Goal: Task Accomplishment & Management: Complete application form

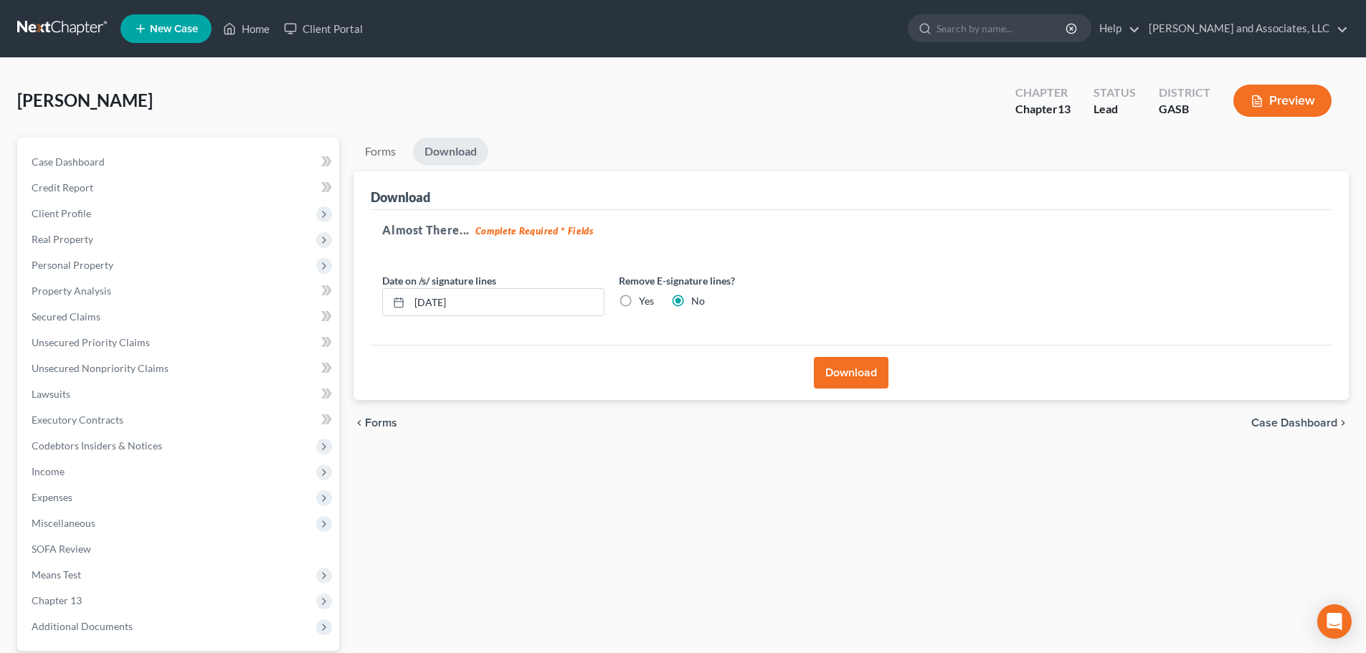
click at [1290, 101] on button "Preview" at bounding box center [1282, 101] width 98 height 32
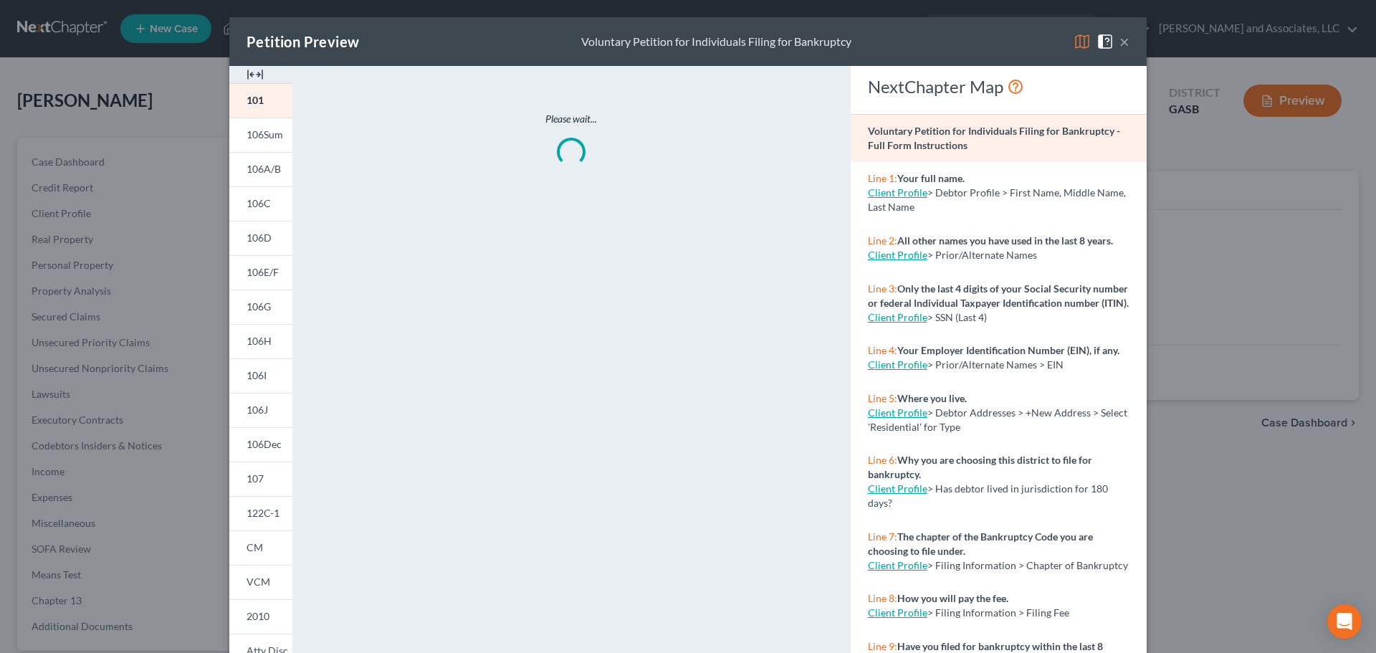
click at [1079, 40] on img at bounding box center [1082, 41] width 17 height 17
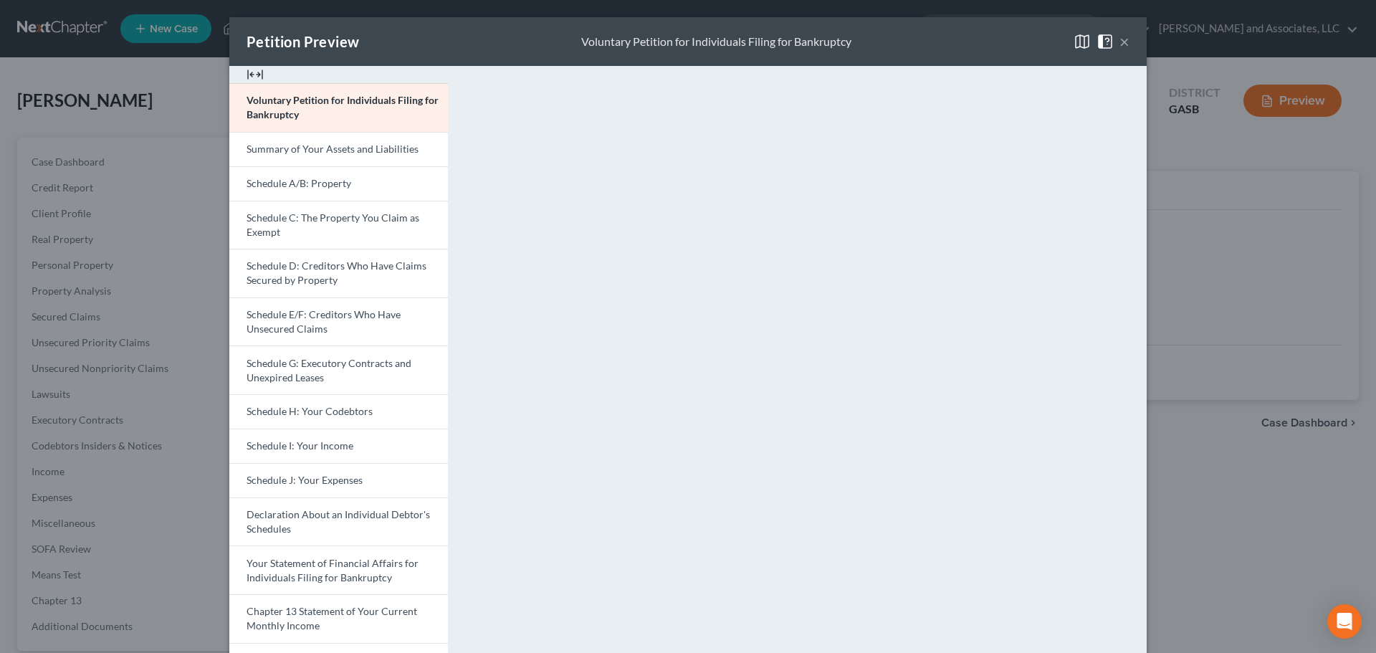
click at [1077, 38] on img at bounding box center [1082, 41] width 17 height 17
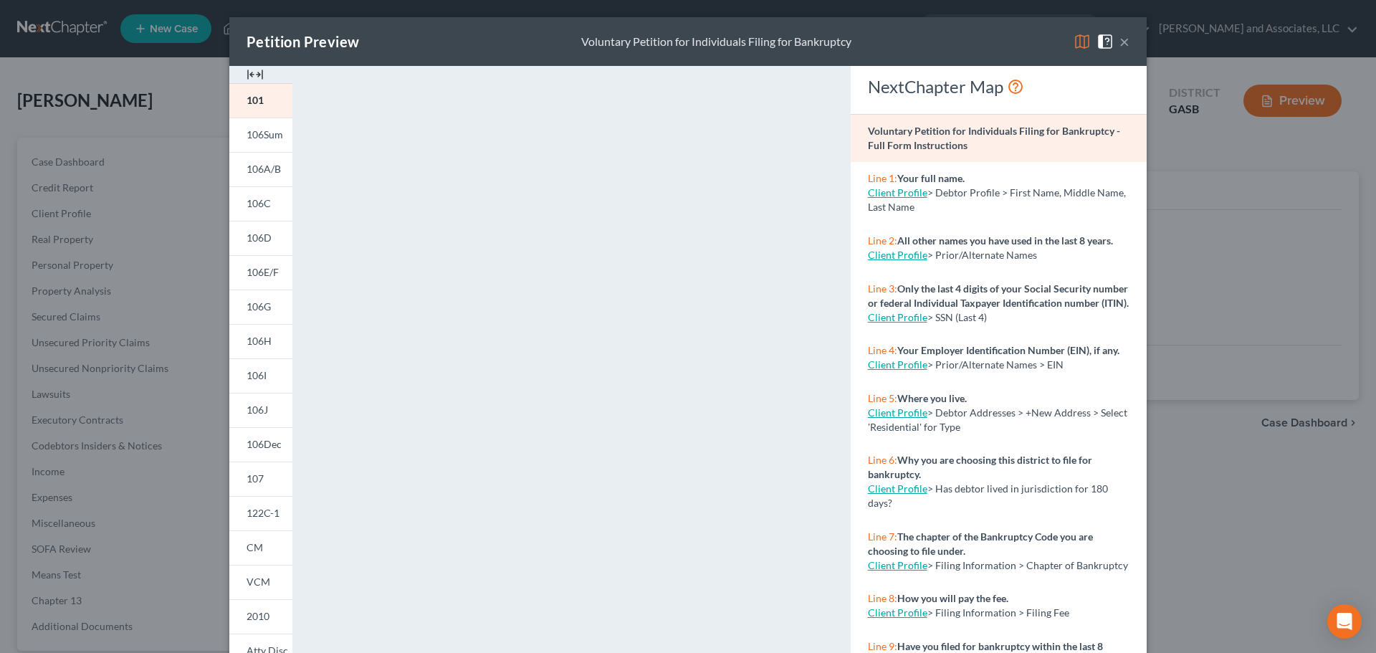
click at [1077, 42] on img at bounding box center [1082, 41] width 17 height 17
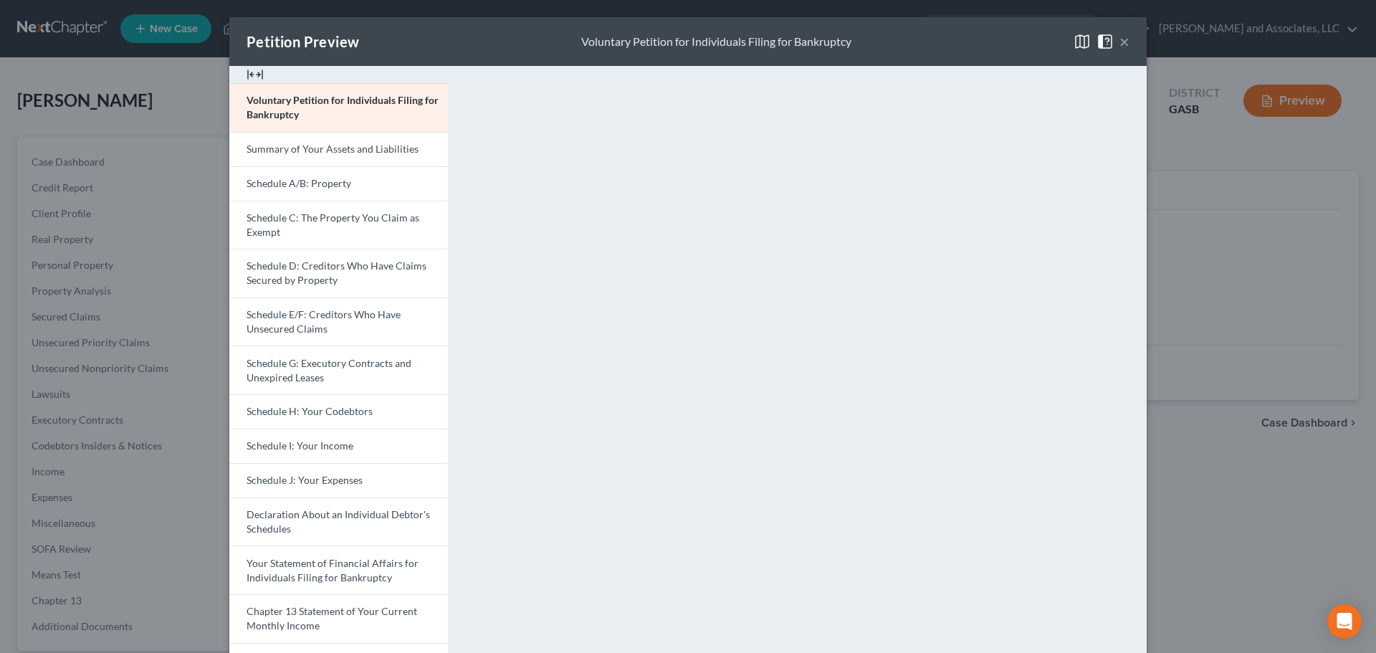
click at [1123, 39] on button "×" at bounding box center [1125, 41] width 10 height 17
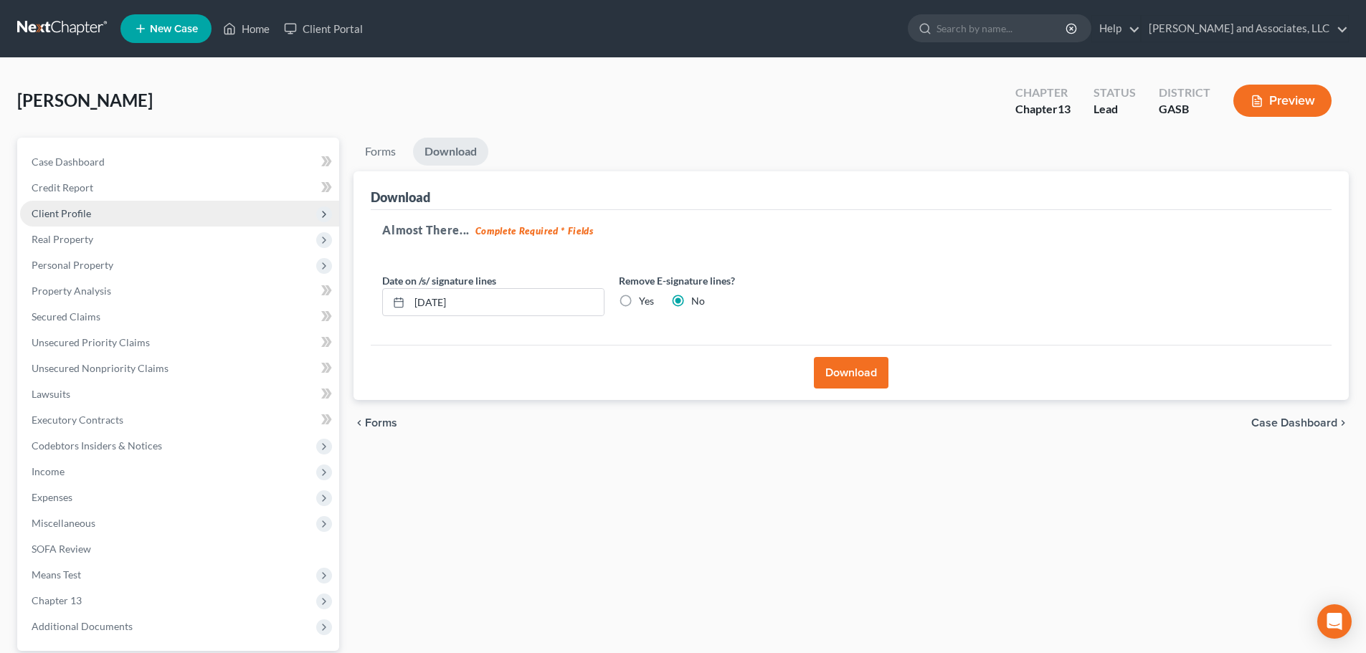
click at [69, 212] on span "Client Profile" at bounding box center [62, 213] width 60 height 12
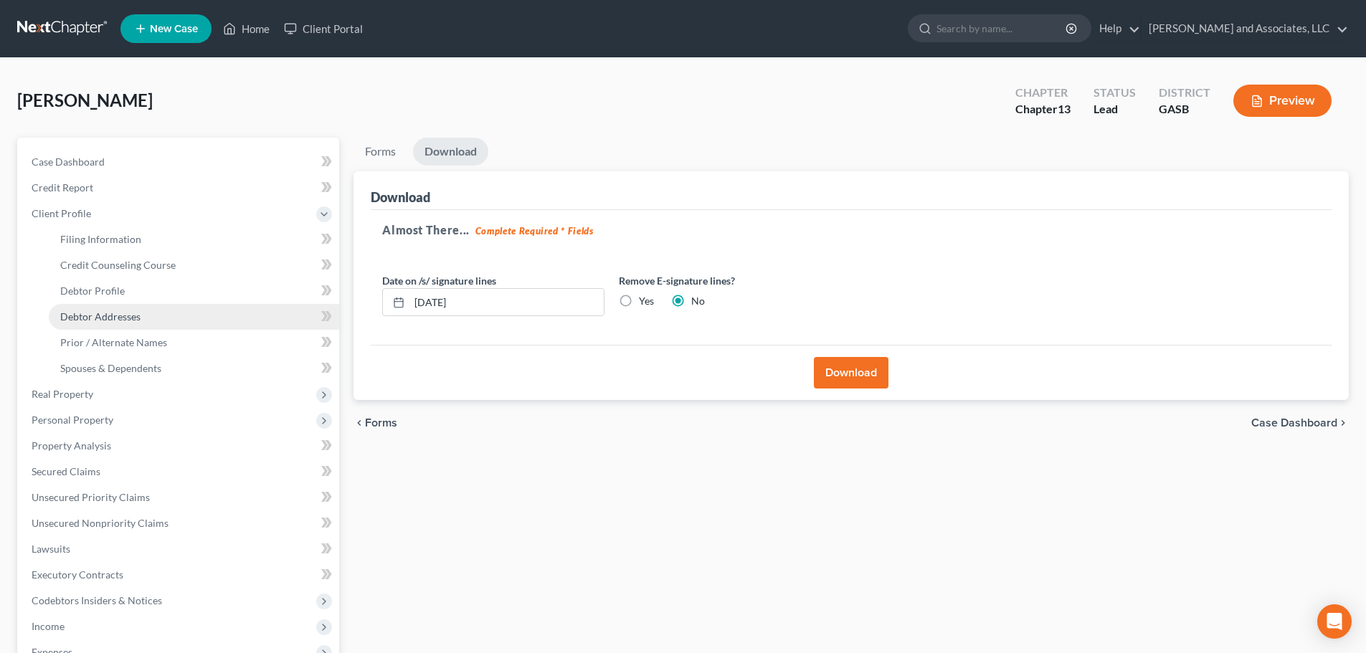
click at [108, 319] on span "Debtor Addresses" at bounding box center [100, 316] width 80 height 12
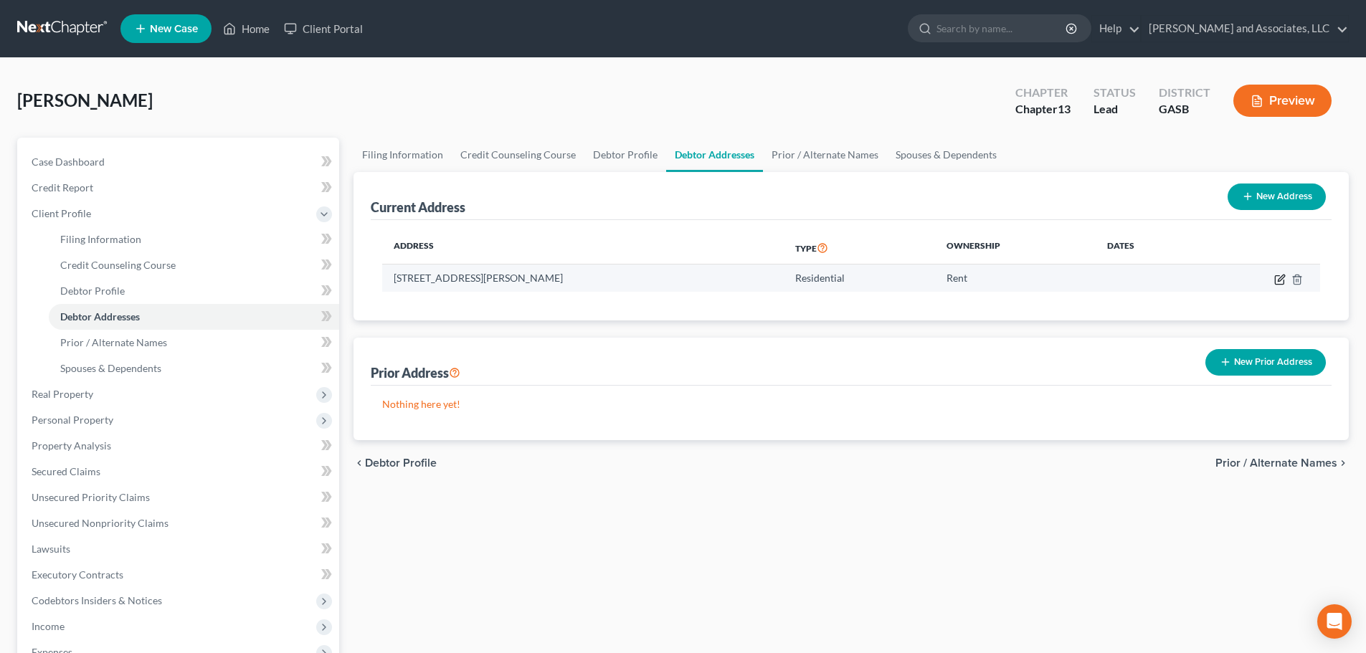
click at [1279, 277] on icon "button" at bounding box center [1279, 279] width 11 height 11
select select "10"
select select "0"
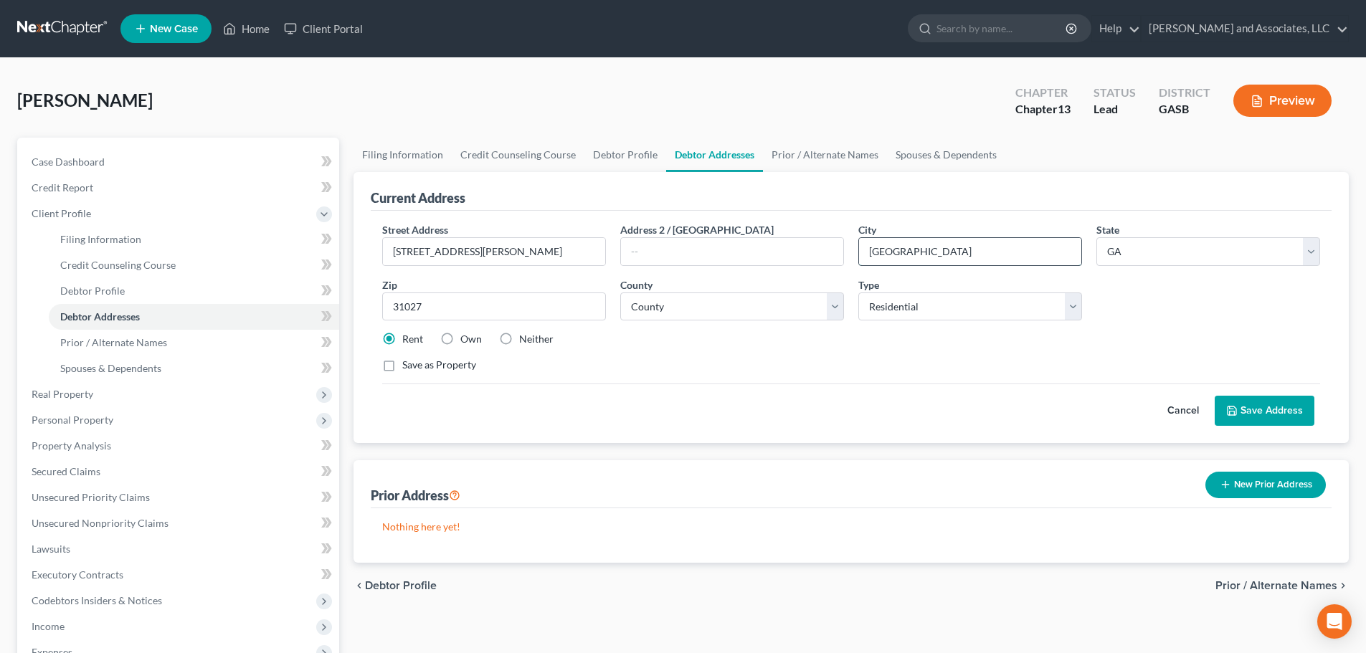
click at [869, 251] on input "[GEOGRAPHIC_DATA]" at bounding box center [970, 251] width 222 height 27
type input "[GEOGRAPHIC_DATA]"
click at [1262, 411] on button "Save Address" at bounding box center [1264, 411] width 100 height 30
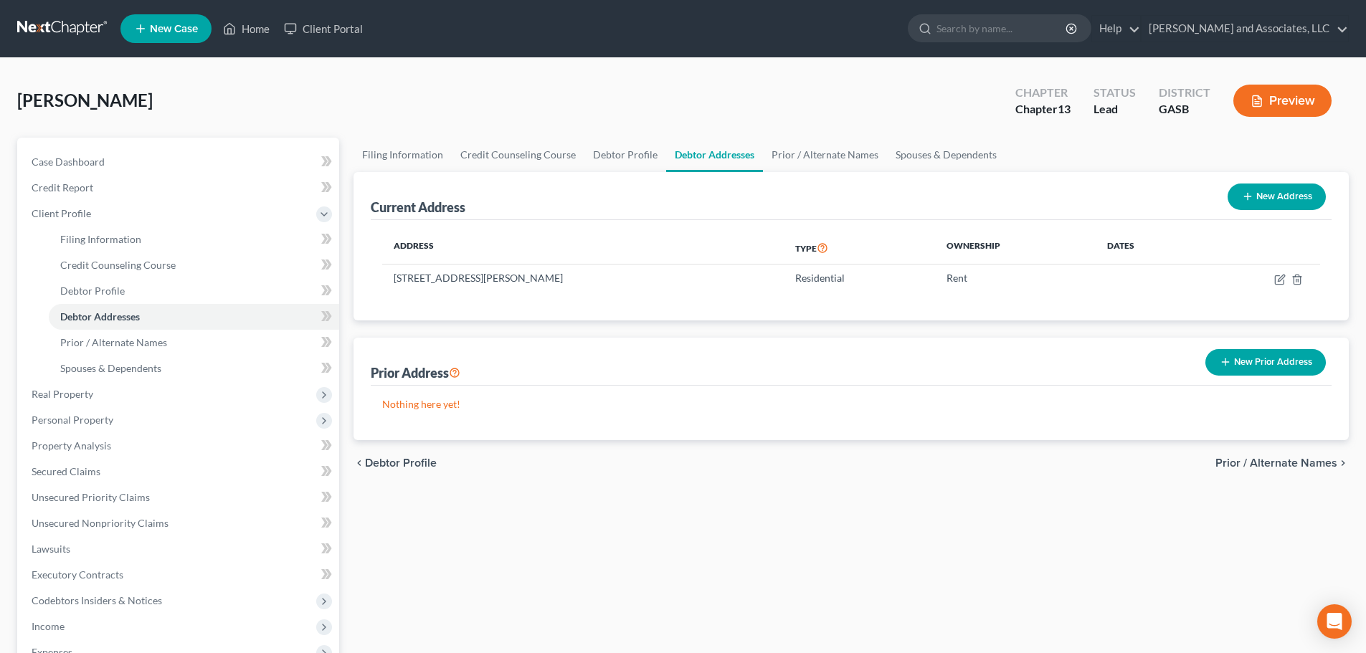
click at [1279, 100] on button "Preview" at bounding box center [1282, 101] width 98 height 32
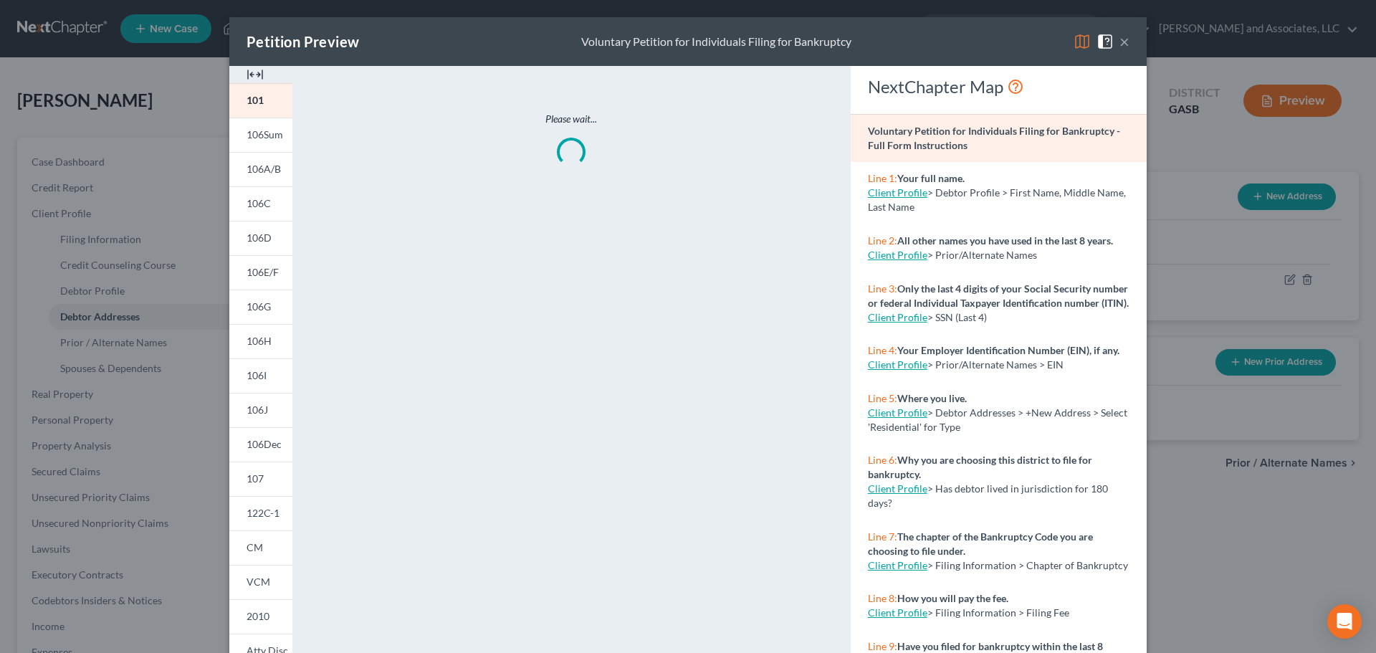
click at [1077, 38] on img at bounding box center [1082, 41] width 17 height 17
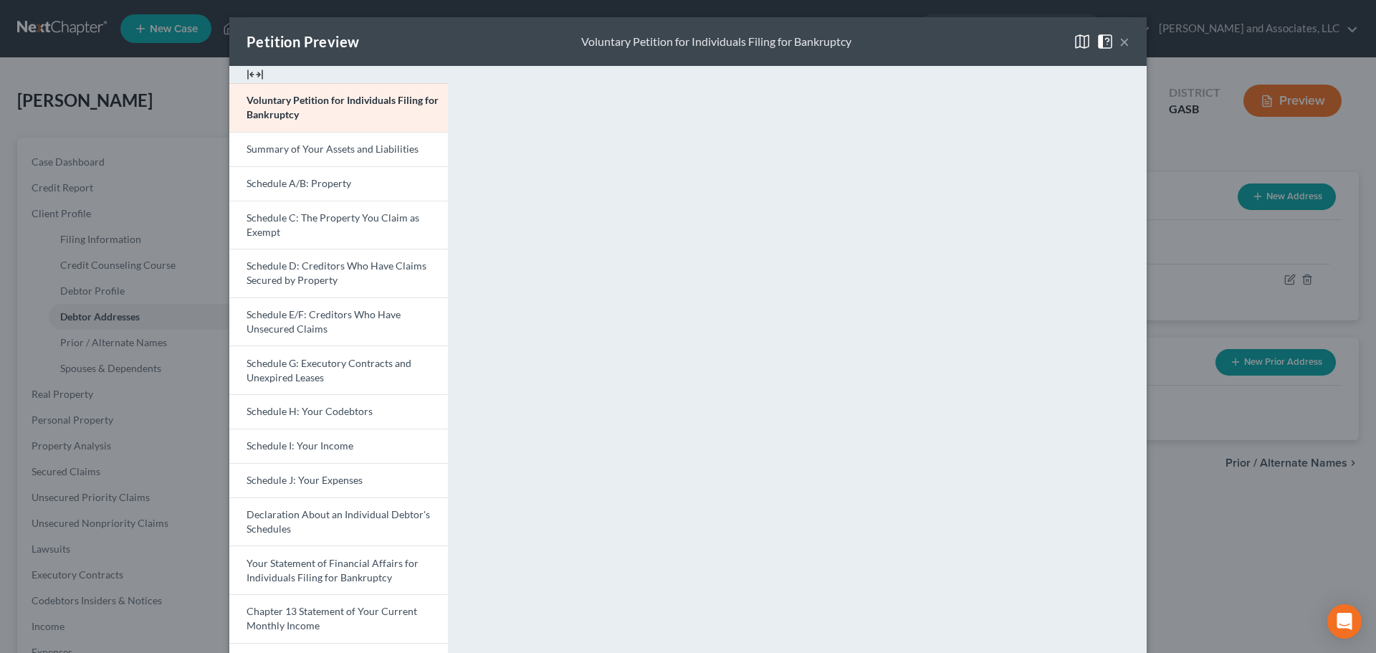
click at [1120, 40] on button "×" at bounding box center [1125, 41] width 10 height 17
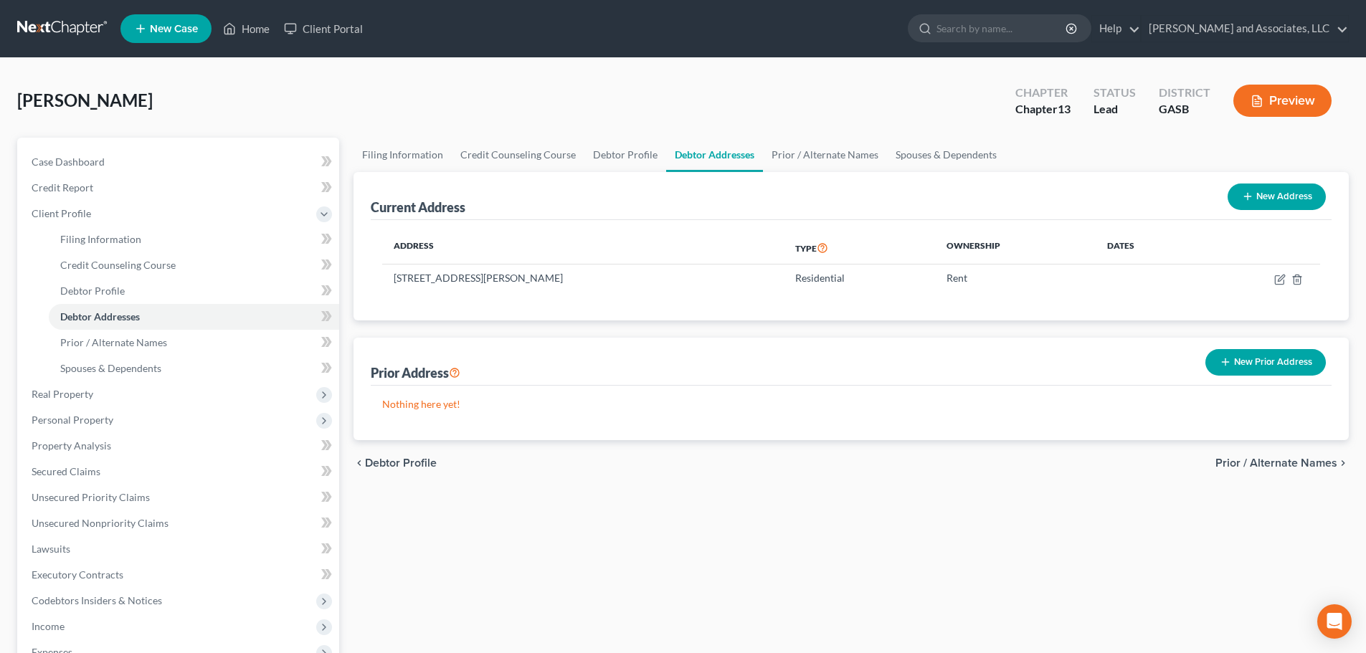
click at [1305, 463] on span "Prior / Alternate Names" at bounding box center [1276, 462] width 122 height 11
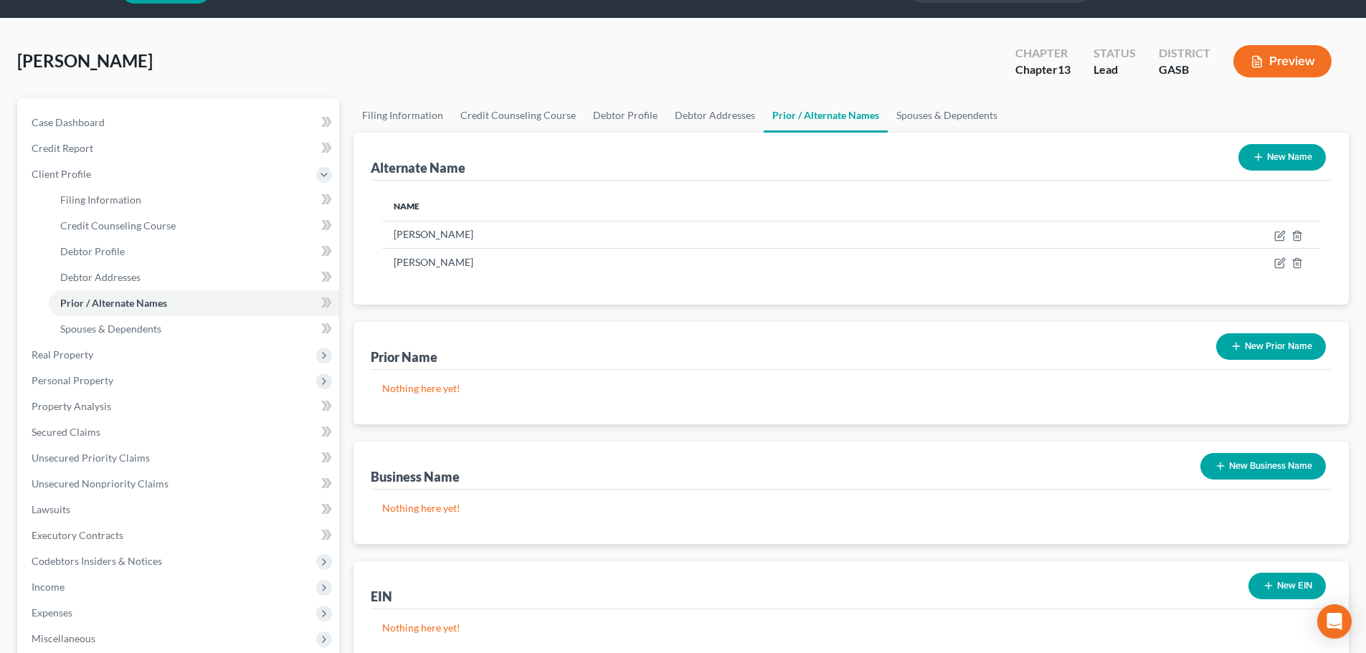
scroll to position [72, 0]
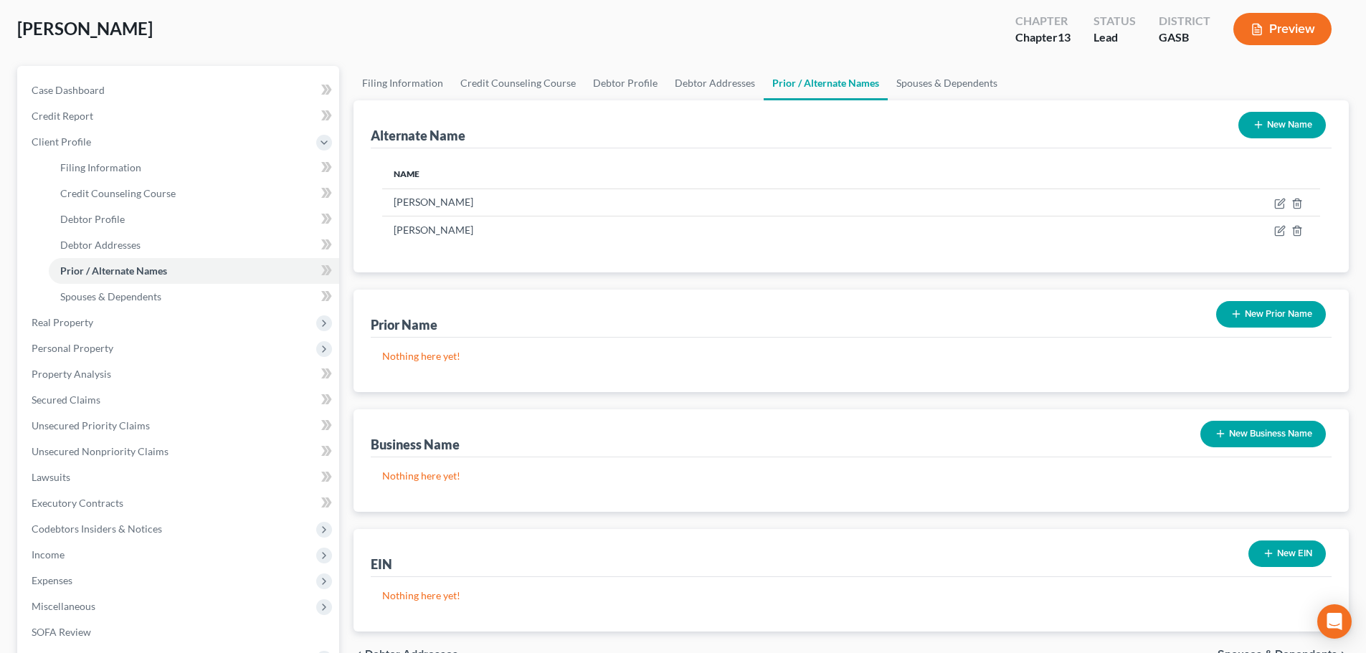
click at [1267, 435] on button "New Business Name" at bounding box center [1262, 434] width 125 height 27
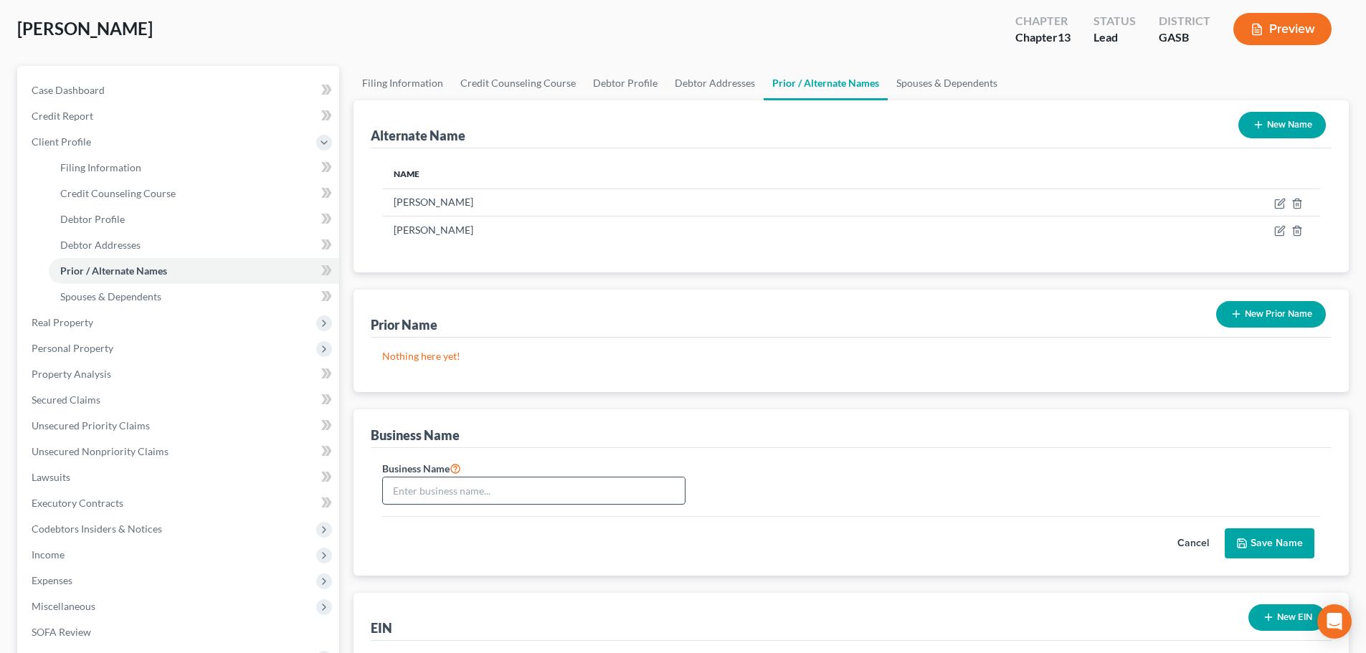
click at [433, 490] on input "text" at bounding box center [534, 490] width 302 height 27
click at [98, 166] on span "Filing Information" at bounding box center [100, 167] width 81 height 12
select select "1"
select select "0"
select select "3"
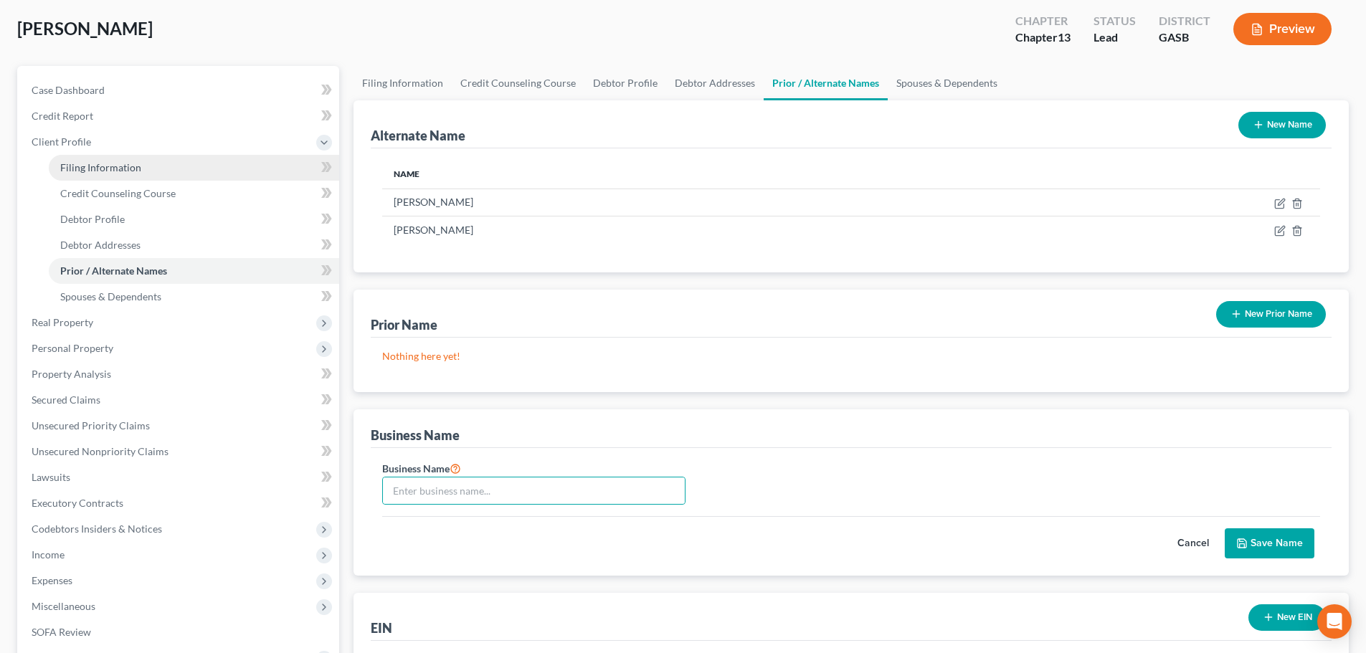
select select "10"
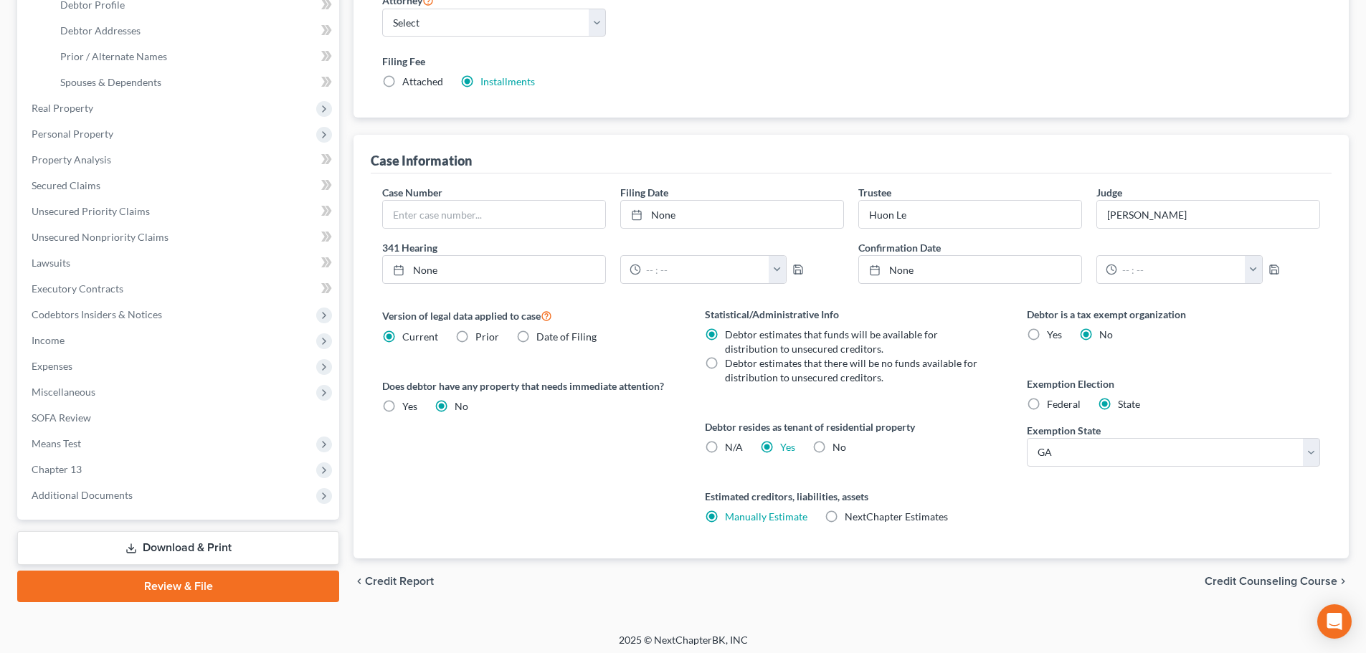
scroll to position [287, 0]
click at [1285, 584] on span "Credit Counseling Course" at bounding box center [1270, 580] width 133 height 11
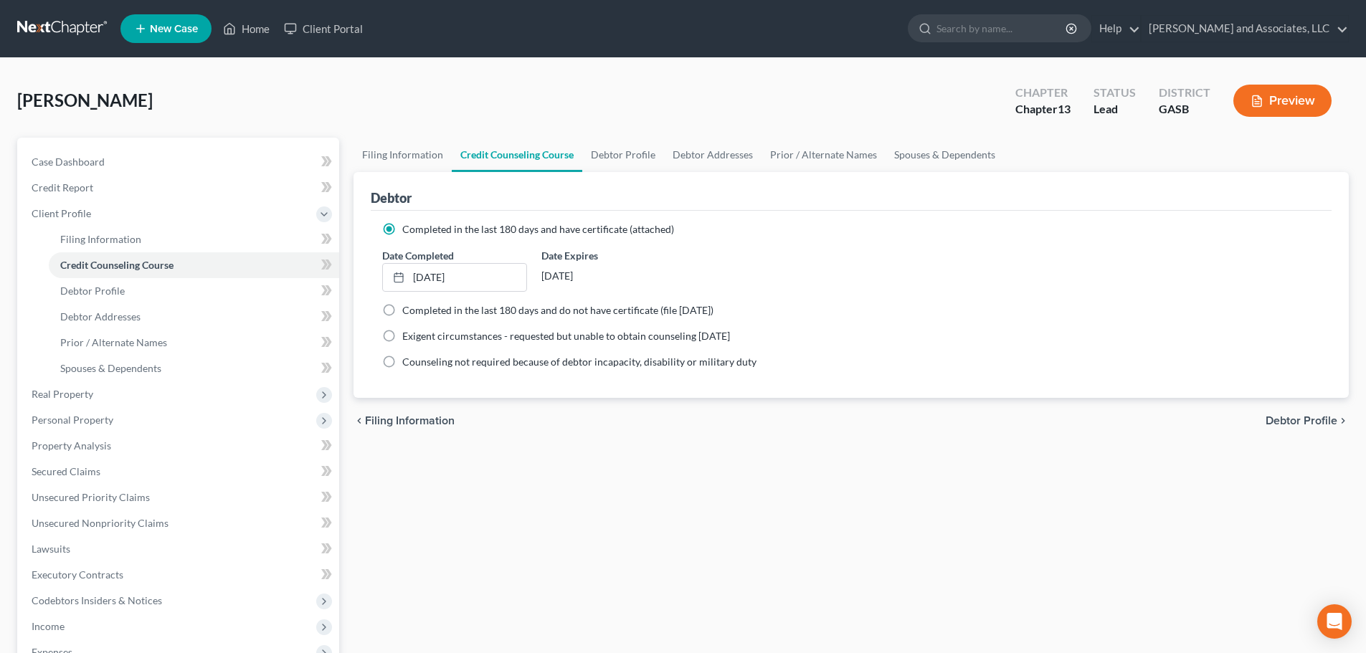
click at [1295, 420] on span "Debtor Profile" at bounding box center [1301, 420] width 72 height 11
select select "0"
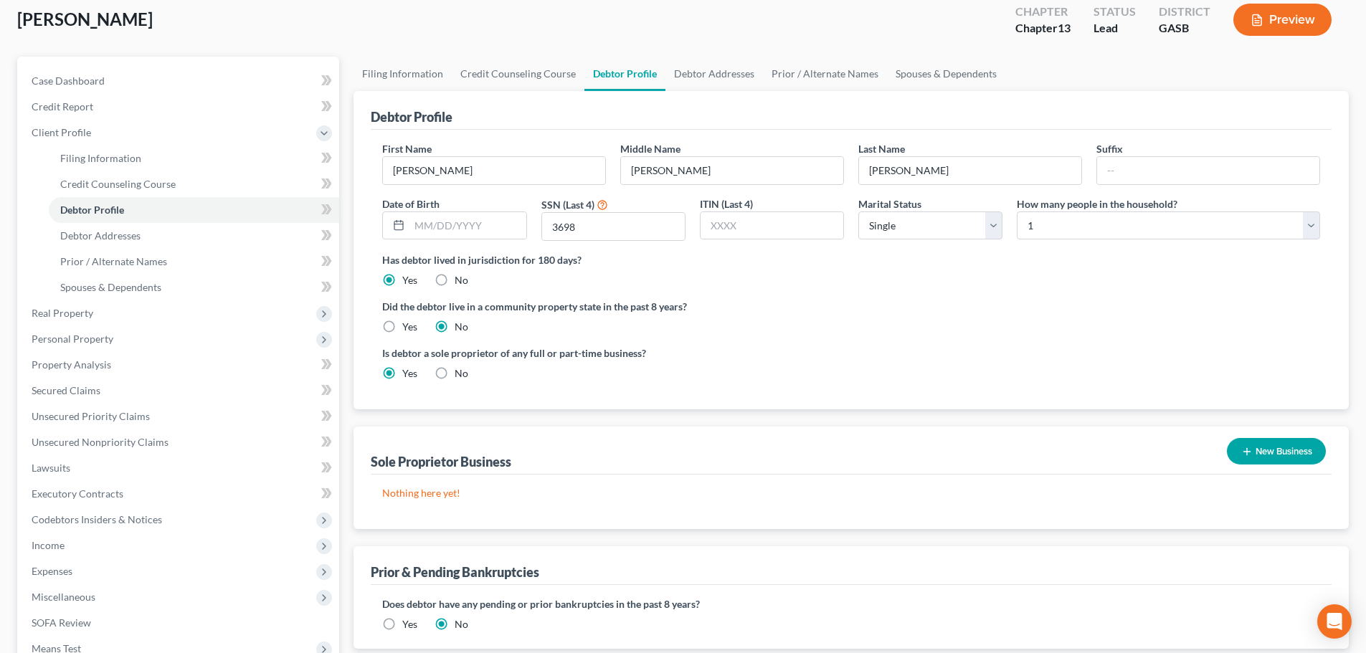
scroll to position [143, 0]
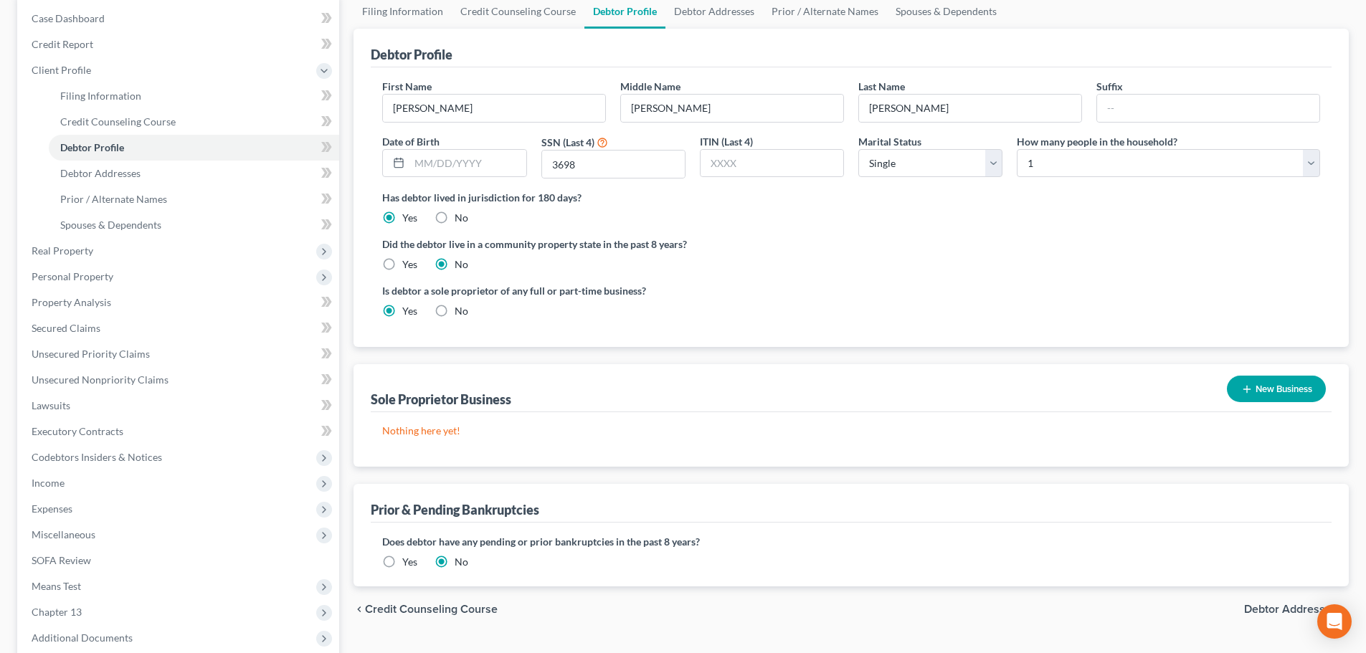
click at [1267, 391] on button "New Business" at bounding box center [1276, 389] width 99 height 27
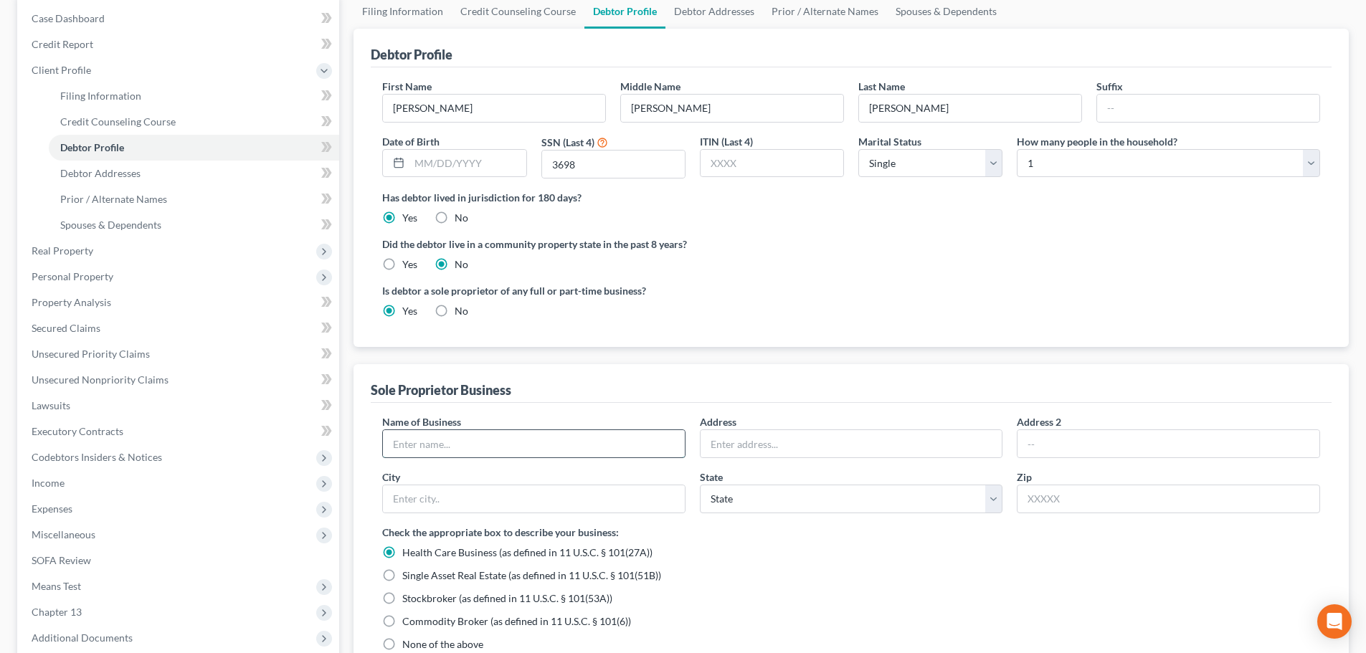
click at [497, 441] on input "text" at bounding box center [534, 443] width 302 height 27
type input "[PERSON_NAME]"
click at [738, 447] on input "text" at bounding box center [851, 443] width 302 height 27
type input "[STREET_ADDRESS][PERSON_NAME]"
type input "[GEOGRAPHIC_DATA]"
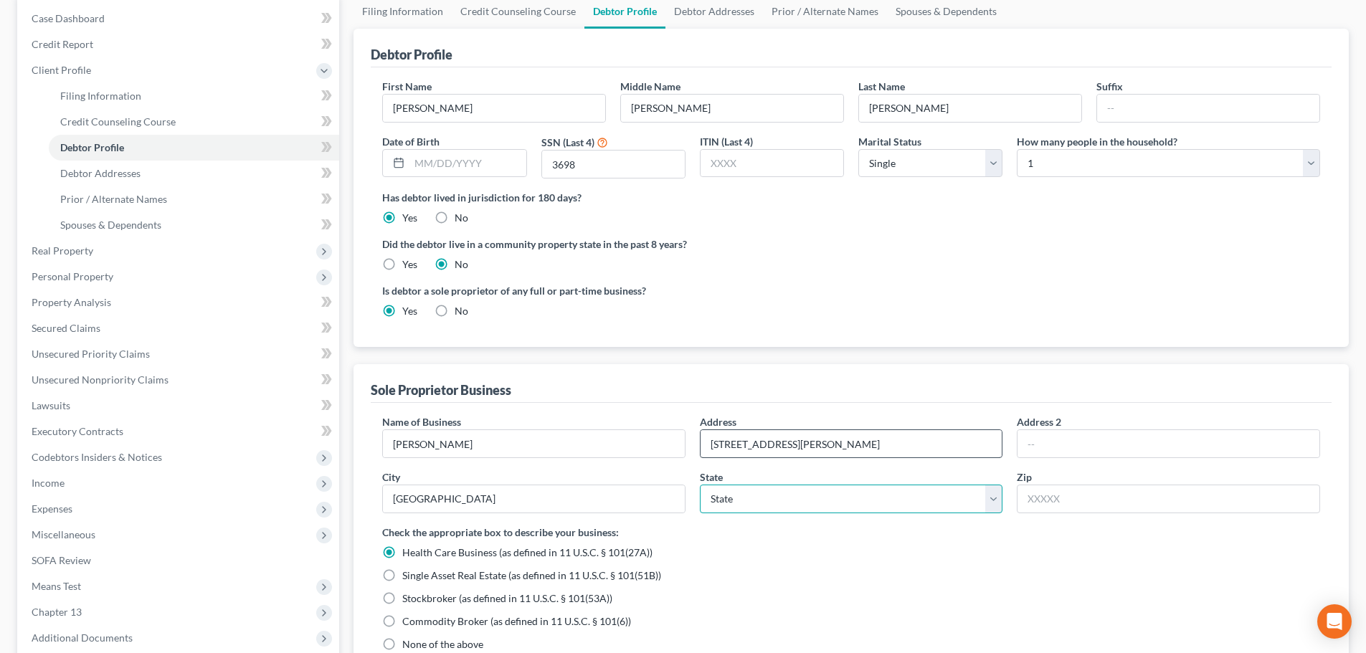
select select "10"
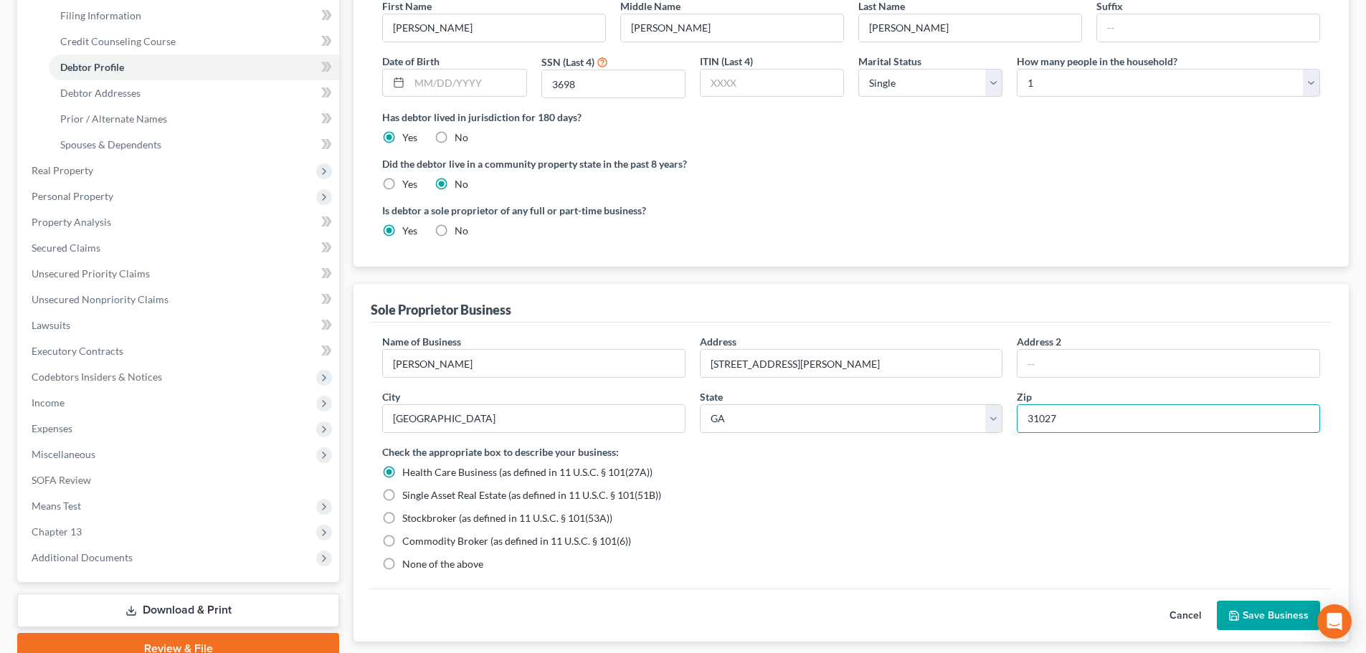
scroll to position [287, 0]
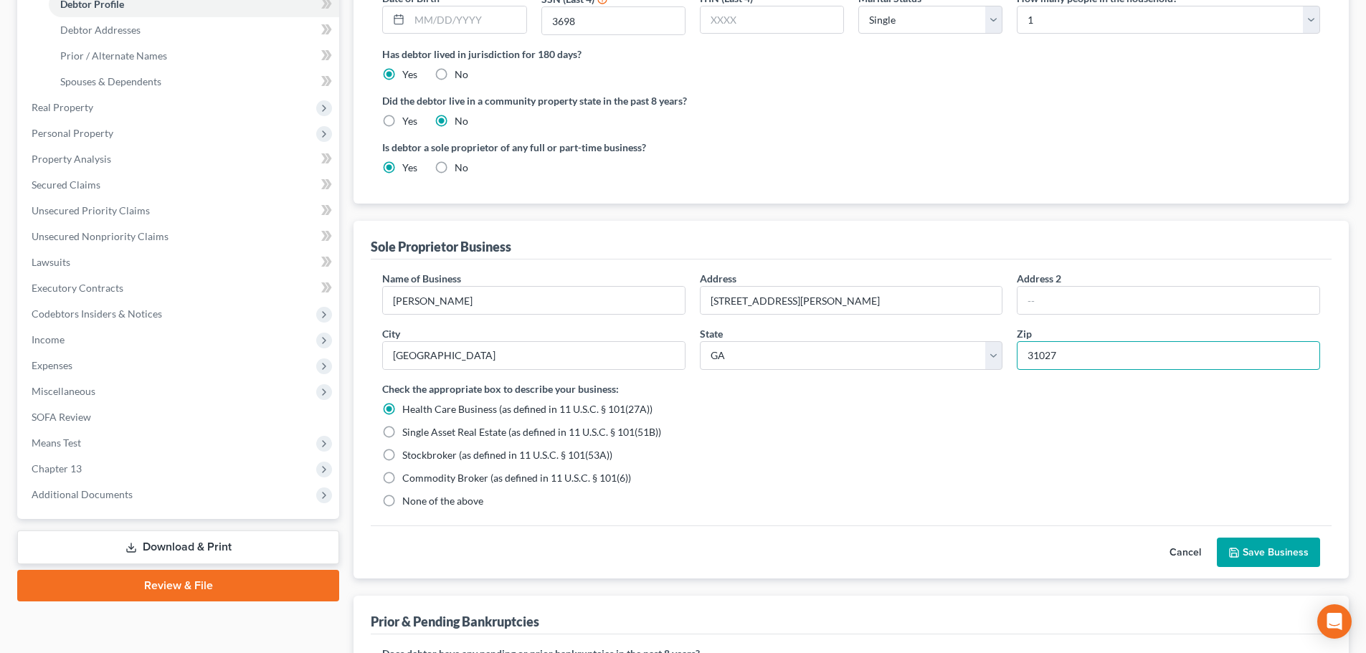
type input "31027"
type input "[GEOGRAPHIC_DATA]"
click at [402, 501] on label "None of the above" at bounding box center [442, 501] width 81 height 14
click at [408, 501] on input "None of the above" at bounding box center [412, 498] width 9 height 9
radio input "true"
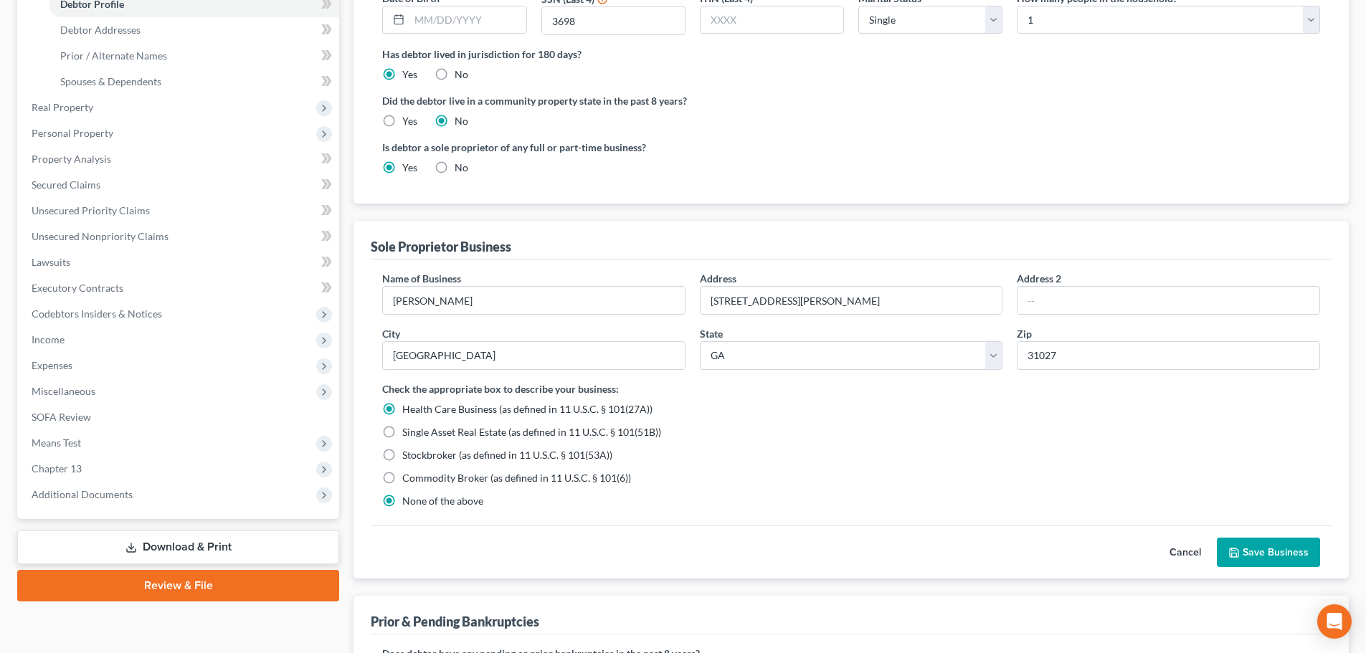
radio input "false"
click at [1273, 550] on button "Save Business" at bounding box center [1268, 553] width 103 height 30
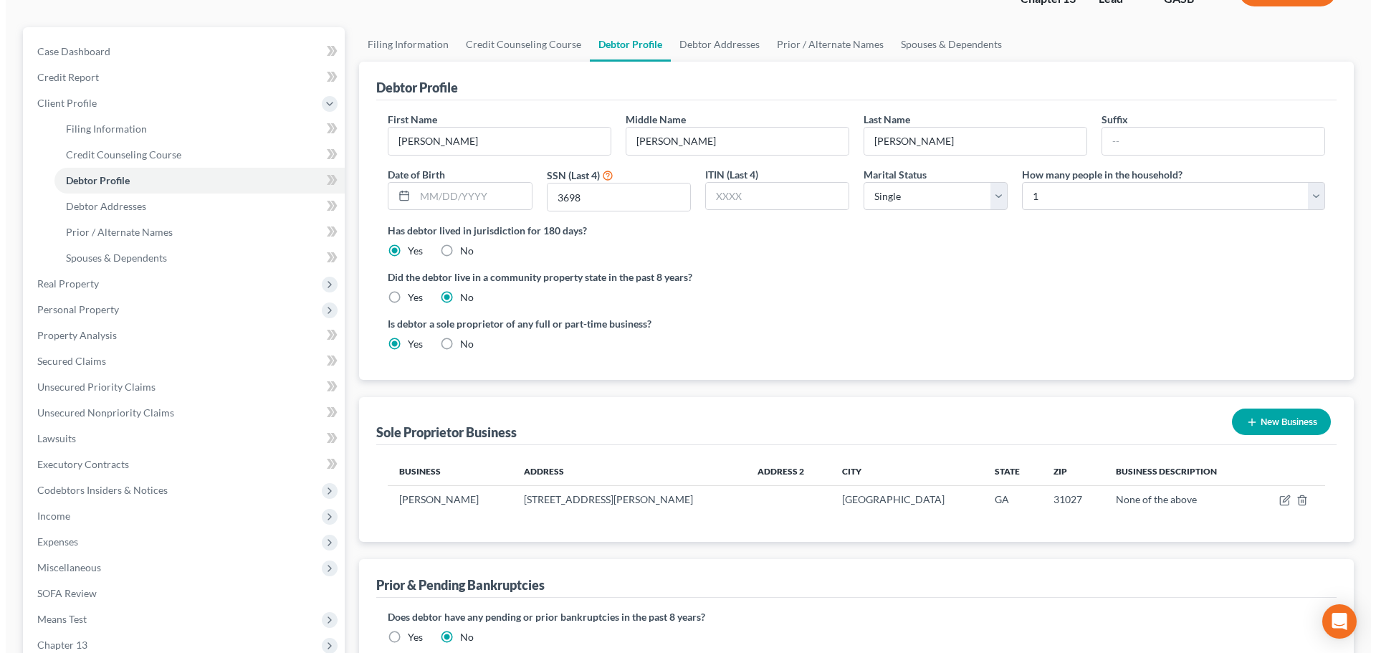
scroll to position [0, 0]
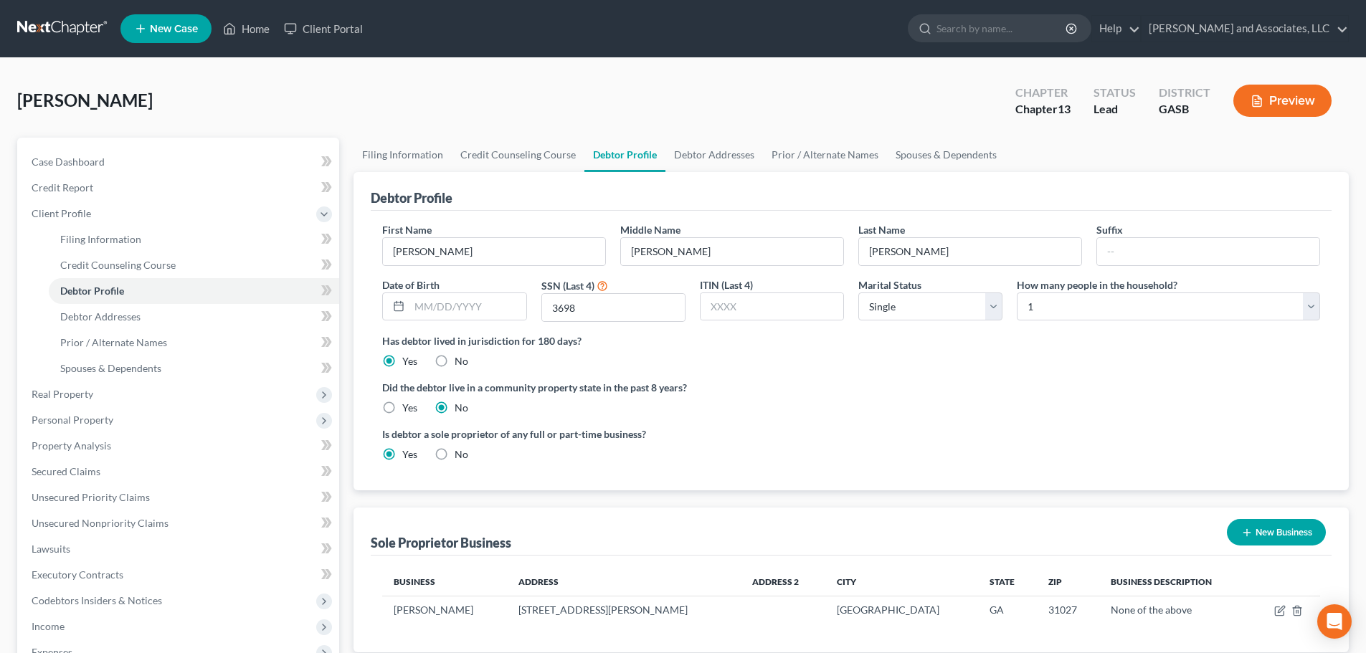
click at [1281, 103] on button "Preview" at bounding box center [1282, 101] width 98 height 32
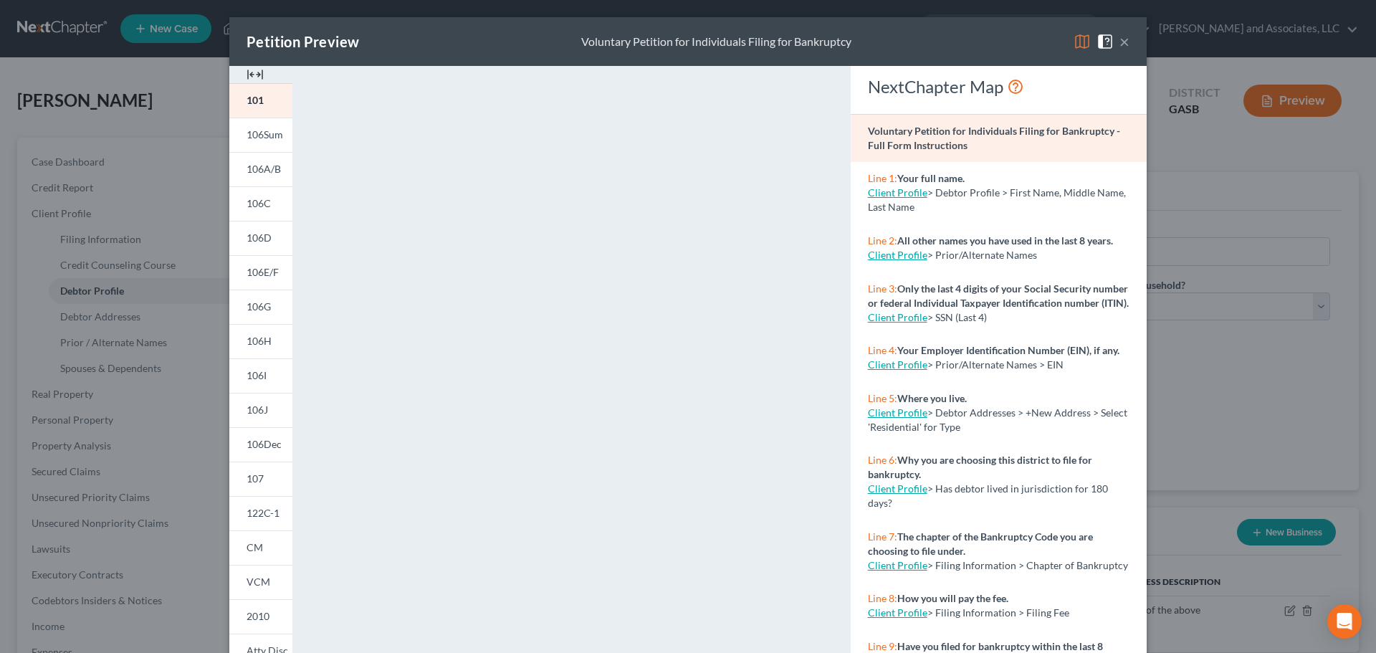
click at [1079, 44] on img at bounding box center [1082, 41] width 17 height 17
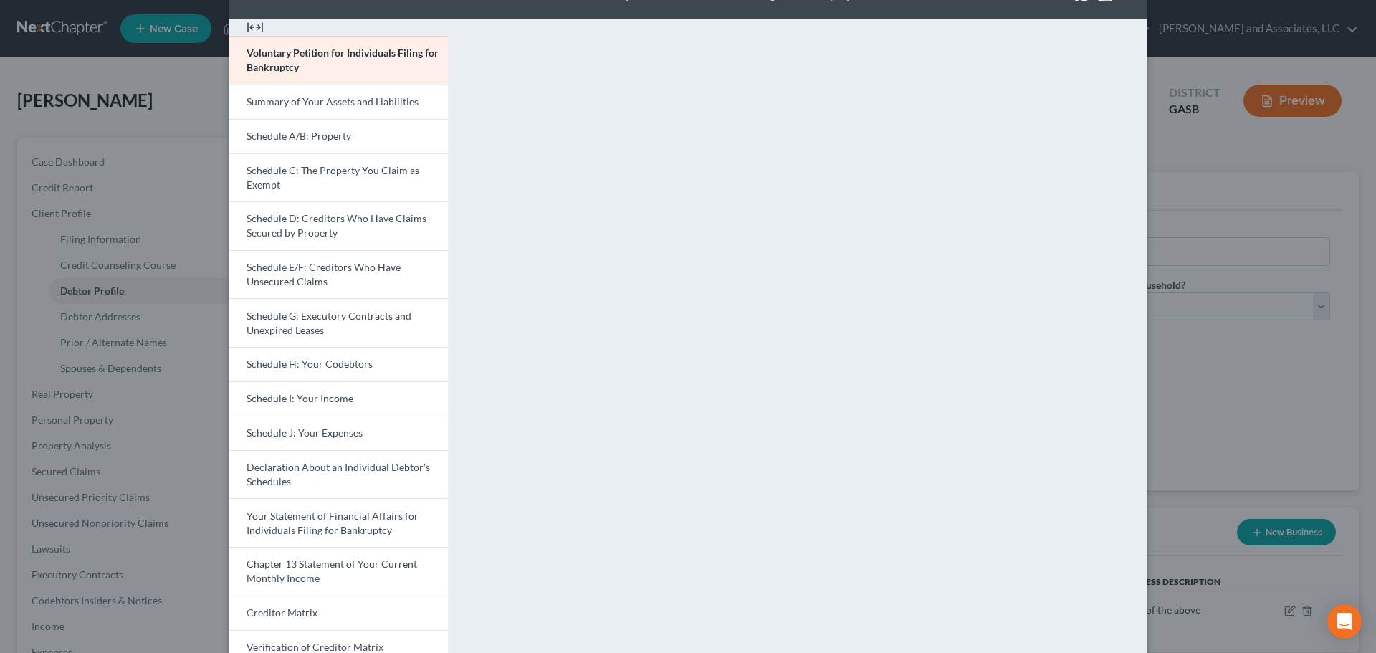
scroll to position [72, 0]
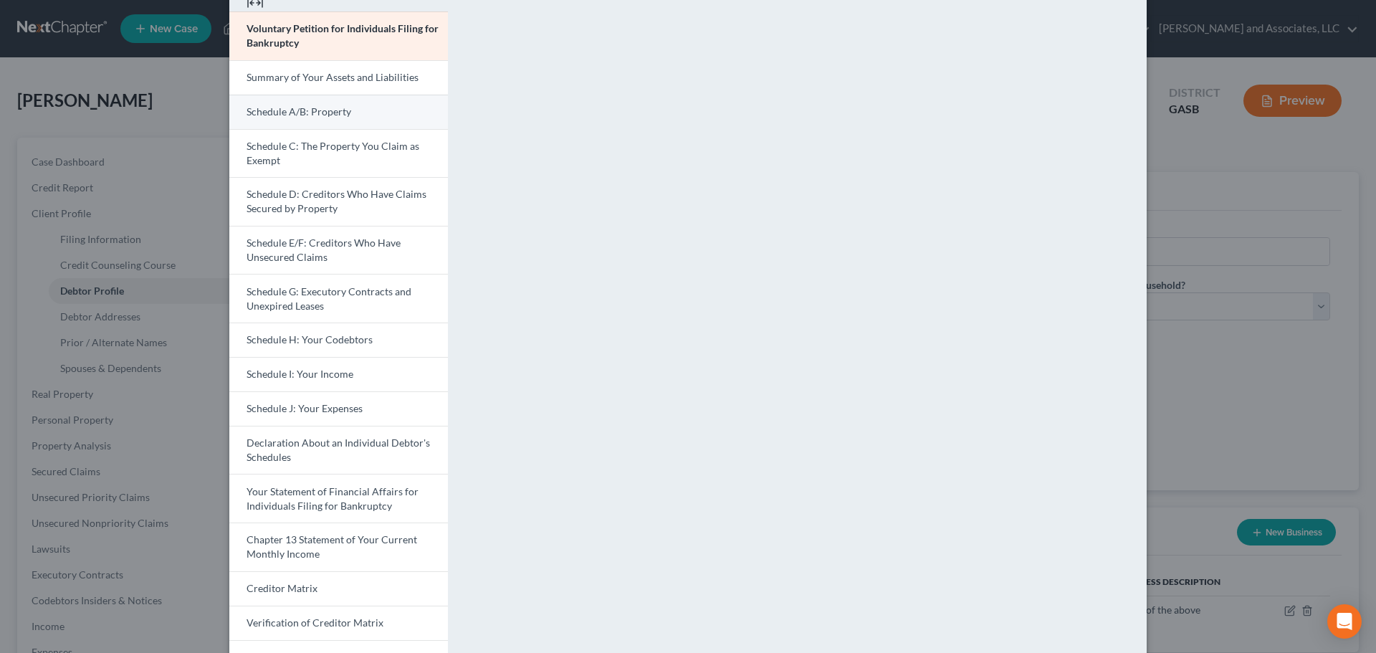
click at [309, 109] on span "Schedule A/B: Property" at bounding box center [299, 111] width 105 height 12
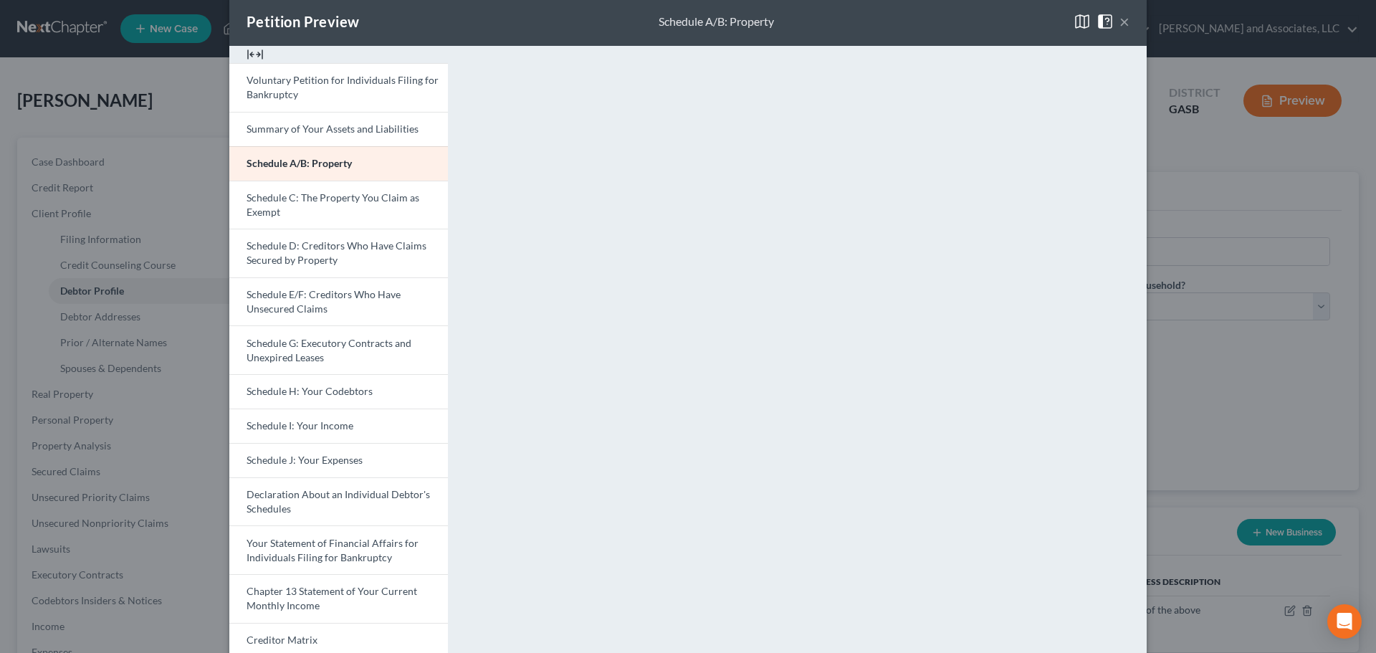
scroll to position [0, 0]
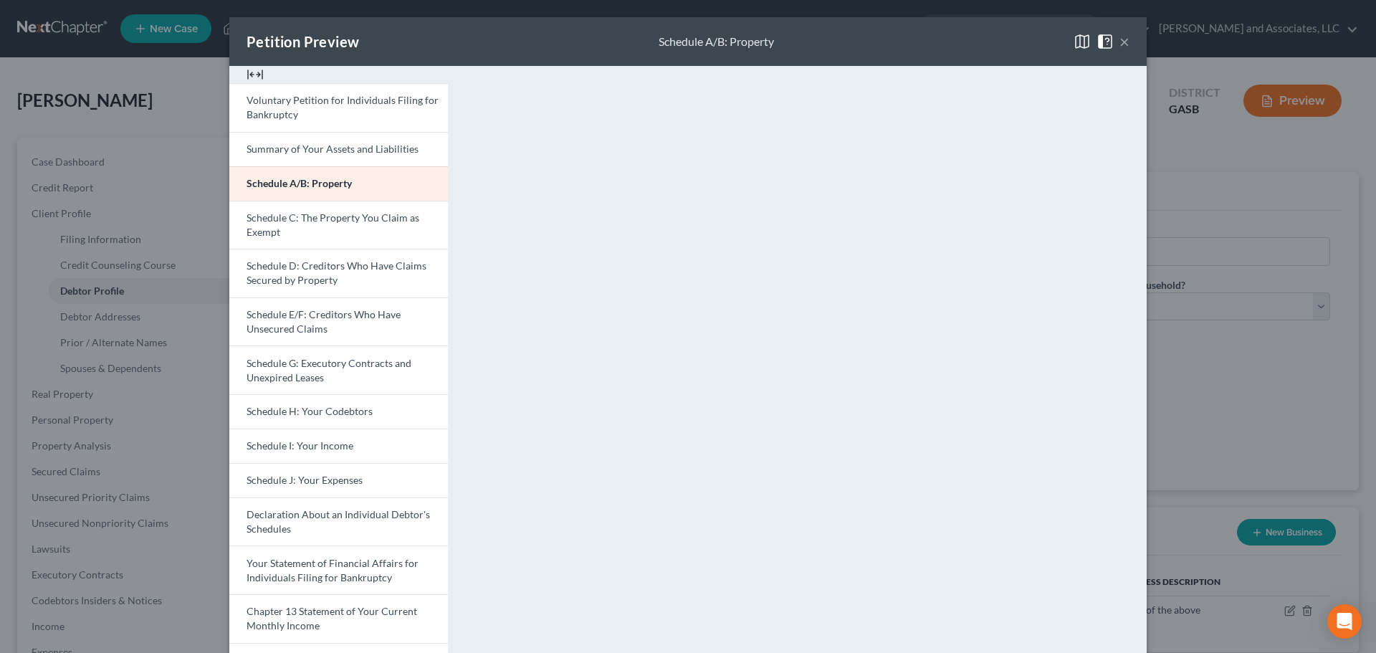
click at [1120, 42] on button "×" at bounding box center [1125, 41] width 10 height 17
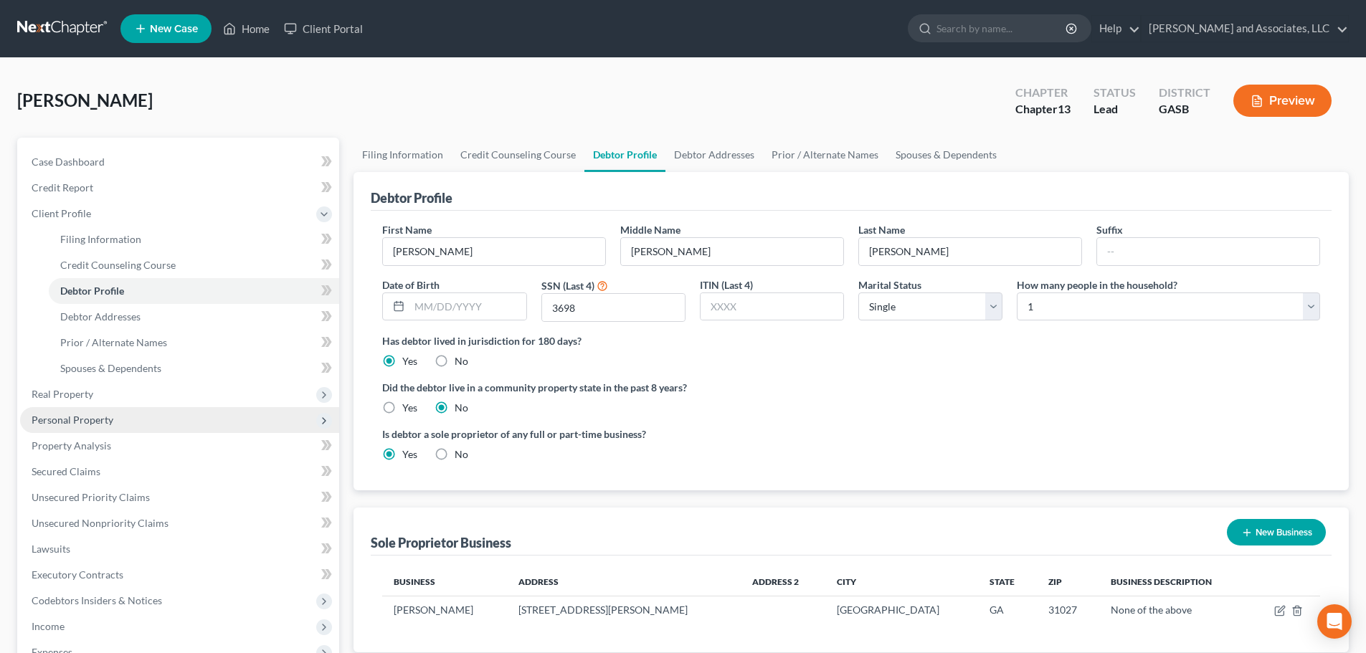
click at [100, 422] on span "Personal Property" at bounding box center [73, 420] width 82 height 12
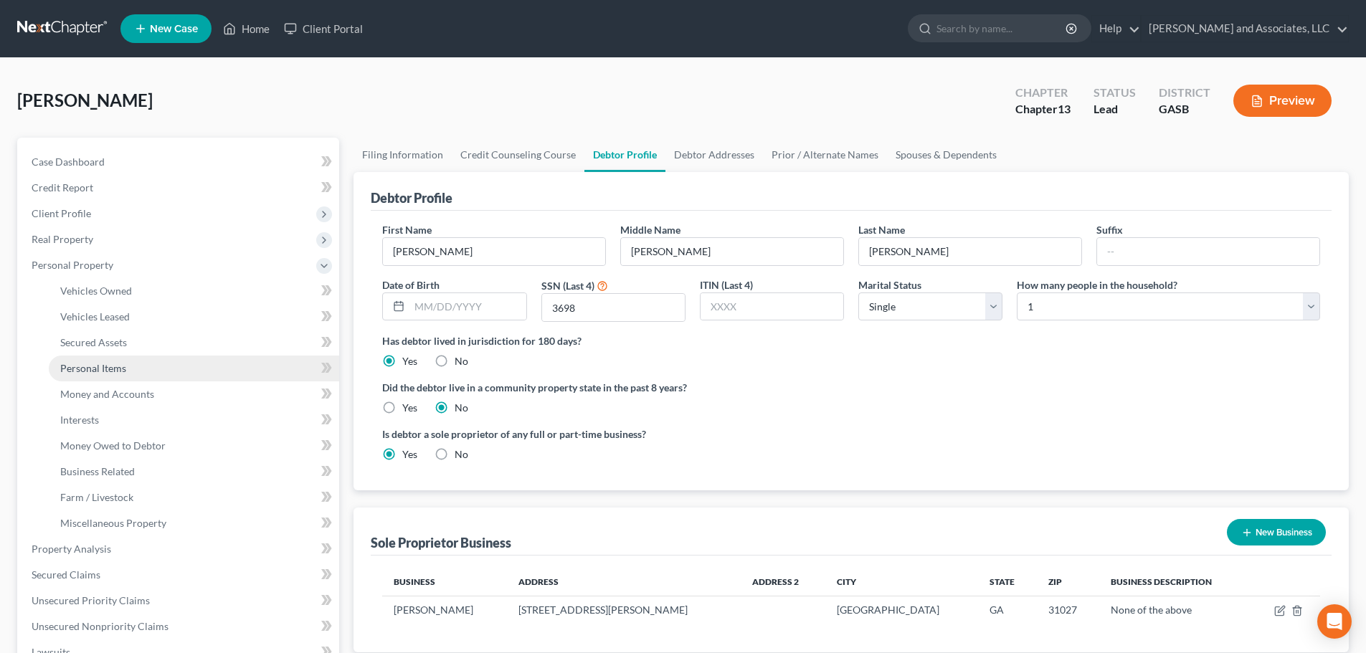
click at [98, 366] on span "Personal Items" at bounding box center [93, 368] width 66 height 12
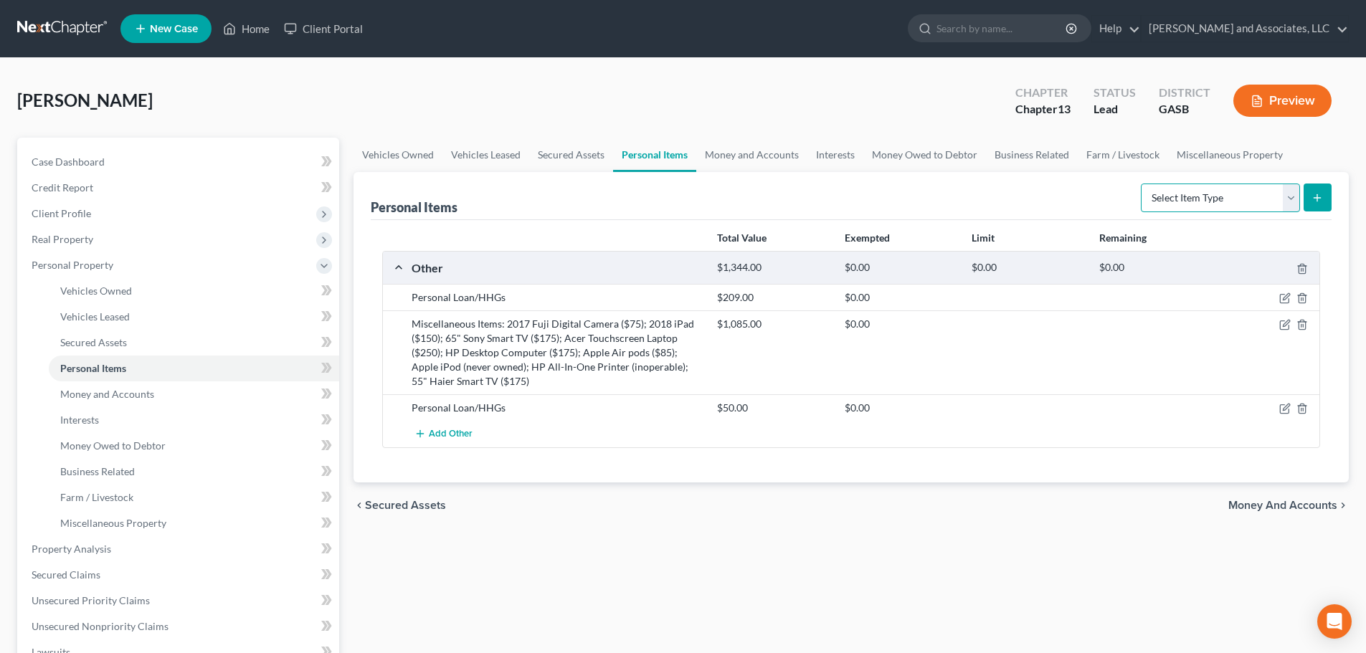
click at [1295, 197] on select "Select Item Type Clothing Collectibles Of Value Electronics Firearms Household …" at bounding box center [1220, 198] width 159 height 29
select select "household_goods"
click at [1142, 184] on select "Select Item Type Clothing Collectibles Of Value Electronics Firearms Household …" at bounding box center [1220, 198] width 159 height 29
click at [1316, 192] on icon "submit" at bounding box center [1316, 197] width 11 height 11
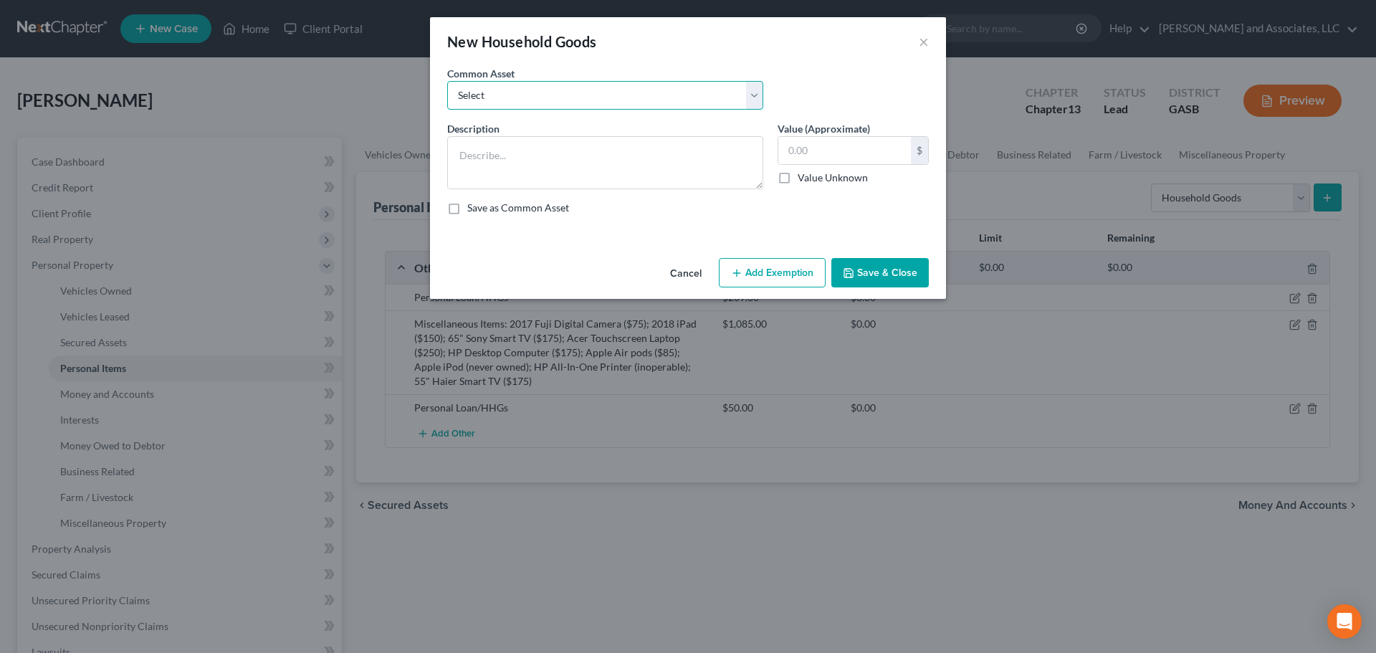
click at [500, 95] on select "Select HHGs Washer/Dryer; Major Appliances; Household Furniture; Linens; Kitche…" at bounding box center [605, 95] width 316 height 29
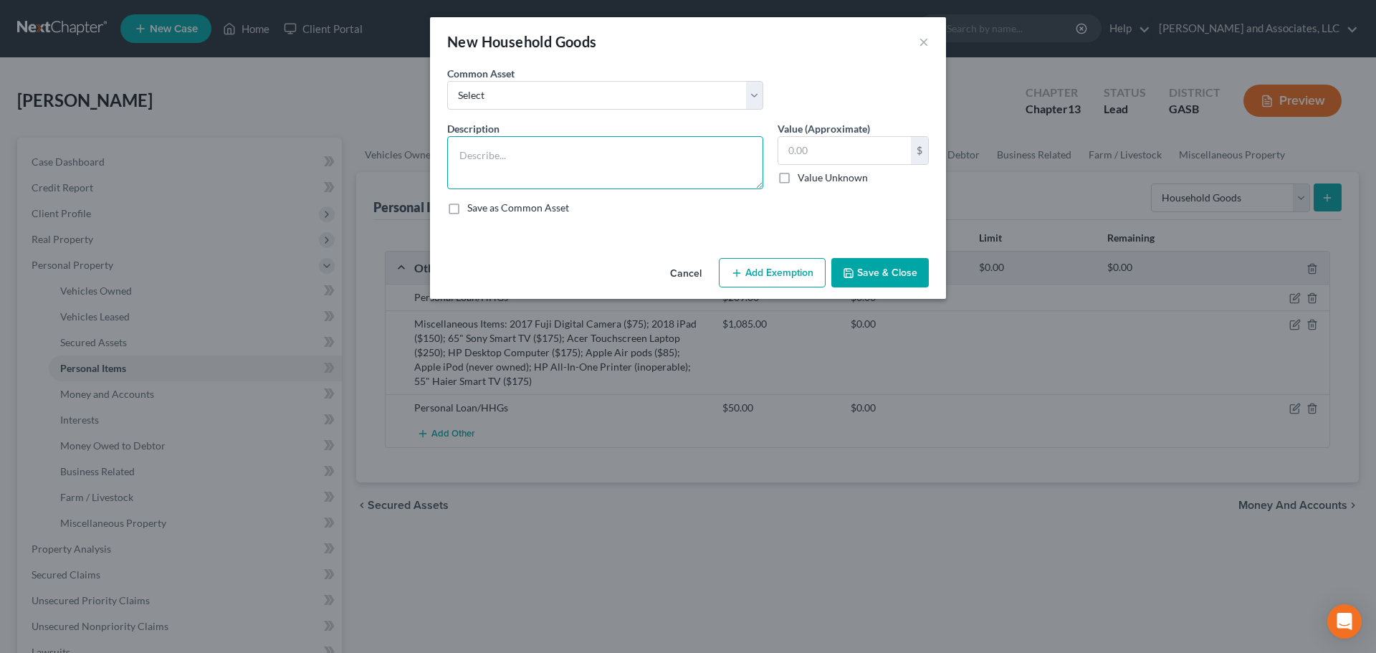
click at [481, 158] on textarea at bounding box center [605, 162] width 316 height 53
click at [492, 156] on textarea "Major Applications; household furniture; linens" at bounding box center [605, 162] width 316 height 53
type textarea "Major applications; household furniture; linens; kitchenware"
click at [815, 151] on input "text" at bounding box center [845, 150] width 133 height 27
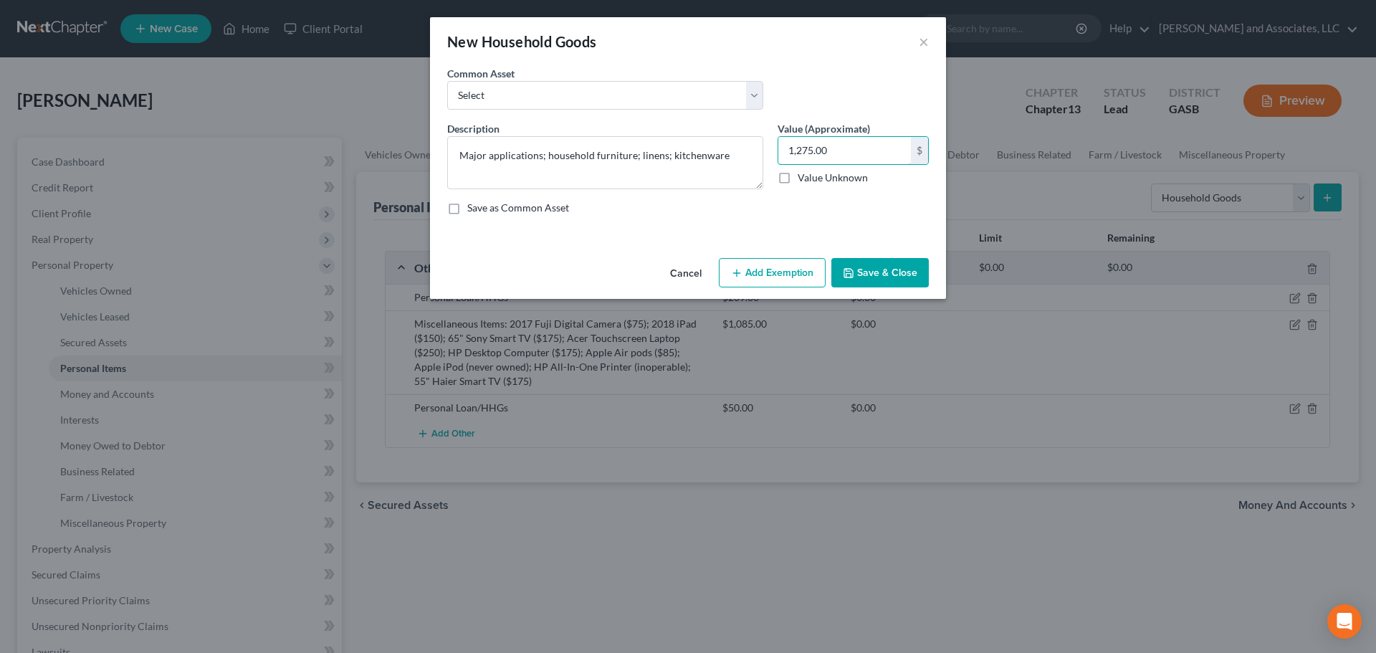
type input "1,275.00"
click at [774, 273] on button "Add Exemption" at bounding box center [772, 273] width 107 height 30
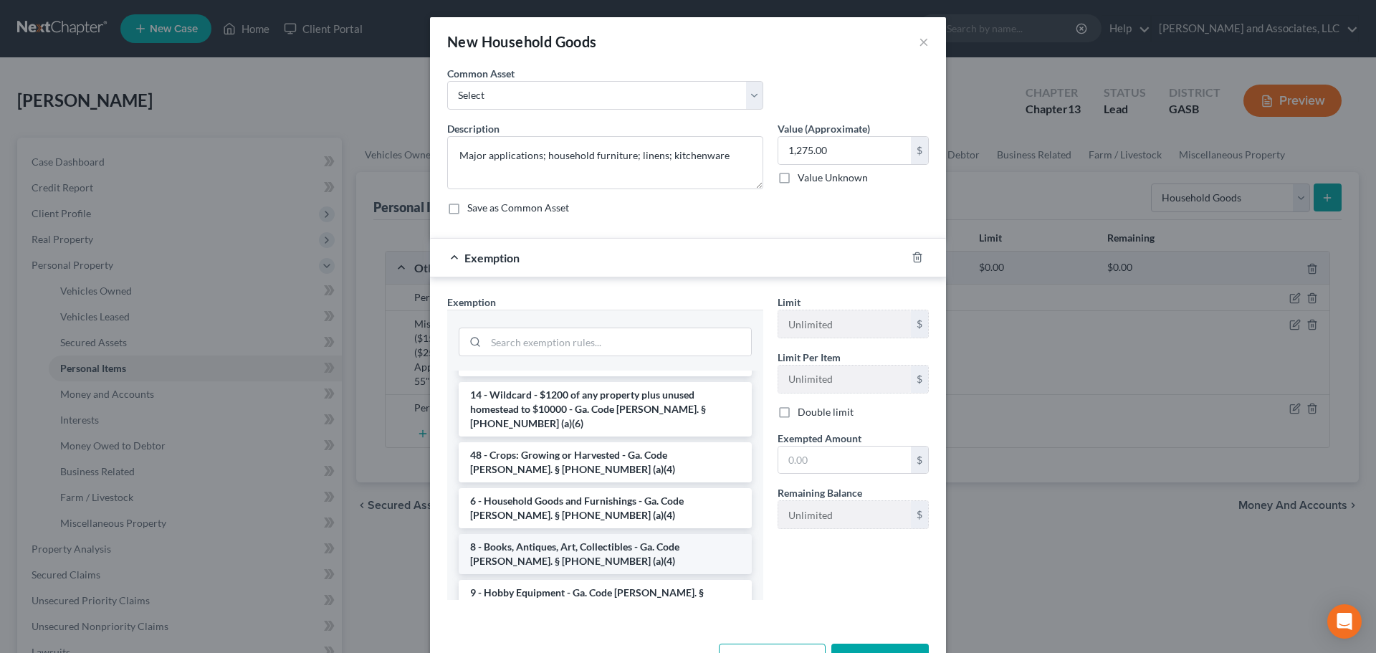
scroll to position [143, 0]
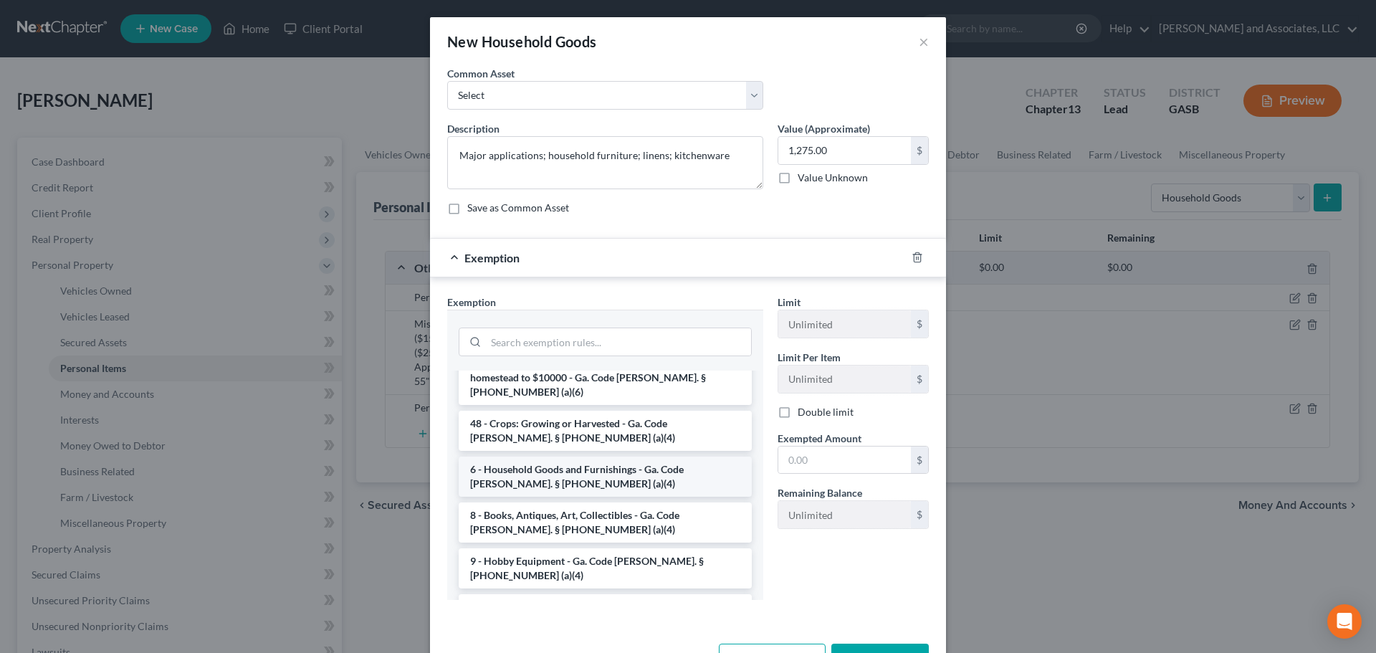
click at [554, 457] on li "6 - Household Goods and Furnishings - Ga. Code [PERSON_NAME]. § [PHONE_NUMBER] …" at bounding box center [605, 477] width 293 height 40
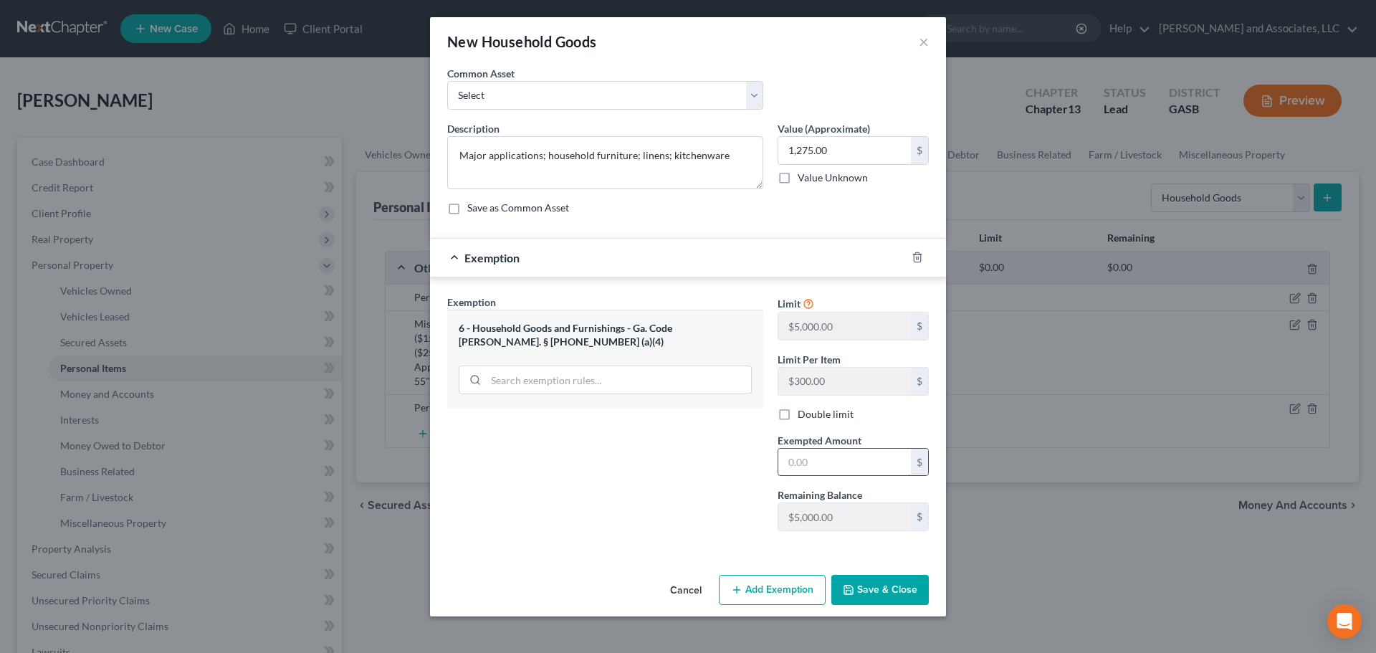
click at [811, 466] on input "text" at bounding box center [845, 462] width 133 height 27
type input "1,275.00"
click at [873, 587] on button "Save & Close" at bounding box center [880, 590] width 97 height 30
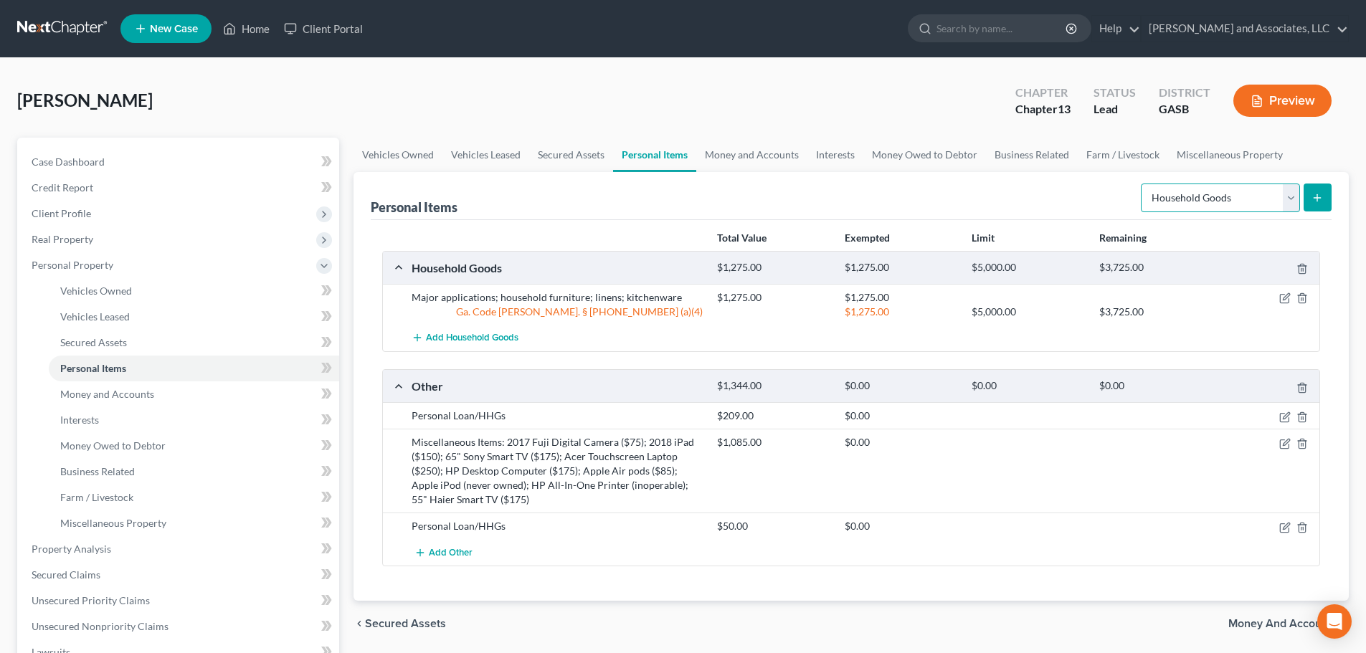
click at [1244, 198] on select "Select Item Type Clothing Collectibles Of Value Electronics Firearms Household …" at bounding box center [1220, 198] width 159 height 29
select select "electronics"
click at [1142, 184] on select "Select Item Type Clothing Collectibles Of Value Electronics Firearms Household …" at bounding box center [1220, 198] width 159 height 29
click at [1316, 200] on icon "submit" at bounding box center [1316, 197] width 11 height 11
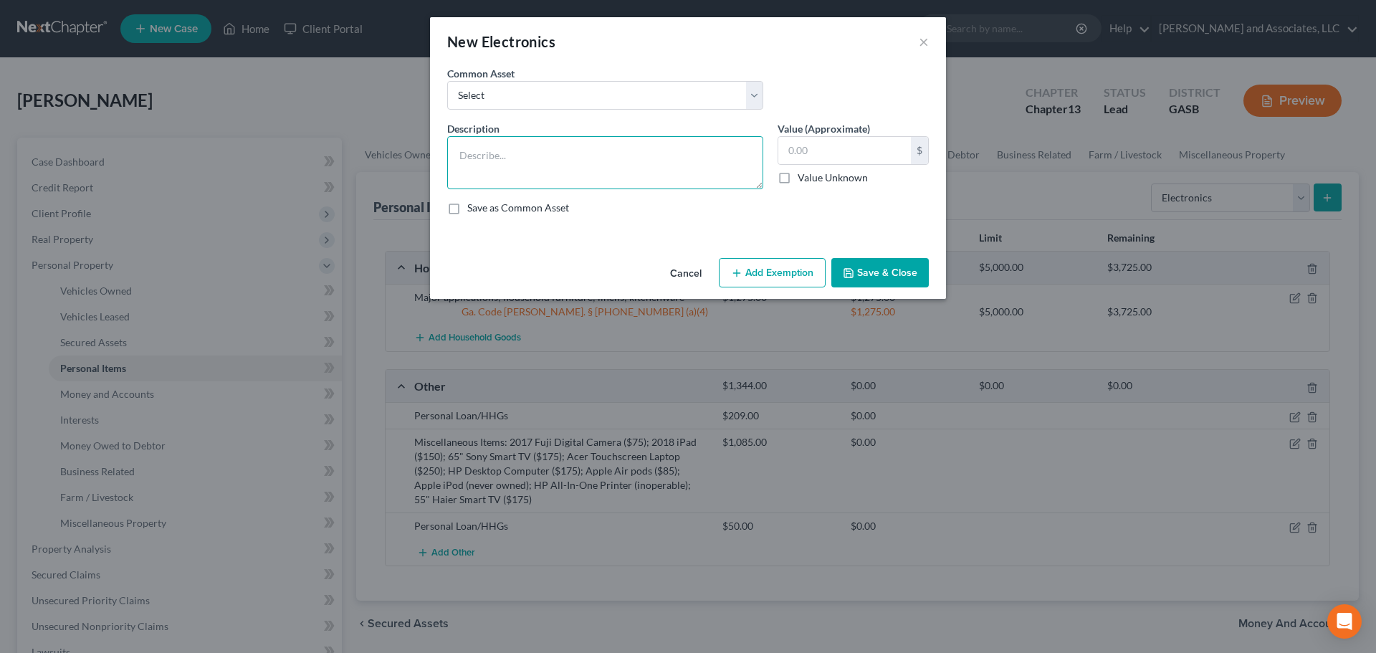
click at [485, 152] on textarea at bounding box center [605, 162] width 316 height 53
click at [479, 181] on textarea "Apple Airpods; cell phone; 65" Sony Smart TV; 55" Haier Smart TV; 32" TV; Alexa…" at bounding box center [605, 162] width 316 height 53
click at [556, 181] on textarea "Apple Airpods; cell phone; 65" Sony Smart TV; 55" Haier Smart TV; 32" TV; Alexa…" at bounding box center [605, 162] width 316 height 53
click at [519, 180] on textarea "Apple Airpods; cell phone; 65" Sony Smart TV; 55" Haier Smart TV; 32" TV; Alexa…" at bounding box center [605, 162] width 316 height 53
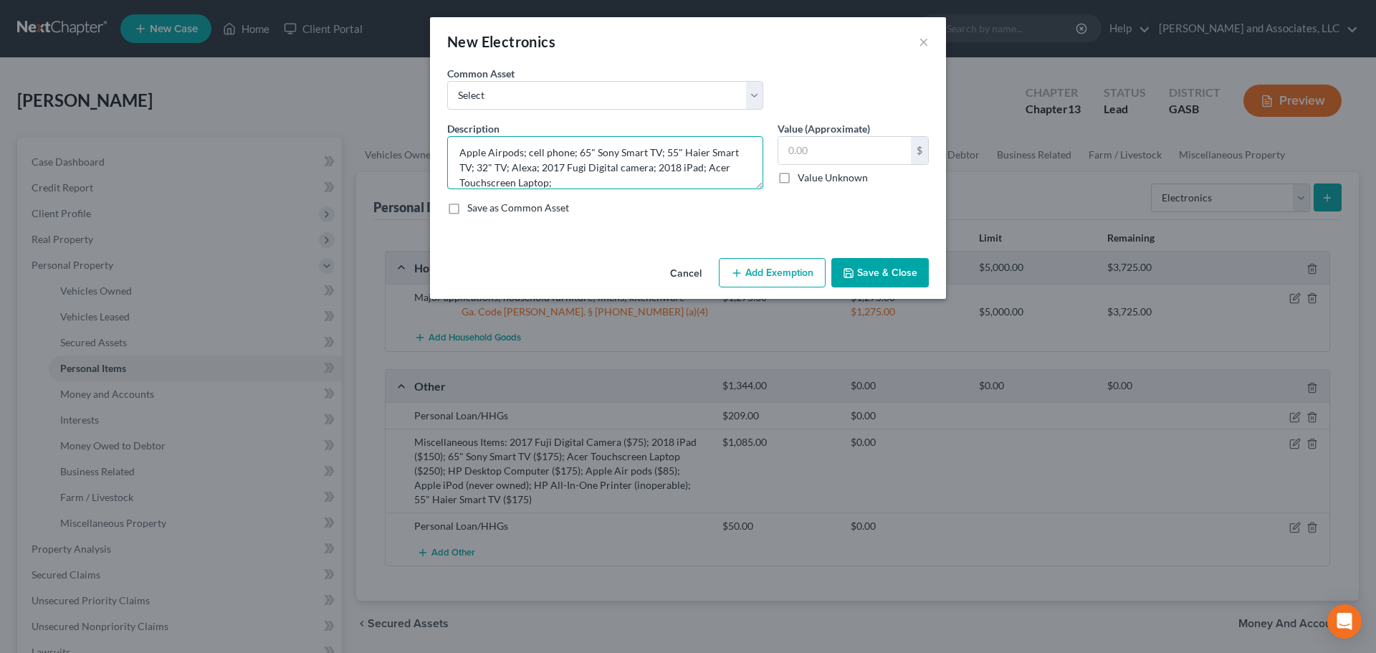
click at [534, 166] on textarea "Apple Airpods; cell phone; 65" Sony Smart TV; 55" Haier Smart TV; 32" TV; Alexa…" at bounding box center [605, 162] width 316 height 53
click at [576, 181] on textarea "Apple Airpods; cell phone; 65" Sony Smart TV; 55" Haier Smart TV; 32" TV; Alexa…" at bounding box center [605, 162] width 316 height 53
click at [658, 168] on textarea "Apple Airpods; cell phone; 65" Sony Smart TV; 55" Haier Smart TV; 32" TV; Alexa…" at bounding box center [605, 162] width 316 height 53
click at [530, 151] on textarea "Apple Airpods; cell phone; 65" Sony Smart TV; 55" Haier Smart TV; 32" TV; Alexa…" at bounding box center [605, 162] width 316 height 53
click at [578, 186] on textarea "Apple Airpods; Cell phone; 65" Sony Smart TV; 55" Haier Smart TV; 32" TV; Alexa…" at bounding box center [605, 162] width 316 height 53
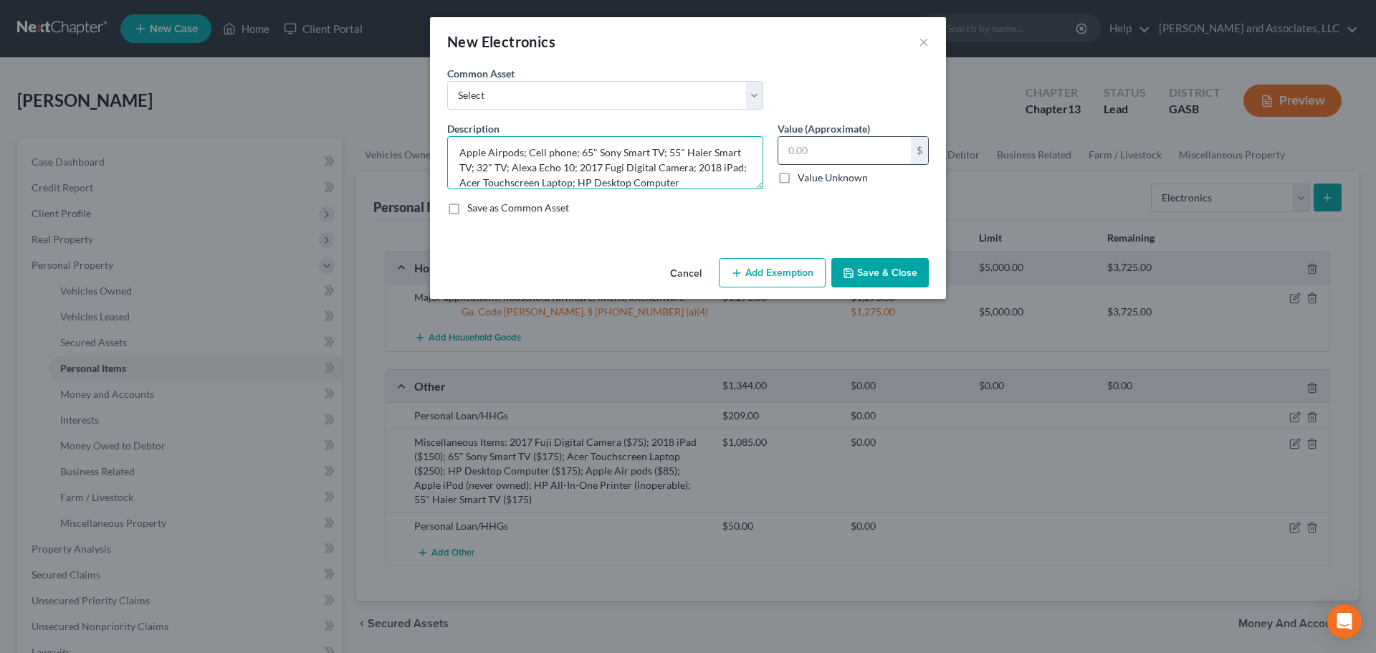
type textarea "Apple Airpods; Cell phone; 65" Sony Smart TV; 55" Haier Smart TV; 32" TV; Alexa…"
click at [792, 151] on input "text" at bounding box center [845, 150] width 133 height 27
type input "1,385.00"
click at [876, 275] on button "Save & Close" at bounding box center [880, 273] width 97 height 30
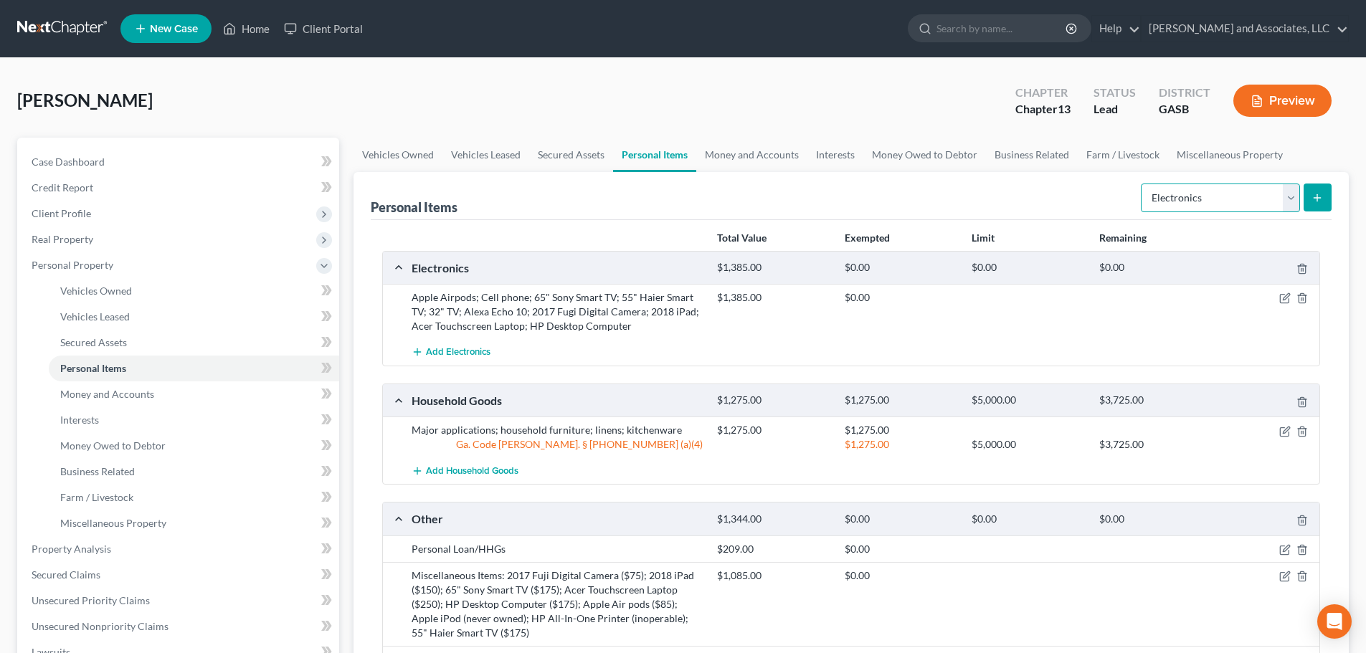
click at [1290, 197] on select "Select Item Type Clothing Collectibles Of Value Electronics Firearms Household …" at bounding box center [1220, 198] width 159 height 29
select select "clothing"
click at [1142, 184] on select "Select Item Type Clothing Collectibles Of Value Electronics Firearms Household …" at bounding box center [1220, 198] width 159 height 29
click at [1317, 198] on line "submit" at bounding box center [1317, 198] width 6 height 0
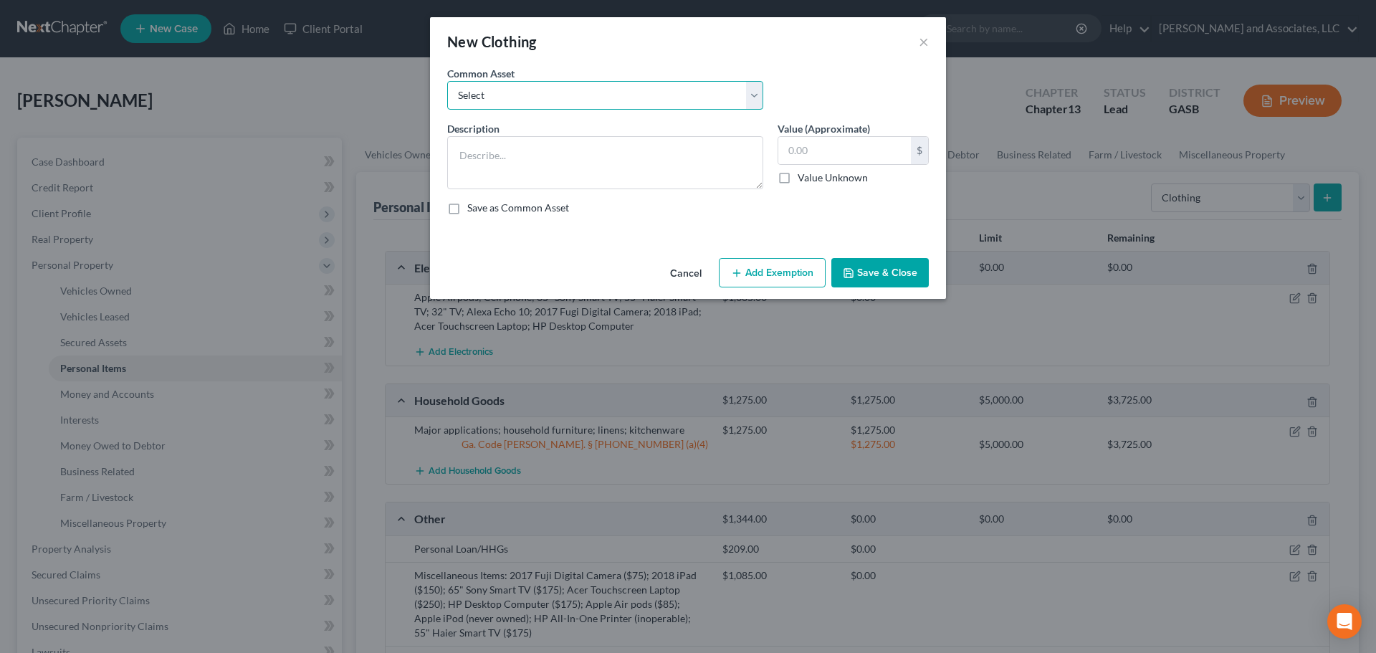
click at [530, 96] on select "Select Clothes; Shoes; Accessories Clothes; Shoes; Accessories" at bounding box center [605, 95] width 316 height 29
select select "0"
click at [447, 81] on select "Select Clothes; Shoes; Accessories Clothes; Shoes; Accessories" at bounding box center [605, 95] width 316 height 29
type textarea "Clothes; Shoes; Accessories"
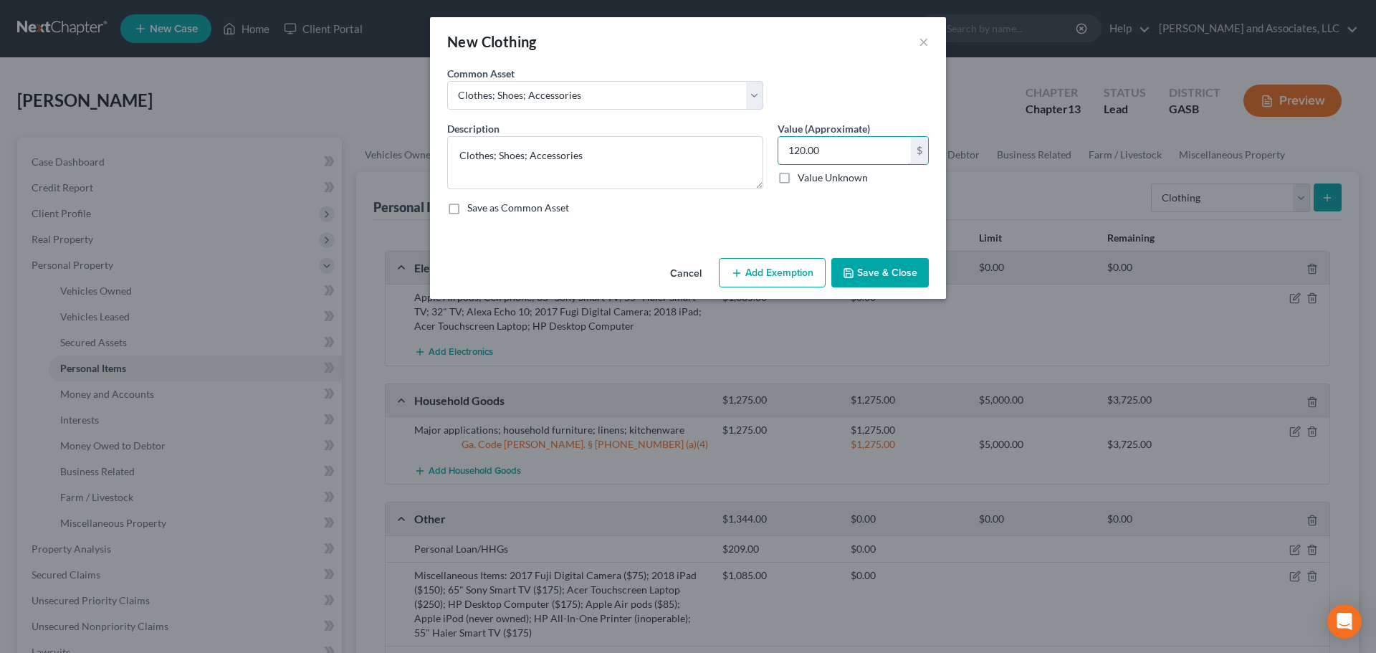
type input "120.00"
click at [890, 272] on button "Save & Close" at bounding box center [880, 273] width 97 height 30
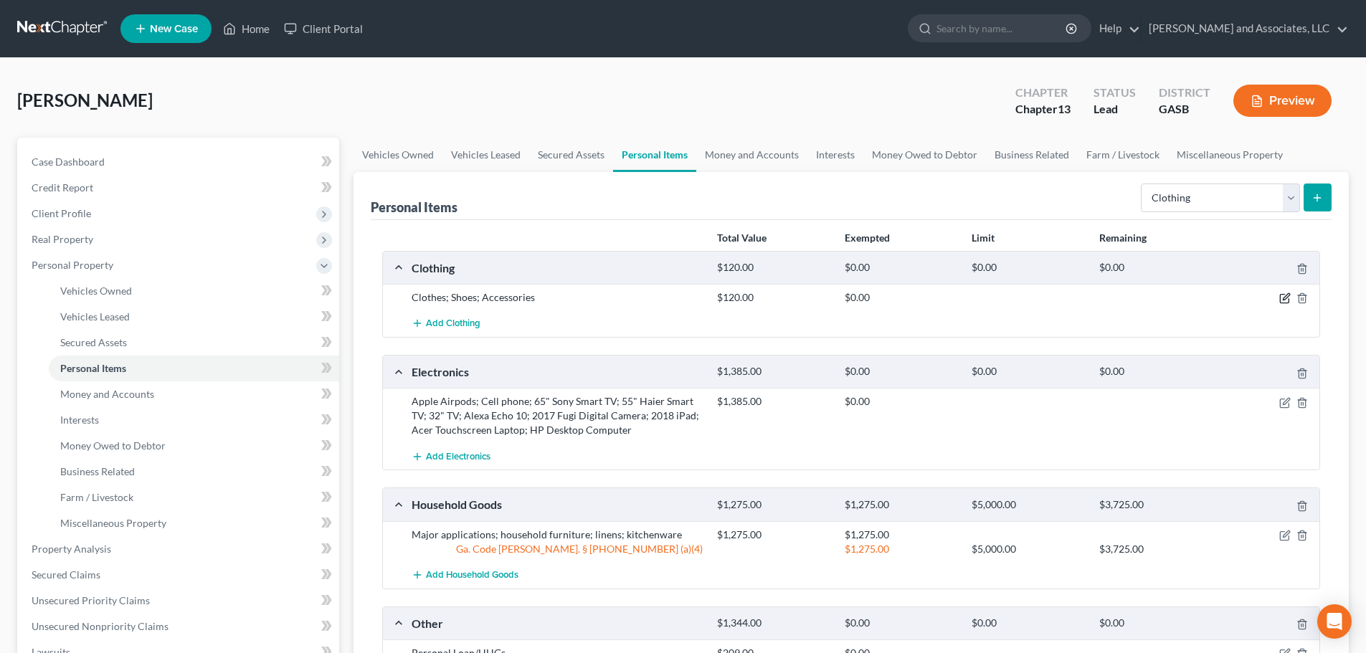
click at [1287, 298] on icon "button" at bounding box center [1286, 297] width 6 height 6
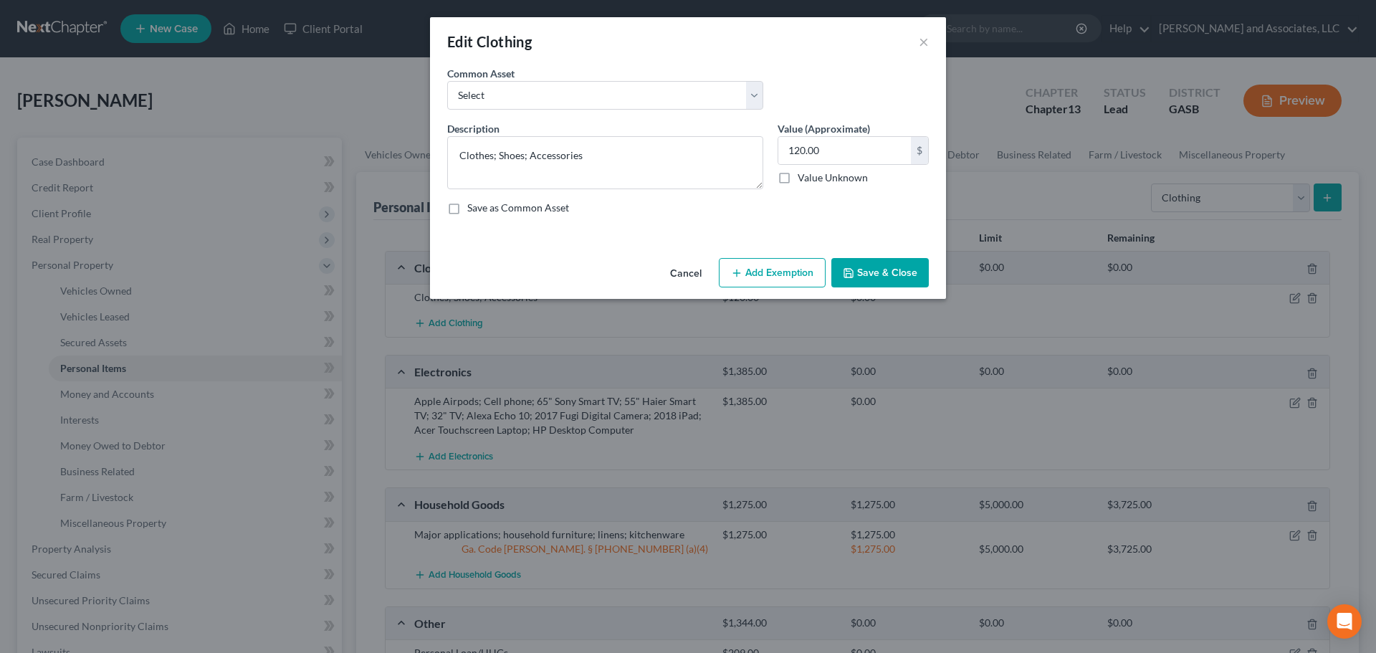
click at [760, 270] on button "Add Exemption" at bounding box center [772, 273] width 107 height 30
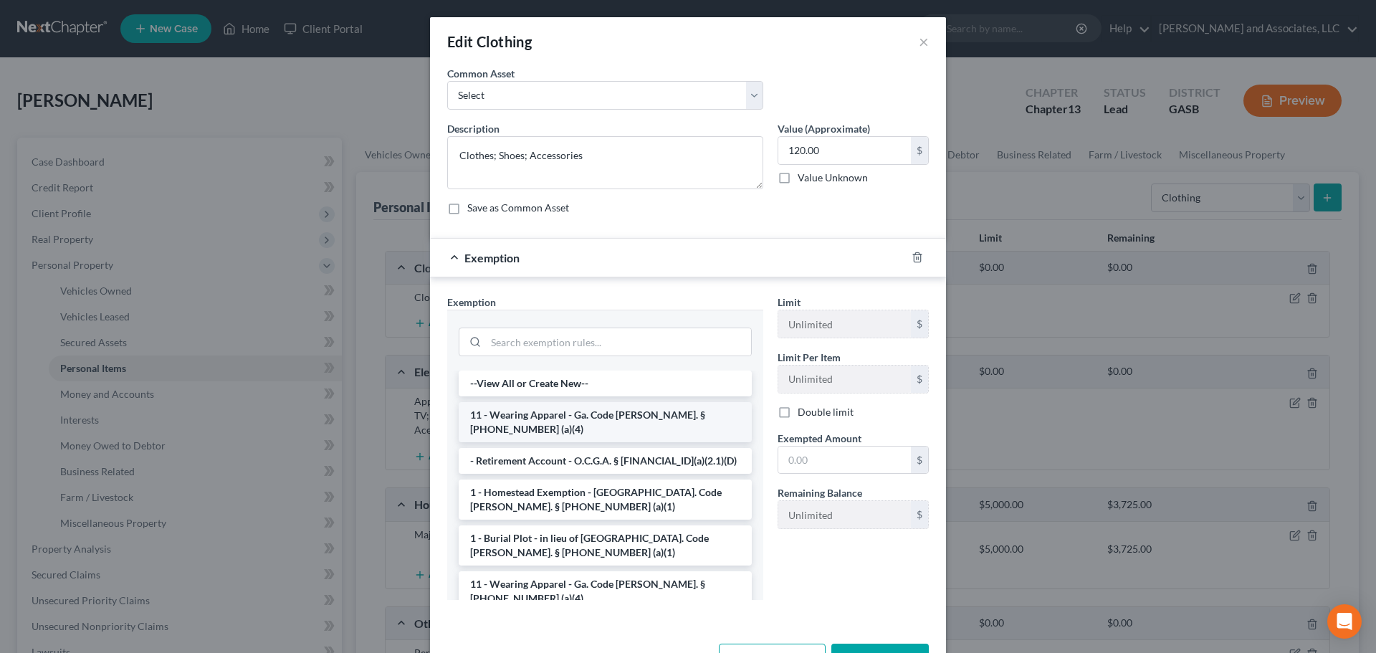
click at [581, 418] on li "11 - Wearing Apparel - Ga. Code [PERSON_NAME]. § [PHONE_NUMBER] (a)(4)" at bounding box center [605, 422] width 293 height 40
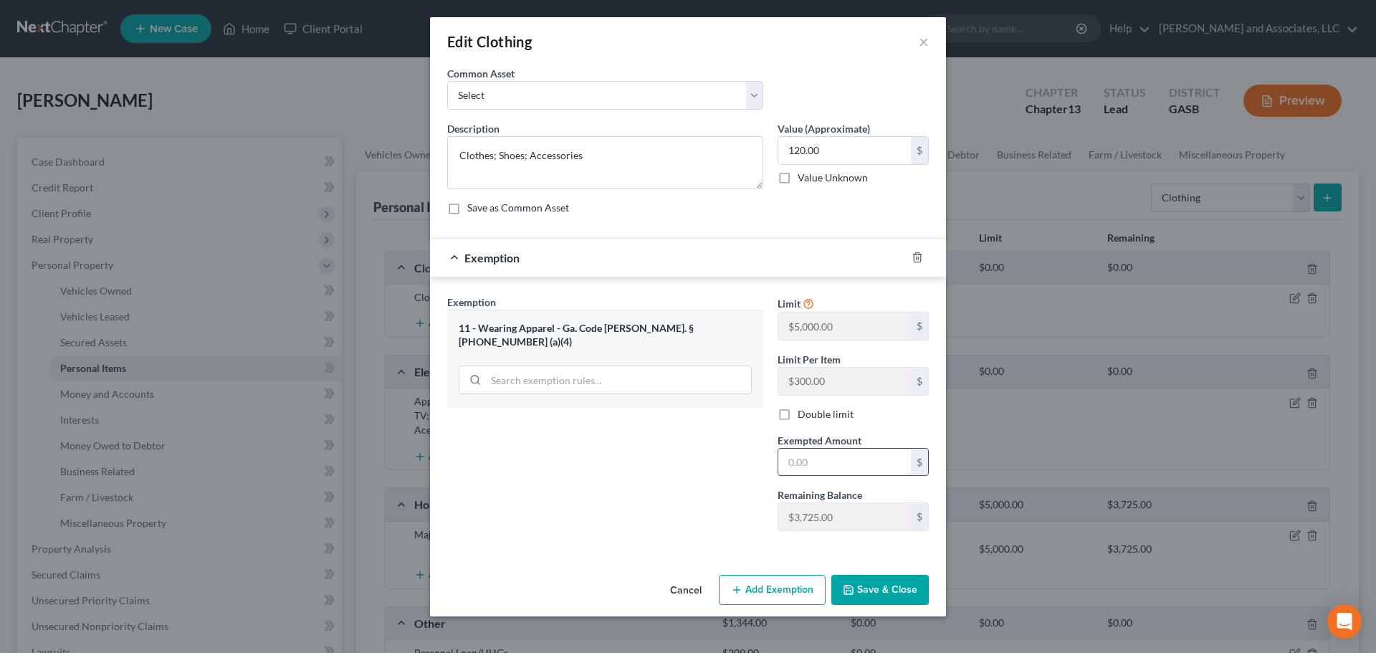
click at [781, 457] on input "text" at bounding box center [845, 462] width 133 height 27
type input "120.00"
click at [882, 589] on button "Save & Close" at bounding box center [880, 590] width 97 height 30
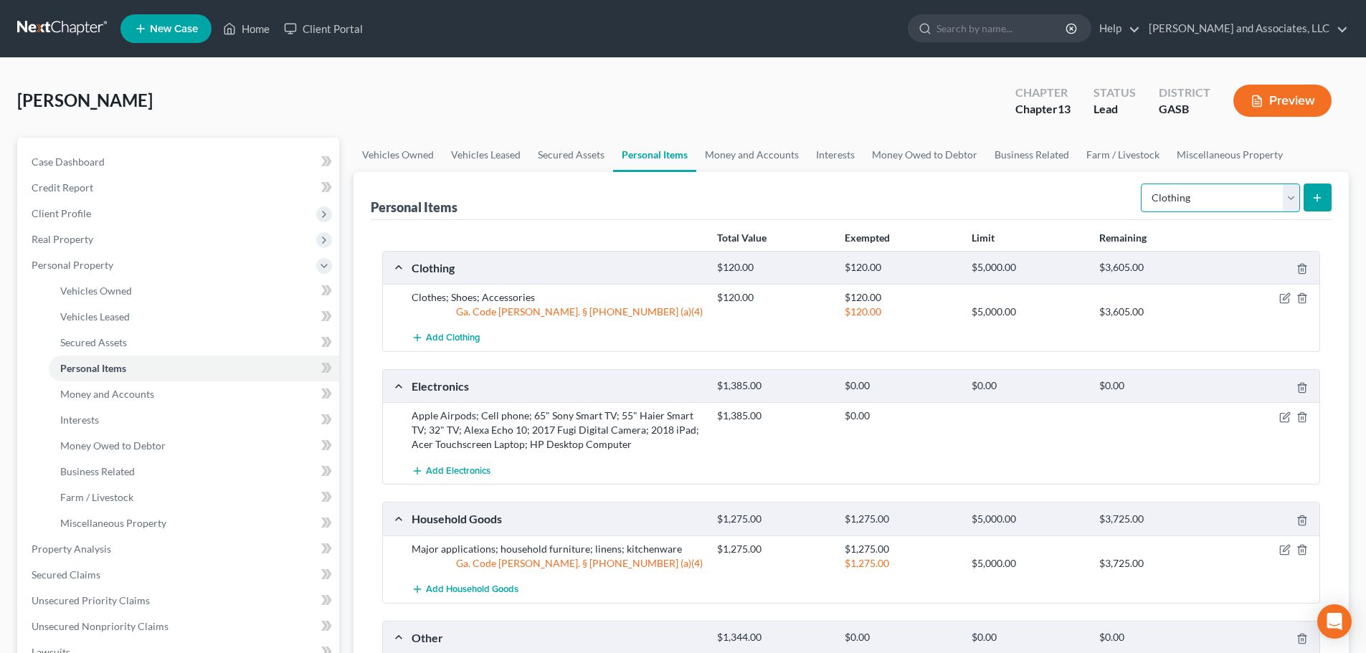
click at [1292, 196] on select "Select Item Type Clothing Collectibles Of Value Electronics Firearms Household …" at bounding box center [1220, 198] width 159 height 29
select select "jewelry"
click at [1142, 184] on select "Select Item Type Clothing Collectibles Of Value Electronics Firearms Household …" at bounding box center [1220, 198] width 159 height 29
click at [1319, 196] on icon "submit" at bounding box center [1316, 197] width 11 height 11
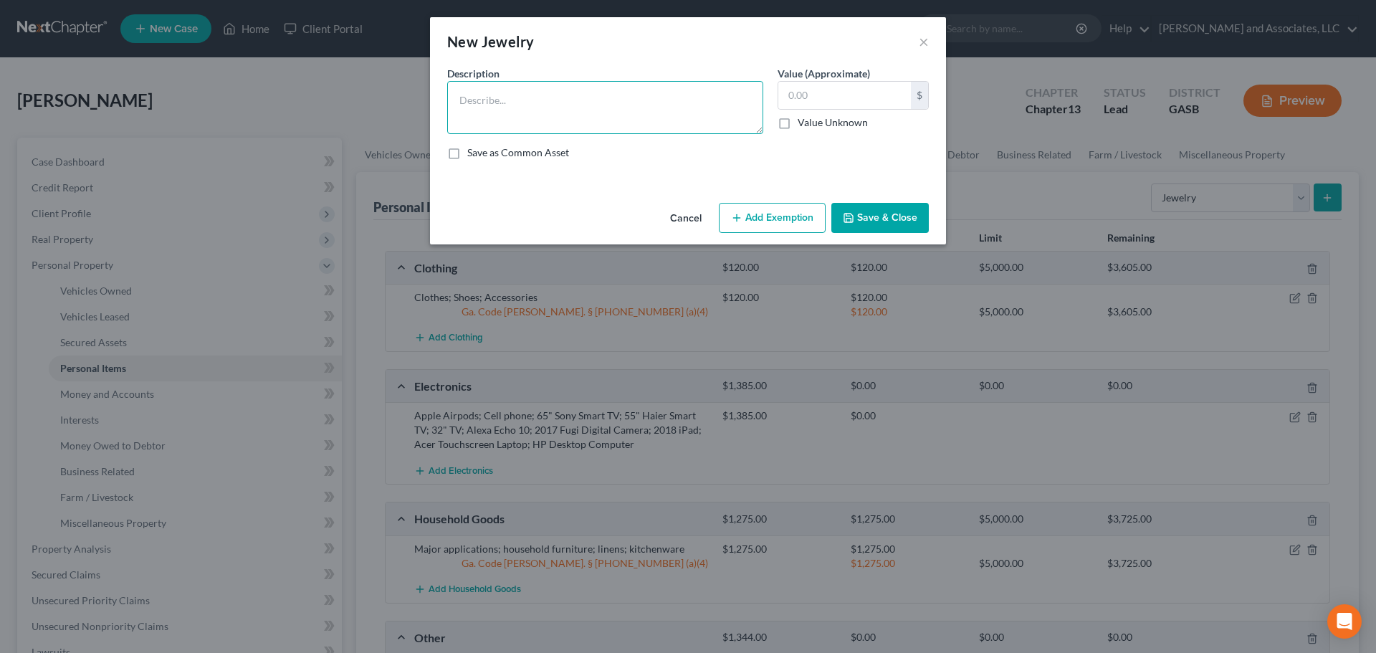
click at [600, 123] on textarea at bounding box center [605, 107] width 316 height 53
type textarea "Watch; Bracelet"
click at [801, 94] on input "text" at bounding box center [845, 95] width 133 height 27
type input "325.00"
click at [777, 221] on button "Add Exemption" at bounding box center [772, 218] width 107 height 30
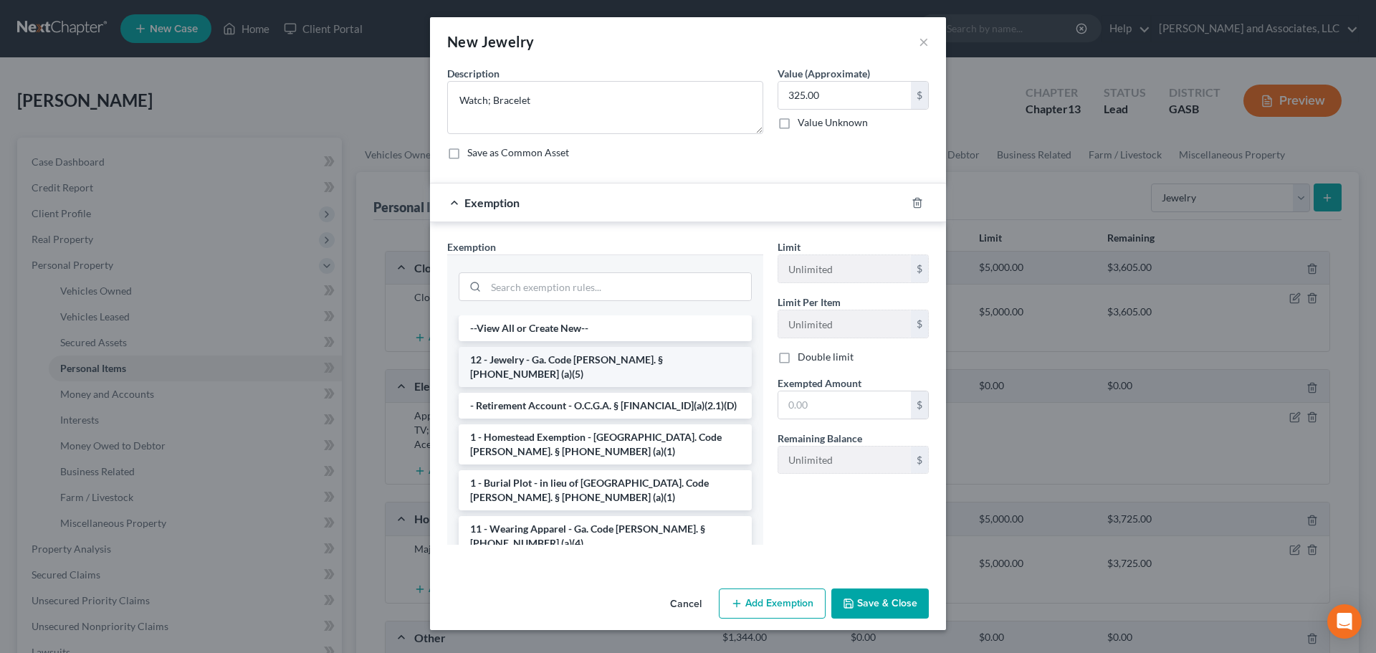
click at [498, 361] on li "12 - Jewelry - Ga. Code [PERSON_NAME]. § [PHONE_NUMBER] (a)(5)" at bounding box center [605, 367] width 293 height 40
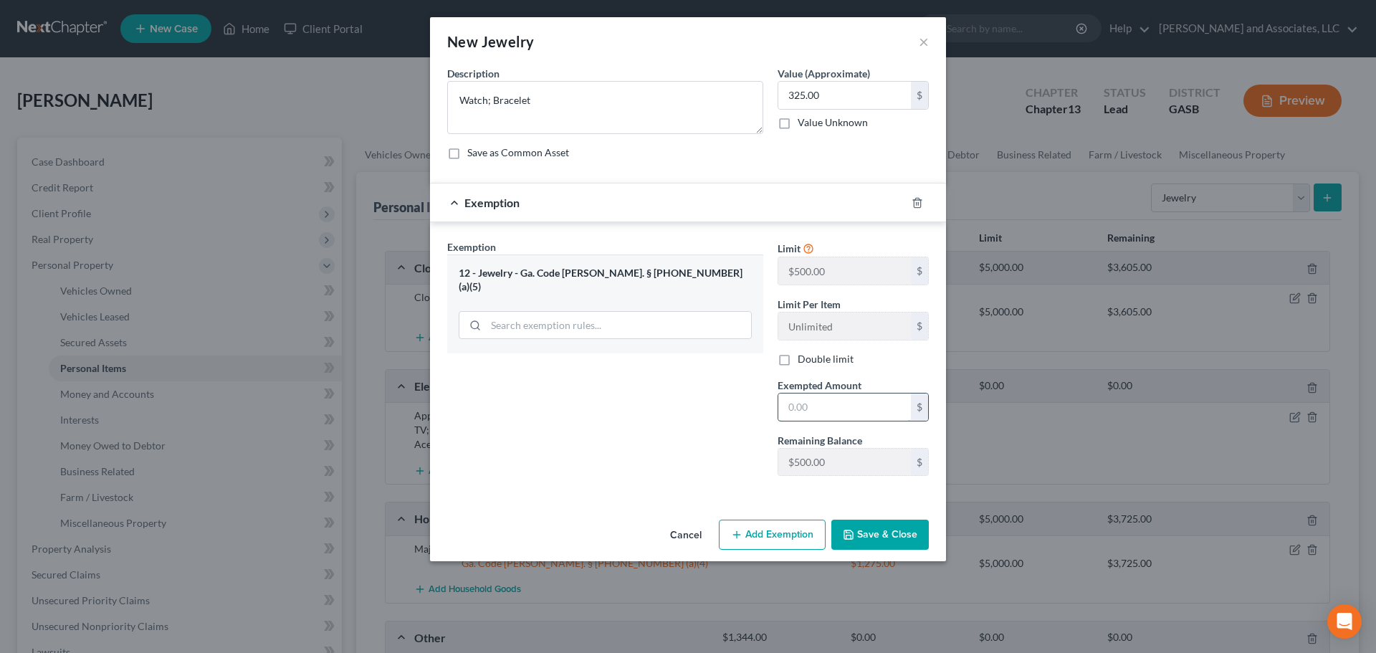
click at [809, 406] on input "text" at bounding box center [845, 407] width 133 height 27
type input "325.00"
click at [871, 531] on button "Save & Close" at bounding box center [880, 535] width 97 height 30
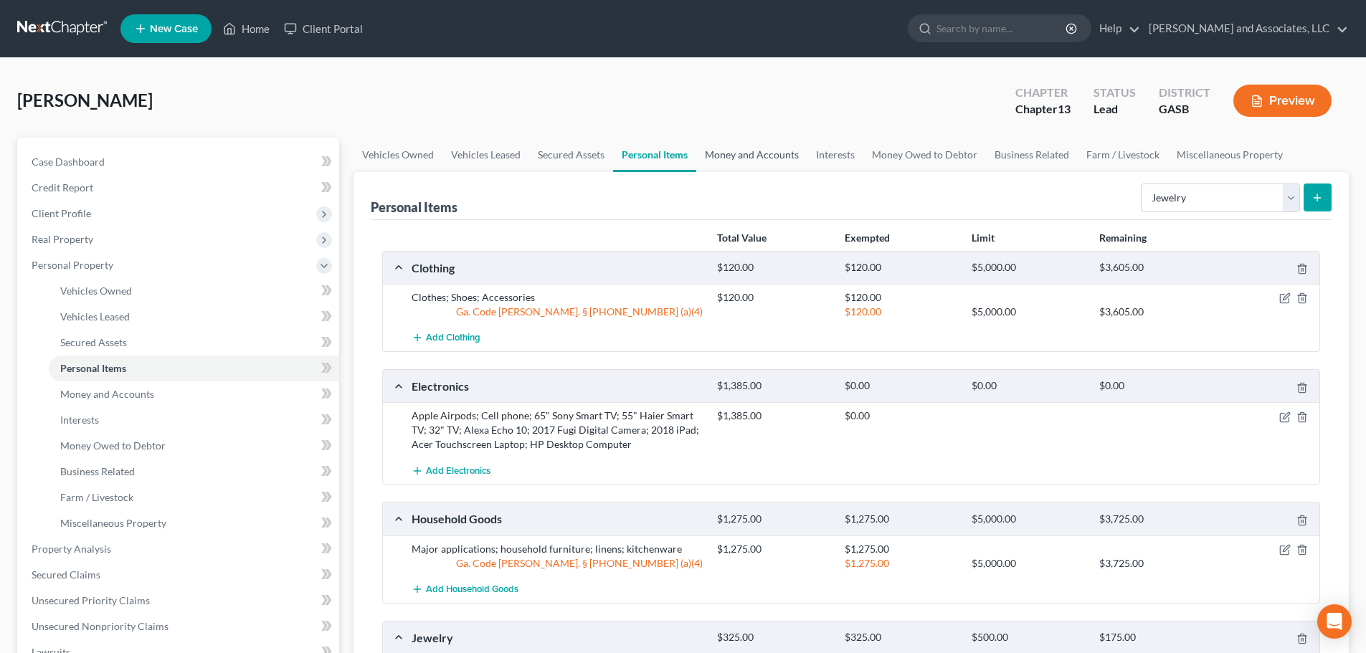
click at [723, 158] on link "Money and Accounts" at bounding box center [751, 155] width 111 height 34
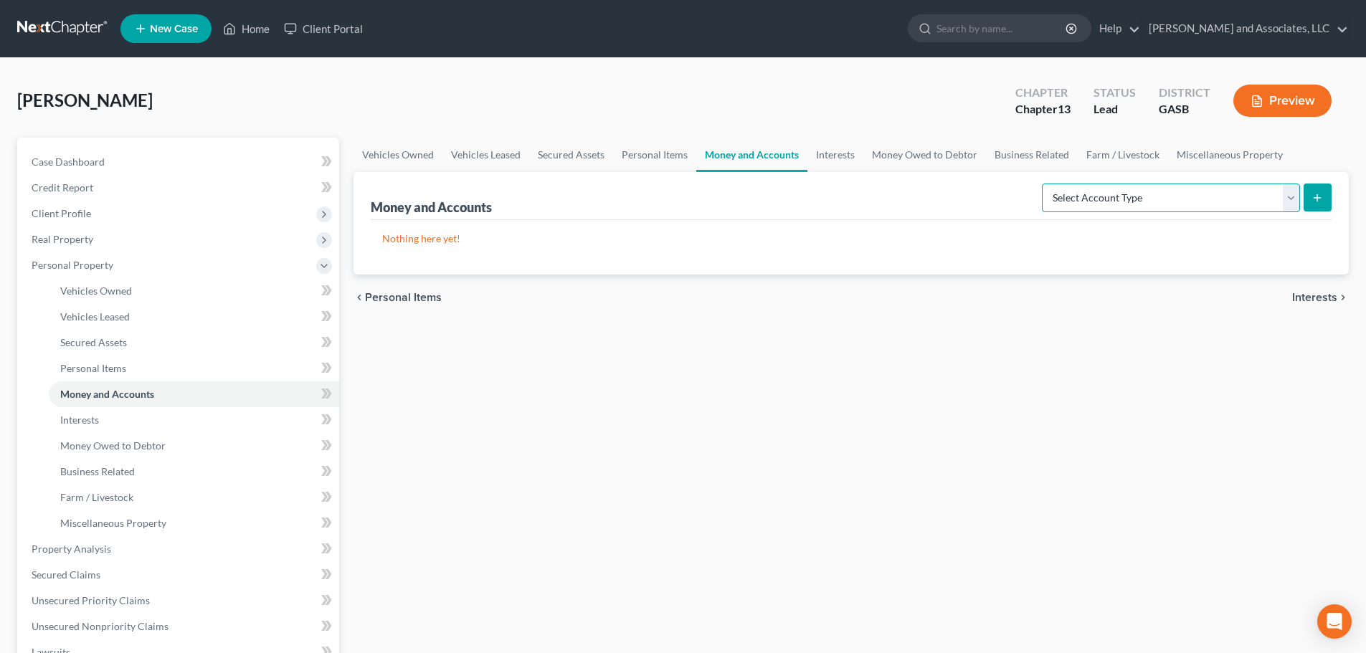
click at [1170, 193] on select "Select Account Type Brokerage Cash on Hand Certificates of Deposit Checking Acc…" at bounding box center [1171, 198] width 258 height 29
select select "checking"
click at [1045, 184] on select "Select Account Type Brokerage Cash on Hand Certificates of Deposit Checking Acc…" at bounding box center [1171, 198] width 258 height 29
click at [1318, 194] on icon "submit" at bounding box center [1316, 197] width 11 height 11
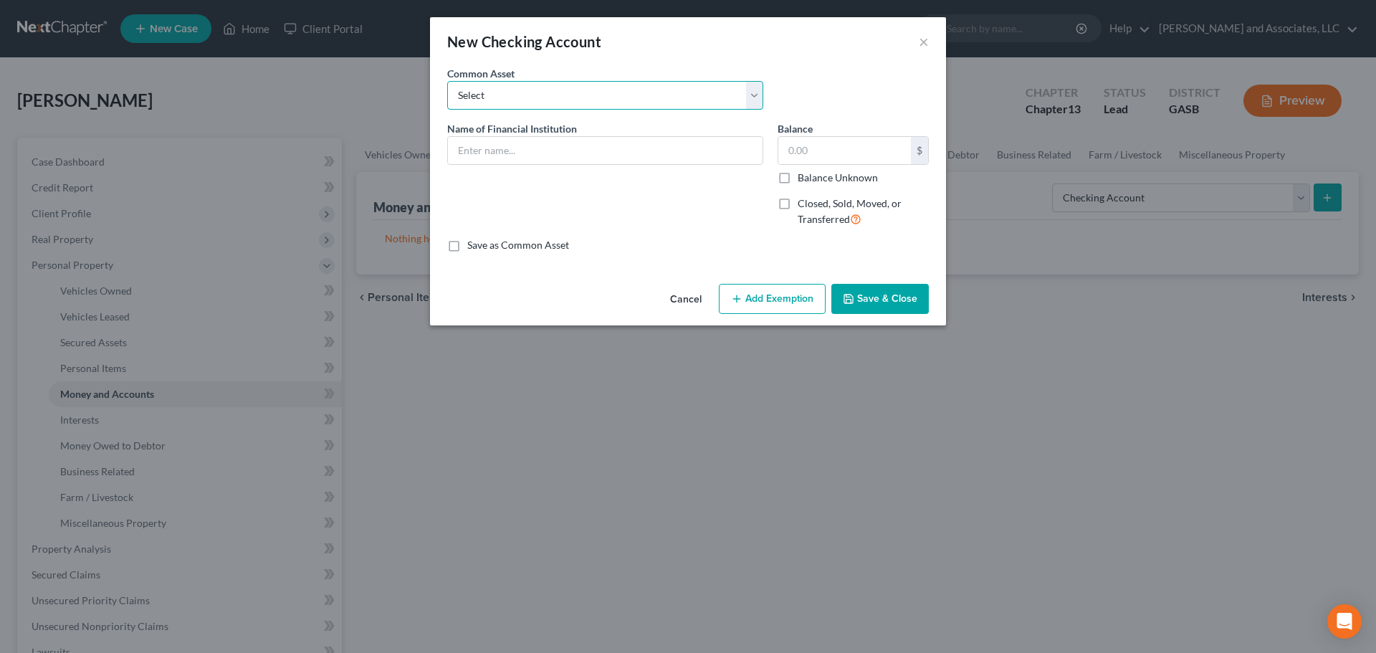
click at [565, 95] on select "Select Bank of [PERSON_NAME] [US_STATE] First Bank Lincoln Financial Group Robi…" at bounding box center [605, 95] width 316 height 29
click at [796, 243] on div "Save as Common Asset" at bounding box center [688, 245] width 482 height 14
click at [519, 151] on input "text" at bounding box center [605, 150] width 315 height 27
type input "[PERSON_NAME] Fargo"
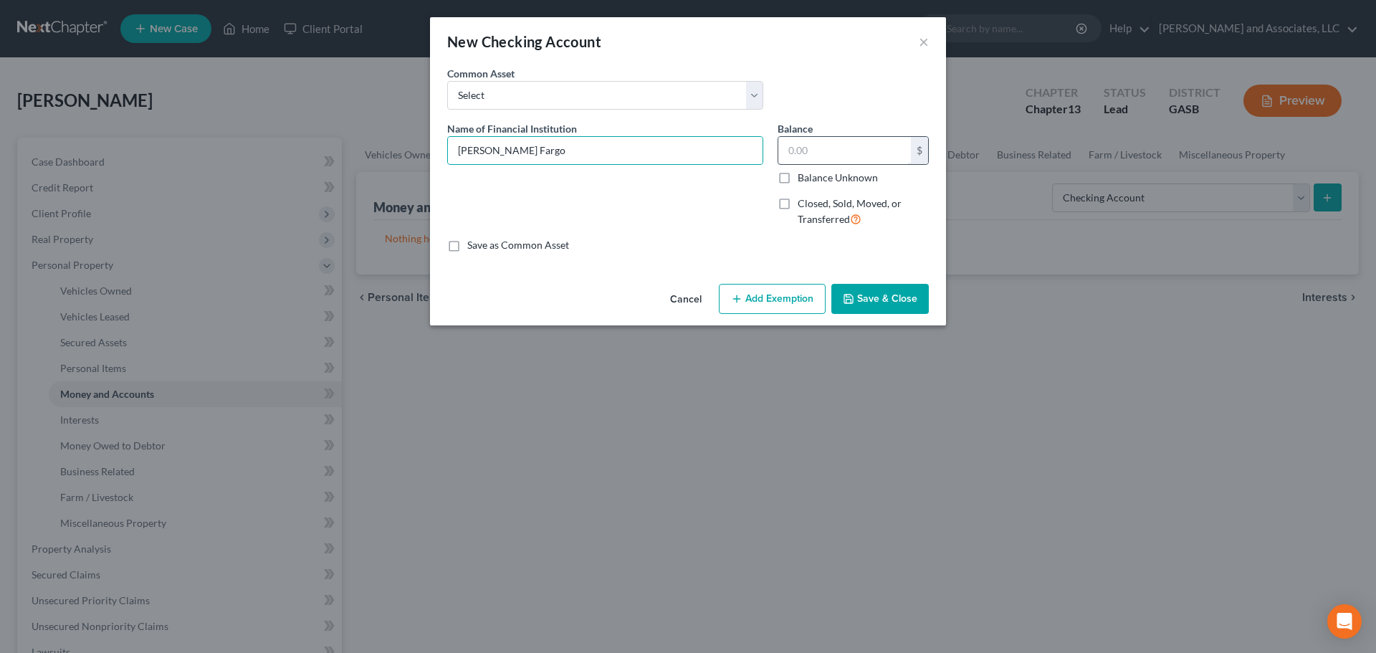
drag, startPoint x: 804, startPoint y: 133, endPoint x: 801, endPoint y: 142, distance: 9.1
click at [802, 139] on div "Balance $ Balance Unknown Balance Undetermined $ Balance Unknown" at bounding box center [853, 153] width 151 height 64
click at [799, 152] on input "text" at bounding box center [845, 150] width 133 height 27
type input "60.00"
click at [768, 304] on button "Add Exemption" at bounding box center [772, 299] width 107 height 30
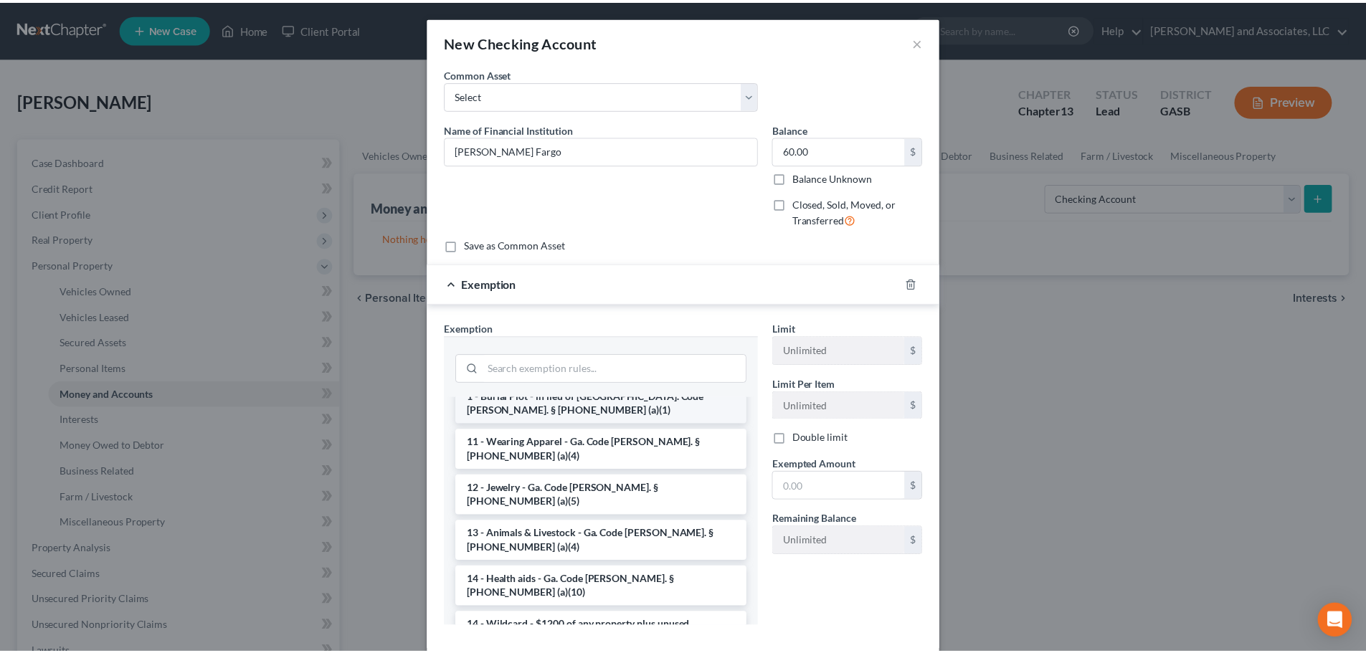
scroll to position [215, 0]
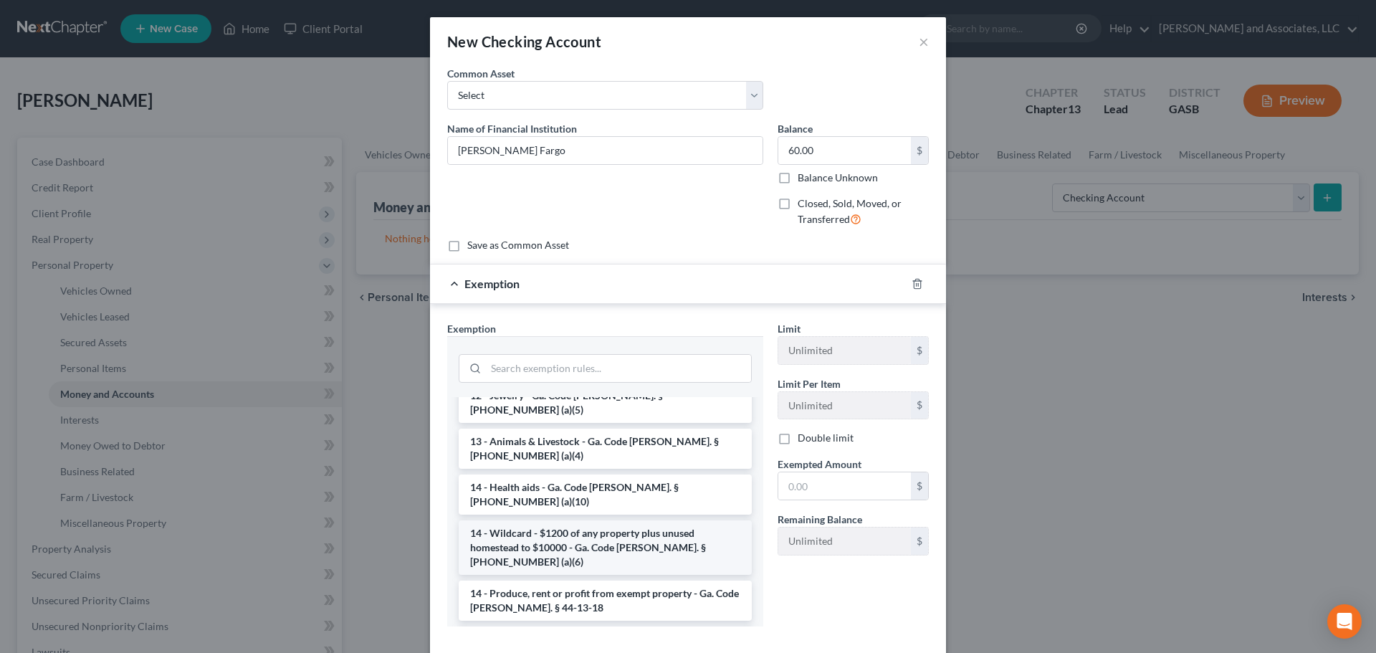
click at [567, 520] on li "14 - Wildcard - $1200 of any property plus unused homestead to $10000 - Ga. Cod…" at bounding box center [605, 547] width 293 height 54
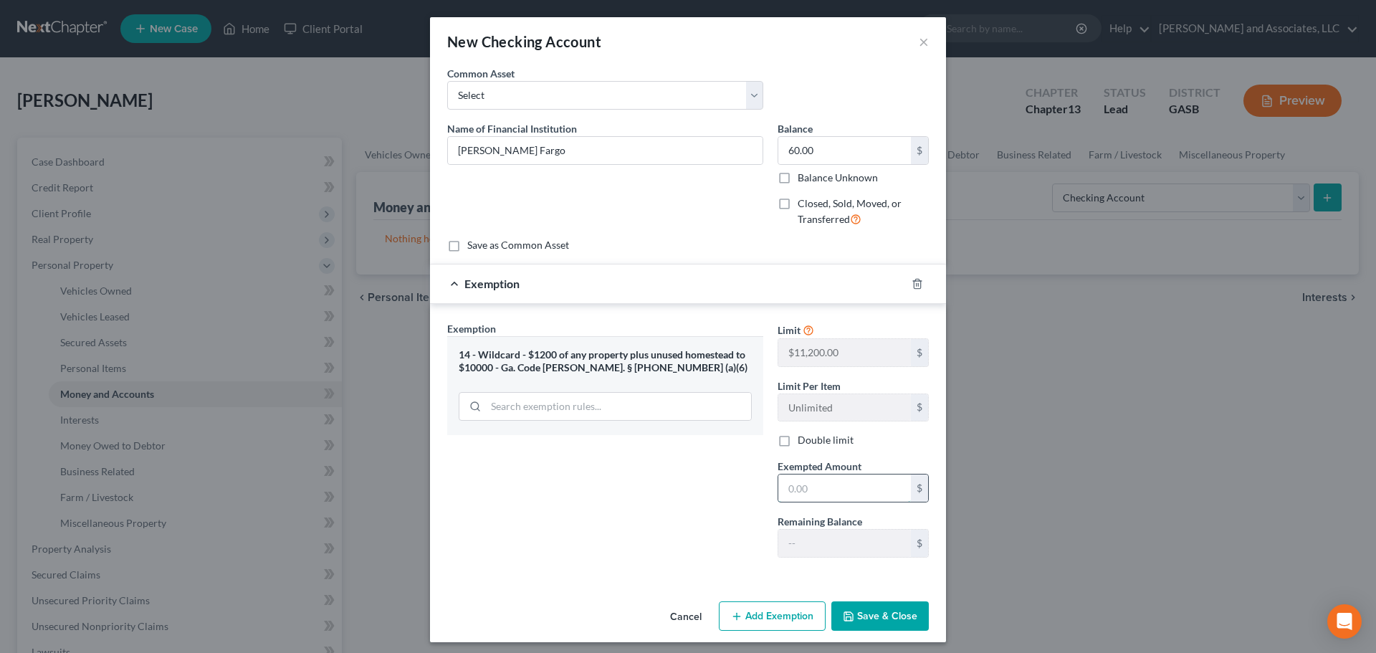
click at [785, 487] on input "text" at bounding box center [845, 488] width 133 height 27
type input "60.00"
click at [691, 513] on div "Exemption Set must be selected for CA. Exemption * 14 - Wildcard - $1200 of any…" at bounding box center [605, 445] width 330 height 248
click at [877, 617] on button "Save & Close" at bounding box center [880, 616] width 97 height 30
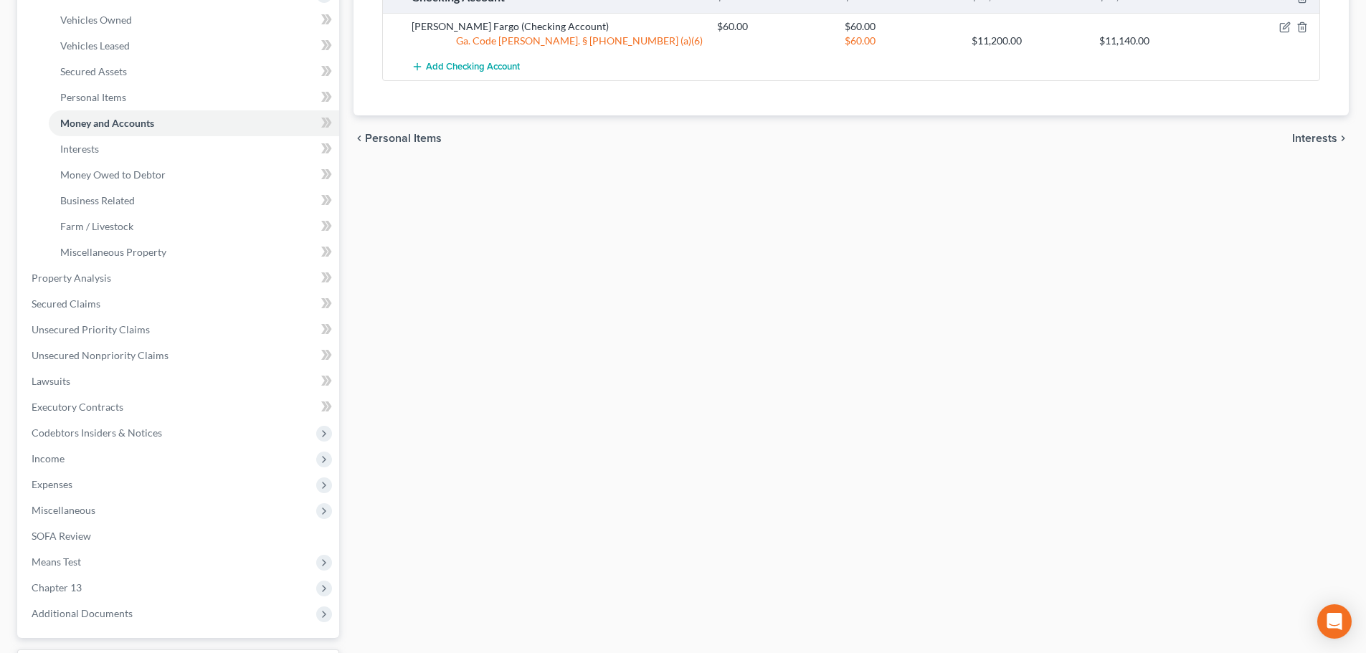
scroll to position [358, 0]
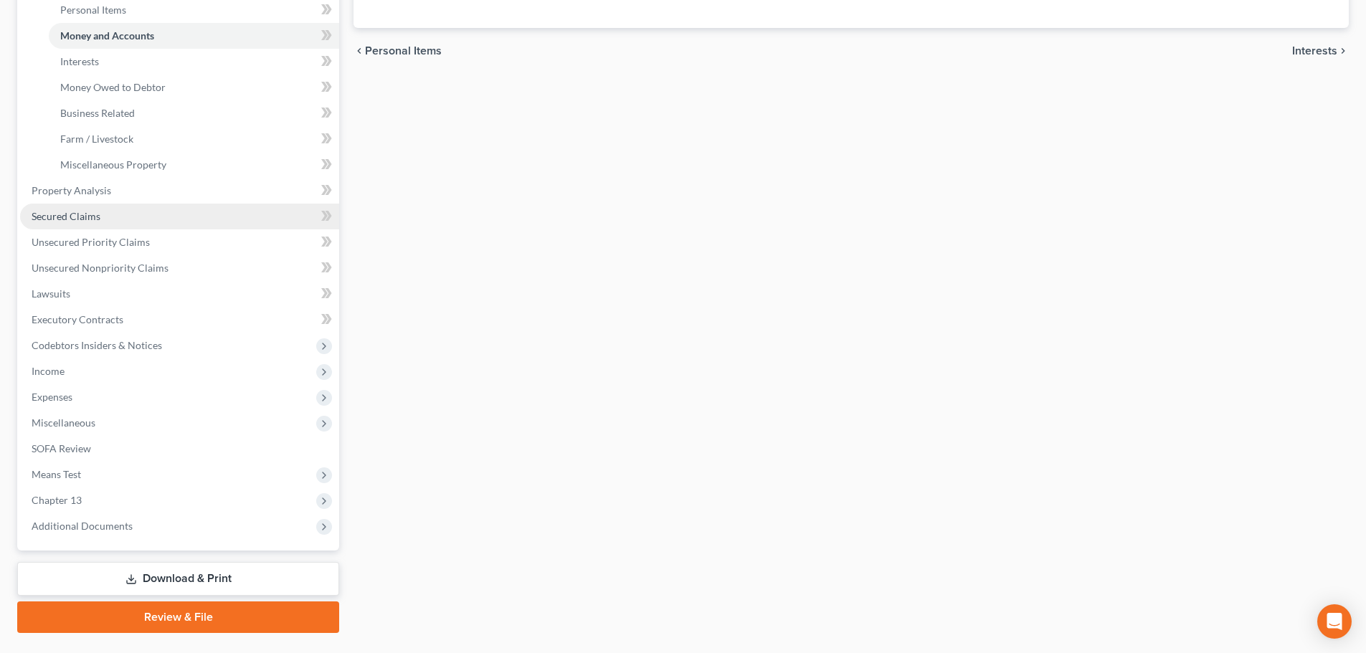
click at [80, 216] on span "Secured Claims" at bounding box center [66, 216] width 69 height 12
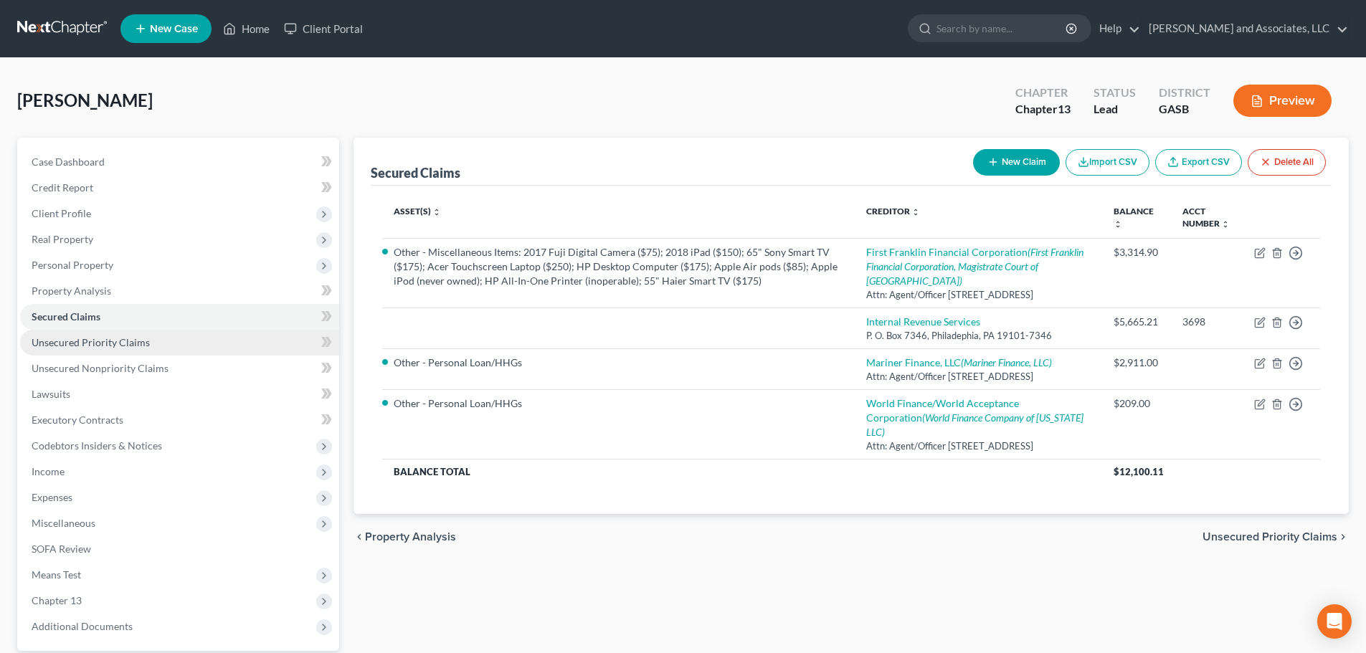
click at [107, 345] on span "Unsecured Priority Claims" at bounding box center [91, 342] width 118 height 12
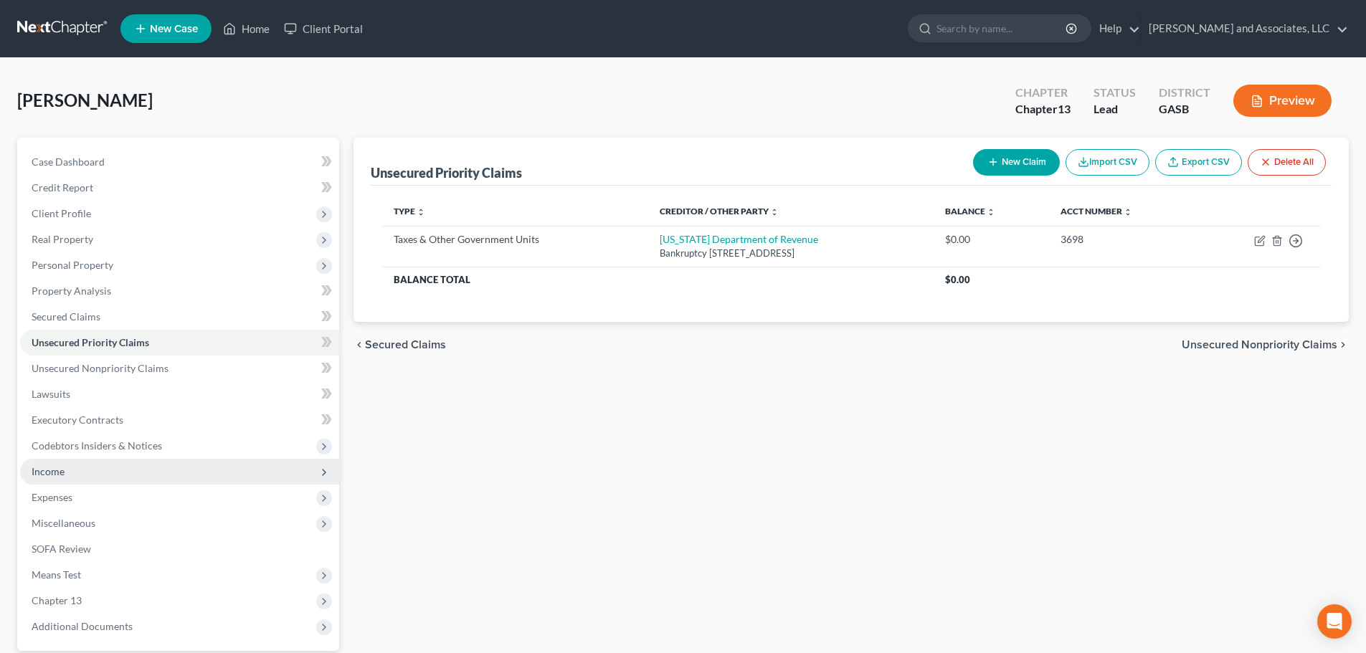
click at [54, 470] on span "Income" at bounding box center [48, 471] width 33 height 12
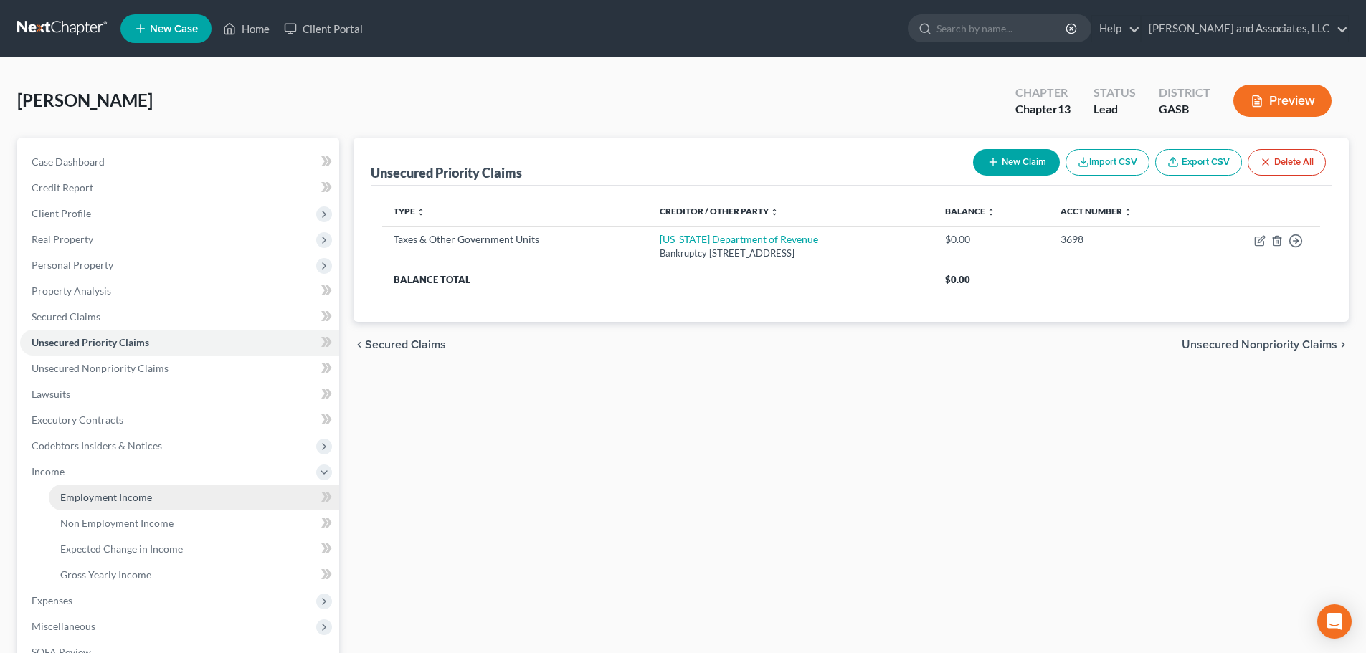
click at [100, 499] on span "Employment Income" at bounding box center [106, 497] width 92 height 12
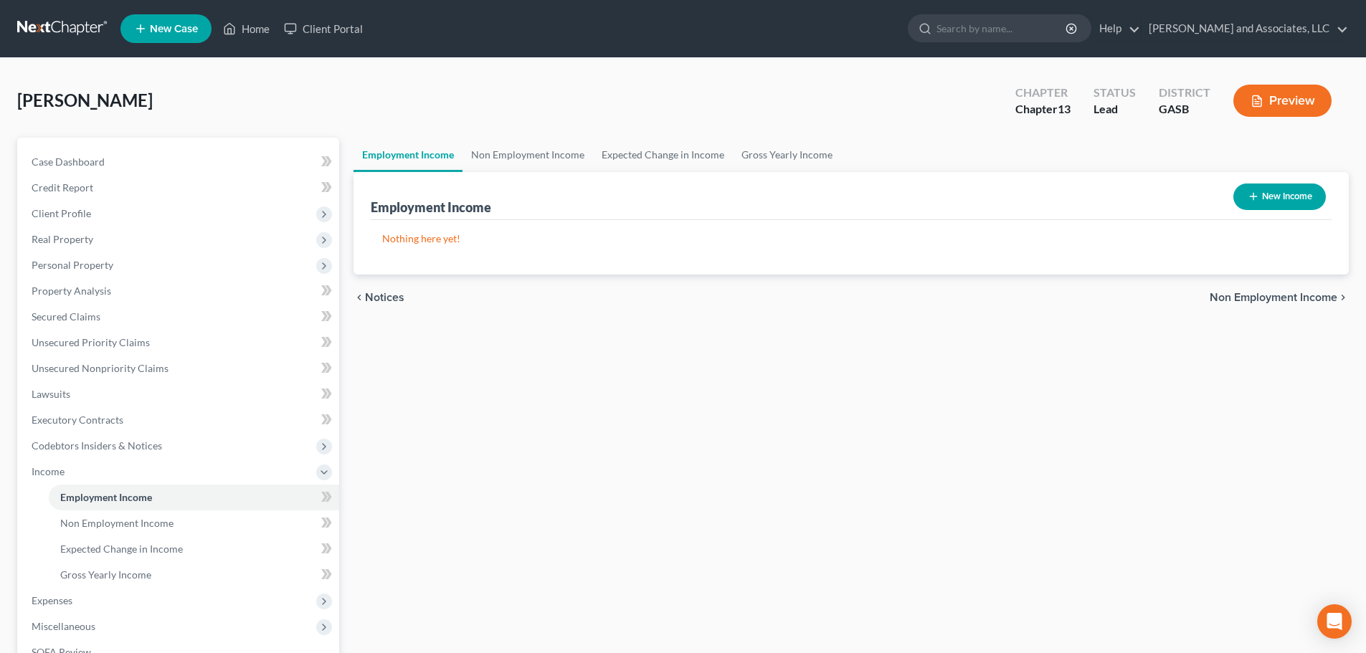
click at [1274, 196] on button "New Income" at bounding box center [1279, 197] width 92 height 27
select select "0"
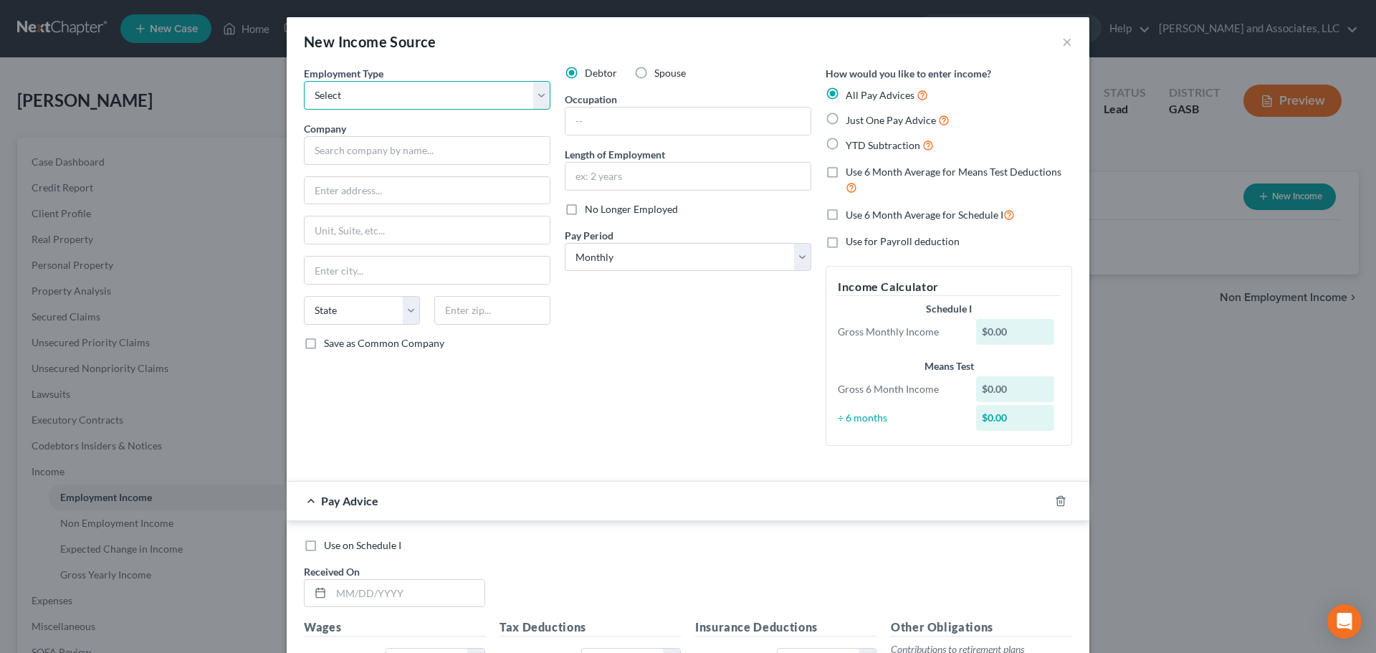
click at [421, 98] on select "Select Full or [DEMOGRAPHIC_DATA] Employment Self Employment" at bounding box center [427, 95] width 247 height 29
select select "0"
click at [304, 81] on select "Select Full or [DEMOGRAPHIC_DATA] Employment Self Employment" at bounding box center [427, 95] width 247 height 29
click at [412, 153] on input "text" at bounding box center [427, 150] width 247 height 29
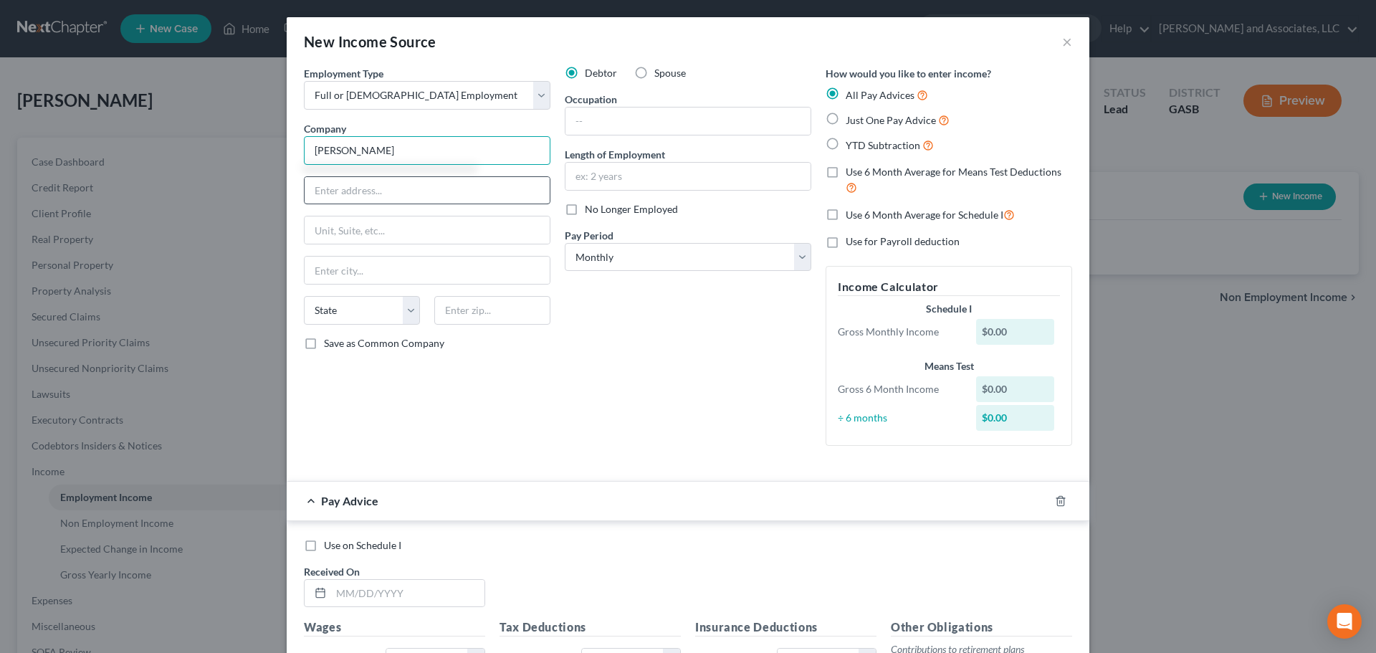
type input "[PERSON_NAME]"
click at [379, 190] on input "text" at bounding box center [427, 190] width 245 height 27
type input "[STREET_ADDRESS][PERSON_NAME]"
type input "[GEOGRAPHIC_DATA]"
select select "10"
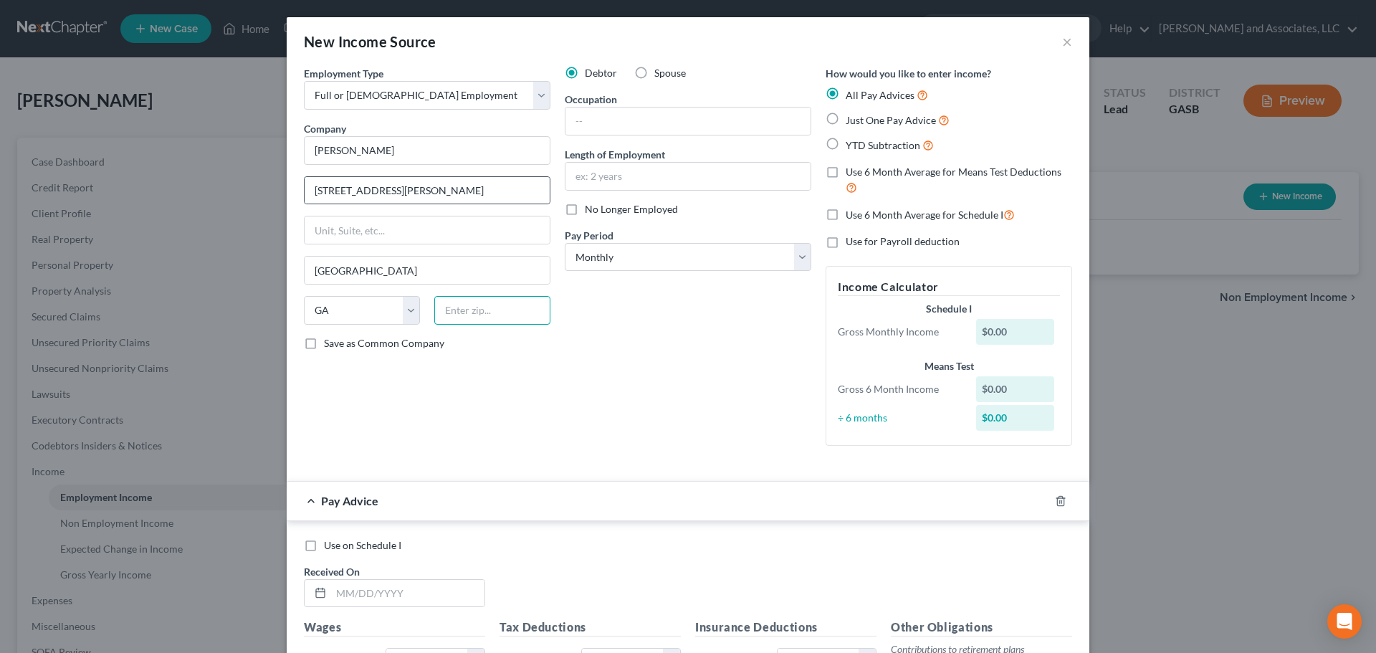
type input "31027"
click at [311, 272] on input "[GEOGRAPHIC_DATA]" at bounding box center [427, 270] width 245 height 27
type input "[GEOGRAPHIC_DATA]"
click at [586, 123] on input "text" at bounding box center [688, 121] width 245 height 27
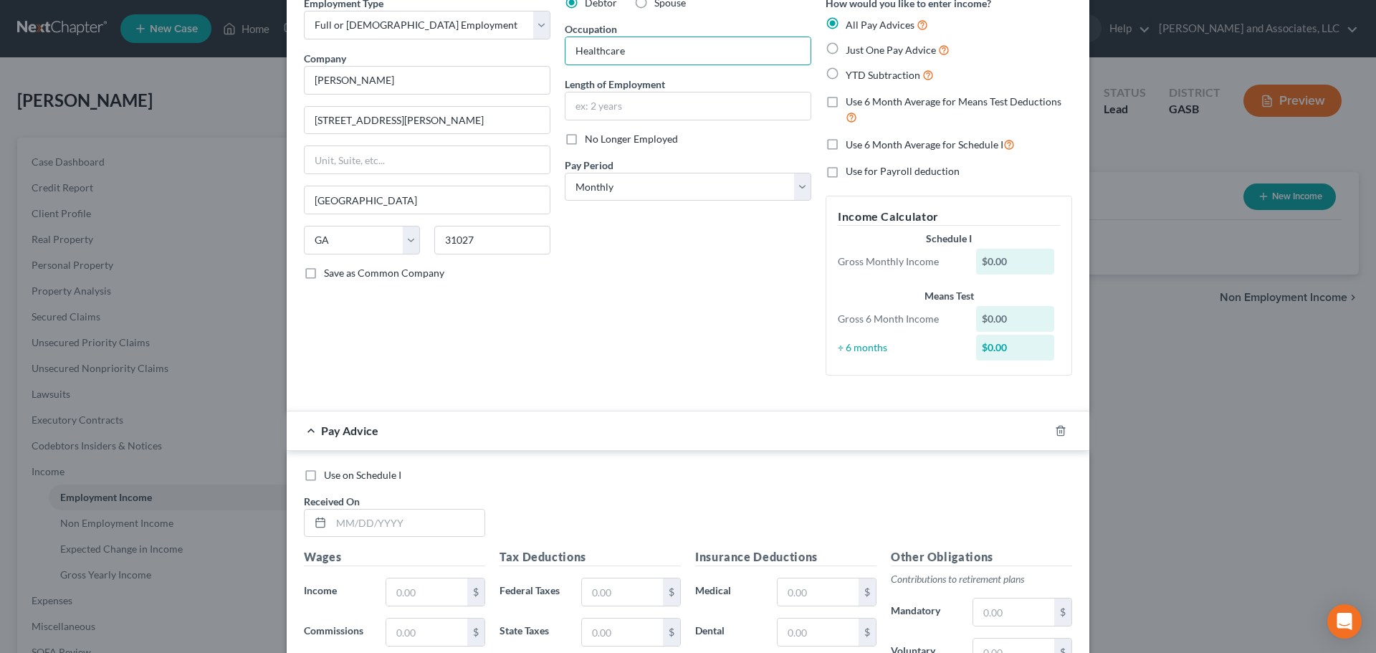
scroll to position [378, 0]
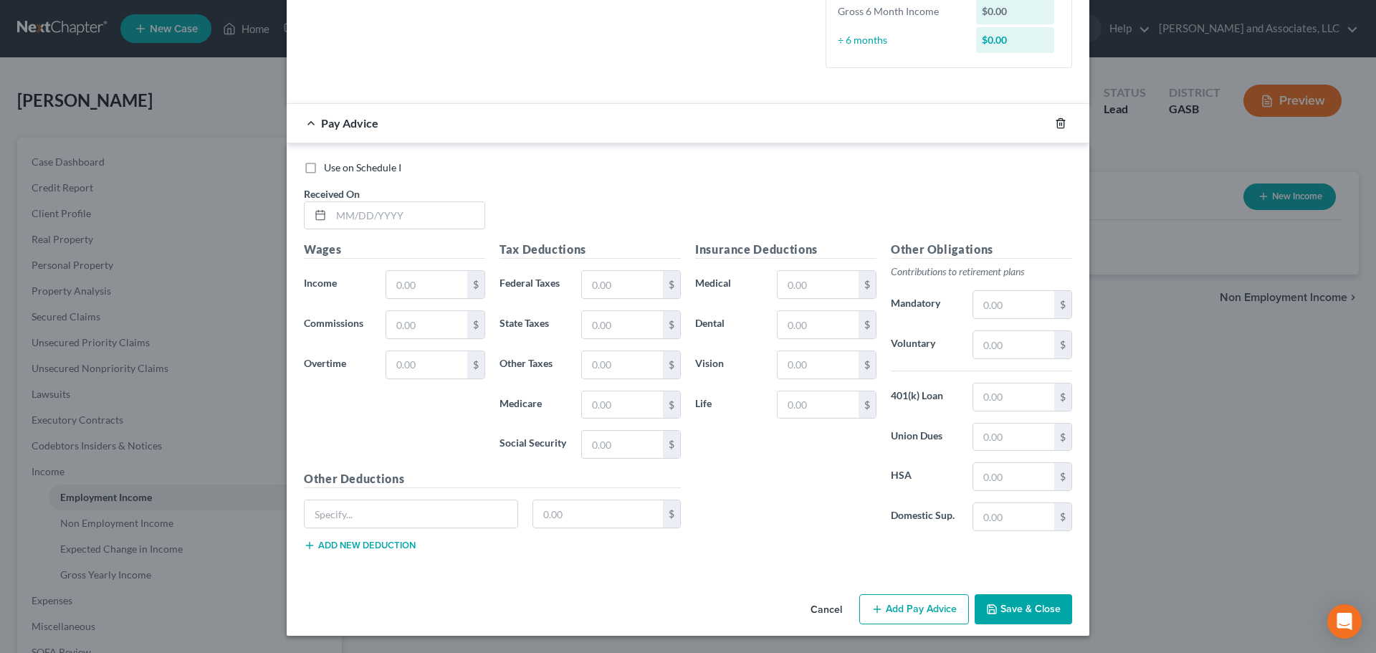
type input "Healthcare"
click at [1057, 121] on icon "button" at bounding box center [1060, 123] width 11 height 11
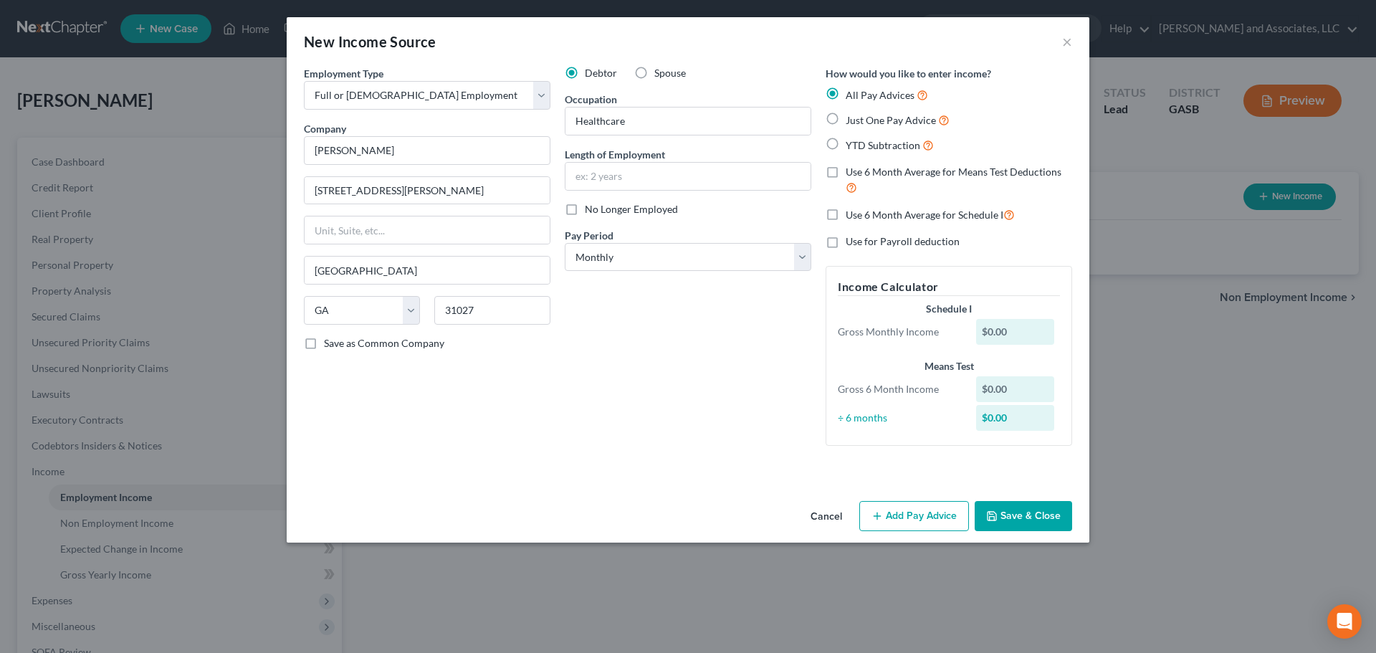
click at [1023, 516] on button "Save & Close" at bounding box center [1023, 516] width 97 height 30
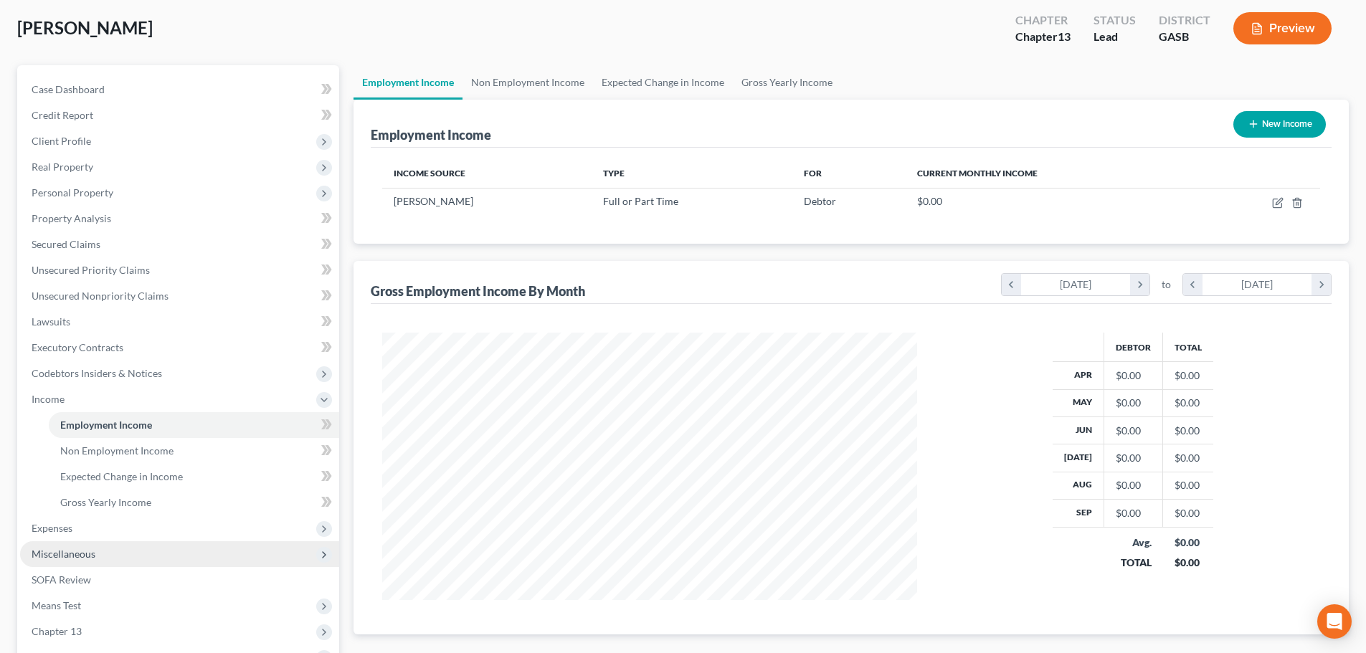
scroll to position [143, 0]
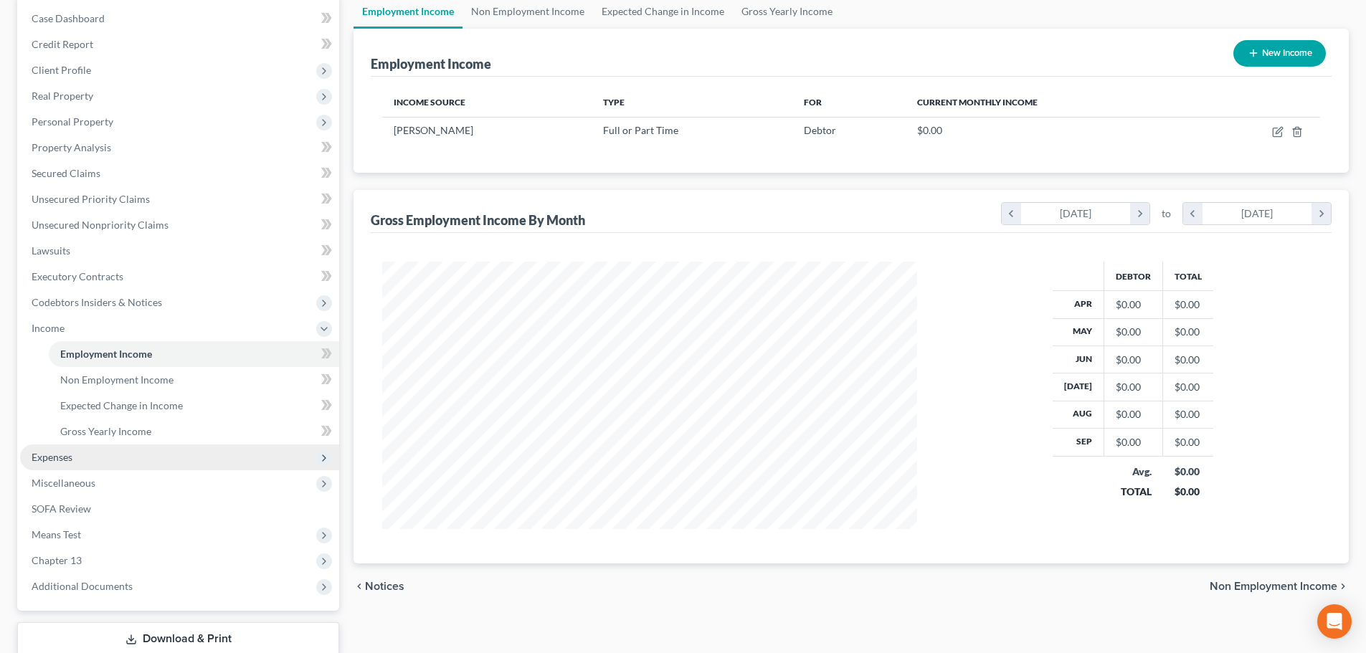
click at [63, 460] on span "Expenses" at bounding box center [52, 457] width 41 height 12
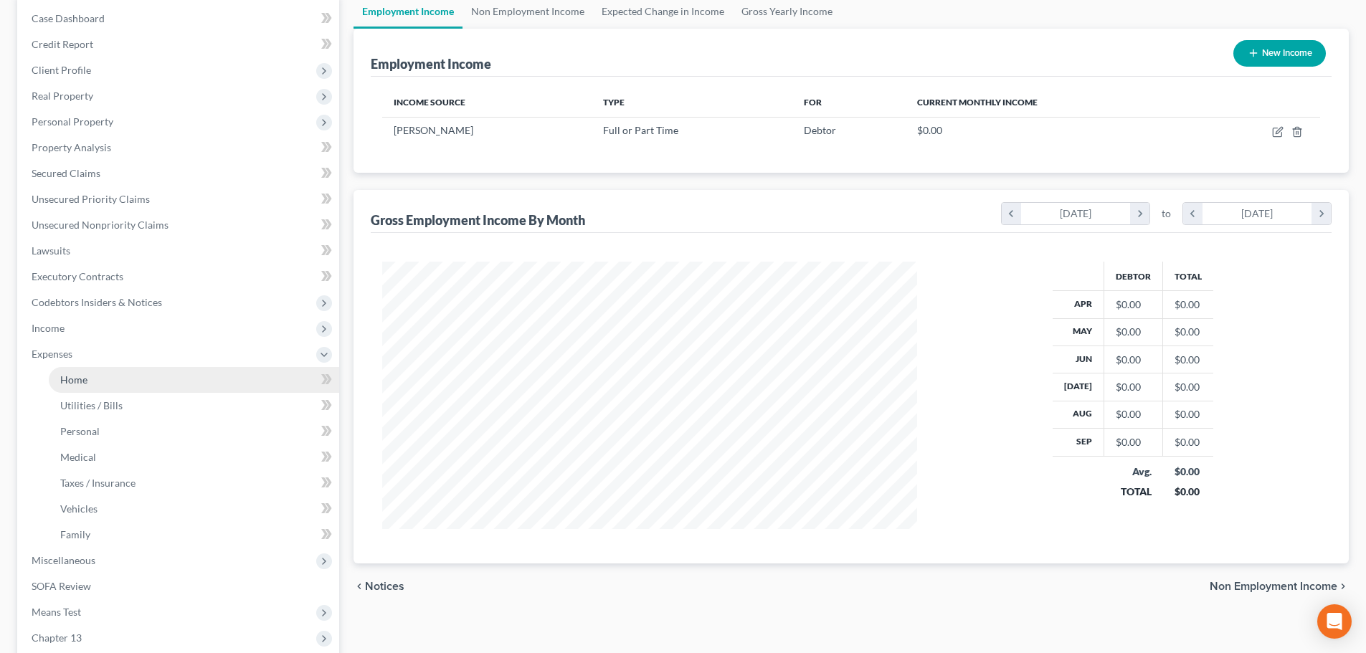
click at [102, 383] on link "Home" at bounding box center [194, 380] width 290 height 26
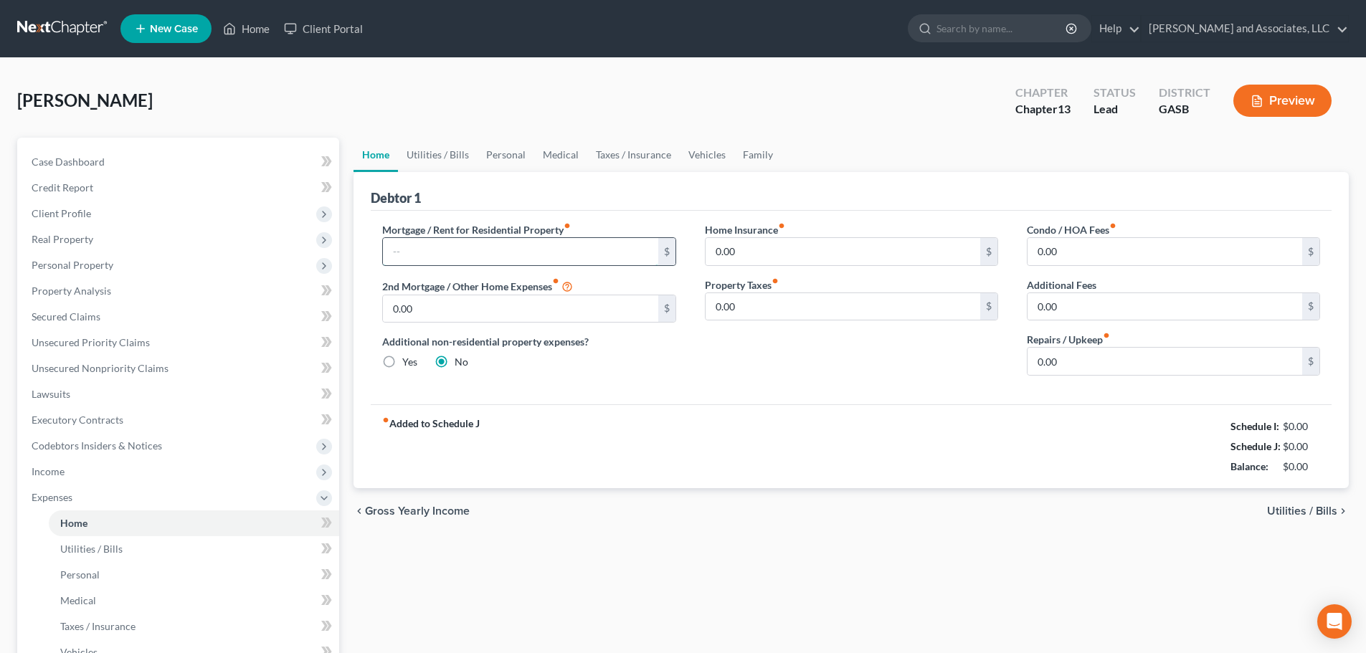
click at [410, 249] on input "text" at bounding box center [520, 251] width 275 height 27
type input "400.00"
click at [444, 156] on link "Utilities / Bills" at bounding box center [438, 155] width 80 height 34
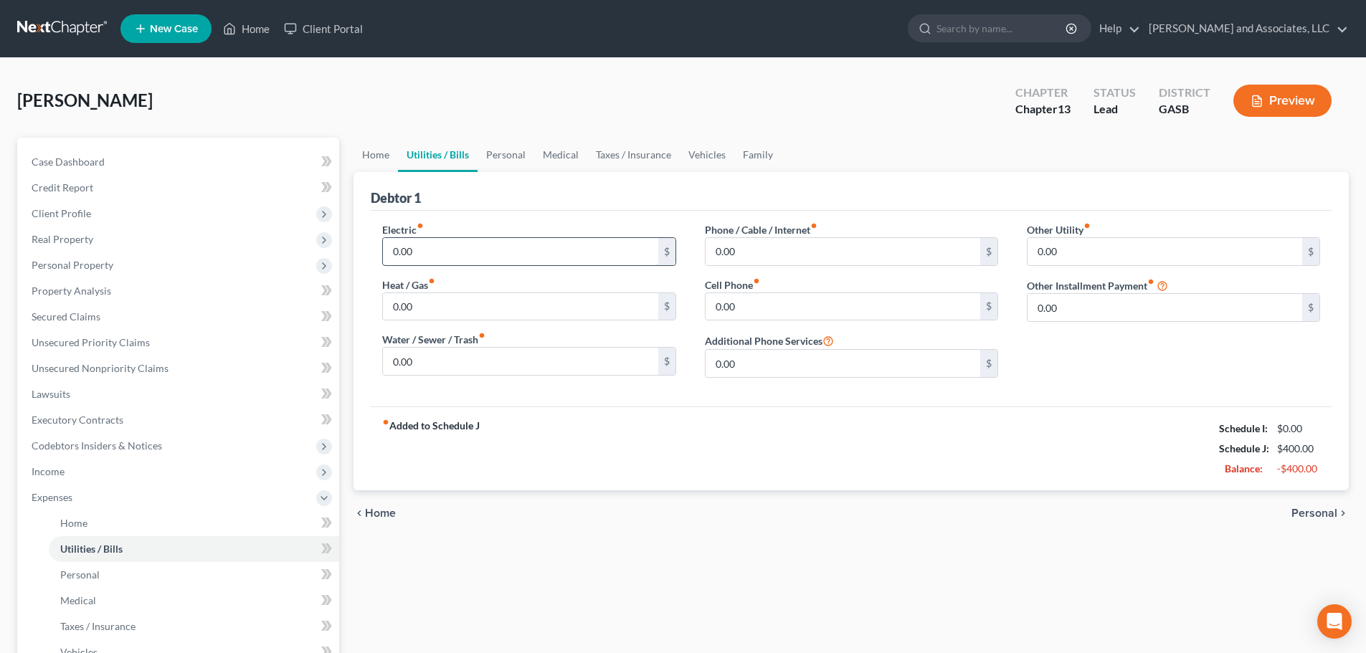
click at [418, 253] on input "0.00" at bounding box center [520, 251] width 275 height 27
type input "175.00"
click at [414, 359] on input "0.00" at bounding box center [520, 361] width 275 height 27
type input "46.00"
click at [743, 304] on input "0.00" at bounding box center [842, 306] width 275 height 27
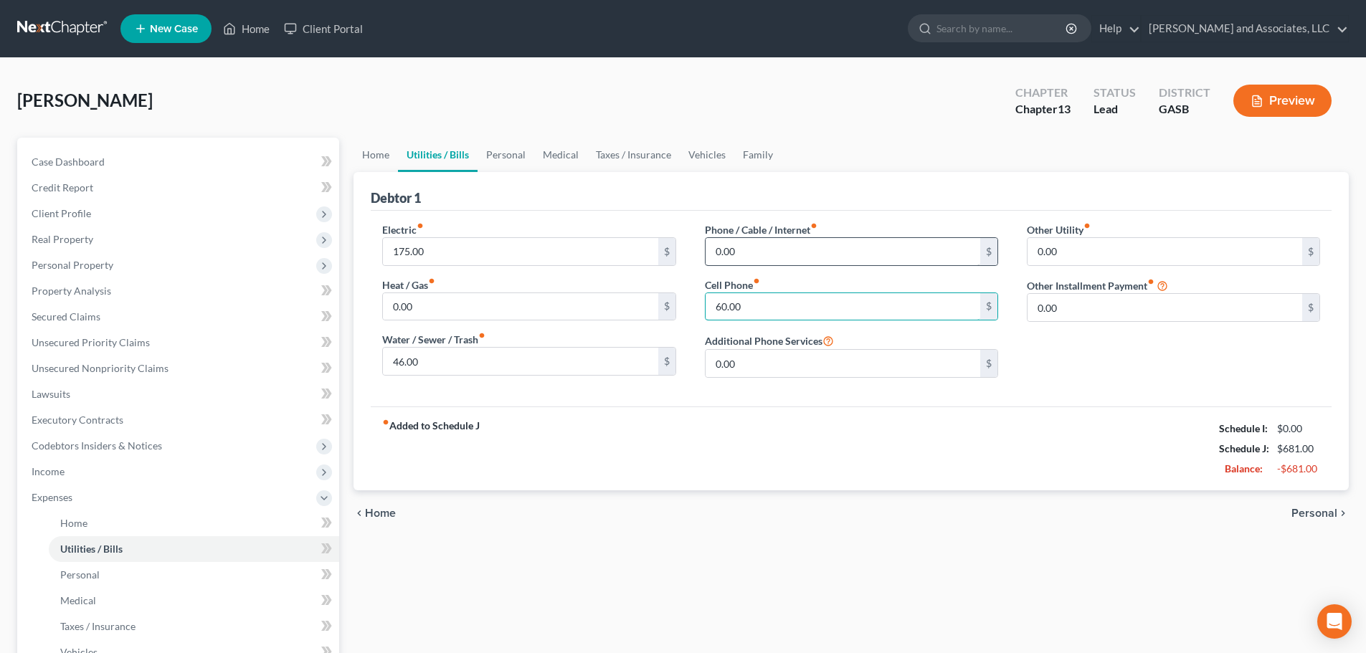
type input "60.00"
click at [739, 247] on input "0.00" at bounding box center [842, 251] width 275 height 27
type input "110.00"
click at [507, 153] on link "Personal" at bounding box center [505, 155] width 57 height 34
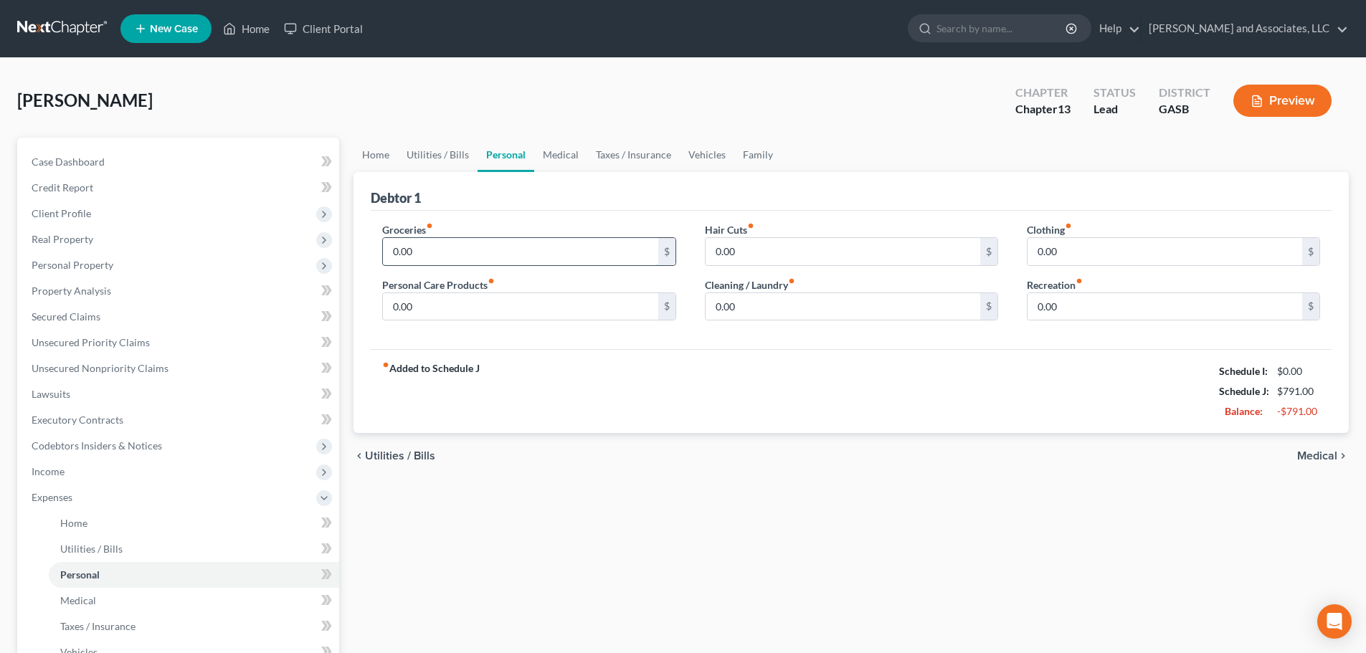
click at [433, 244] on input "0.00" at bounding box center [520, 251] width 275 height 27
type input "200.00"
click at [1065, 248] on input "0.00" at bounding box center [1164, 251] width 275 height 27
type input "30.00"
click at [418, 308] on input "0.00" at bounding box center [520, 306] width 275 height 27
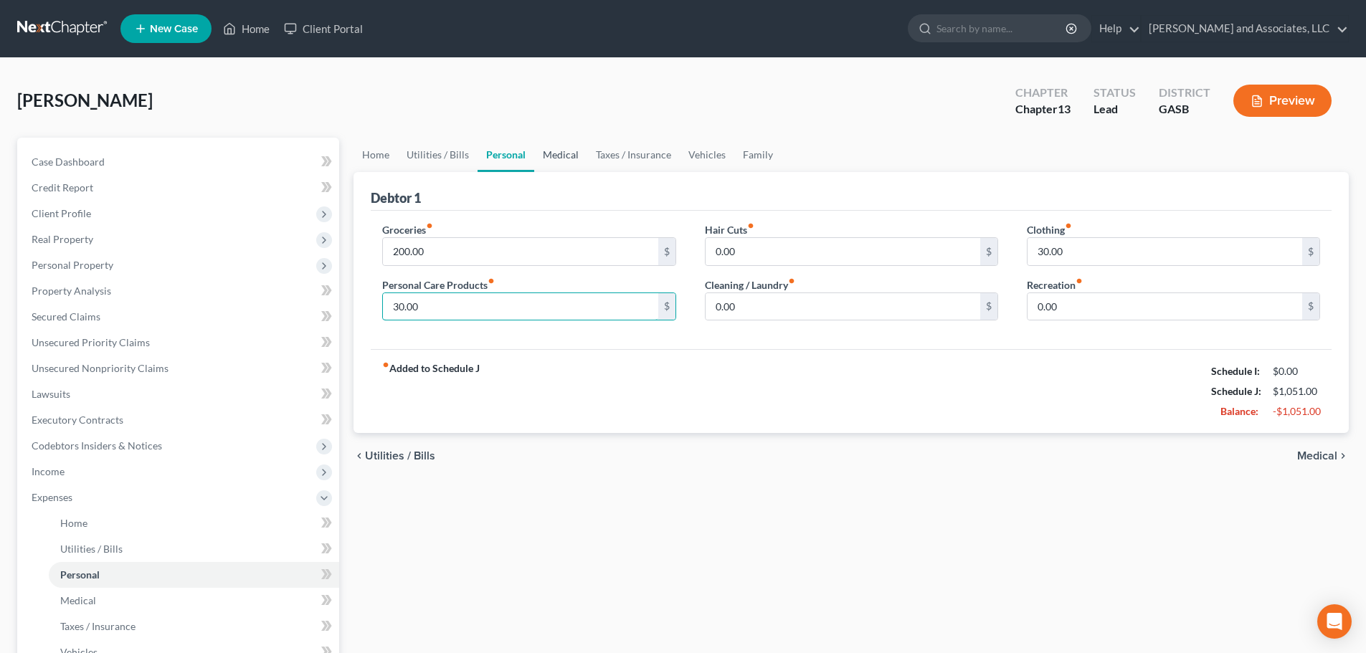
type input "30.00"
click at [552, 148] on link "Medical" at bounding box center [560, 155] width 53 height 34
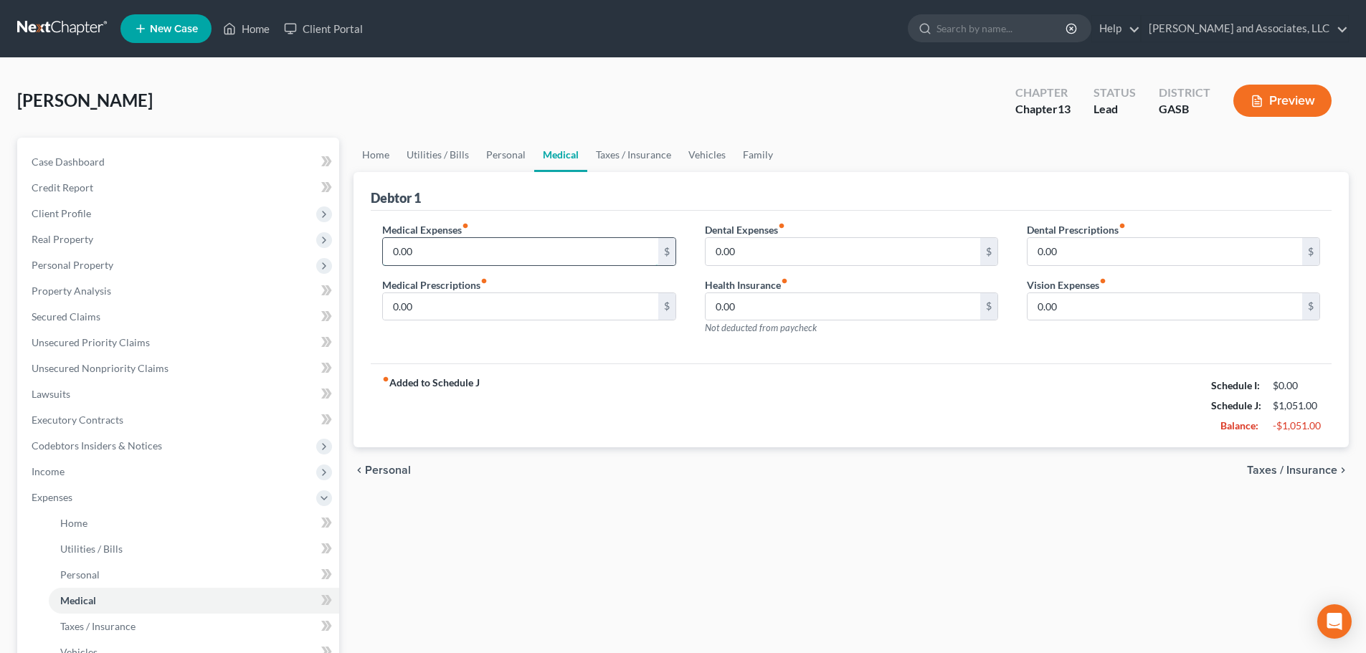
click at [422, 252] on input "0.00" at bounding box center [520, 251] width 275 height 27
type input "100.00"
click at [708, 158] on link "Vehicles" at bounding box center [707, 155] width 54 height 34
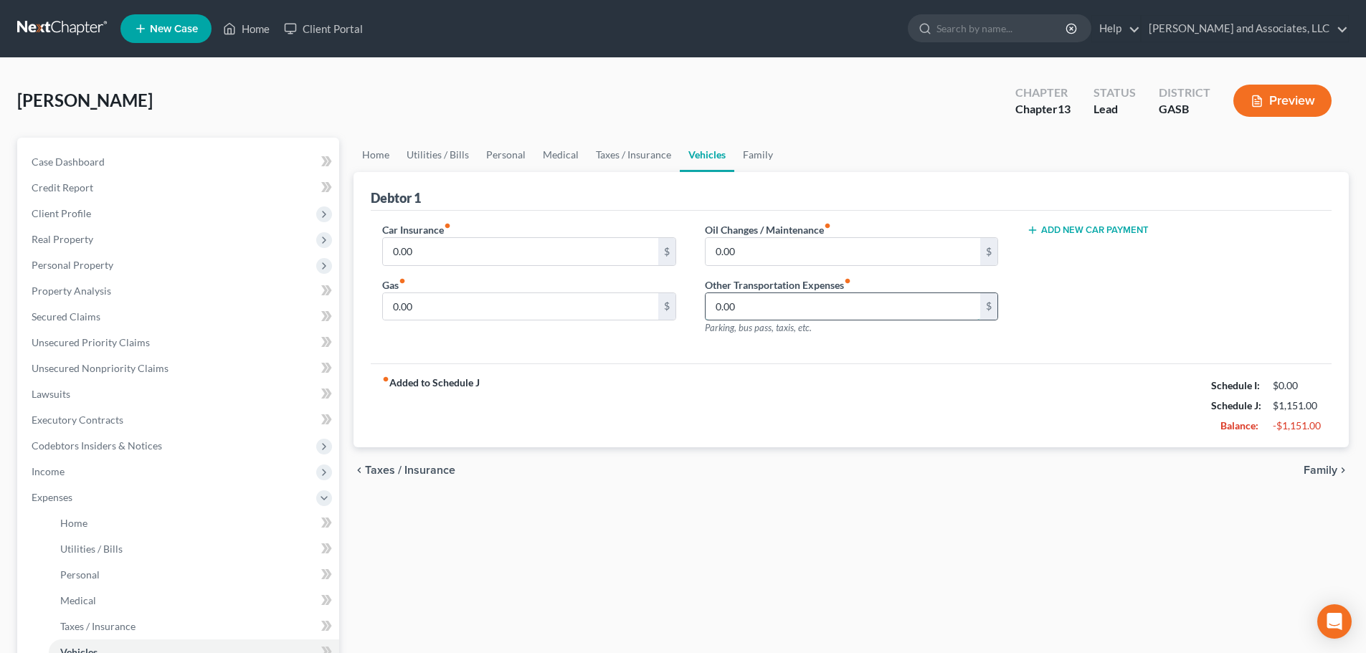
click at [756, 305] on input "0.00" at bounding box center [842, 306] width 275 height 27
type input "60.00"
click at [622, 156] on link "Taxes / Insurance" at bounding box center [633, 155] width 92 height 34
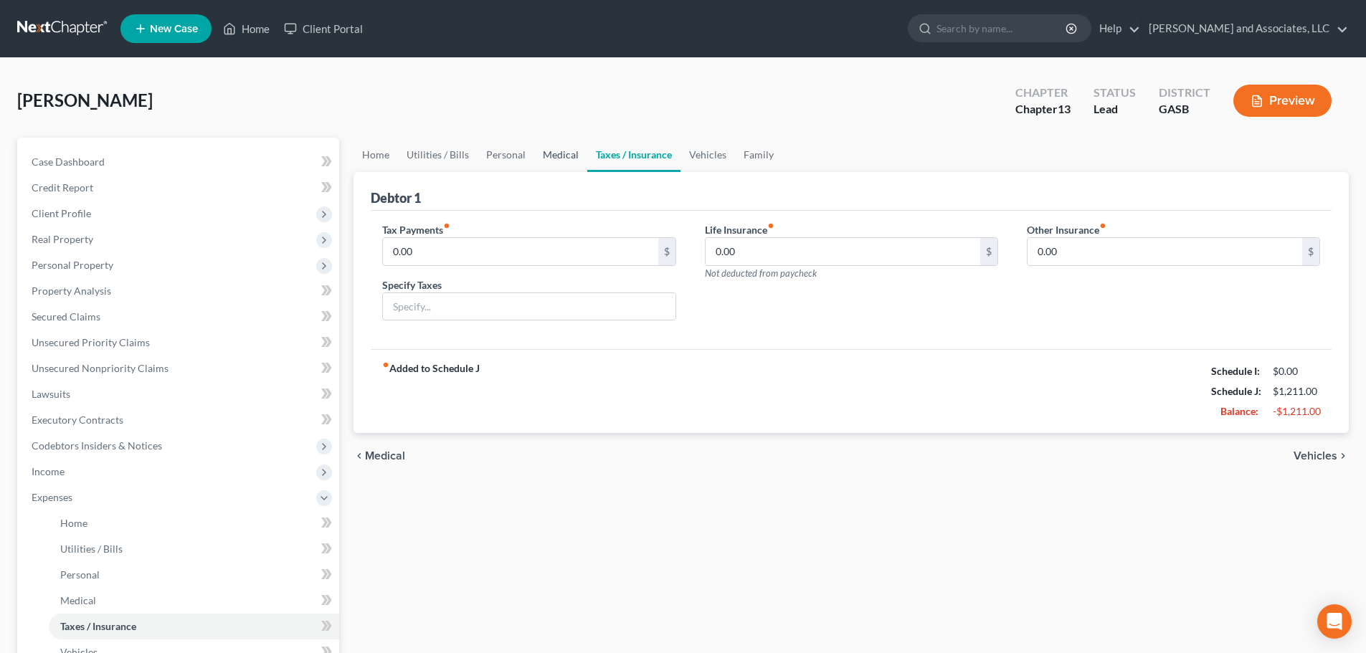
click at [552, 151] on link "Medical" at bounding box center [560, 155] width 53 height 34
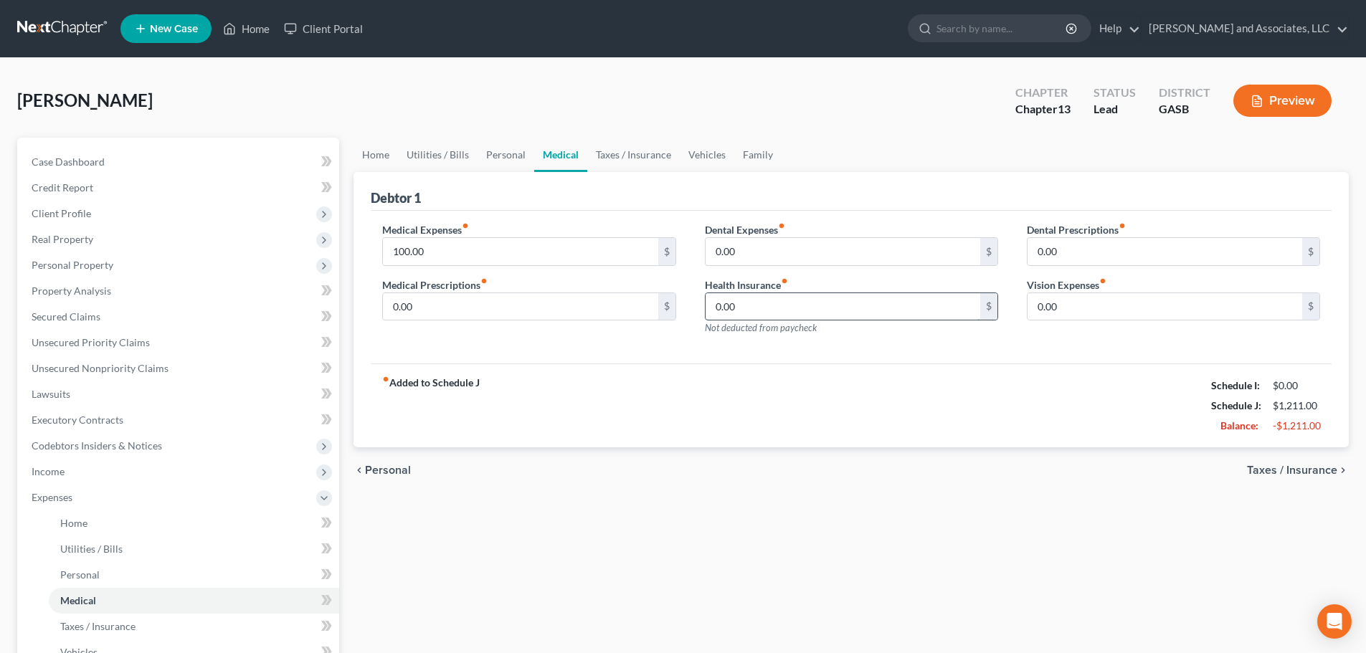
click at [756, 305] on input "0.00" at bounding box center [842, 306] width 275 height 27
type input "33.00"
click at [697, 156] on link "Vehicles" at bounding box center [707, 155] width 54 height 34
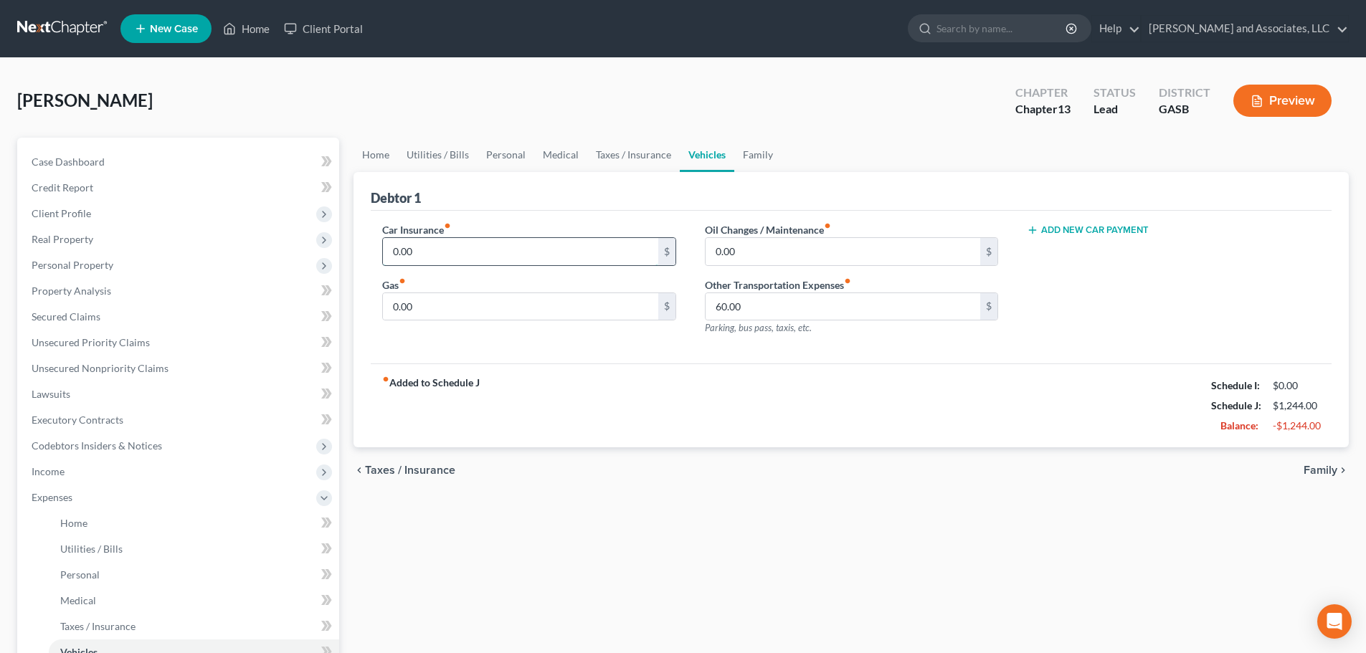
click at [449, 249] on input "0.00" at bounding box center [520, 251] width 275 height 27
type input "242.00"
click at [612, 152] on link "Taxes / Insurance" at bounding box center [633, 155] width 92 height 34
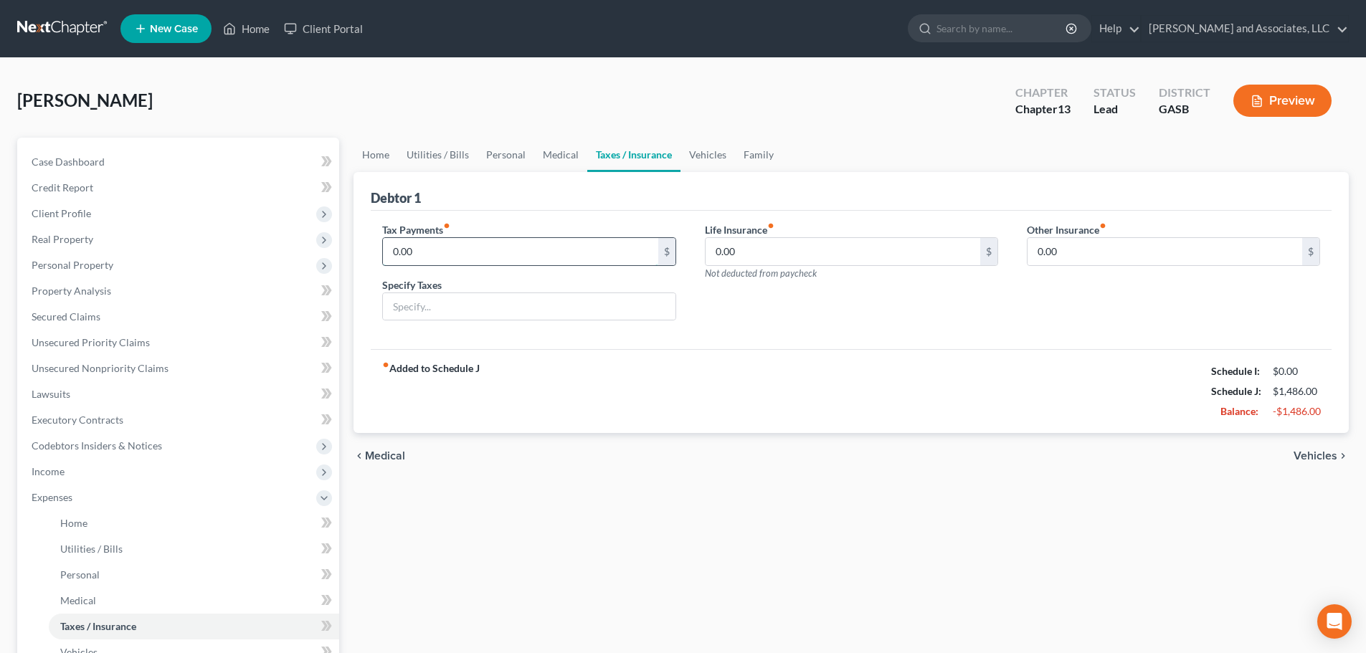
click at [423, 245] on input "0.00" at bounding box center [520, 251] width 275 height 27
type input "2.00"
click at [411, 306] on input "text" at bounding box center [529, 306] width 292 height 27
type input "Ad Valorem"
click at [752, 156] on link "Family" at bounding box center [758, 155] width 47 height 34
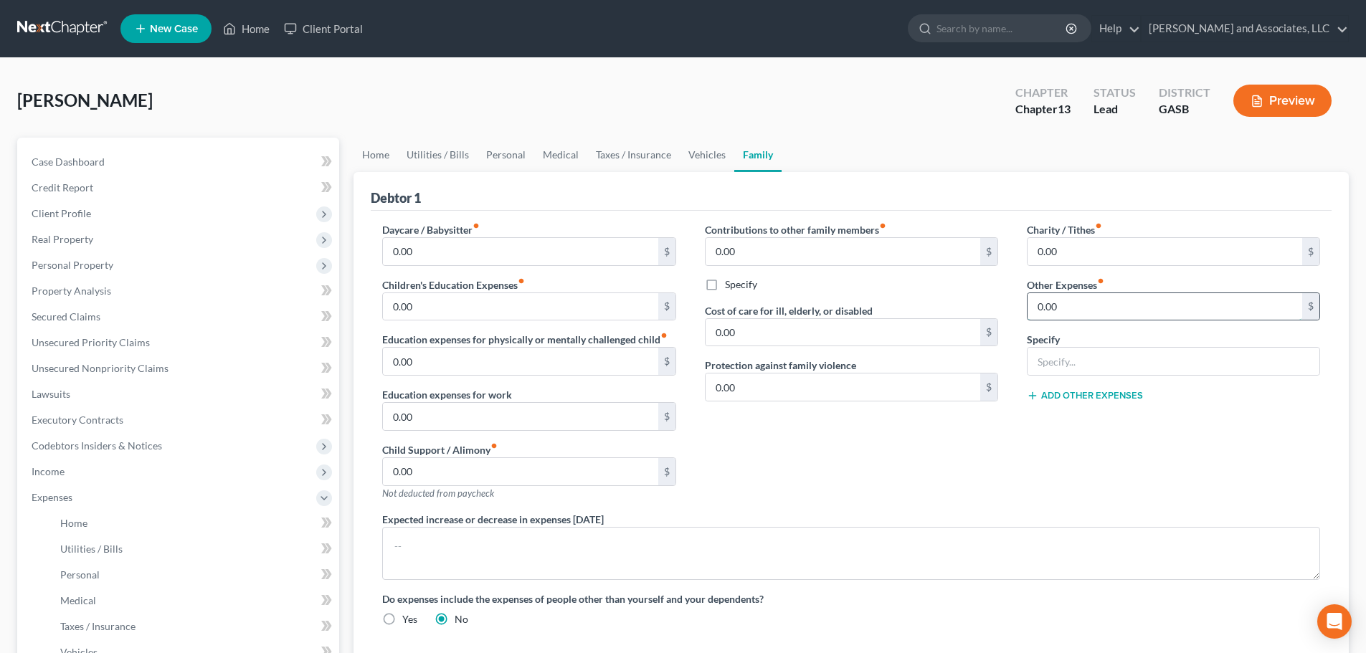
click at [1055, 308] on input "0.00" at bounding box center [1164, 306] width 275 height 27
type input "83.00"
click at [1098, 361] on input "text" at bounding box center [1173, 361] width 292 height 27
type input "Lawncare"
click at [1034, 443] on div "Charity / Tithes fiber_manual_record 0.00 $ Other Expenses fiber_manual_record …" at bounding box center [1173, 367] width 322 height 290
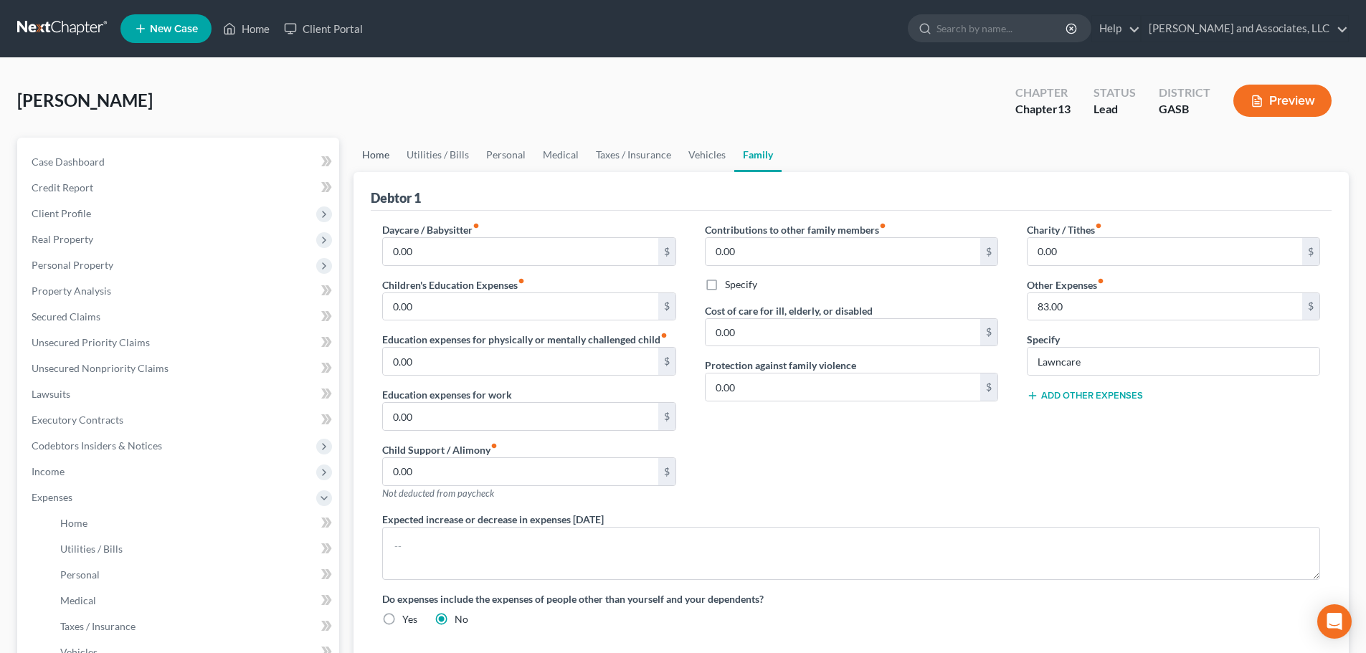
click at [375, 158] on link "Home" at bounding box center [375, 155] width 44 height 34
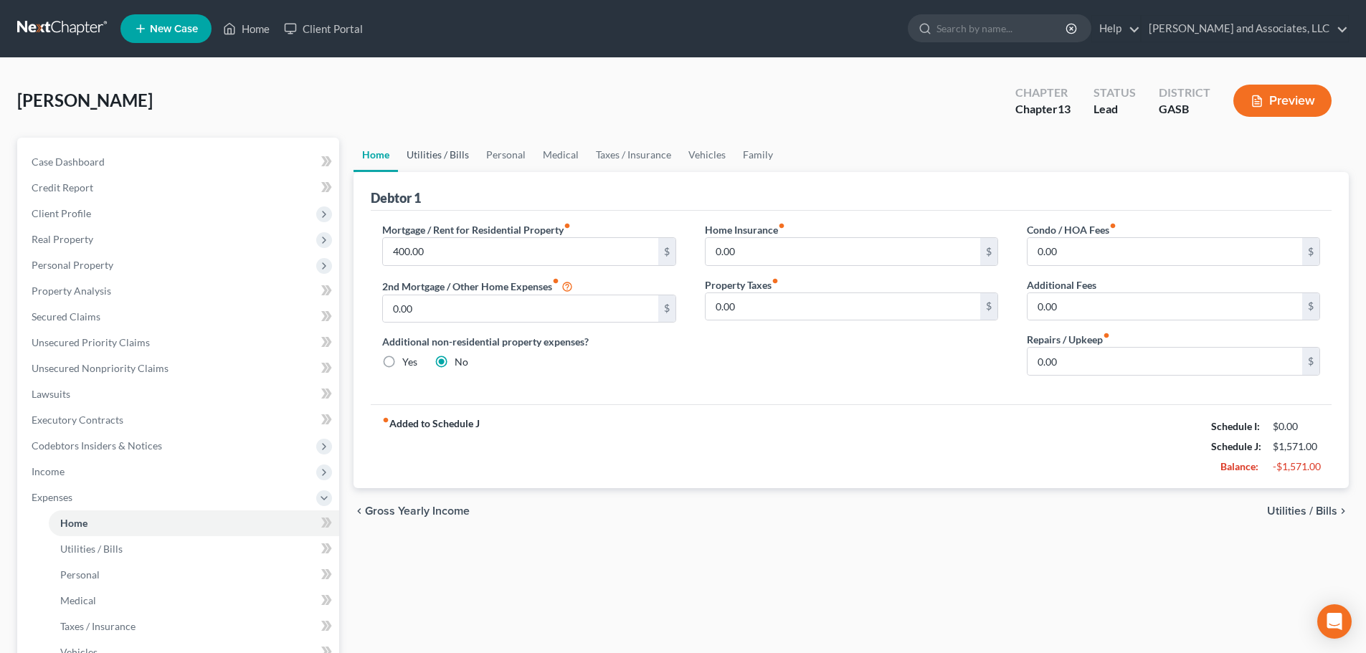
click at [429, 149] on link "Utilities / Bills" at bounding box center [438, 155] width 80 height 34
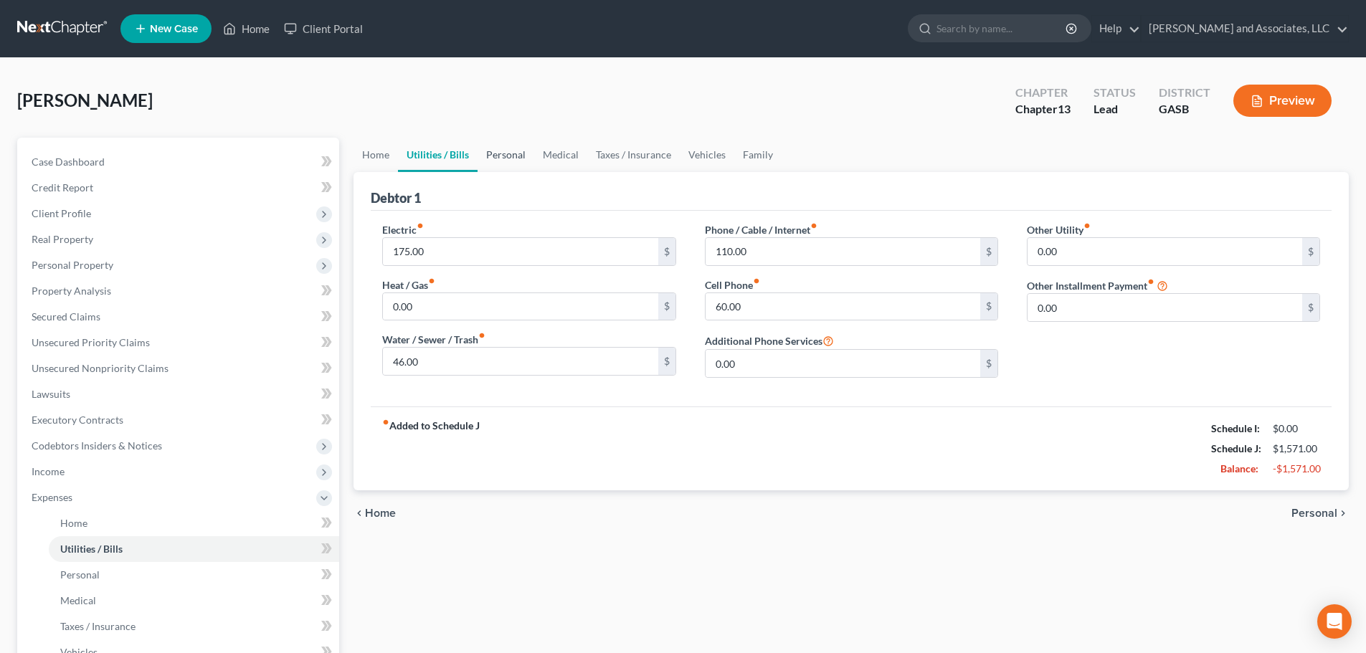
click at [501, 152] on link "Personal" at bounding box center [505, 155] width 57 height 34
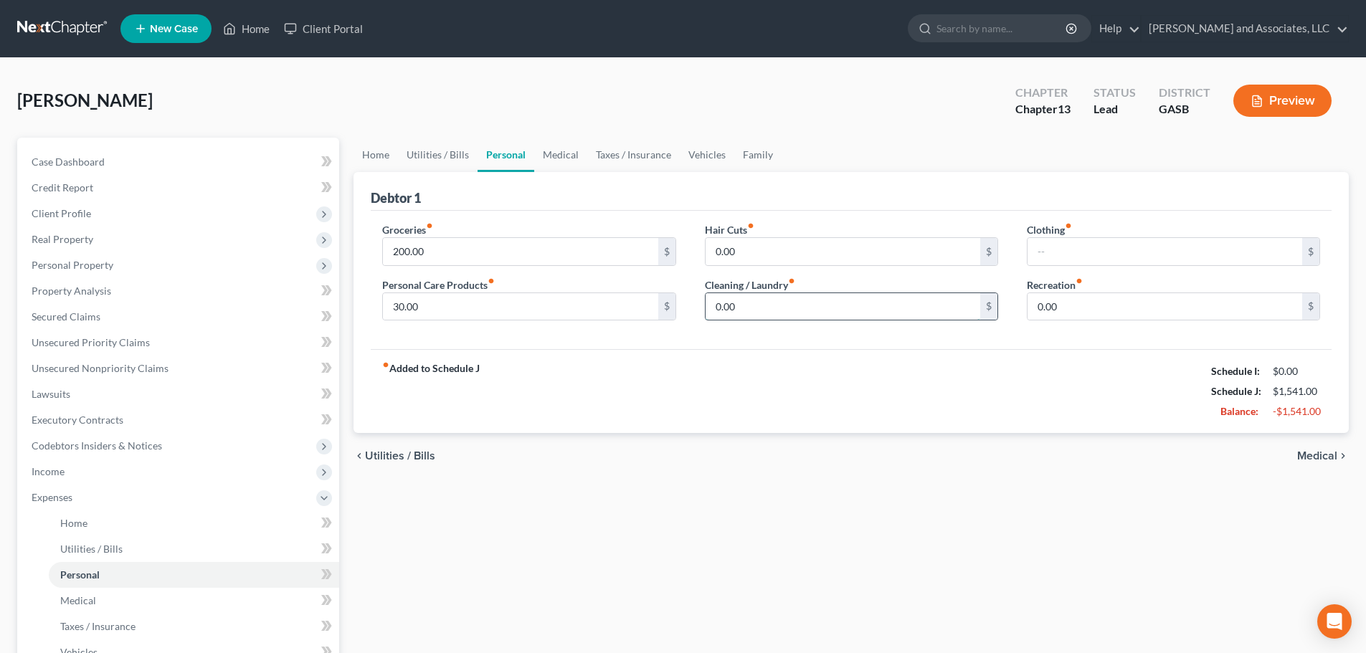
click at [771, 303] on input "0.00" at bounding box center [842, 306] width 275 height 27
type input "30.00"
click at [550, 150] on link "Medical" at bounding box center [560, 155] width 53 height 34
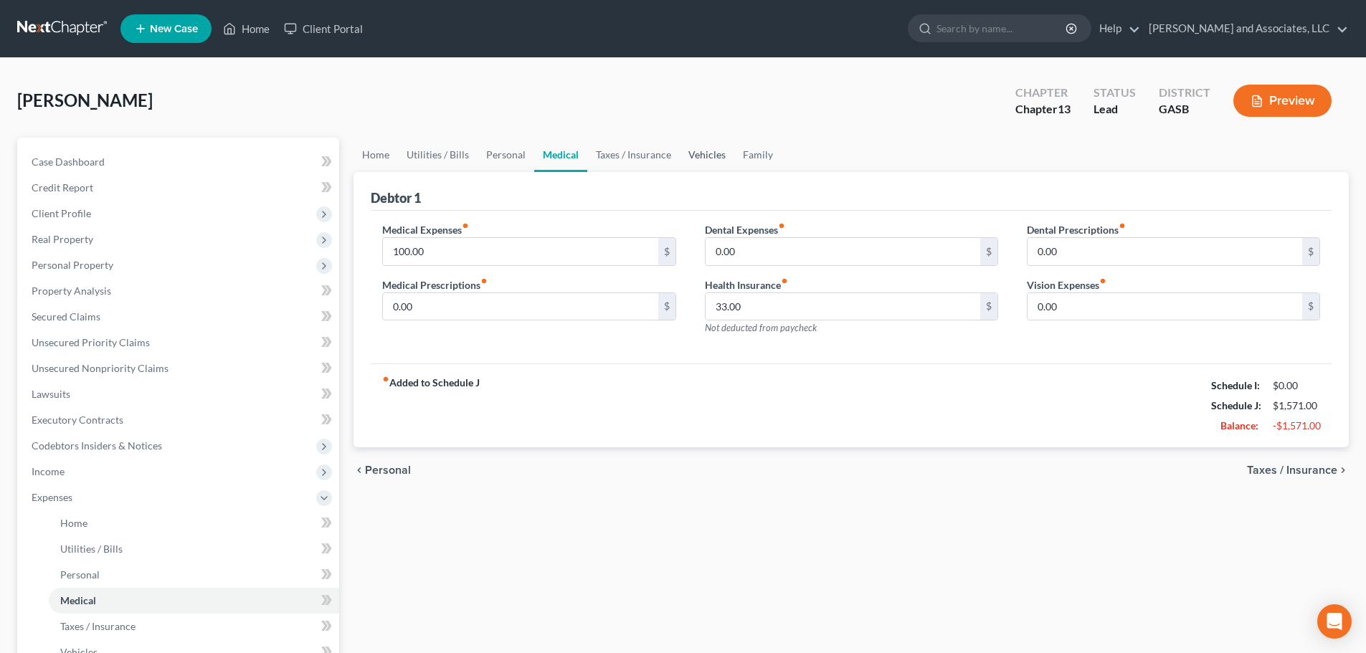
click at [694, 154] on link "Vehicles" at bounding box center [707, 155] width 54 height 34
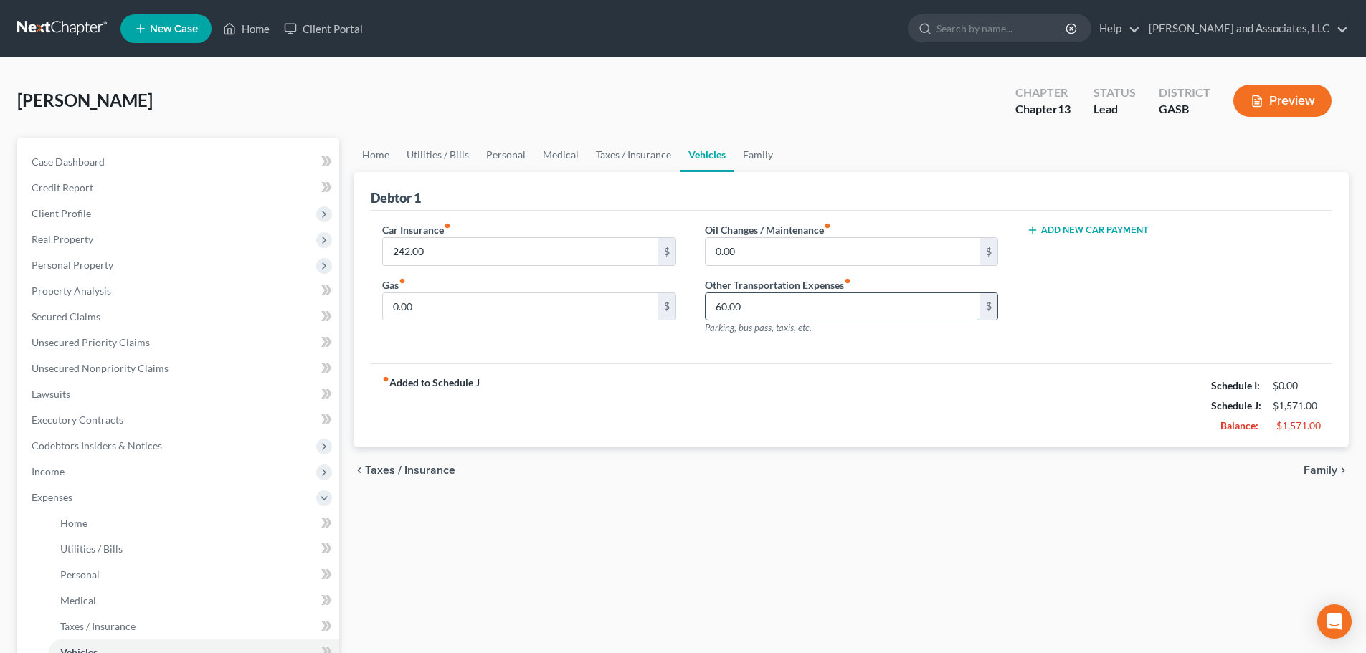
click at [757, 302] on input "60.00" at bounding box center [842, 306] width 275 height 27
click at [434, 310] on input "0.00" at bounding box center [520, 306] width 275 height 27
type input "60.00"
click at [557, 155] on link "Medical" at bounding box center [560, 155] width 53 height 34
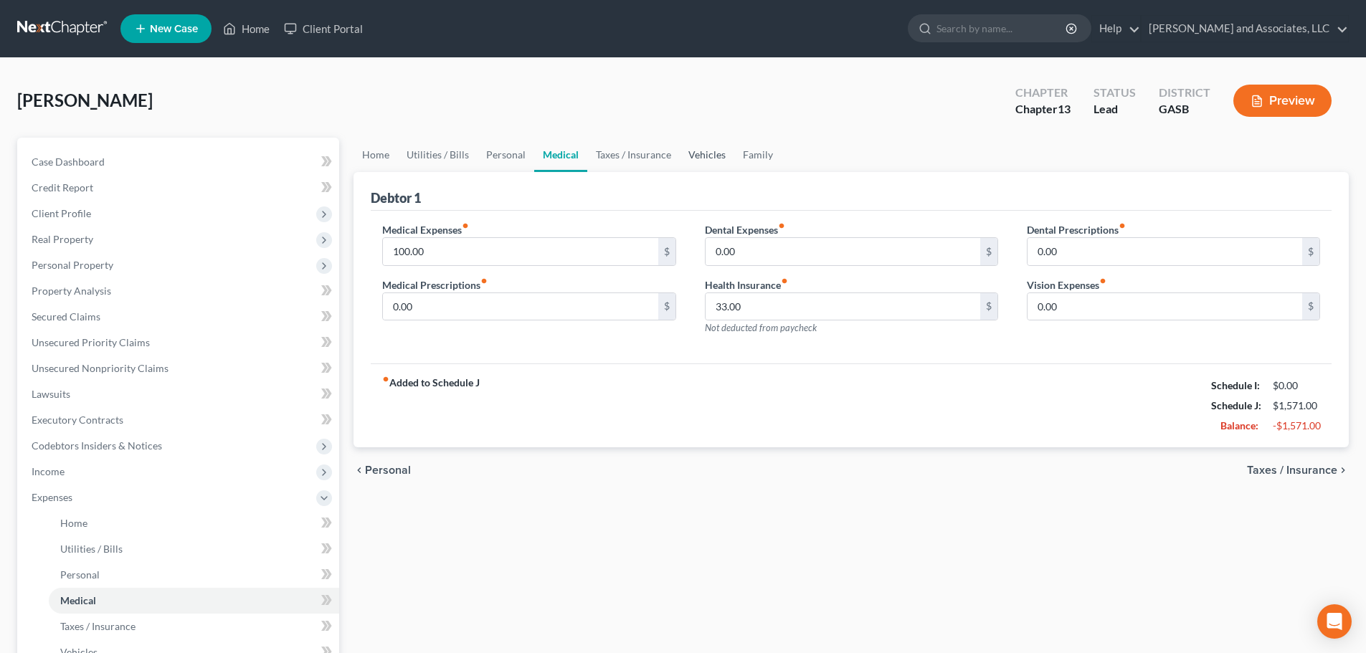
click at [701, 152] on link "Vehicles" at bounding box center [707, 155] width 54 height 34
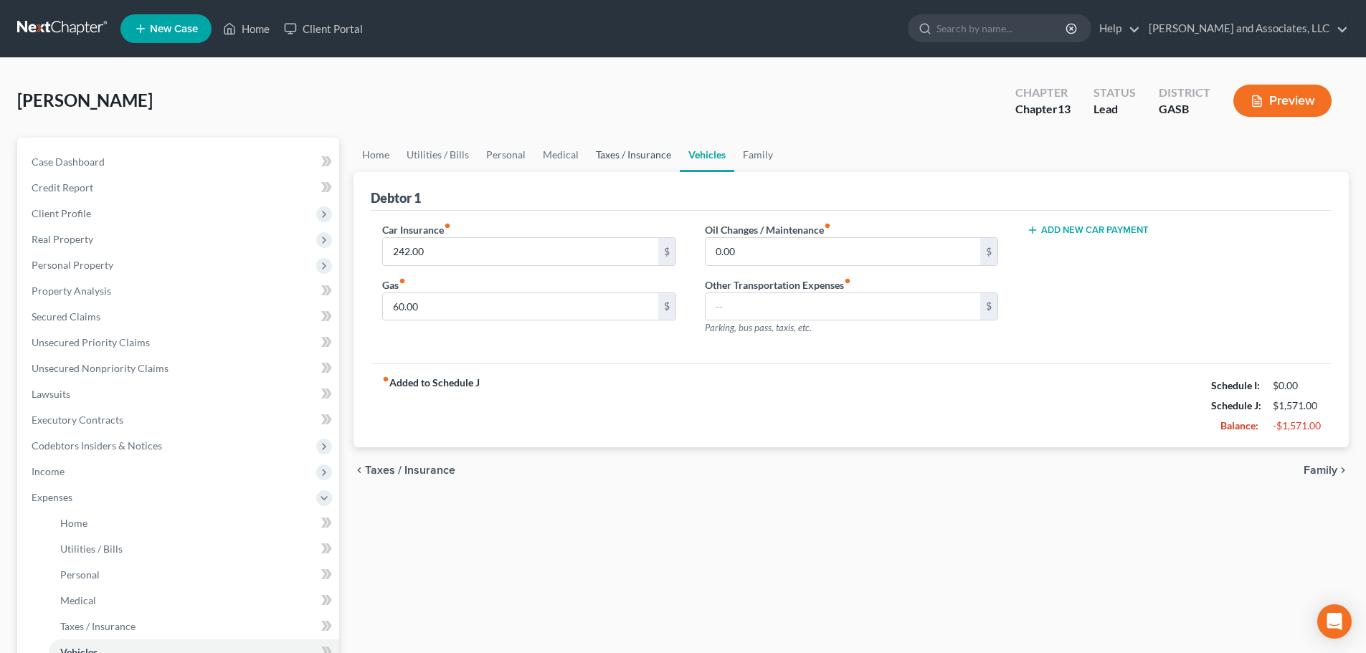
click at [637, 152] on link "Taxes / Insurance" at bounding box center [633, 155] width 92 height 34
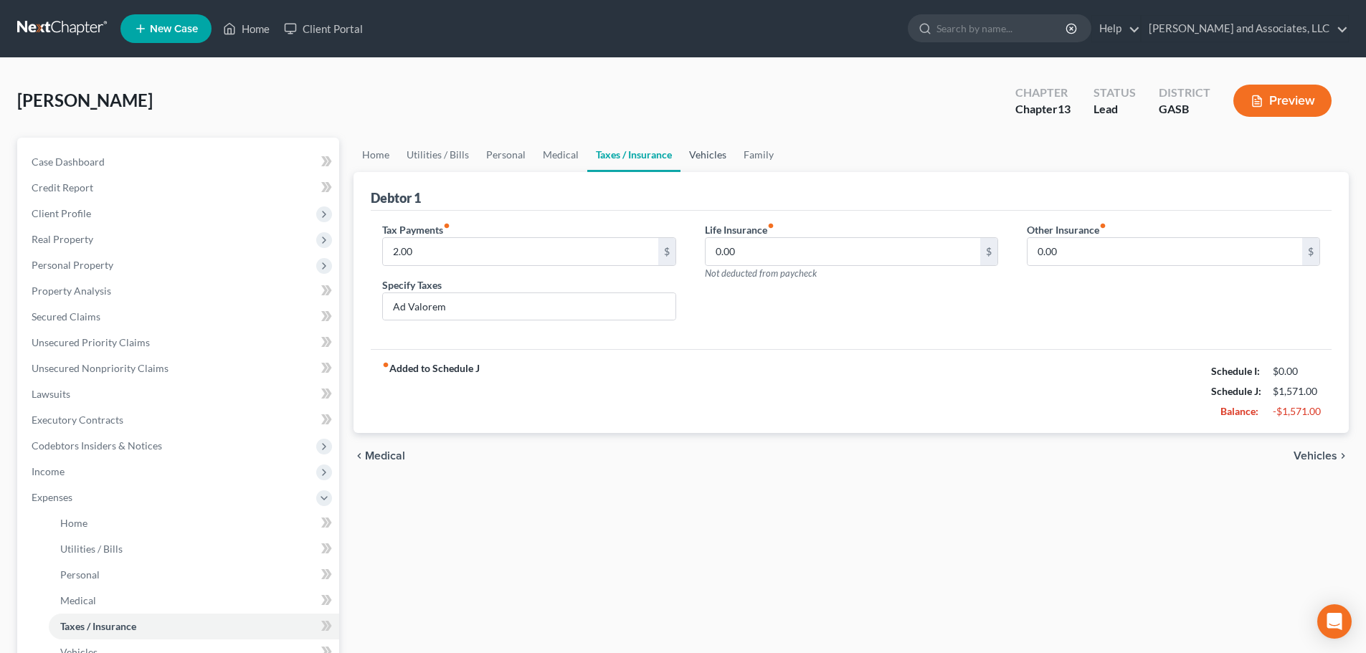
click at [702, 154] on link "Vehicles" at bounding box center [707, 155] width 54 height 34
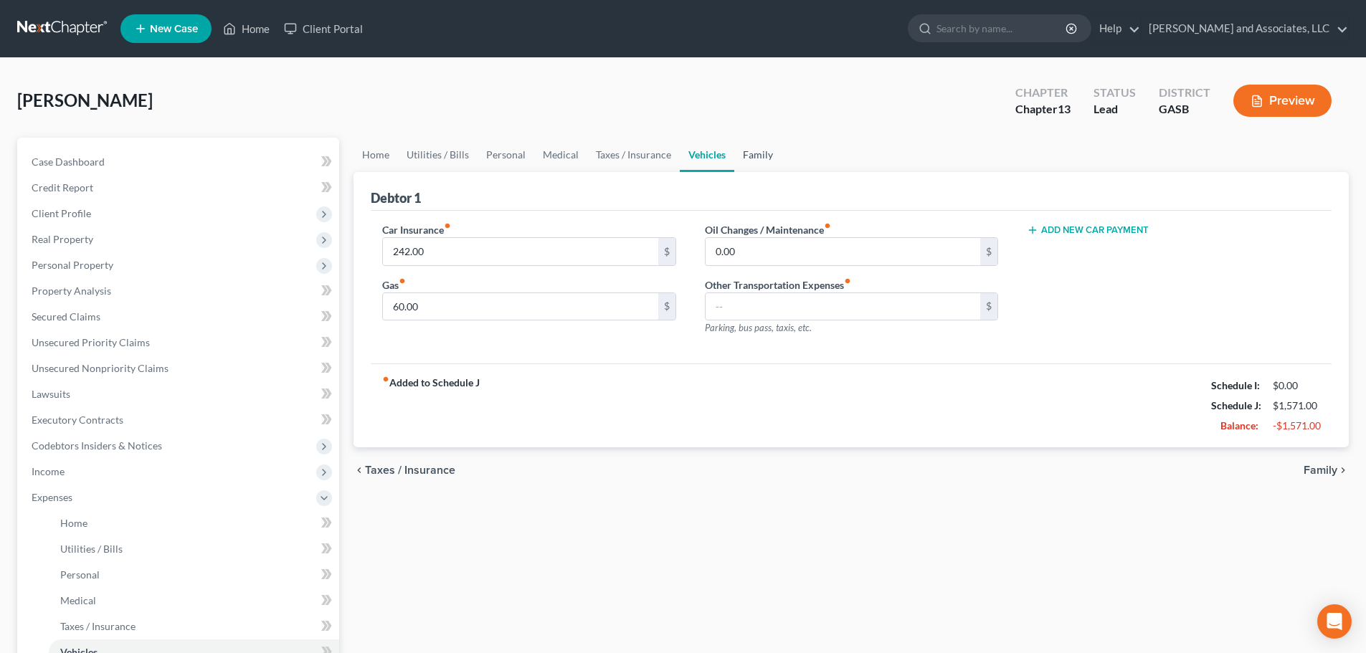
click at [746, 151] on link "Family" at bounding box center [757, 155] width 47 height 34
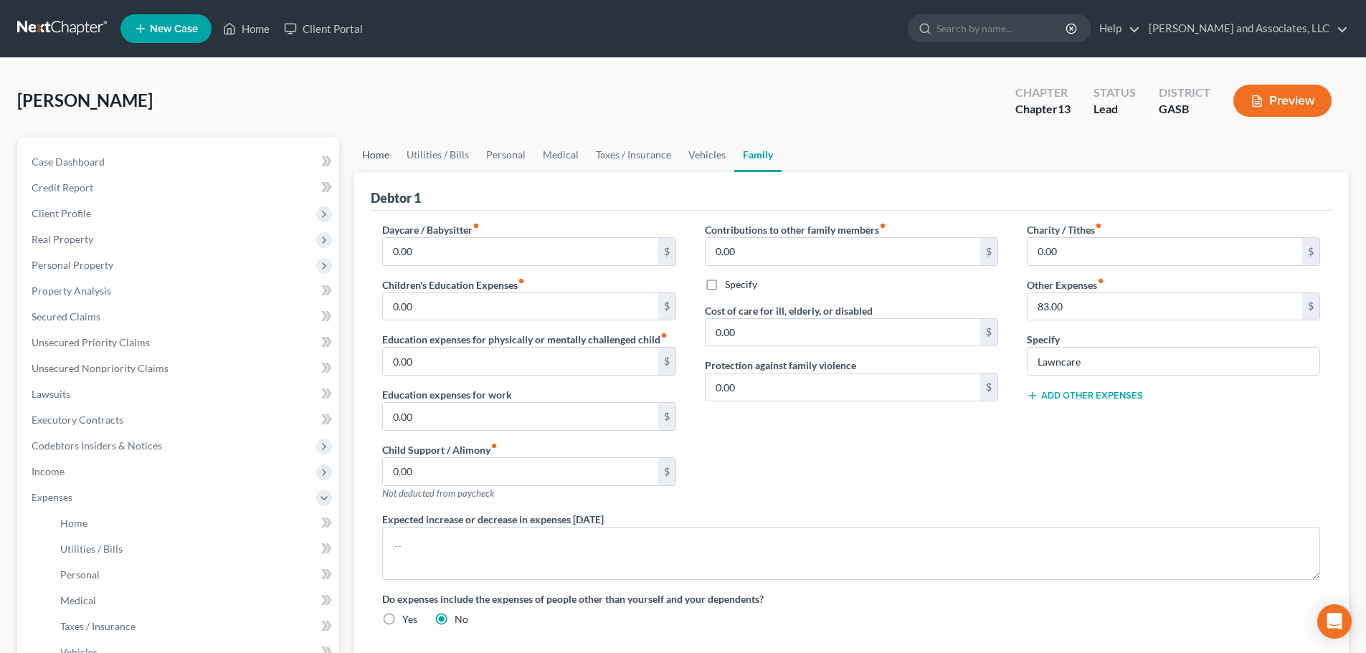
click at [363, 153] on link "Home" at bounding box center [375, 155] width 44 height 34
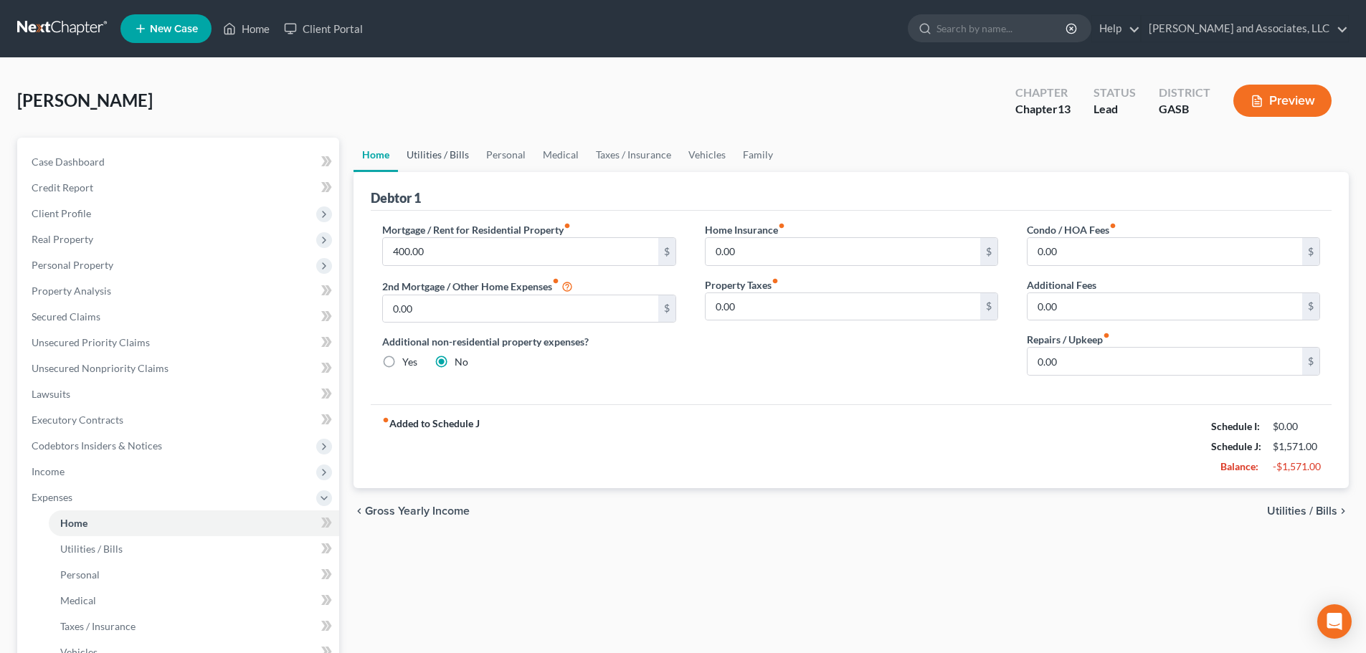
click at [436, 154] on link "Utilities / Bills" at bounding box center [438, 155] width 80 height 34
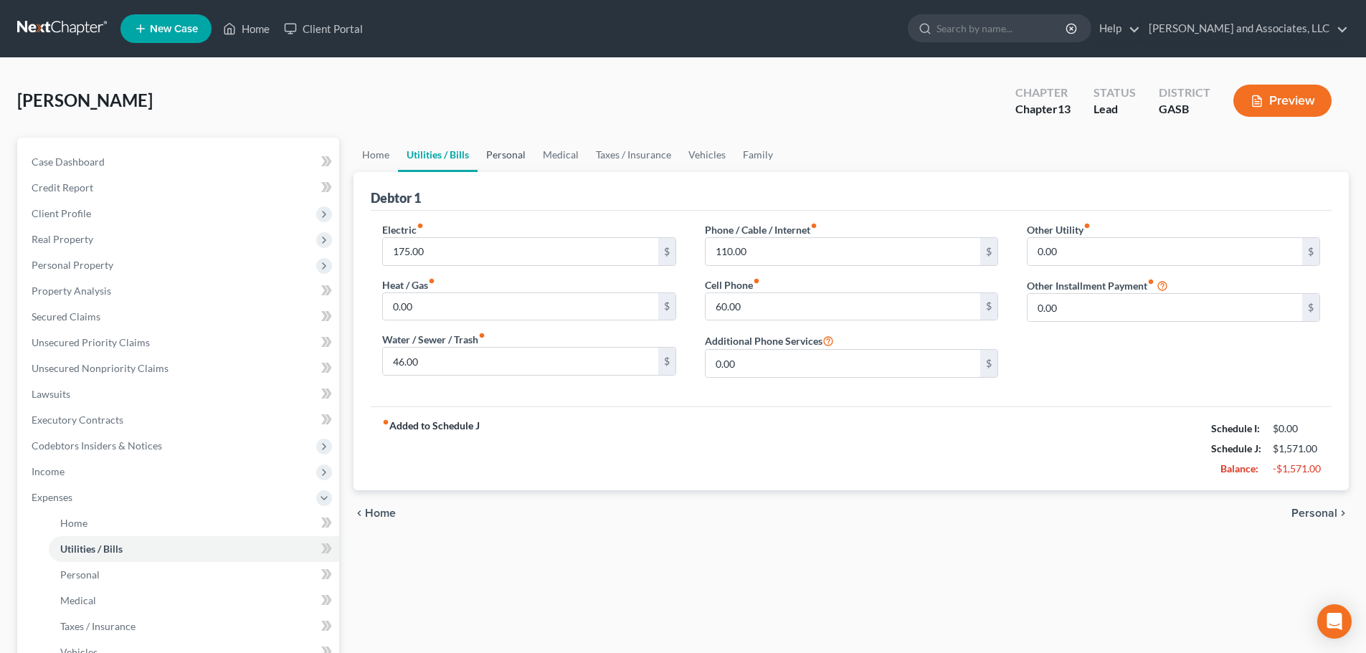
click at [497, 152] on link "Personal" at bounding box center [505, 155] width 57 height 34
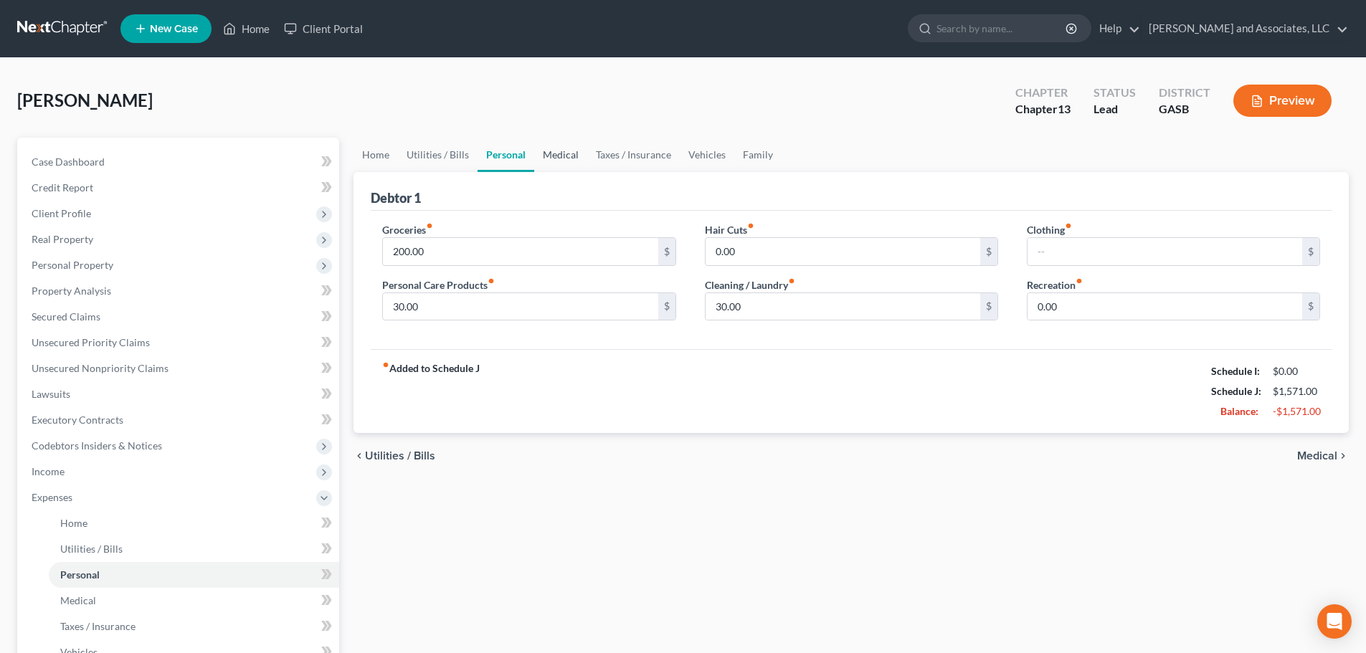
click at [558, 156] on link "Medical" at bounding box center [560, 155] width 53 height 34
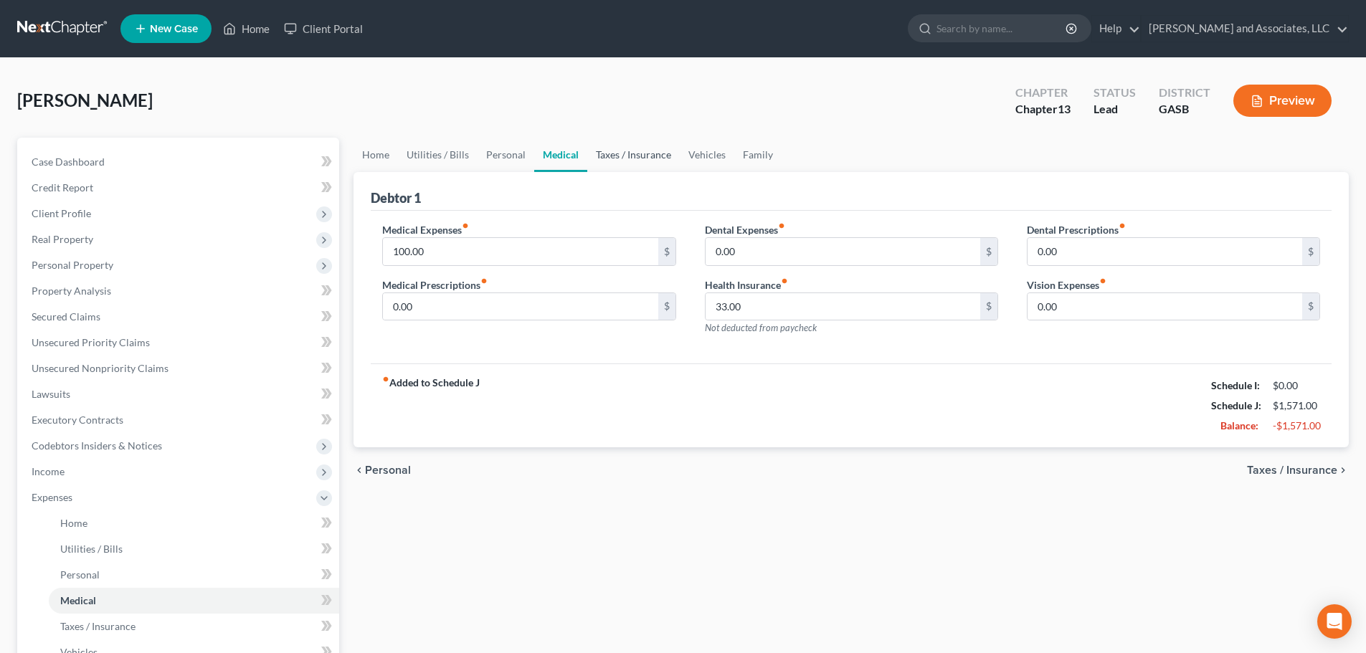
click at [639, 155] on link "Taxes / Insurance" at bounding box center [633, 155] width 92 height 34
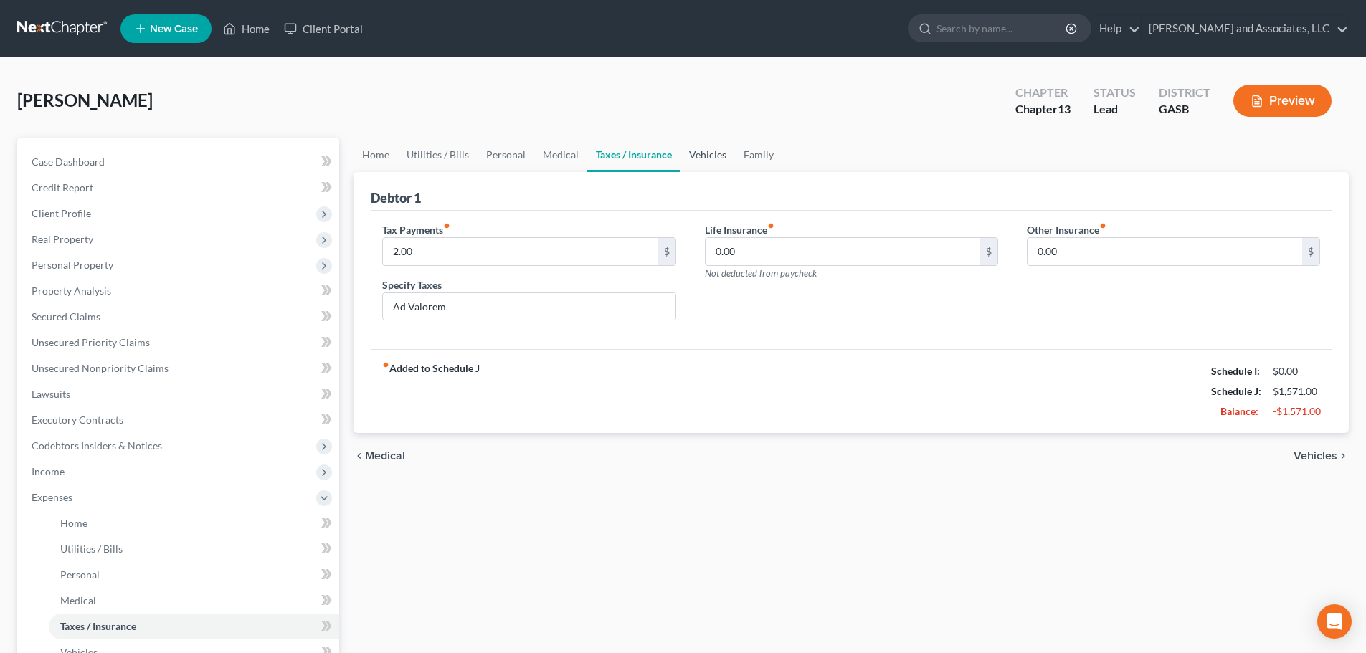
click at [703, 152] on link "Vehicles" at bounding box center [707, 155] width 54 height 34
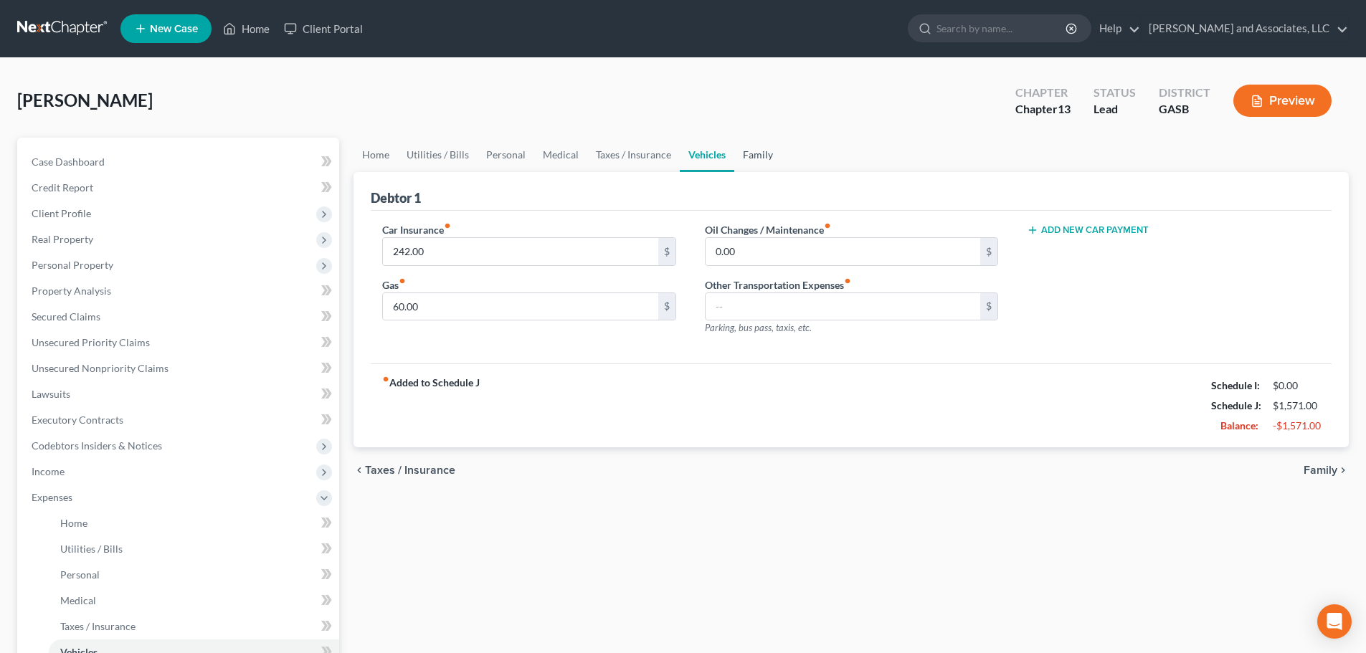
click at [747, 156] on link "Family" at bounding box center [757, 155] width 47 height 34
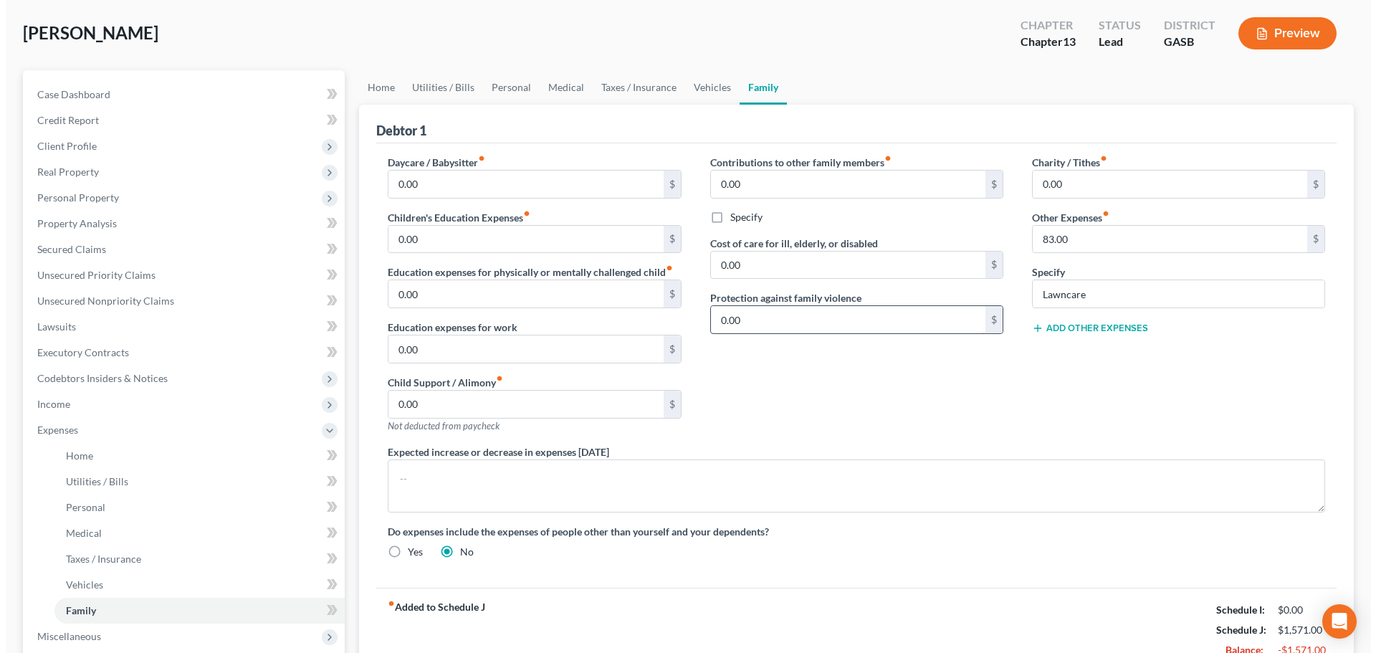
scroll to position [315, 0]
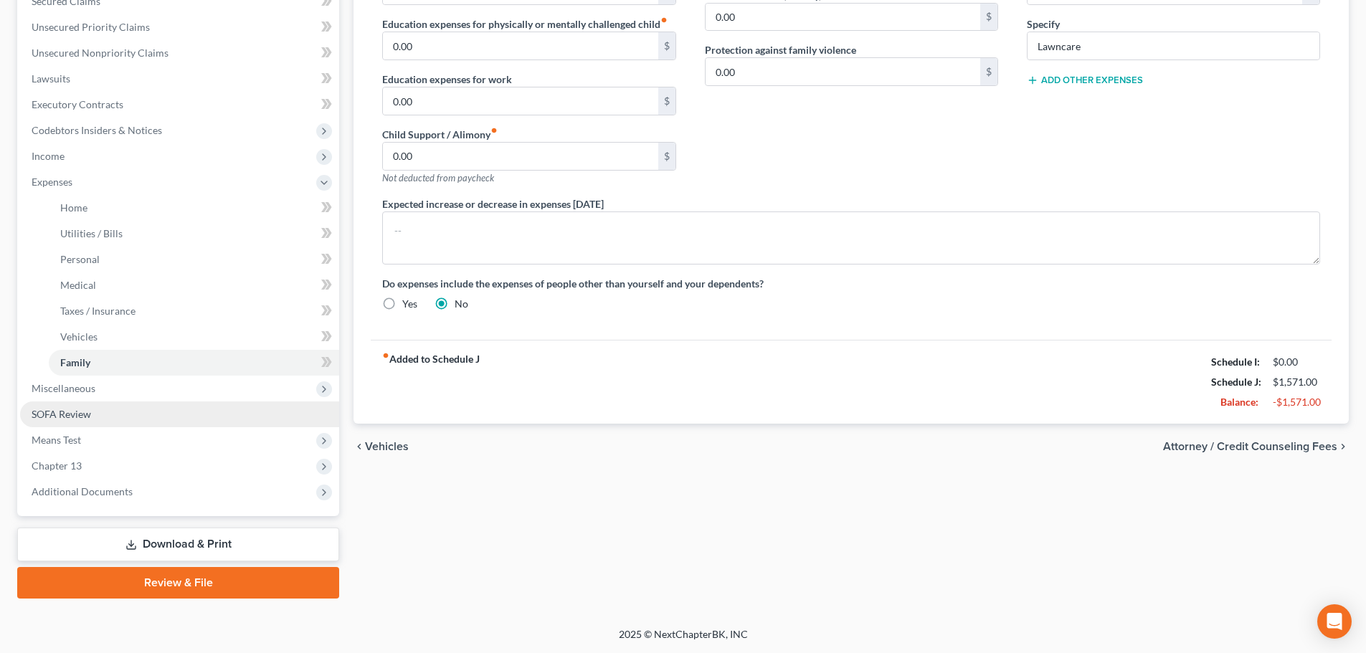
click at [54, 413] on span "SOFA Review" at bounding box center [62, 414] width 60 height 12
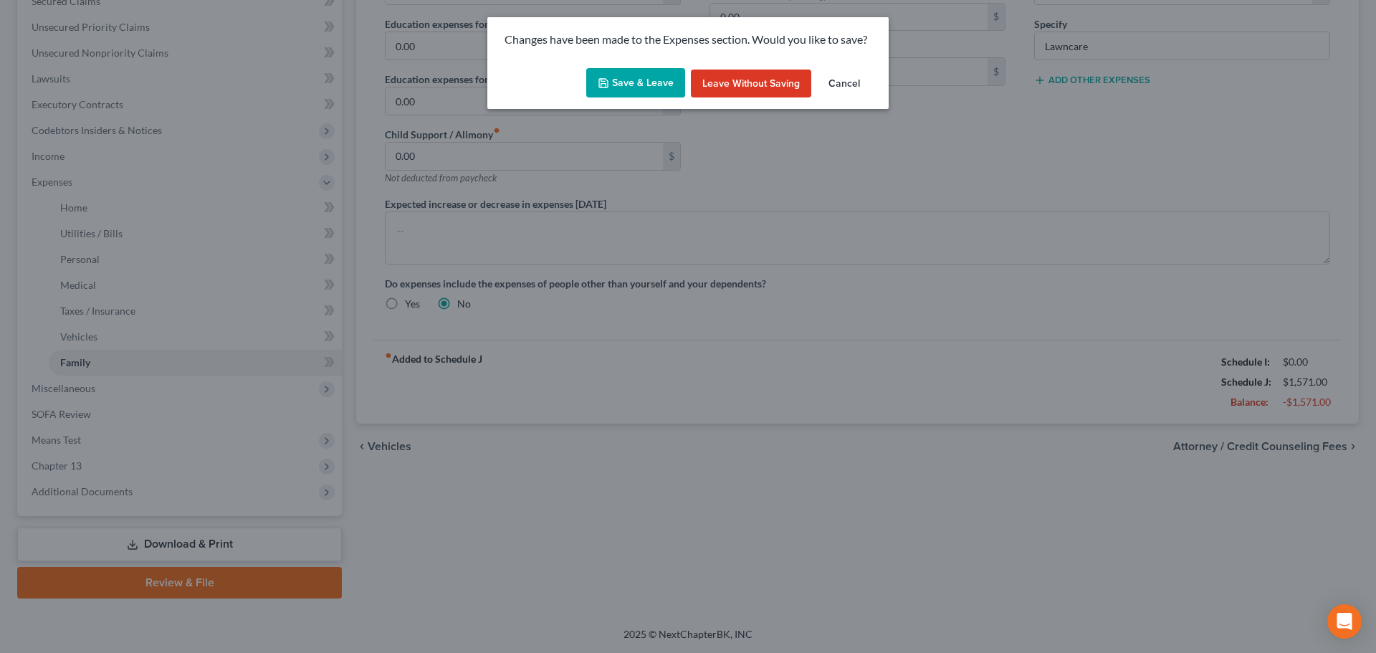
click at [636, 79] on button "Save & Leave" at bounding box center [635, 83] width 99 height 30
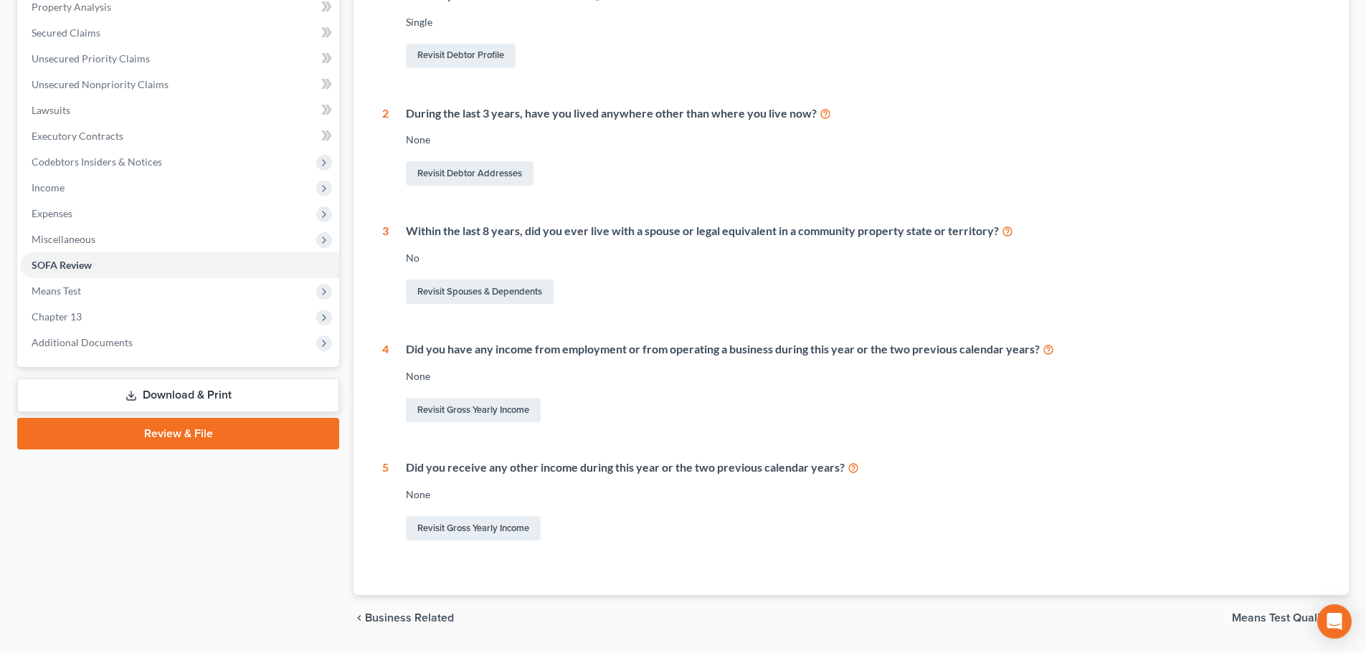
scroll to position [287, 0]
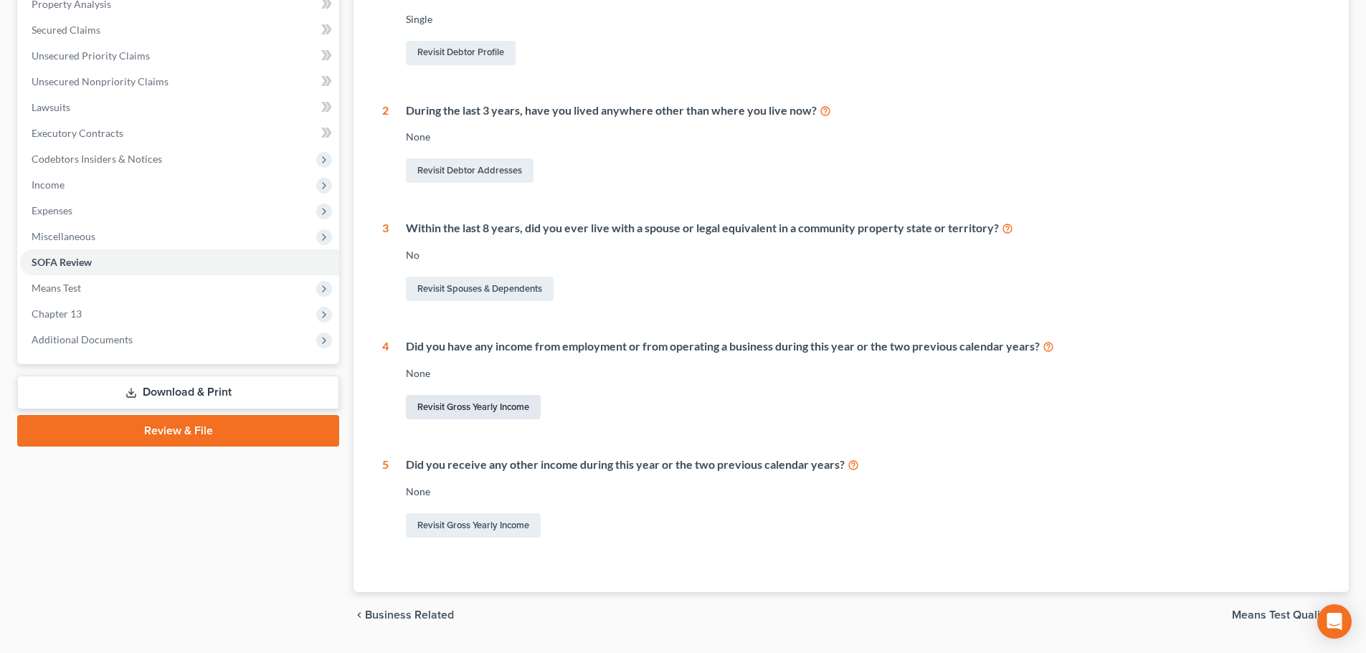
click at [477, 406] on link "Revisit Gross Yearly Income" at bounding box center [473, 407] width 135 height 24
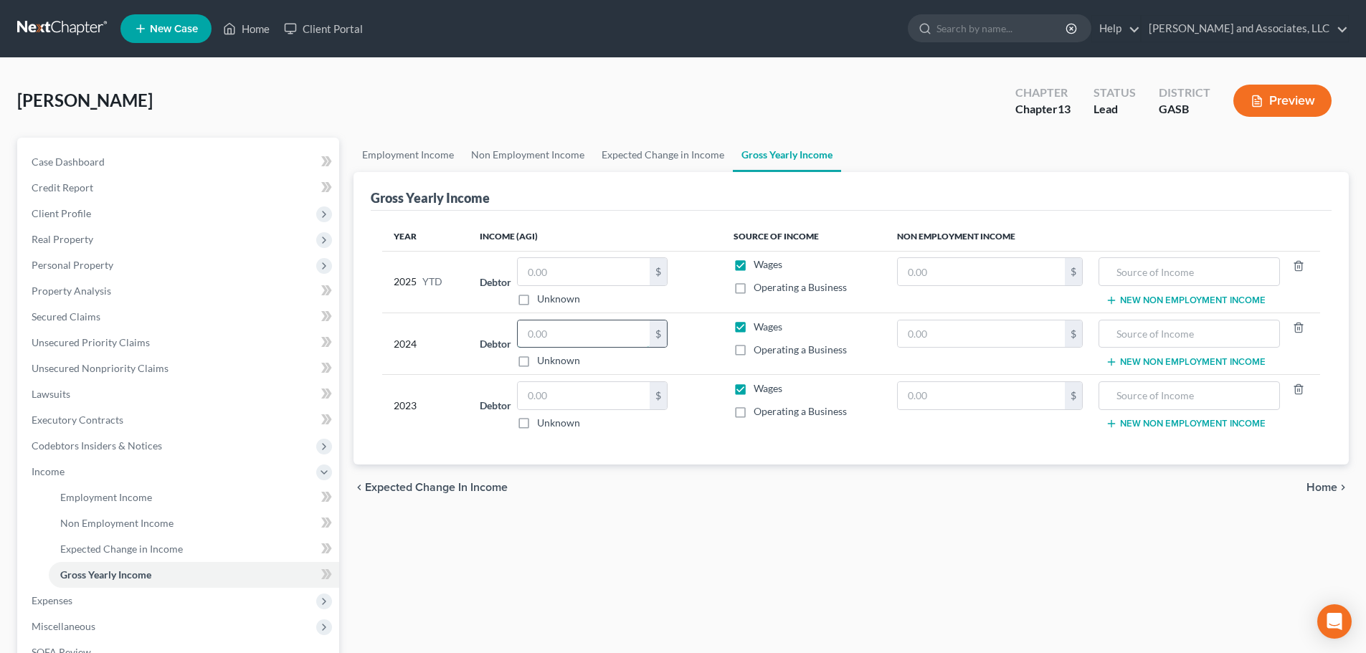
click at [552, 335] on input "text" at bounding box center [584, 333] width 132 height 27
type input "9,373.00"
click at [557, 272] on input "text" at bounding box center [584, 271] width 132 height 27
type input "24,063.85"
click at [1330, 488] on span "Home" at bounding box center [1321, 487] width 31 height 11
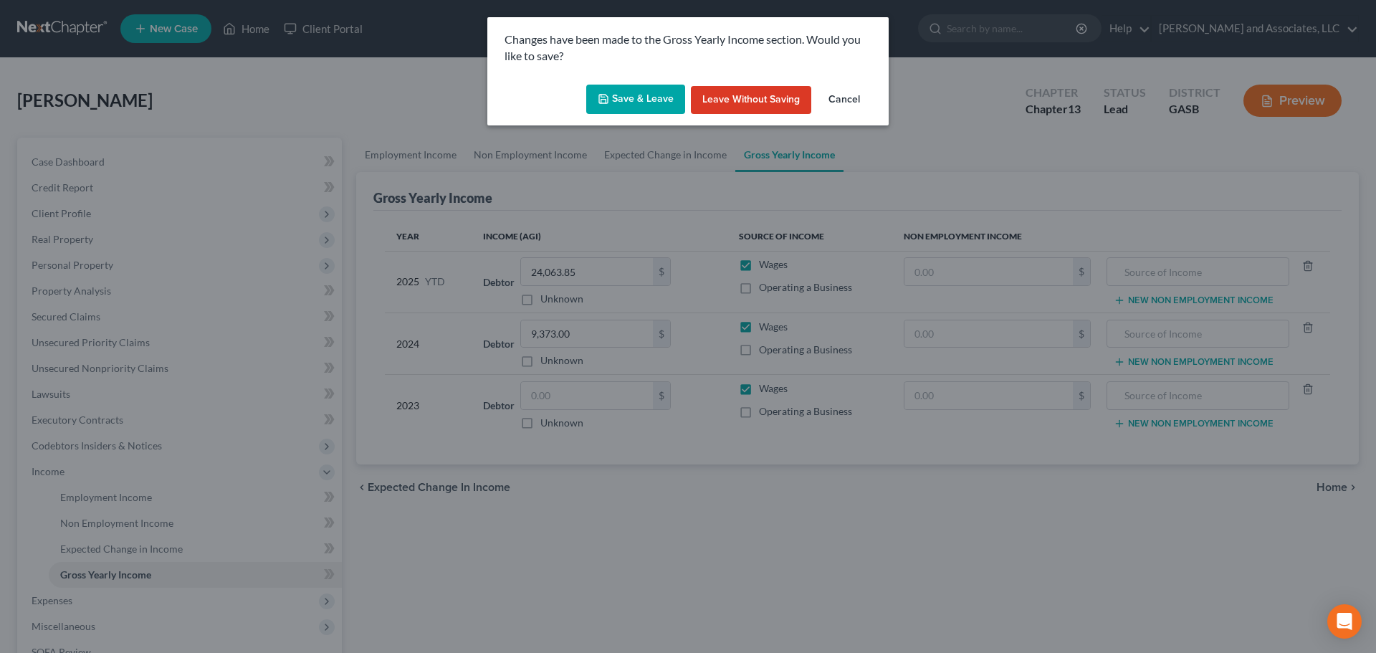
click at [624, 97] on button "Save & Leave" at bounding box center [635, 100] width 99 height 30
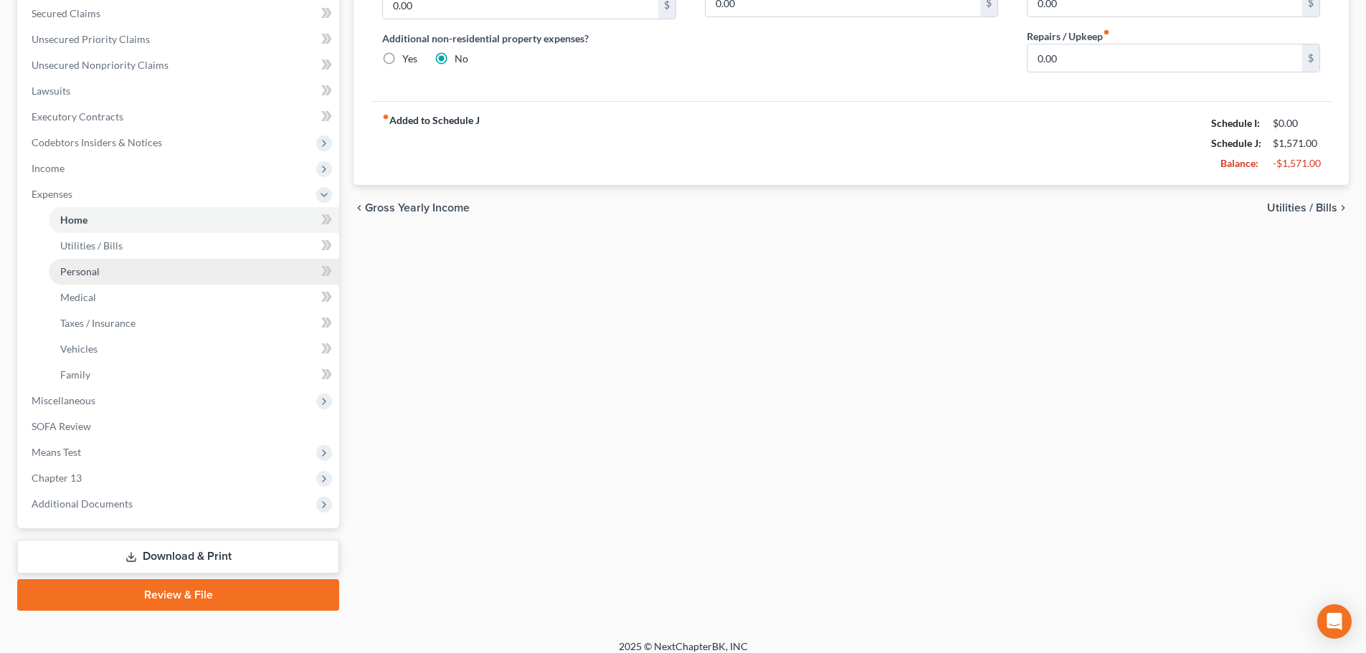
scroll to position [315, 0]
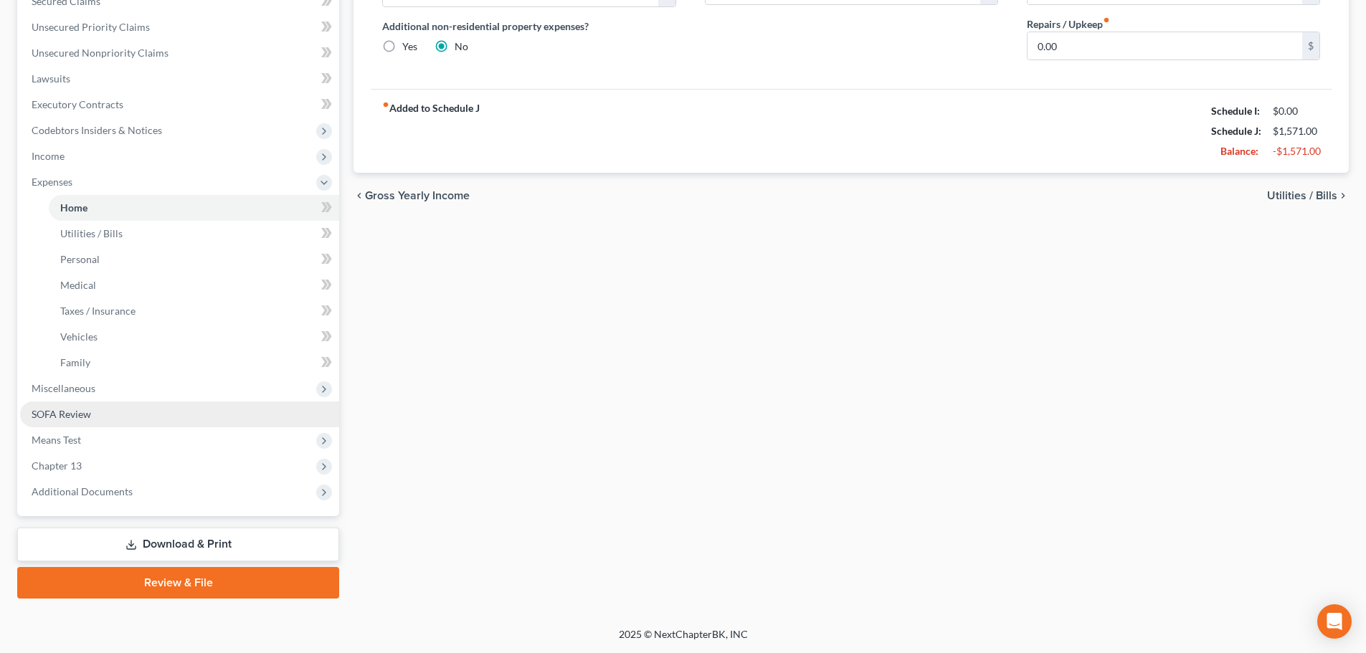
click at [68, 412] on span "SOFA Review" at bounding box center [62, 414] width 60 height 12
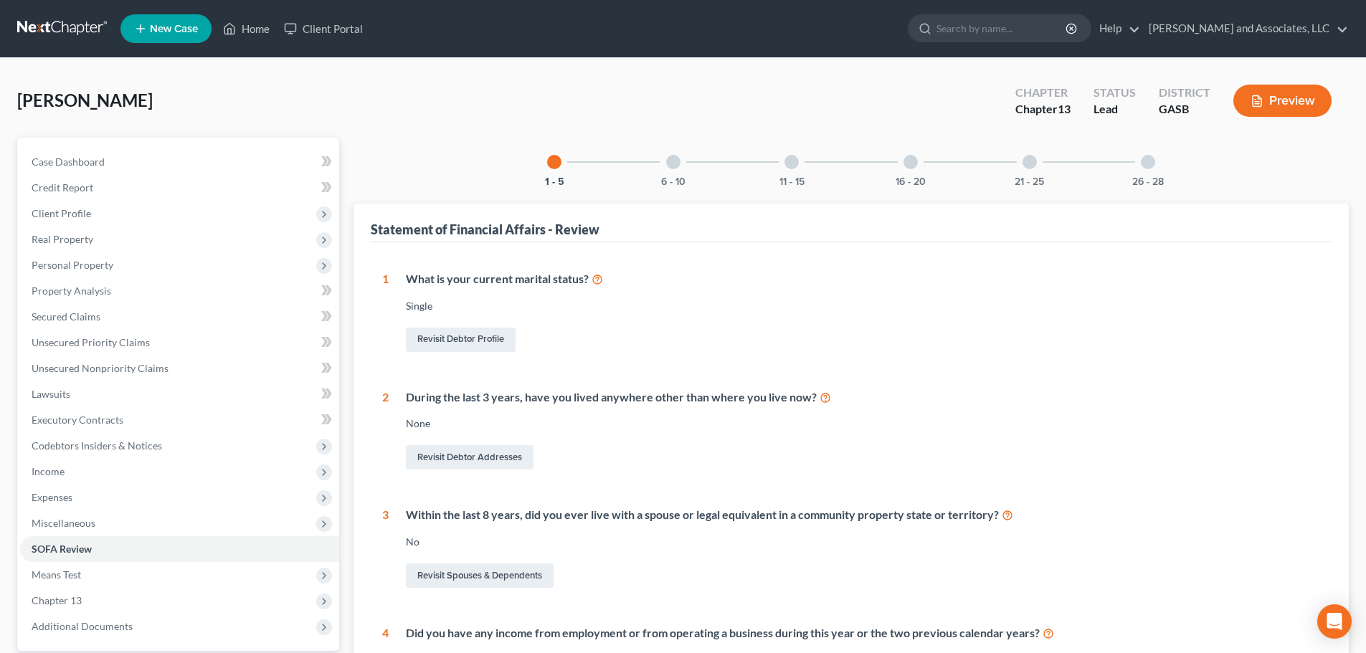
click at [672, 163] on div at bounding box center [673, 162] width 14 height 14
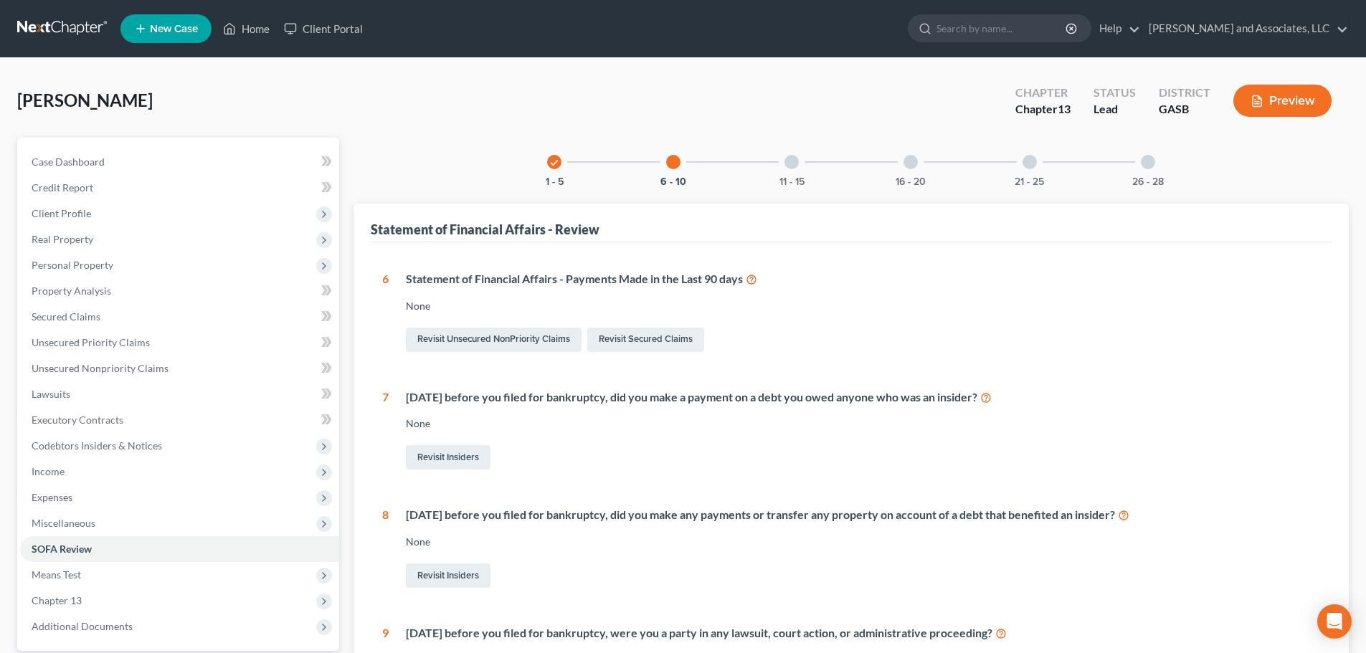
click at [1292, 103] on button "Preview" at bounding box center [1282, 101] width 98 height 32
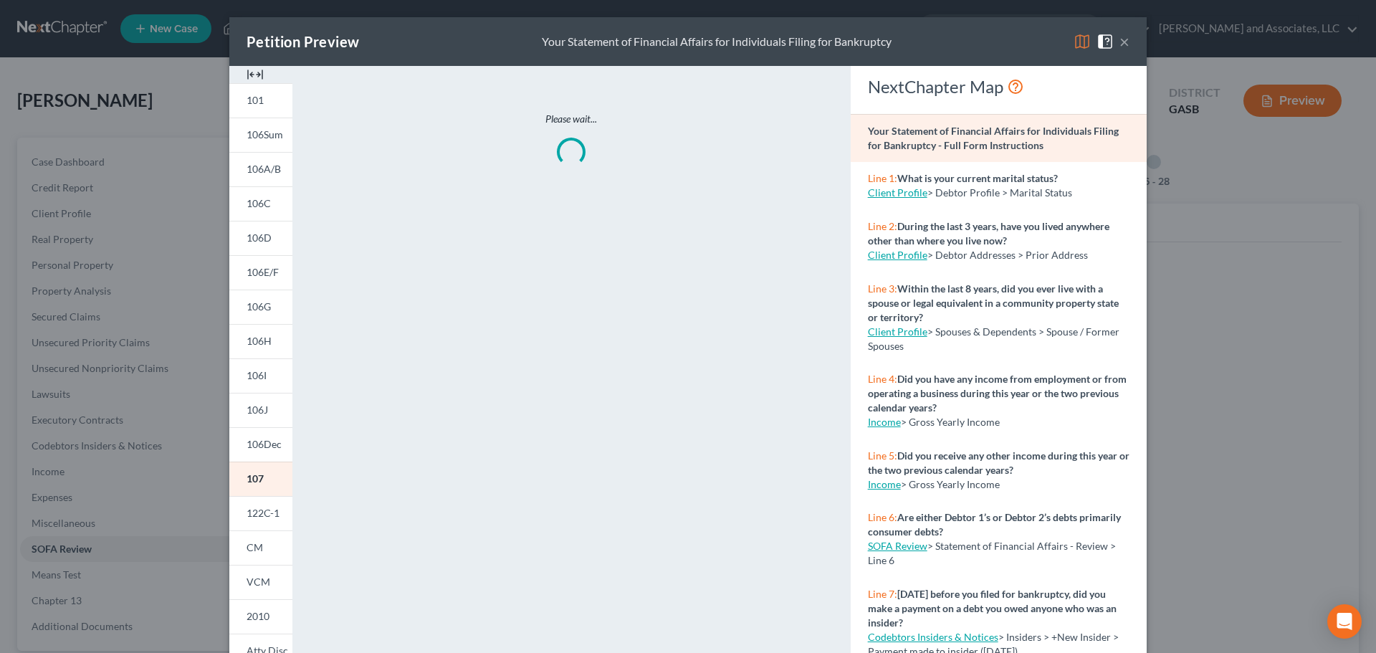
click at [1077, 42] on img at bounding box center [1082, 41] width 17 height 17
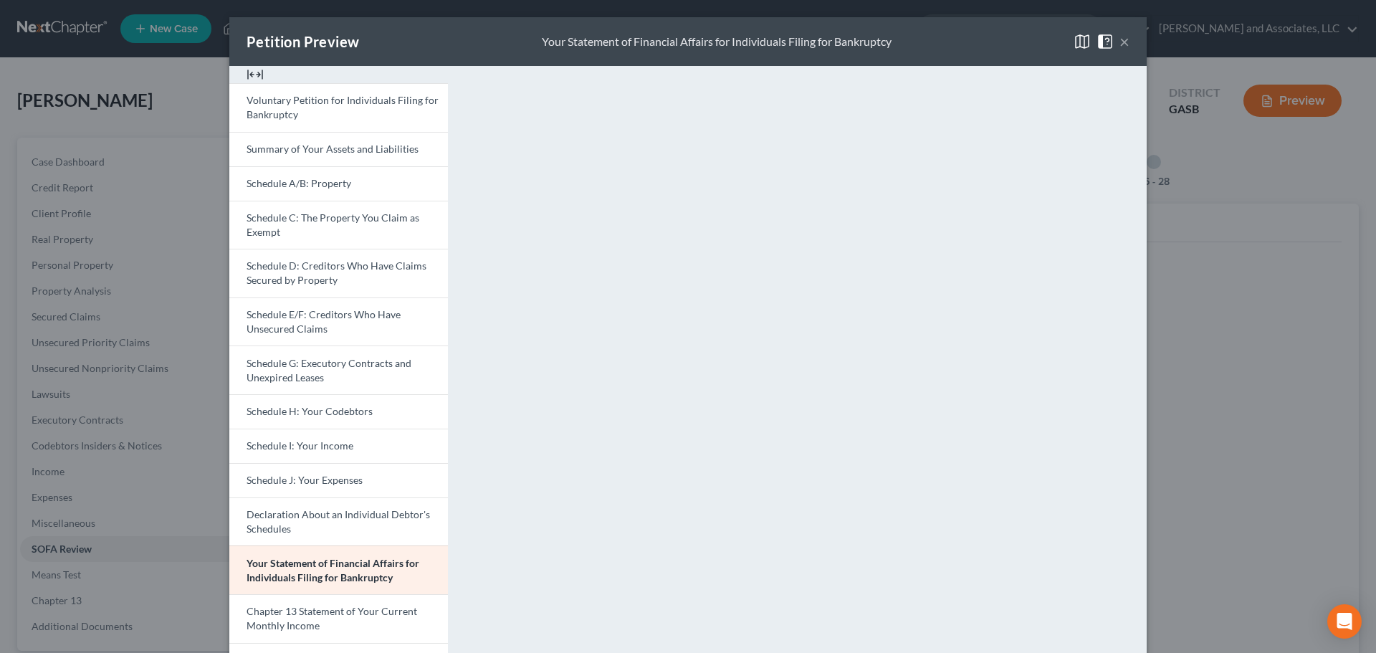
click at [1120, 44] on button "×" at bounding box center [1125, 41] width 10 height 17
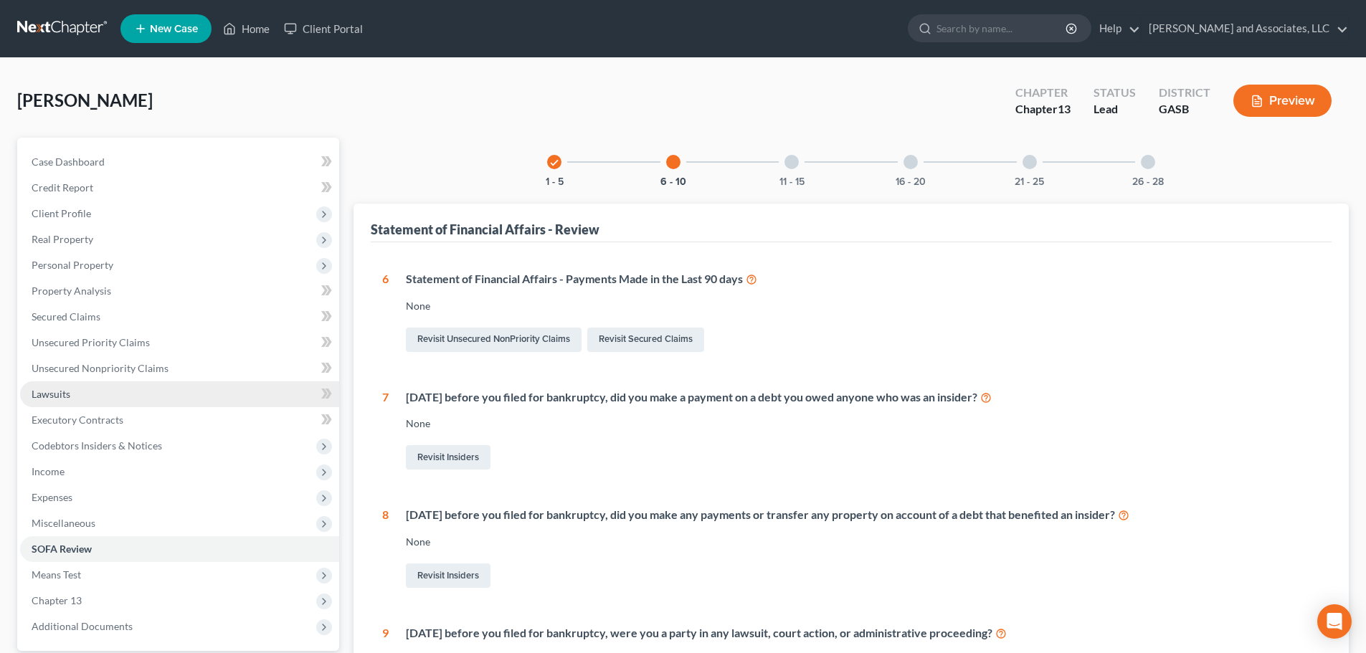
click at [59, 395] on span "Lawsuits" at bounding box center [51, 394] width 39 height 12
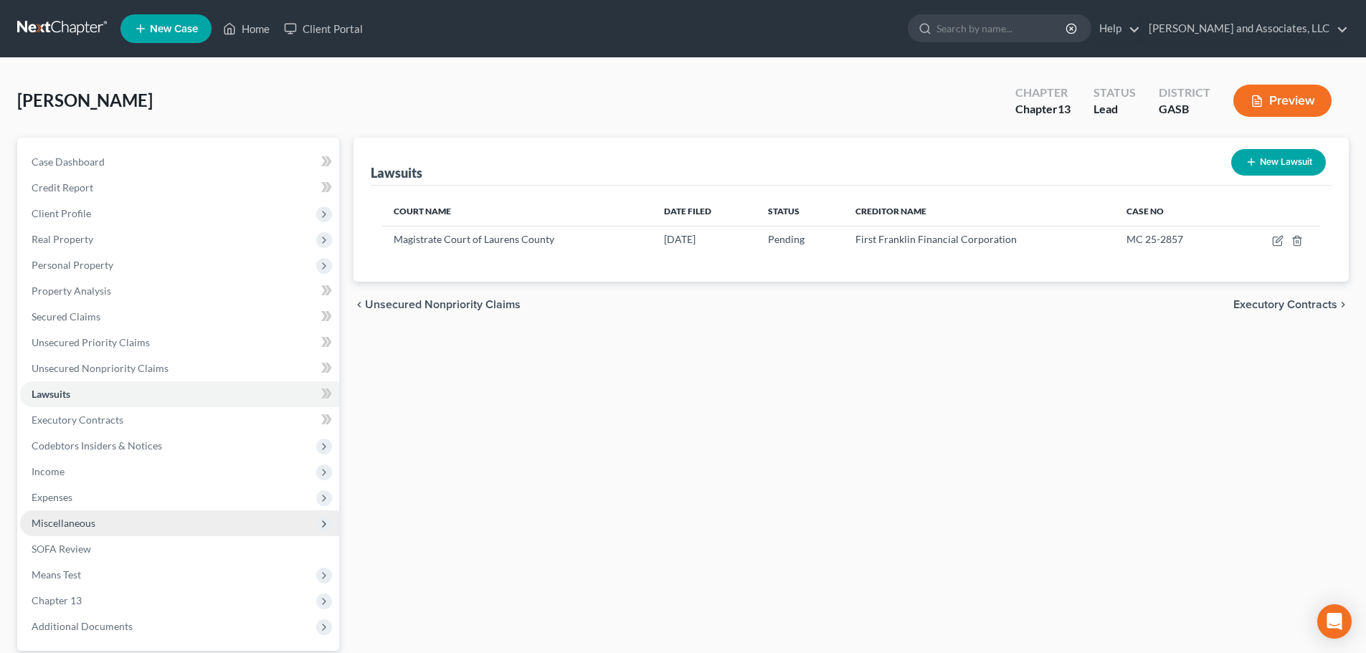
click at [71, 525] on span "Miscellaneous" at bounding box center [64, 523] width 64 height 12
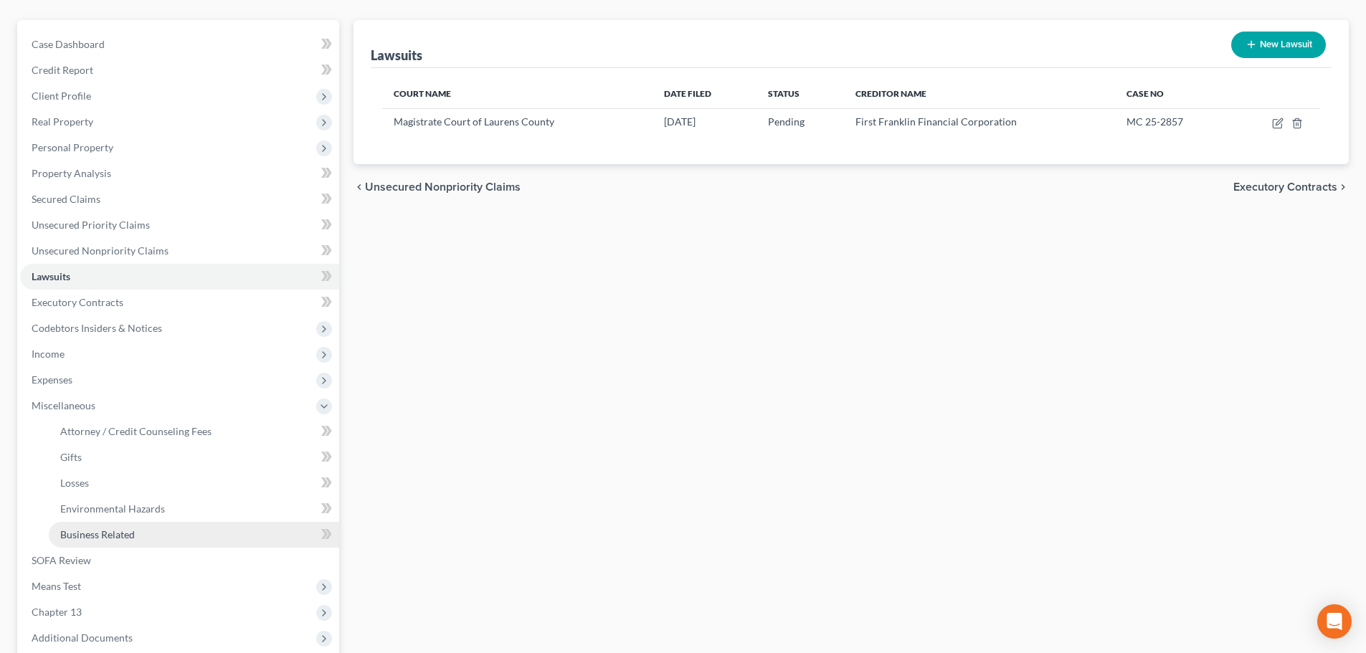
scroll to position [143, 0]
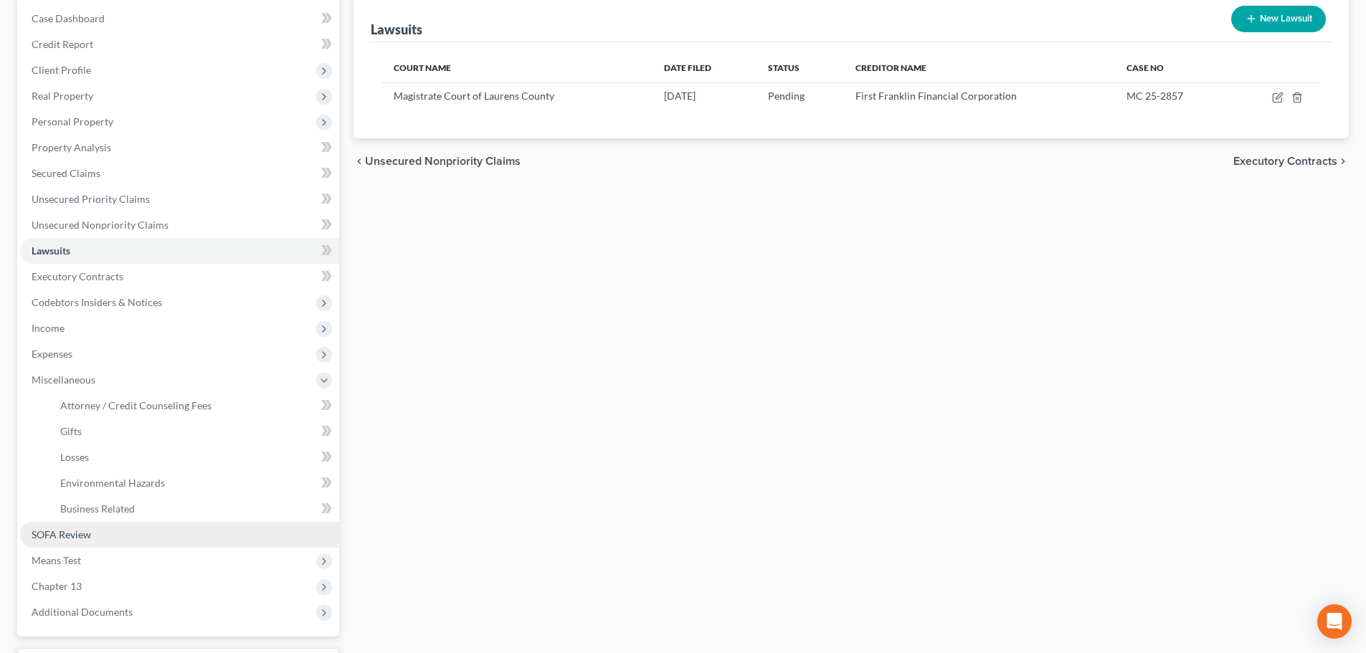
click at [95, 534] on link "SOFA Review" at bounding box center [179, 535] width 319 height 26
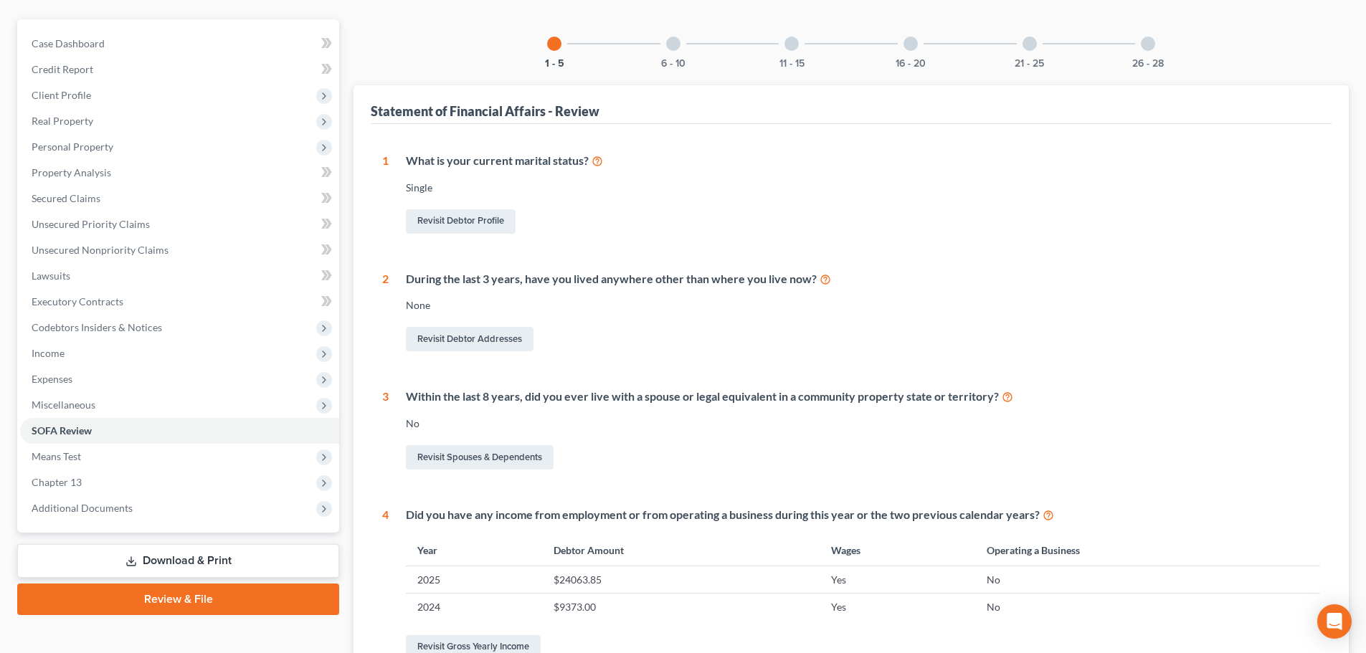
scroll to position [143, 0]
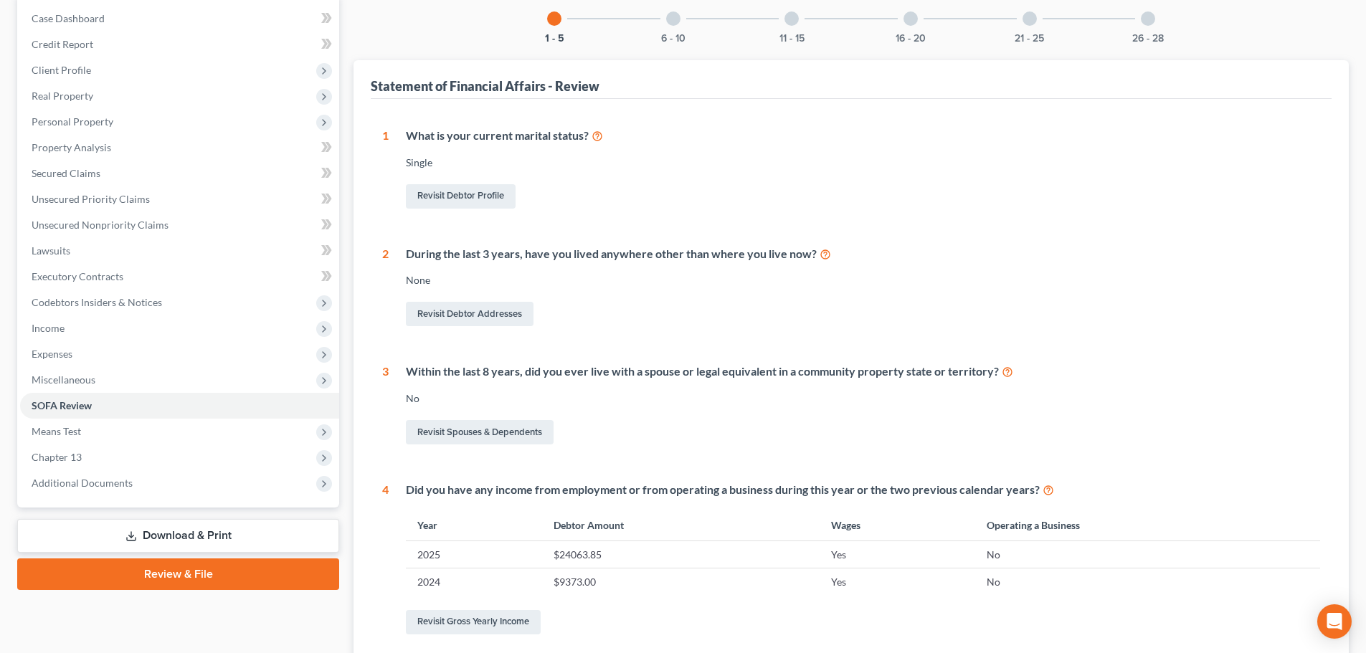
click at [675, 17] on div at bounding box center [673, 18] width 14 height 14
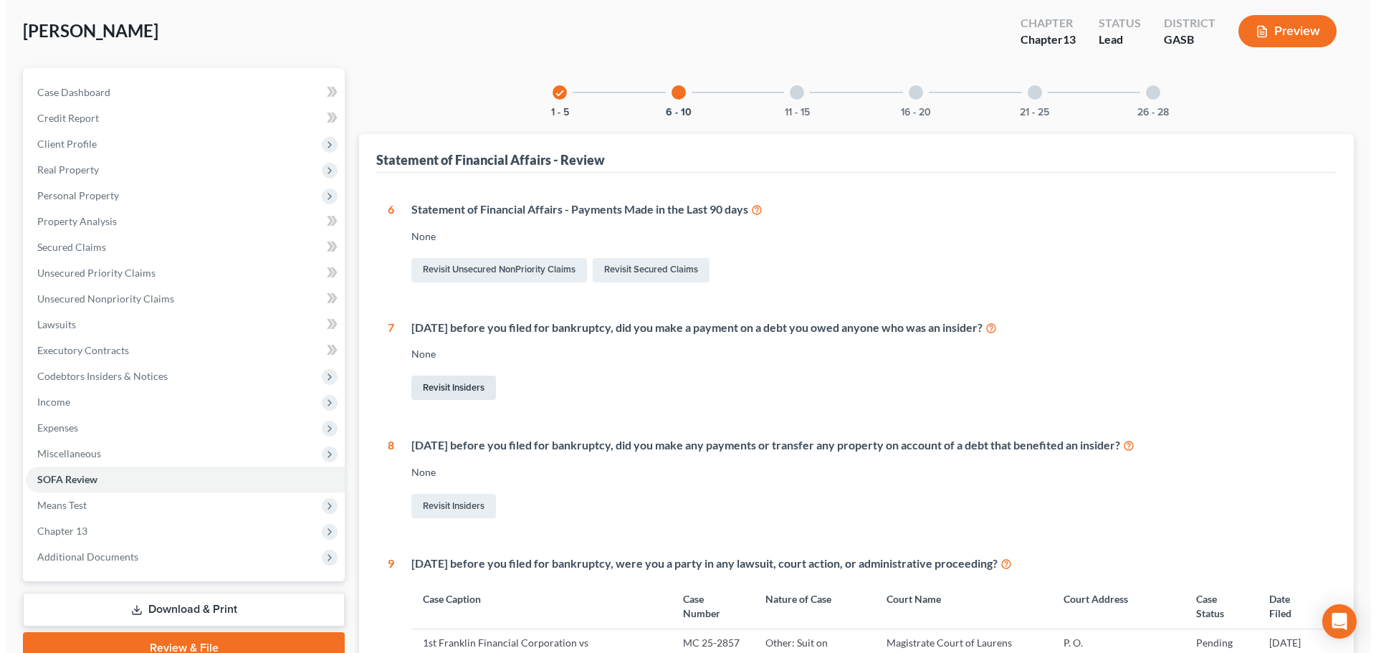
scroll to position [0, 0]
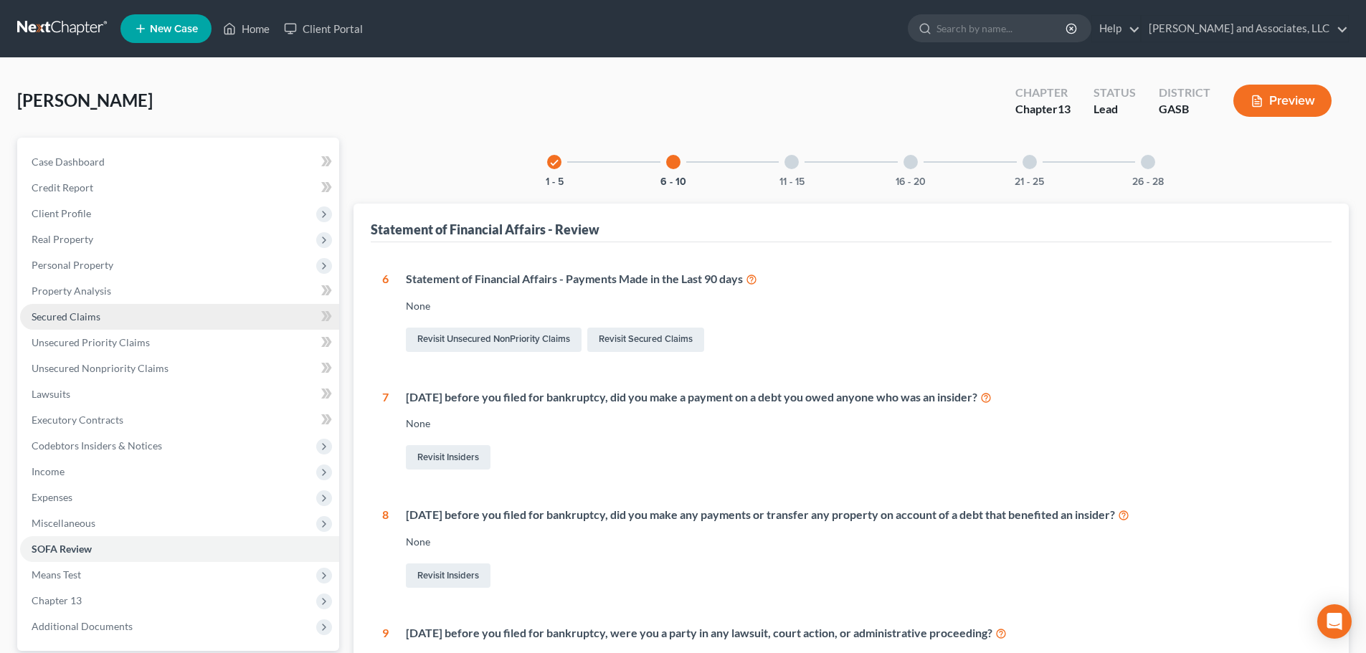
click at [67, 315] on span "Secured Claims" at bounding box center [66, 316] width 69 height 12
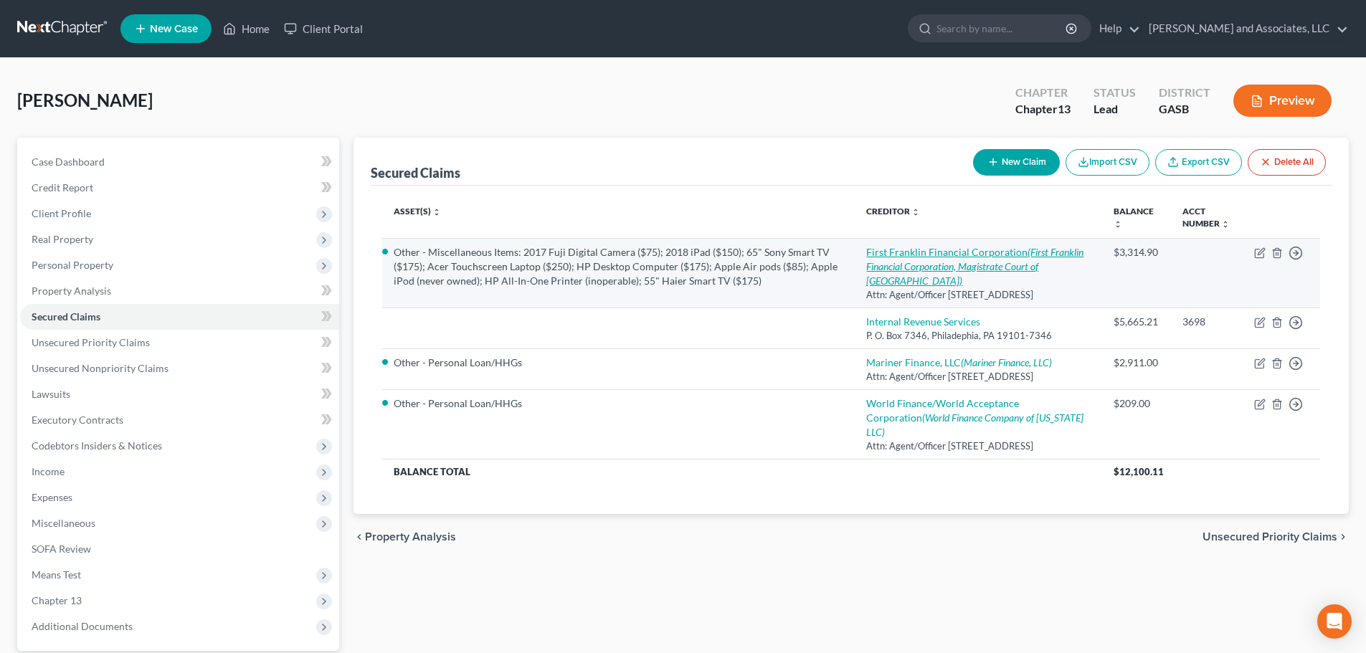
click at [943, 263] on icon "(First Franklin Financial Corporation, Magistrate Court of [GEOGRAPHIC_DATA])" at bounding box center [974, 266] width 217 height 41
select select "10"
select select "8"
select select "0"
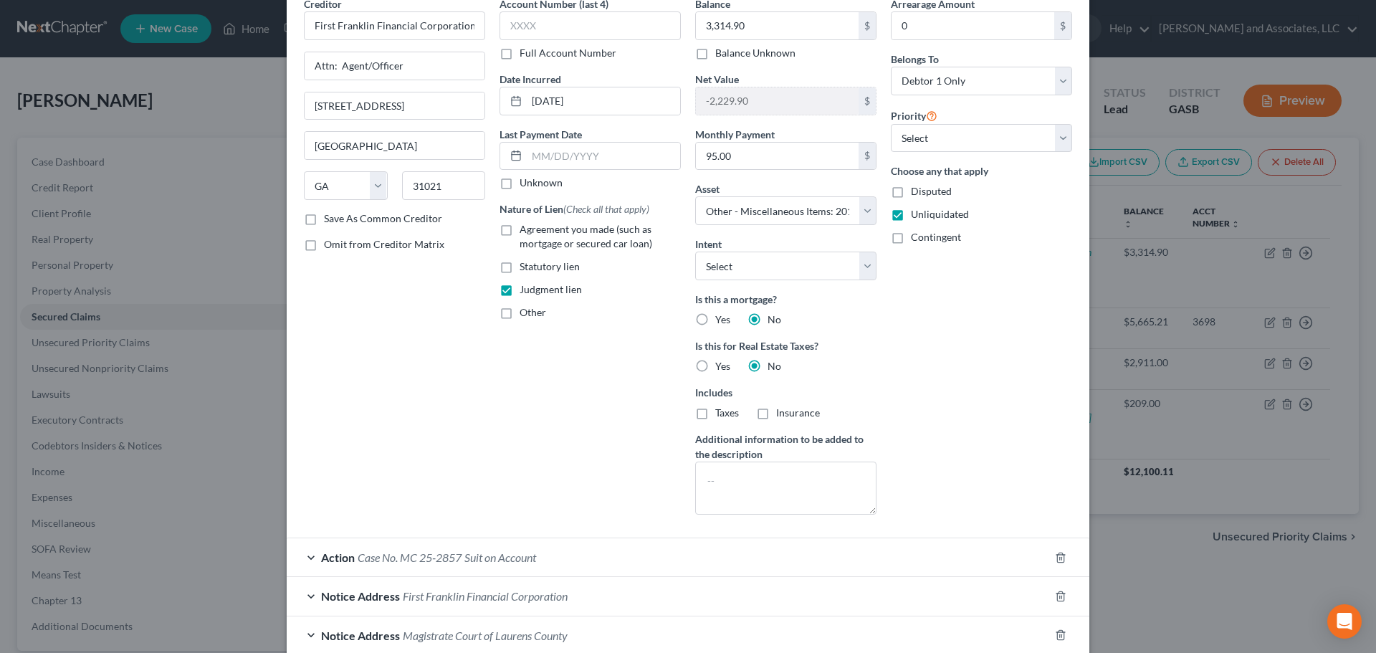
scroll to position [191, 0]
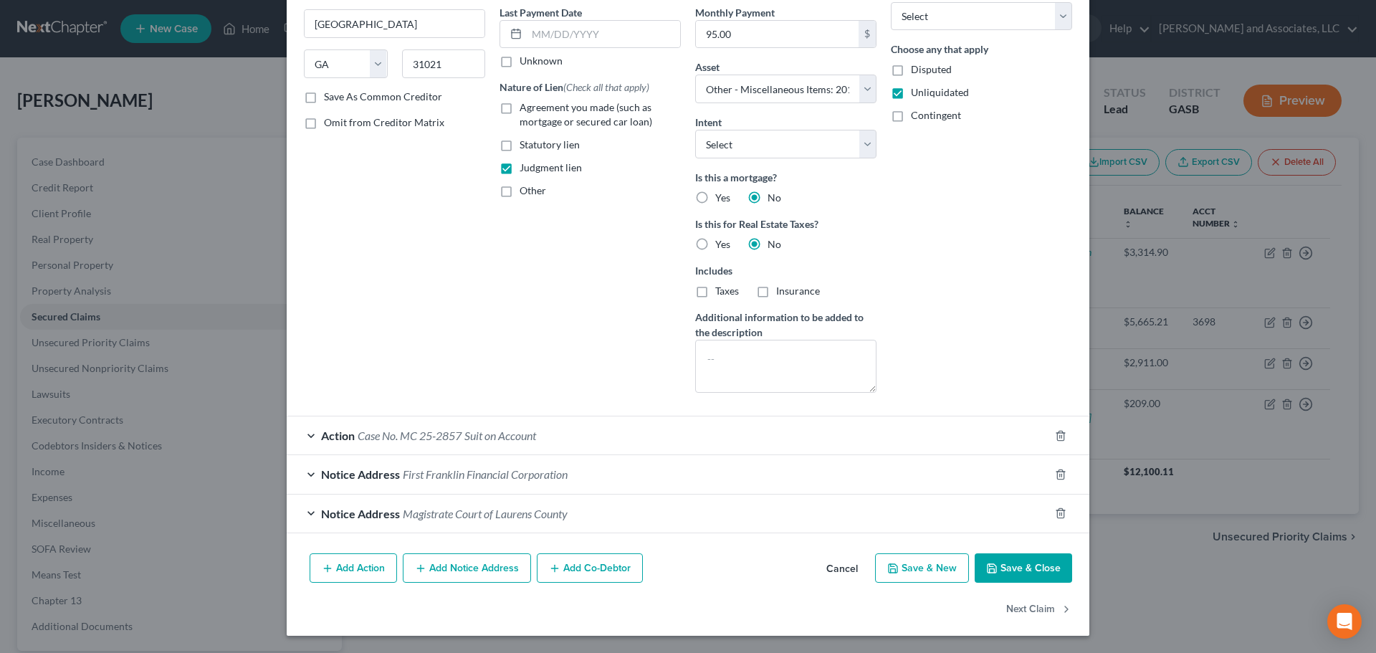
click at [582, 439] on div "Action Case No. MC 25-2857 Suit on Account" at bounding box center [668, 436] width 763 height 38
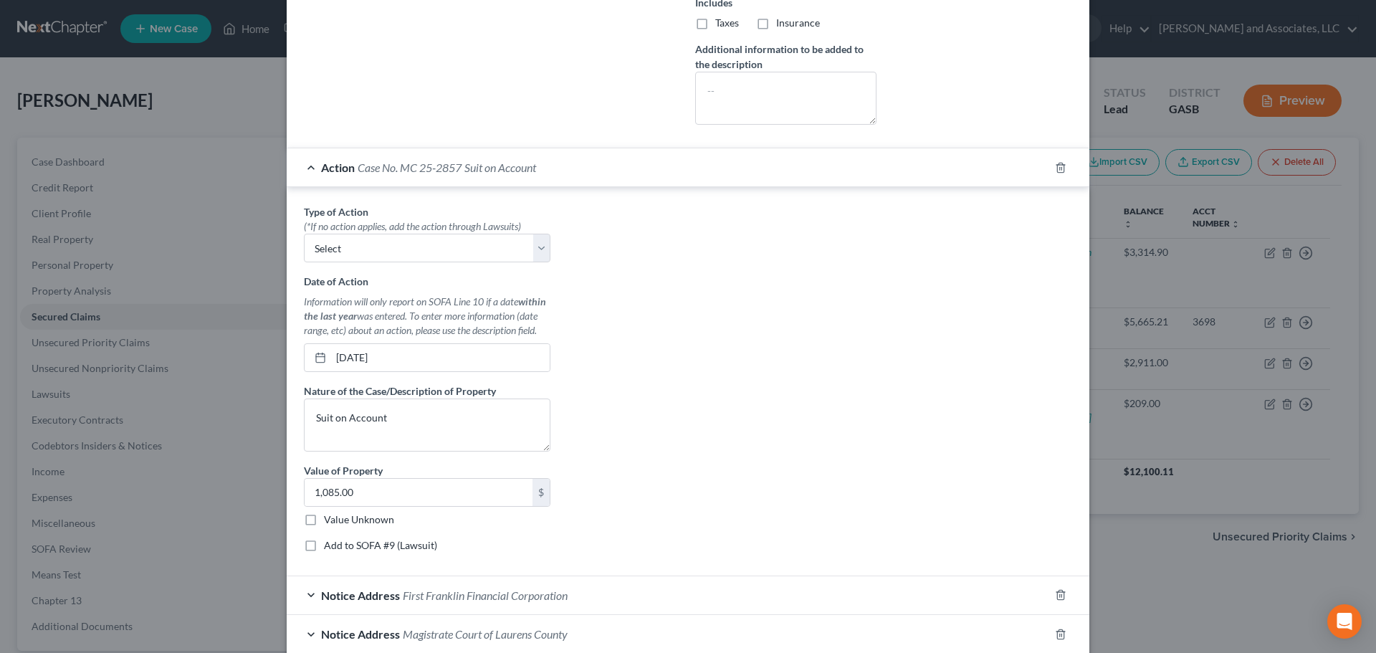
scroll to position [580, 0]
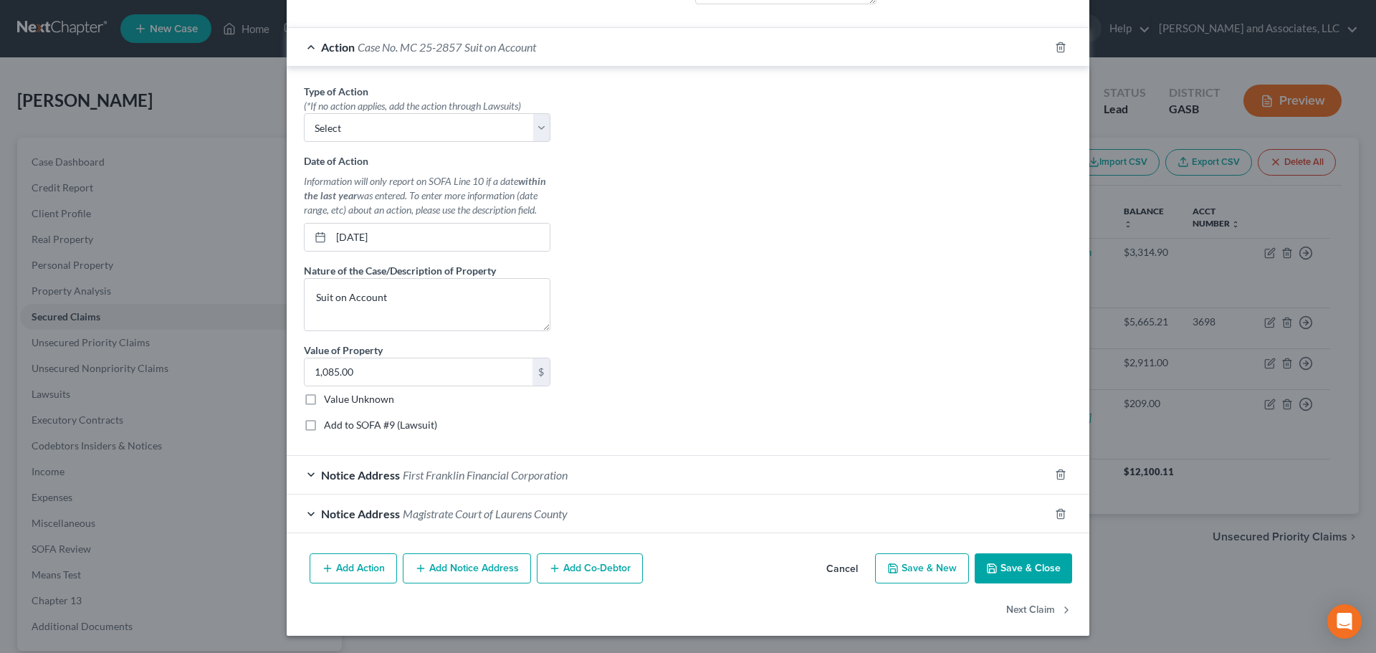
click at [324, 425] on label "Add to SOFA #9 (Lawsuit)" at bounding box center [380, 425] width 113 height 14
click at [330, 425] on input "Add to SOFA #9 (Lawsuit)" at bounding box center [334, 422] width 9 height 9
checkbox input "true"
select select "10"
select select "0"
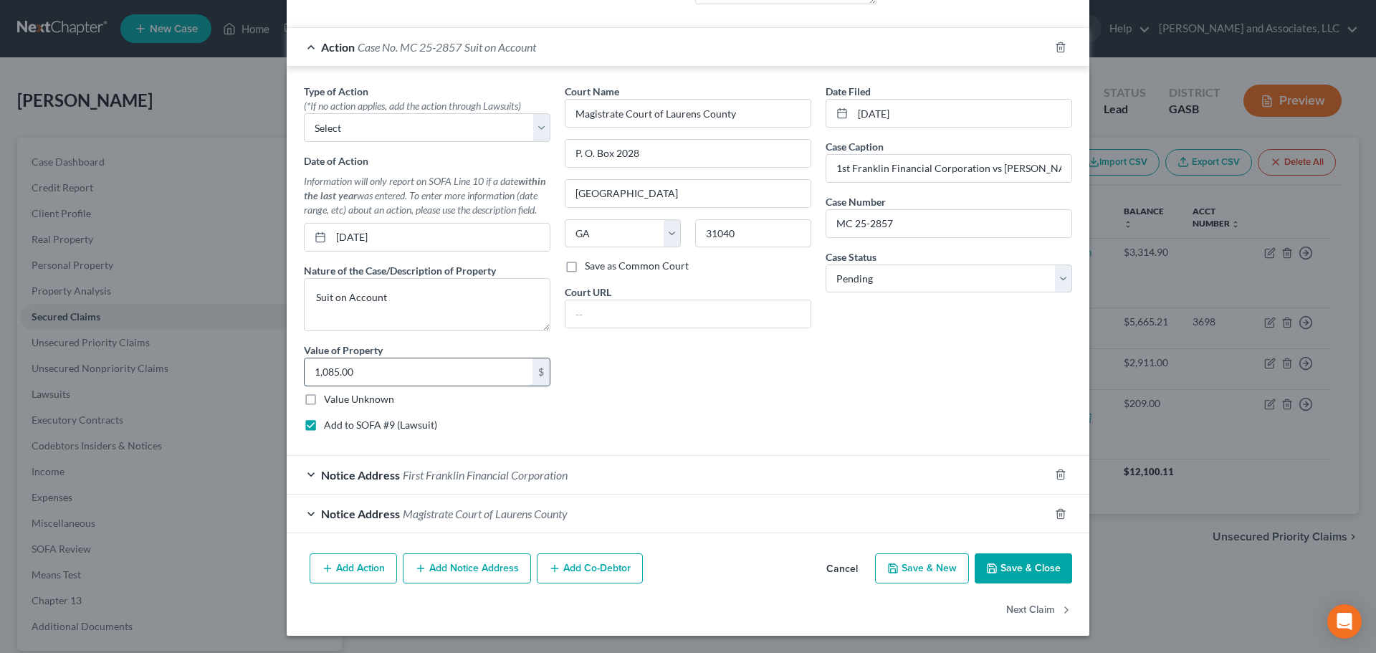
click at [379, 376] on input "1,085.00" at bounding box center [419, 371] width 228 height 27
type input "3,206.90"
click at [1007, 565] on button "Save & Close" at bounding box center [1023, 568] width 97 height 30
select select
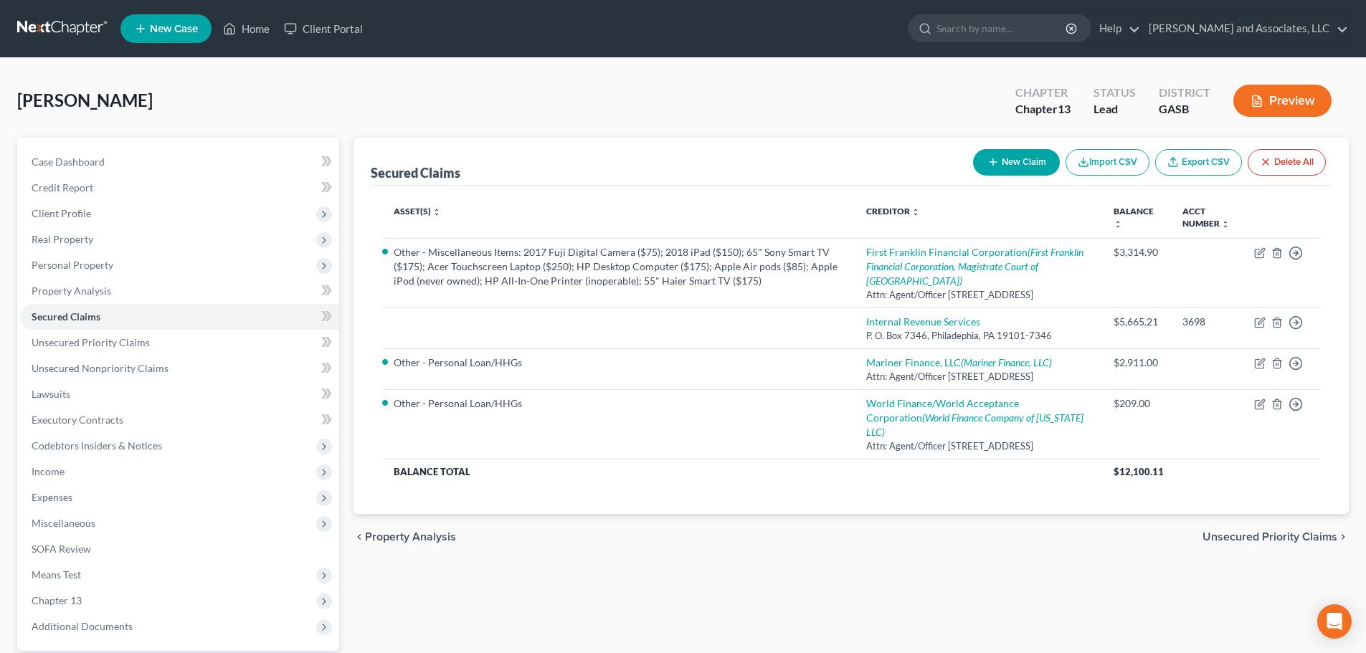
click at [1285, 97] on button "Preview" at bounding box center [1282, 101] width 98 height 32
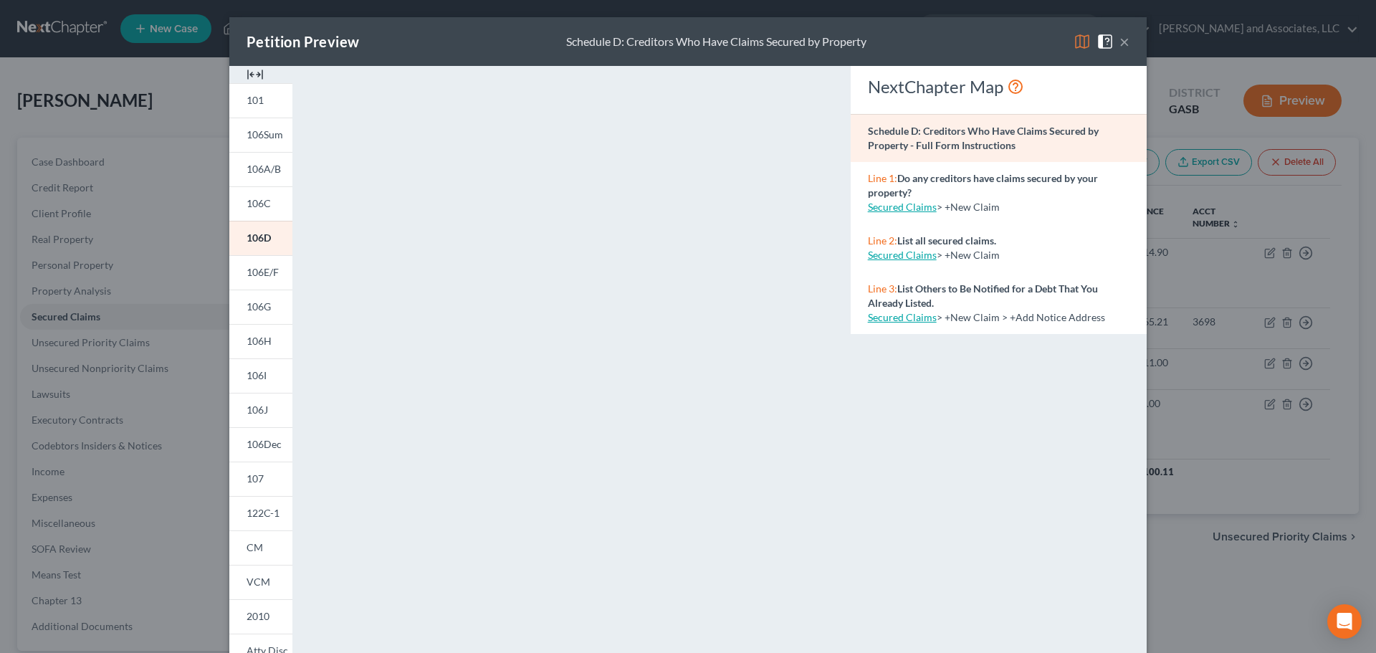
click at [1076, 41] on img at bounding box center [1082, 41] width 17 height 17
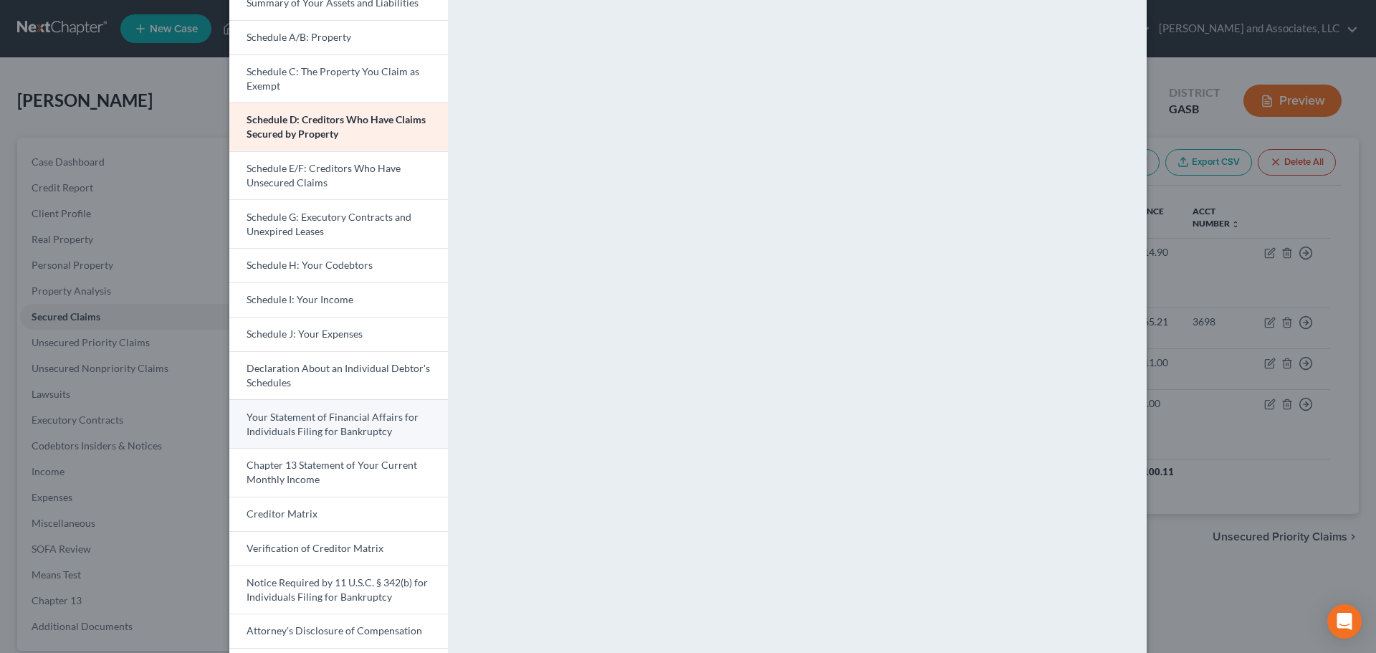
scroll to position [252, 0]
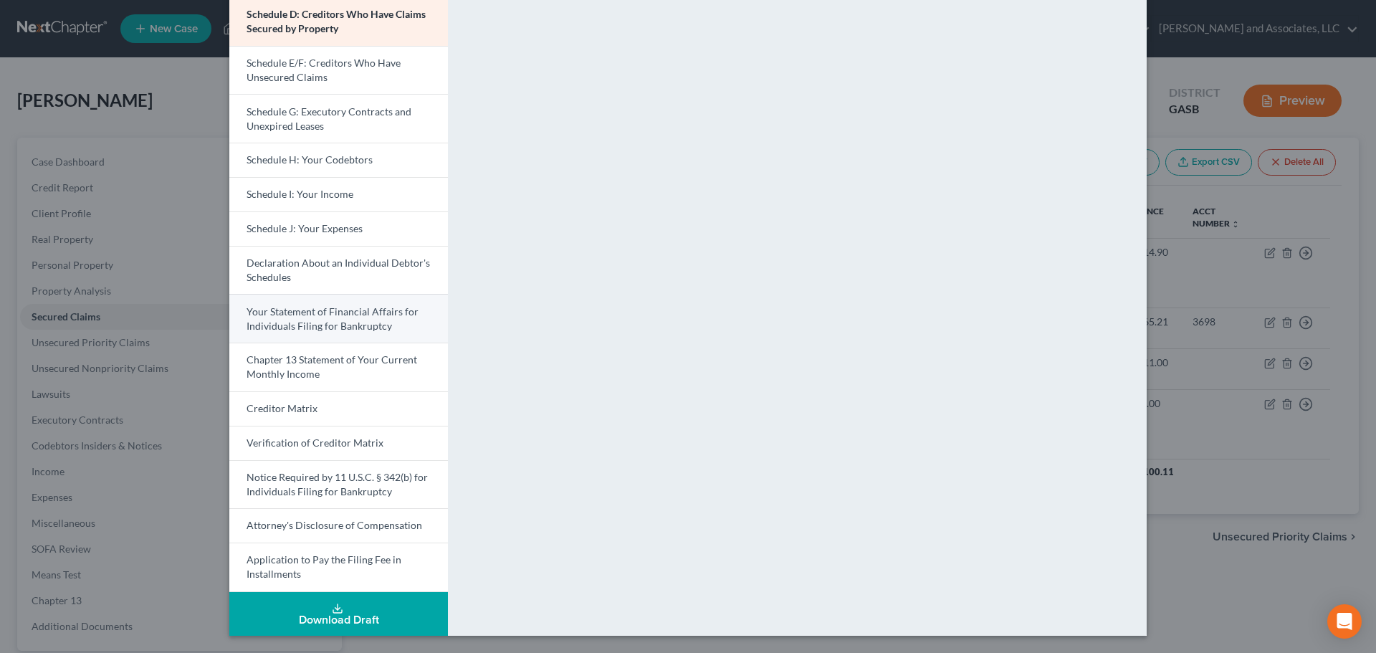
click at [326, 315] on span "Your Statement of Financial Affairs for Individuals Filing for Bankruptcy" at bounding box center [333, 318] width 172 height 27
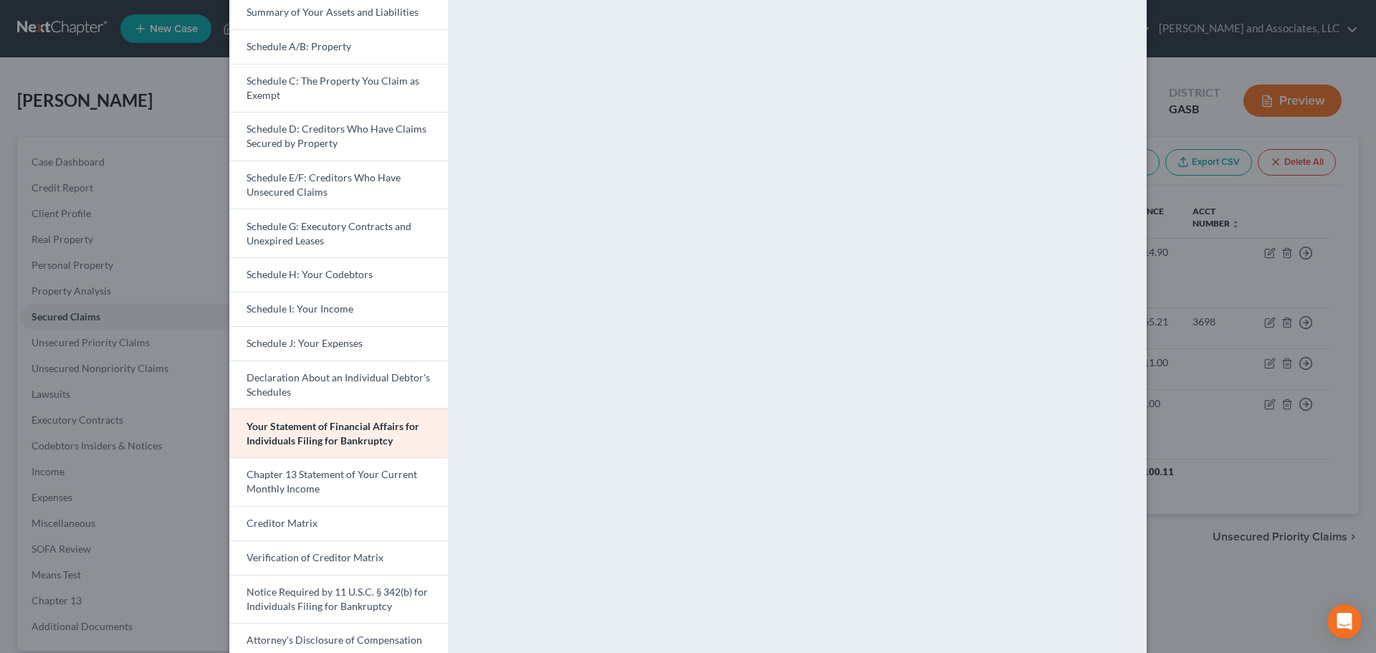
scroll to position [0, 0]
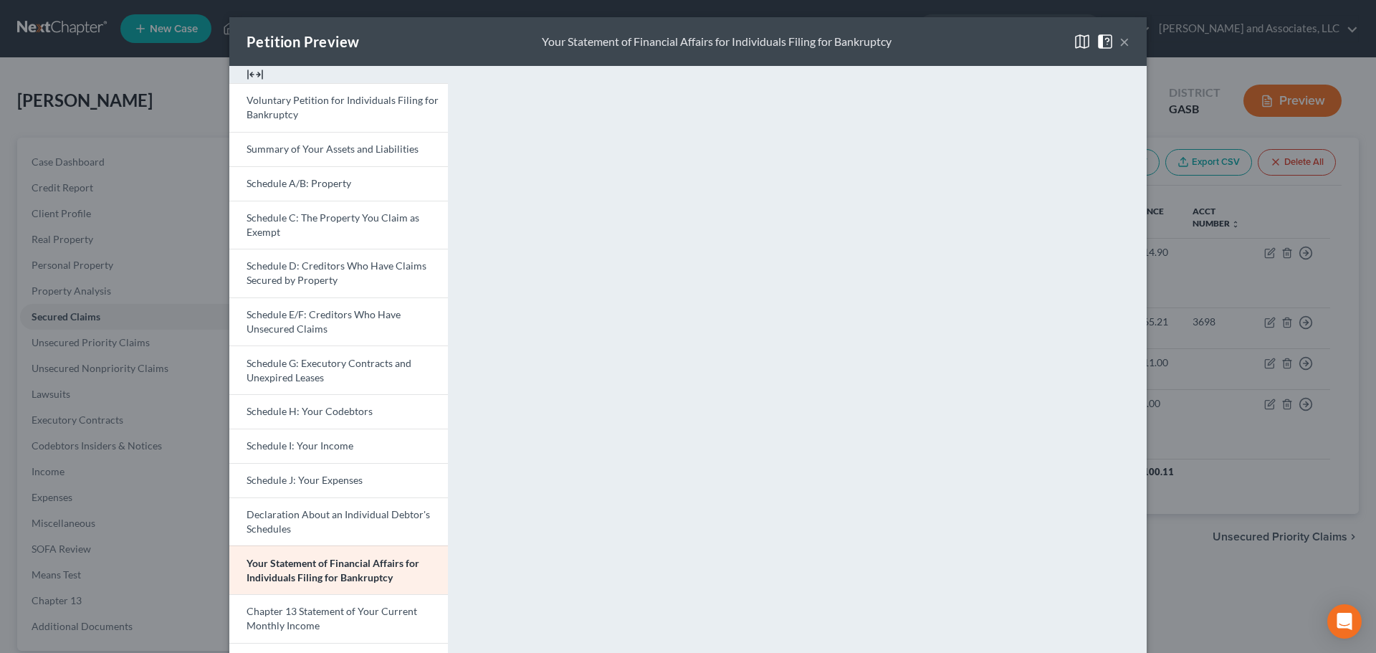
click at [1120, 40] on button "×" at bounding box center [1125, 41] width 10 height 17
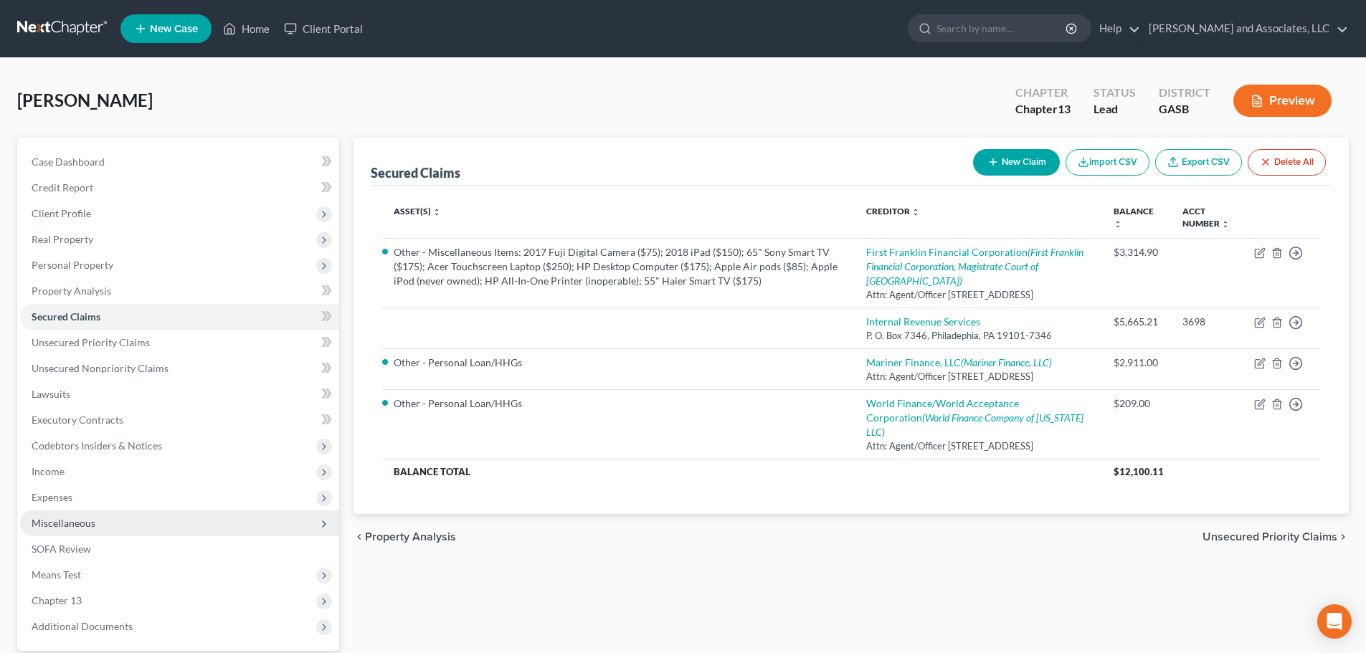
click at [104, 520] on span "Miscellaneous" at bounding box center [179, 523] width 319 height 26
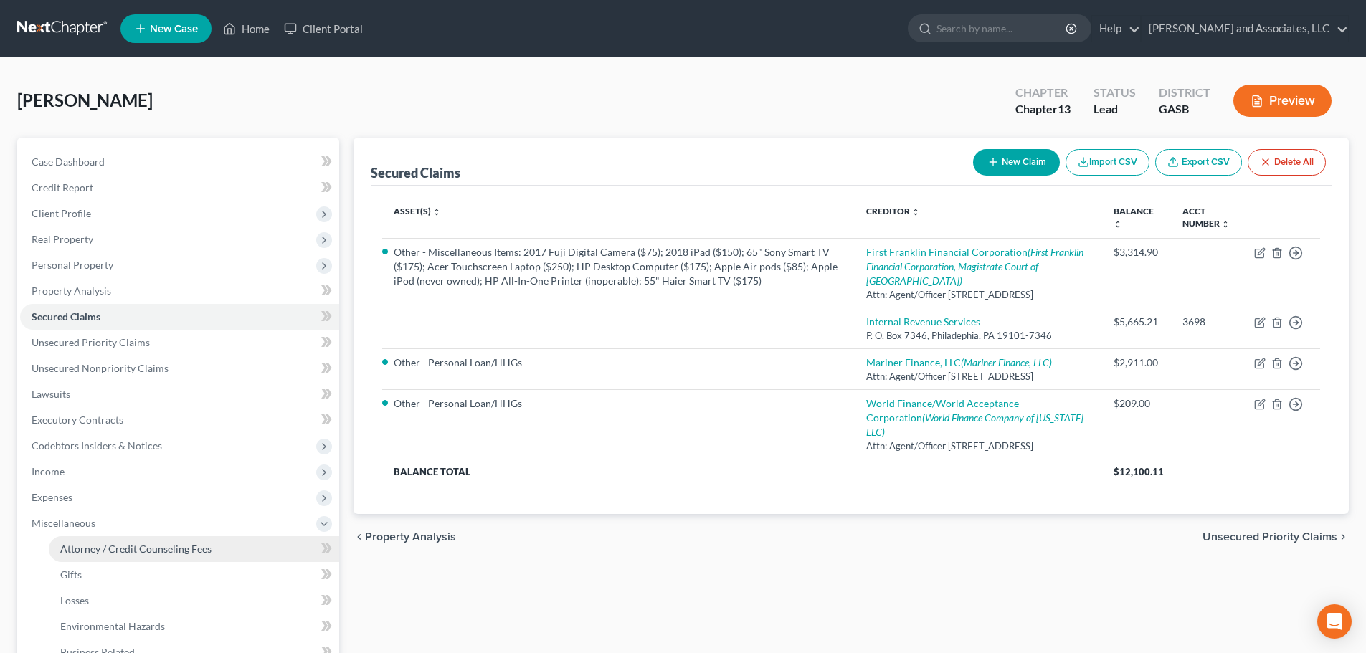
click at [196, 552] on span "Attorney / Credit Counseling Fees" at bounding box center [135, 549] width 151 height 12
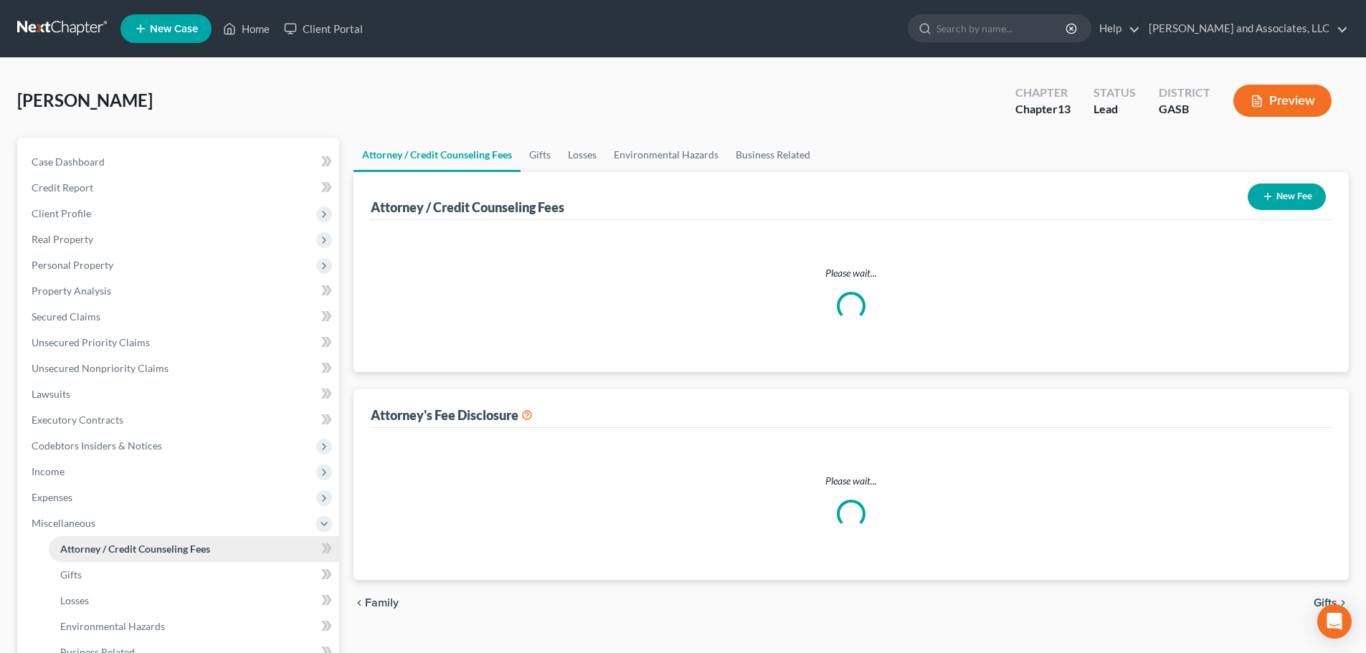
select select "0"
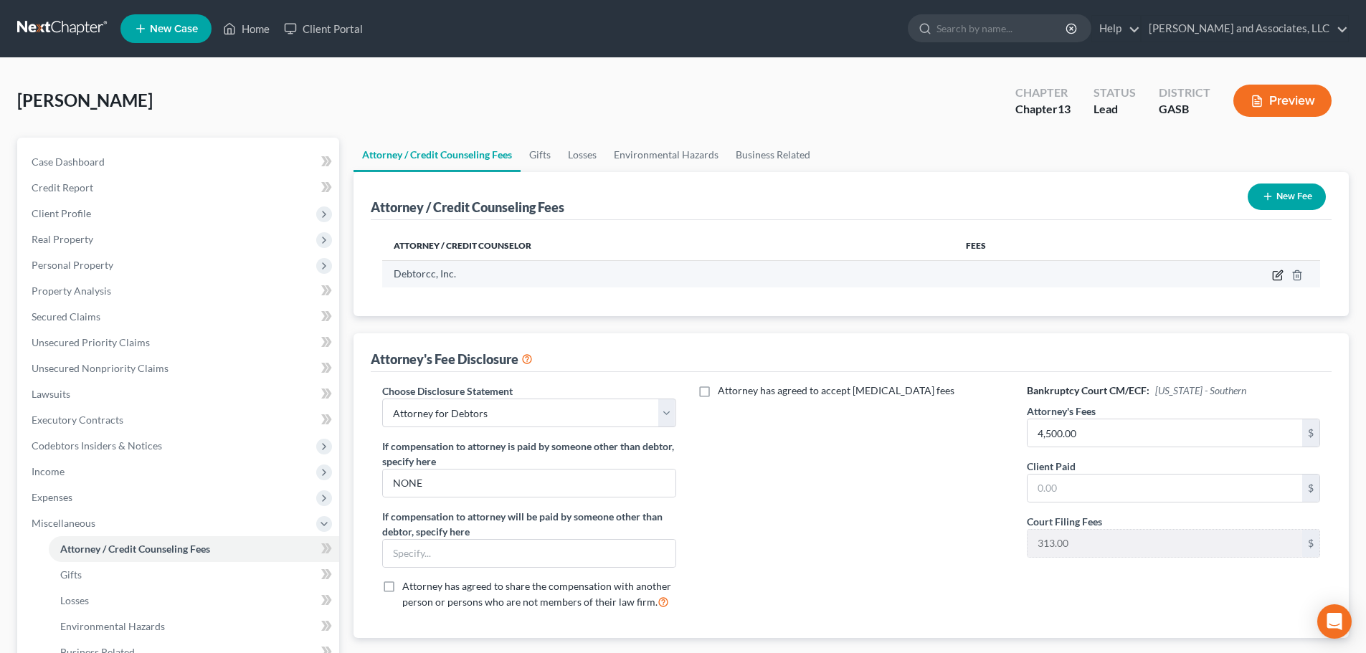
click at [1277, 275] on icon "button" at bounding box center [1278, 273] width 6 height 6
select select "33"
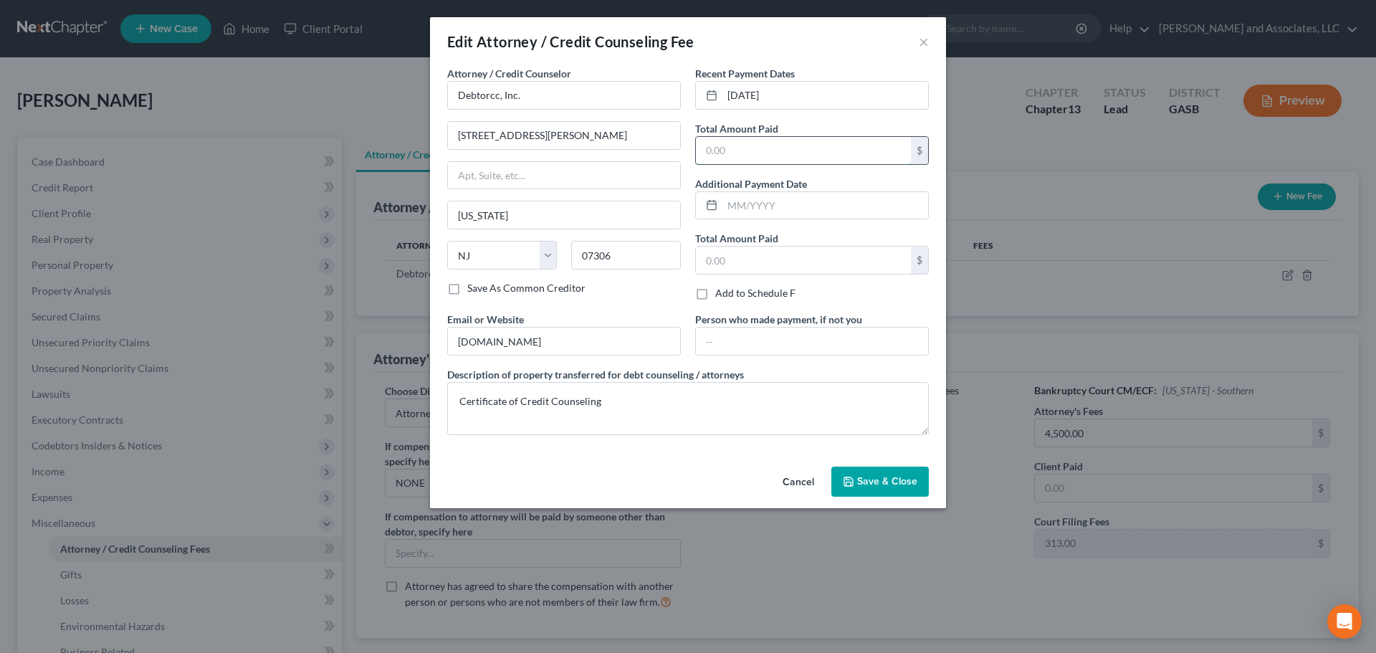
click at [728, 151] on input "text" at bounding box center [803, 150] width 215 height 27
type input "19.95"
click at [867, 477] on span "Save & Close" at bounding box center [887, 481] width 60 height 12
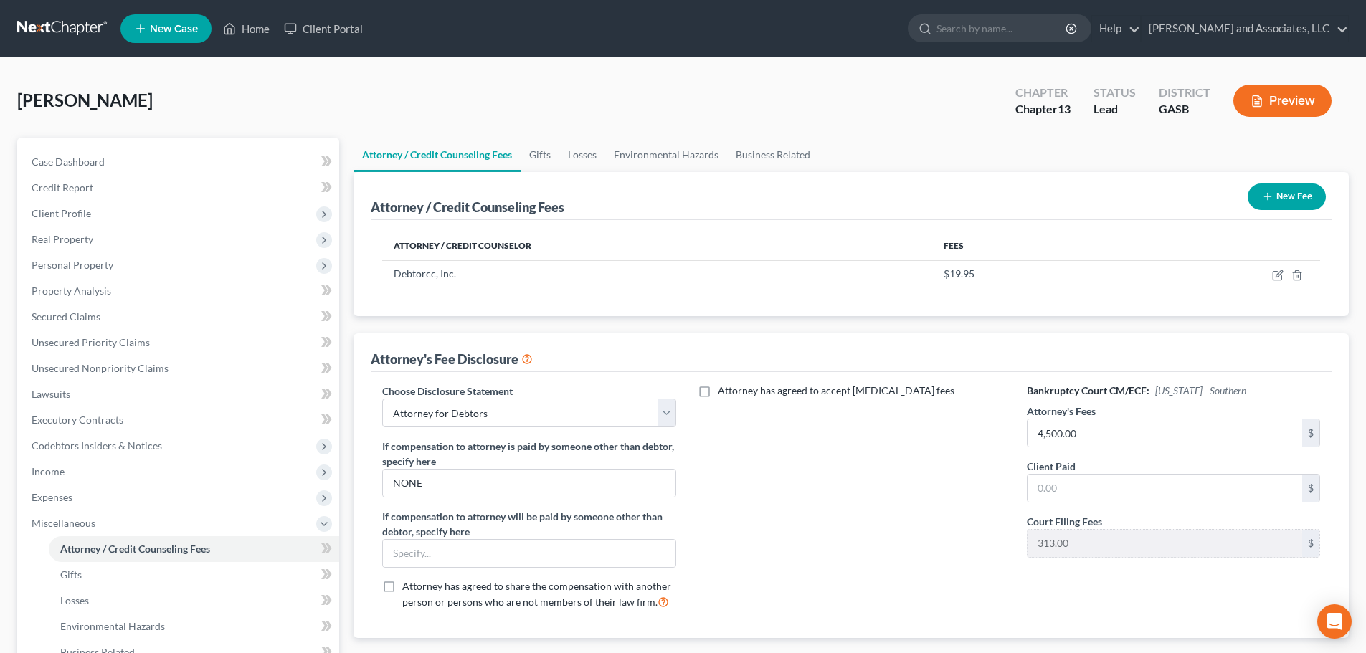
click at [1284, 97] on button "Preview" at bounding box center [1282, 101] width 98 height 32
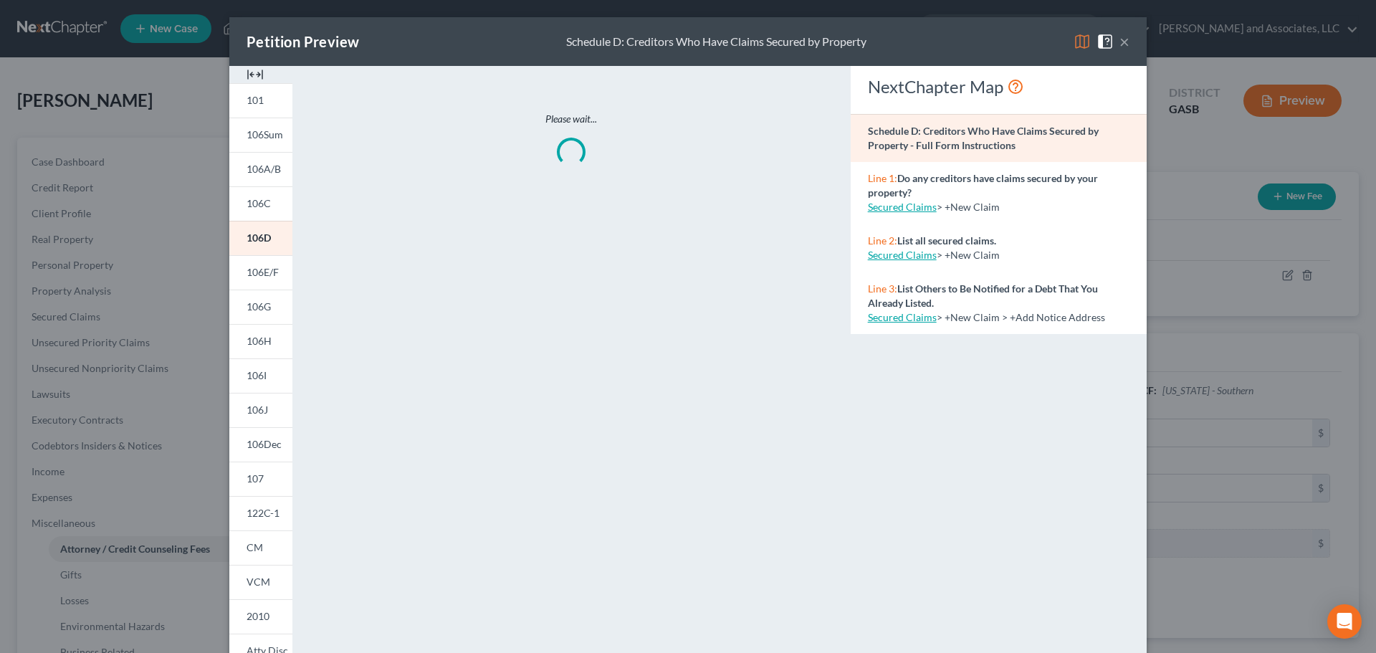
click at [1075, 39] on img at bounding box center [1082, 41] width 17 height 17
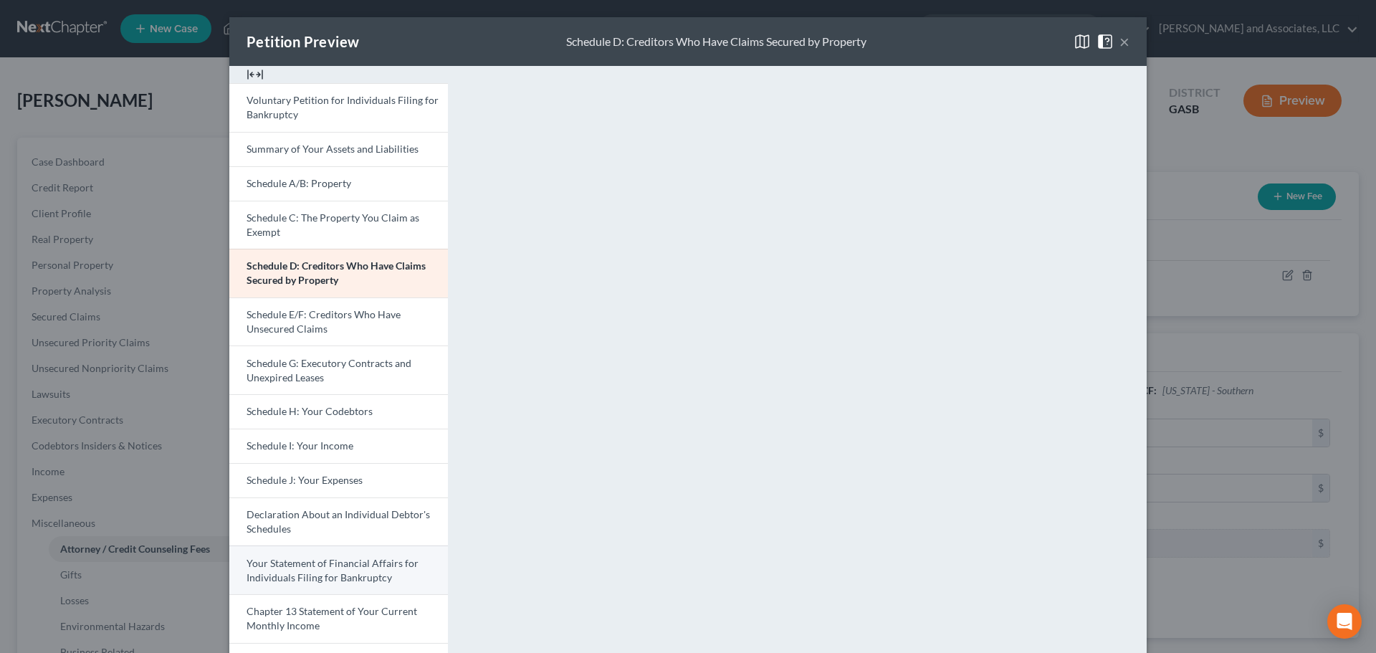
click at [275, 568] on span "Your Statement of Financial Affairs for Individuals Filing for Bankruptcy" at bounding box center [333, 570] width 172 height 27
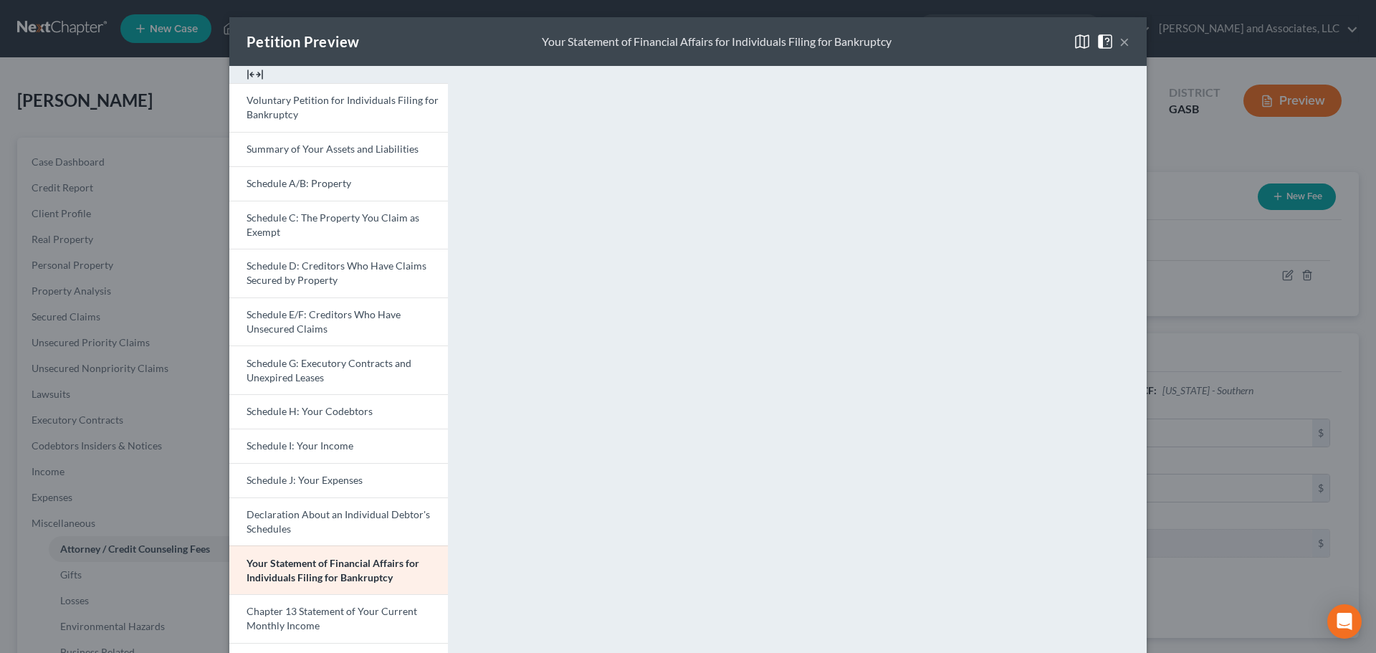
click at [1120, 42] on button "×" at bounding box center [1125, 41] width 10 height 17
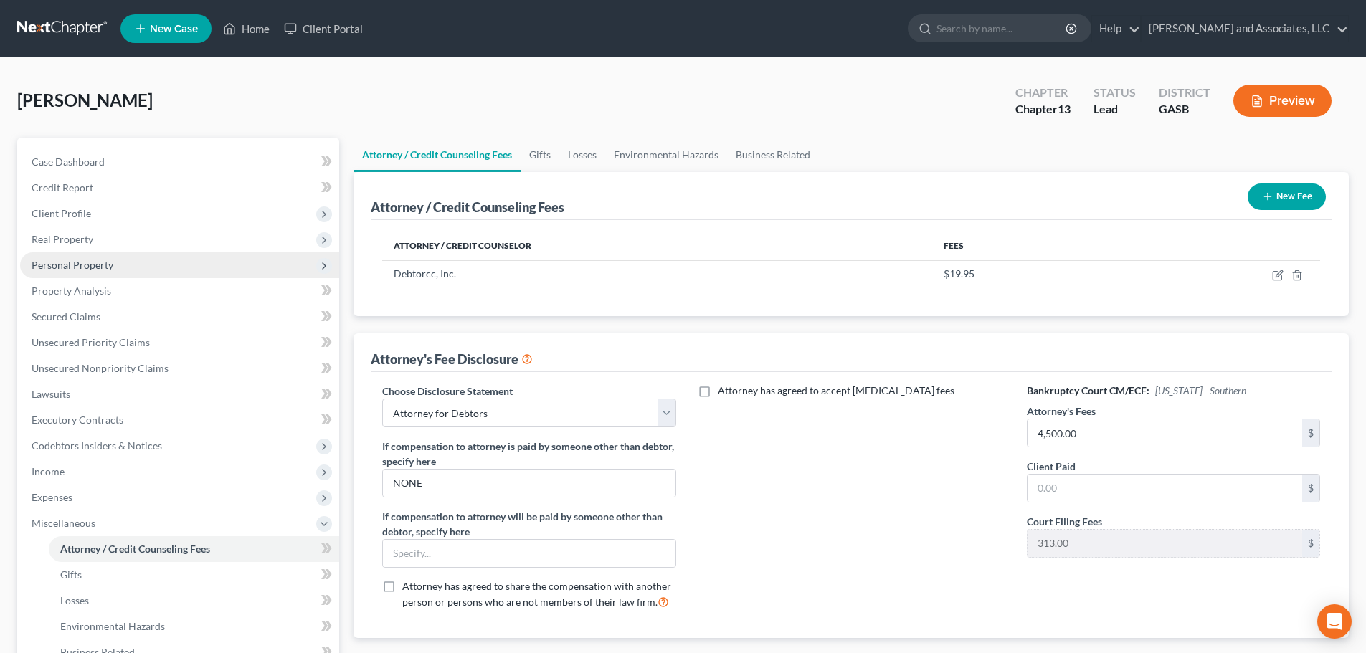
click at [90, 265] on span "Personal Property" at bounding box center [73, 265] width 82 height 12
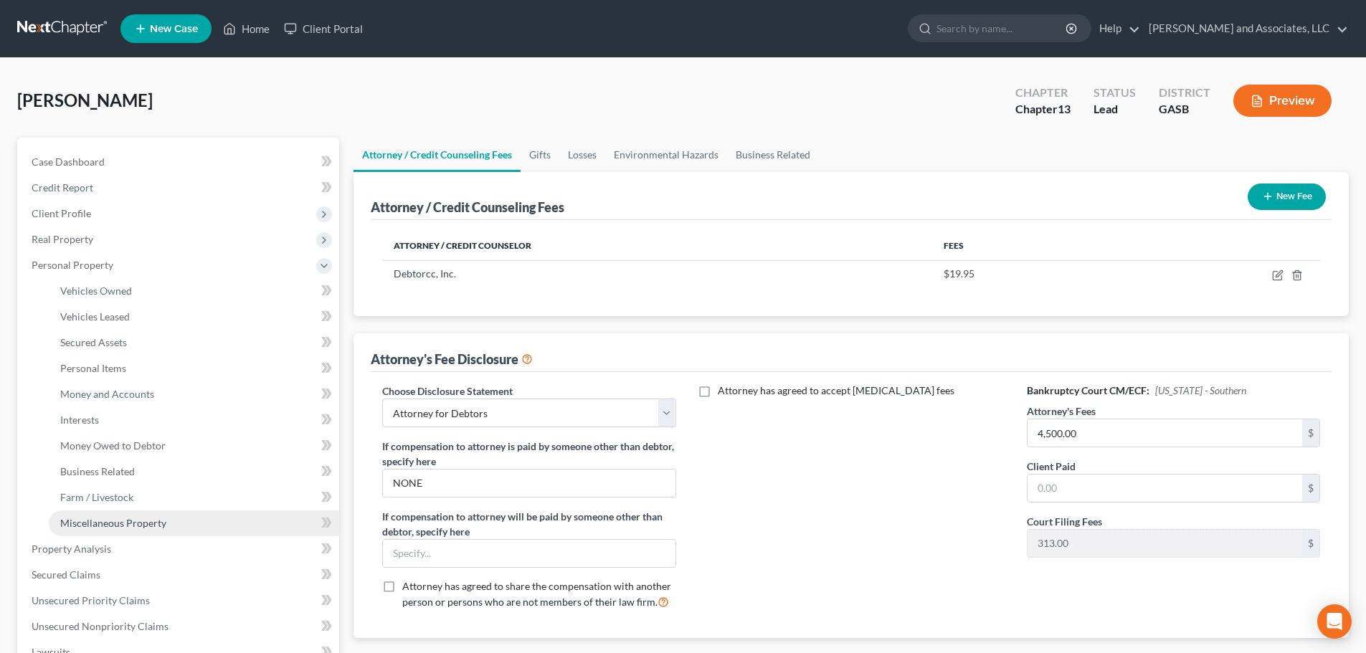
click at [151, 523] on span "Miscellaneous Property" at bounding box center [113, 523] width 106 height 12
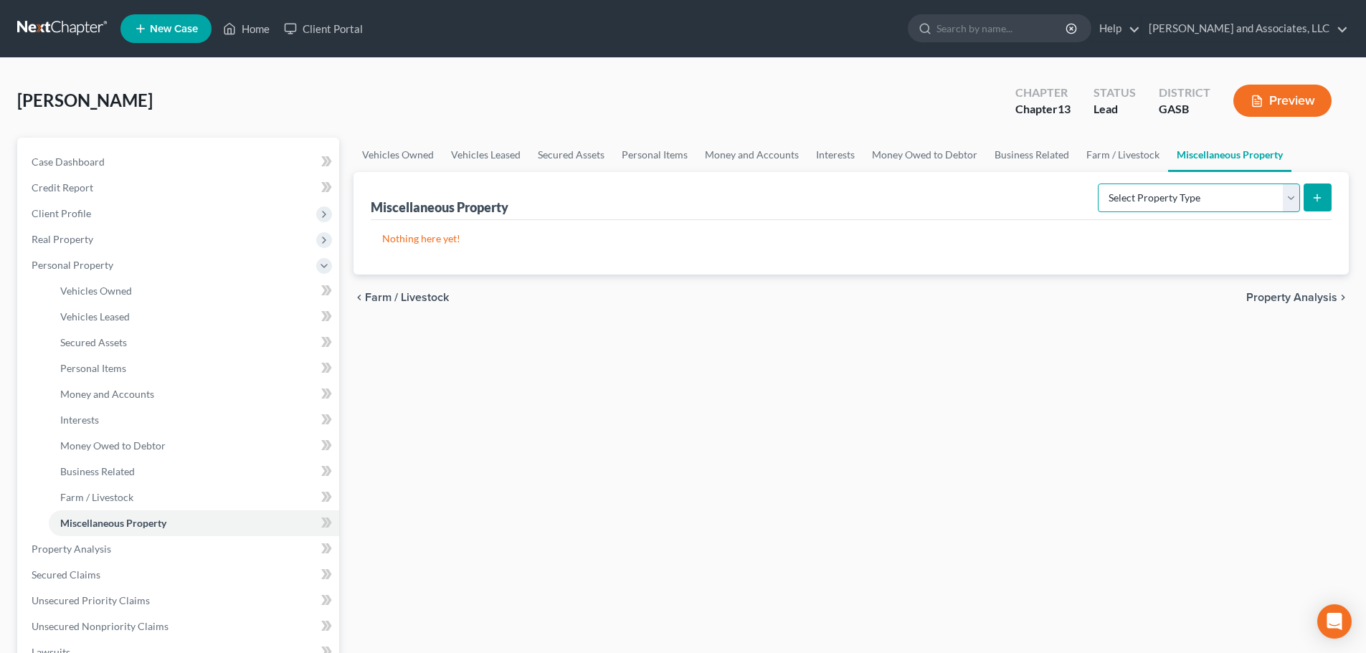
click at [1163, 197] on select "Select Property Type Assigned for Creditor Benefit [DATE] Holding for Another N…" at bounding box center [1199, 198] width 202 height 29
select select "holding_for_another"
click at [1098, 184] on select "Select Property Type Assigned for Creditor Benefit [DATE] Holding for Another N…" at bounding box center [1199, 198] width 202 height 29
click at [1314, 199] on icon "submit" at bounding box center [1316, 197] width 11 height 11
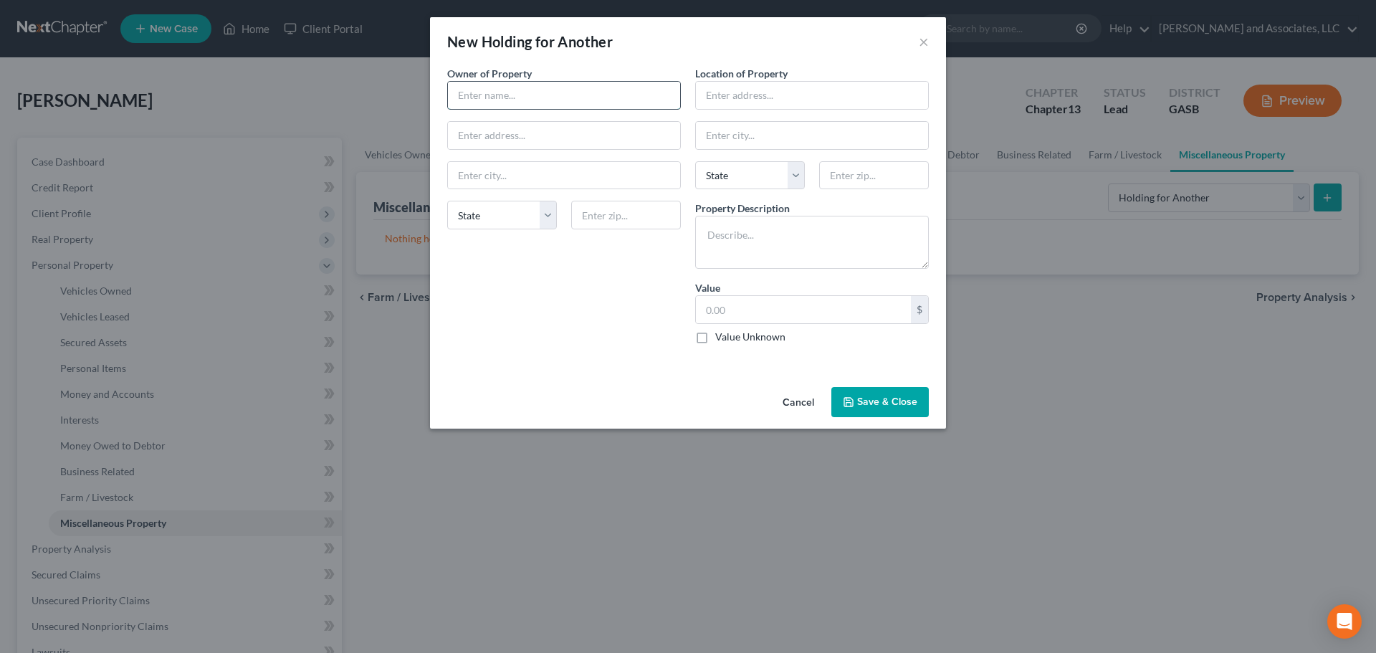
click at [494, 95] on input "text" at bounding box center [564, 95] width 232 height 27
type input "[PERSON_NAME]"
click at [499, 137] on input "text" at bounding box center [564, 135] width 232 height 27
type input "1172 [GEOGRAPHIC_DATA]"
click at [507, 176] on input "text" at bounding box center [564, 175] width 232 height 27
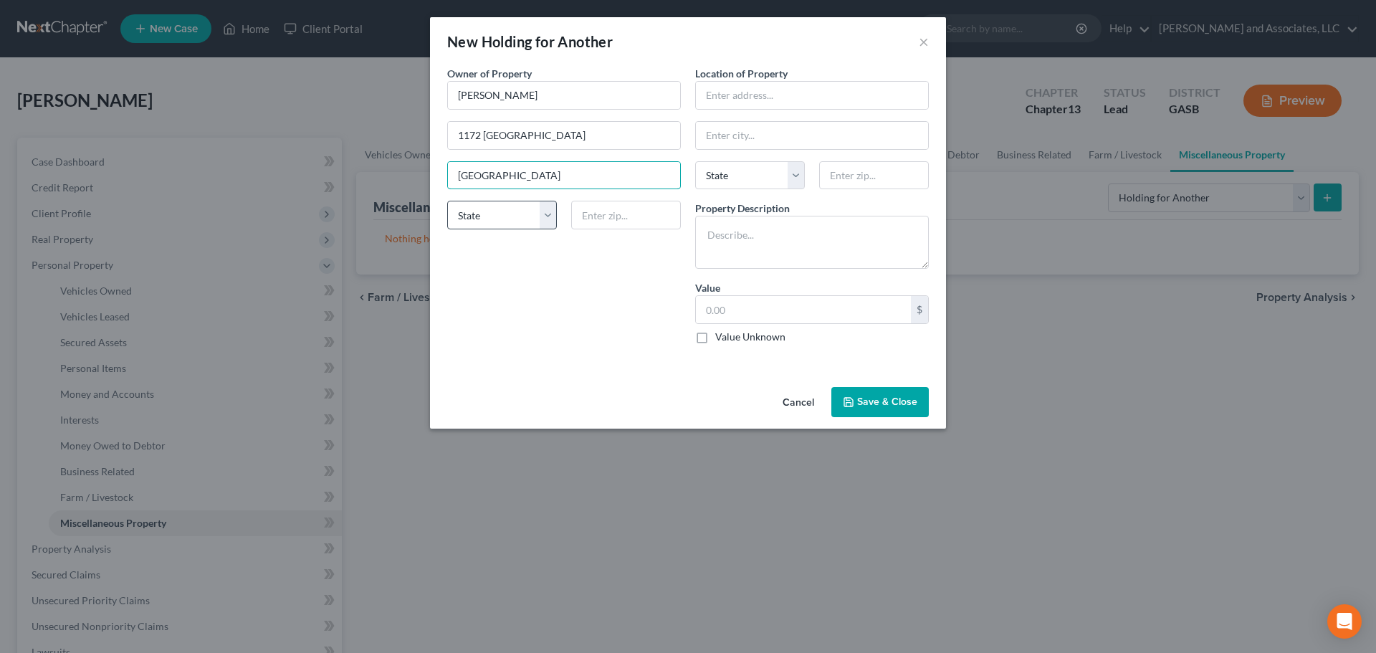
type input "[GEOGRAPHIC_DATA]"
click at [492, 216] on select "State [US_STATE] AK AR AZ CA CO CT DE DC [GEOGRAPHIC_DATA] [GEOGRAPHIC_DATA] GU…" at bounding box center [502, 215] width 110 height 29
select select "10"
click at [447, 201] on select "State [US_STATE] AK AR AZ CA CO CT DE DC [GEOGRAPHIC_DATA] [GEOGRAPHIC_DATA] GU…" at bounding box center [502, 215] width 110 height 29
click at [601, 216] on input "text" at bounding box center [626, 215] width 110 height 29
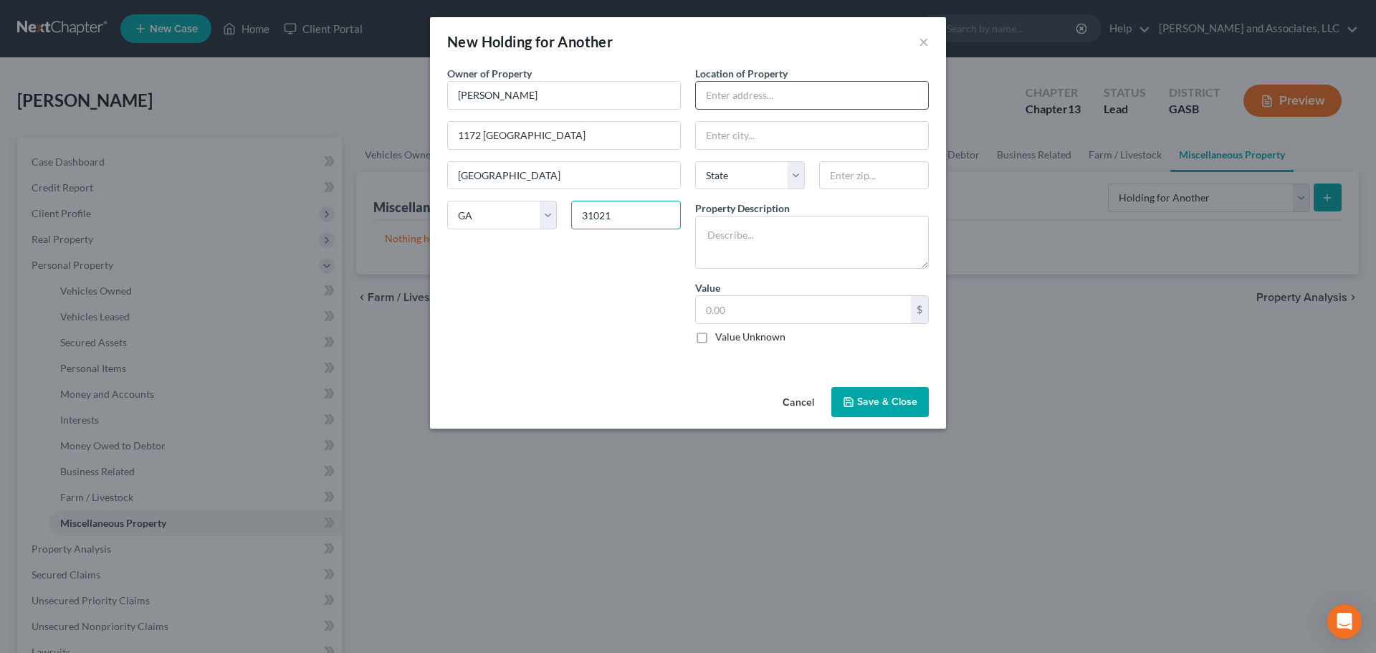
type input "31021"
click at [766, 92] on input "text" at bounding box center [812, 95] width 232 height 27
type input "[STREET_ADDRESS][PERSON_NAME]"
type input "[GEOGRAPHIC_DATA]"
select select "10"
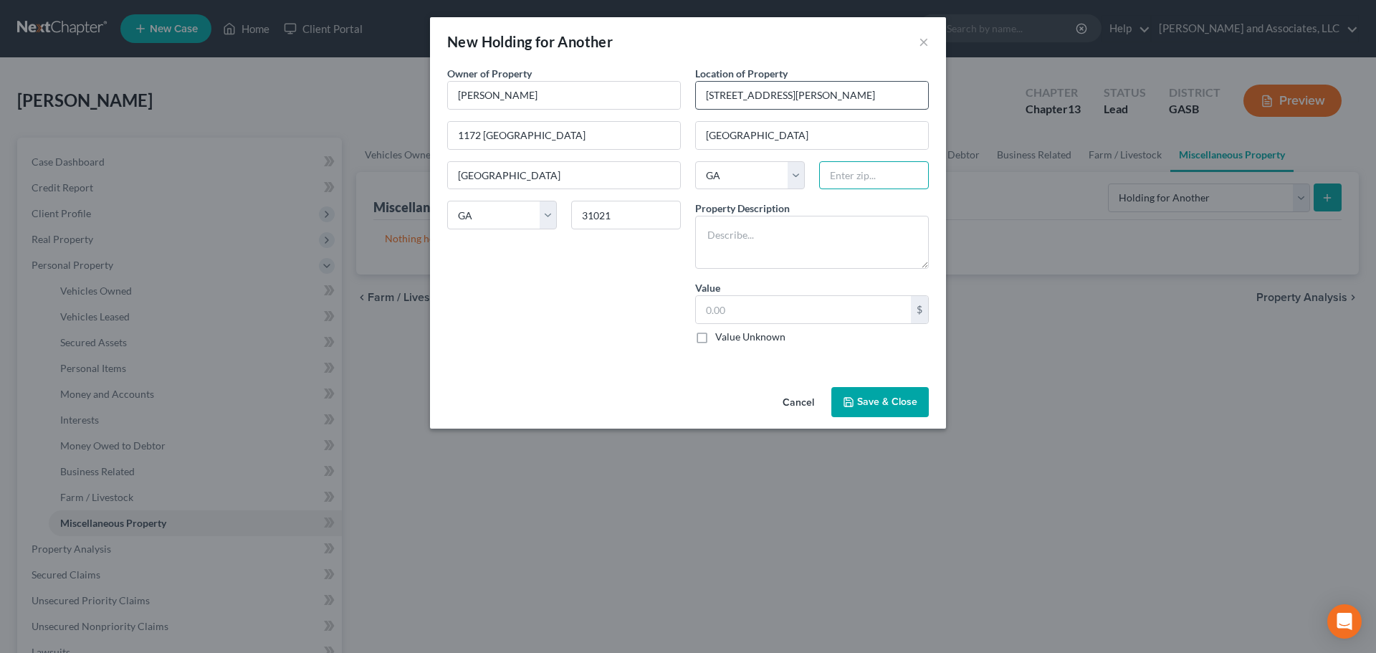
type input "31027"
drag, startPoint x: 705, startPoint y: 133, endPoint x: 731, endPoint y: 141, distance: 26.5
click at [705, 133] on input "[GEOGRAPHIC_DATA]" at bounding box center [812, 135] width 232 height 27
type input "[GEOGRAPHIC_DATA]"
click at [743, 239] on textarea at bounding box center [812, 242] width 234 height 53
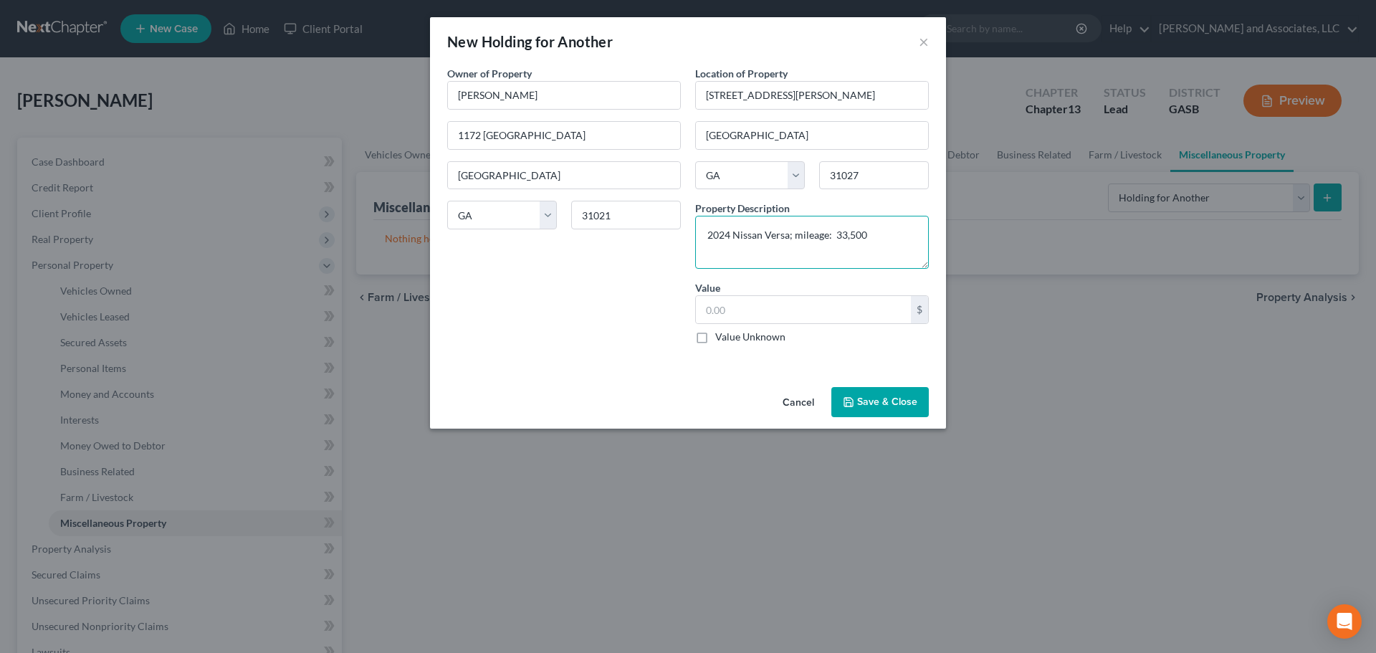
type textarea "2024 Nissan Versa; mileage: 33,500"
click at [715, 336] on label "Value Unknown" at bounding box center [750, 337] width 70 height 14
click at [721, 336] on input "Value Unknown" at bounding box center [725, 334] width 9 height 9
checkbox input "true"
type input "0.00"
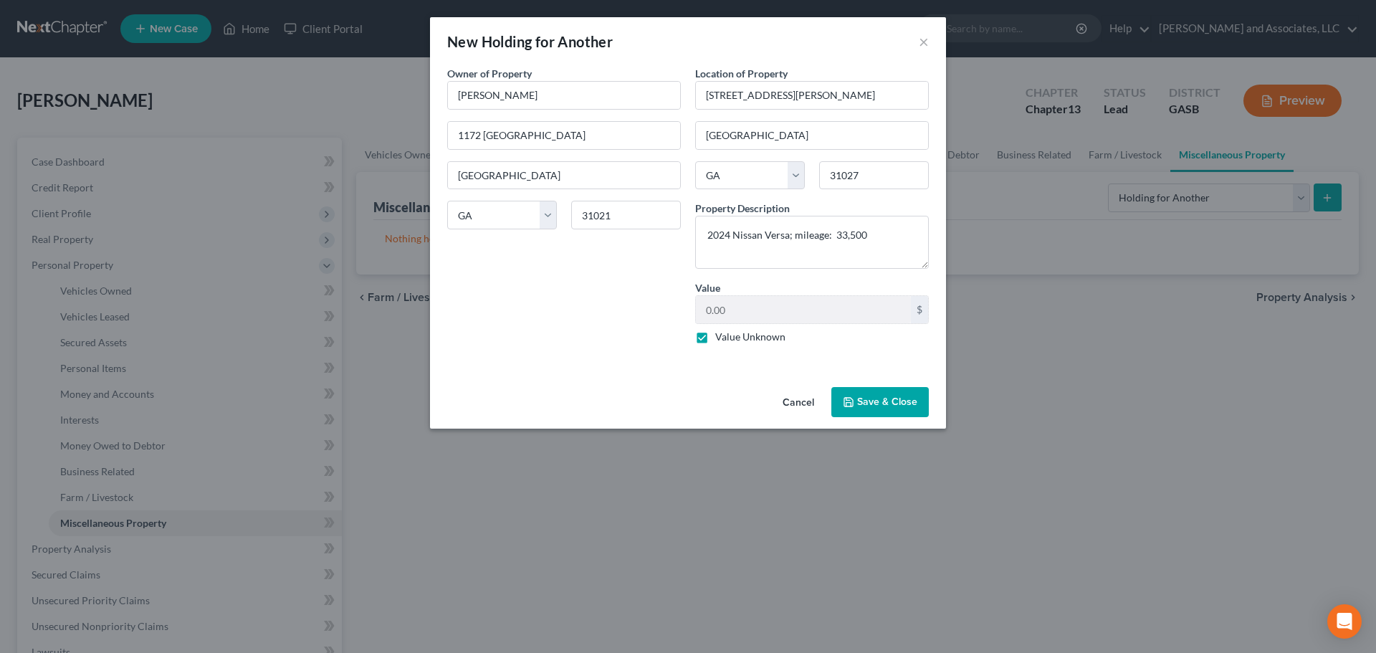
click at [871, 403] on button "Save & Close" at bounding box center [880, 402] width 97 height 30
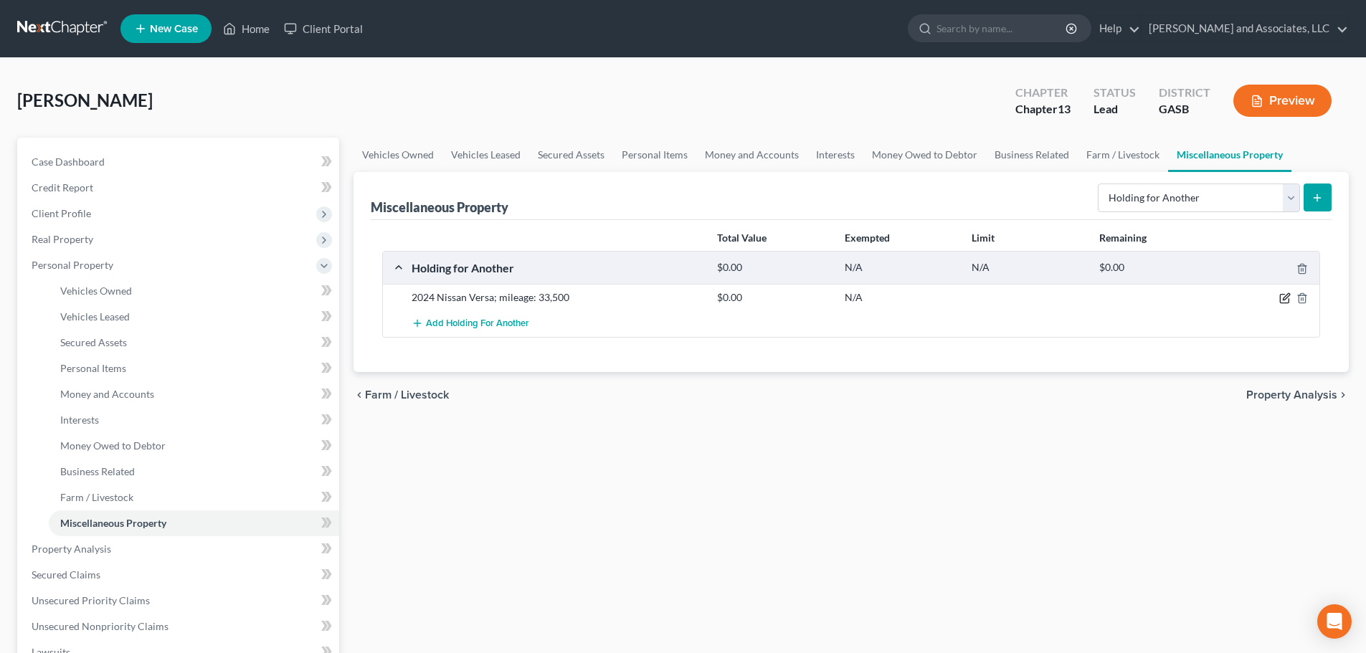
click at [1285, 299] on icon "button" at bounding box center [1284, 297] width 11 height 11
select select "10"
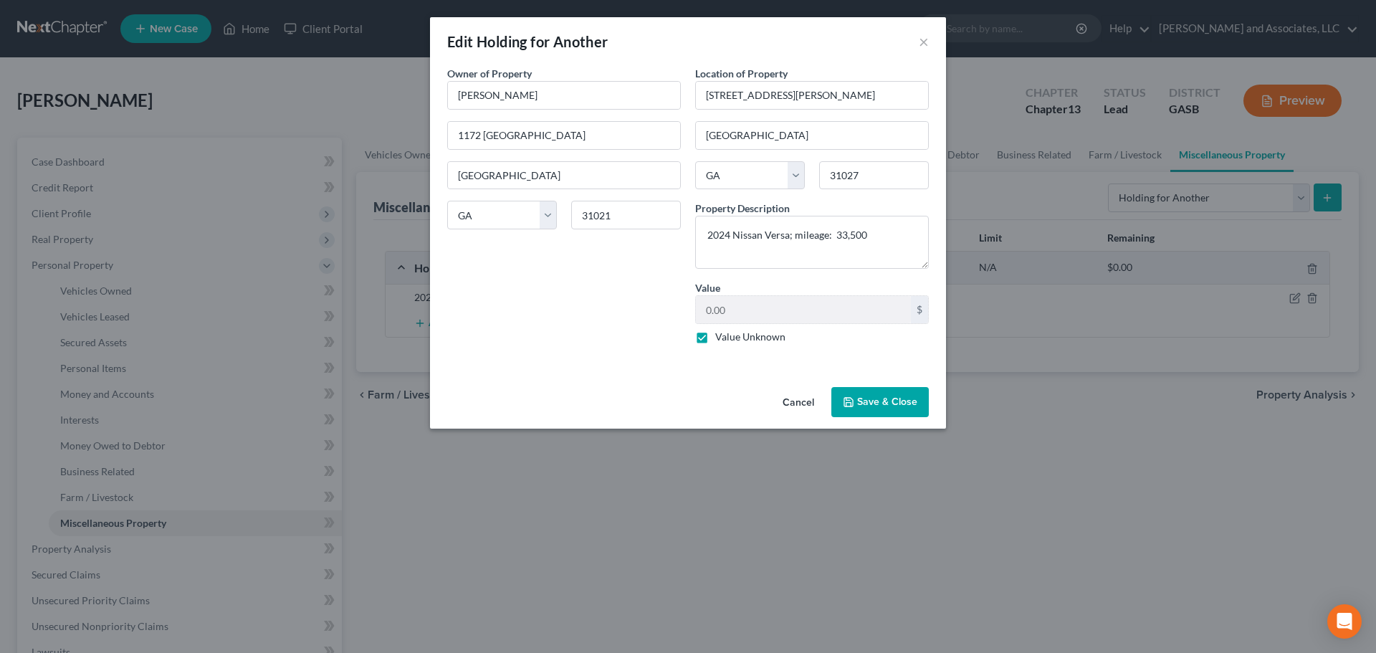
click at [715, 338] on label "Value Unknown" at bounding box center [750, 337] width 70 height 14
click at [721, 338] on input "Value Unknown" at bounding box center [725, 334] width 9 height 9
click at [715, 337] on label "Value Unknown" at bounding box center [750, 337] width 70 height 14
click at [721, 337] on input "Value Unknown" at bounding box center [725, 334] width 9 height 9
checkbox input "true"
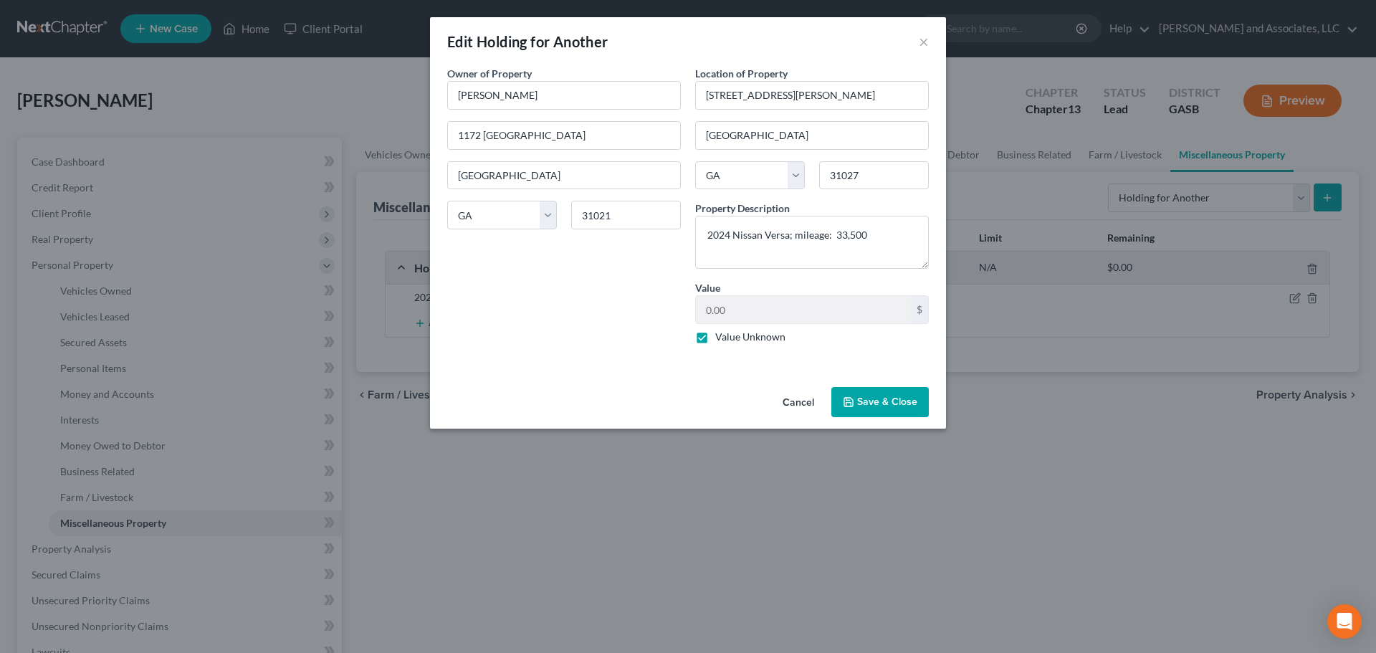
click at [877, 404] on button "Save & Close" at bounding box center [880, 402] width 97 height 30
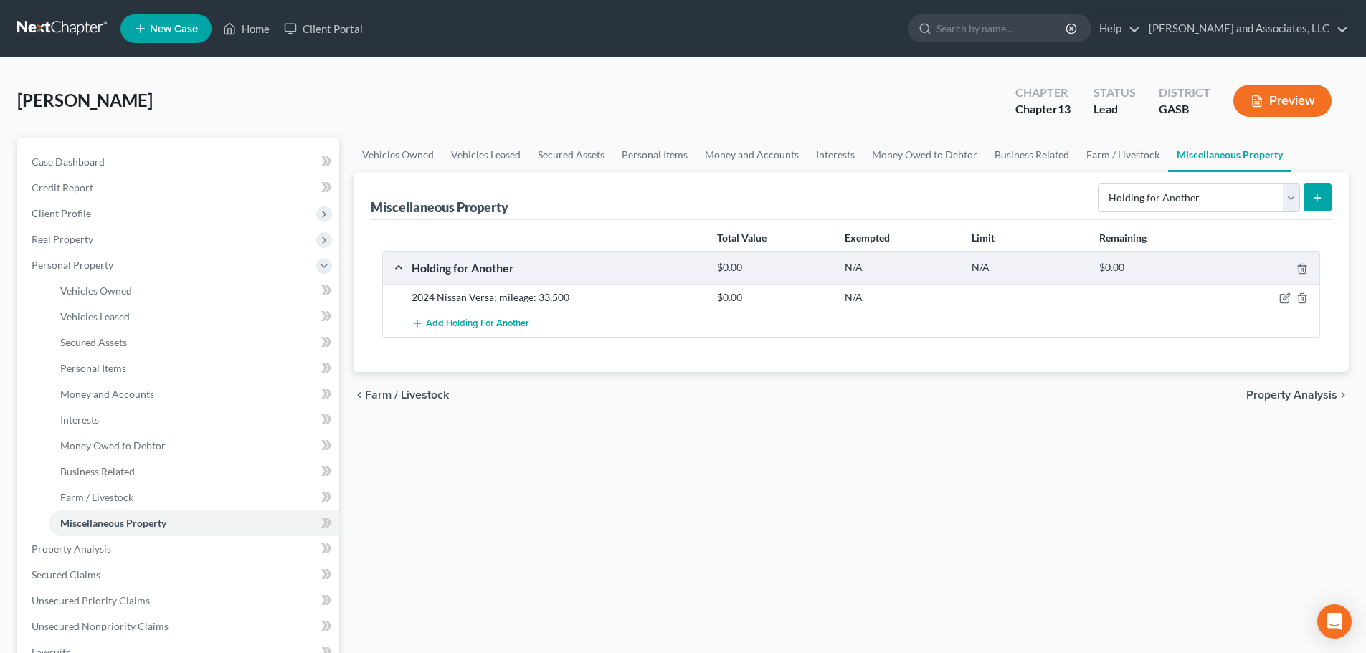
click at [1279, 97] on button "Preview" at bounding box center [1282, 101] width 98 height 32
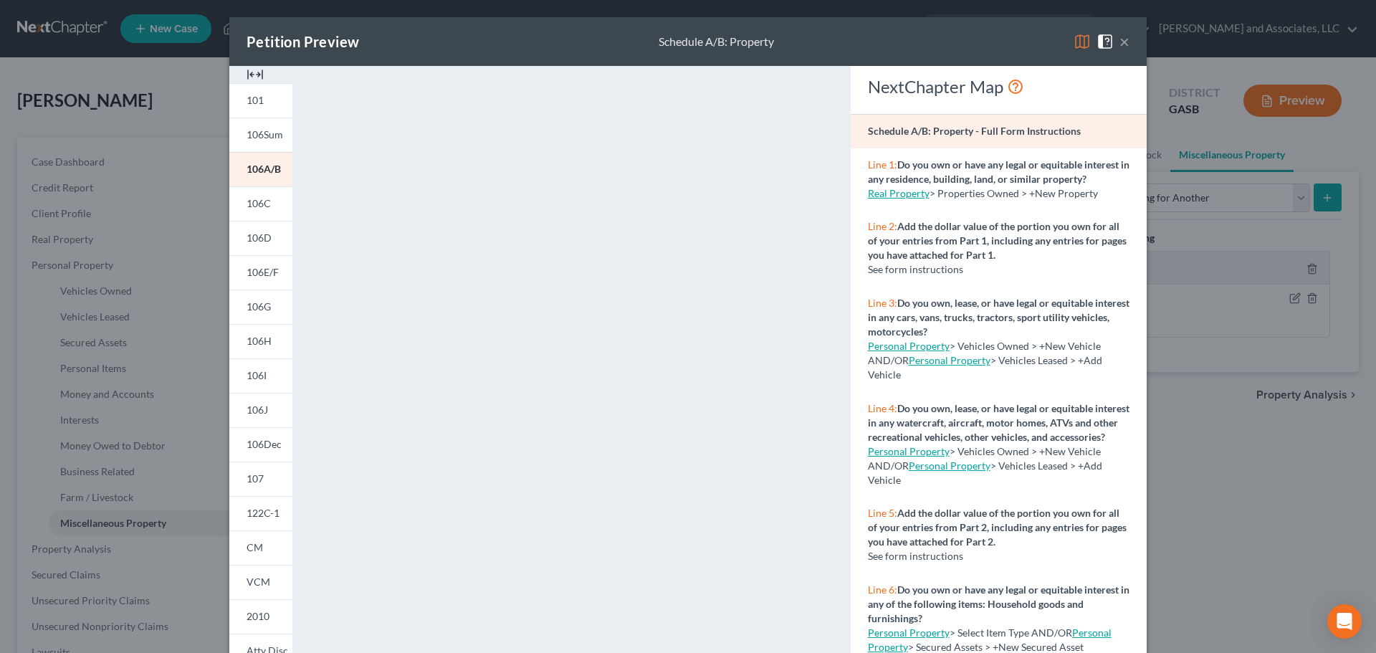
click at [1079, 41] on img at bounding box center [1082, 41] width 17 height 17
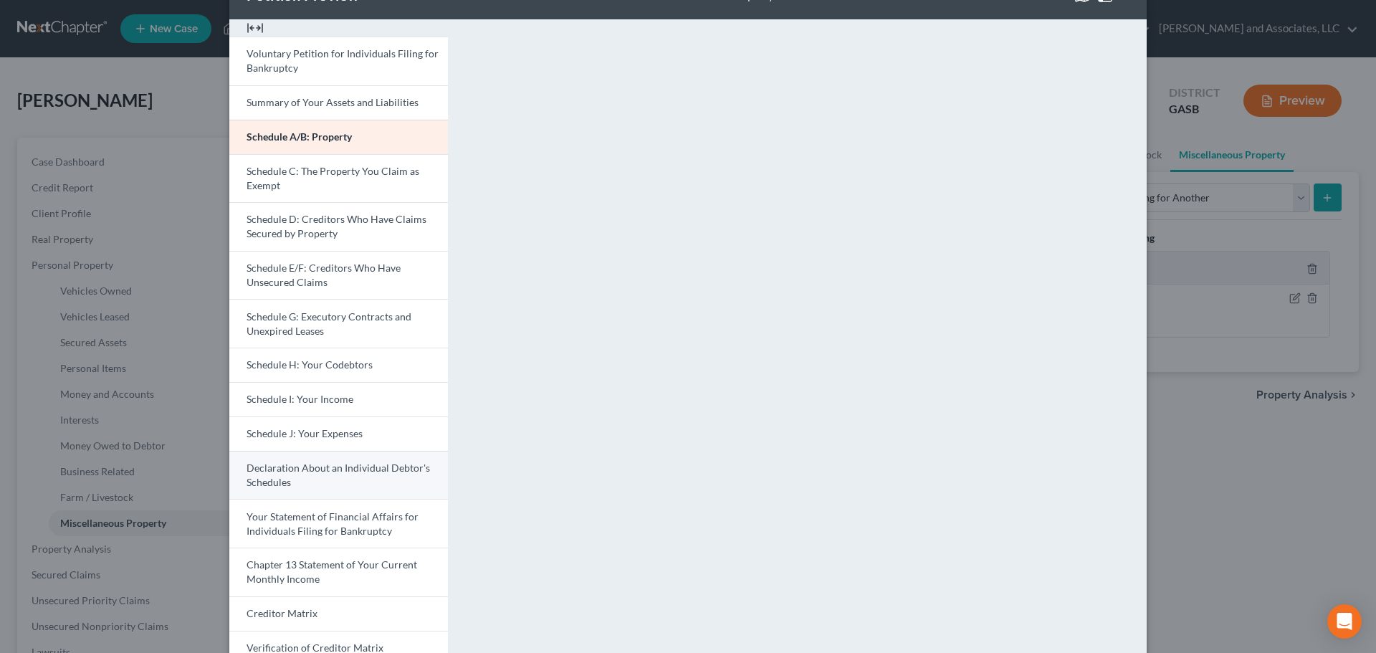
scroll to position [72, 0]
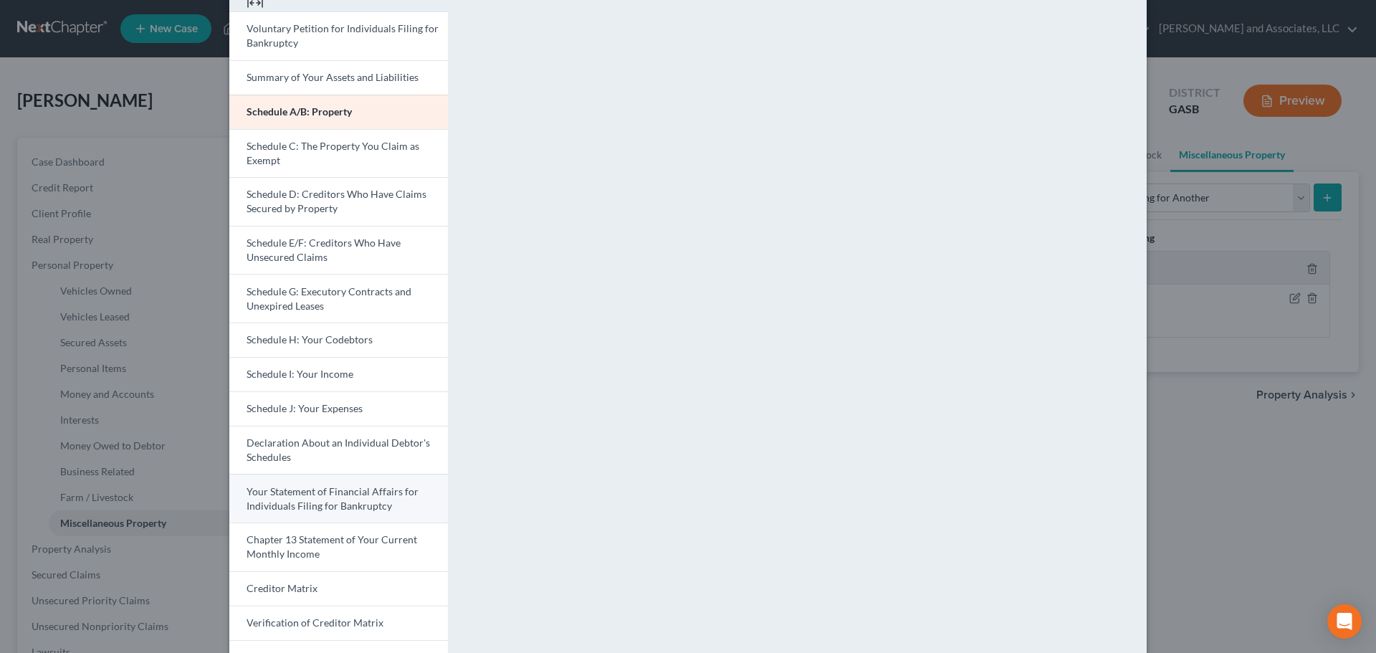
click at [340, 497] on span "Your Statement of Financial Affairs for Individuals Filing for Bankruptcy" at bounding box center [333, 498] width 172 height 27
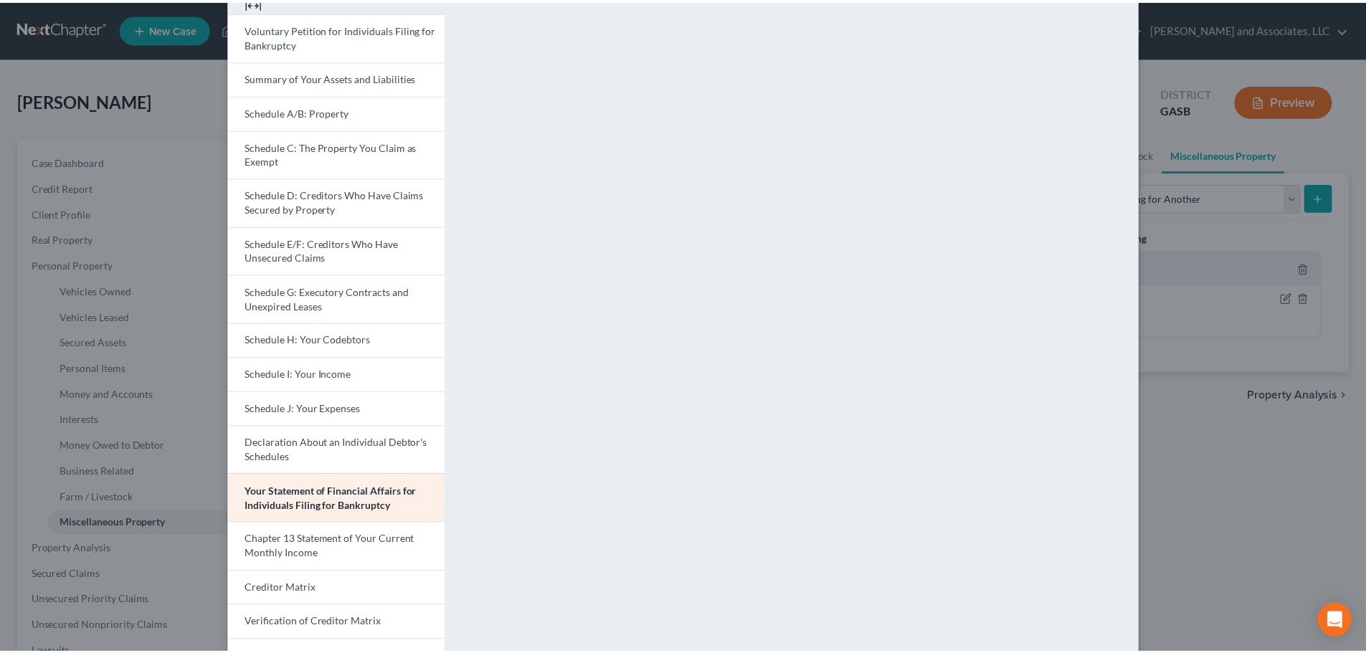
scroll to position [0, 0]
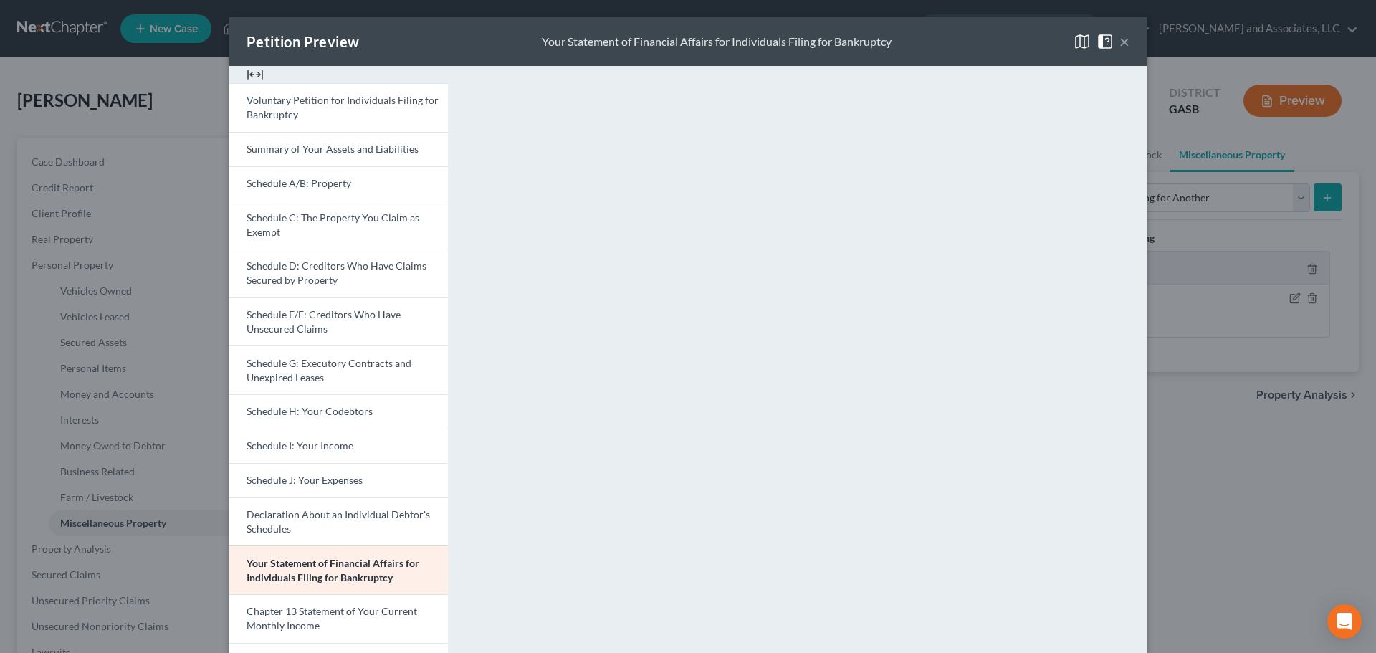
click at [1120, 40] on button "×" at bounding box center [1125, 41] width 10 height 17
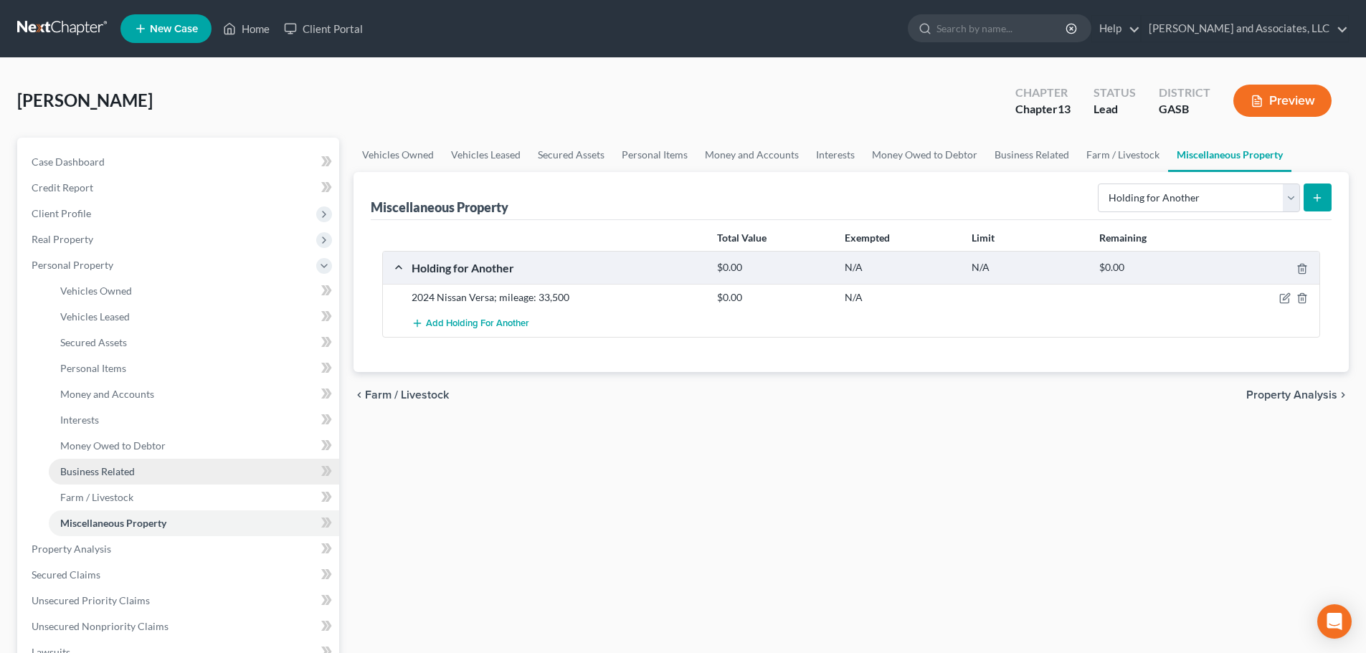
click at [113, 473] on span "Business Related" at bounding box center [97, 471] width 75 height 12
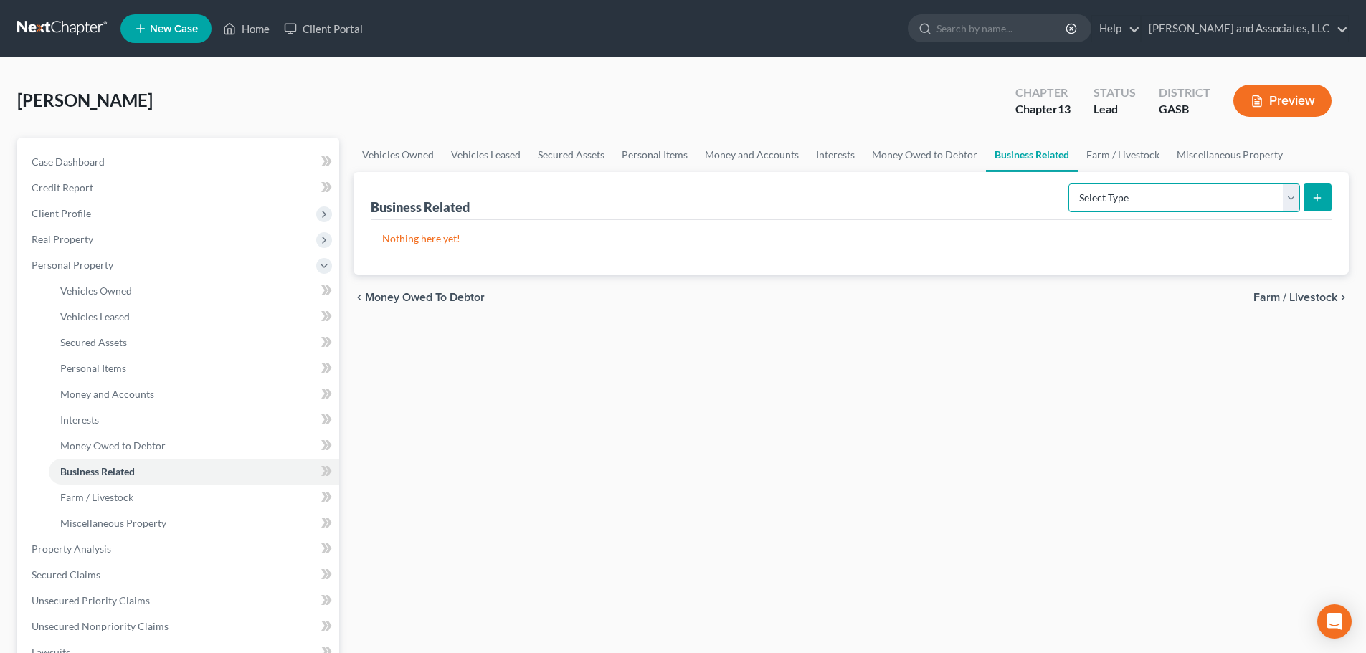
click at [1290, 197] on select "Select Type Customer Lists Franchises Inventory Licenses Machinery Office Equip…" at bounding box center [1184, 198] width 232 height 29
click at [1237, 156] on link "Miscellaneous Property" at bounding box center [1229, 155] width 123 height 34
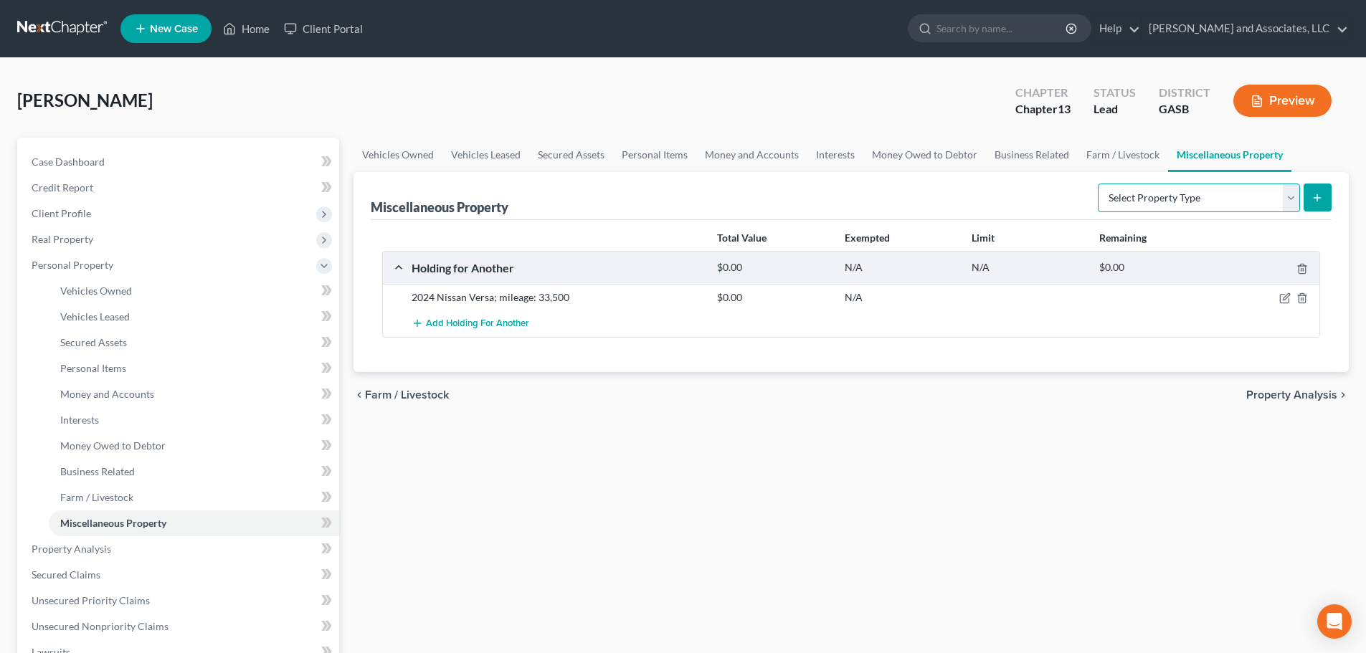
click at [1230, 200] on select "Select Property Type Assigned for Creditor Benefit [DATE] Holding for Another N…" at bounding box center [1199, 198] width 202 height 29
click at [827, 153] on link "Interests" at bounding box center [835, 155] width 56 height 34
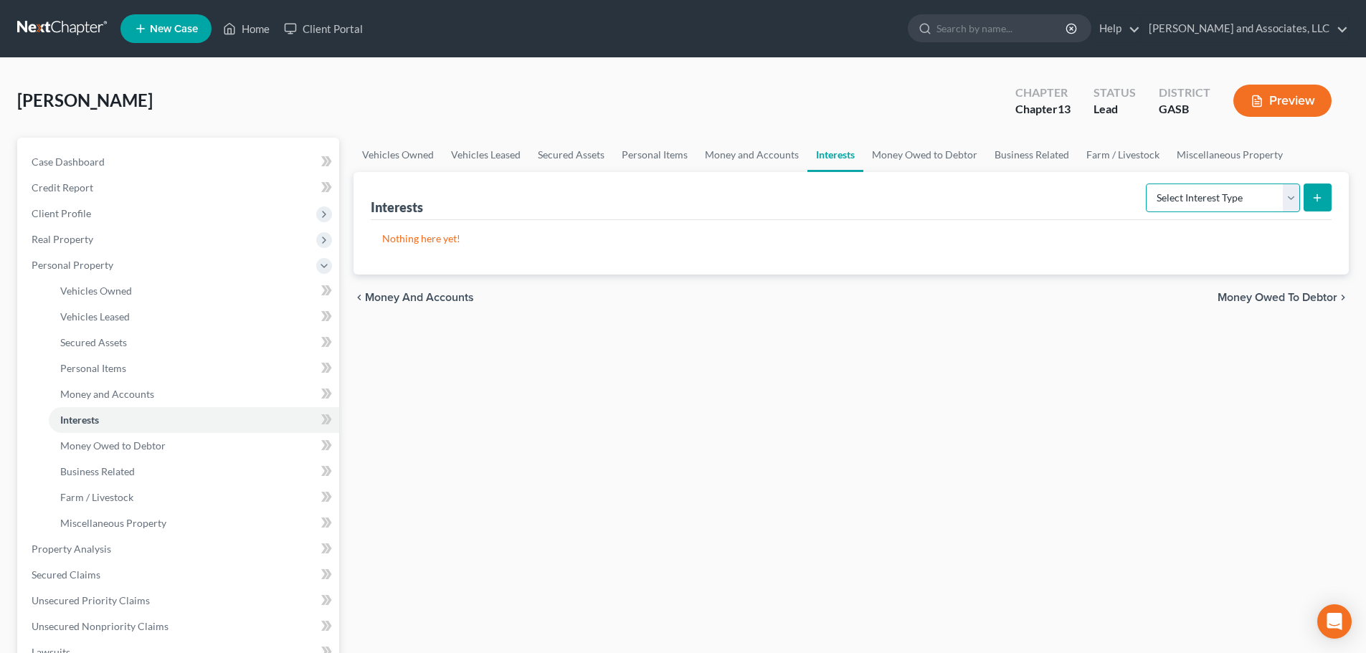
click at [1226, 196] on select "Select Interest Type 401K Annuity Bond Education IRA Government Bond Government…" at bounding box center [1223, 198] width 154 height 29
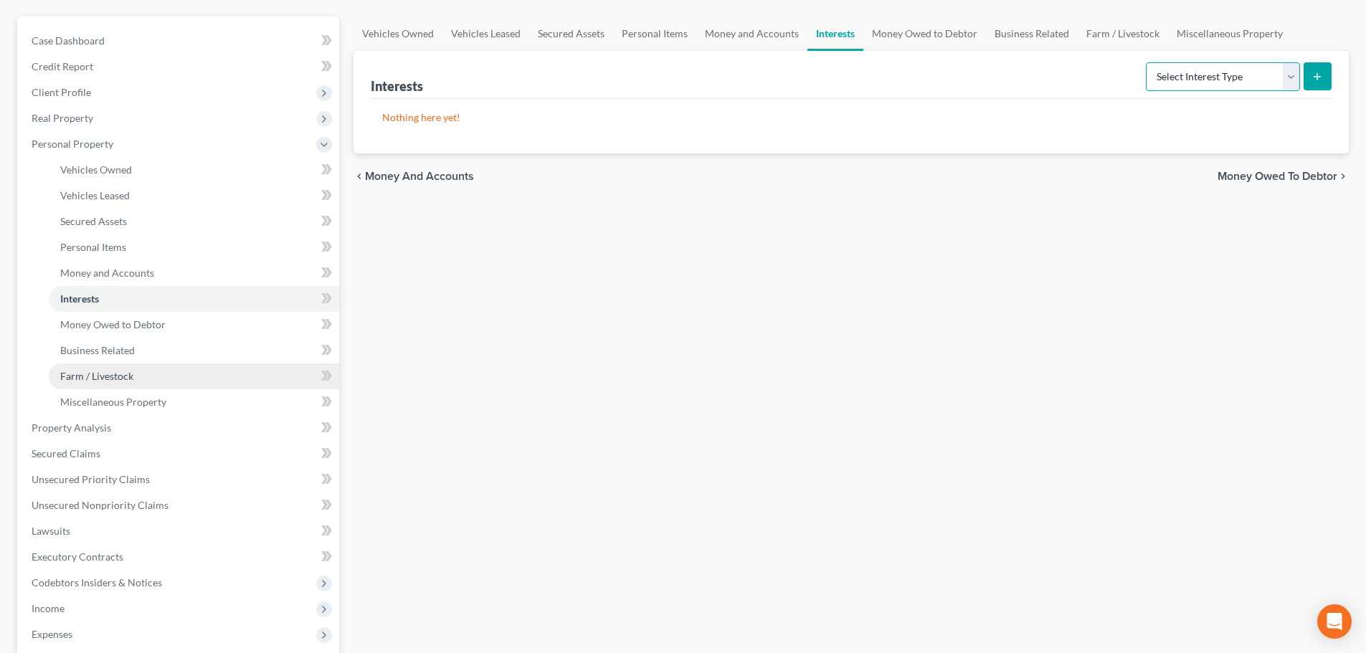
scroll to position [215, 0]
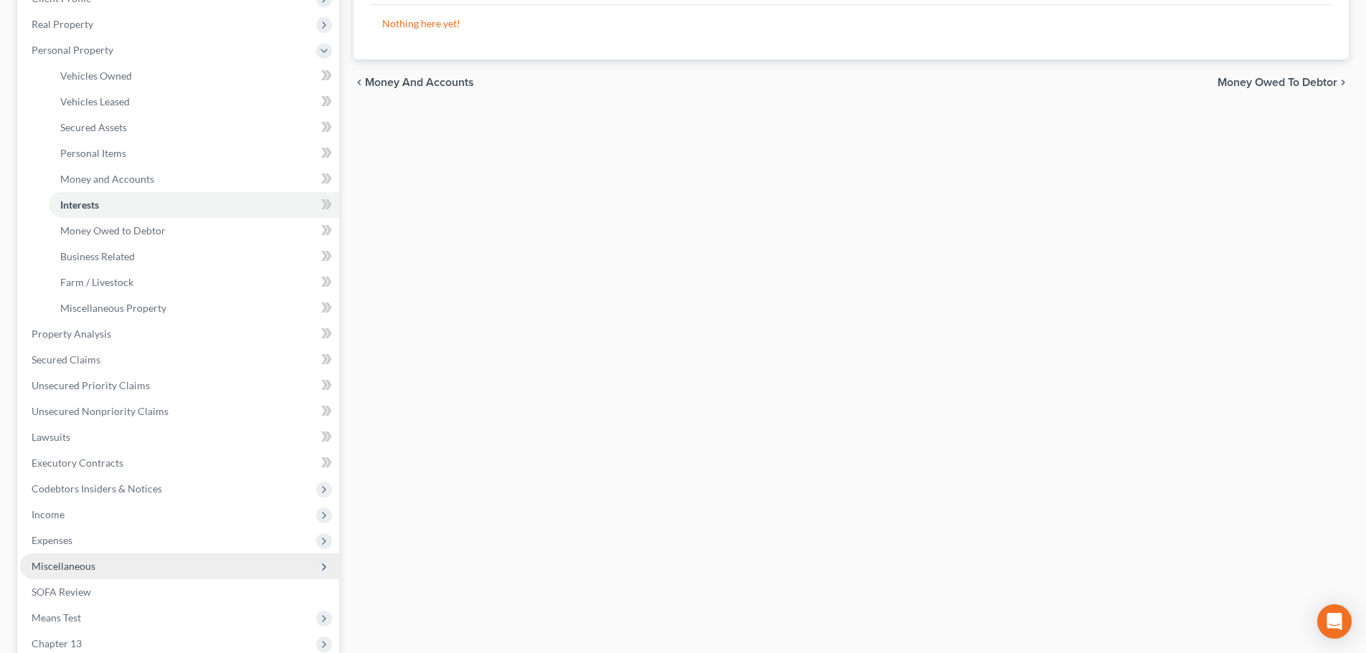
click at [94, 563] on span "Miscellaneous" at bounding box center [64, 566] width 64 height 12
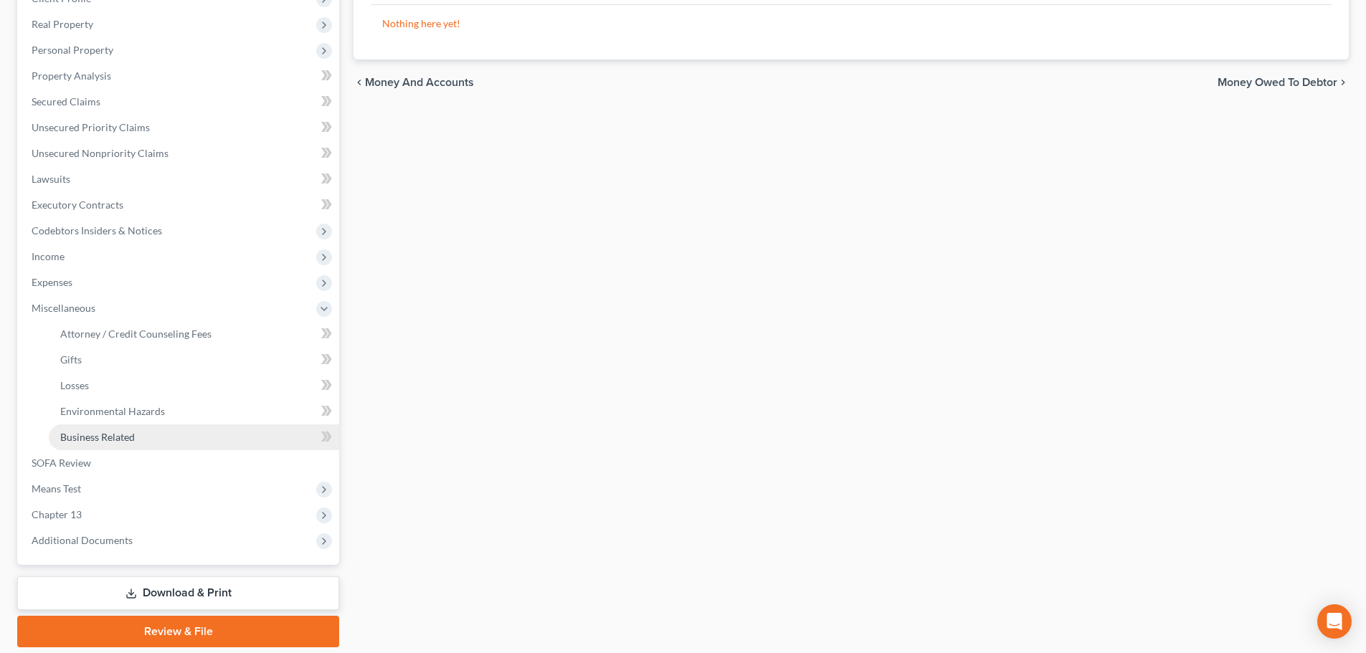
click at [123, 435] on span "Business Related" at bounding box center [97, 437] width 75 height 12
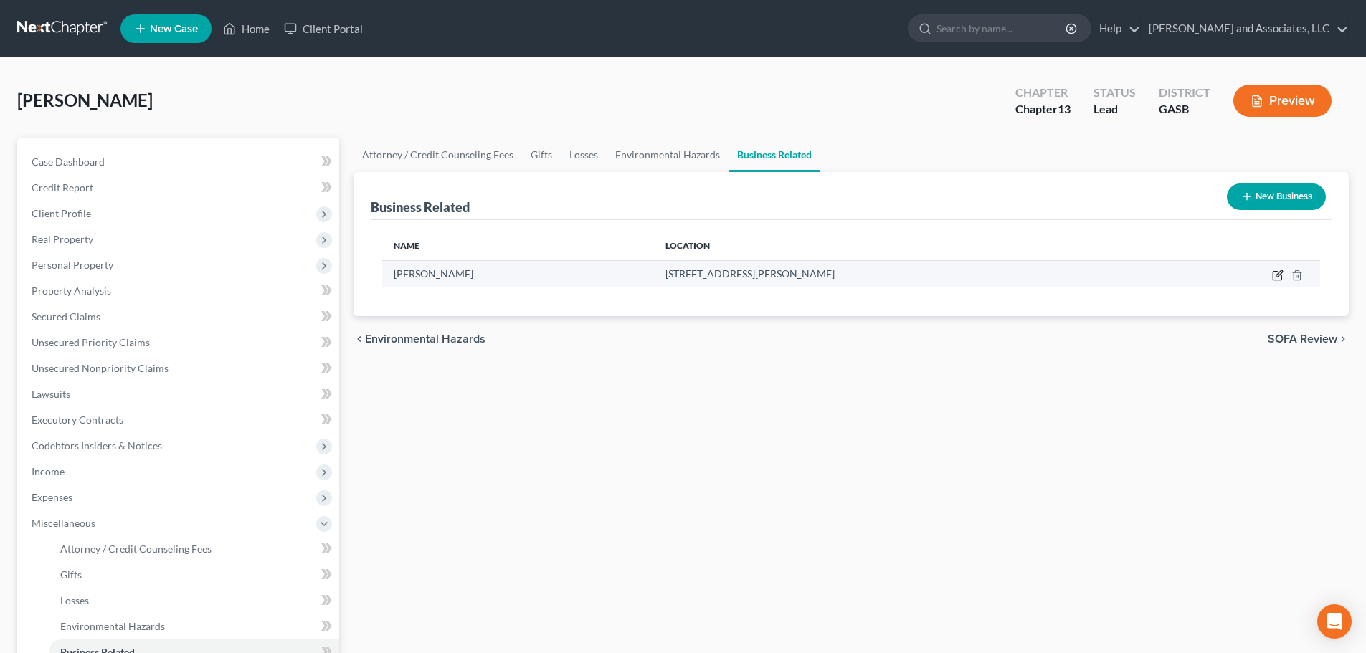
click at [1279, 276] on icon "button" at bounding box center [1278, 273] width 6 height 6
select select "sole_proprietor"
select select "10"
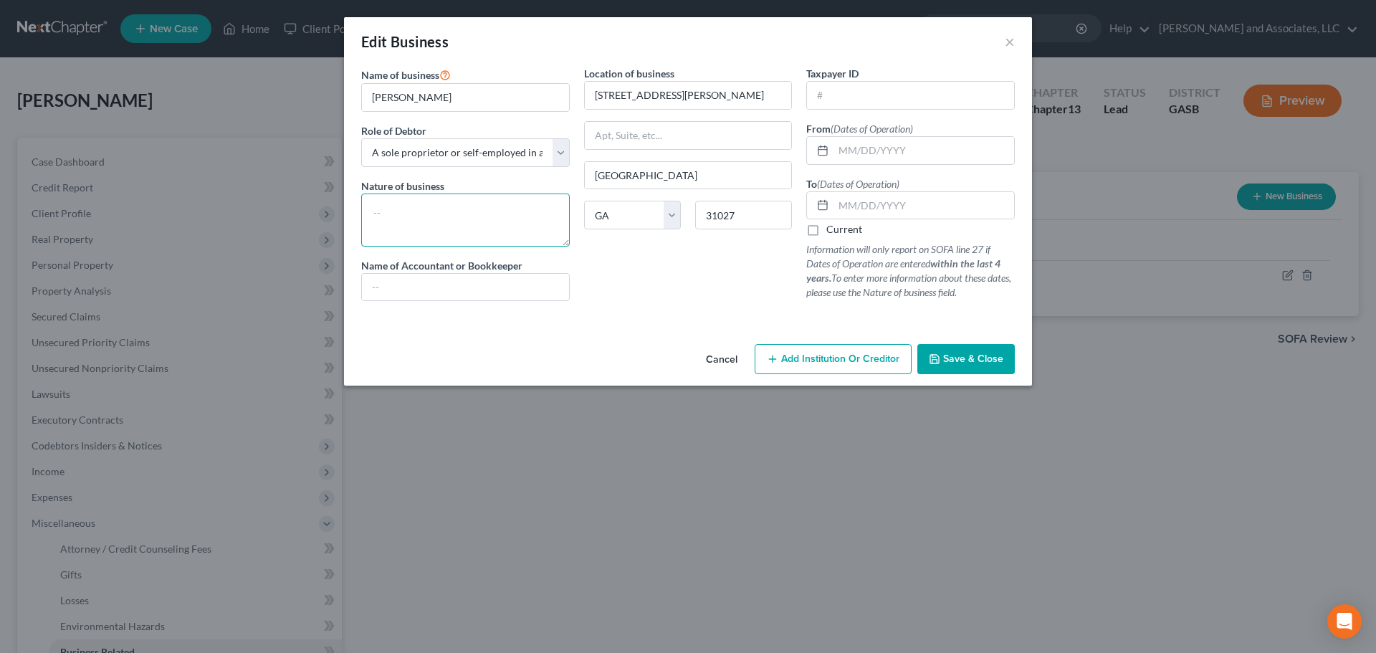
click at [396, 219] on textarea at bounding box center [465, 220] width 209 height 53
type textarea "Caregiver"
click at [593, 174] on input "[GEOGRAPHIC_DATA]" at bounding box center [688, 175] width 207 height 27
type input "[GEOGRAPHIC_DATA]"
drag, startPoint x: 844, startPoint y: 152, endPoint x: 867, endPoint y: 154, distance: 22.3
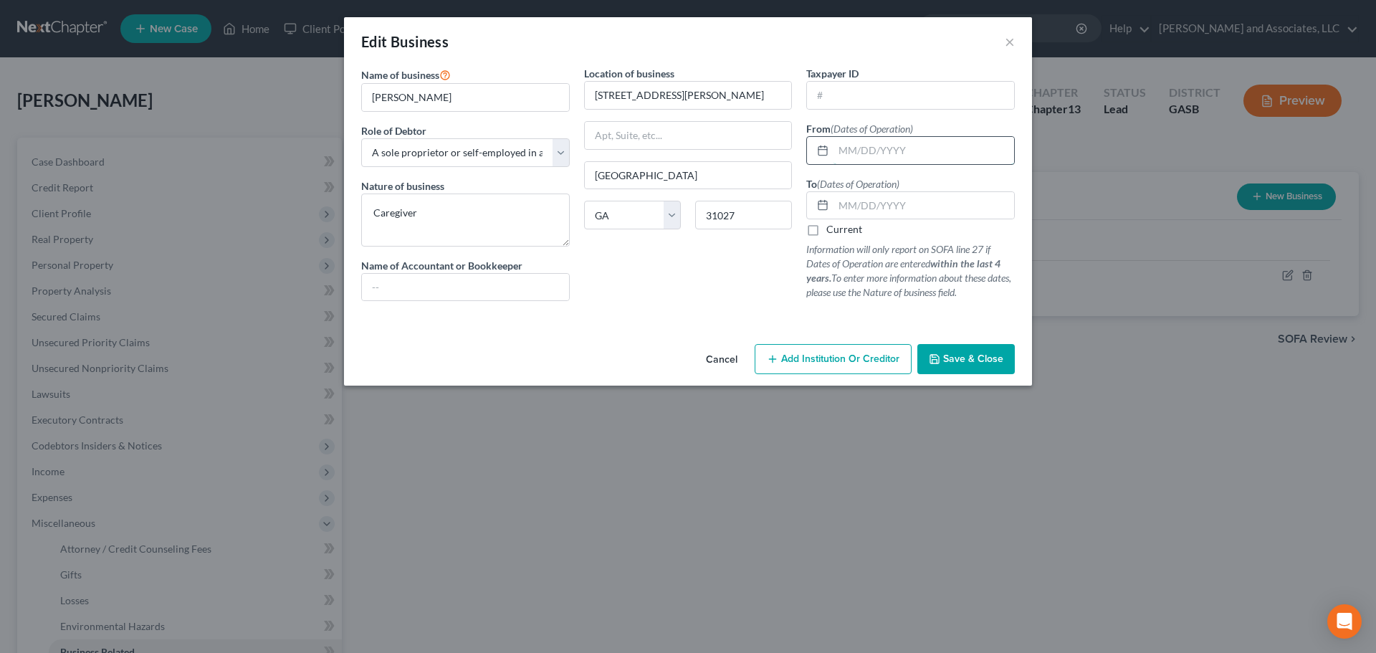
click at [844, 152] on input "text" at bounding box center [924, 150] width 181 height 27
type input "[DATE]"
click at [827, 233] on label "Current" at bounding box center [845, 229] width 36 height 14
click at [832, 232] on input "Current" at bounding box center [836, 226] width 9 height 9
checkbox input "true"
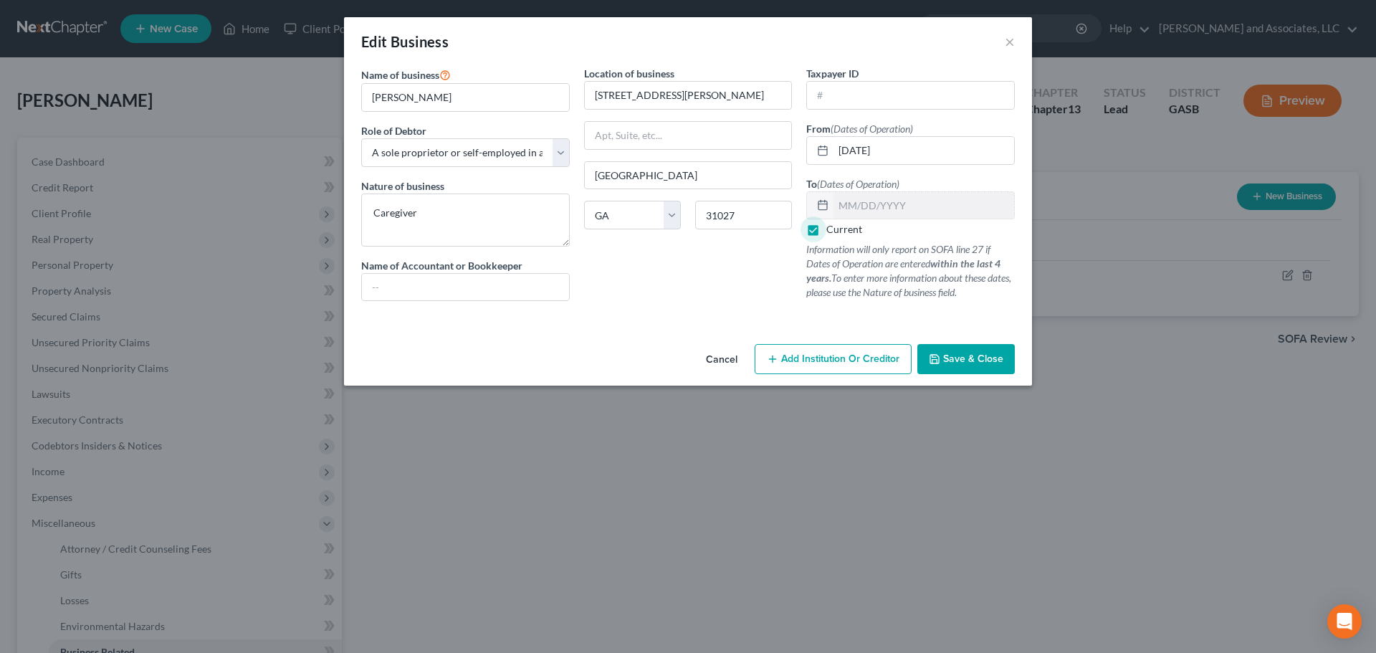
click at [981, 358] on span "Save & Close" at bounding box center [973, 359] width 60 height 12
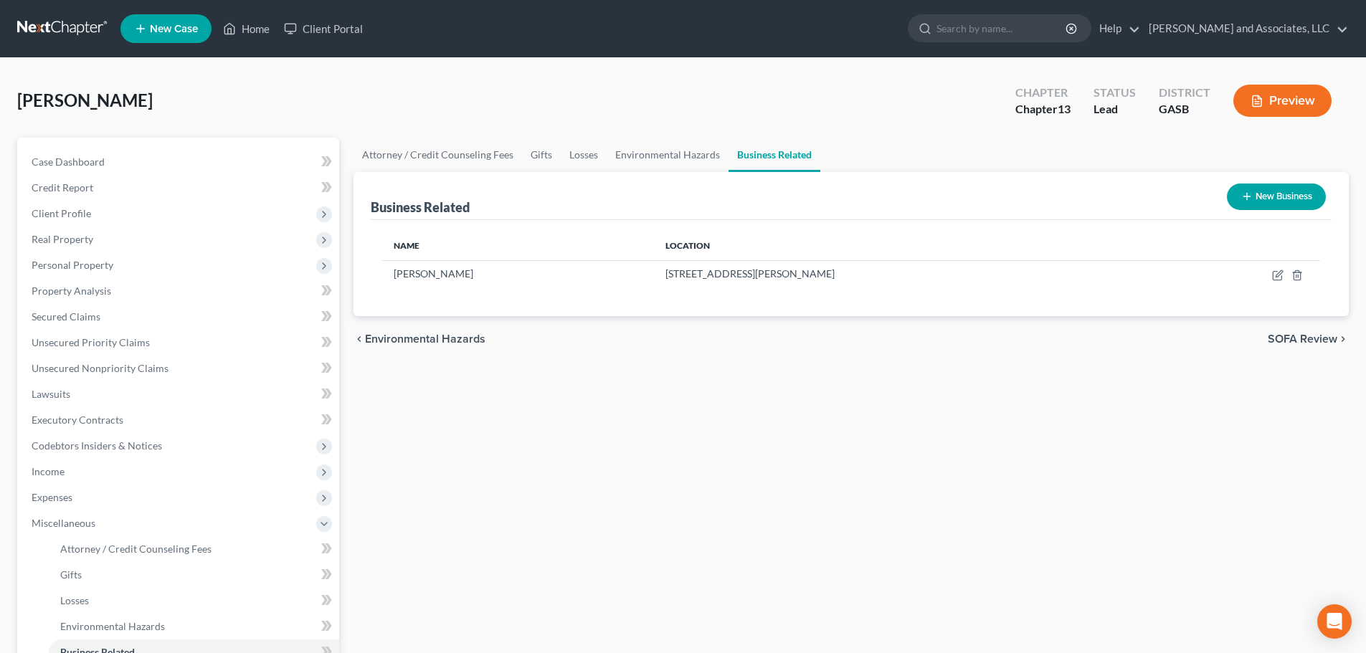
click at [1298, 97] on button "Preview" at bounding box center [1282, 101] width 98 height 32
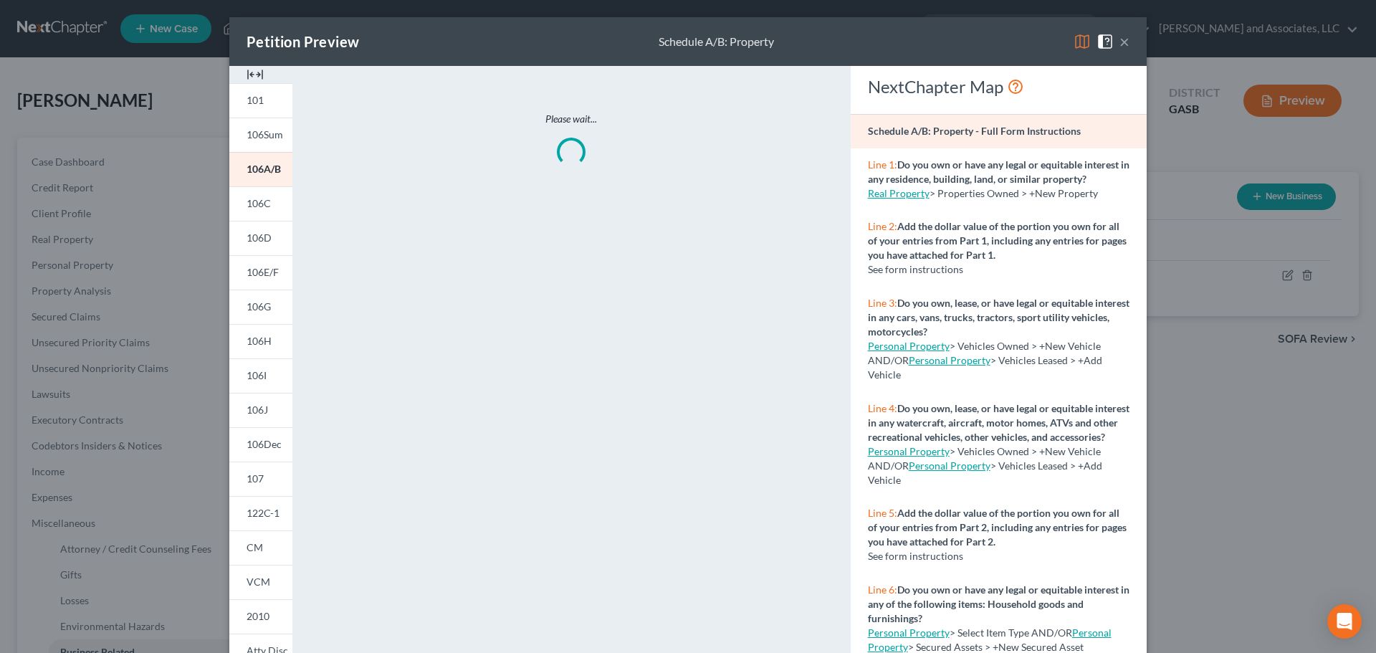
click at [1077, 39] on img at bounding box center [1082, 41] width 17 height 17
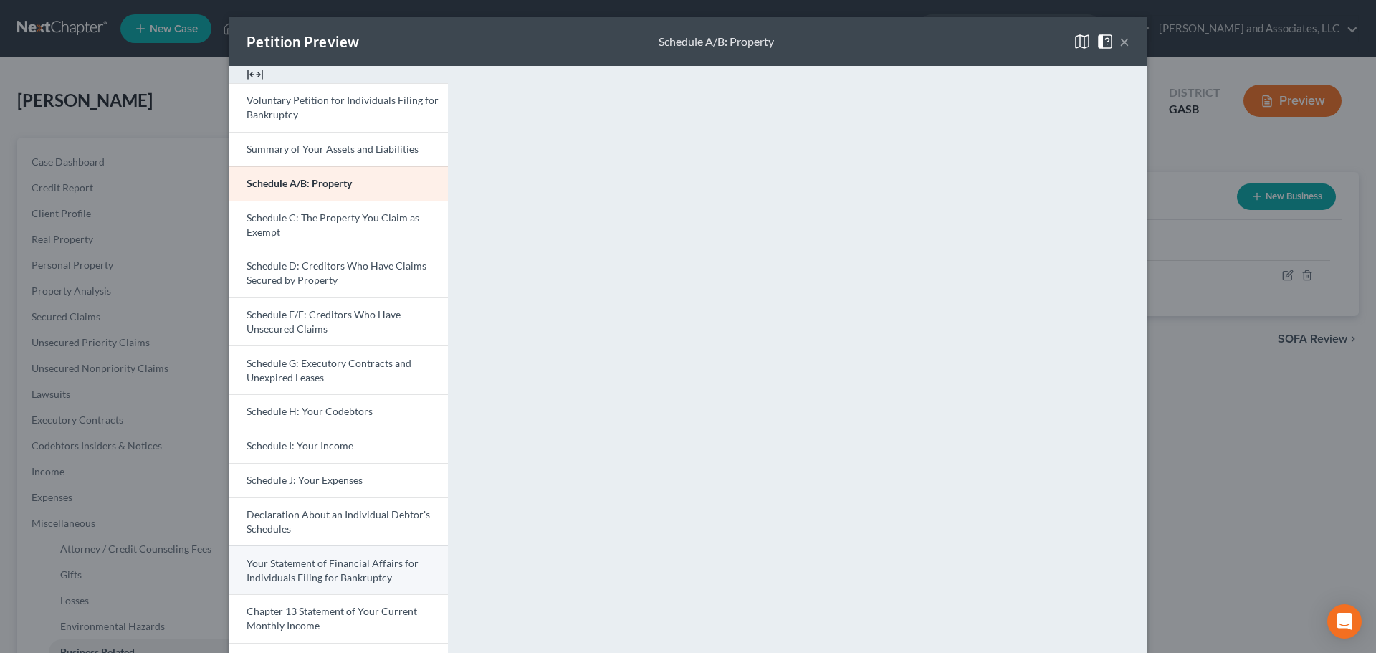
click at [340, 570] on link "Your Statement of Financial Affairs for Individuals Filing for Bankruptcy" at bounding box center [338, 570] width 219 height 49
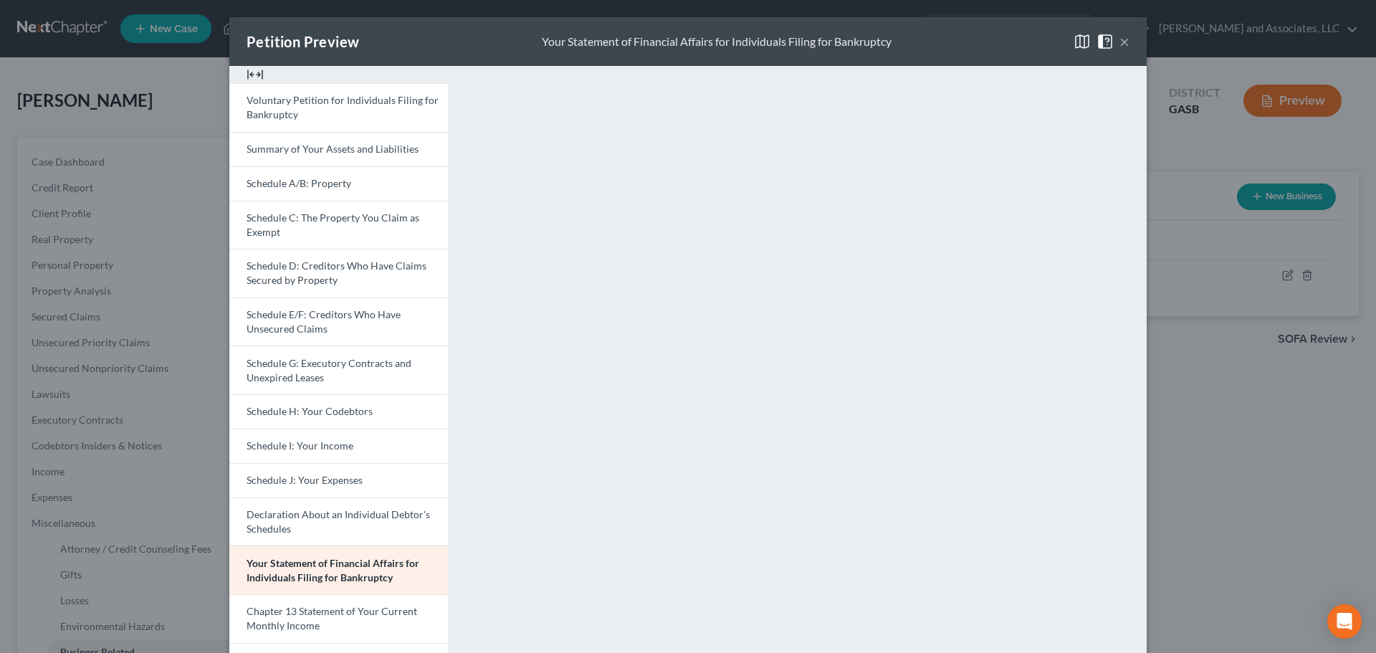
click at [1120, 41] on button "×" at bounding box center [1125, 41] width 10 height 17
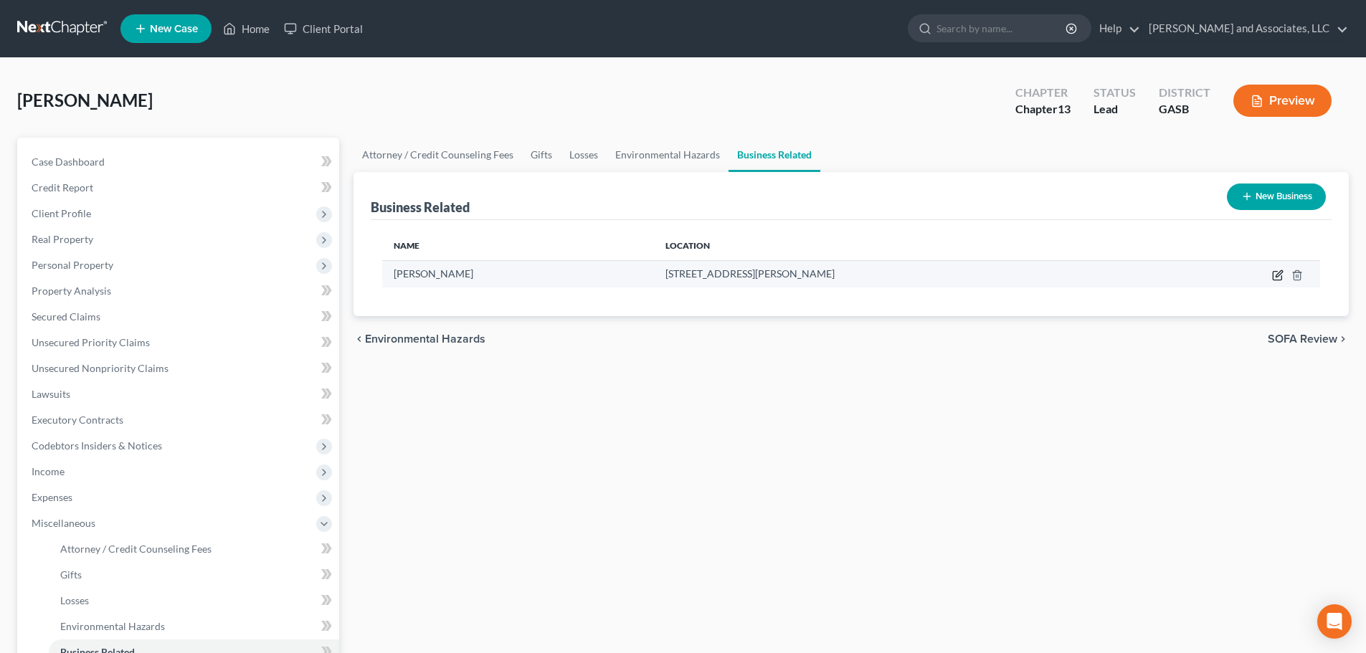
click at [1273, 271] on icon "button" at bounding box center [1277, 275] width 11 height 11
select select "sole_proprietor"
select select "10"
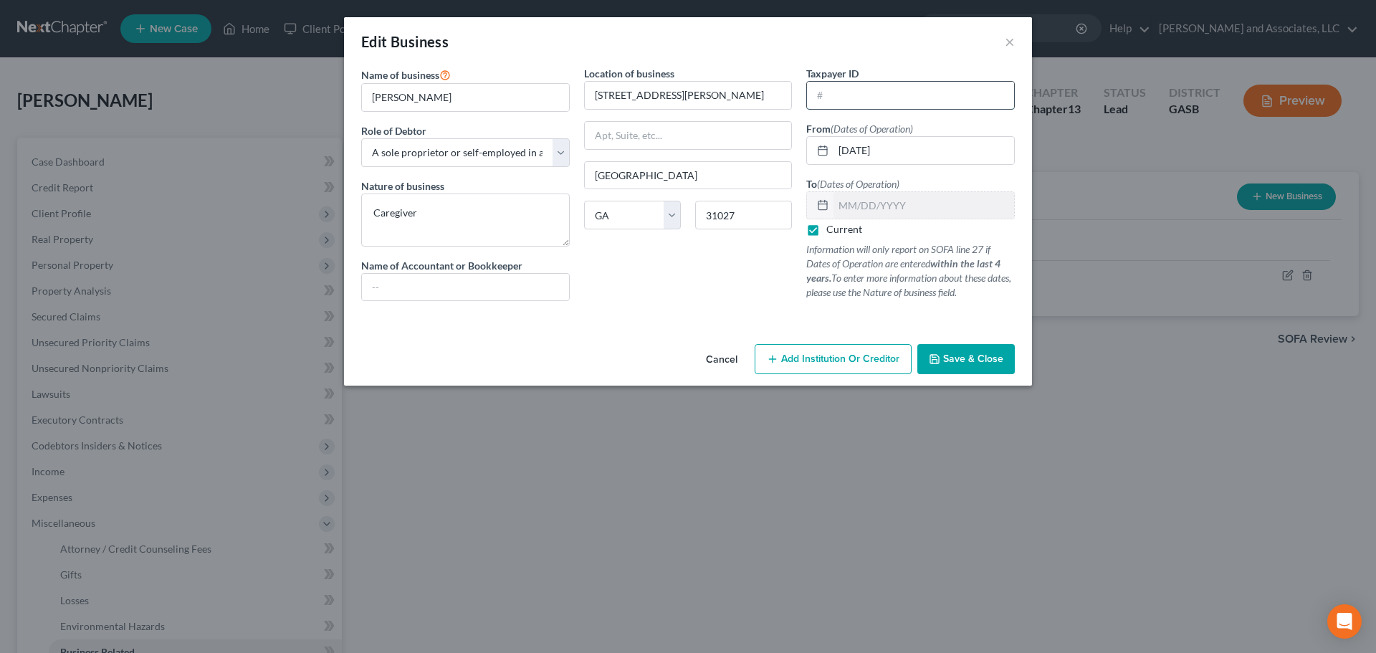
click at [826, 94] on input "text" at bounding box center [910, 95] width 207 height 27
click at [829, 94] on input "text" at bounding box center [910, 95] width 207 height 27
click at [967, 358] on span "Save & Close" at bounding box center [973, 359] width 60 height 12
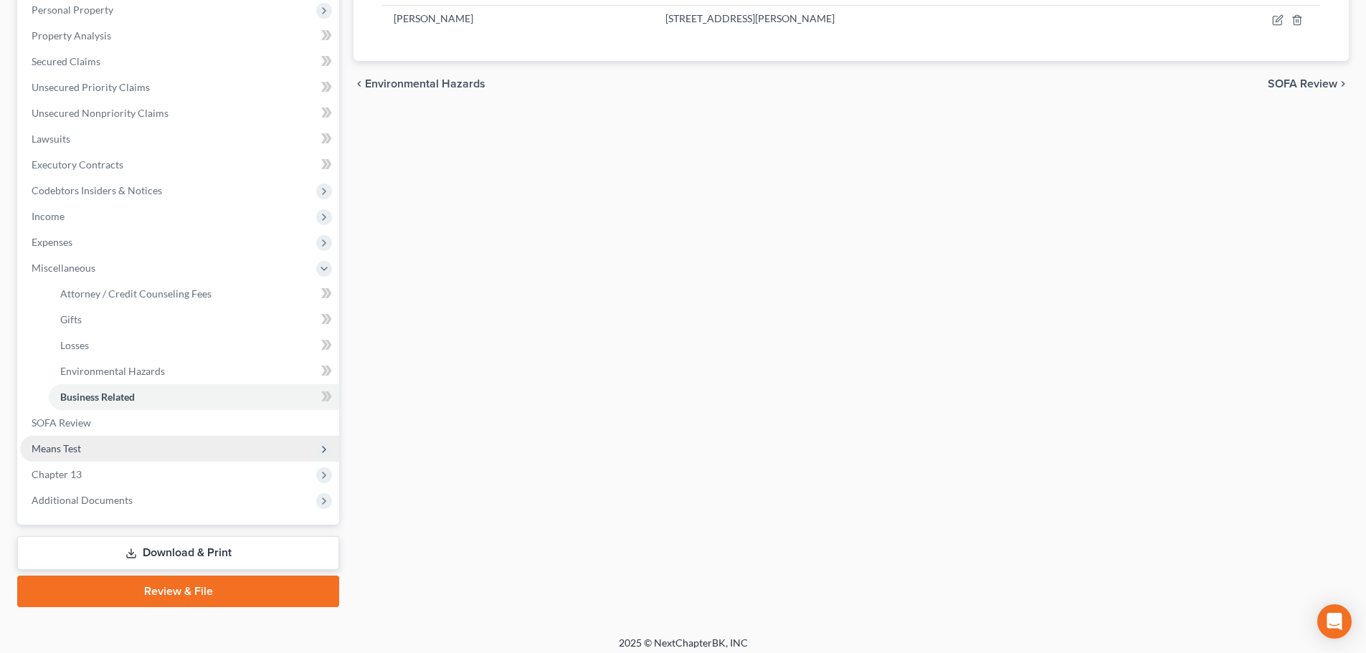
scroll to position [264, 0]
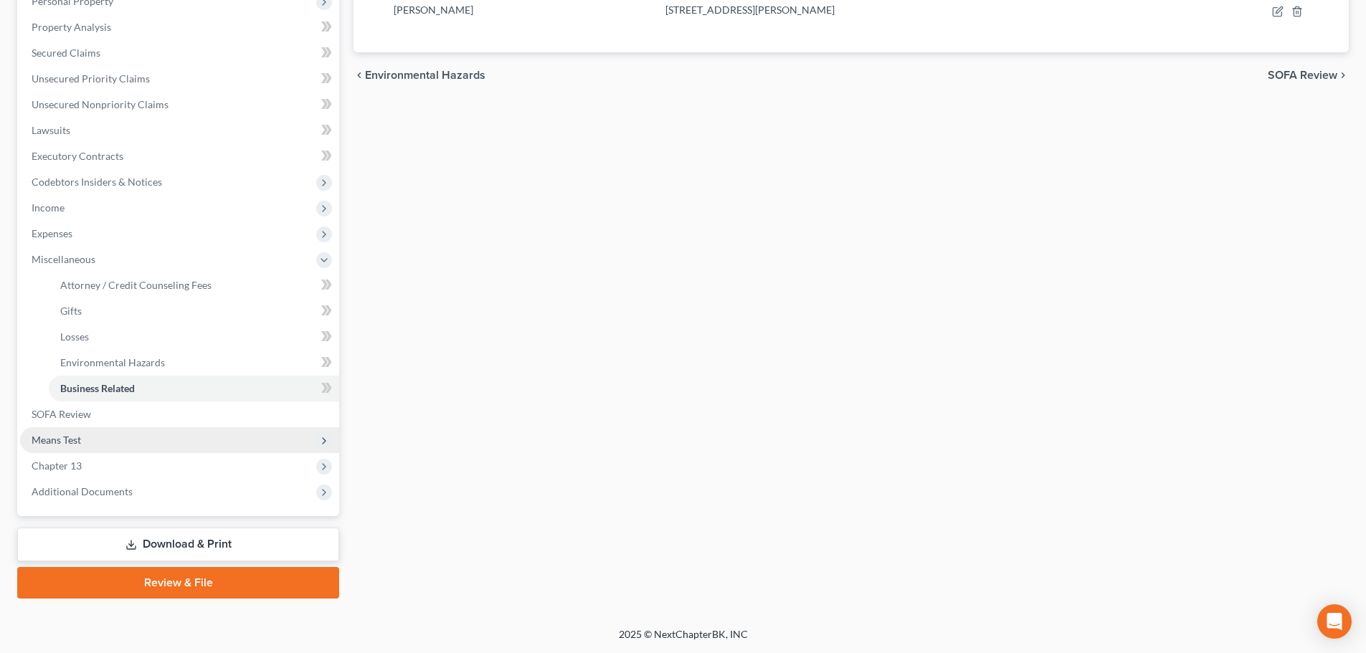
click at [150, 443] on span "Means Test" at bounding box center [179, 440] width 319 height 26
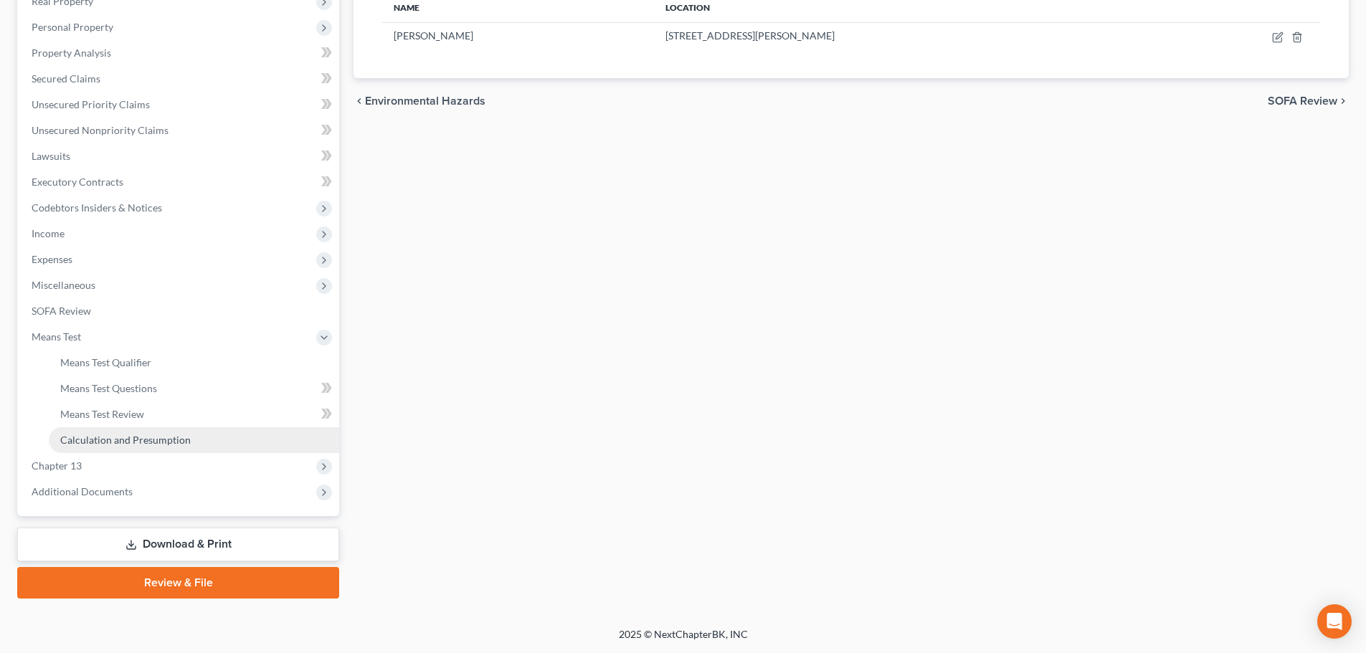
scroll to position [166, 0]
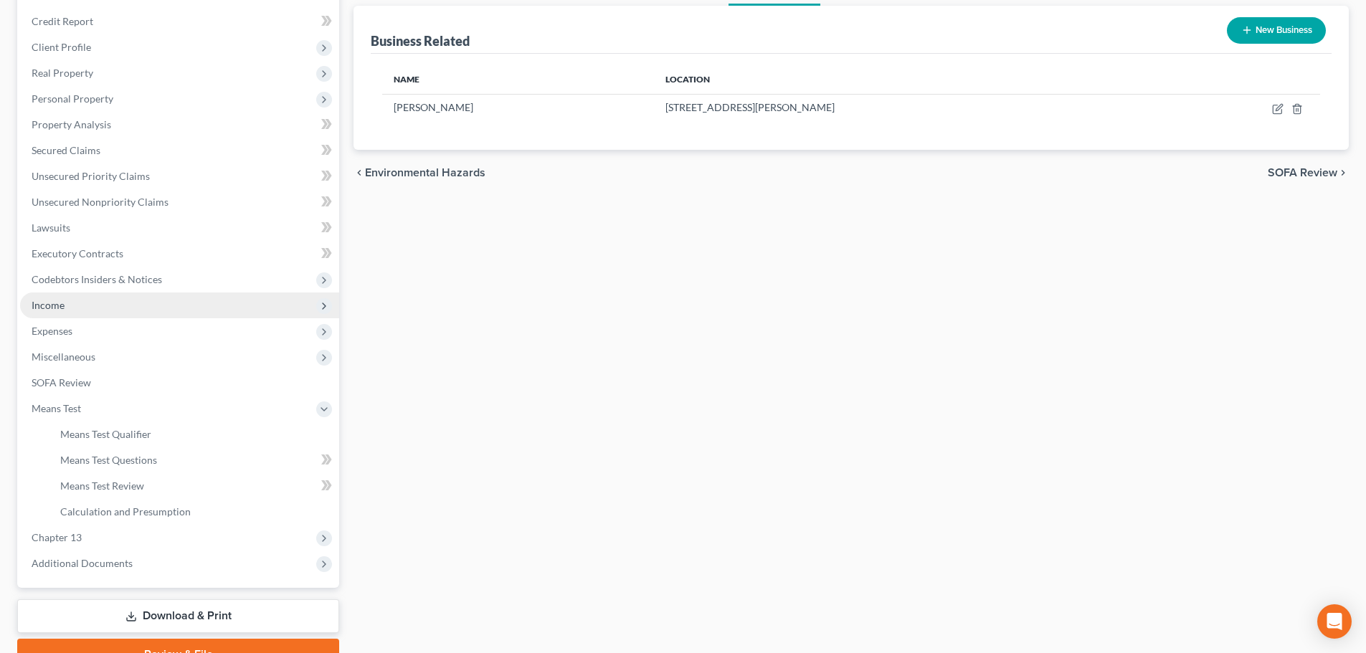
click at [44, 305] on span "Income" at bounding box center [48, 305] width 33 height 12
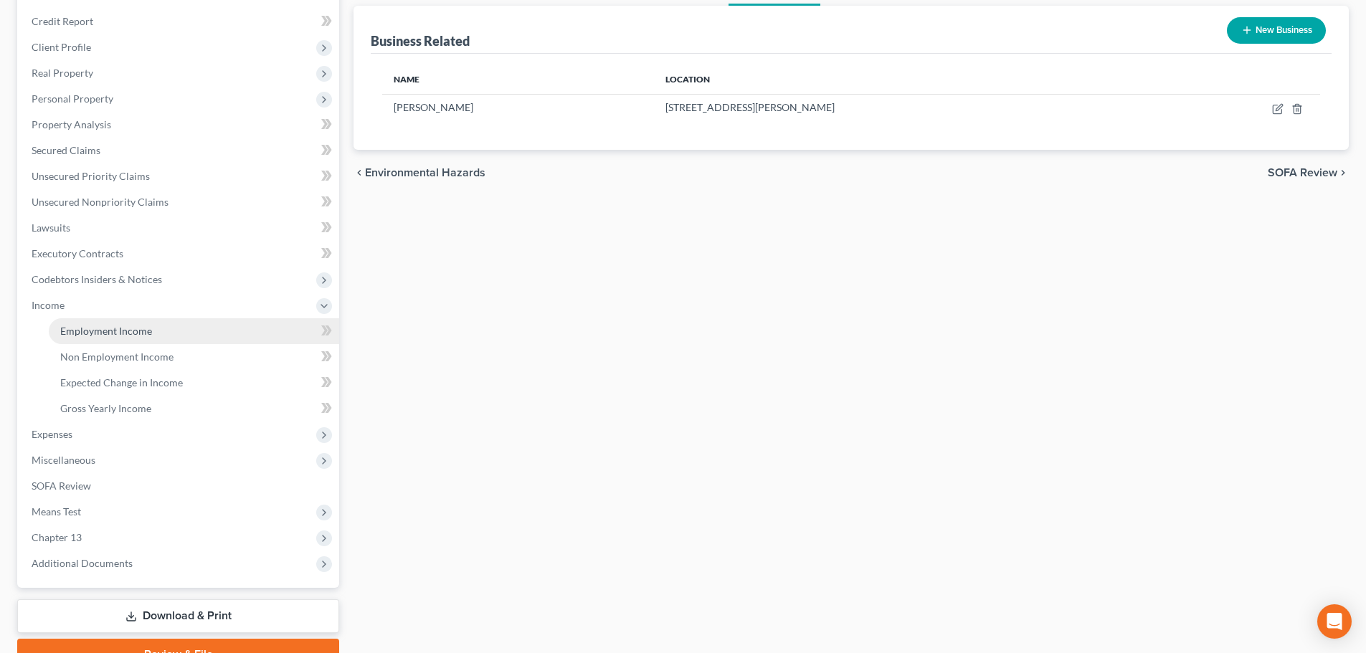
click at [82, 328] on span "Employment Income" at bounding box center [106, 331] width 92 height 12
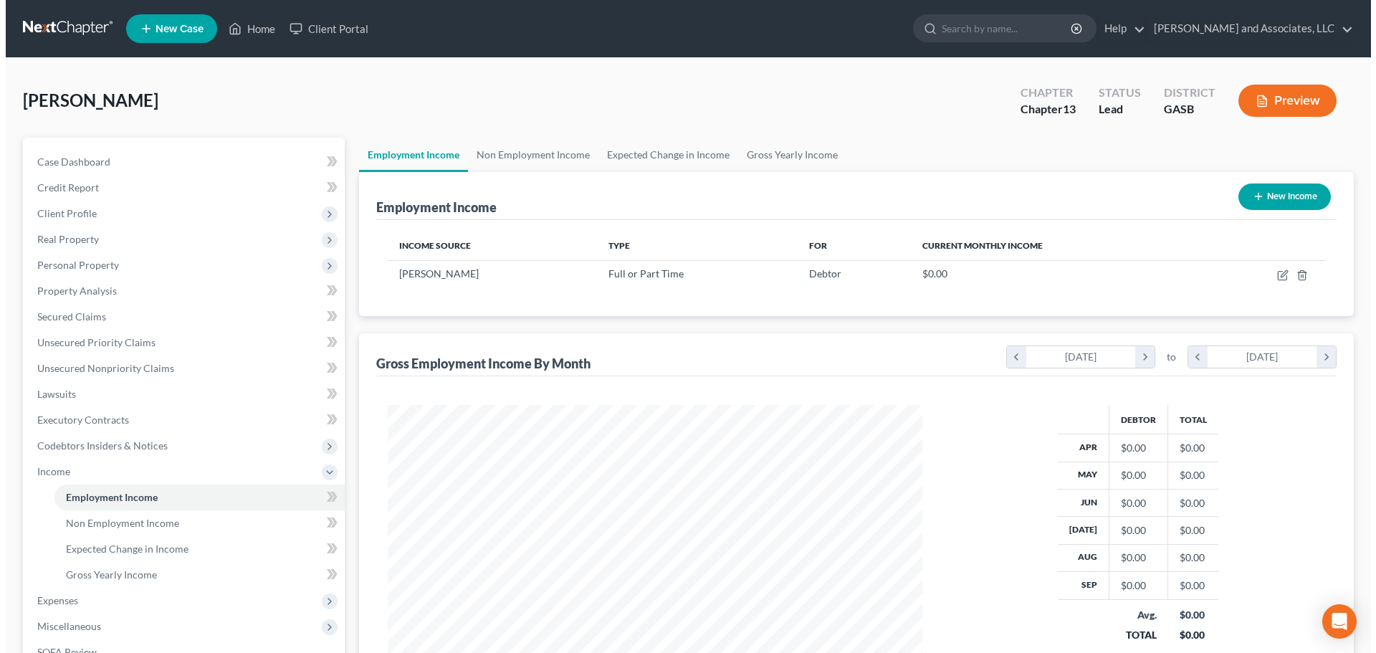
scroll to position [267, 563]
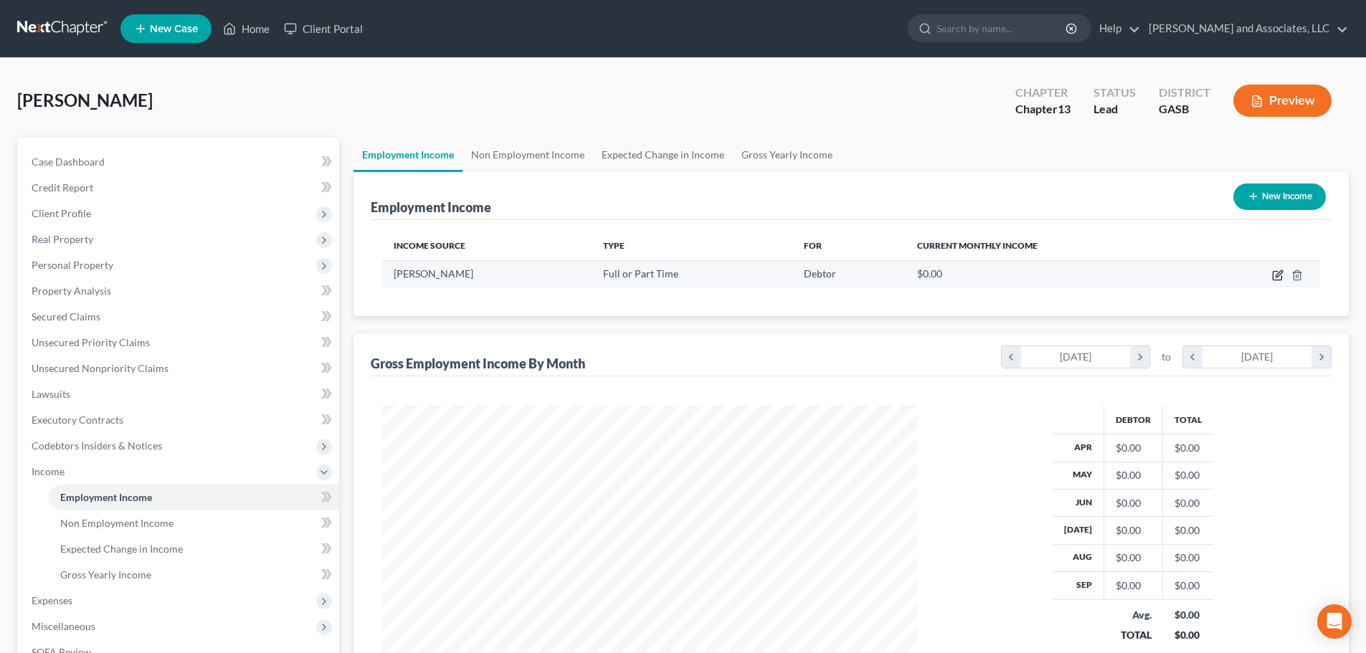
click at [1279, 277] on icon "button" at bounding box center [1277, 275] width 11 height 11
select select "0"
select select "10"
select select "0"
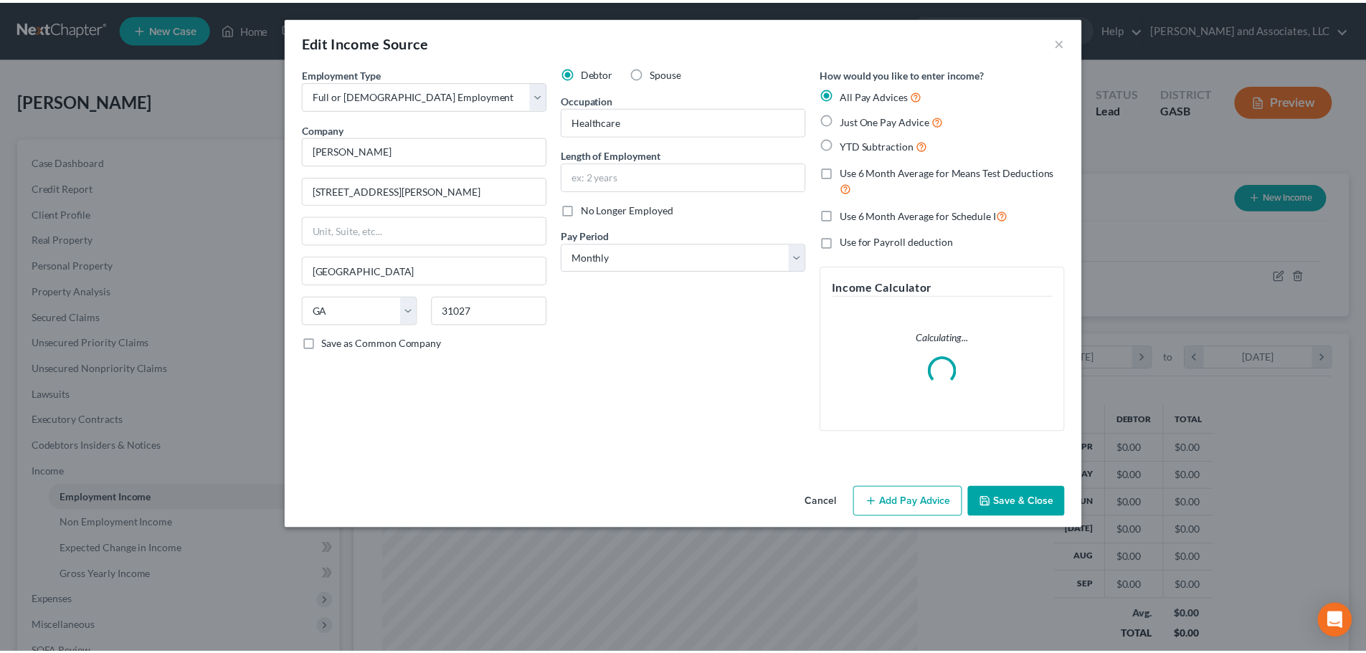
scroll to position [270, 568]
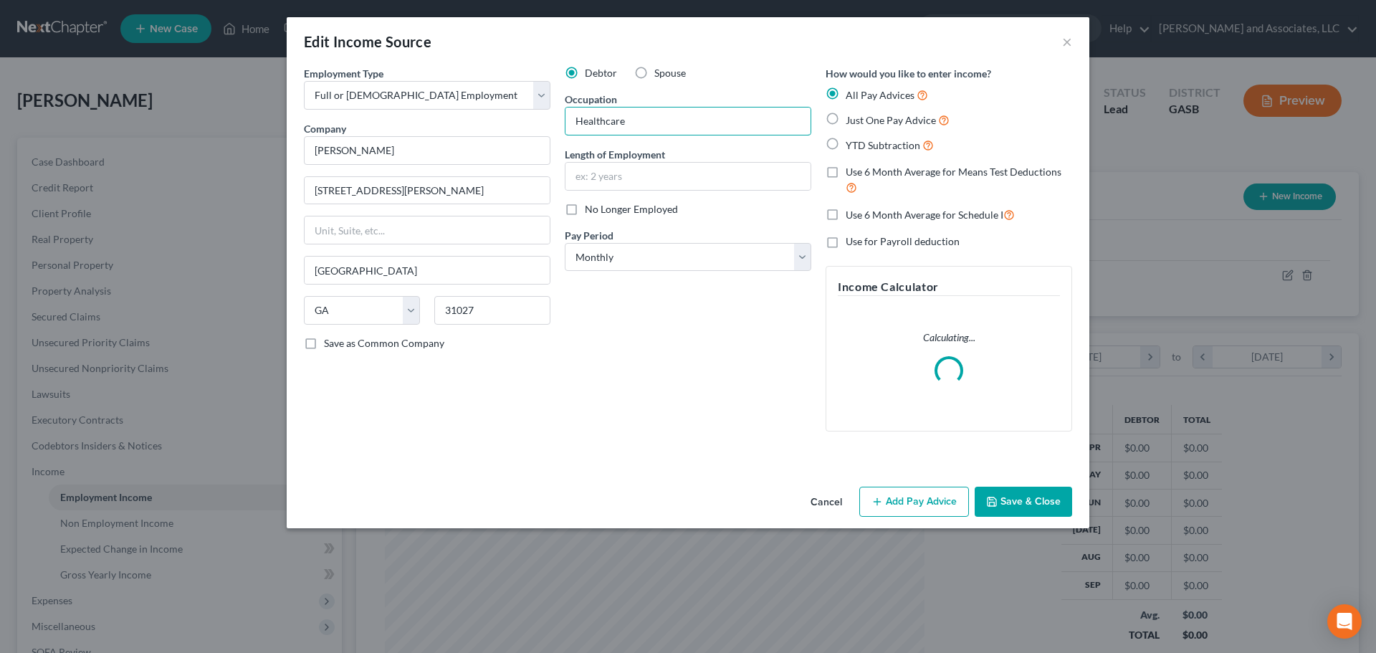
drag, startPoint x: 576, startPoint y: 118, endPoint x: 510, endPoint y: 118, distance: 66.7
click at [510, 118] on div "Employment Type * Select Full or [DEMOGRAPHIC_DATA] Employment Self Employment …" at bounding box center [688, 260] width 783 height 389
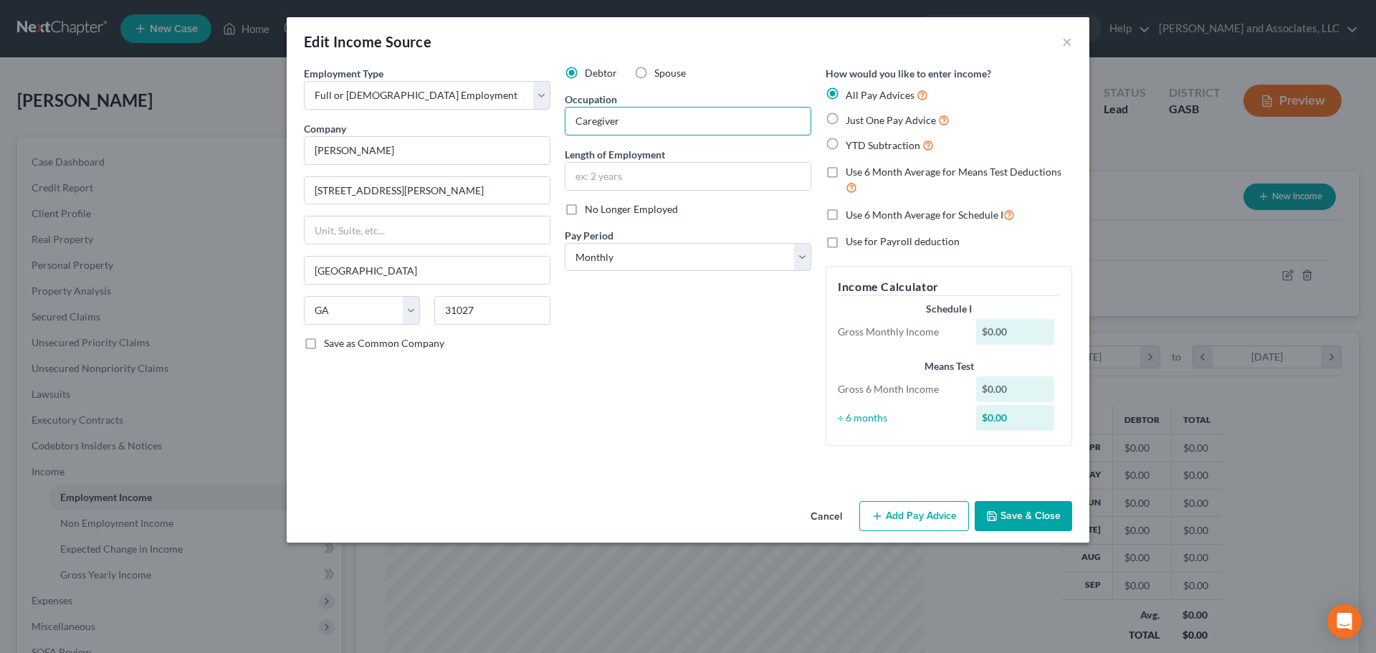
type input "Caregiver"
click at [846, 118] on label "Just One Pay Advice" at bounding box center [898, 120] width 104 height 16
click at [852, 118] on input "Just One Pay Advice" at bounding box center [856, 116] width 9 height 9
radio input "true"
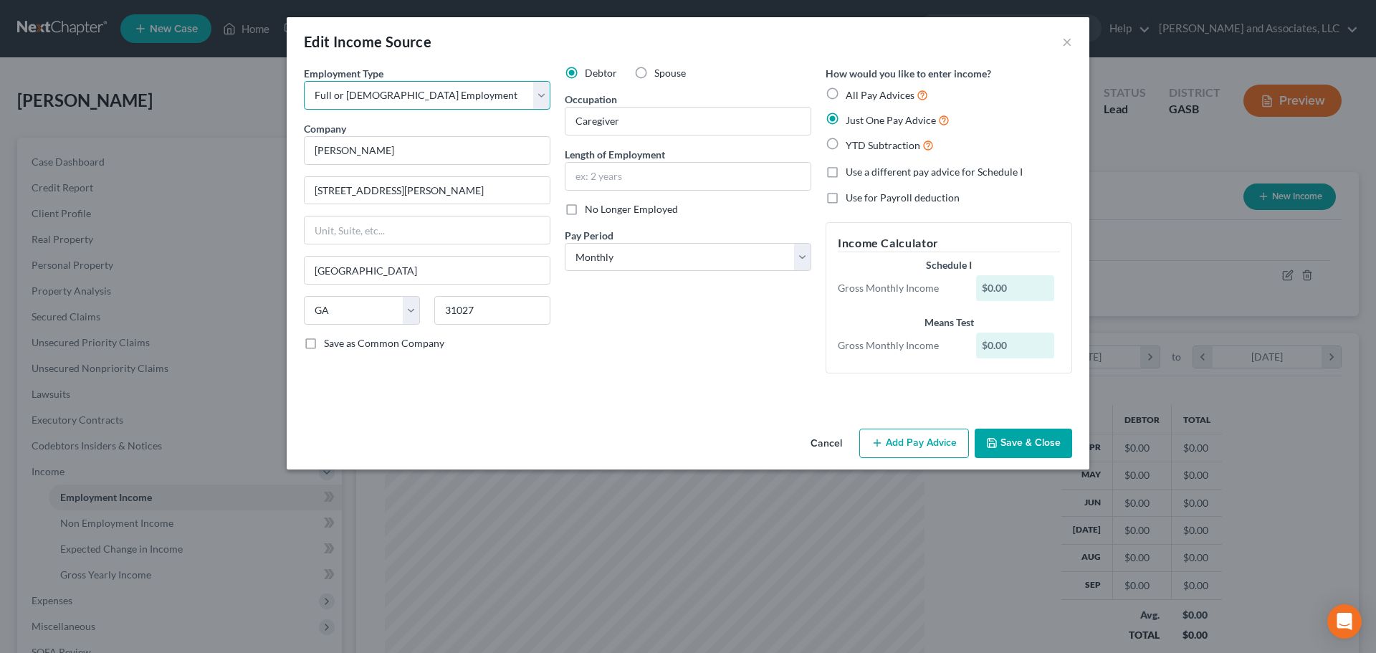
click at [543, 97] on select "Select Full or [DEMOGRAPHIC_DATA] Employment Self Employment" at bounding box center [427, 95] width 247 height 29
select select "1"
click at [304, 81] on select "Select Full or [DEMOGRAPHIC_DATA] Employment Self Employment" at bounding box center [427, 95] width 247 height 29
click at [933, 444] on button "Add Pay Advice" at bounding box center [915, 444] width 110 height 30
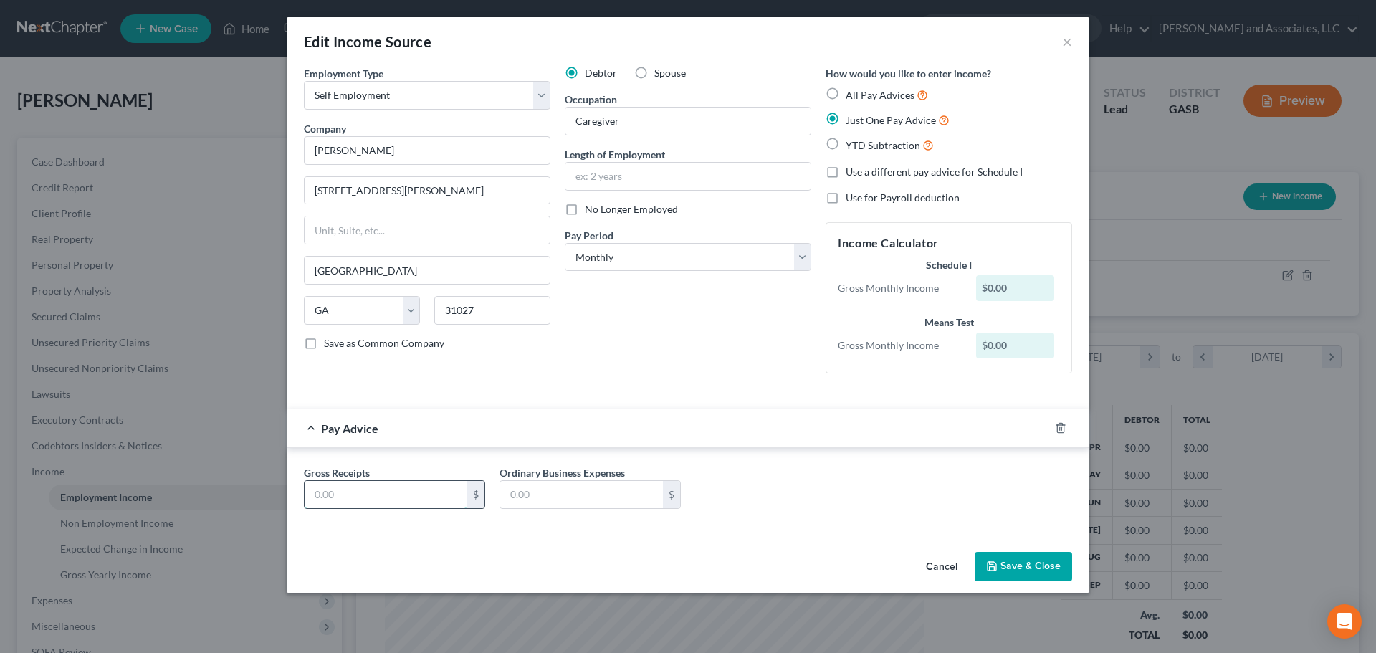
drag, startPoint x: 371, startPoint y: 487, endPoint x: 379, endPoint y: 488, distance: 8.0
click at [371, 487] on input "text" at bounding box center [386, 494] width 163 height 27
type input "4,113.85"
click at [749, 504] on div "Gross Receipts 4,113.85 $ Ordinary Business Expenses $" at bounding box center [688, 492] width 783 height 55
click at [1029, 566] on button "Save & Close" at bounding box center [1023, 567] width 97 height 30
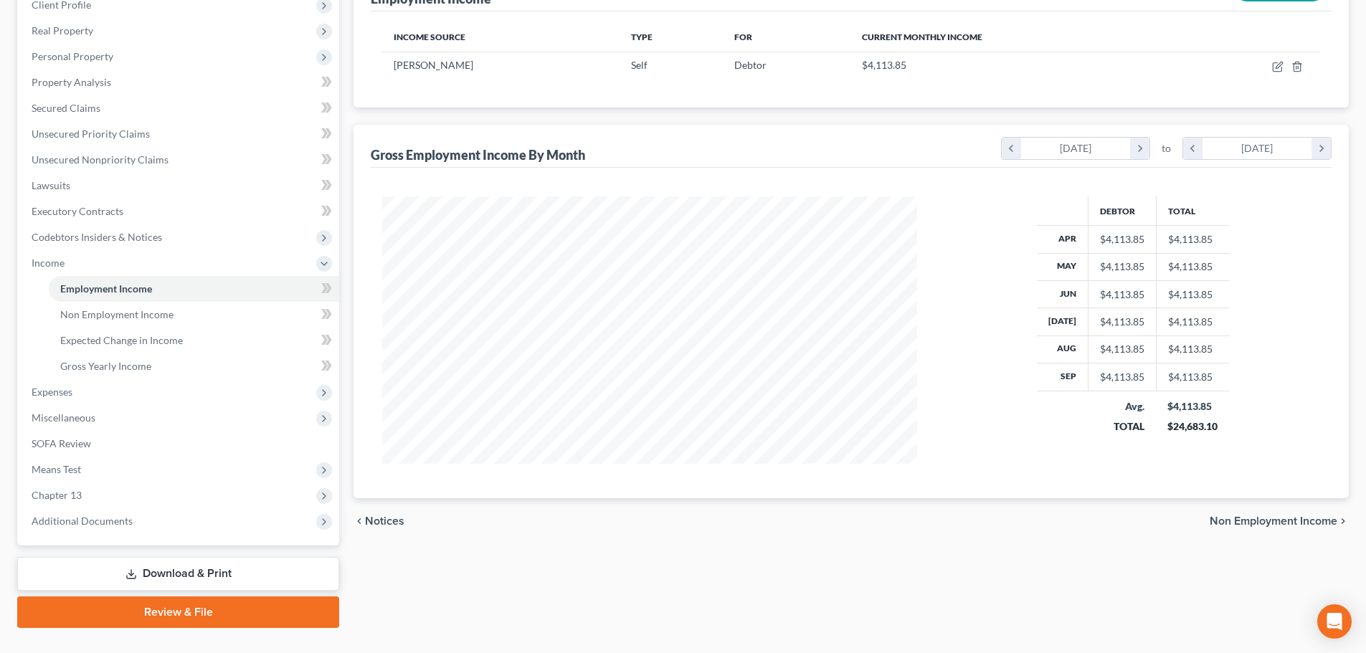
scroll to position [238, 0]
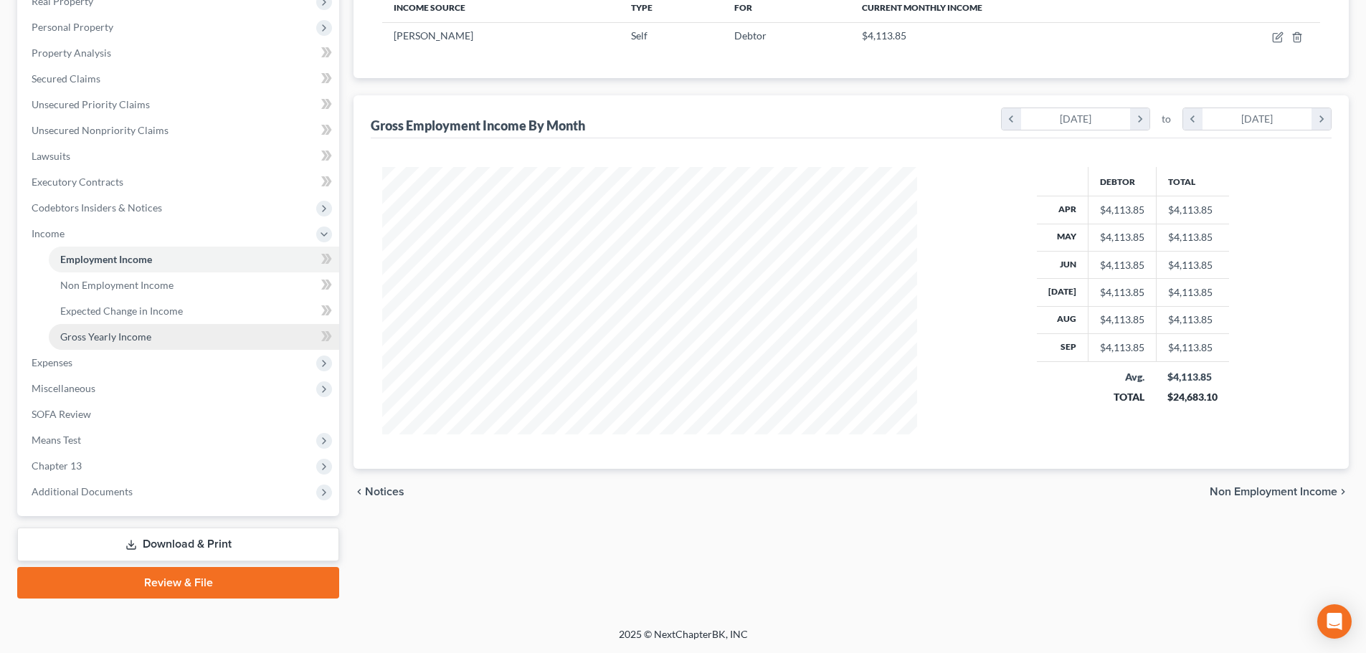
click at [125, 340] on span "Gross Yearly Income" at bounding box center [105, 336] width 91 height 12
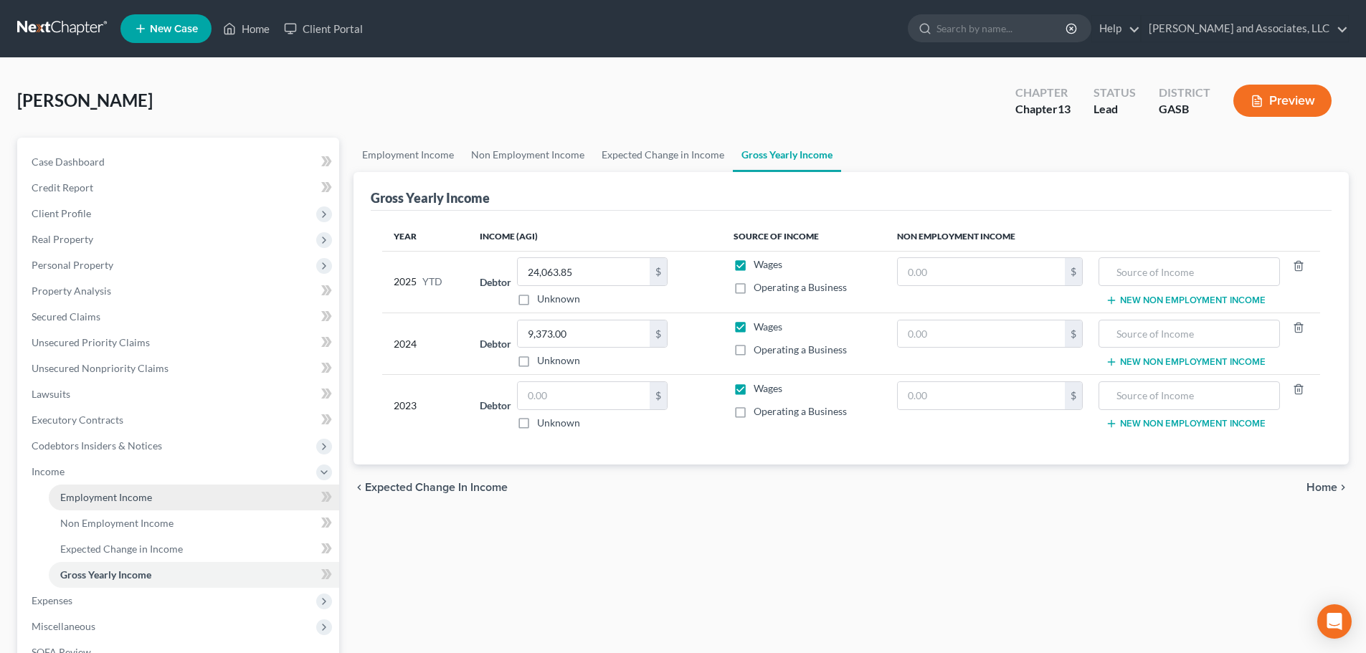
click at [113, 498] on span "Employment Income" at bounding box center [106, 497] width 92 height 12
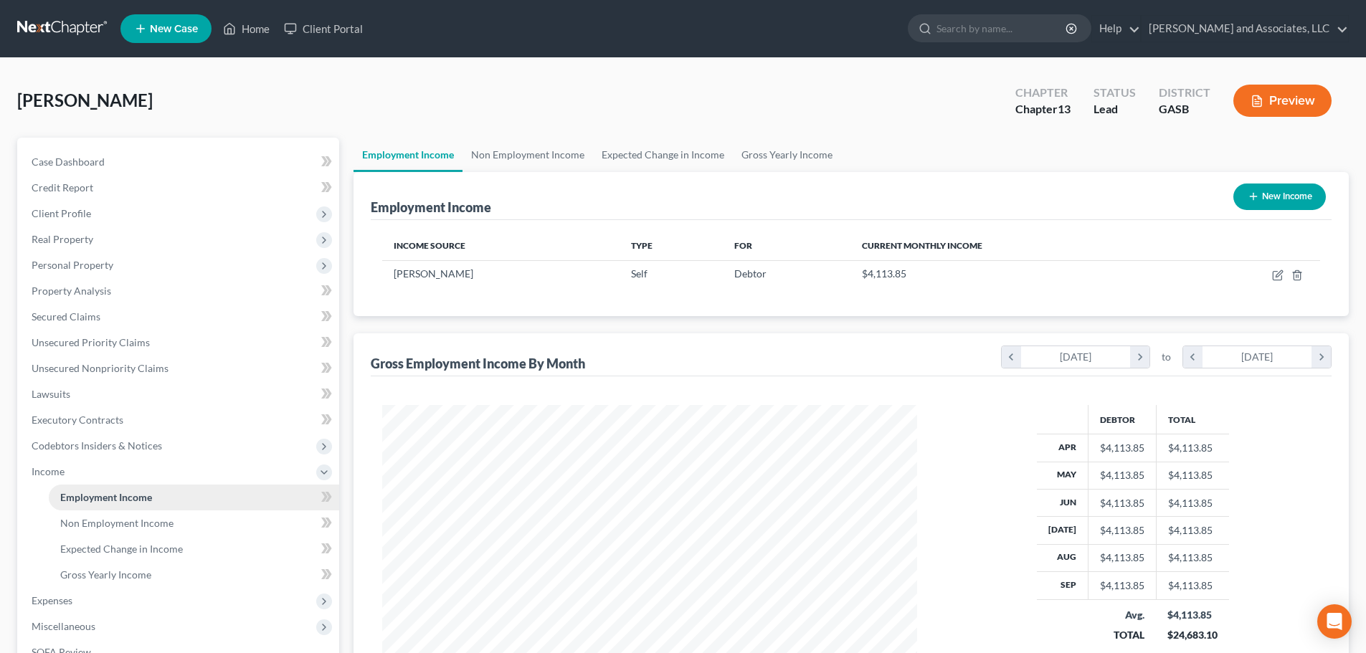
scroll to position [267, 563]
click at [143, 577] on span "Gross Yearly Income" at bounding box center [105, 574] width 91 height 12
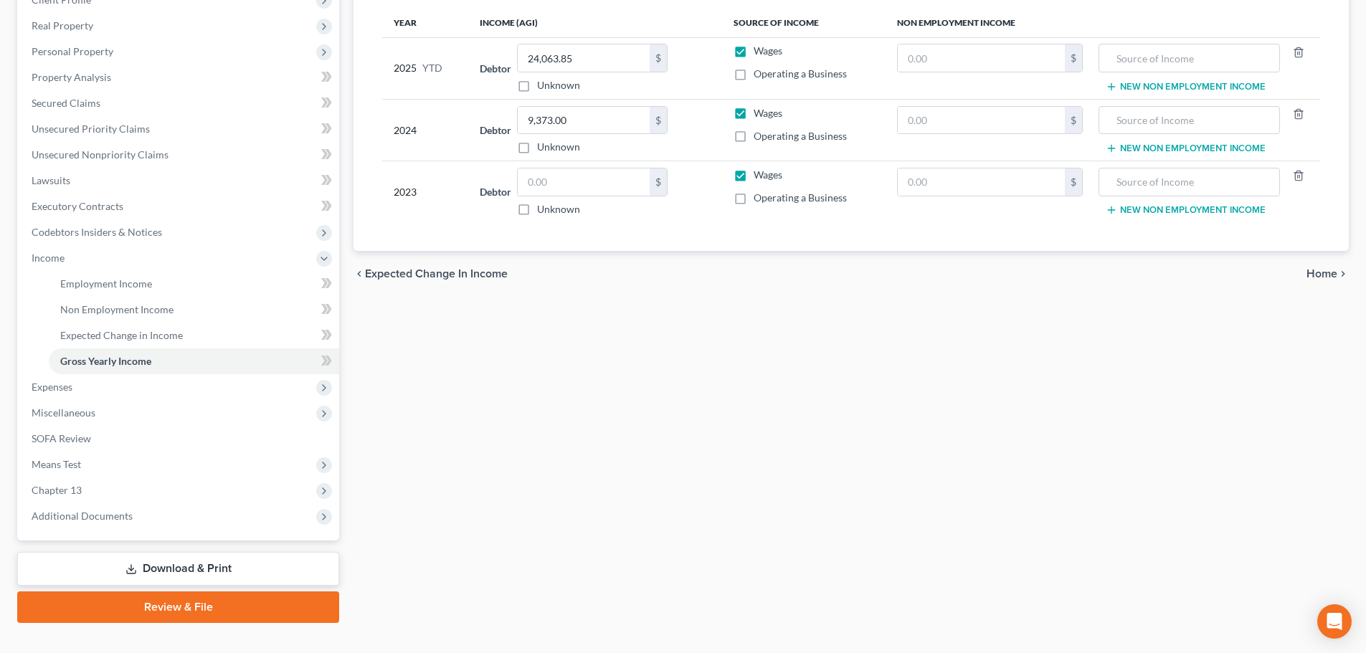
scroll to position [215, 0]
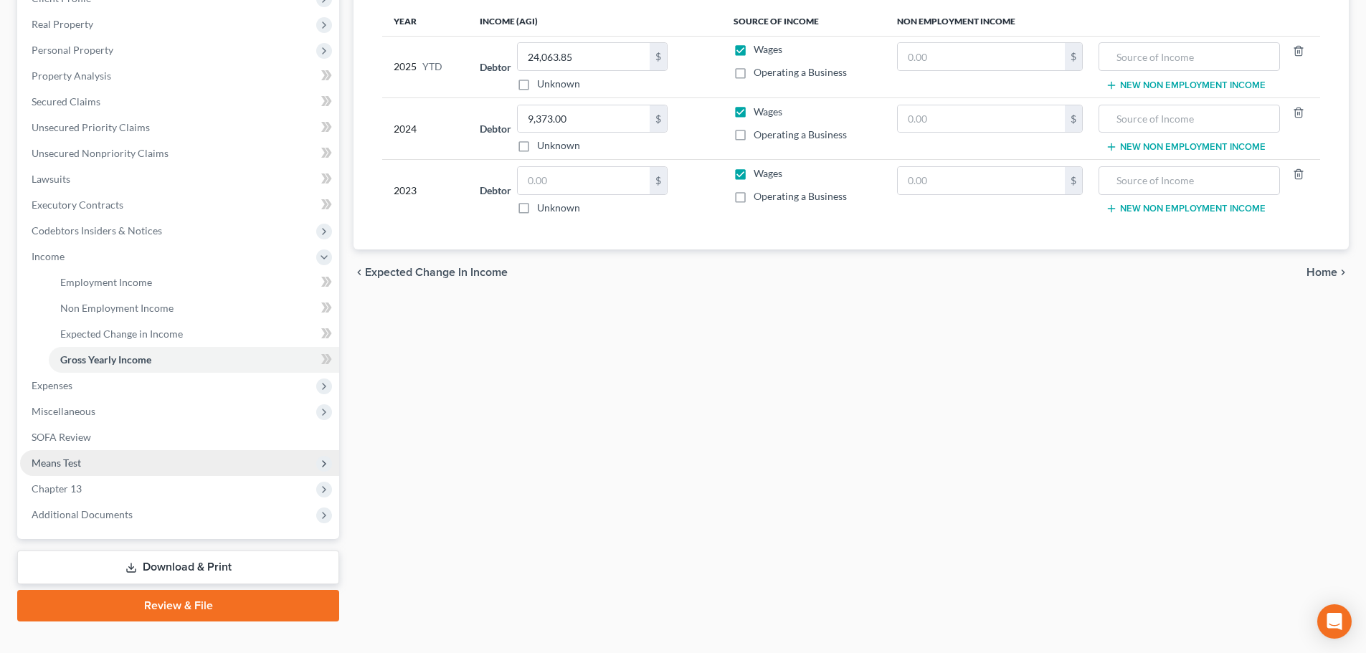
click at [82, 467] on span "Means Test" at bounding box center [179, 463] width 319 height 26
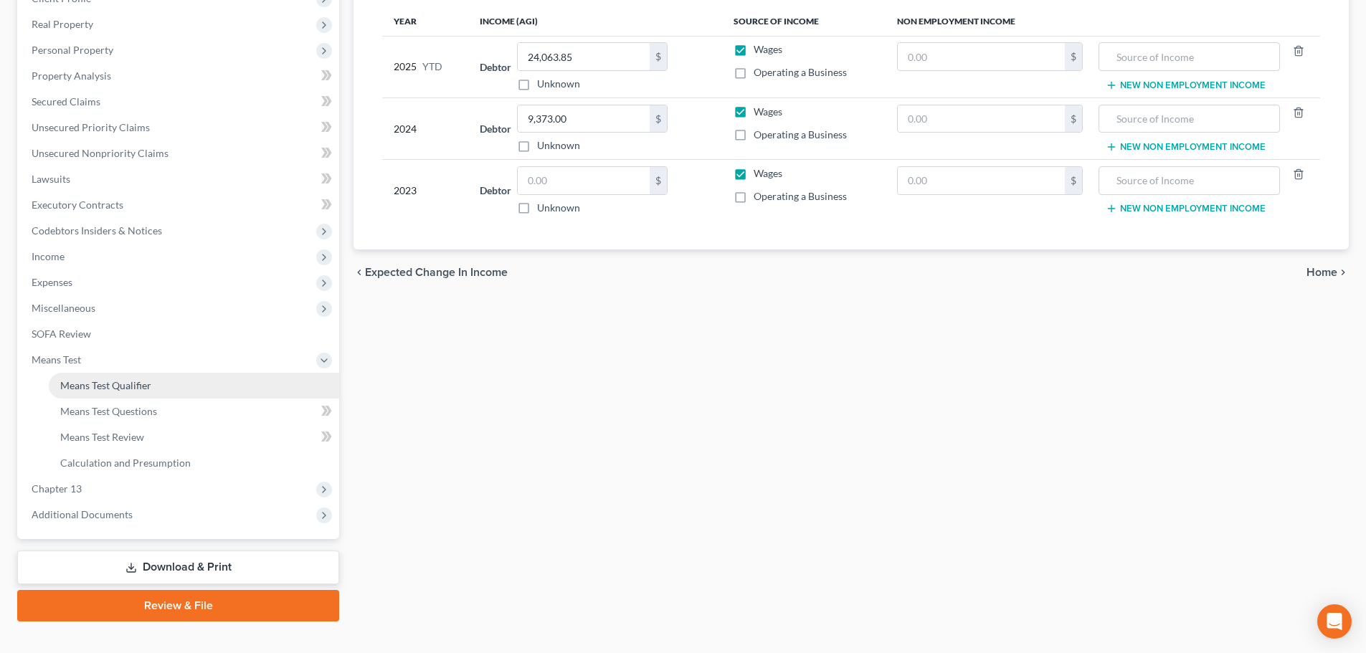
click at [118, 385] on span "Means Test Qualifier" at bounding box center [105, 385] width 91 height 12
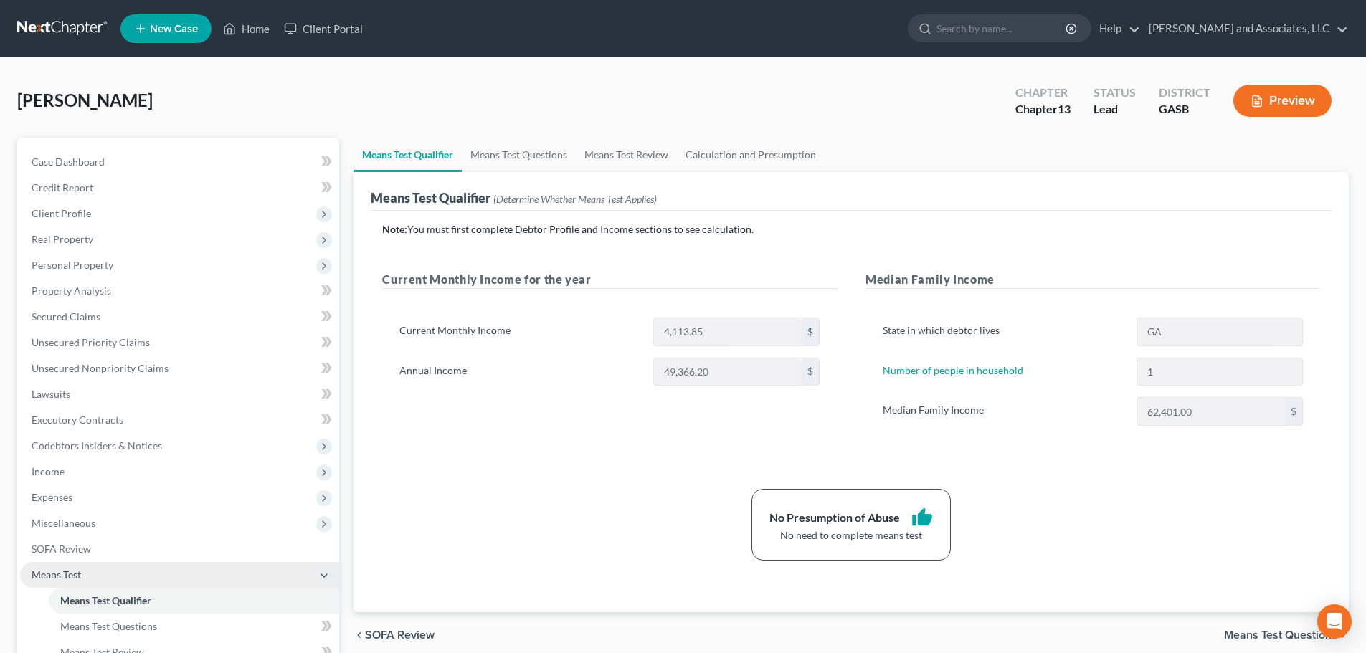
scroll to position [72, 0]
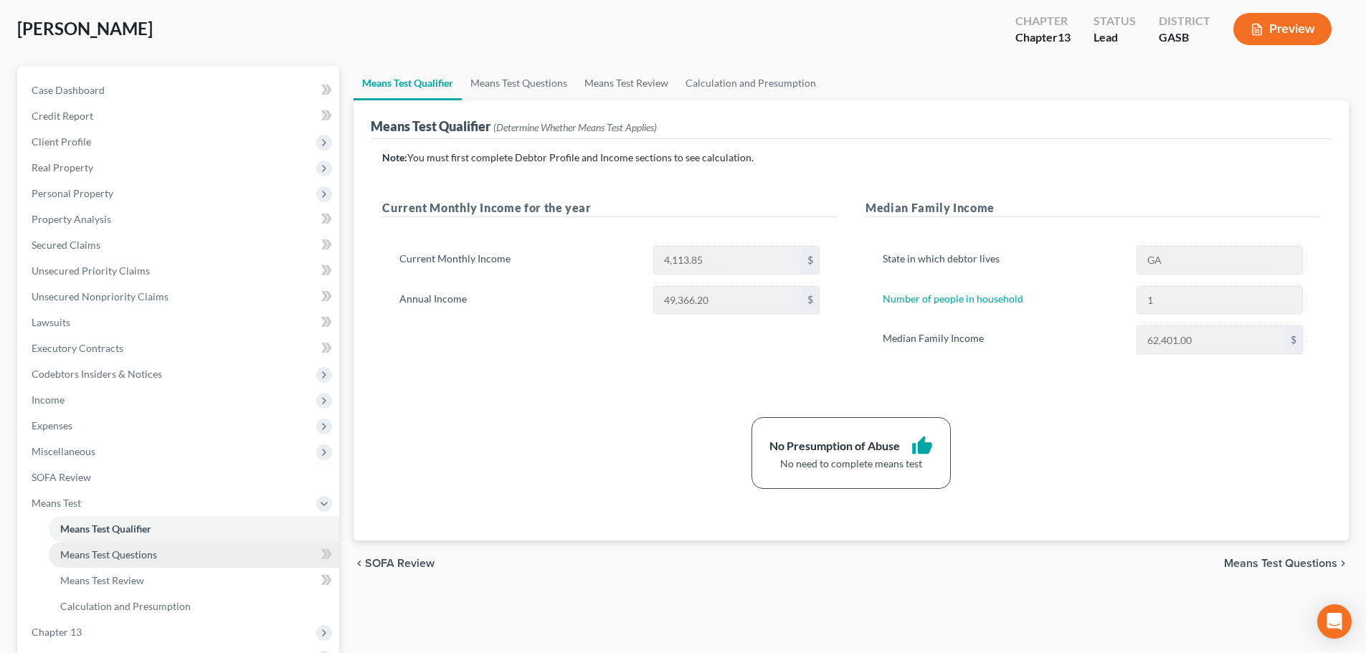
click at [125, 554] on span "Means Test Questions" at bounding box center [108, 554] width 97 height 12
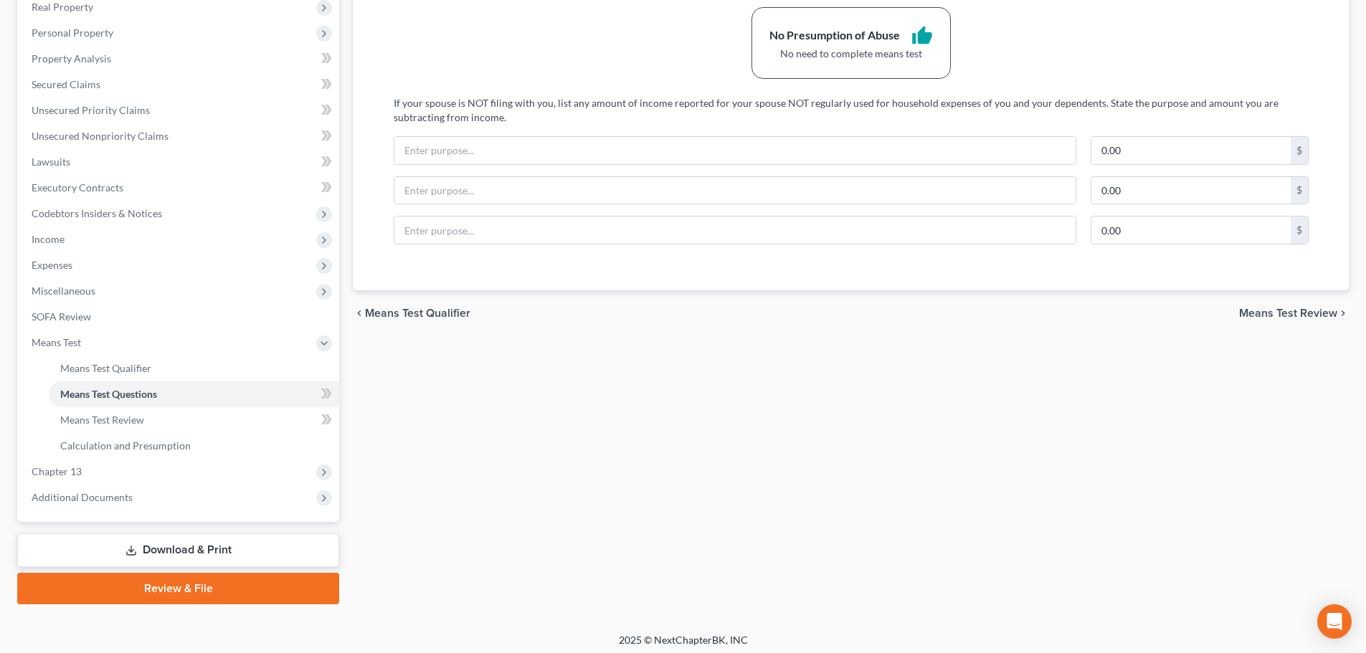
scroll to position [238, 0]
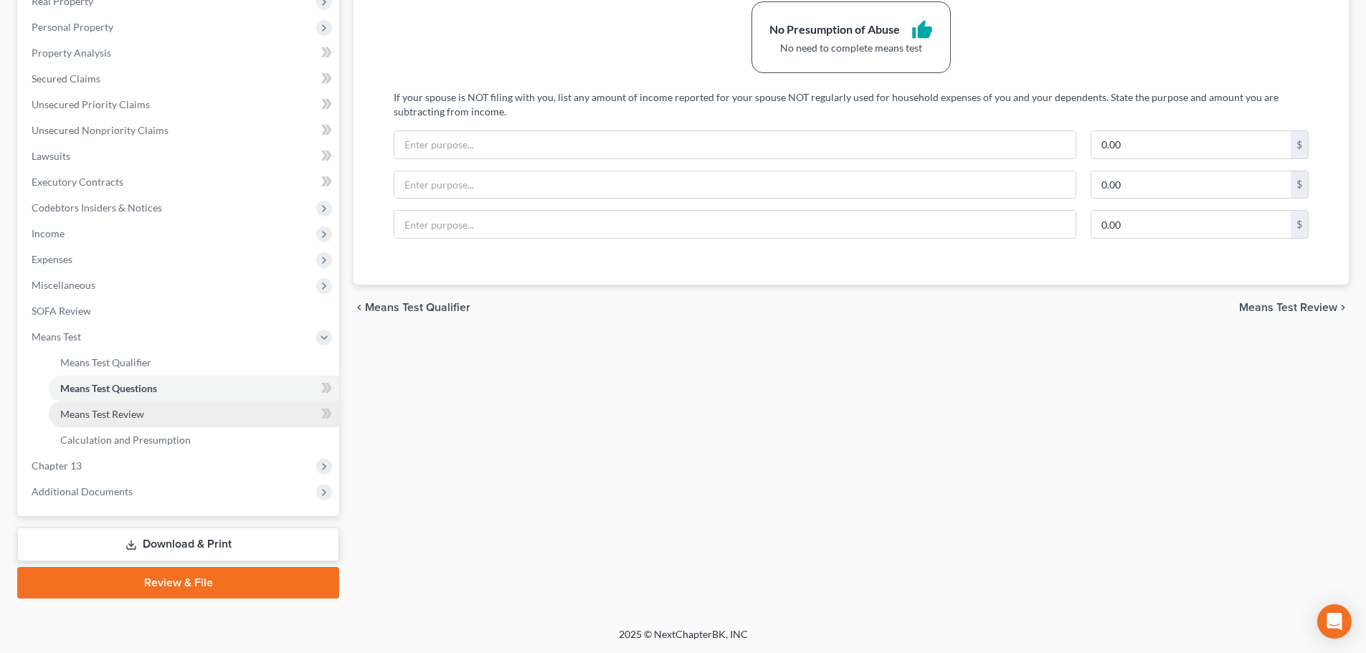
click at [117, 411] on span "Means Test Review" at bounding box center [102, 414] width 84 height 12
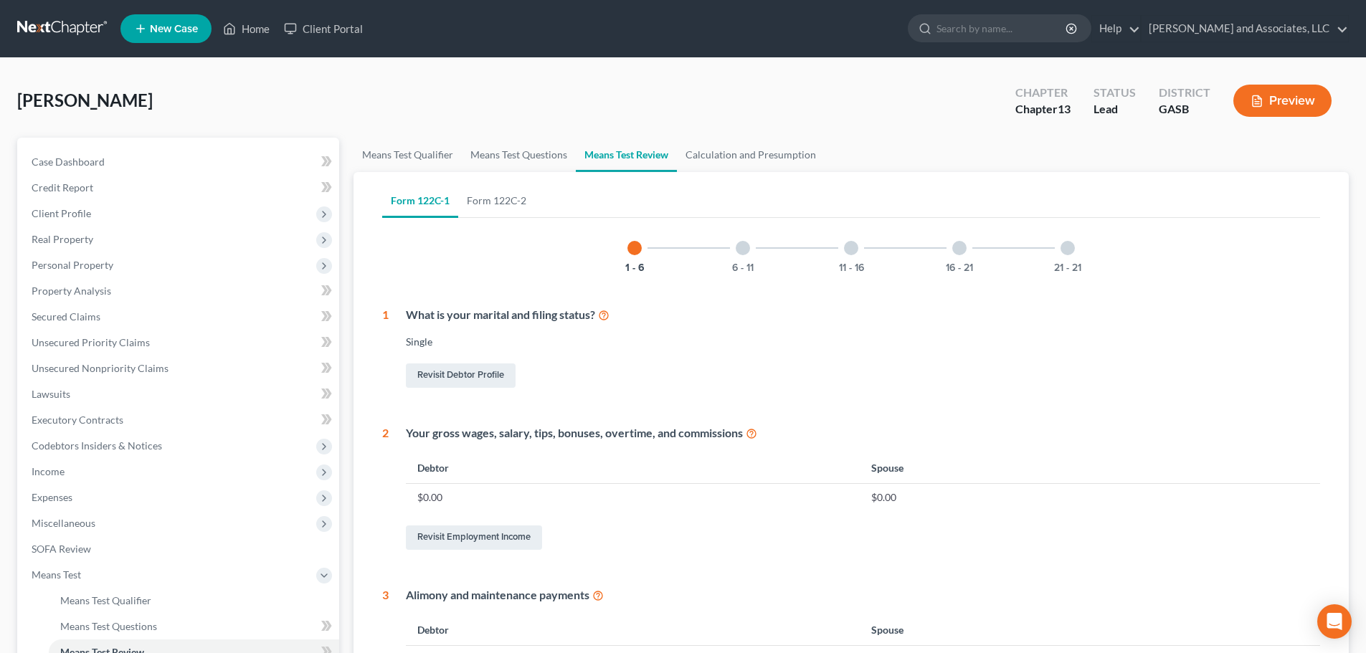
click at [743, 248] on div at bounding box center [743, 248] width 14 height 14
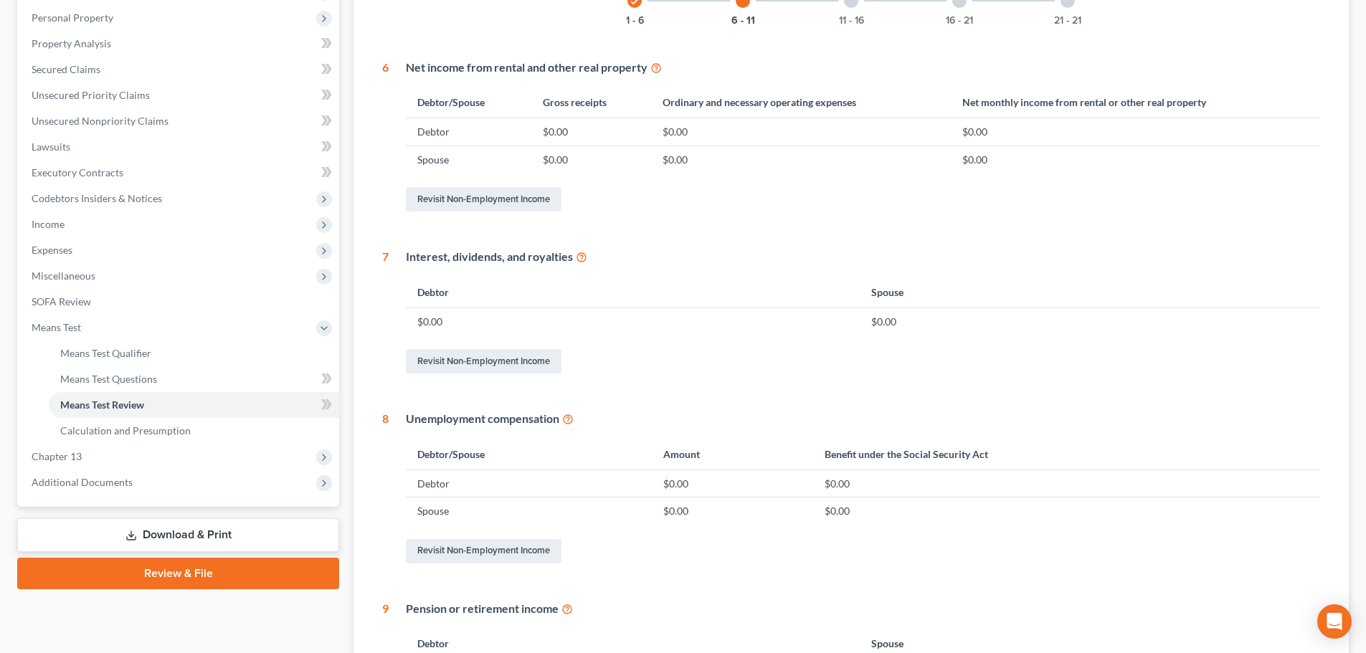
scroll to position [19, 0]
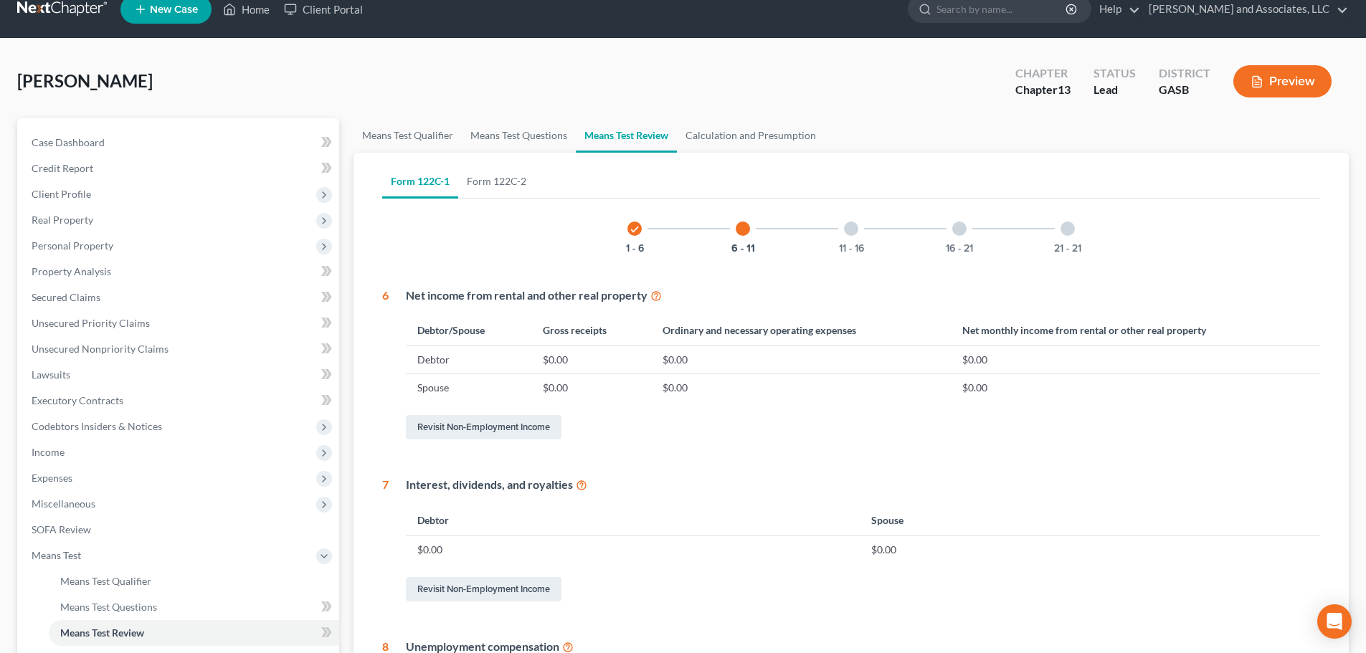
click at [855, 229] on div at bounding box center [851, 229] width 14 height 14
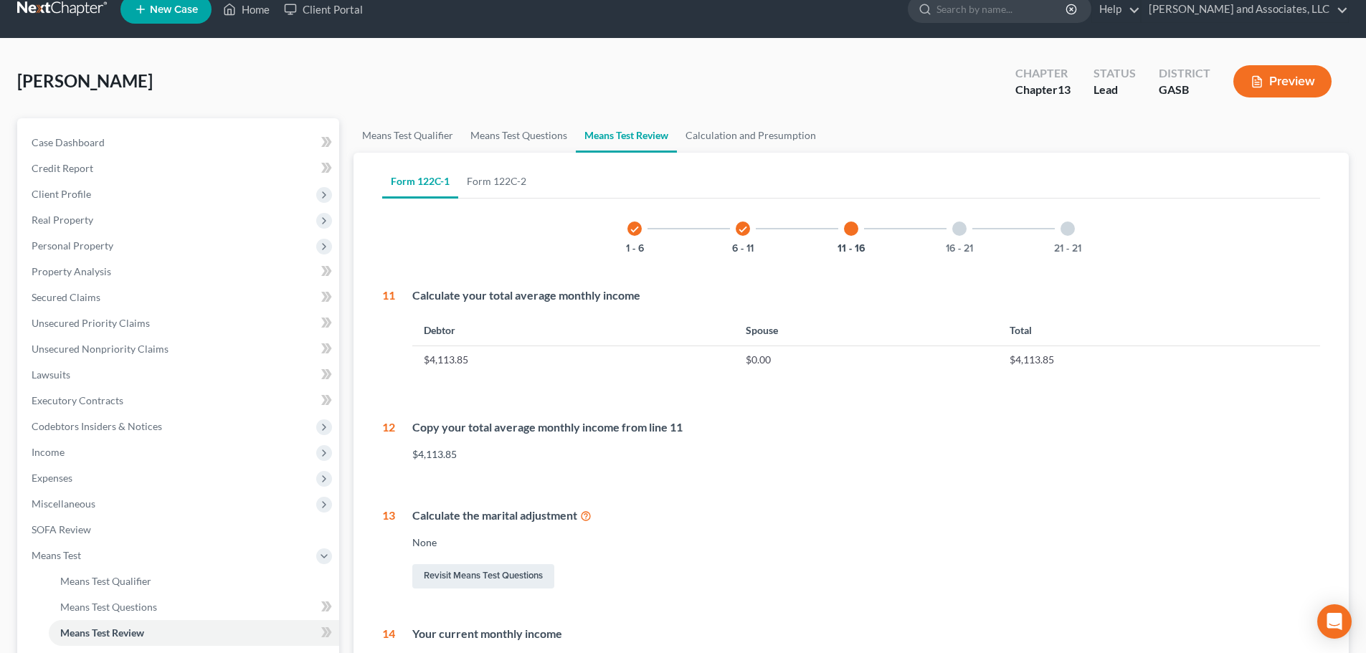
click at [634, 229] on icon "check" at bounding box center [634, 229] width 10 height 10
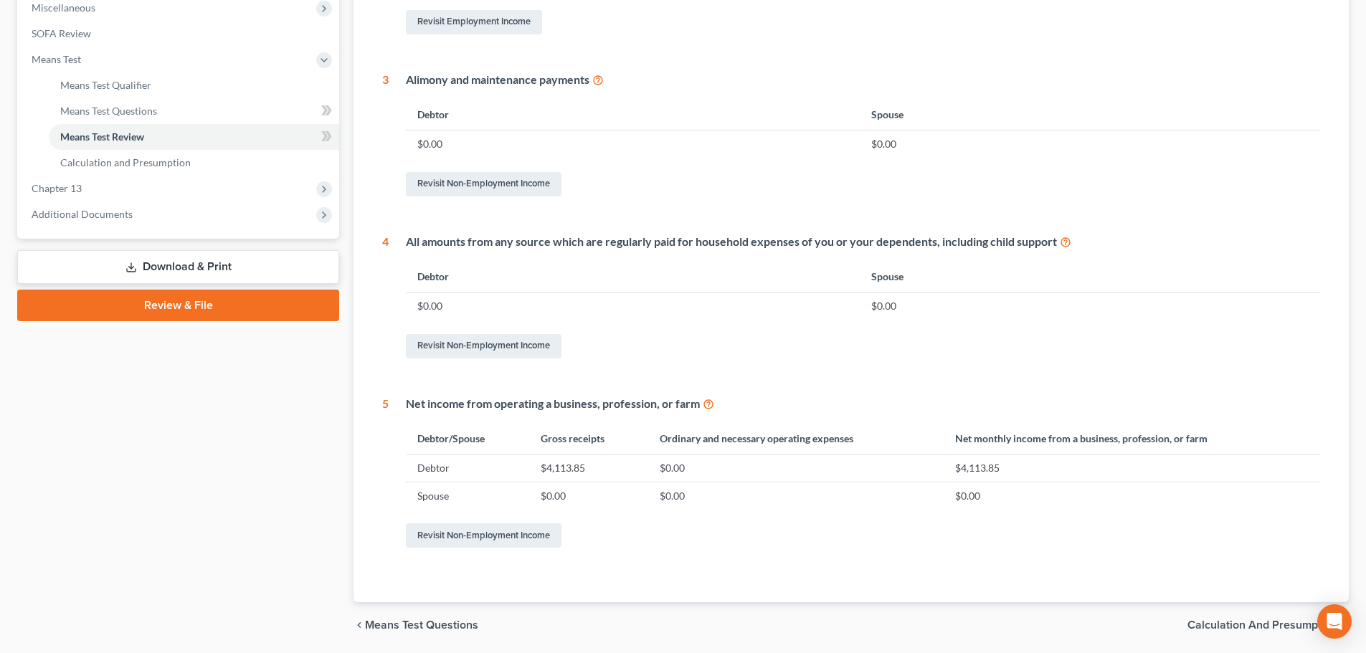
scroll to position [521, 0]
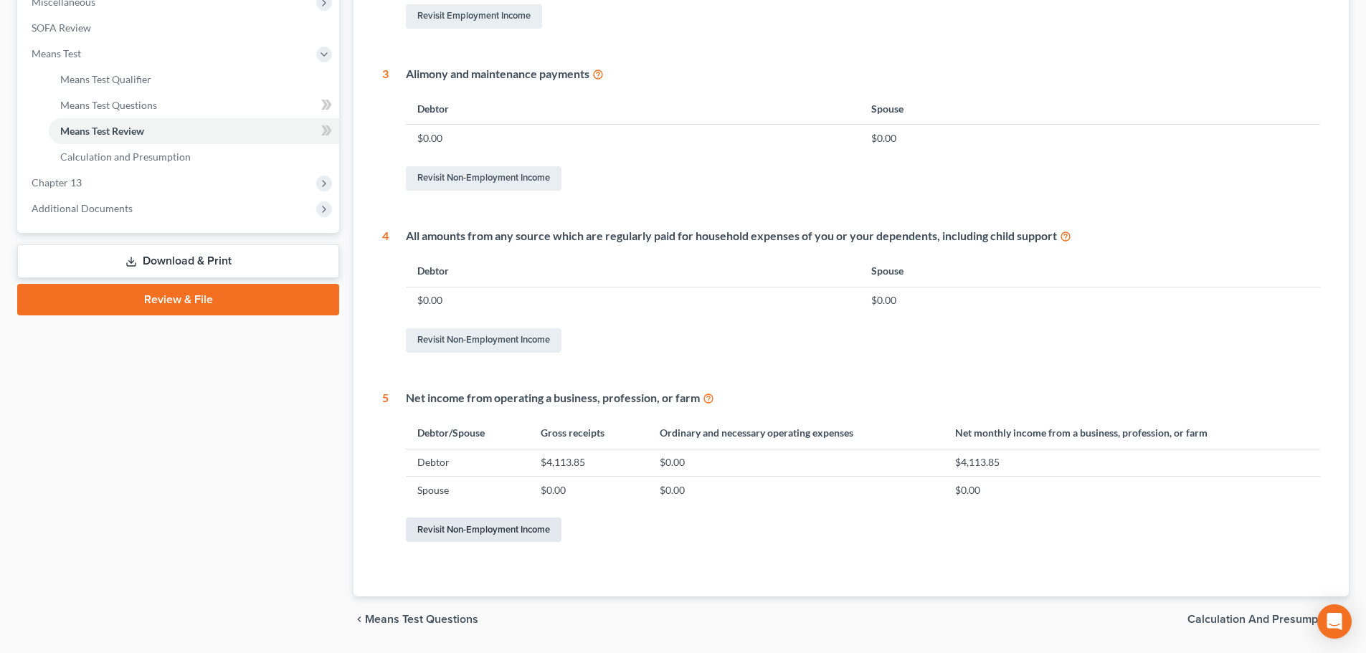
click at [482, 531] on link "Revisit Non-Employment Income" at bounding box center [484, 530] width 156 height 24
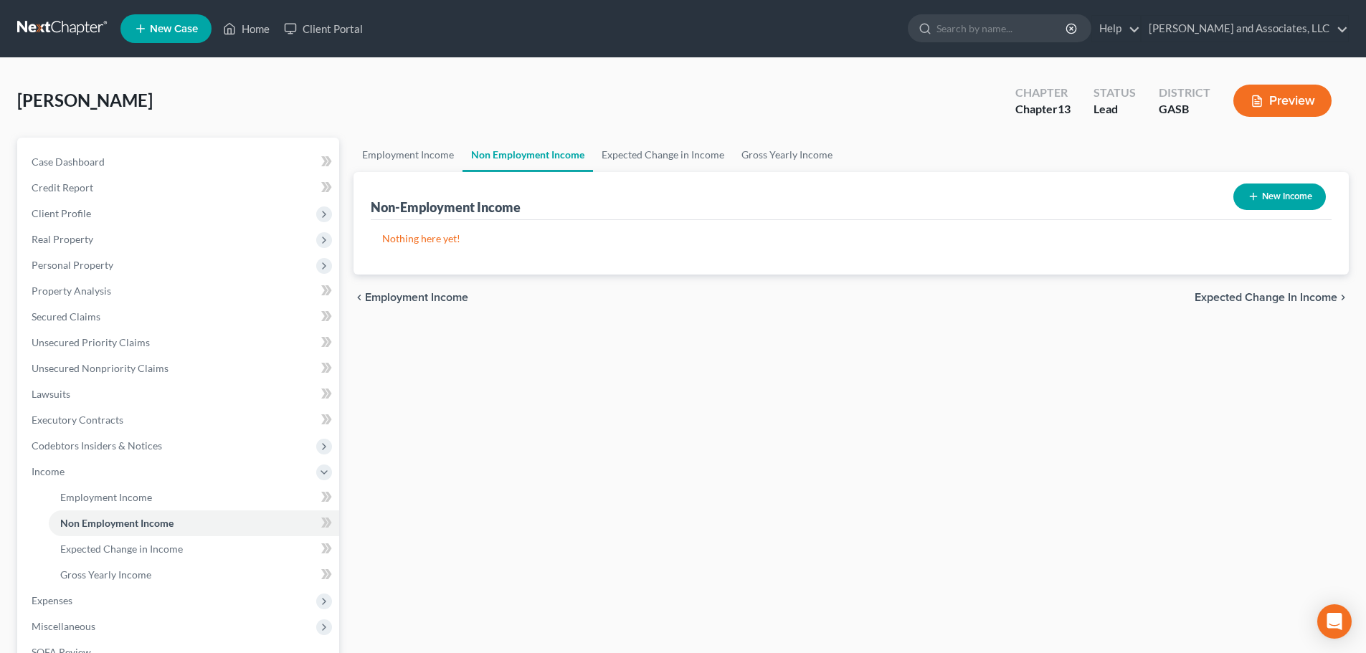
click at [1270, 199] on button "New Income" at bounding box center [1279, 197] width 92 height 27
select select "0"
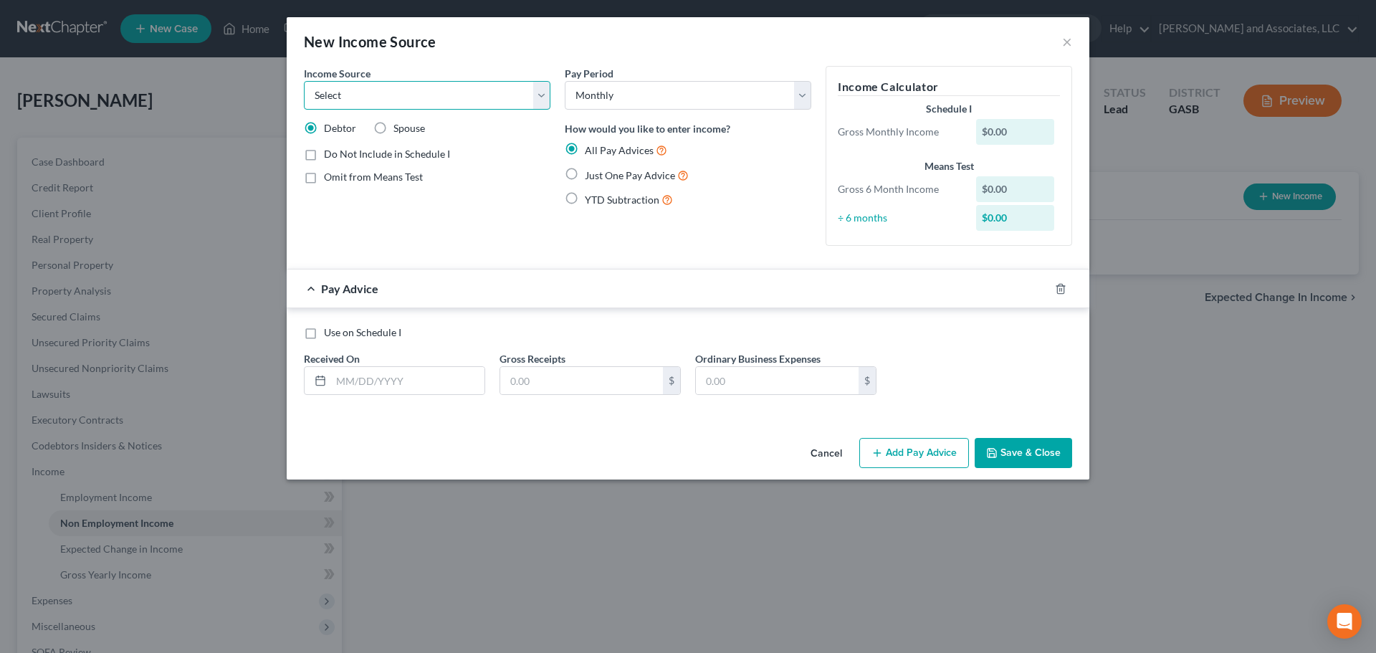
click at [541, 97] on select "Select Unemployment Disability (from employer) Pension Retirement Social Securi…" at bounding box center [427, 95] width 247 height 29
select select "10"
click at [304, 81] on select "Select Unemployment Disability (from employer) Pension Retirement Social Securi…" at bounding box center [427, 95] width 247 height 29
click at [585, 170] on label "Just One Pay Advice" at bounding box center [637, 175] width 104 height 16
click at [591, 170] on input "Just One Pay Advice" at bounding box center [595, 171] width 9 height 9
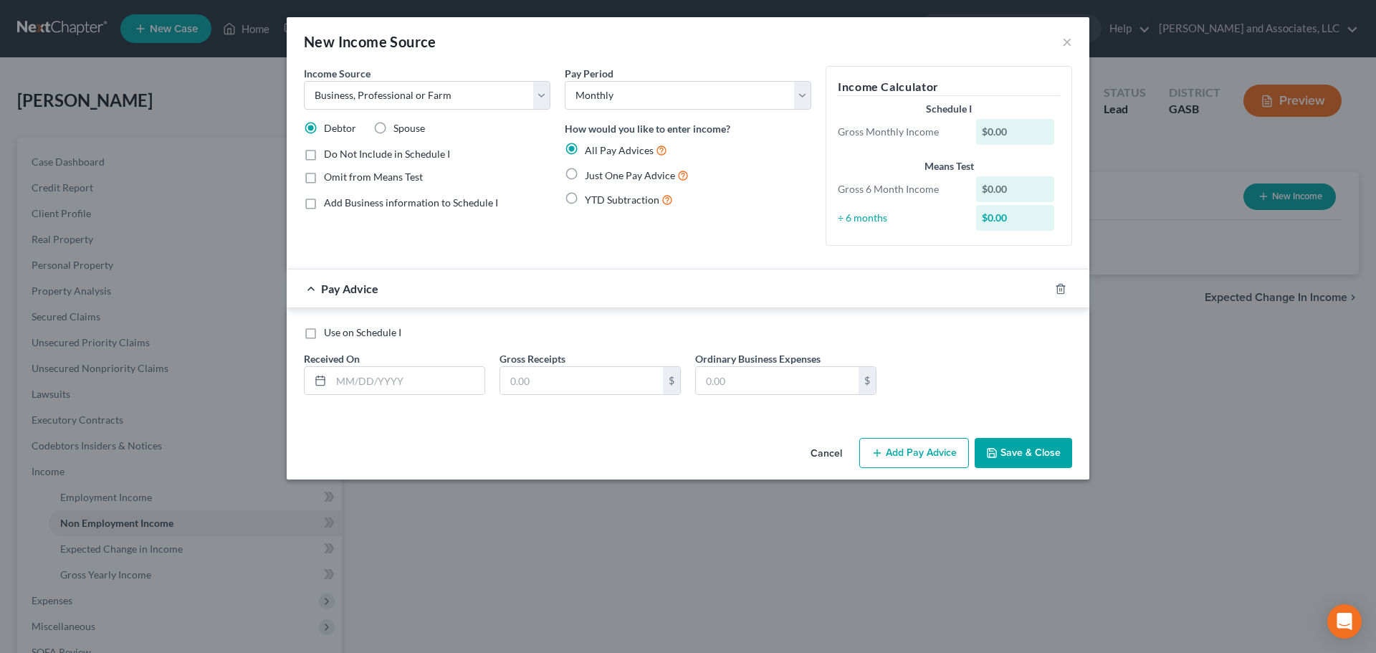
radio input "true"
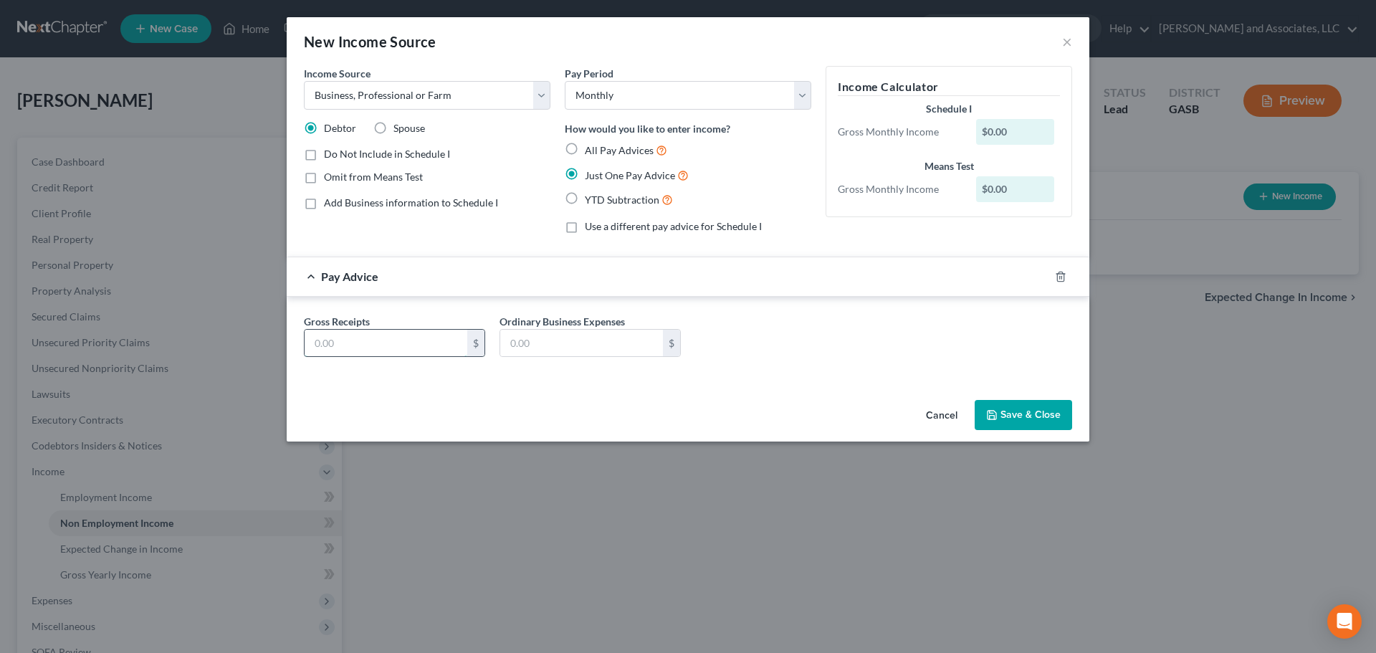
click at [385, 339] on input "text" at bounding box center [386, 343] width 163 height 27
type input "2,100.00"
drag, startPoint x: 382, startPoint y: 341, endPoint x: 258, endPoint y: 346, distance: 124.1
click at [258, 346] on div "New Income Source × Income Source * Select Unemployment Disability (from employ…" at bounding box center [688, 326] width 1376 height 653
click at [542, 346] on input "text" at bounding box center [581, 343] width 163 height 27
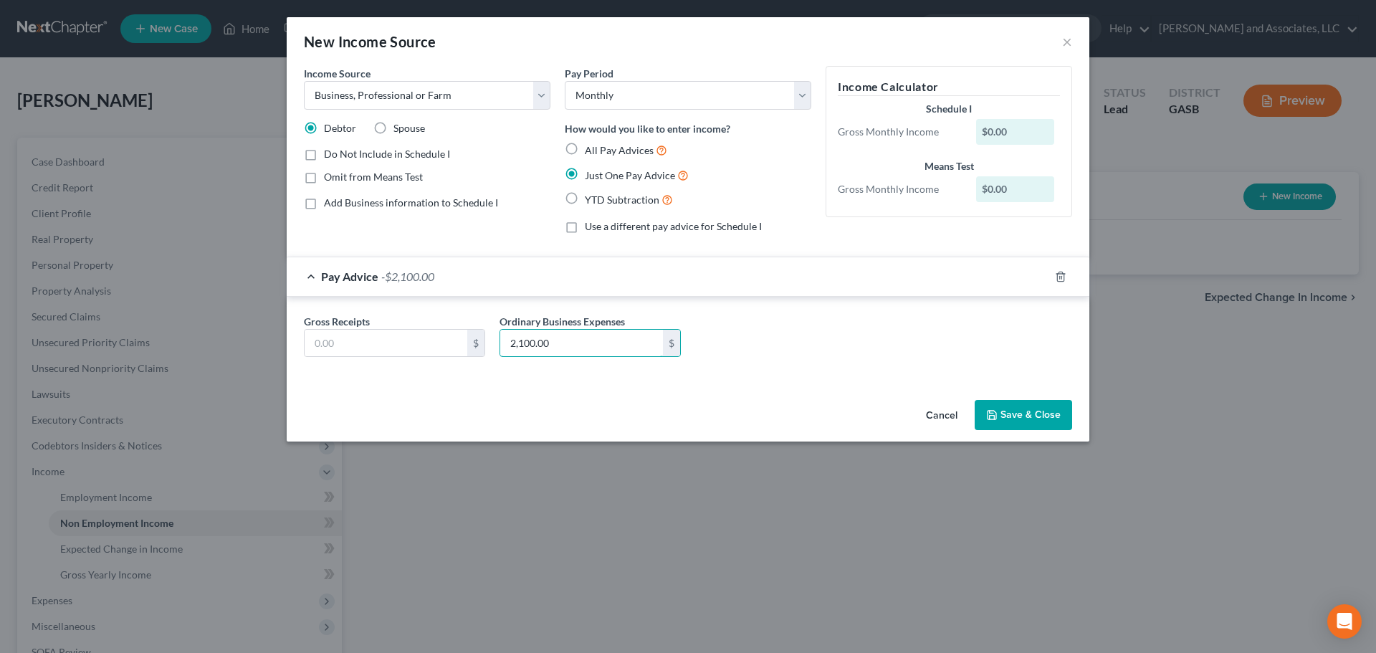
type input "2,100.00"
click at [827, 350] on div "Gross Receipts $ Ordinary Business Expenses 2,100.00 $" at bounding box center [688, 341] width 783 height 55
click at [1012, 406] on button "Save & Close" at bounding box center [1023, 415] width 97 height 30
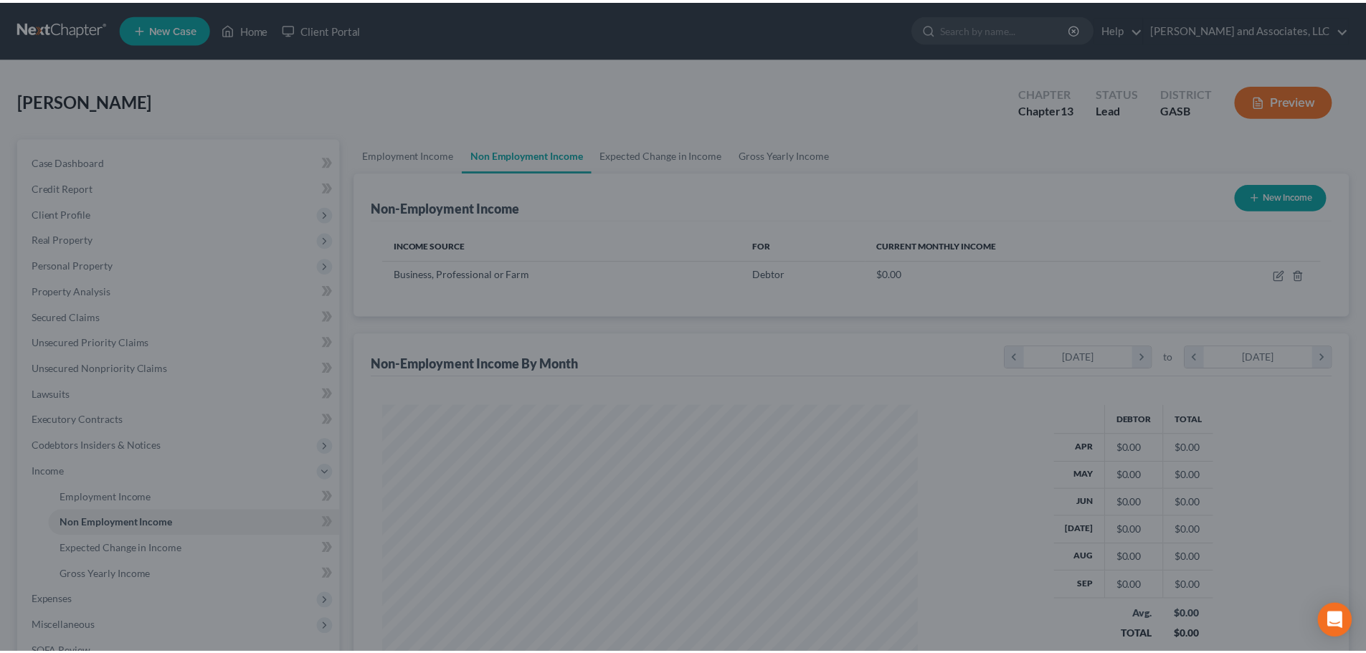
scroll to position [267, 563]
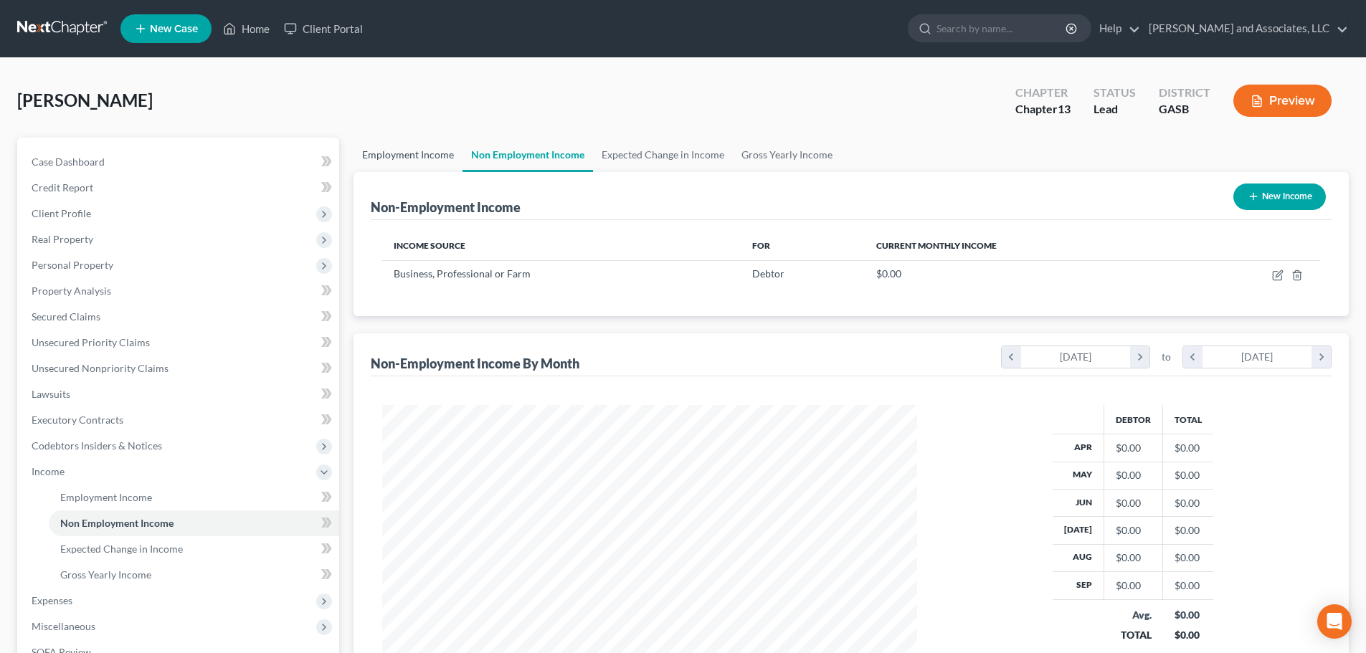
click at [391, 156] on link "Employment Income" at bounding box center [407, 155] width 109 height 34
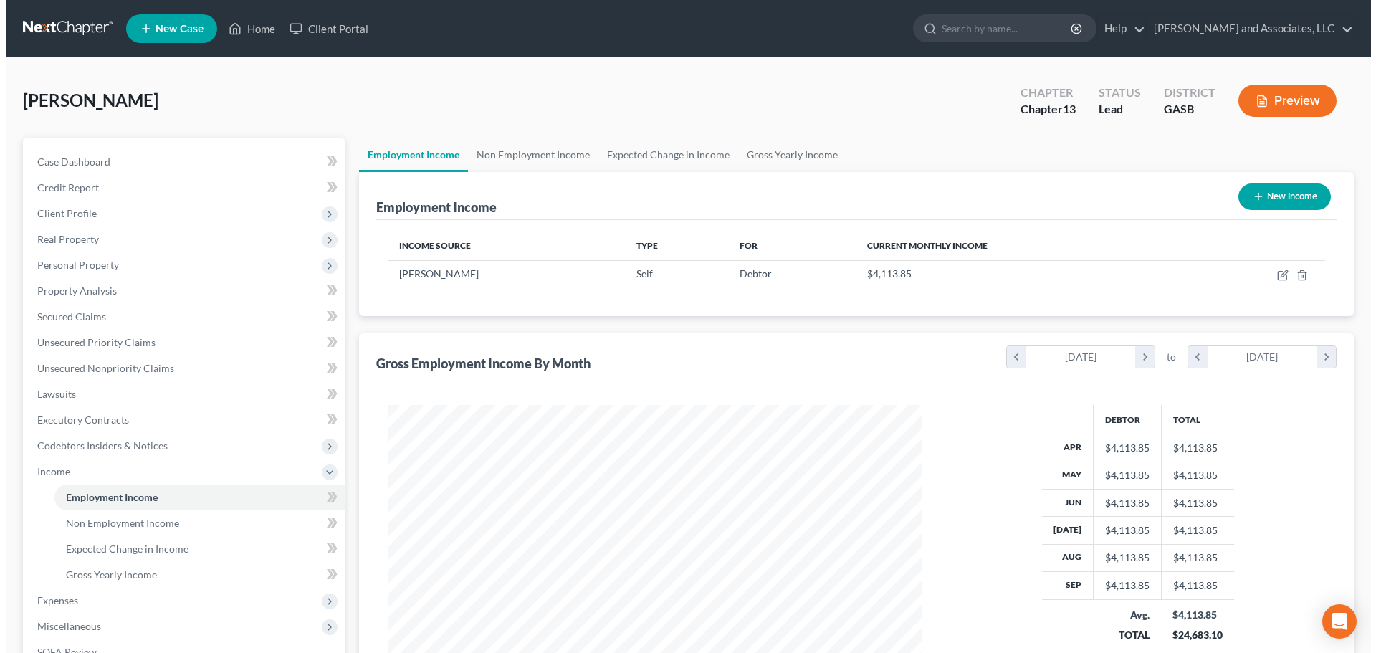
scroll to position [267, 563]
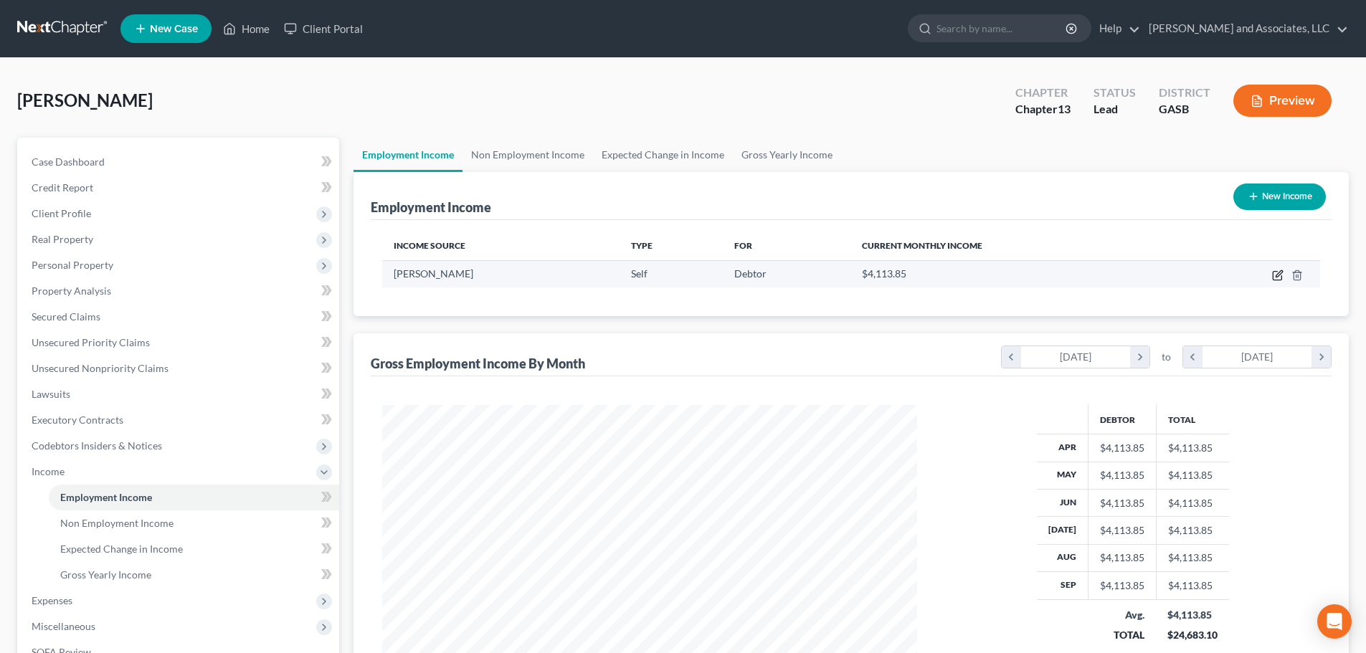
click at [1277, 275] on icon "button" at bounding box center [1277, 275] width 11 height 11
select select "1"
select select "10"
select select "0"
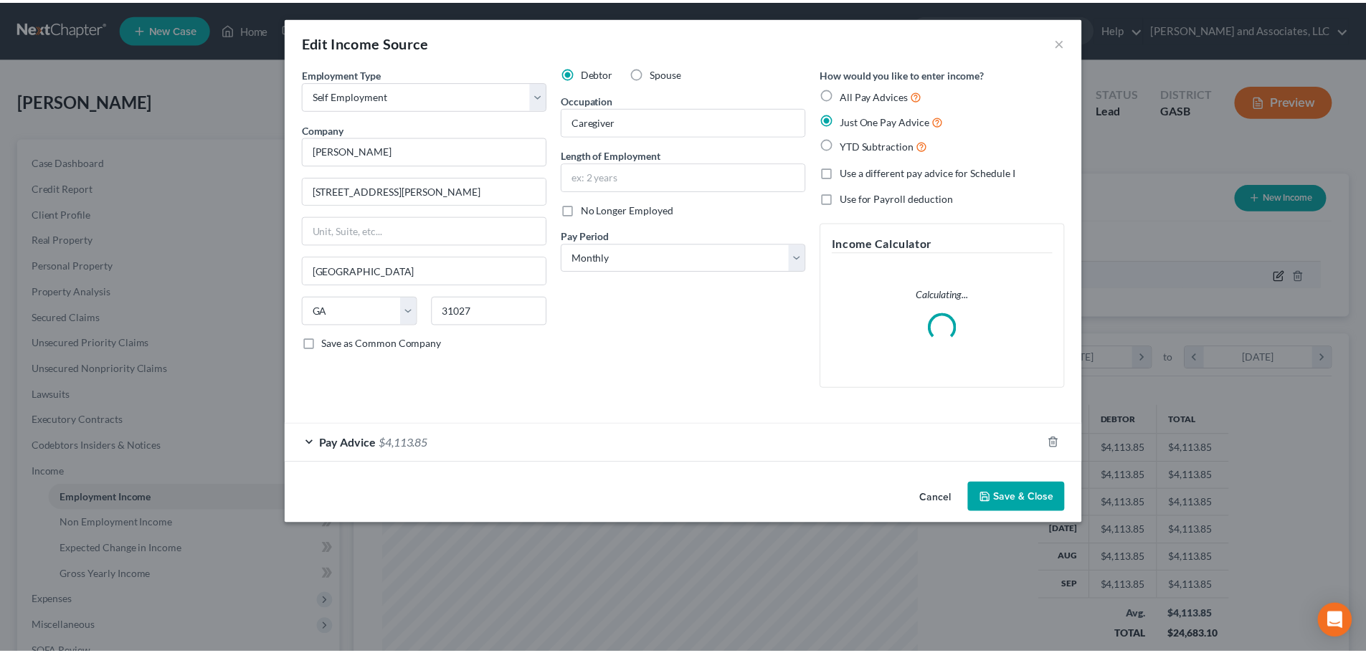
scroll to position [270, 568]
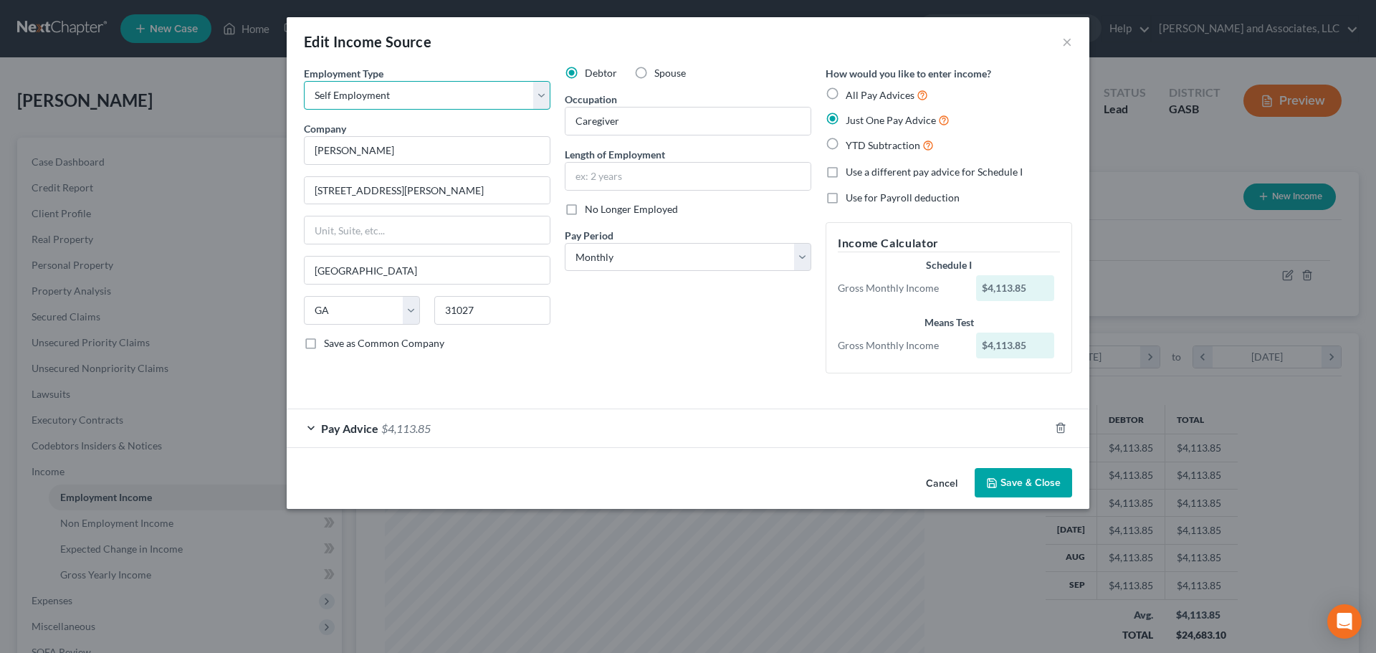
click at [542, 92] on select "Select Full or [DEMOGRAPHIC_DATA] Employment Self Employment" at bounding box center [427, 95] width 247 height 29
select select "0"
click at [304, 81] on select "Select Full or [DEMOGRAPHIC_DATA] Employment Self Employment" at bounding box center [427, 95] width 247 height 29
click at [1029, 482] on button "Save & Close" at bounding box center [1023, 483] width 97 height 30
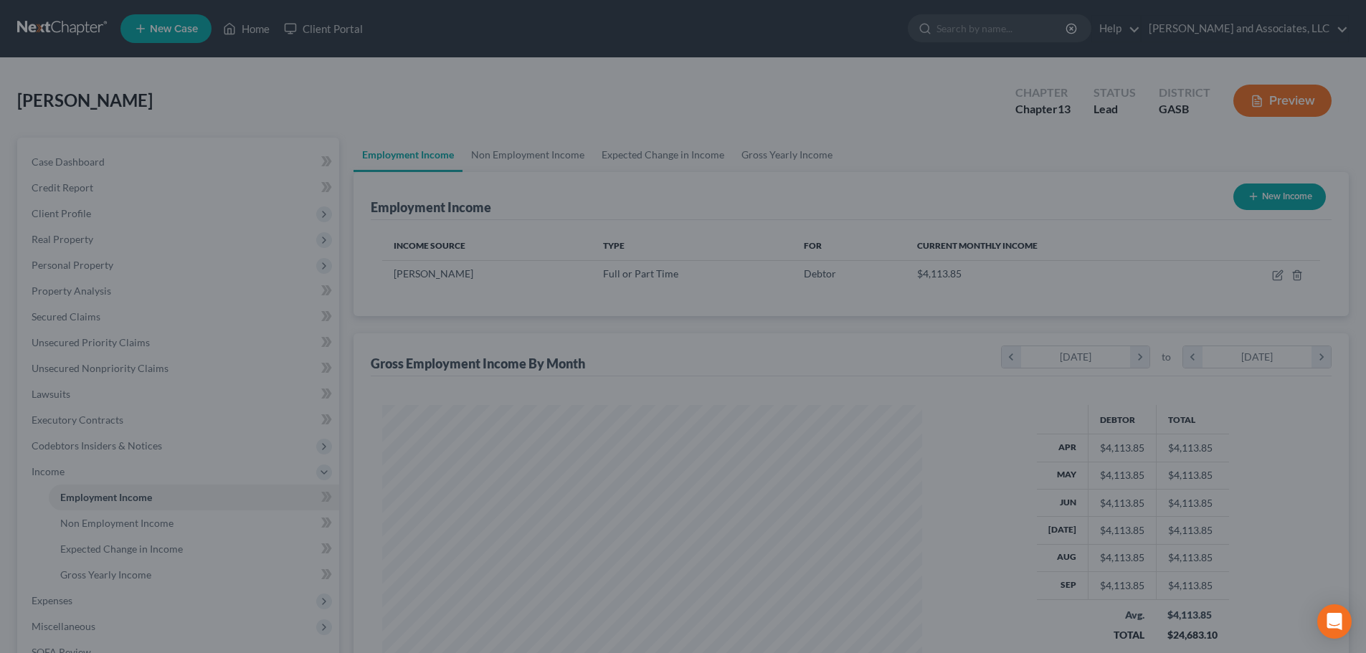
scroll to position [716617, 716321]
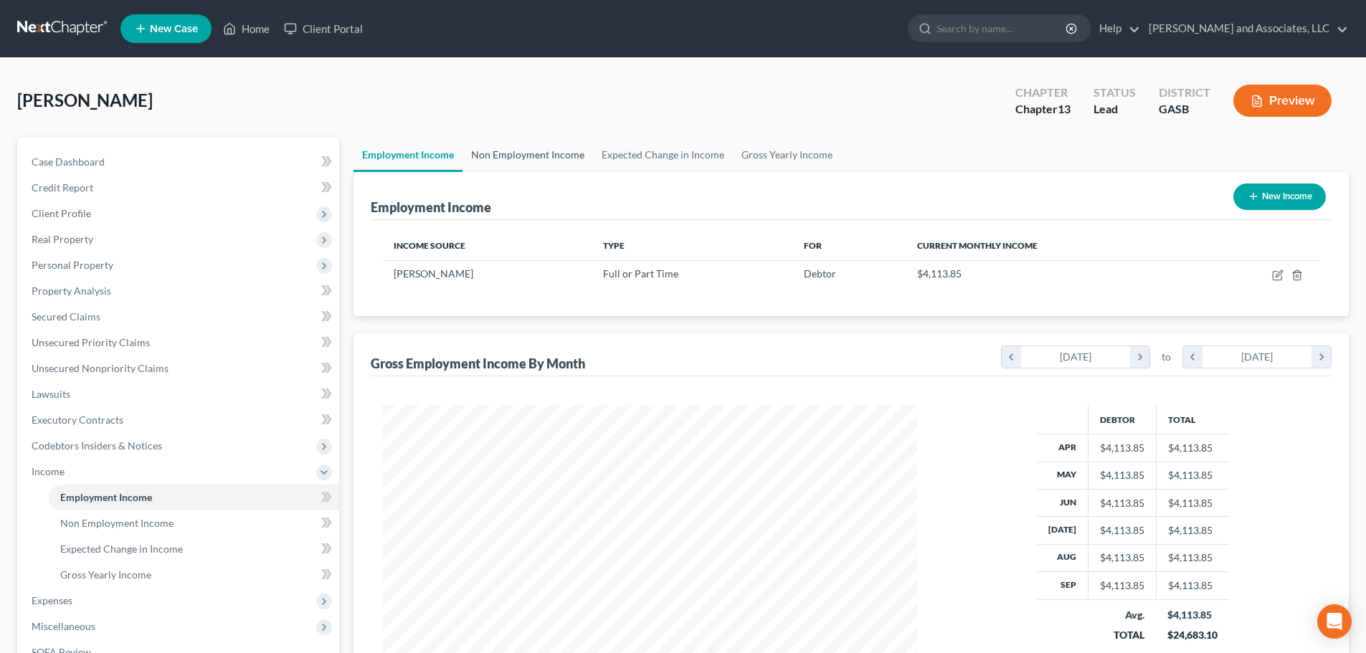
click at [519, 153] on link "Non Employment Income" at bounding box center [527, 155] width 130 height 34
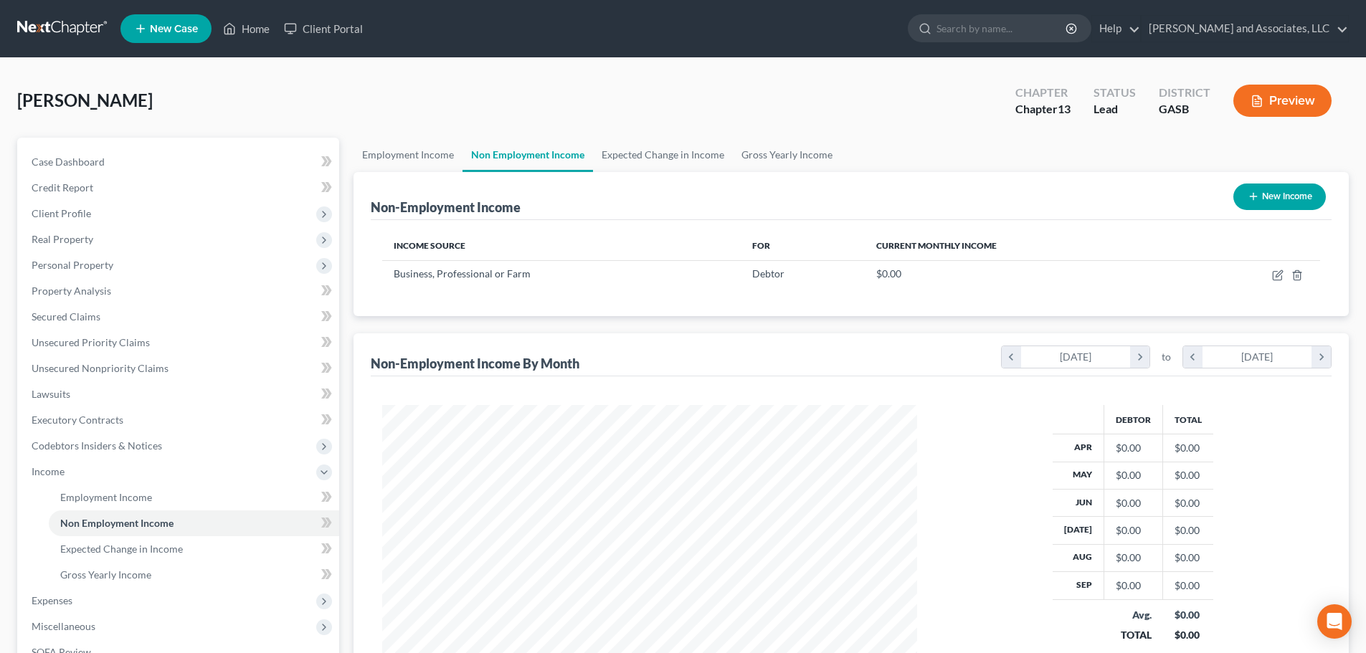
scroll to position [267, 563]
click at [424, 159] on link "Employment Income" at bounding box center [407, 155] width 109 height 34
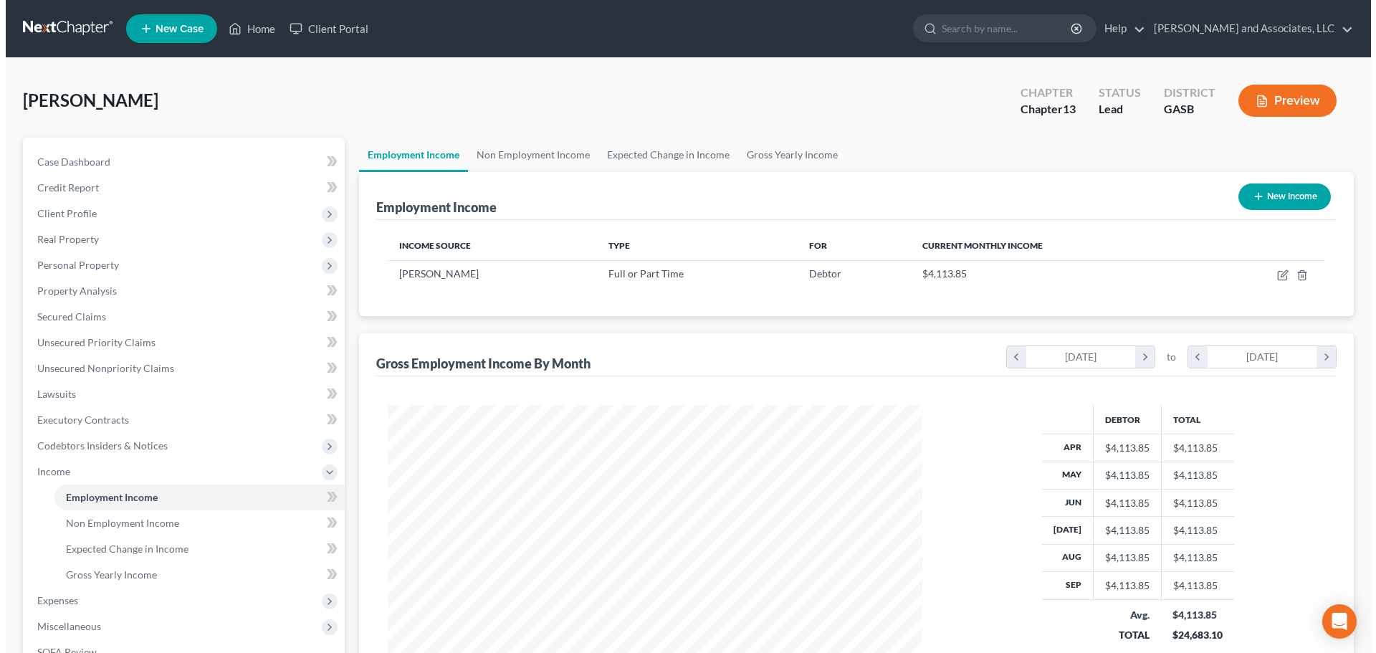
scroll to position [267, 563]
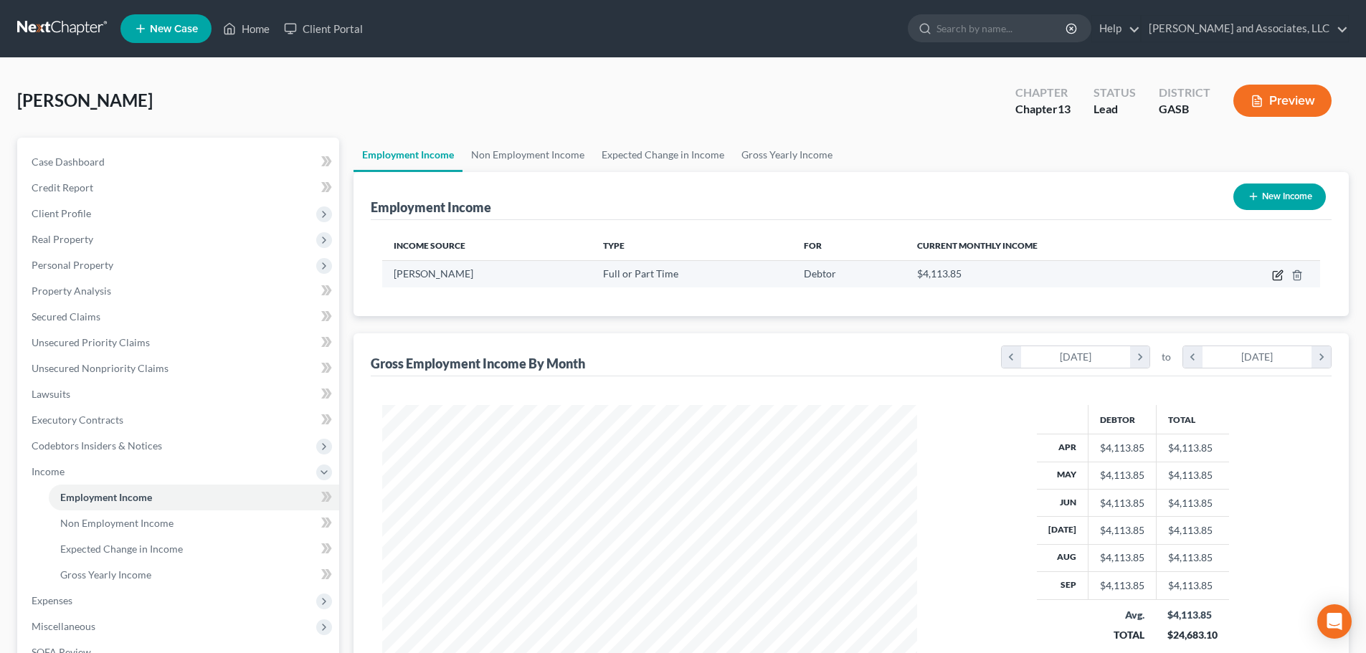
click at [1272, 273] on icon "button" at bounding box center [1277, 275] width 11 height 11
select select "0"
select select "10"
select select "0"
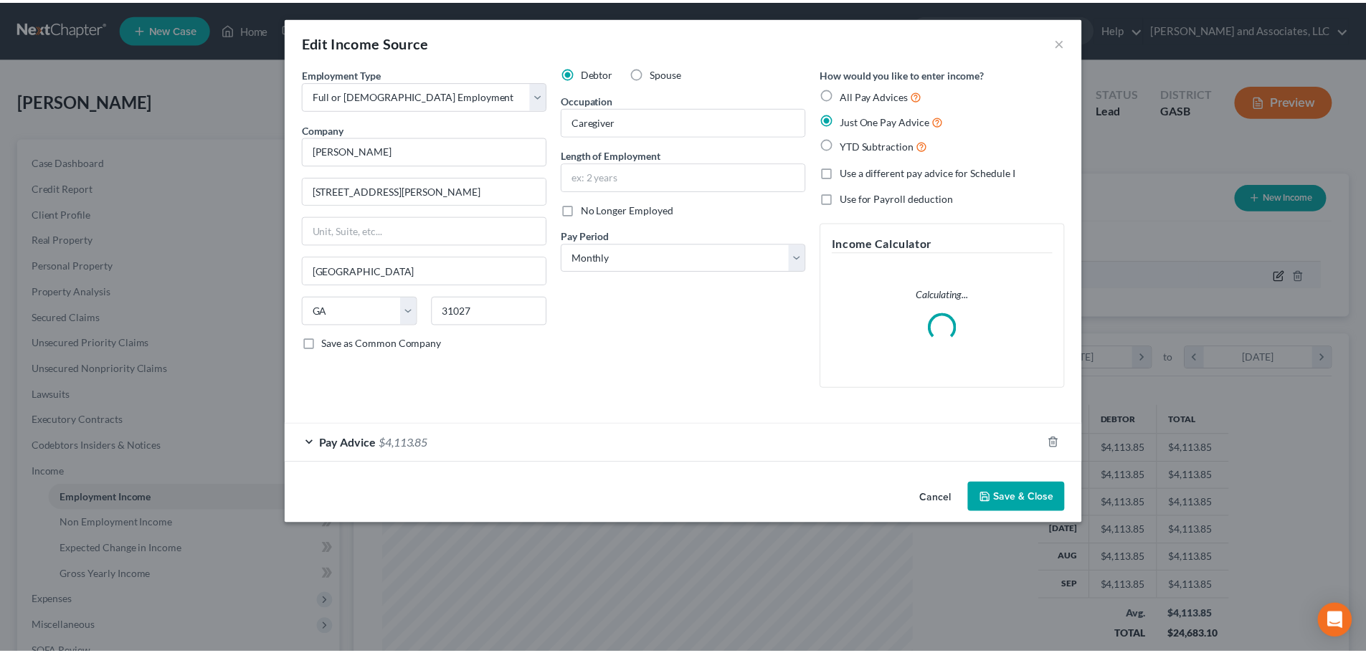
scroll to position [270, 568]
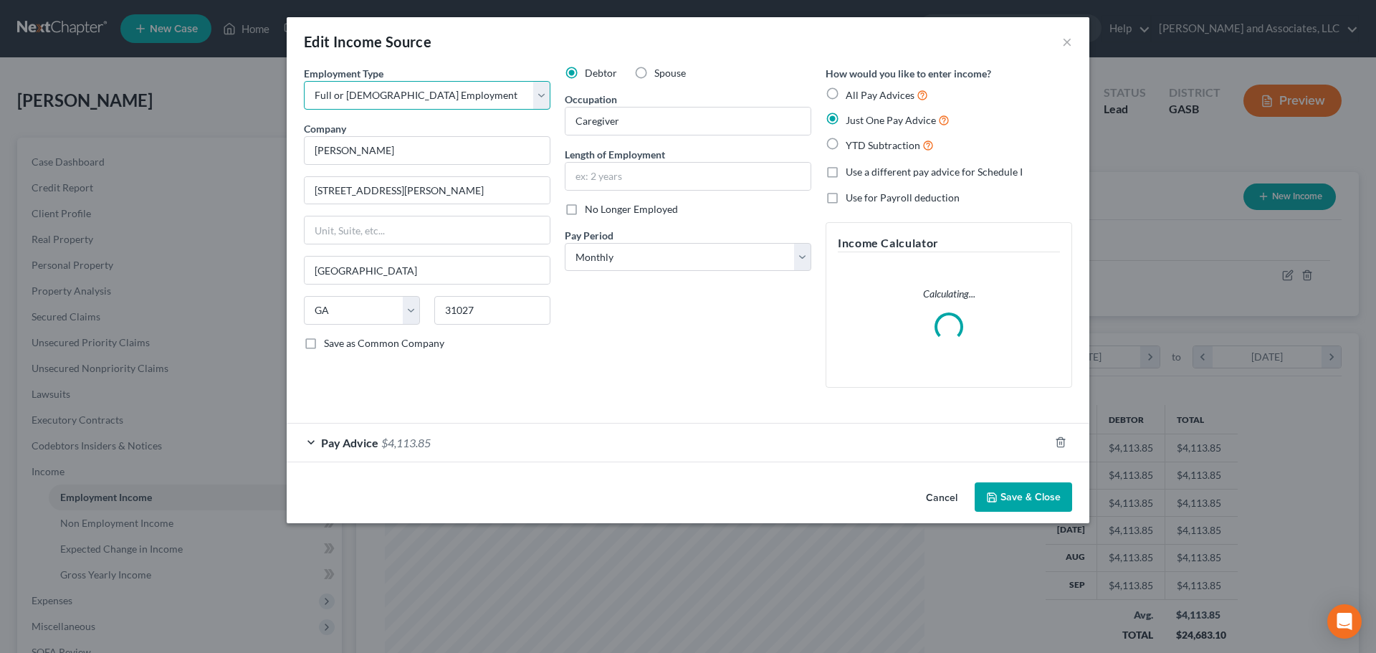
click at [539, 92] on select "Select Full or [DEMOGRAPHIC_DATA] Employment Self Employment" at bounding box center [427, 95] width 247 height 29
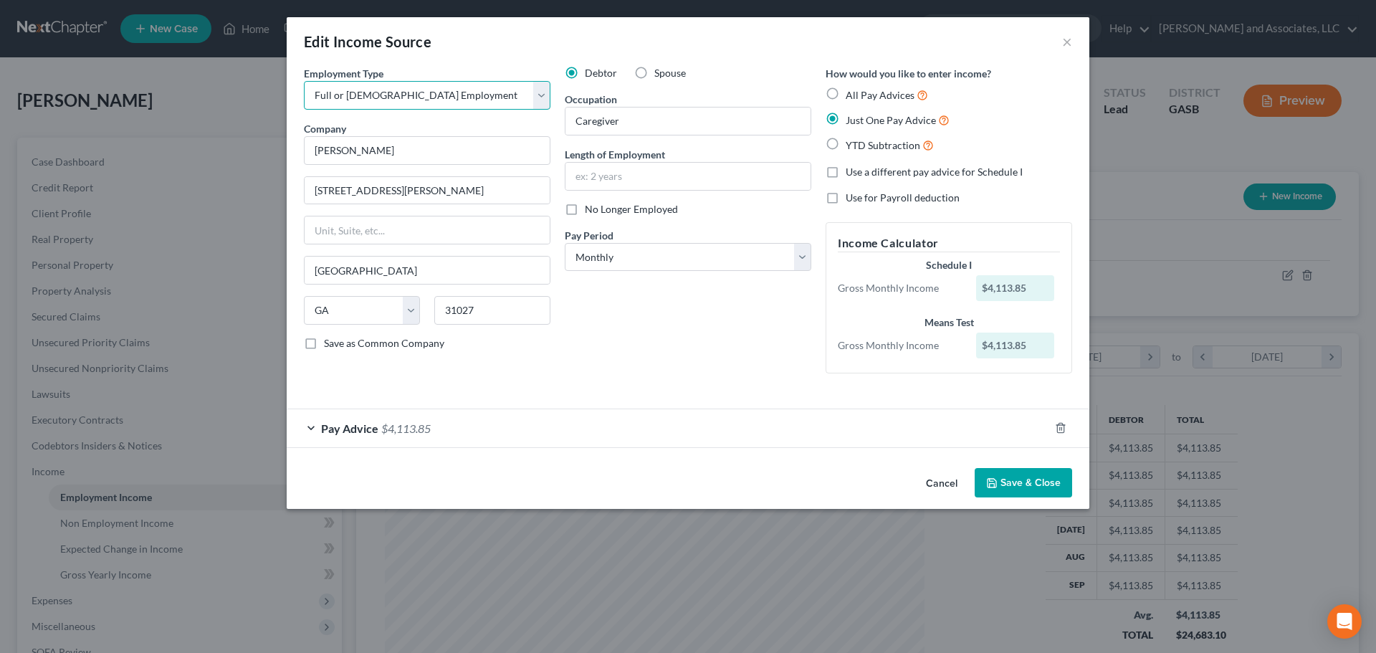
click at [304, 81] on select "Select Full or [DEMOGRAPHIC_DATA] Employment Self Employment" at bounding box center [427, 95] width 247 height 29
click at [1007, 481] on button "Save & Close" at bounding box center [1023, 483] width 97 height 30
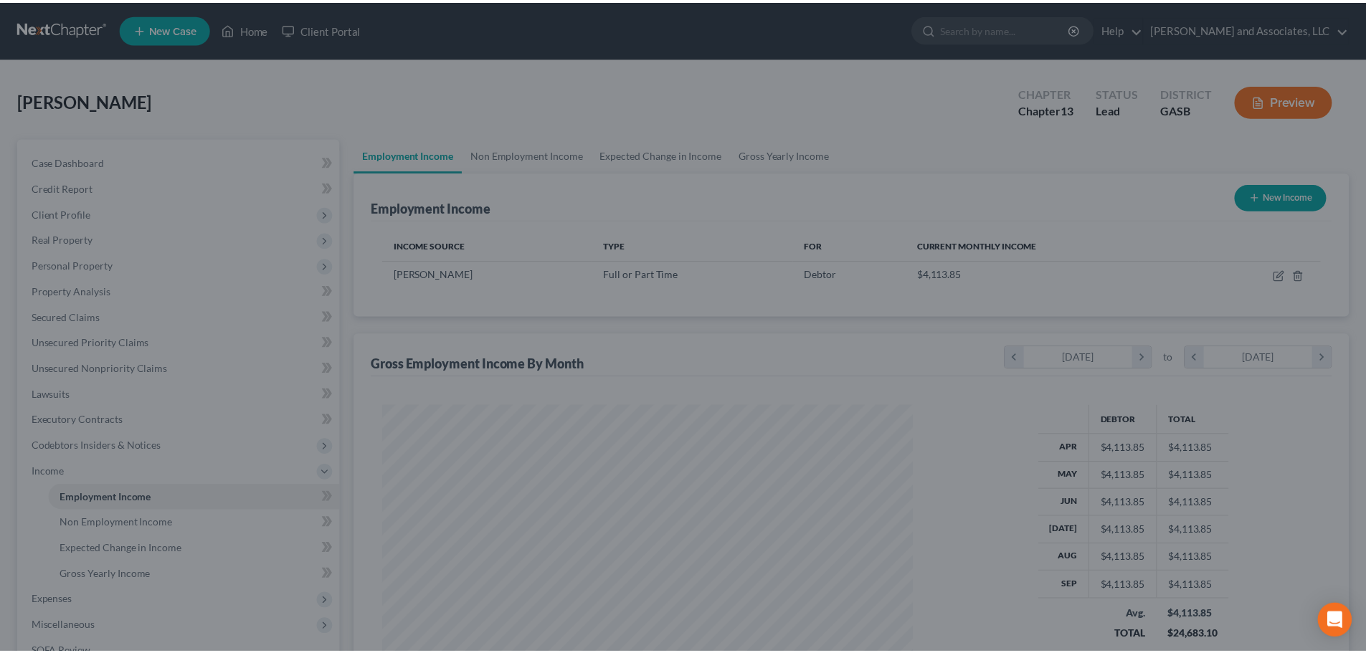
scroll to position [716617, 716321]
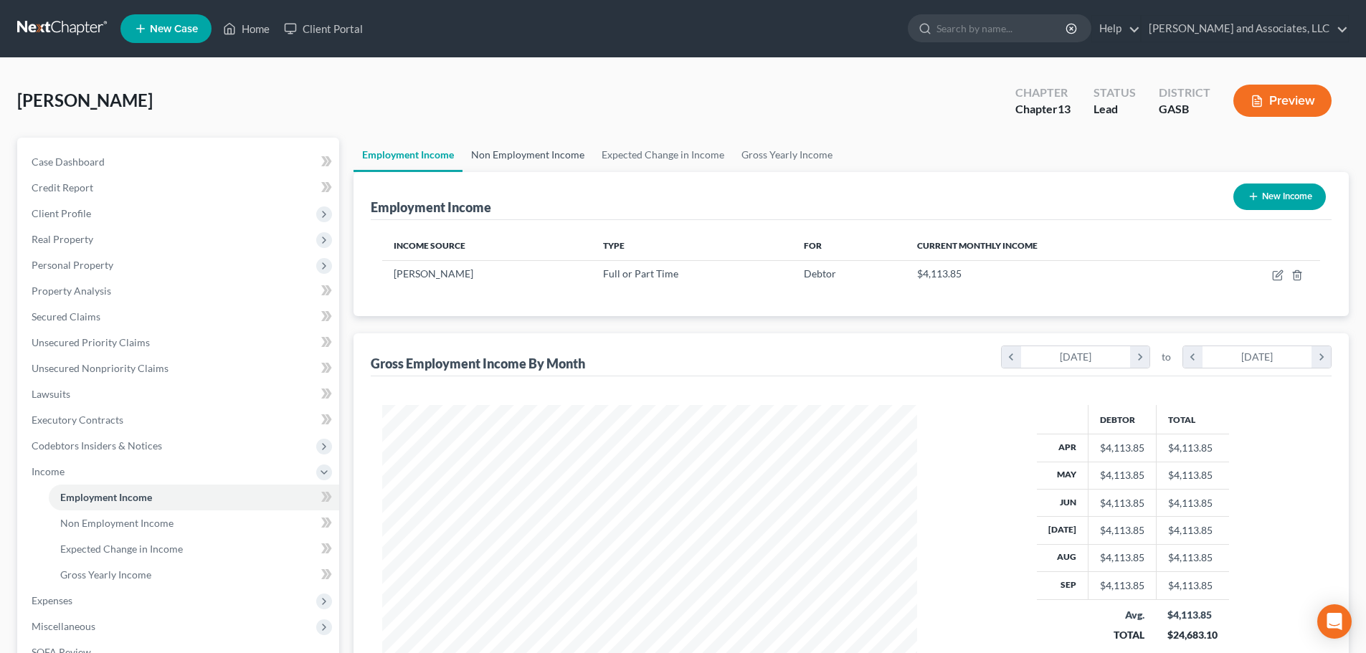
click at [528, 157] on link "Non Employment Income" at bounding box center [527, 155] width 130 height 34
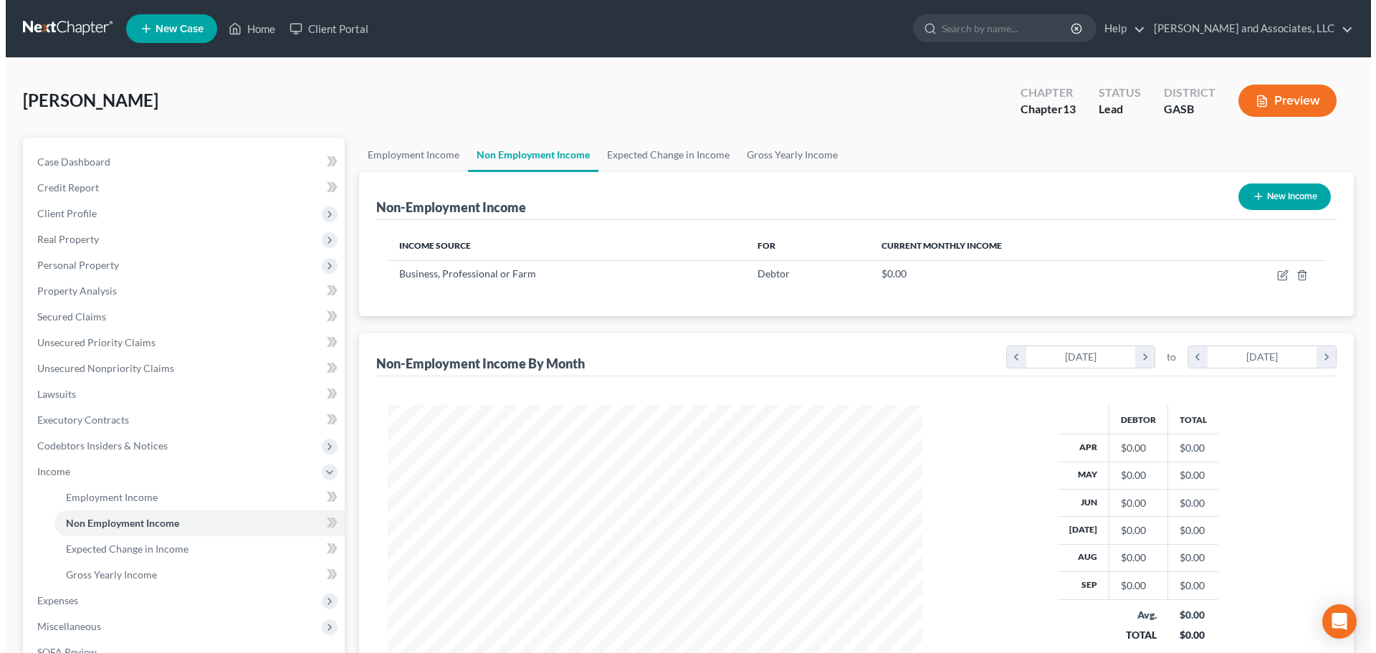
scroll to position [267, 563]
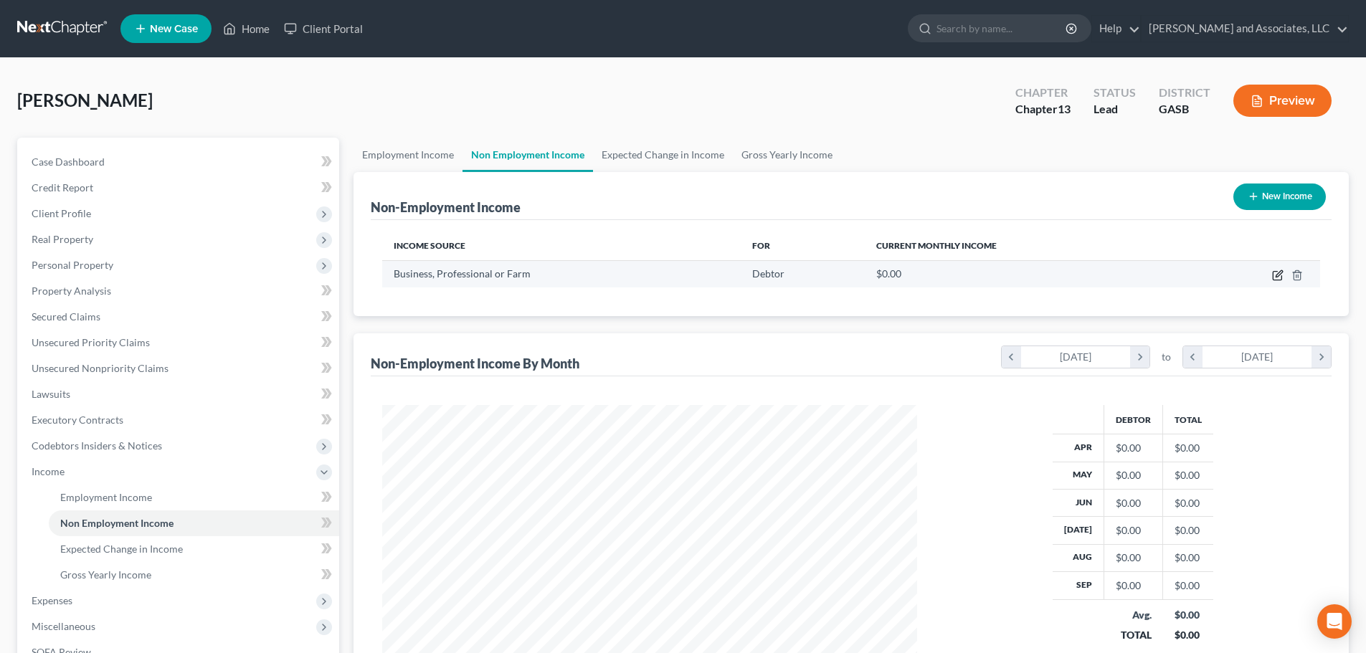
click at [1277, 272] on icon "button" at bounding box center [1277, 275] width 11 height 11
select select "10"
select select "0"
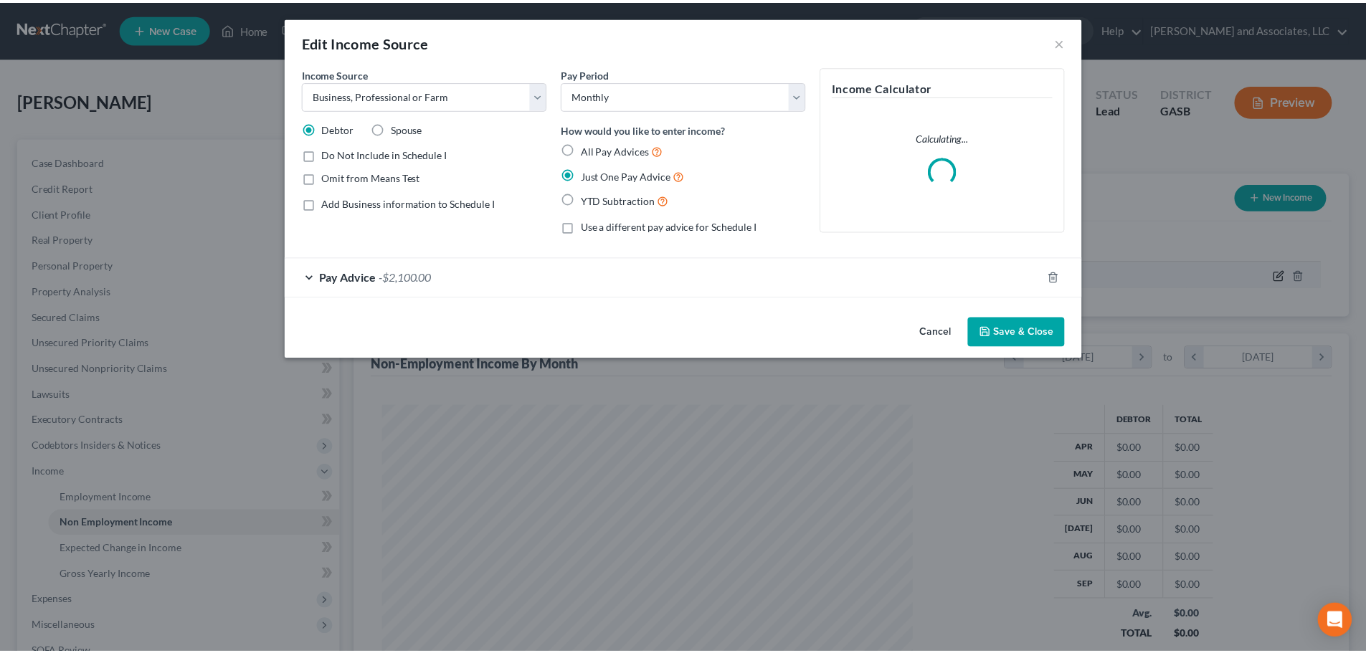
scroll to position [270, 568]
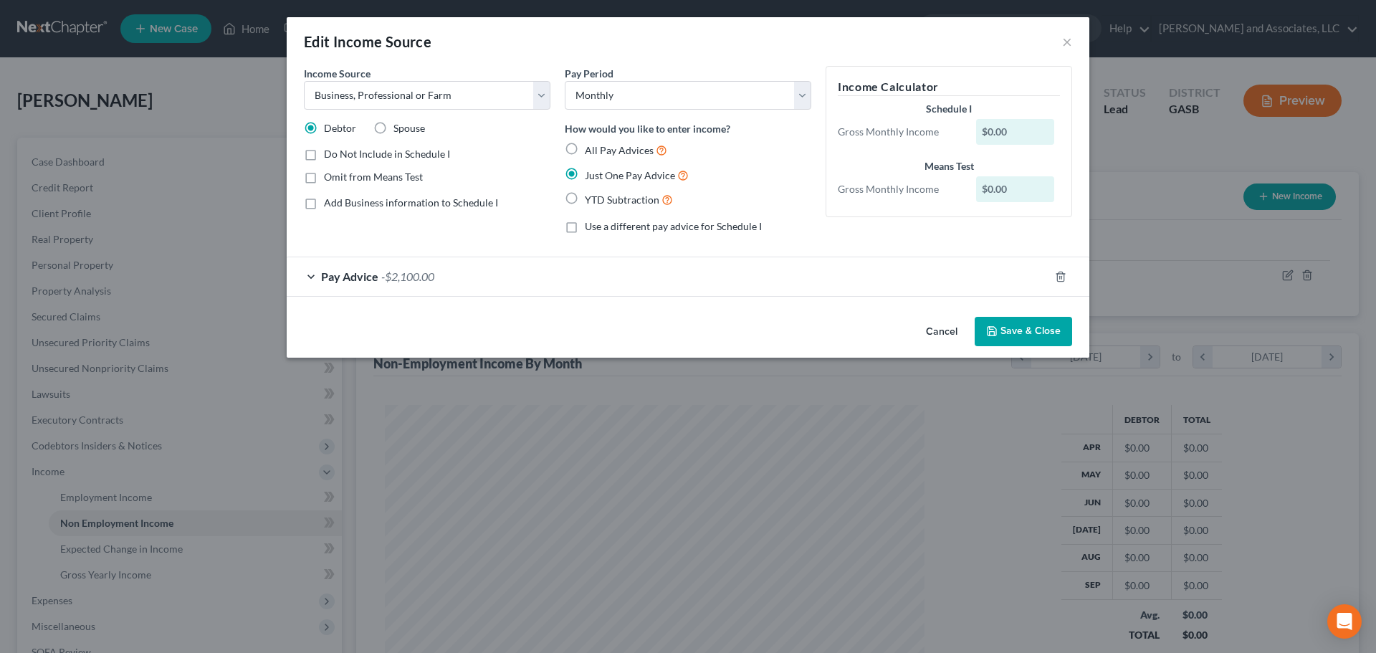
click at [324, 205] on label "Add Business information to Schedule I" at bounding box center [411, 203] width 174 height 14
click at [330, 205] on input "Add Business information to Schedule I" at bounding box center [334, 200] width 9 height 9
checkbox input "true"
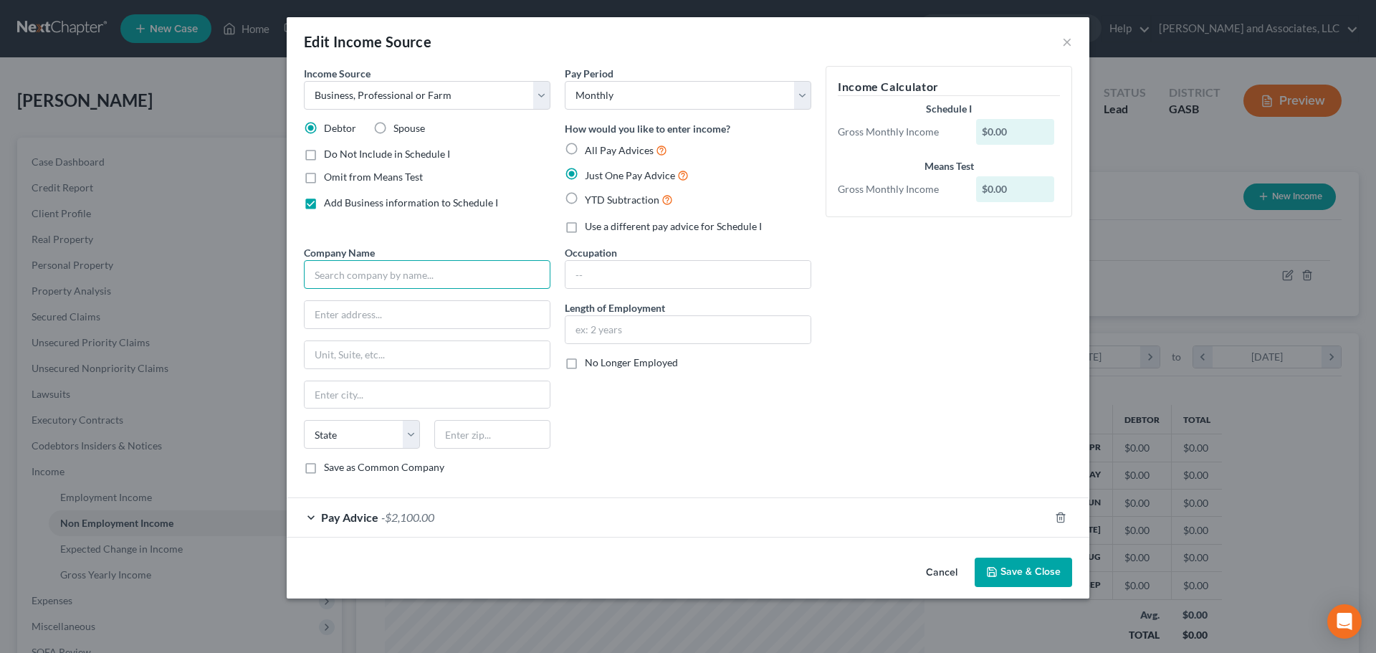
click at [364, 270] on input "text" at bounding box center [427, 274] width 247 height 29
type input "[PERSON_NAME]"
type input "[STREET_ADDRESS][PERSON_NAME]"
type input "[GEOGRAPHIC_DATA]"
select select "10"
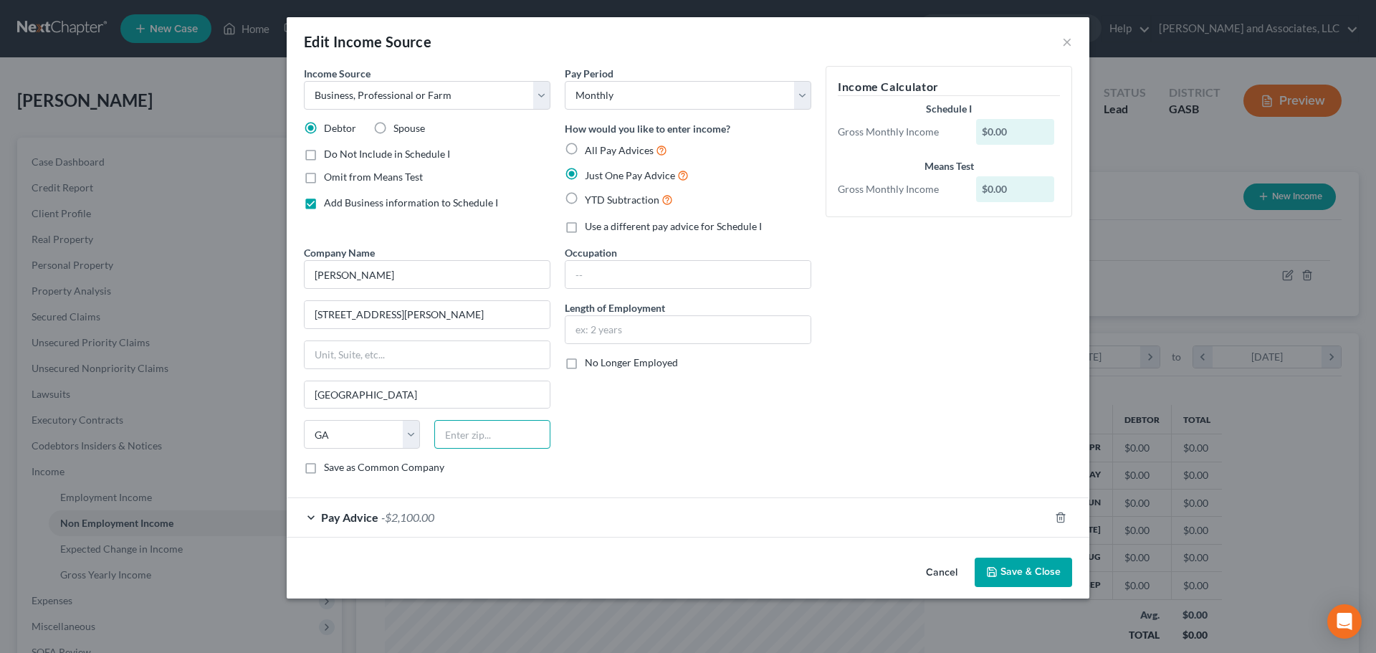
type input "31027"
click at [332, 394] on input "[GEOGRAPHIC_DATA]" at bounding box center [427, 394] width 245 height 27
type input "[GEOGRAPHIC_DATA]"
click at [643, 275] on input "text" at bounding box center [688, 274] width 245 height 27
type input "Caregiver"
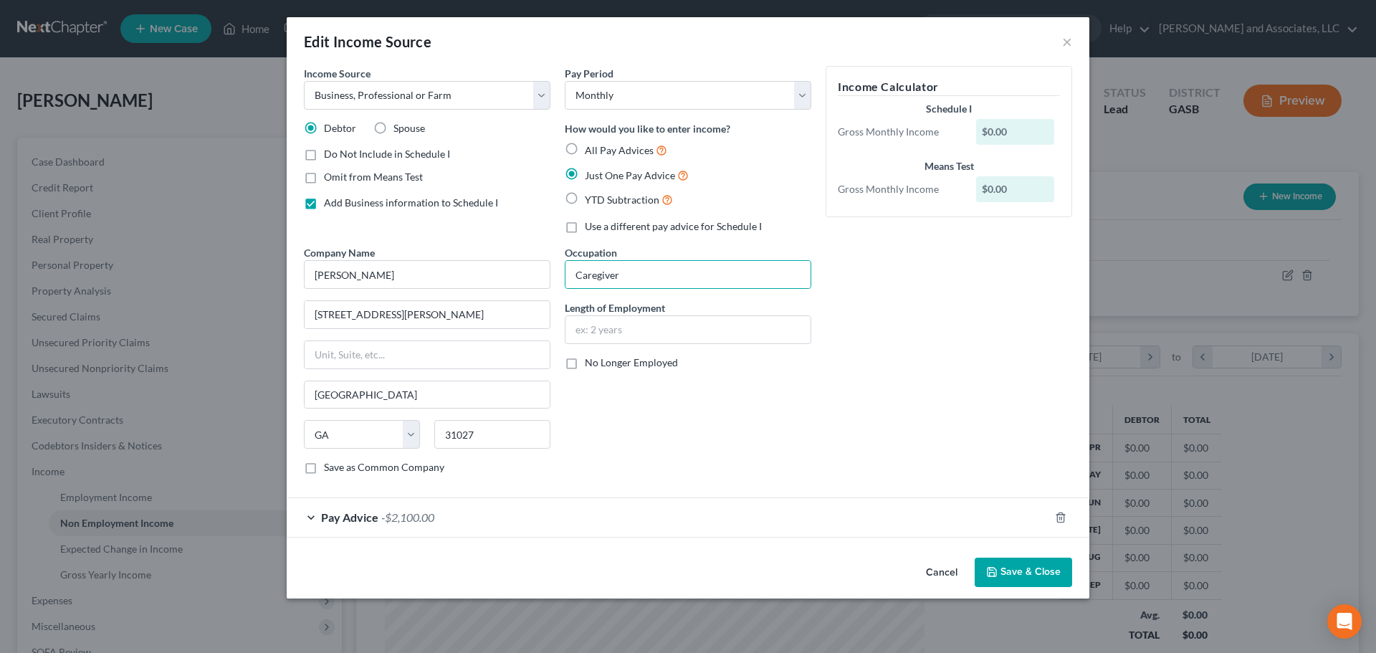
click at [1022, 572] on button "Save & Close" at bounding box center [1023, 573] width 97 height 30
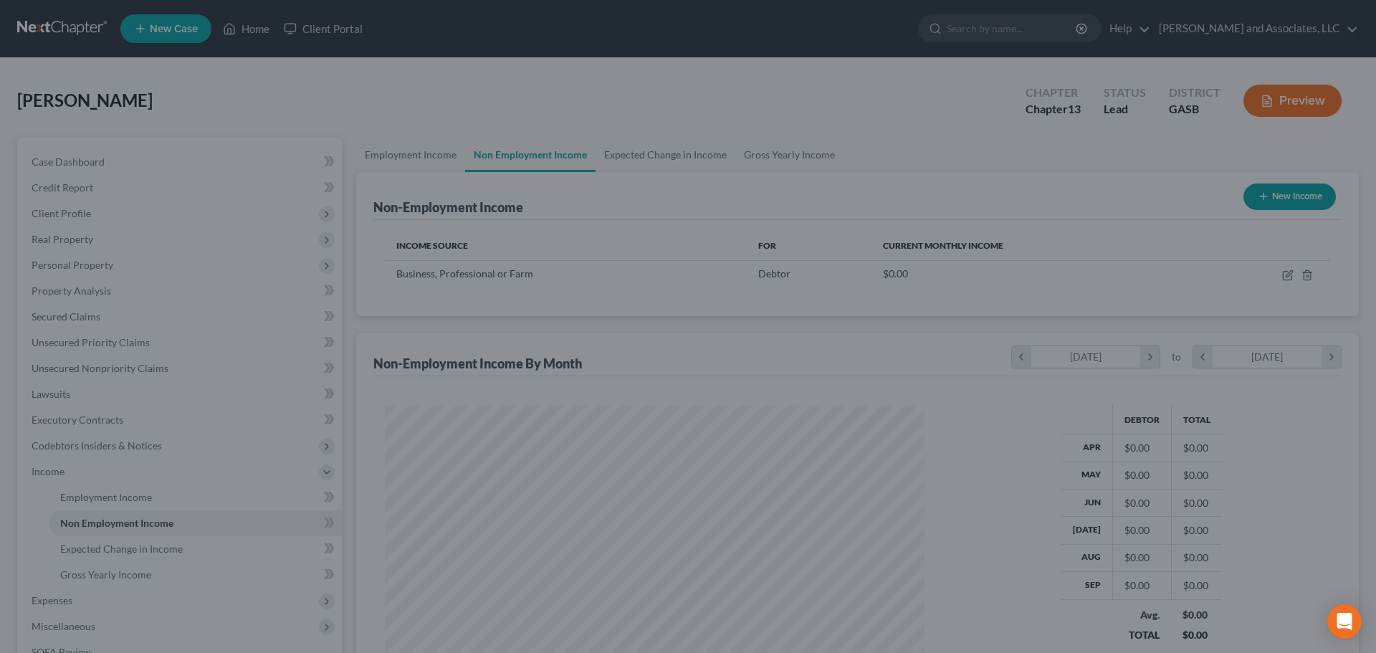
scroll to position [716617, 716321]
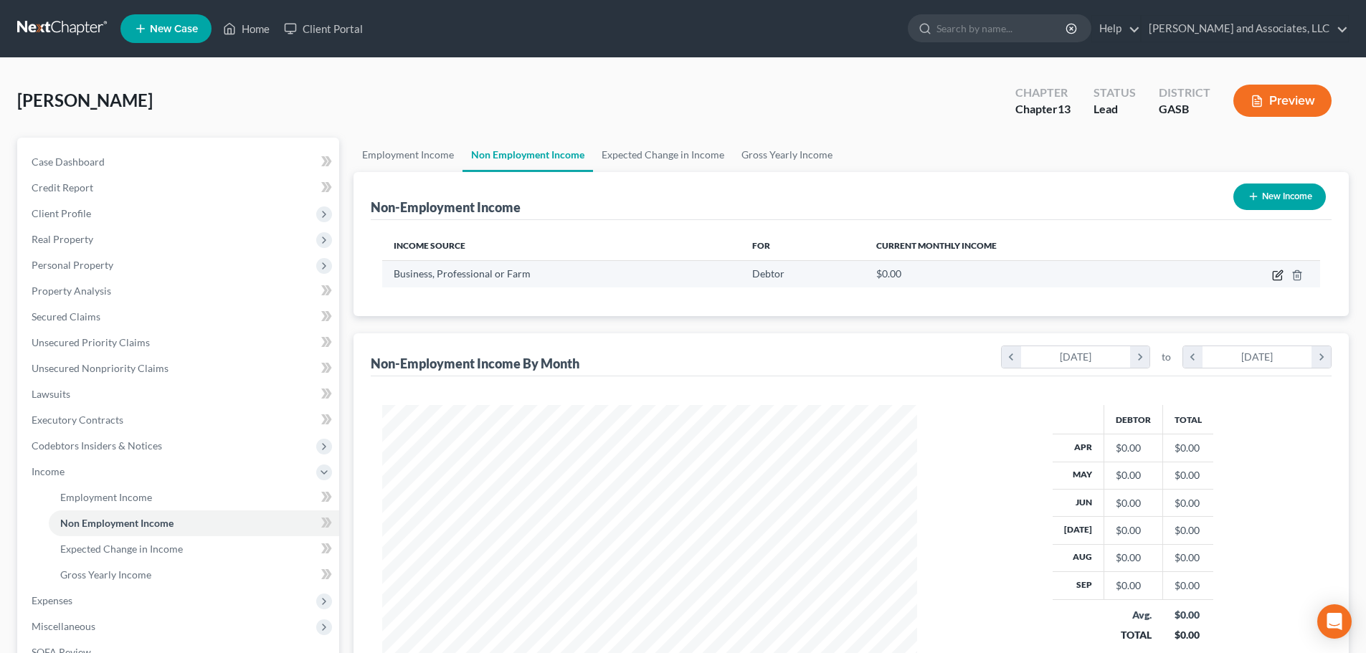
click at [1276, 275] on icon "button" at bounding box center [1277, 275] width 11 height 11
select select "10"
select select "0"
select select "10"
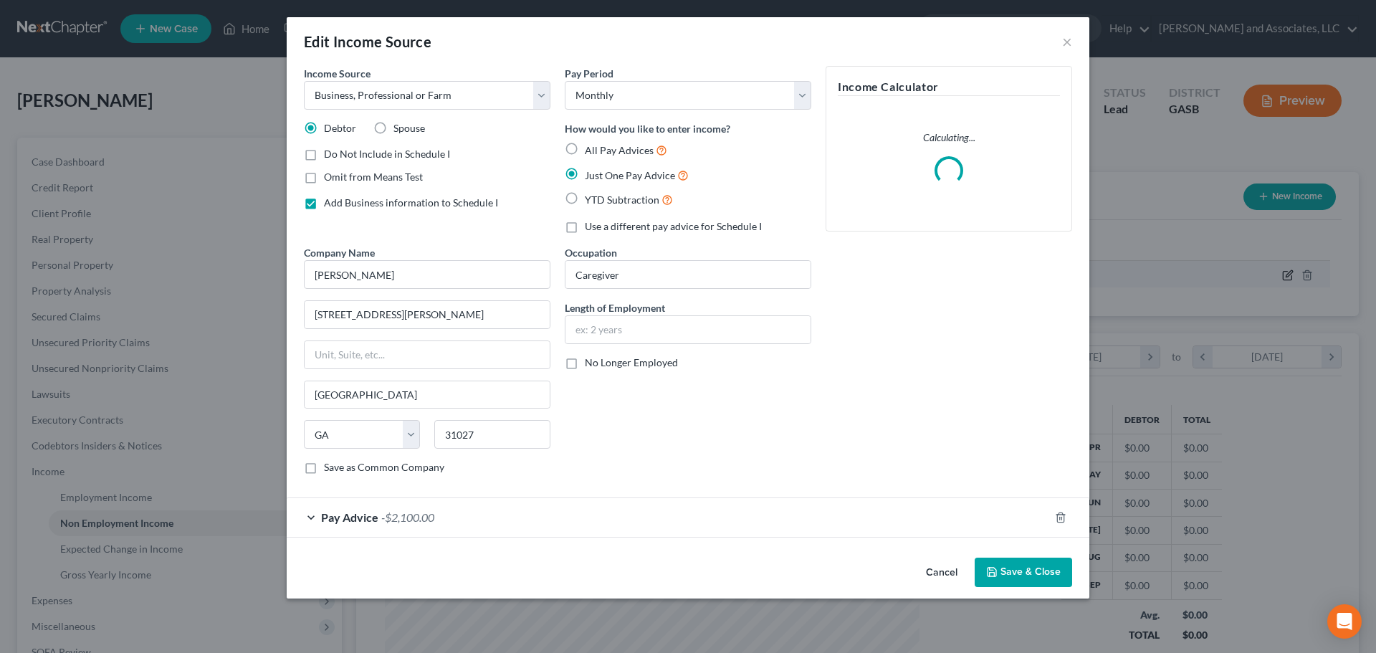
scroll to position [270, 568]
click at [658, 515] on div "Pay Advice -$2,100.00" at bounding box center [668, 517] width 763 height 38
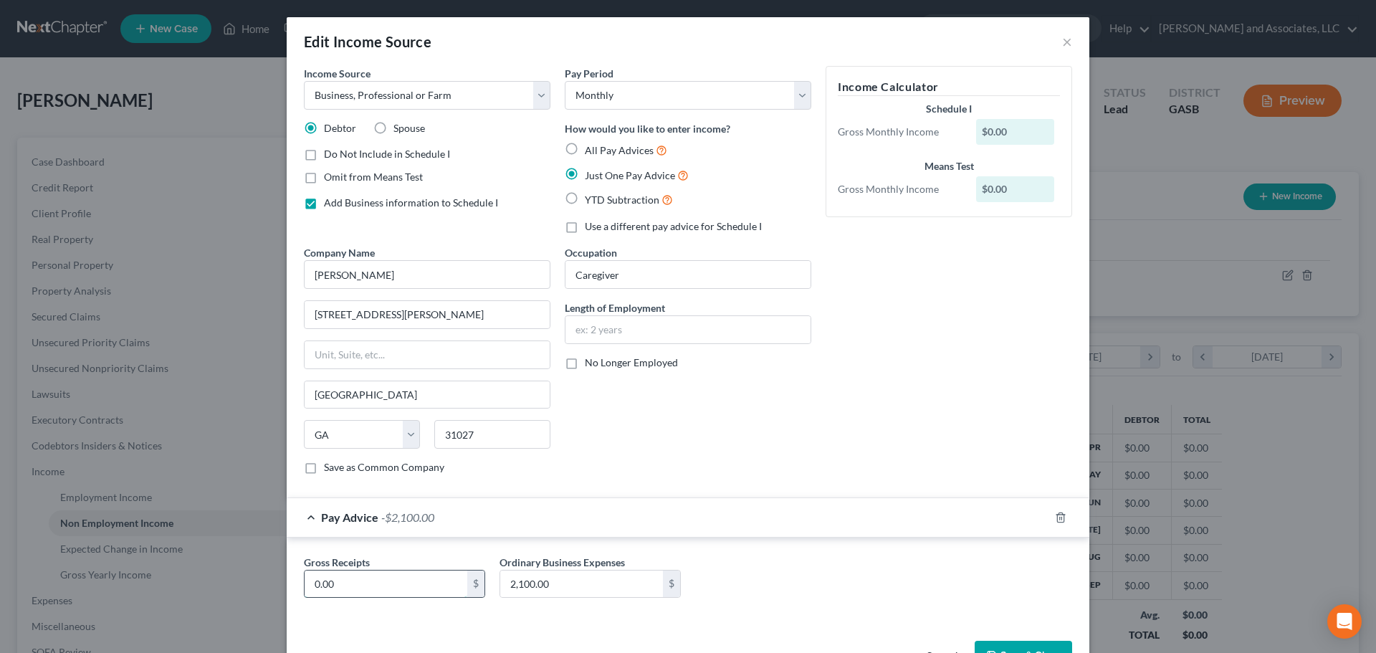
click at [339, 584] on input "0.00" at bounding box center [386, 584] width 163 height 27
type input "2,100.00"
click at [726, 591] on div "Gross Receipts 2,100.00 $ Ordinary Business Expenses 2,100.00 $" at bounding box center [688, 582] width 783 height 55
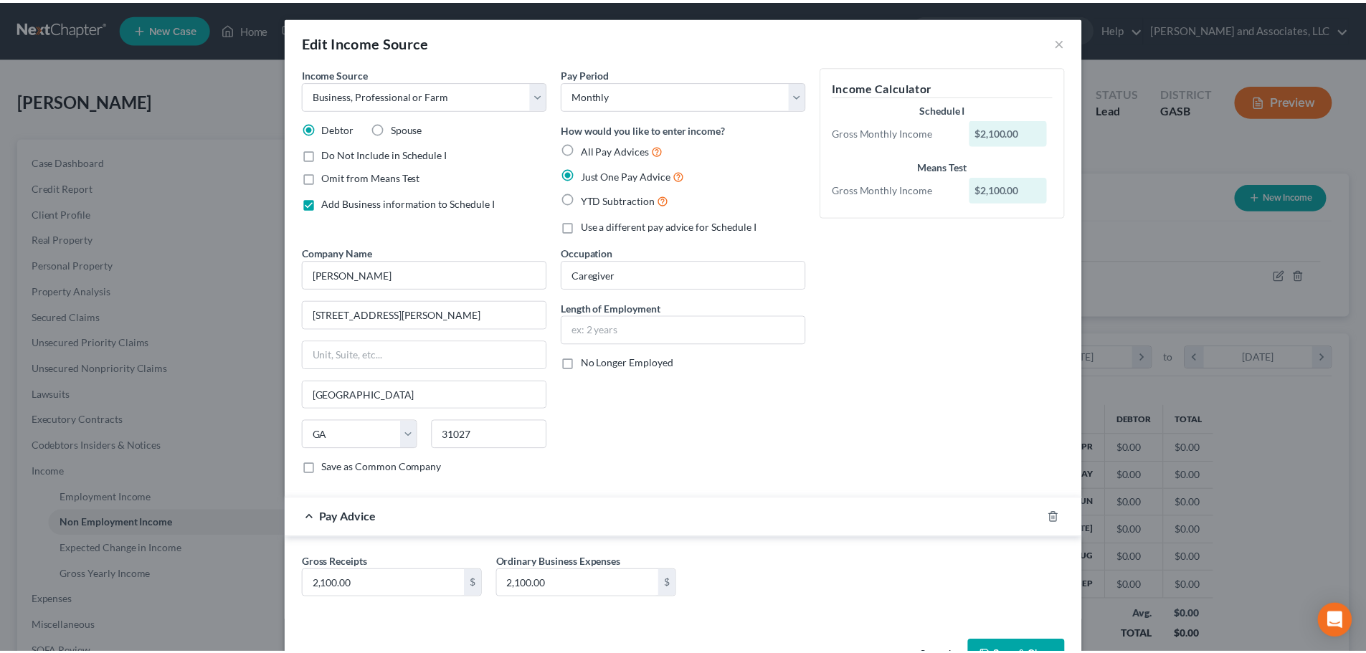
scroll to position [47, 0]
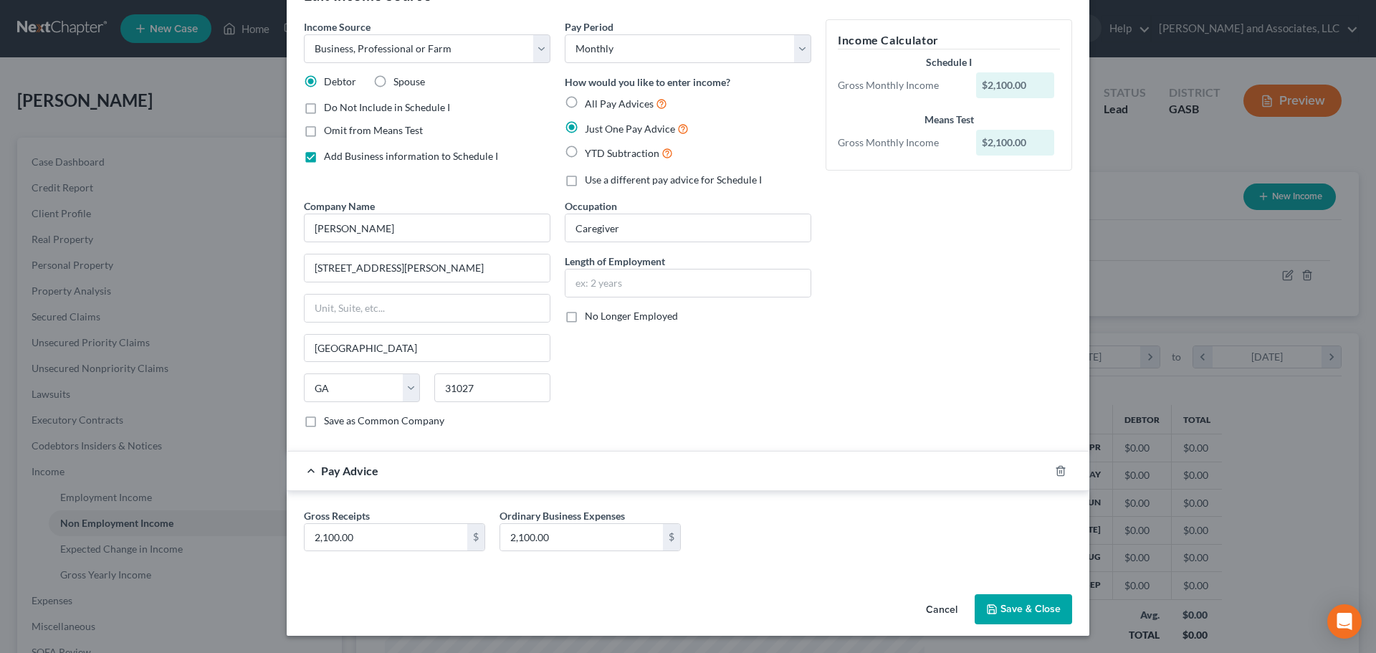
click at [1019, 601] on button "Save & Close" at bounding box center [1023, 609] width 97 height 30
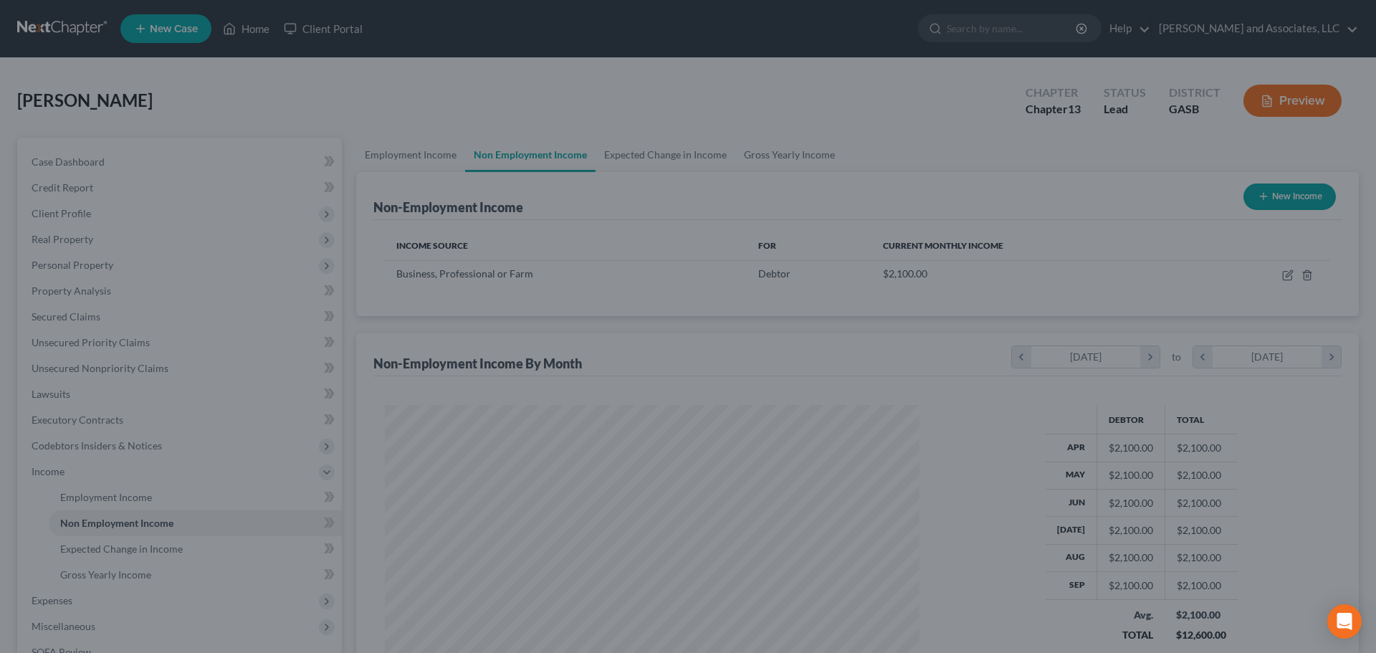
scroll to position [716617, 716321]
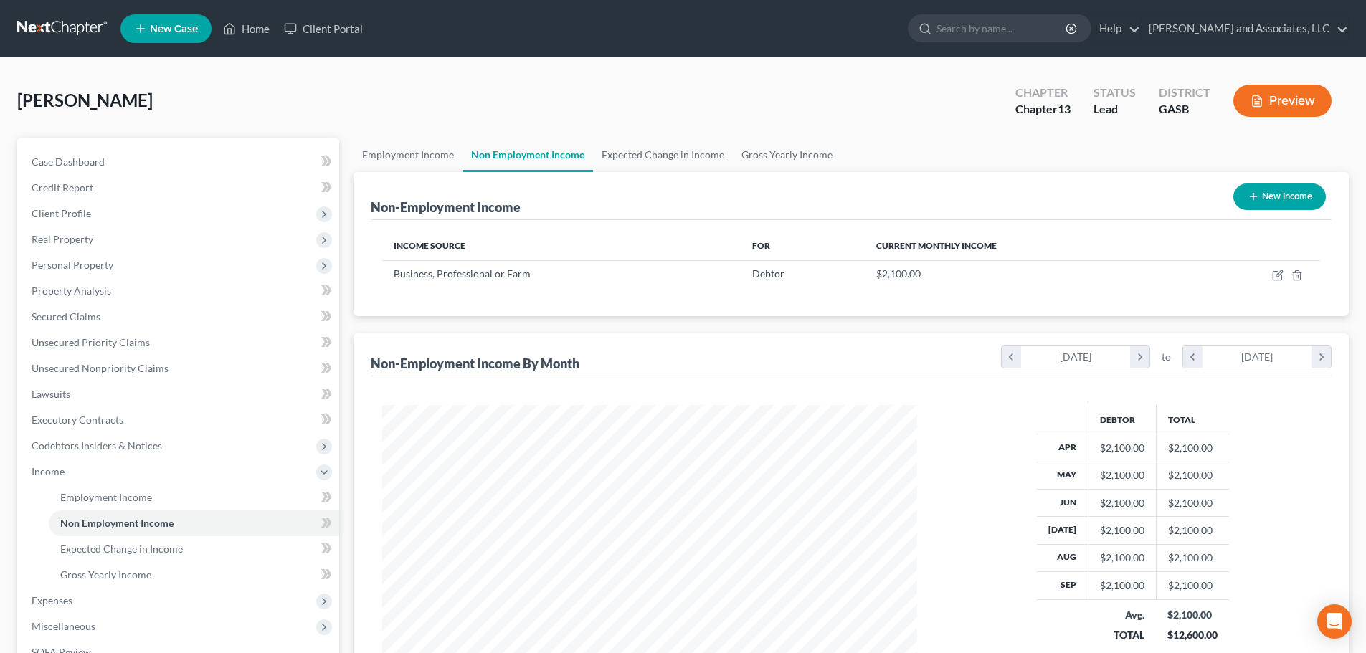
click at [1277, 101] on button "Preview" at bounding box center [1282, 101] width 98 height 32
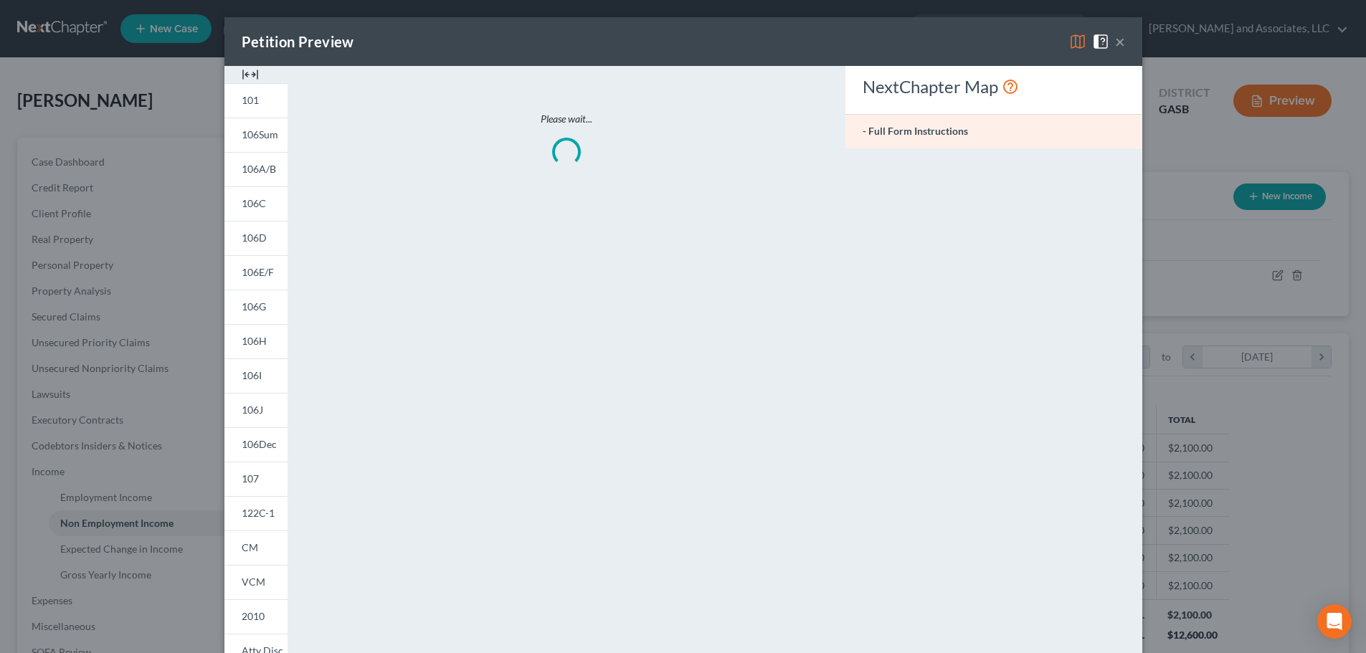
scroll to position [270, 568]
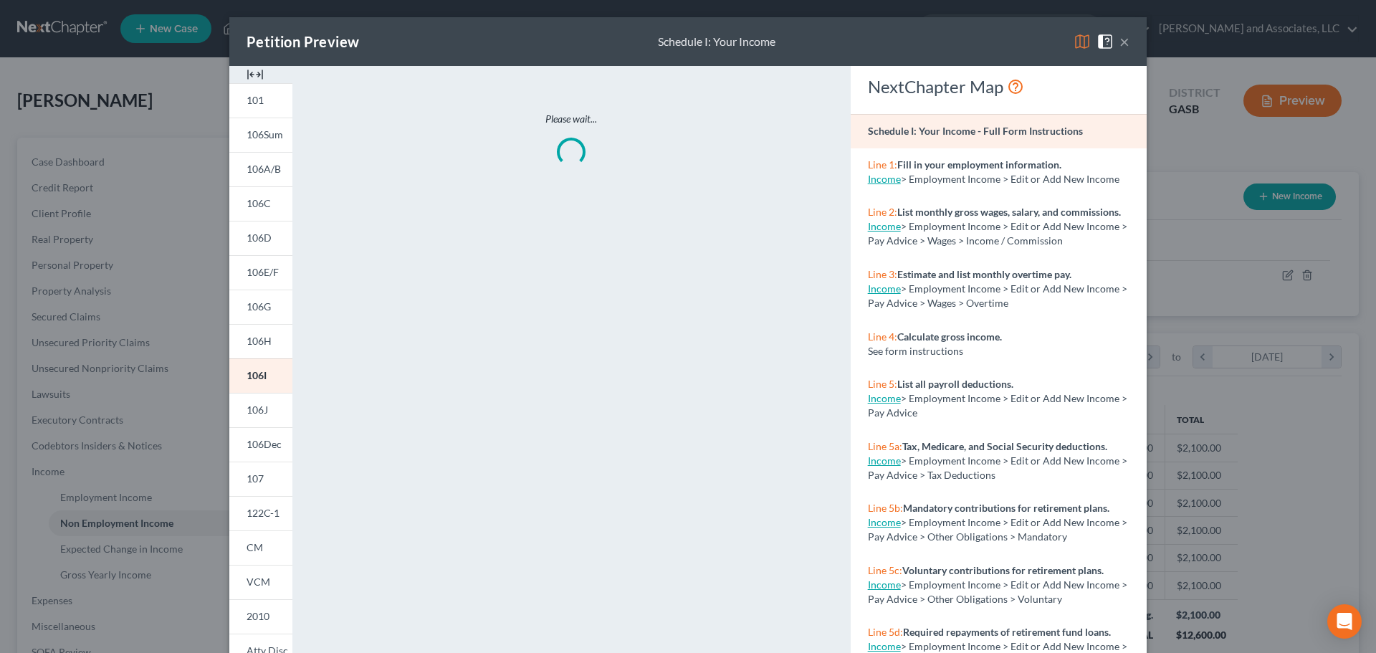
click at [1077, 42] on img at bounding box center [1082, 41] width 17 height 17
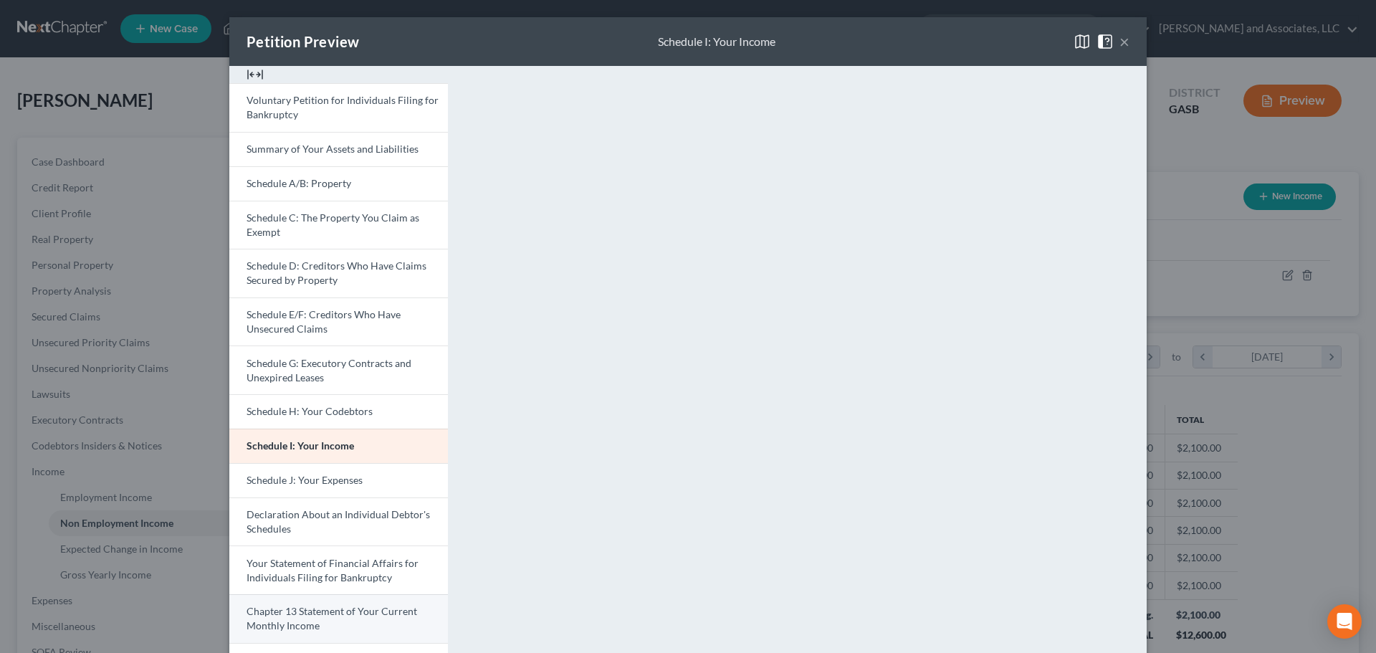
click at [369, 616] on span "Chapter 13 Statement of Your Current Monthly Income" at bounding box center [332, 618] width 171 height 27
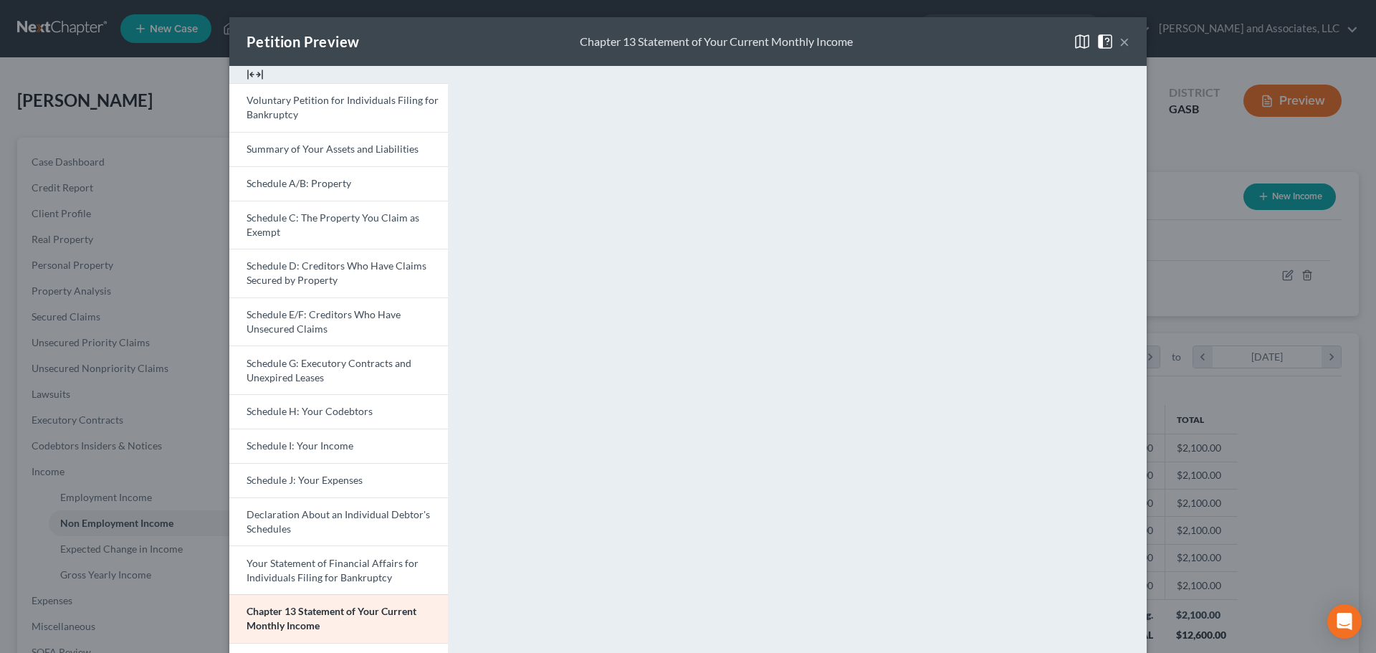
click at [1120, 41] on button "×" at bounding box center [1125, 41] width 10 height 17
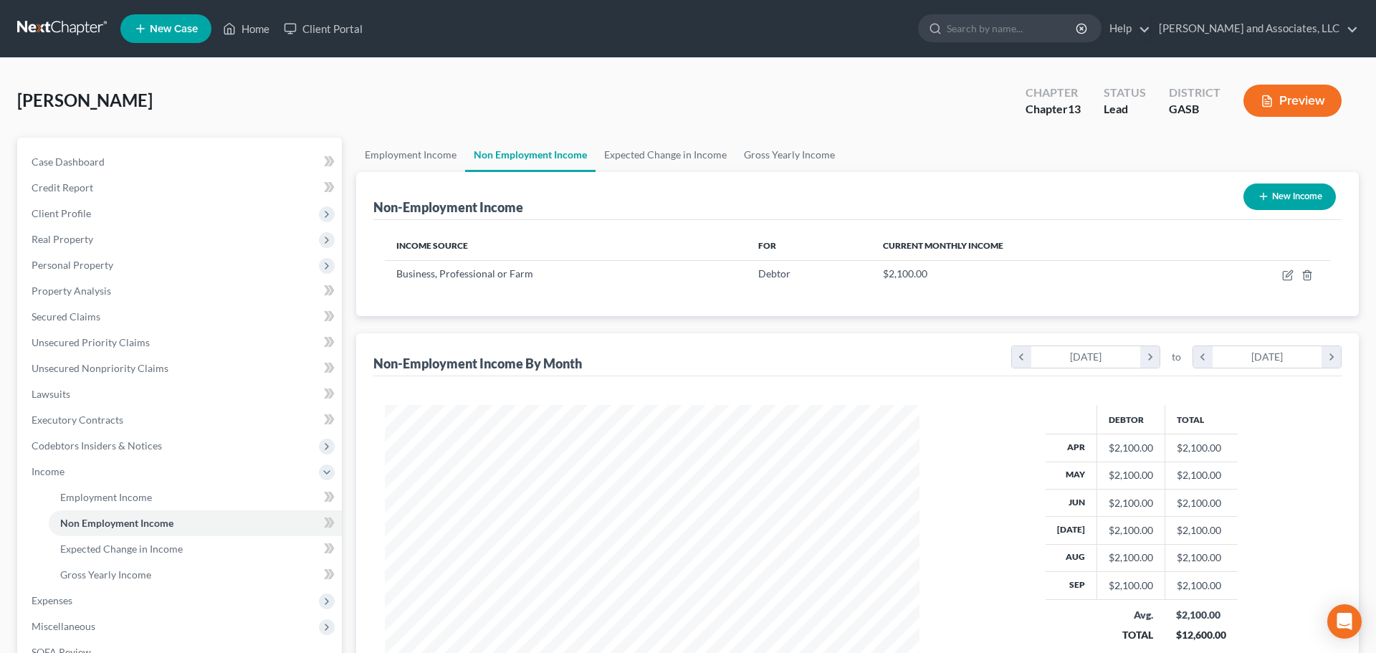
scroll to position [716617, 716321]
click at [1278, 275] on icon "button" at bounding box center [1277, 275] width 11 height 11
select select "10"
select select "0"
select select "10"
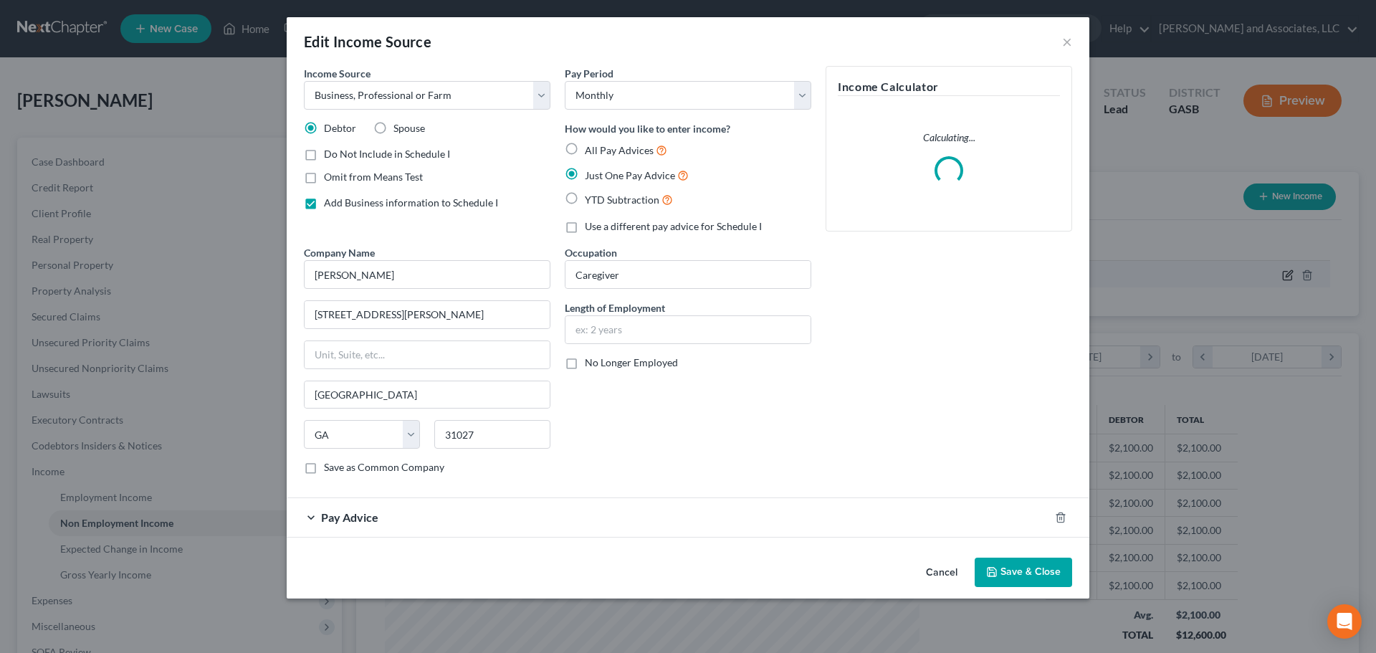
scroll to position [270, 568]
click at [818, 519] on div "Pay Advice" at bounding box center [668, 517] width 763 height 38
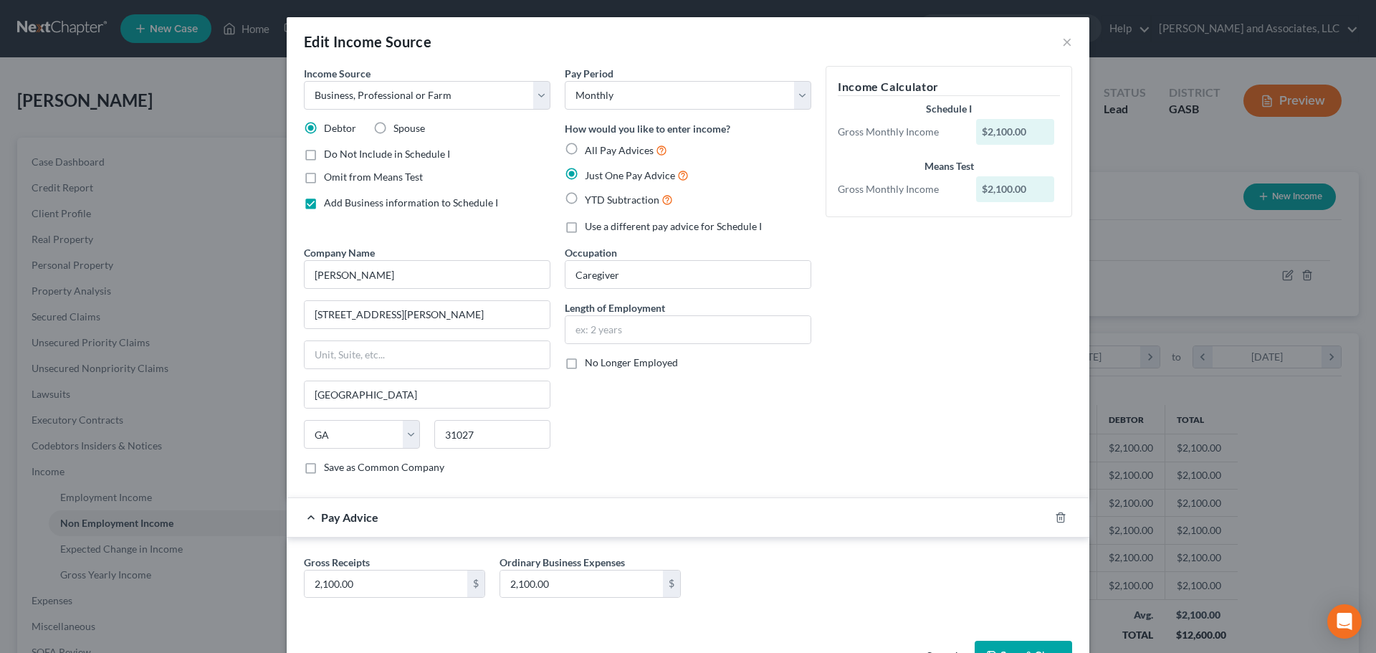
click at [585, 146] on label "All Pay Advices" at bounding box center [626, 150] width 82 height 16
click at [591, 146] on input "All Pay Advices" at bounding box center [595, 146] width 9 height 9
radio input "true"
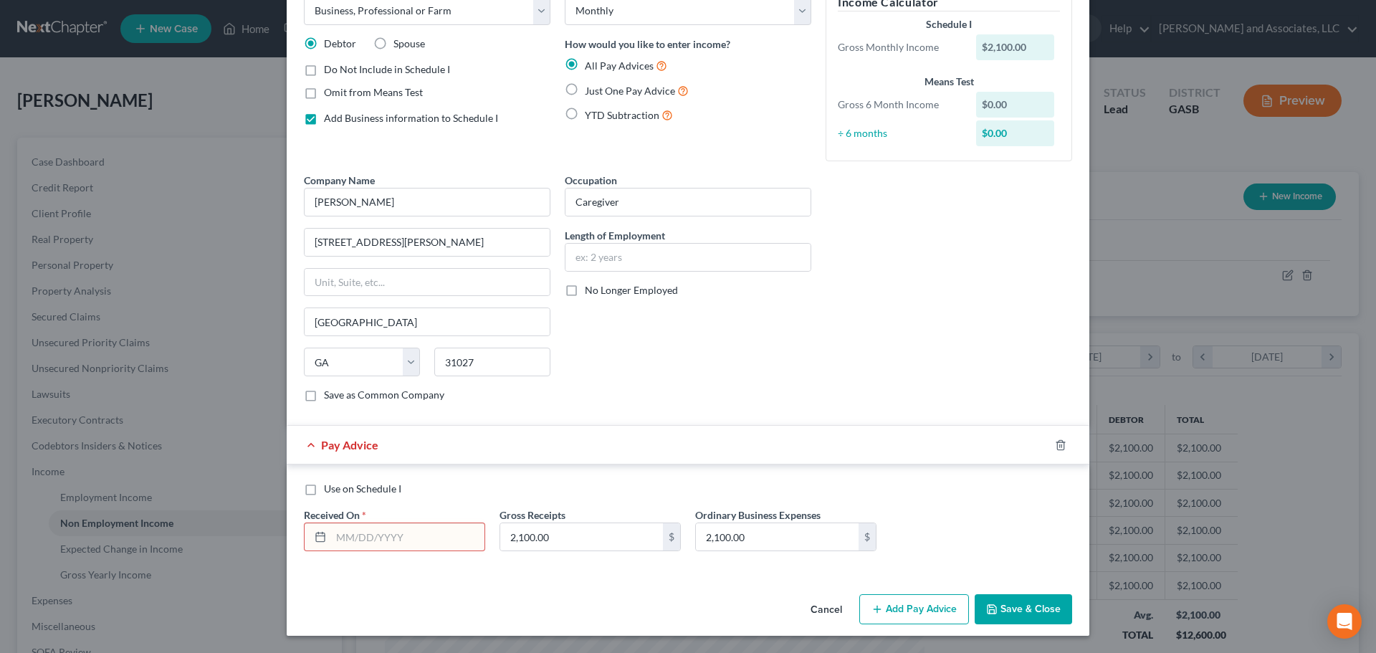
scroll to position [13, 0]
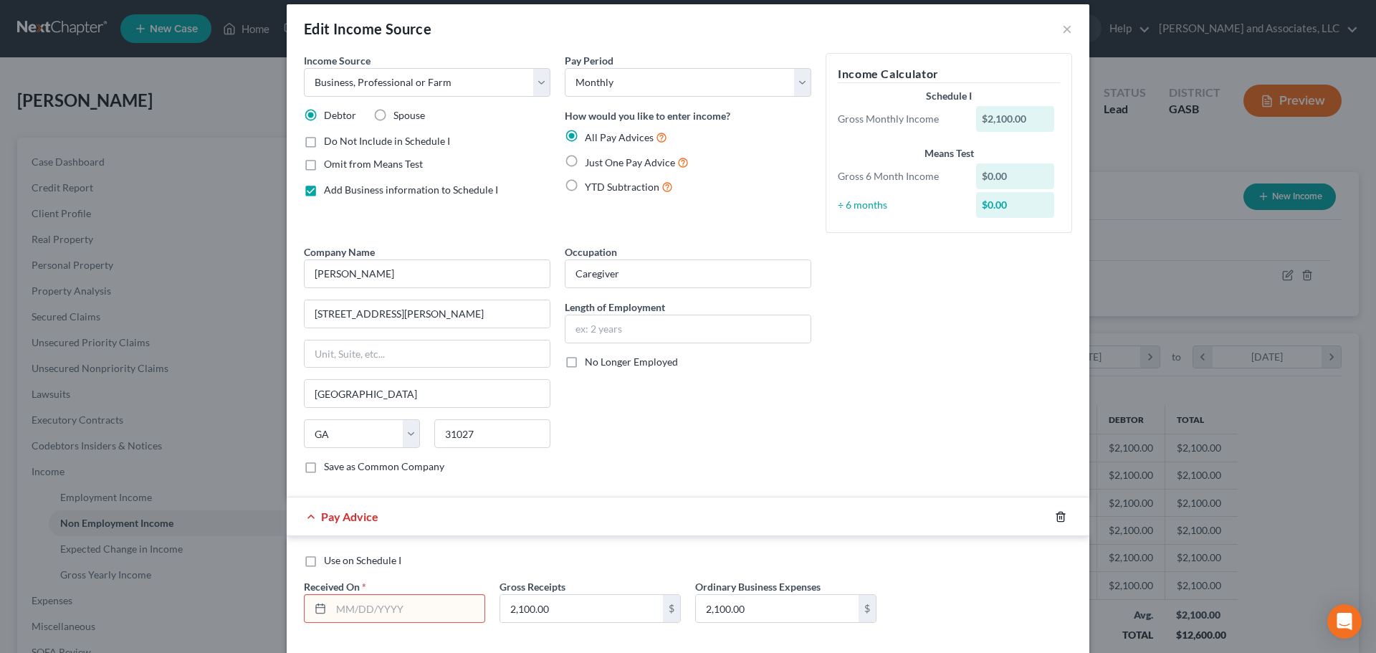
click at [1060, 519] on line "button" at bounding box center [1060, 517] width 0 height 3
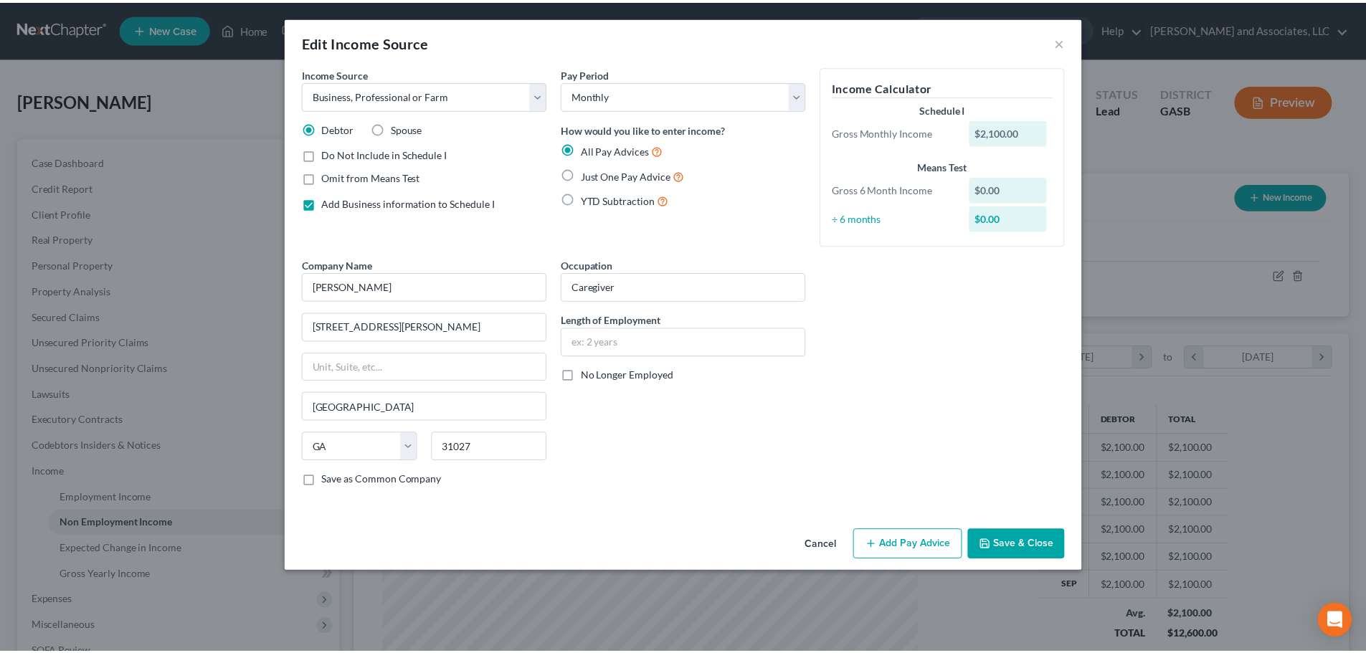
scroll to position [0, 0]
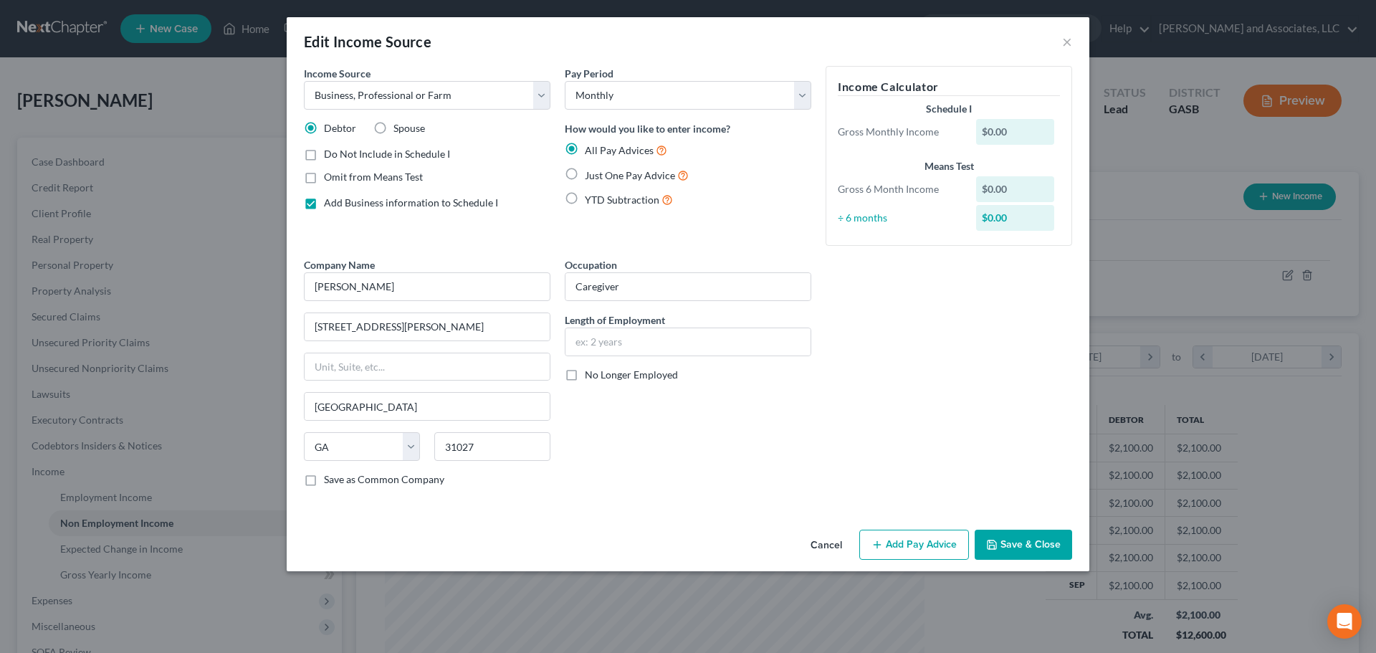
click at [1029, 549] on button "Save & Close" at bounding box center [1023, 545] width 97 height 30
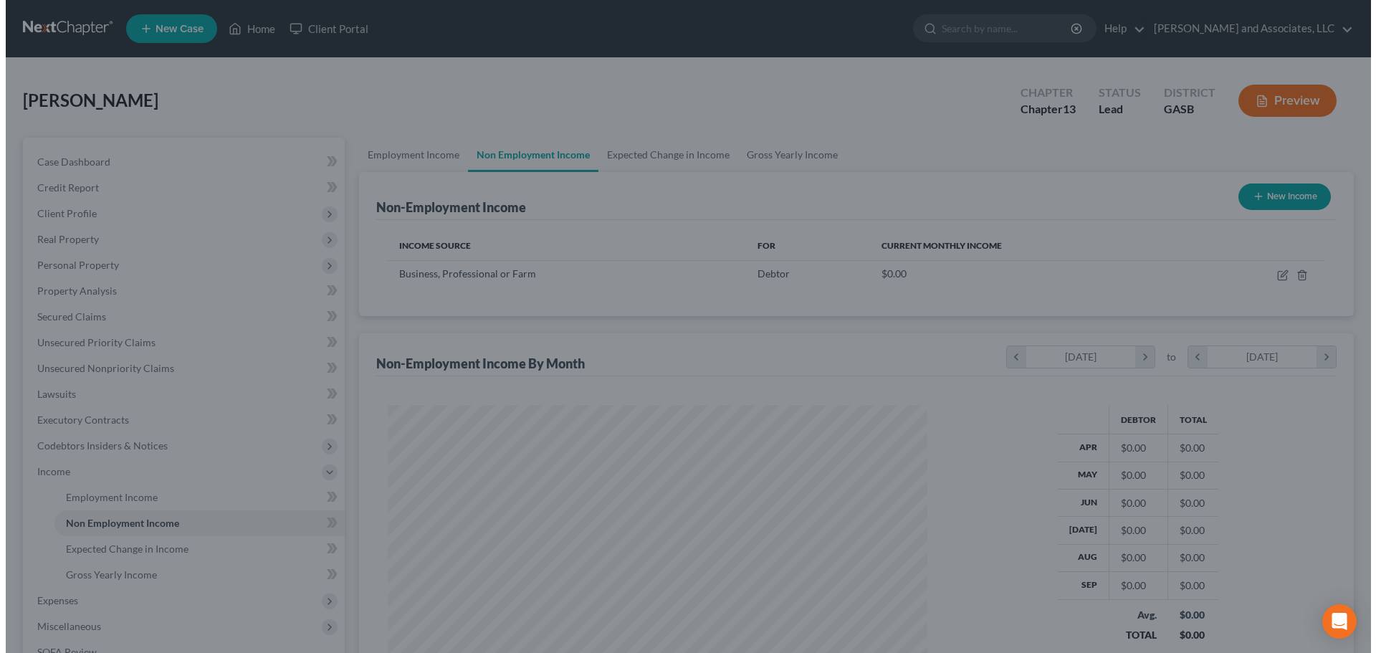
scroll to position [716617, 716321]
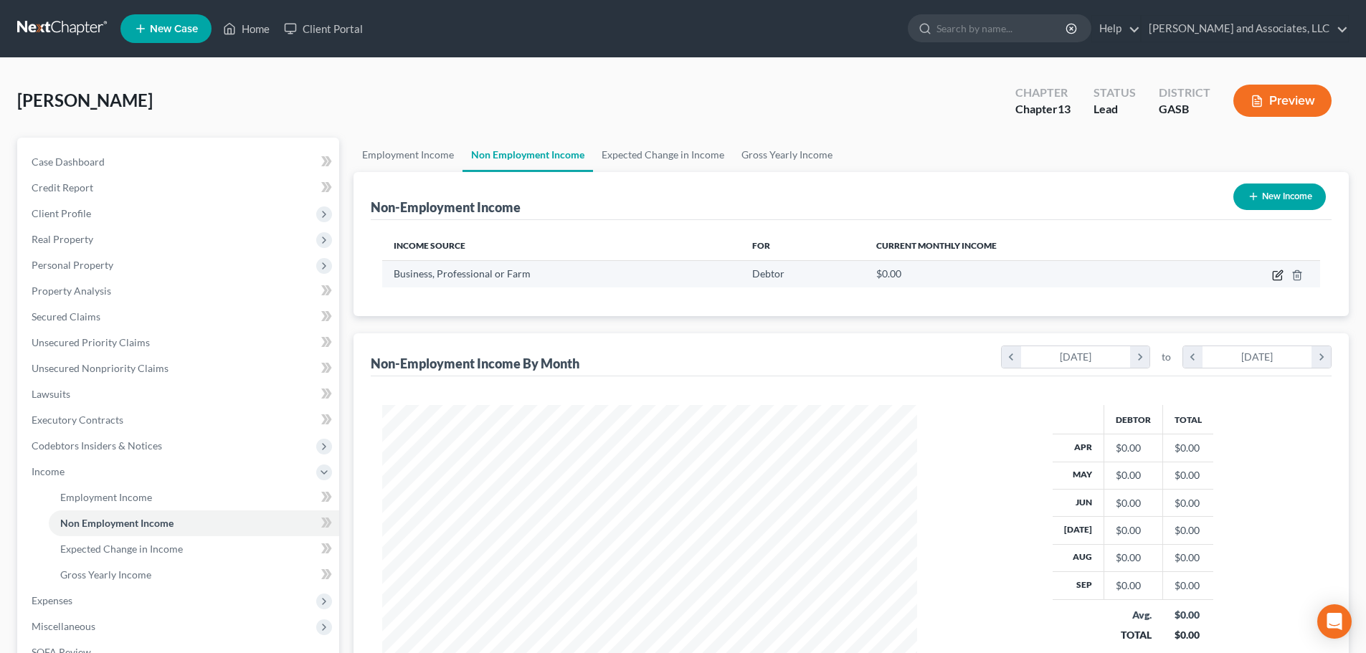
click at [1277, 276] on icon "button" at bounding box center [1277, 275] width 11 height 11
select select "10"
select select "0"
select select "10"
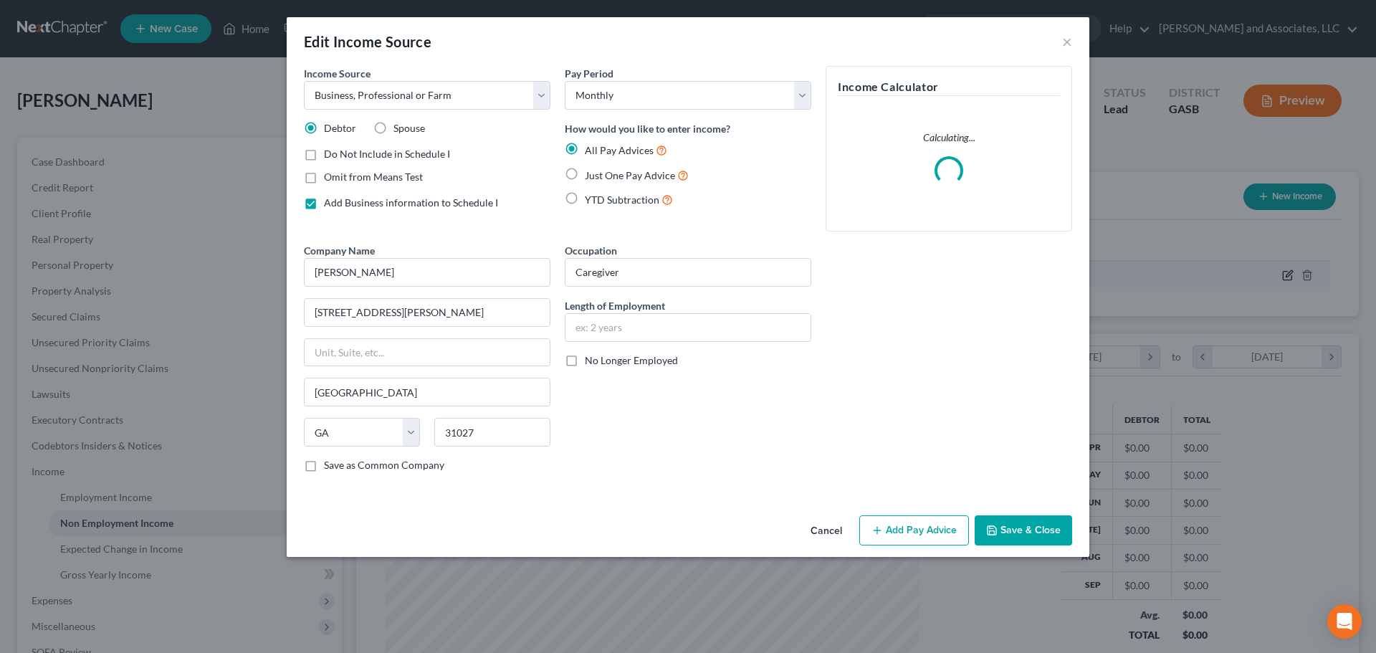
scroll to position [270, 568]
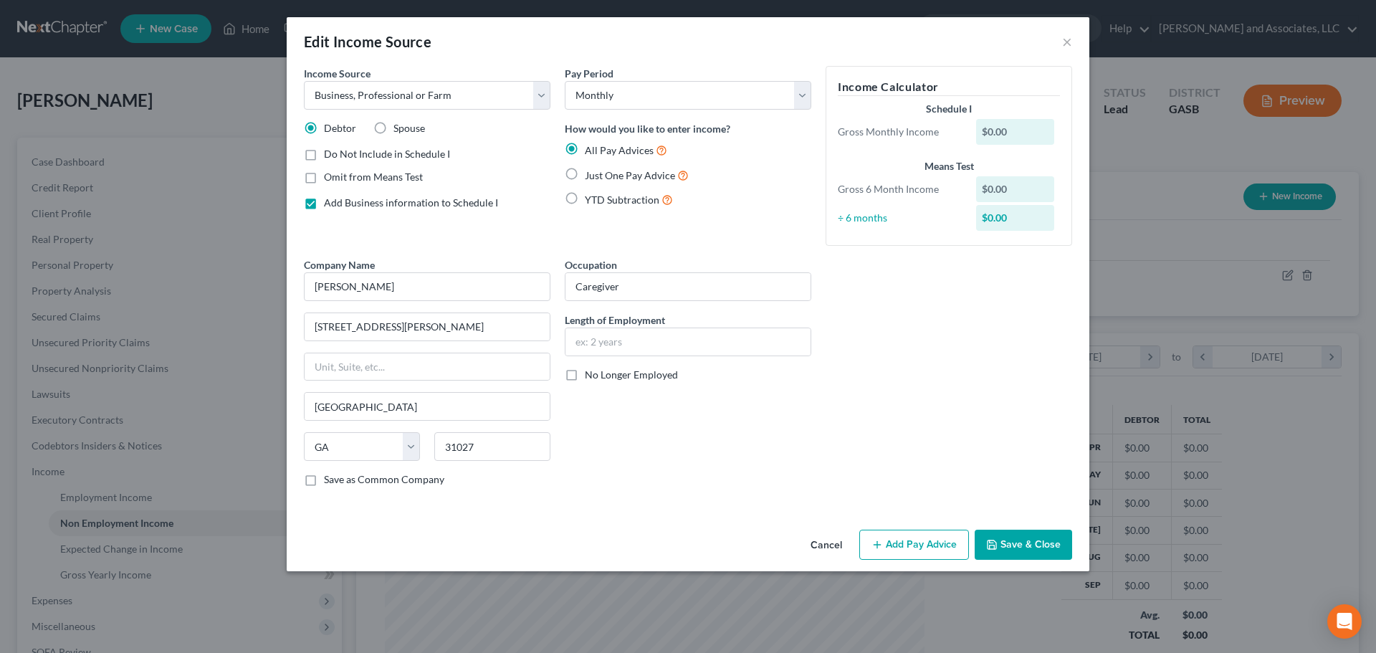
click at [585, 173] on label "Just One Pay Advice" at bounding box center [637, 175] width 104 height 16
click at [591, 173] on input "Just One Pay Advice" at bounding box center [595, 171] width 9 height 9
radio input "true"
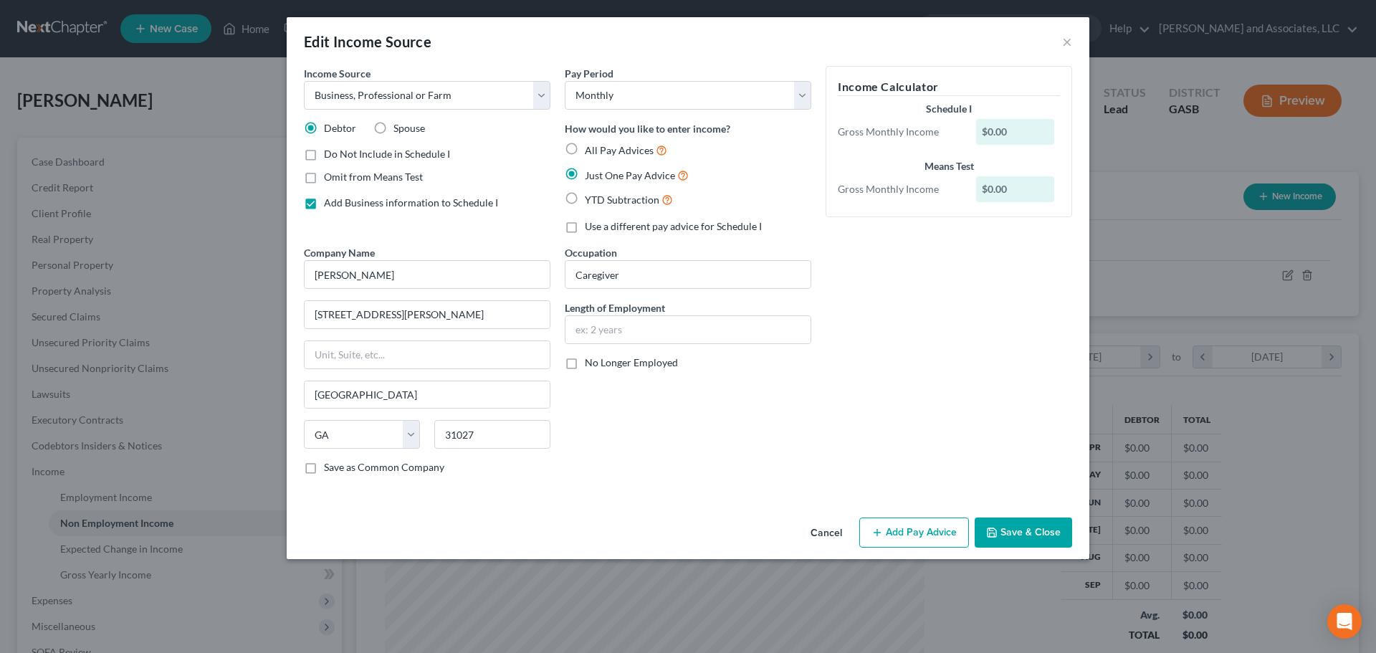
click at [585, 199] on label "YTD Subtraction" at bounding box center [629, 199] width 88 height 16
click at [591, 199] on input "YTD Subtraction" at bounding box center [595, 195] width 9 height 9
radio input "true"
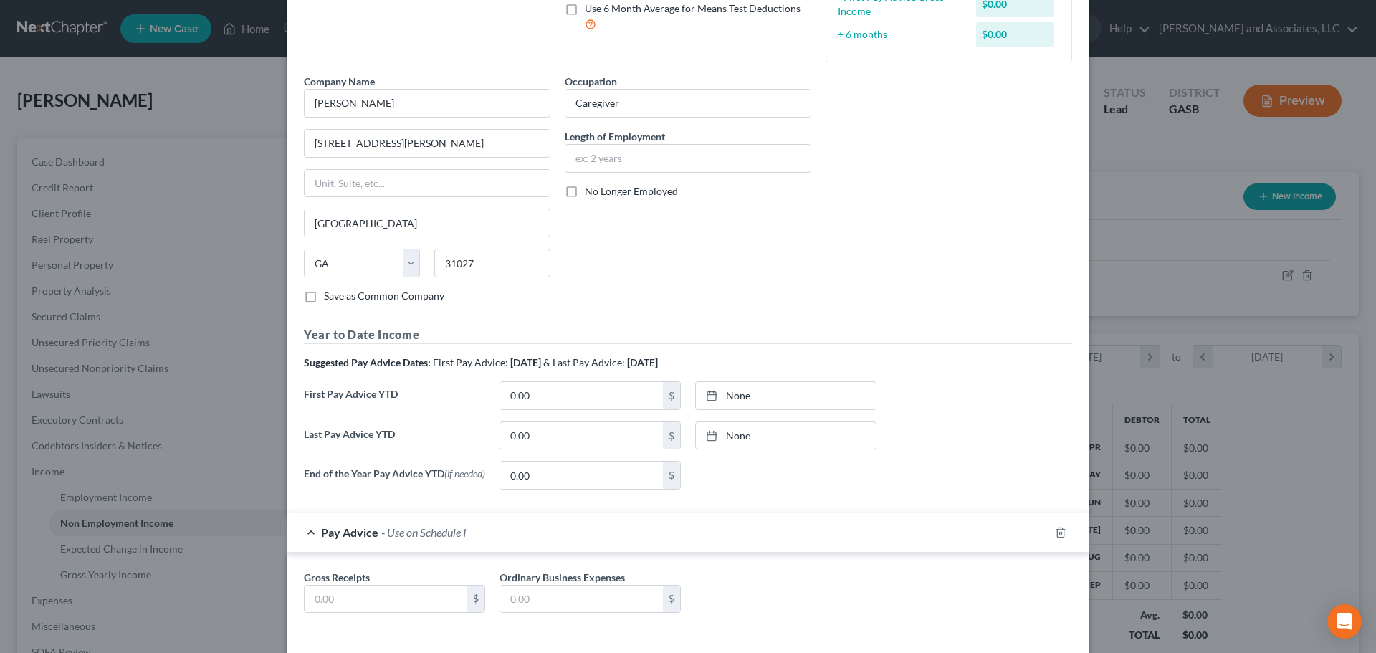
scroll to position [282, 0]
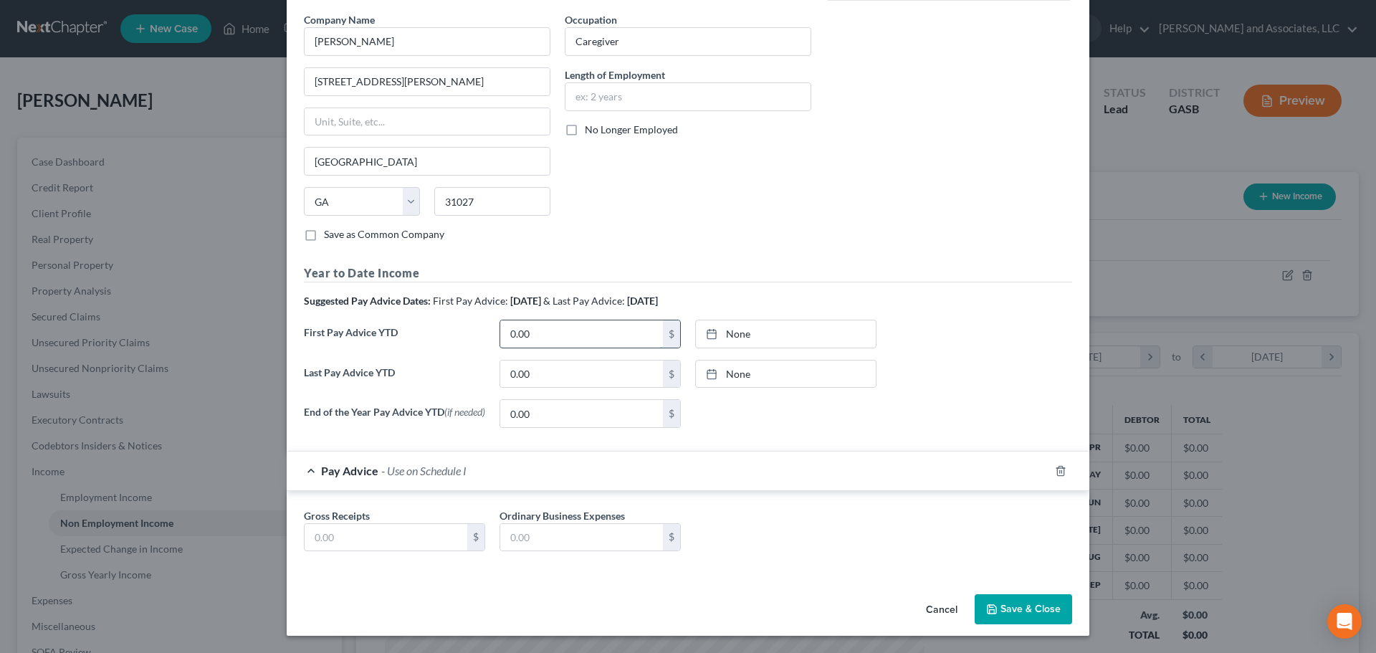
click at [563, 335] on input "0.00" at bounding box center [581, 333] width 163 height 27
type input "2,100.00"
click at [528, 374] on input "0.00" at bounding box center [581, 374] width 163 height 27
type input "2,100.00"
click at [574, 411] on input "0.00" at bounding box center [581, 413] width 163 height 27
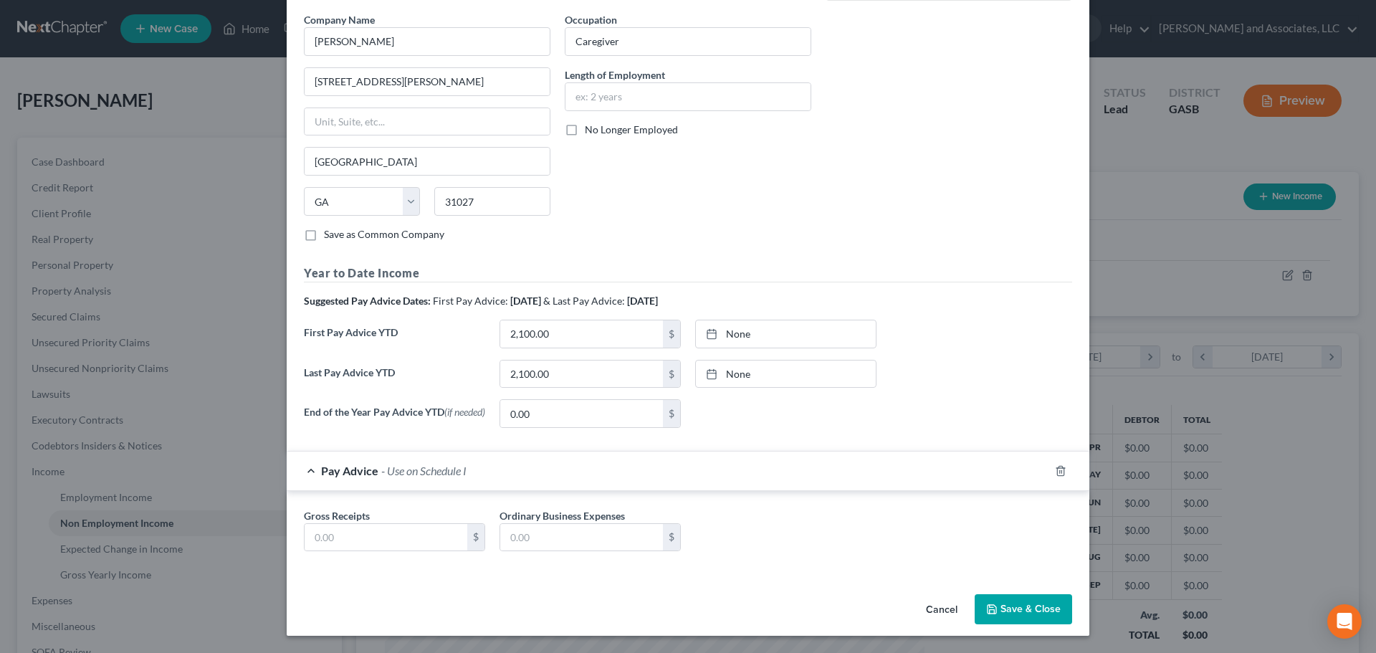
click at [839, 423] on div "None close Date Time chevron_left [DATE] chevron_right Su M Tu W Th F Sa 28 29 …" at bounding box center [786, 413] width 196 height 29
click at [376, 537] on input "text" at bounding box center [386, 537] width 163 height 27
type input "2,100.00"
click at [560, 533] on input "text" at bounding box center [581, 537] width 163 height 27
type input "0.00"
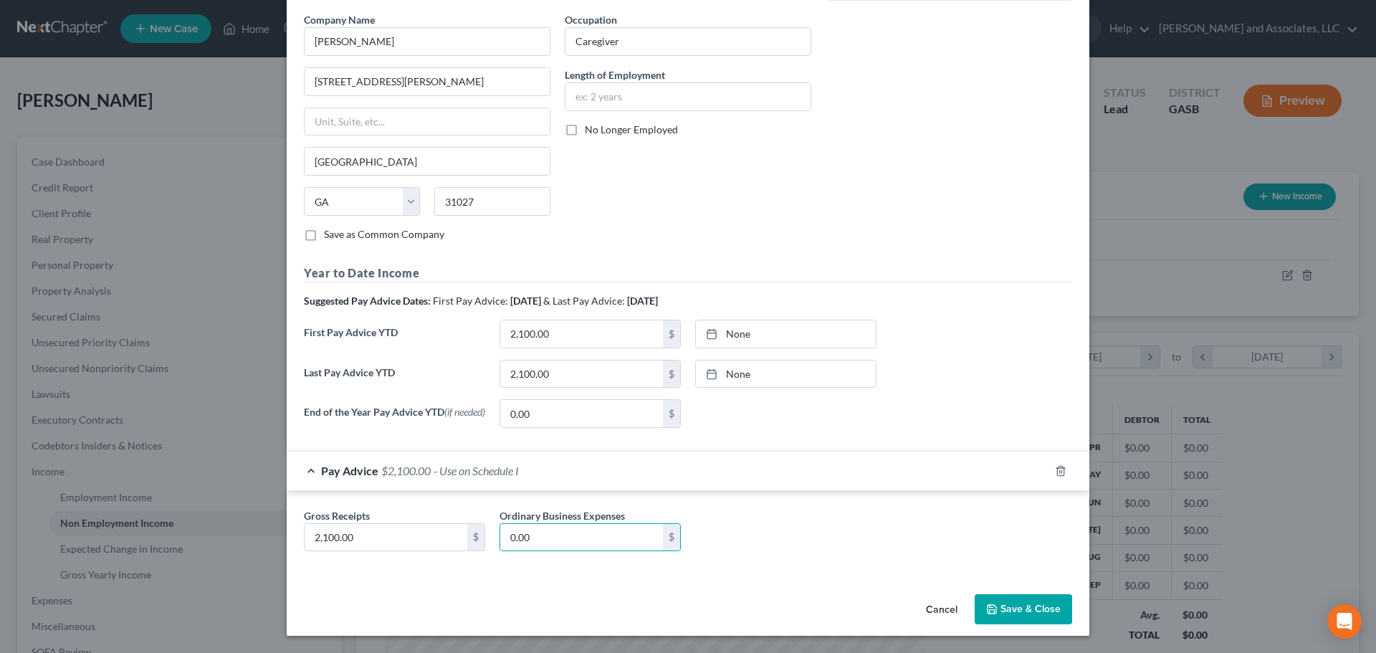
click at [819, 538] on div "Gross Receipts 2,100.00 $ Ordinary Business Expenses 0.00 $" at bounding box center [688, 535] width 783 height 55
click at [1001, 612] on button "Save & Close" at bounding box center [1023, 609] width 97 height 30
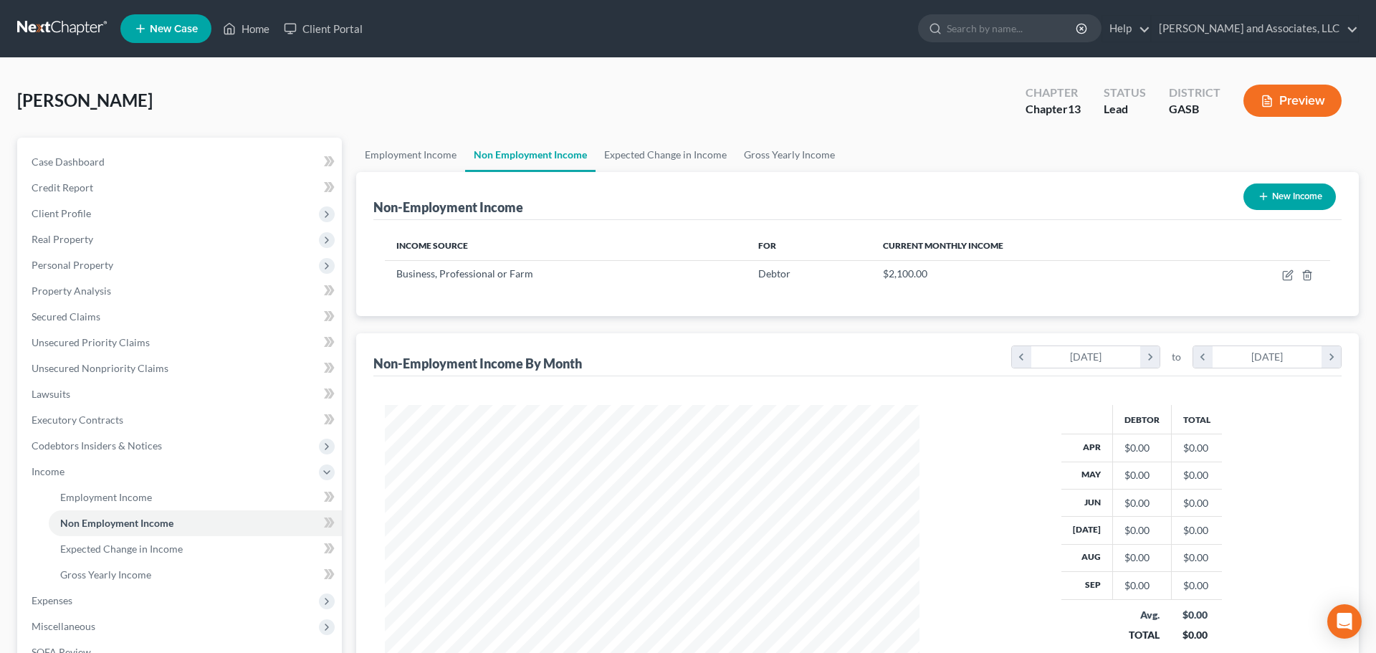
scroll to position [716617, 716321]
click at [1281, 98] on button "Preview" at bounding box center [1282, 101] width 98 height 32
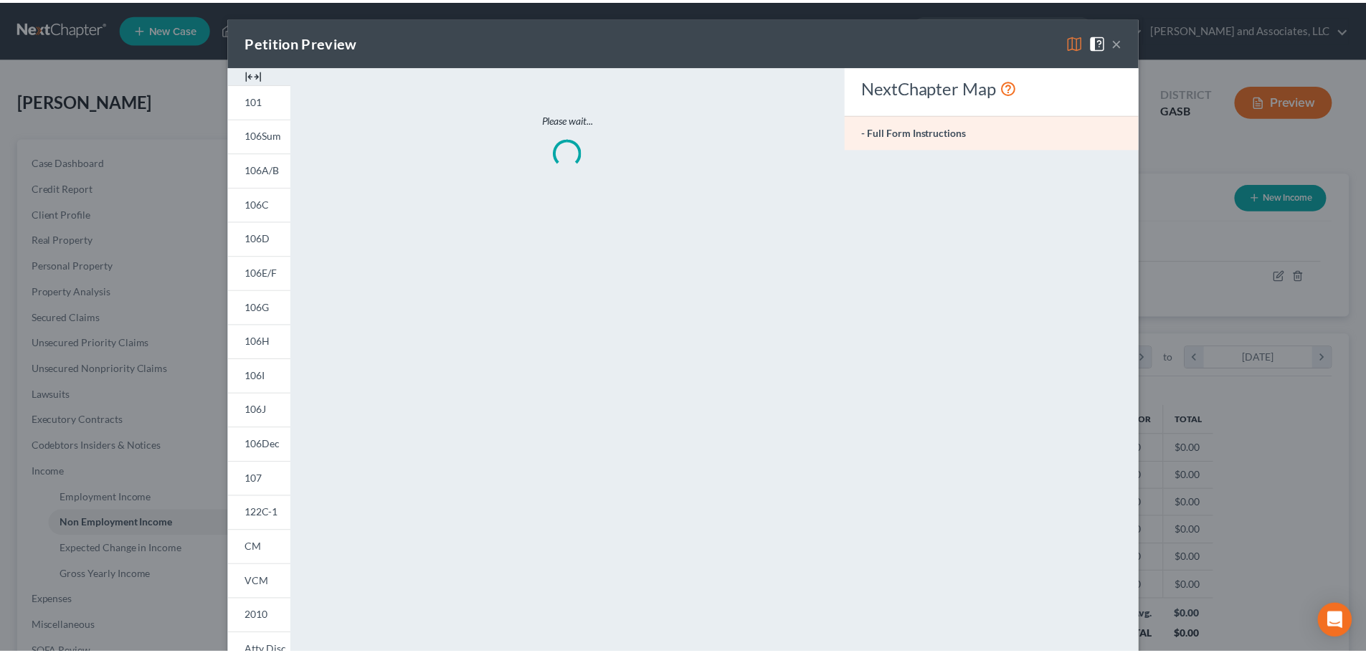
scroll to position [270, 568]
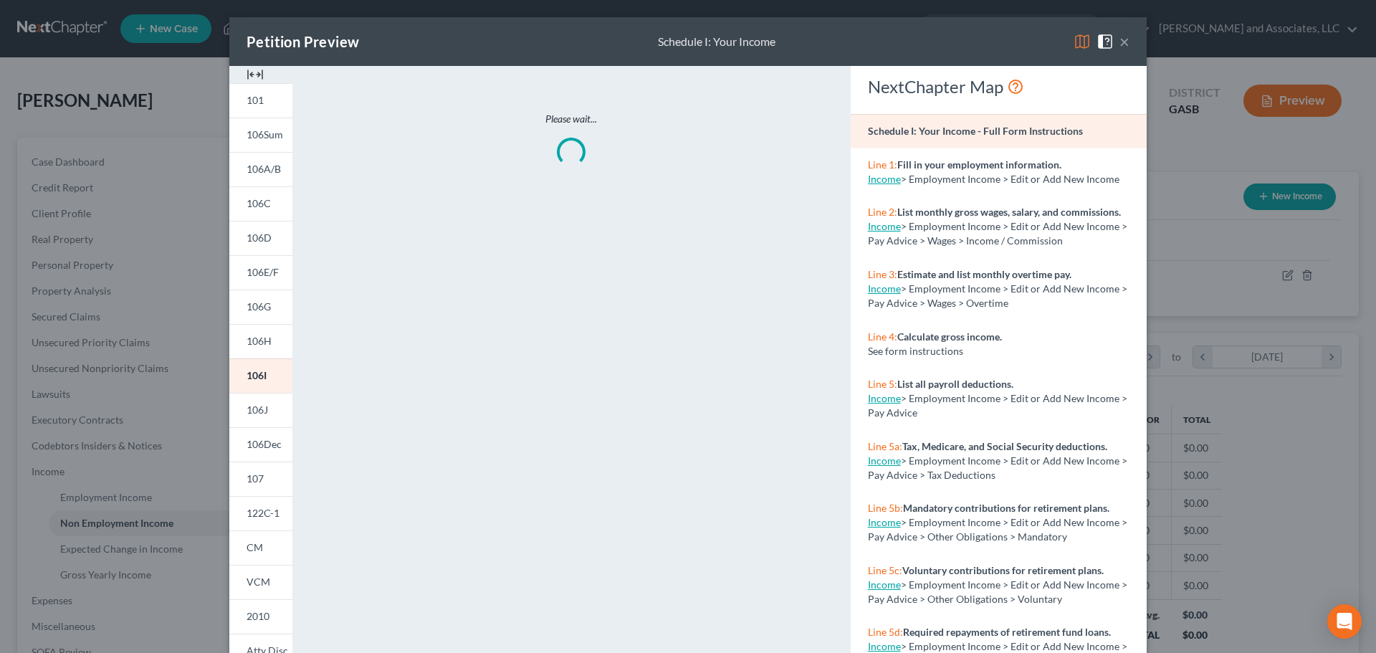
click at [1075, 43] on img at bounding box center [1082, 41] width 17 height 17
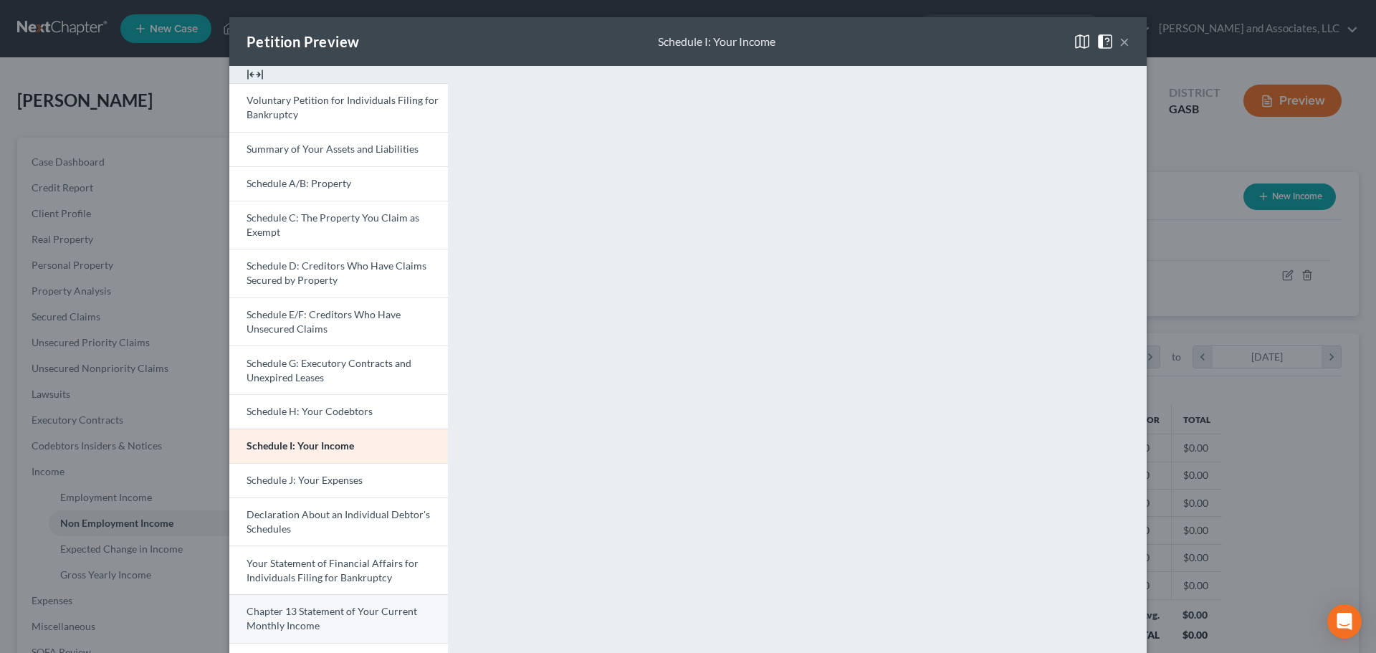
click at [299, 618] on link "Chapter 13 Statement of Your Current Monthly Income" at bounding box center [338, 618] width 219 height 49
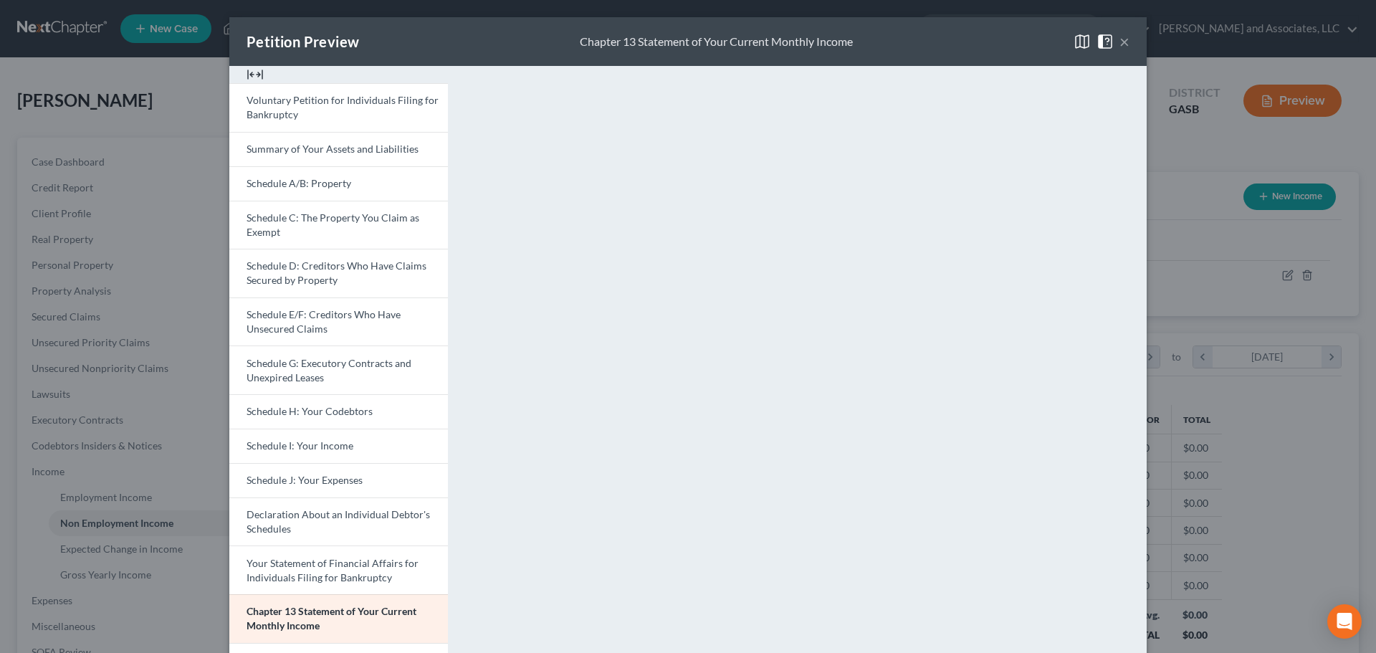
click at [1122, 39] on button "×" at bounding box center [1125, 41] width 10 height 17
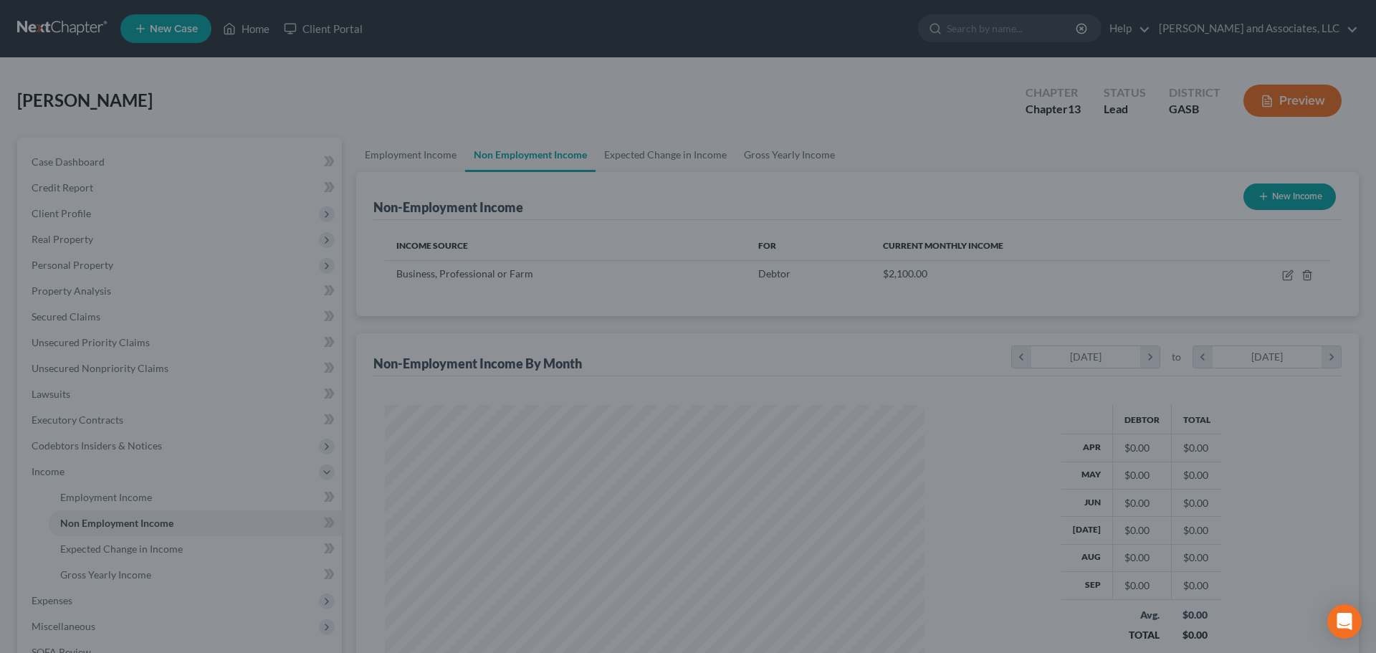
scroll to position [716617, 716321]
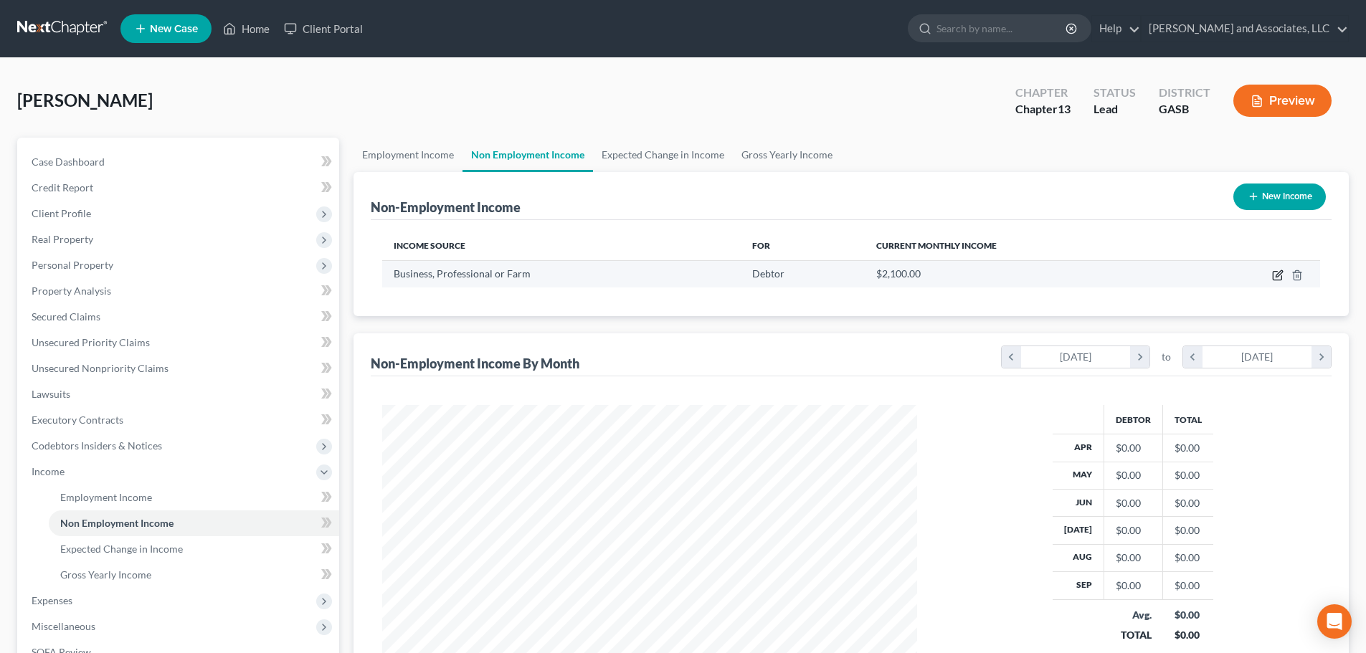
click at [1277, 276] on icon "button" at bounding box center [1277, 275] width 11 height 11
select select "10"
select select "0"
select select "10"
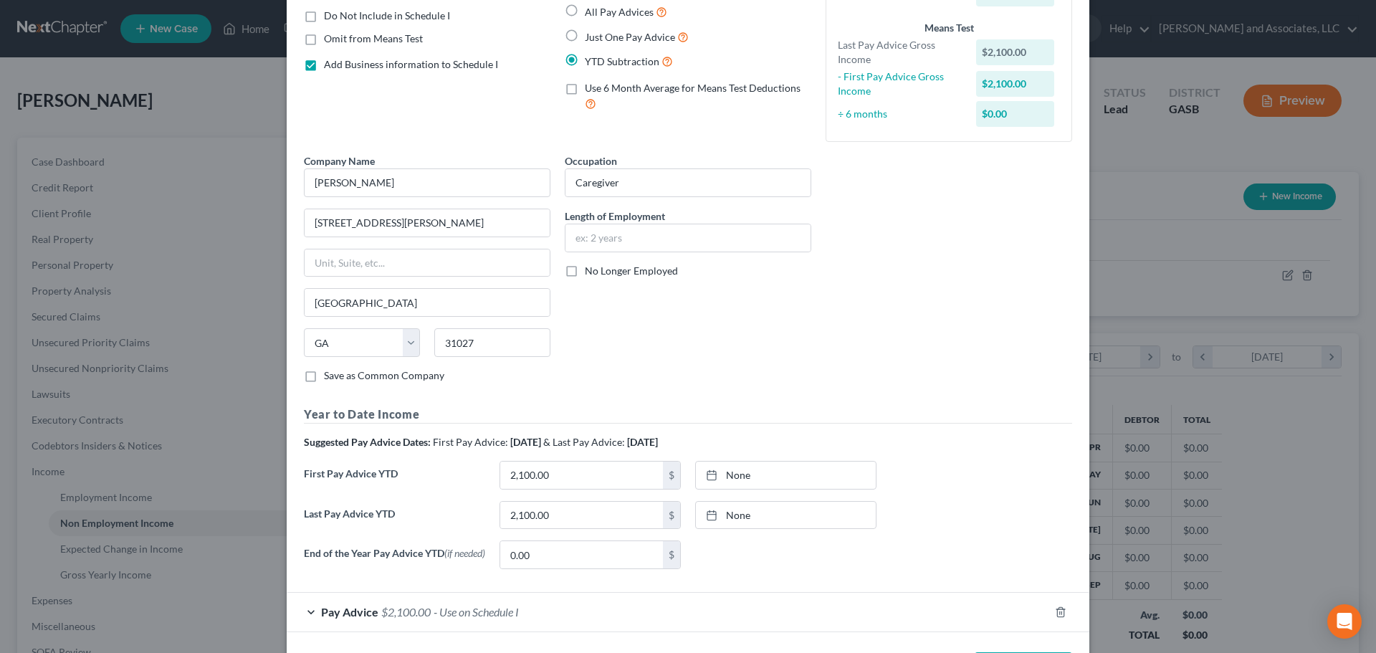
scroll to position [199, 0]
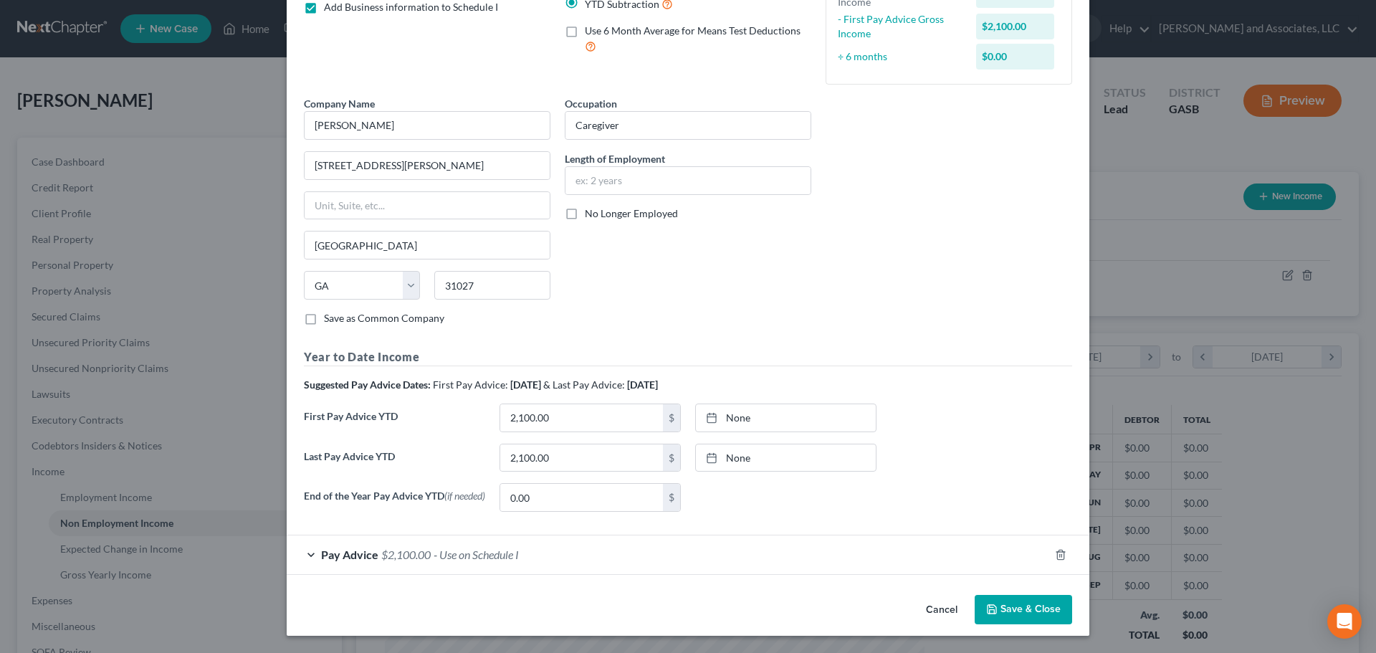
click at [685, 554] on div "Pay Advice $2,100.00 - Use on Schedule I" at bounding box center [668, 555] width 763 height 38
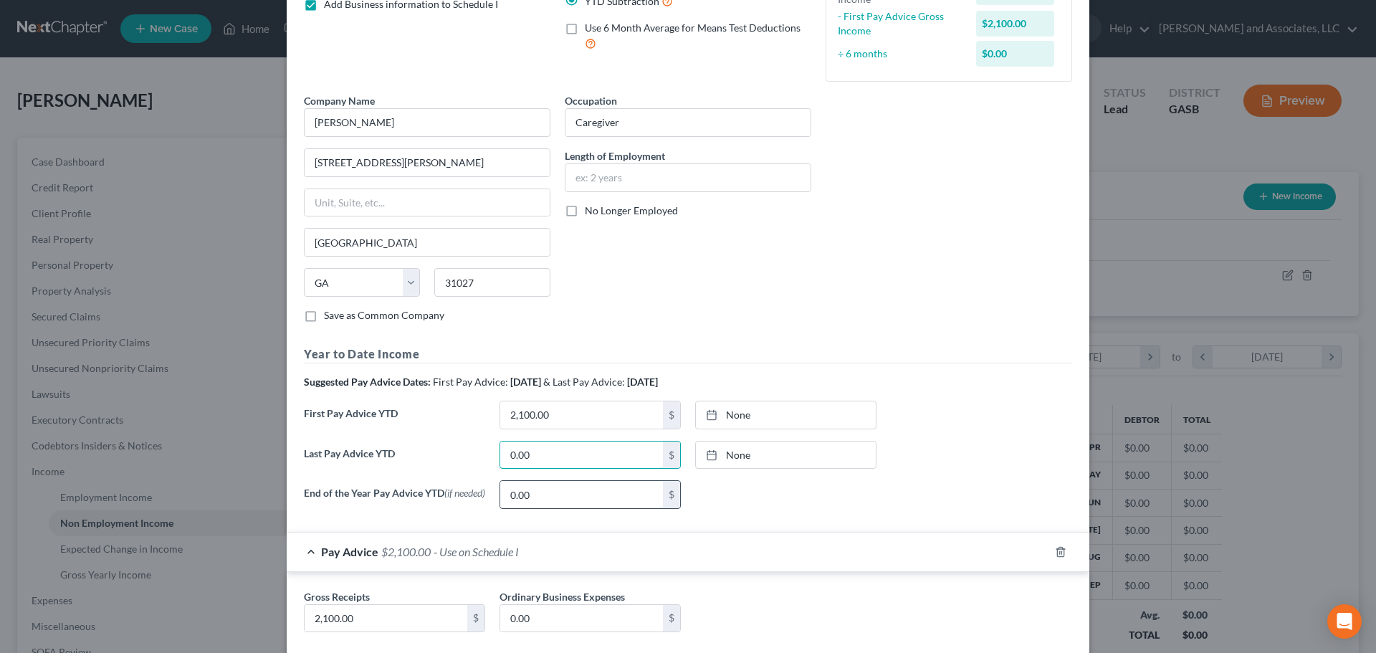
type input "0.00"
click at [551, 499] on input "0.00" at bounding box center [581, 494] width 163 height 27
type input "2,100.00"
type input "[DATE]"
click at [758, 414] on link "[DATE]" at bounding box center [786, 414] width 180 height 27
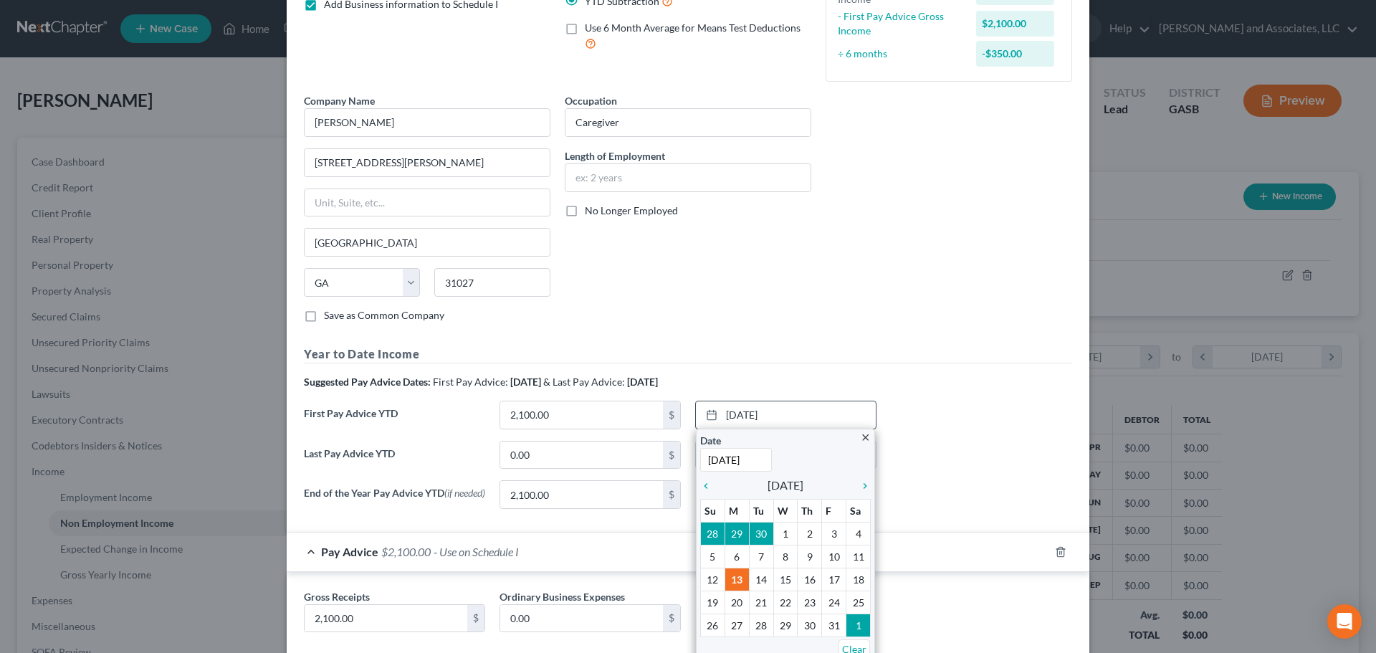
click at [860, 437] on icon "close" at bounding box center [865, 437] width 11 height 11
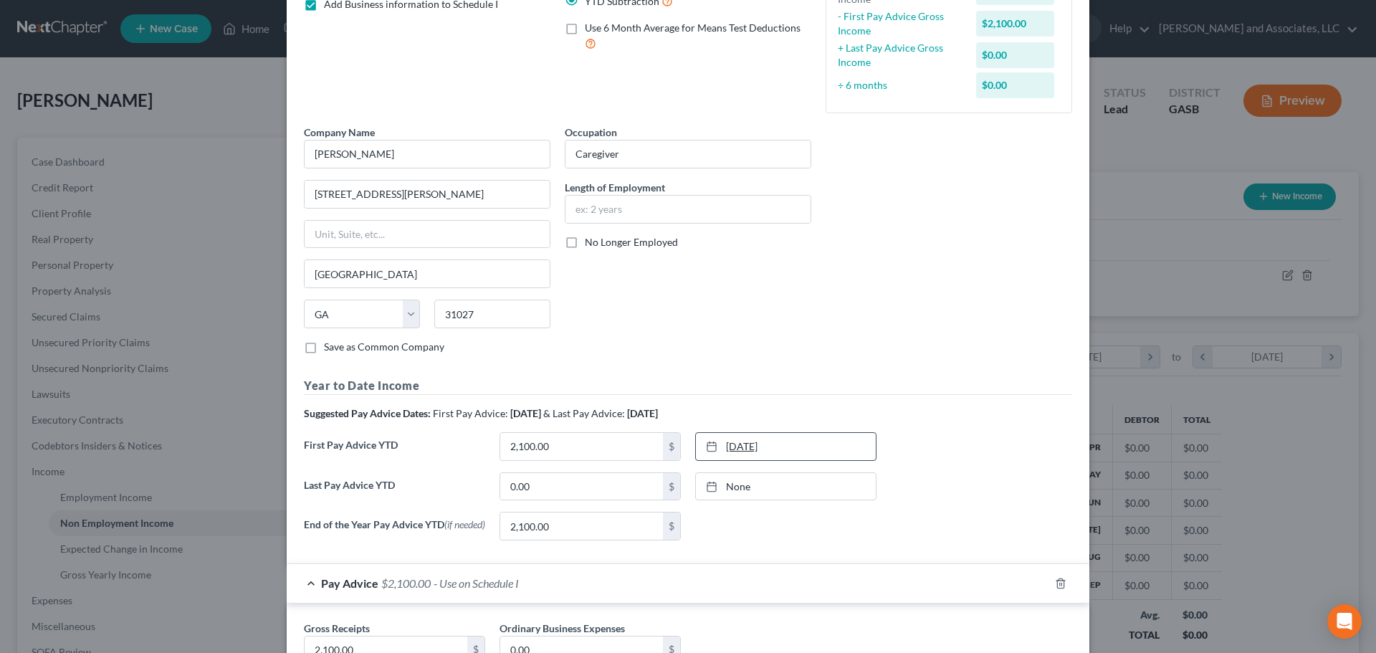
click at [809, 443] on link "[DATE]" at bounding box center [786, 446] width 180 height 27
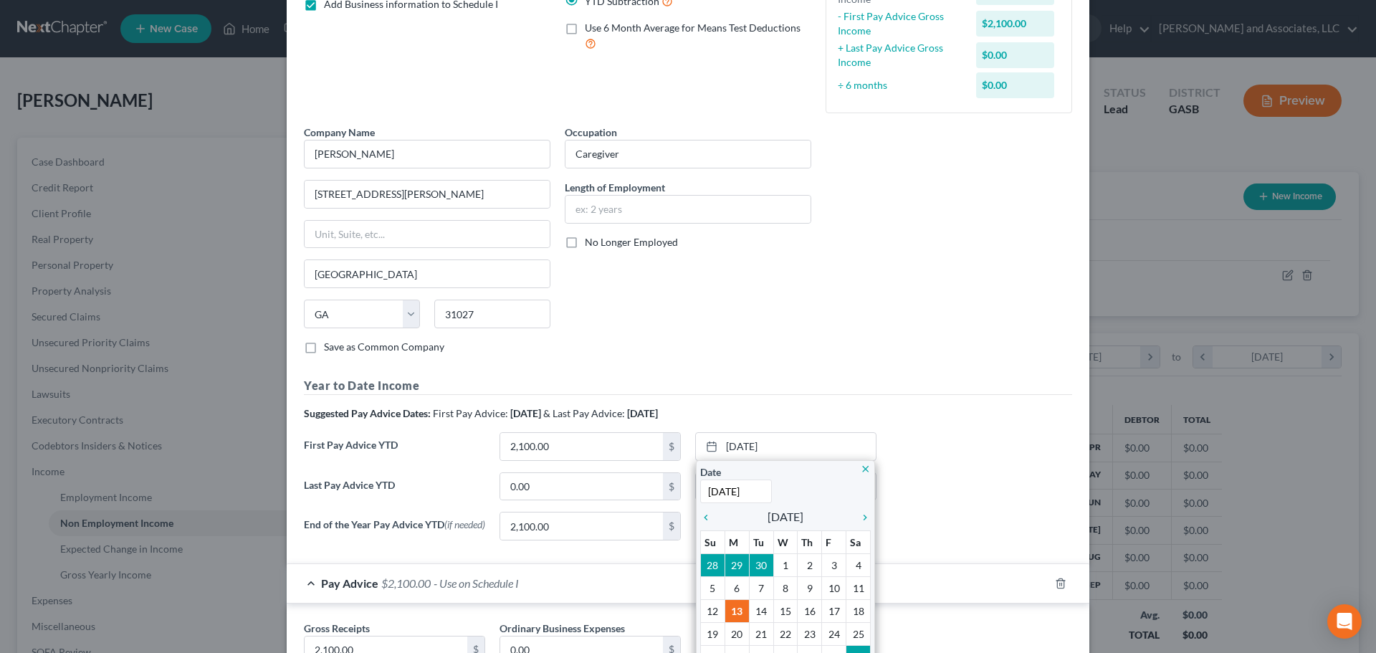
click at [862, 470] on icon "close" at bounding box center [865, 469] width 11 height 11
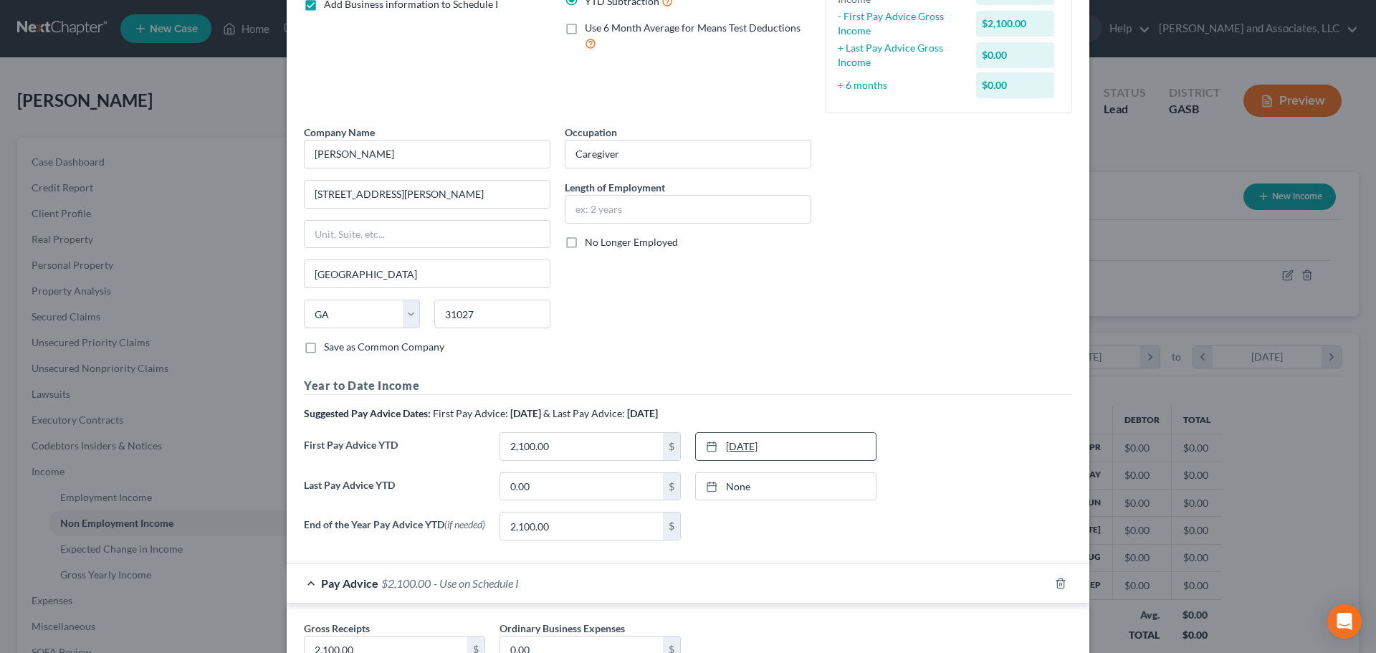
click at [708, 448] on icon at bounding box center [711, 446] width 11 height 11
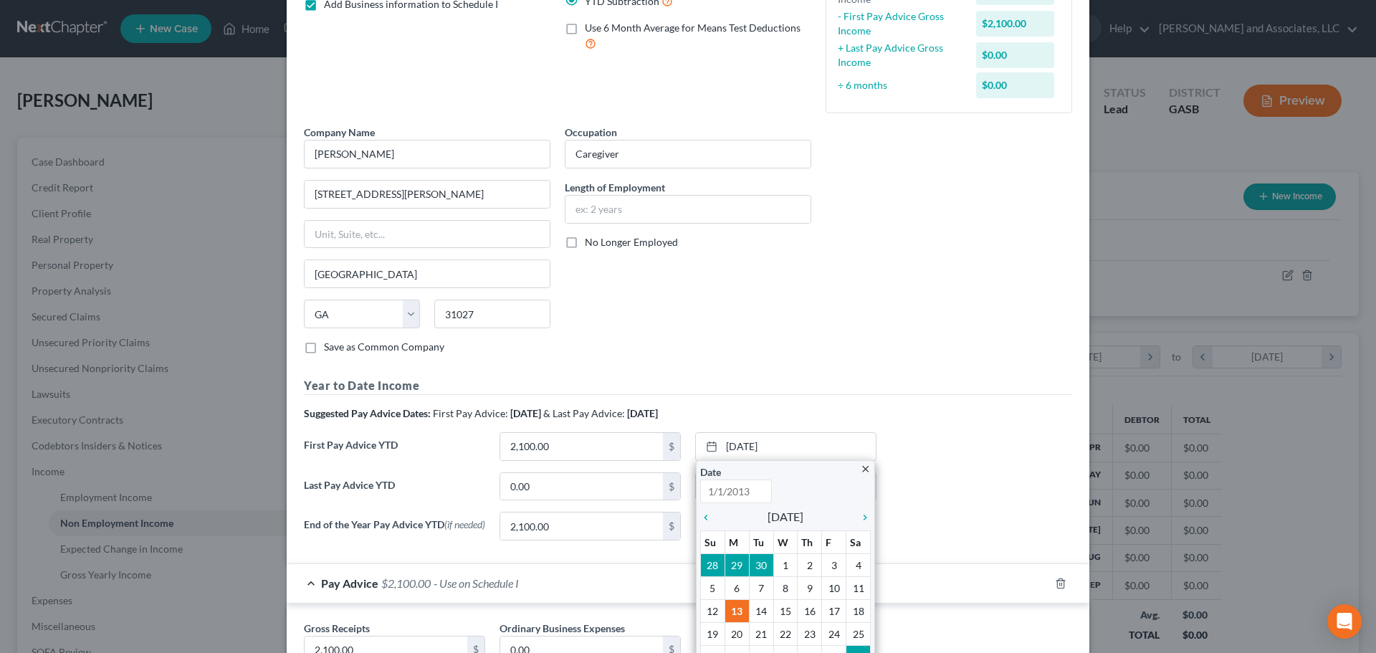
click at [1008, 452] on div "First Pay Advice YTD 2,100.00 $ [DATE] close Date Time 12:00 AM chevron_left [D…" at bounding box center [688, 452] width 783 height 40
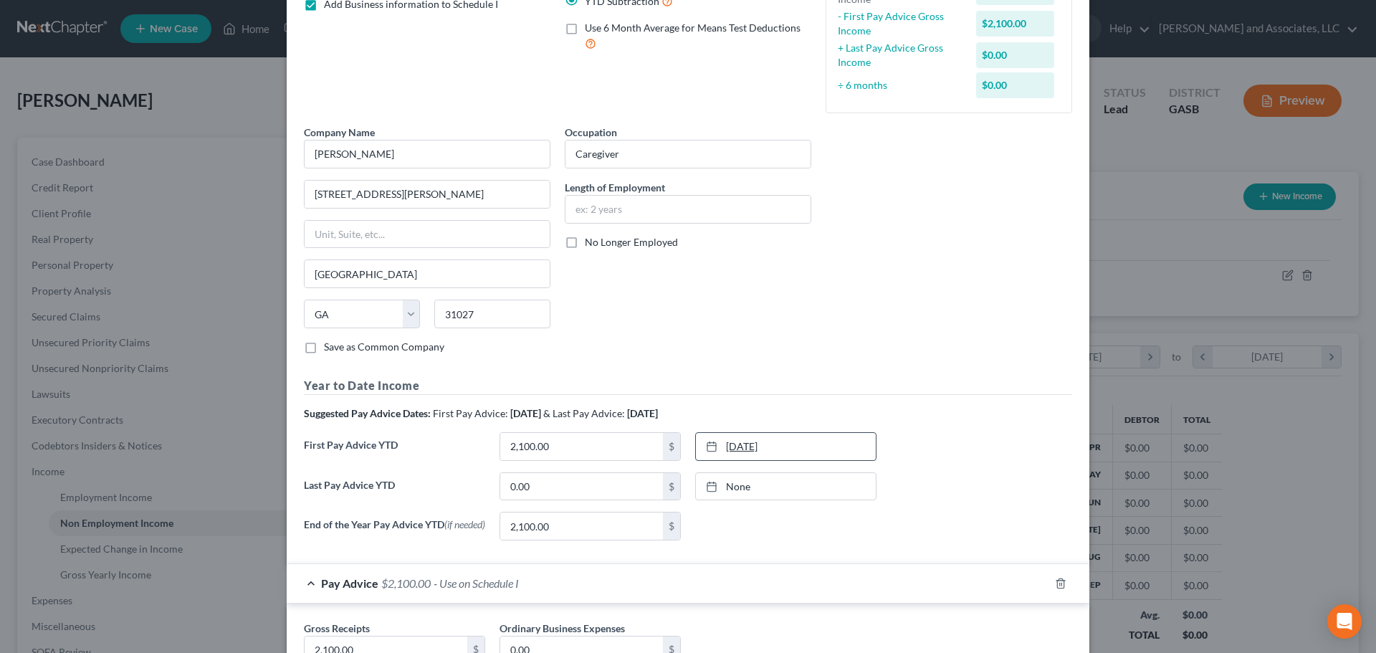
click at [798, 451] on link "[DATE]" at bounding box center [786, 446] width 180 height 27
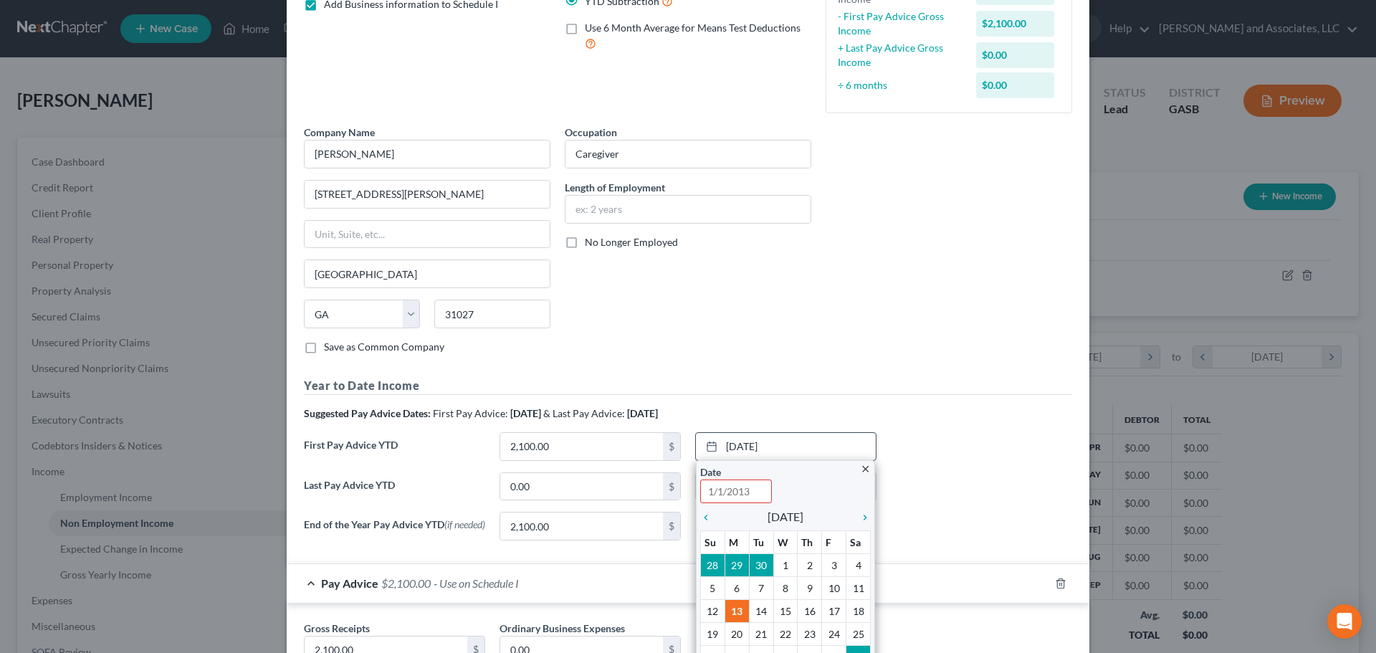
click at [860, 470] on icon "close" at bounding box center [865, 469] width 11 height 11
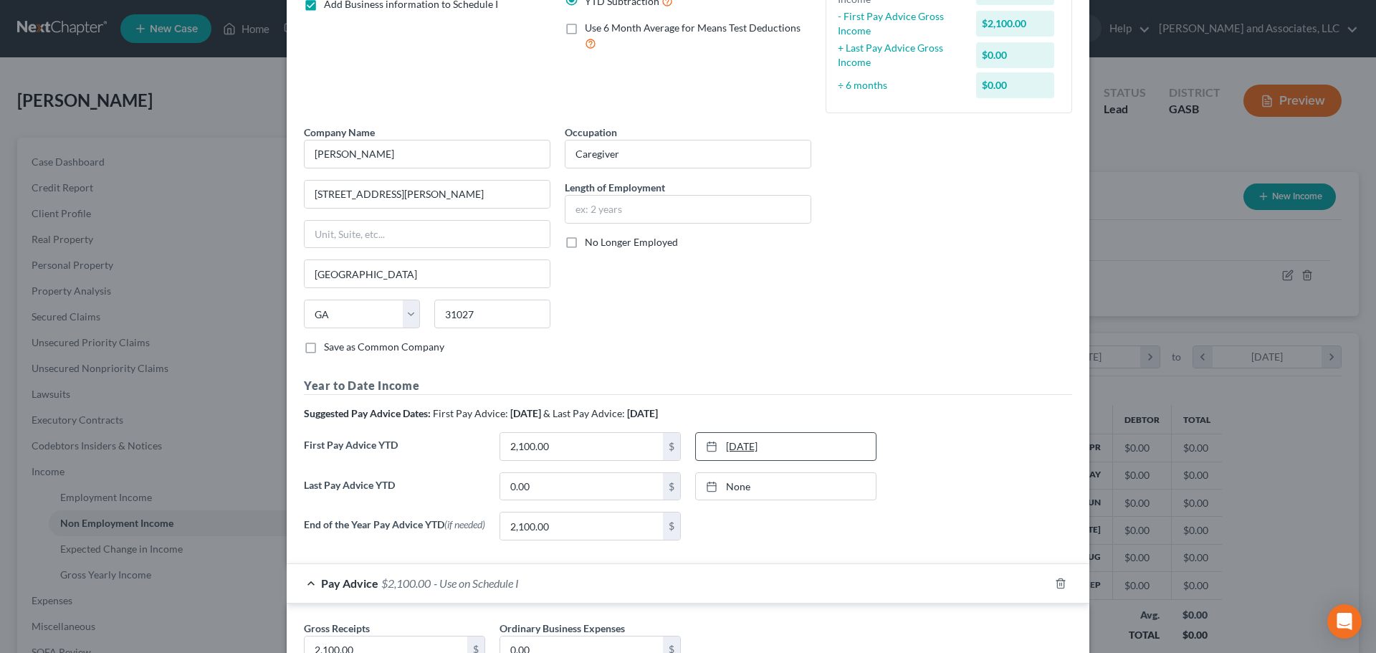
drag, startPoint x: 729, startPoint y: 443, endPoint x: 708, endPoint y: 445, distance: 21.6
click at [708, 445] on icon at bounding box center [711, 446] width 11 height 11
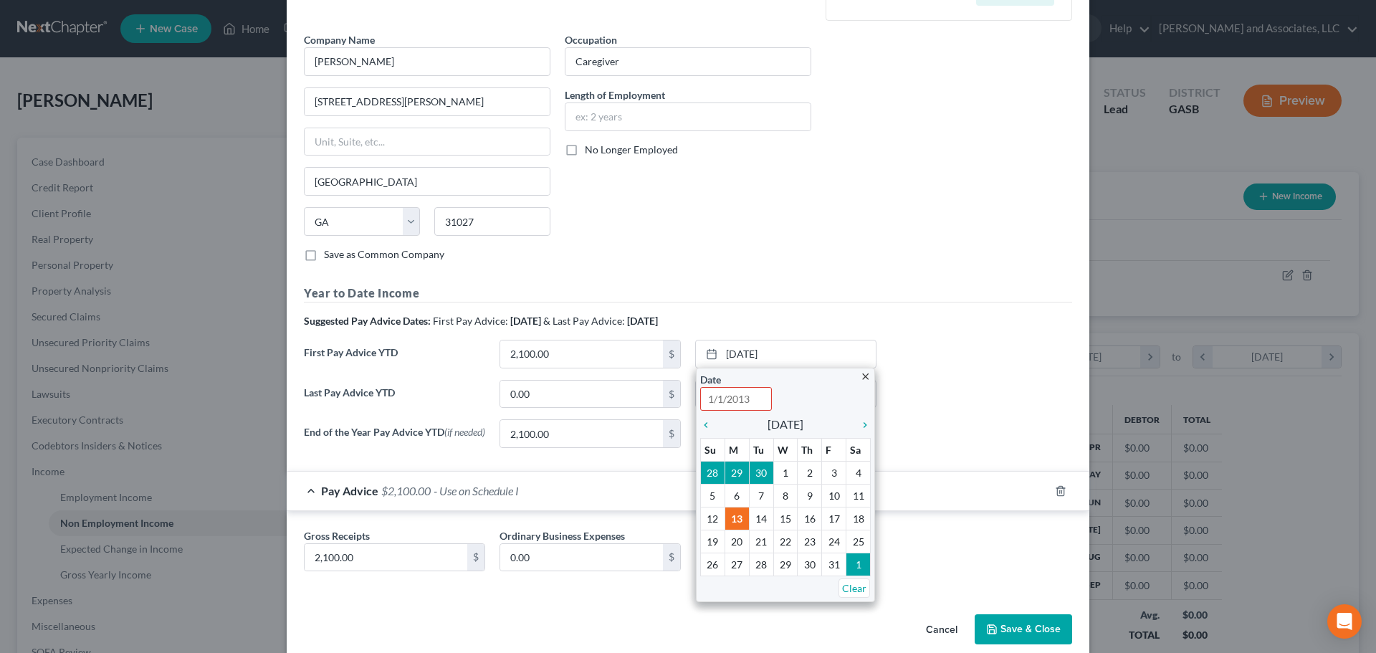
scroll to position [314, 0]
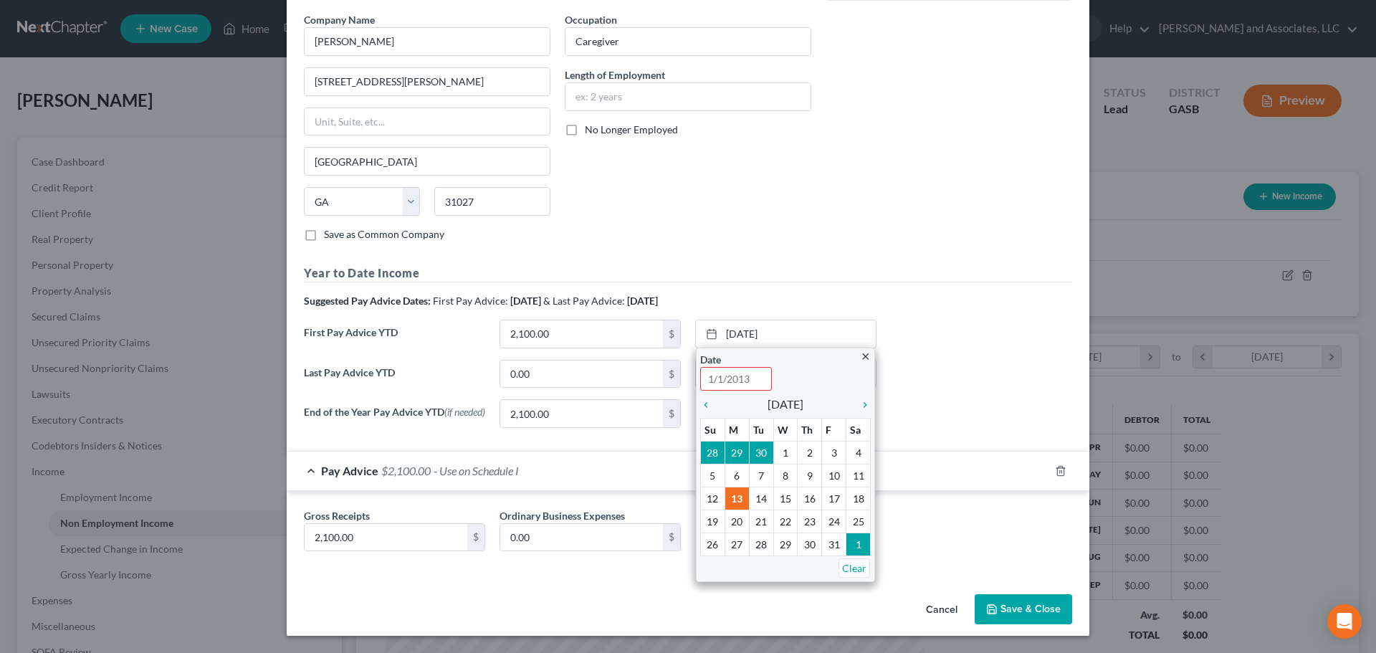
click at [1001, 401] on div "End of the Year Pay Advice YTD (if needed) 2,100.00 $ None close Date Time chev…" at bounding box center [688, 419] width 783 height 40
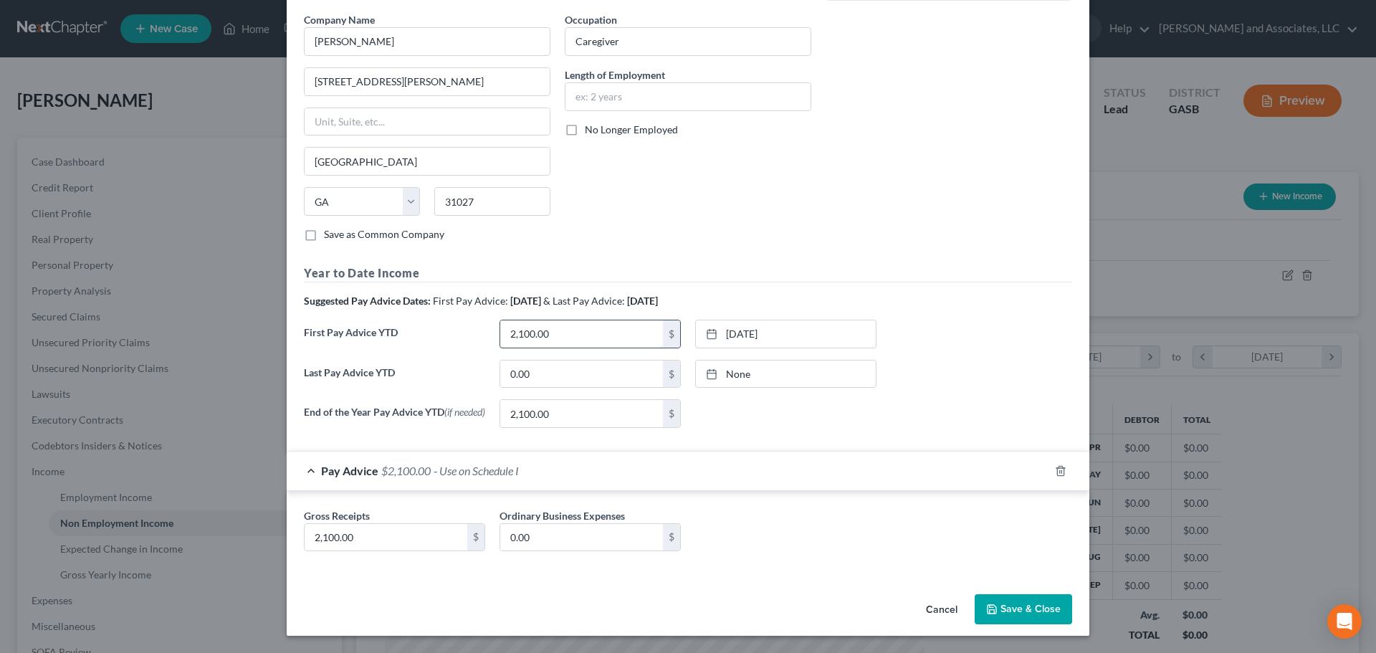
click at [567, 331] on input "2,100.00" at bounding box center [581, 333] width 163 height 27
click at [769, 333] on link "[DATE]" at bounding box center [786, 333] width 180 height 27
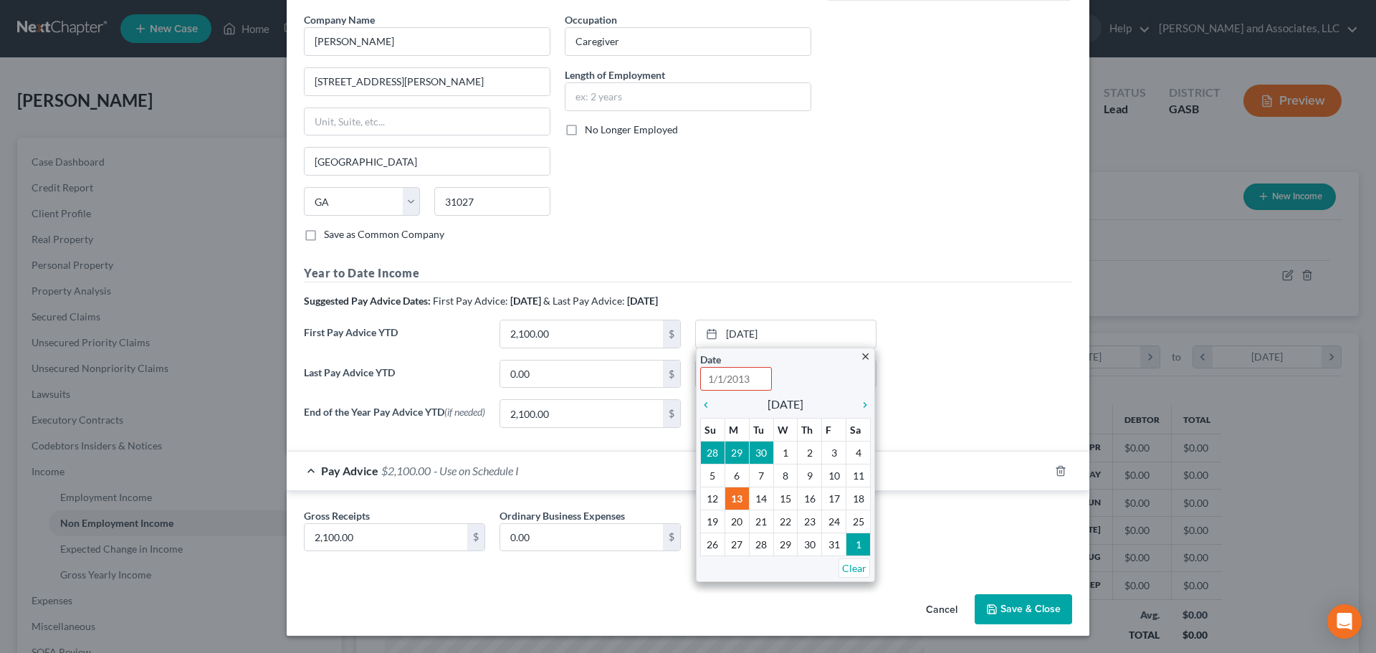
drag, startPoint x: 752, startPoint y: 376, endPoint x: 682, endPoint y: 374, distance: 70.3
click at [682, 374] on div "Year to Date Income Suggested Pay Advice Dates: First Pay Advice: [DATE] & Last…" at bounding box center [688, 352] width 768 height 175
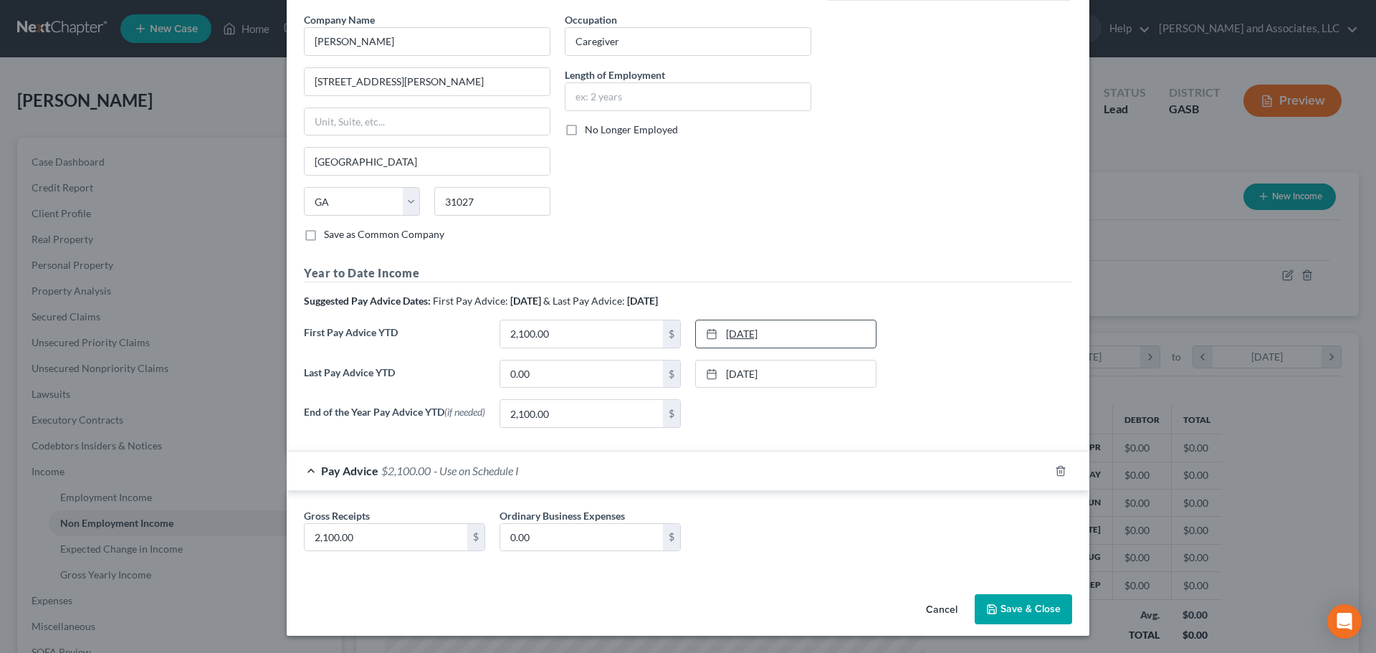
click at [743, 332] on link "[DATE]" at bounding box center [786, 333] width 180 height 27
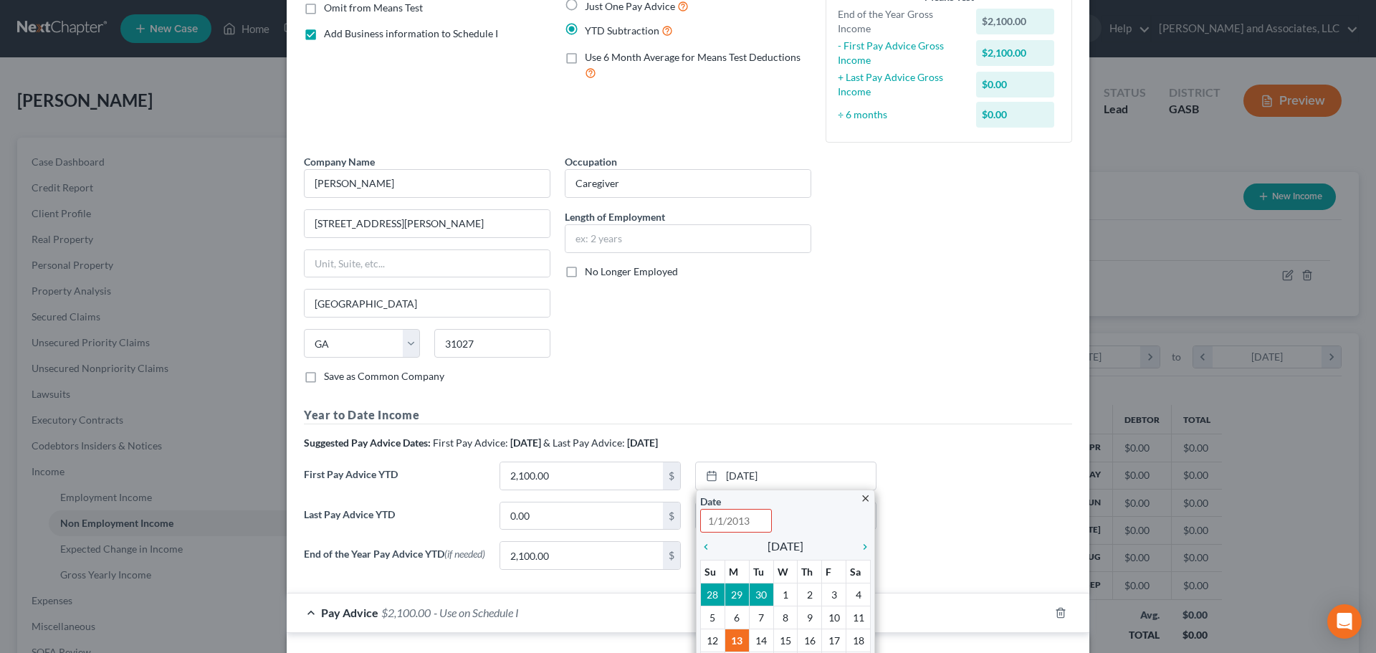
scroll to position [171, 0]
click at [983, 303] on div "Company Name * [PERSON_NAME] [GEOGRAPHIC_DATA][PERSON_NAME] [US_STATE] AK AR AZ…" at bounding box center [688, 273] width 783 height 241
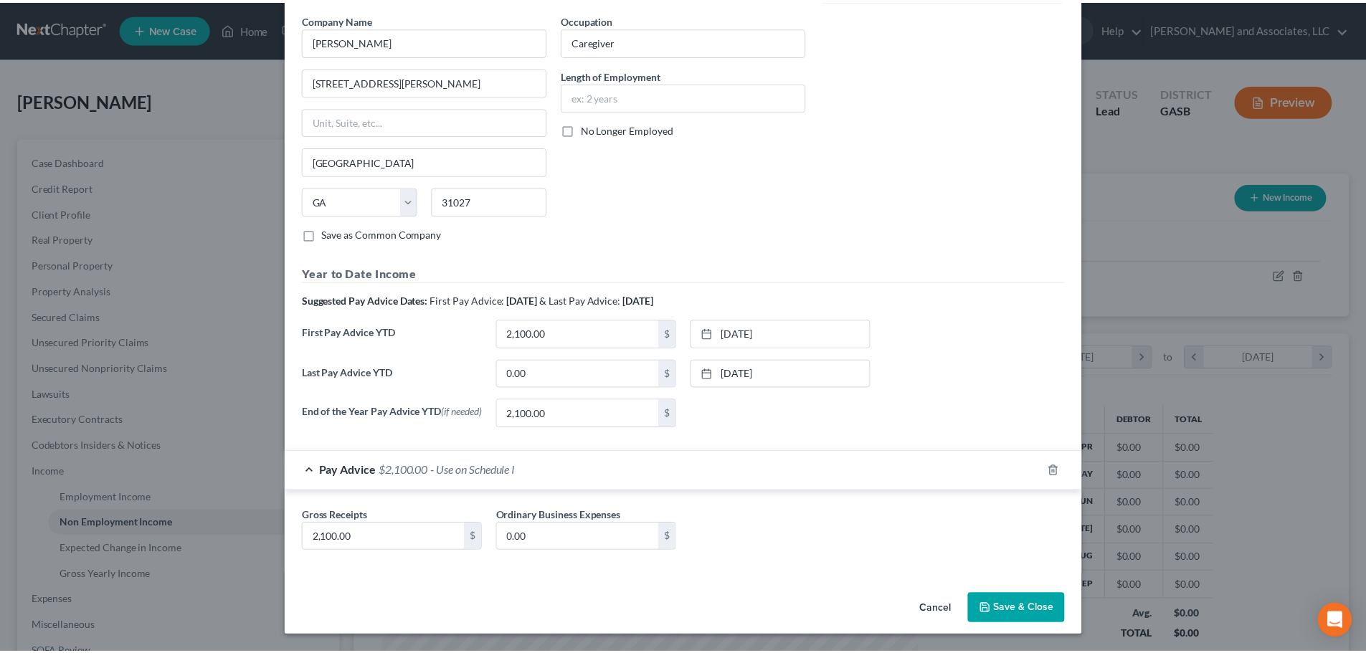
scroll to position [314, 0]
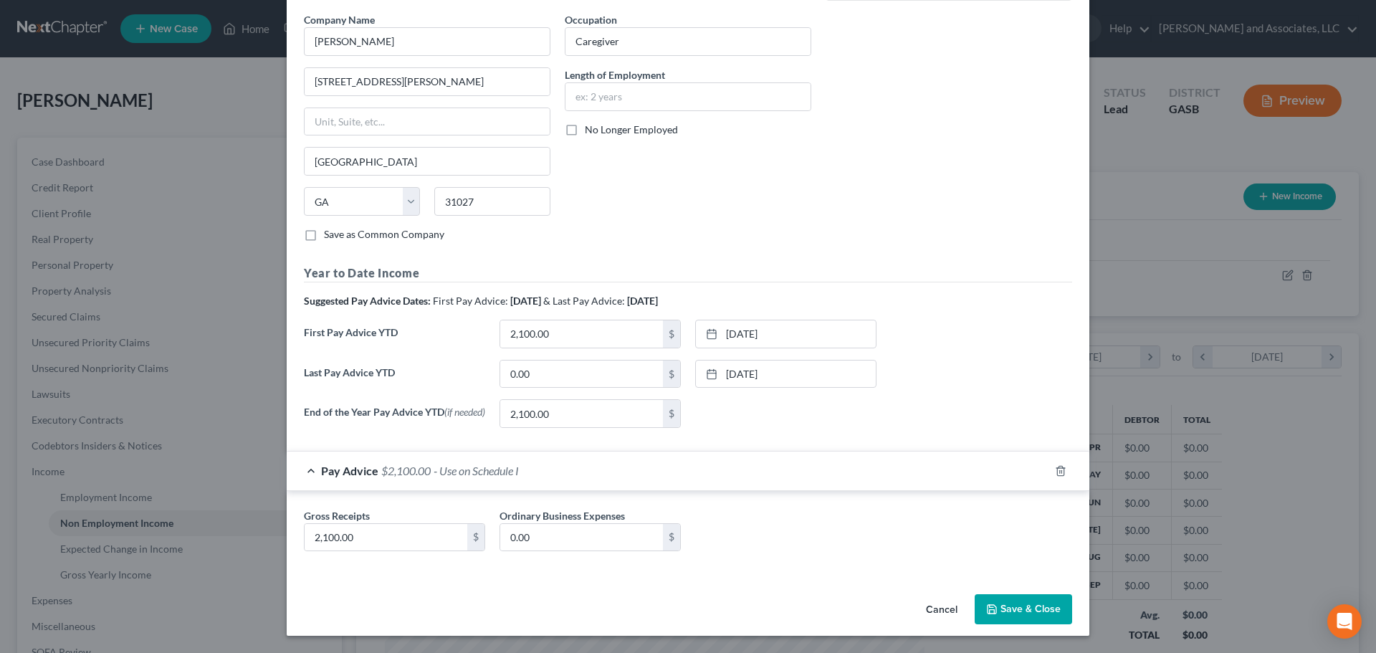
click at [1021, 609] on button "Save & Close" at bounding box center [1023, 609] width 97 height 30
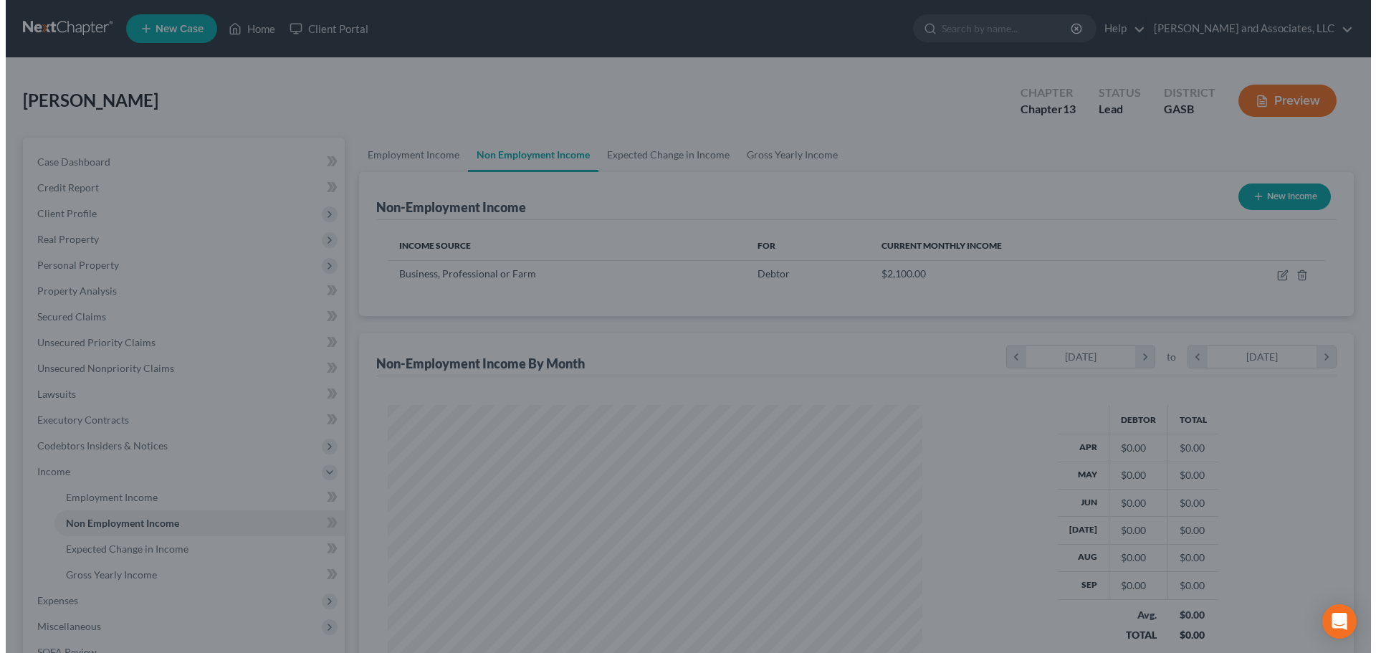
scroll to position [716617, 716321]
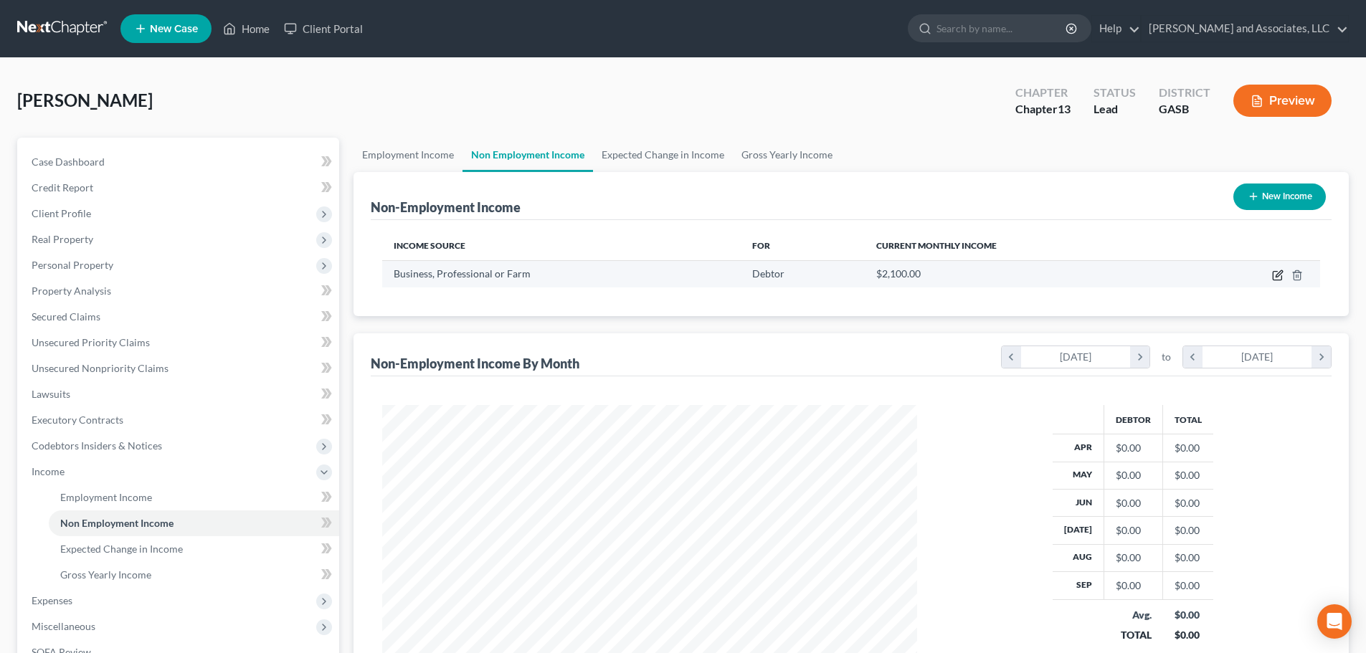
click at [1277, 272] on icon "button" at bounding box center [1277, 275] width 11 height 11
select select "10"
select select "0"
select select "10"
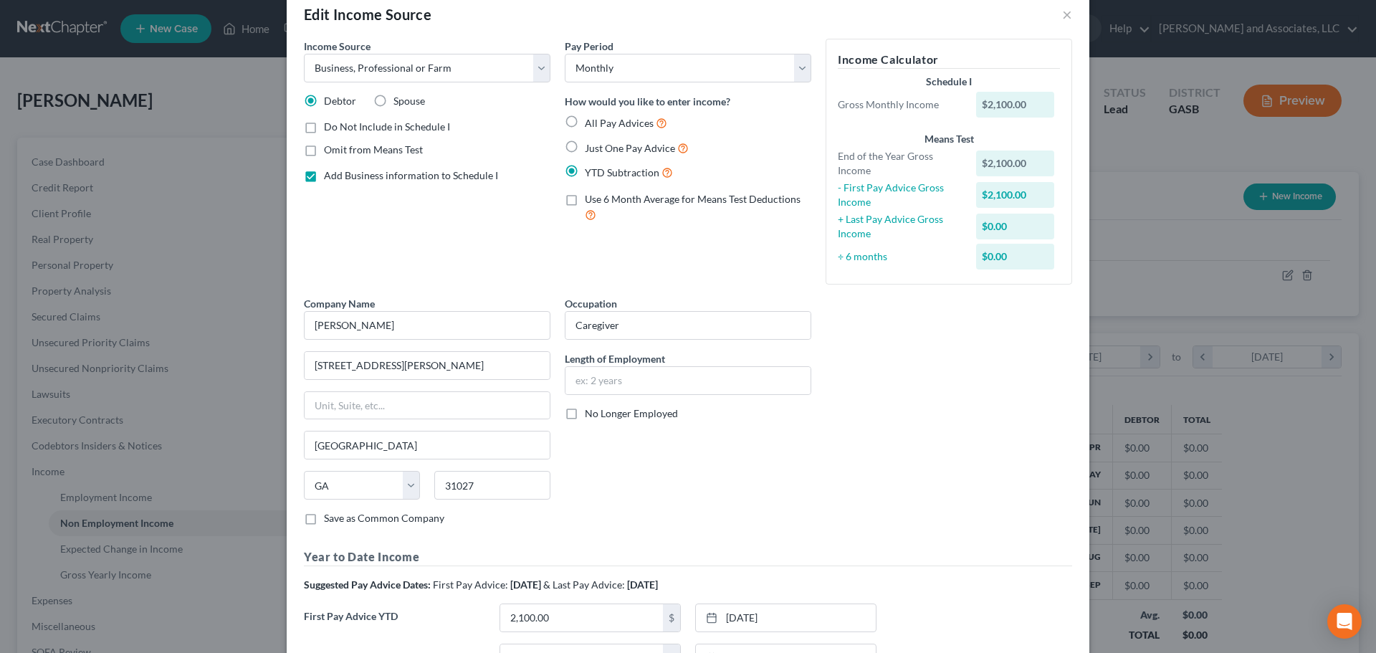
scroll to position [15, 0]
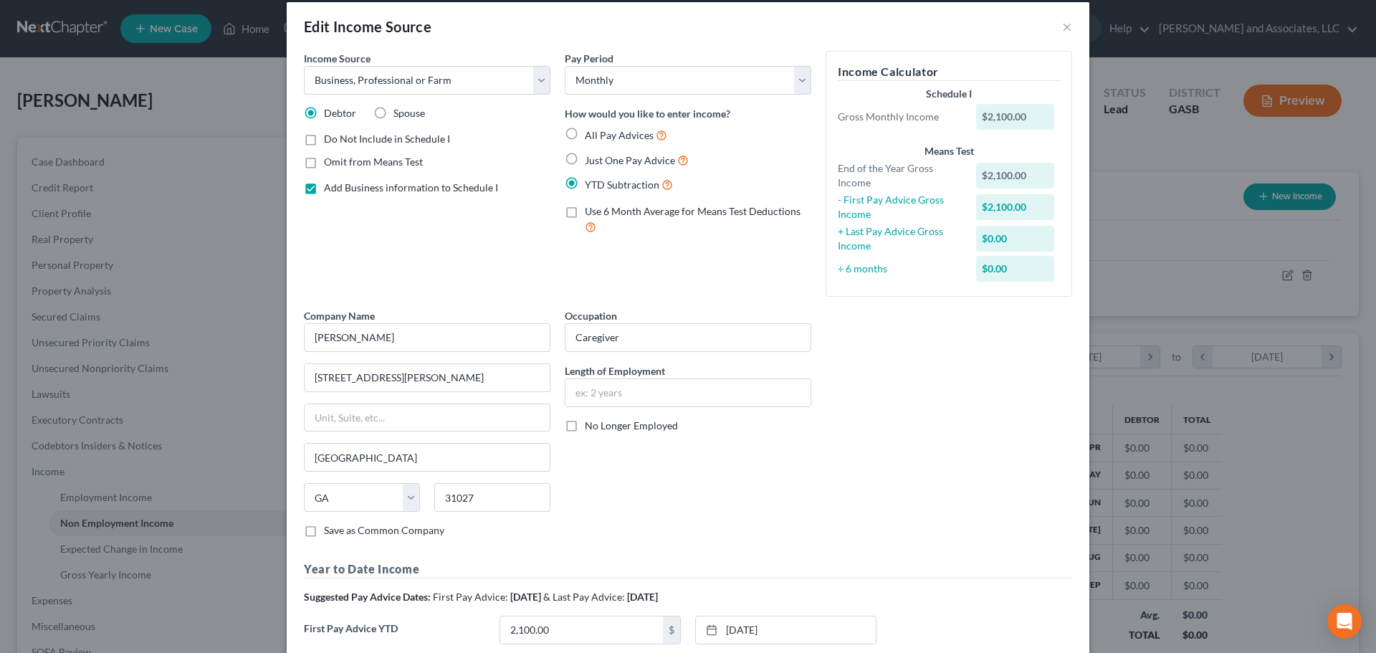
click at [585, 158] on label "Just One Pay Advice" at bounding box center [637, 160] width 104 height 16
click at [591, 158] on input "Just One Pay Advice" at bounding box center [595, 156] width 9 height 9
radio input "true"
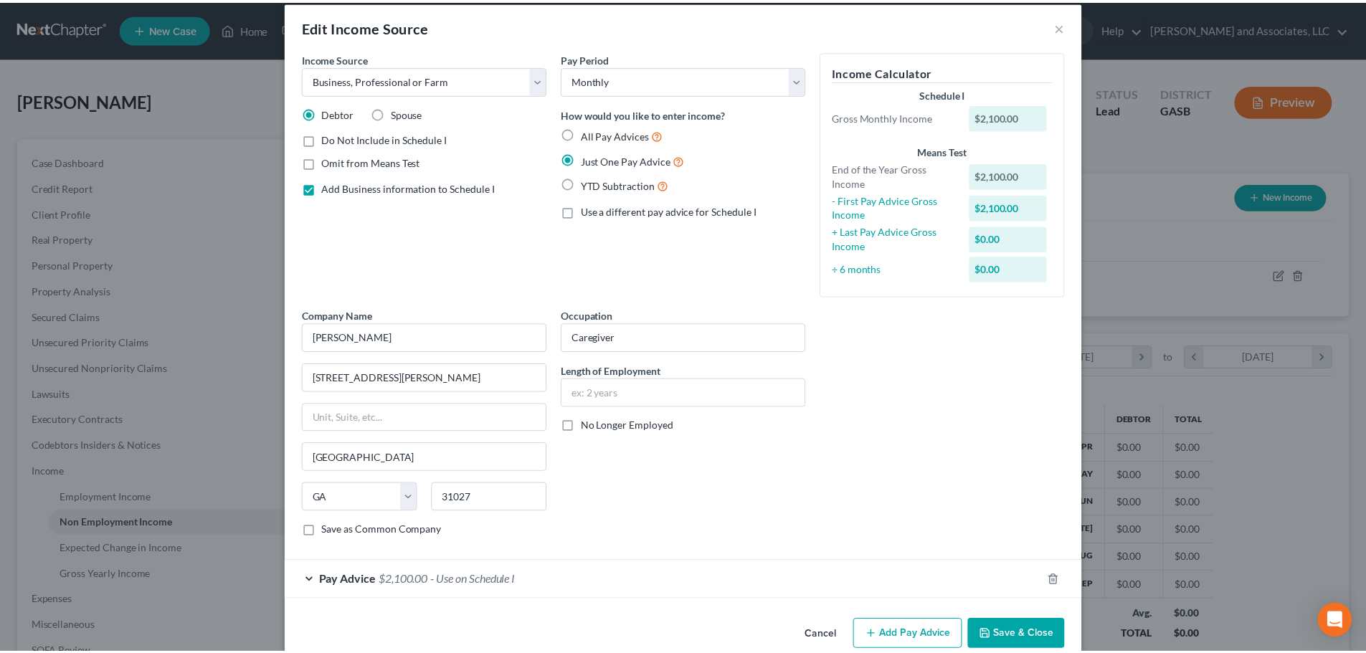
scroll to position [0, 0]
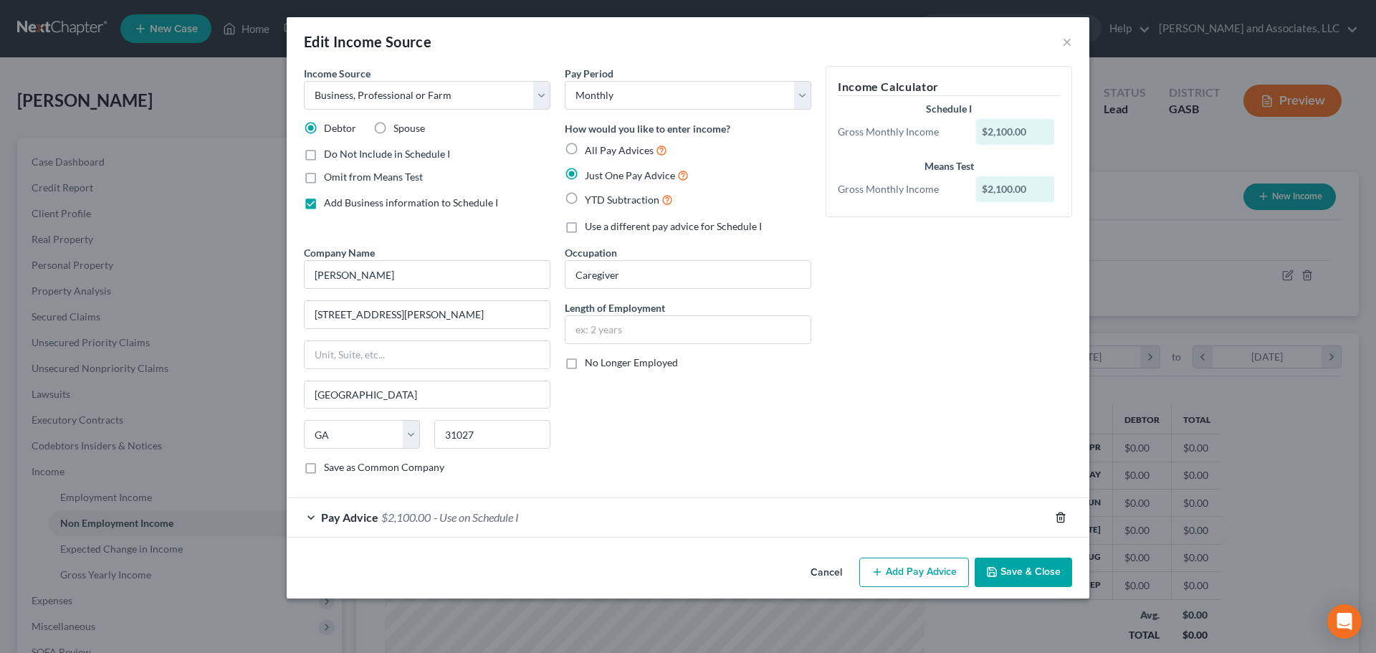
click at [1060, 518] on line "button" at bounding box center [1060, 518] width 0 height 3
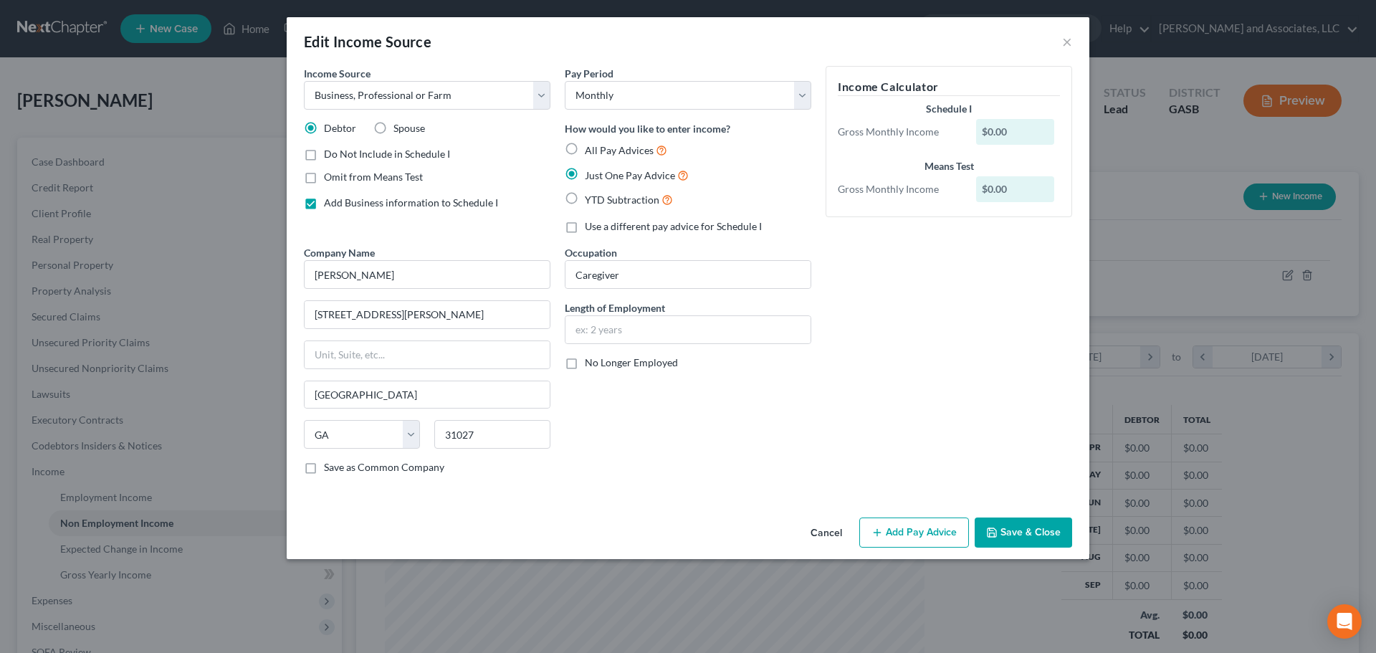
click at [585, 146] on label "All Pay Advices" at bounding box center [626, 150] width 82 height 16
click at [591, 146] on input "All Pay Advices" at bounding box center [595, 146] width 9 height 9
radio input "true"
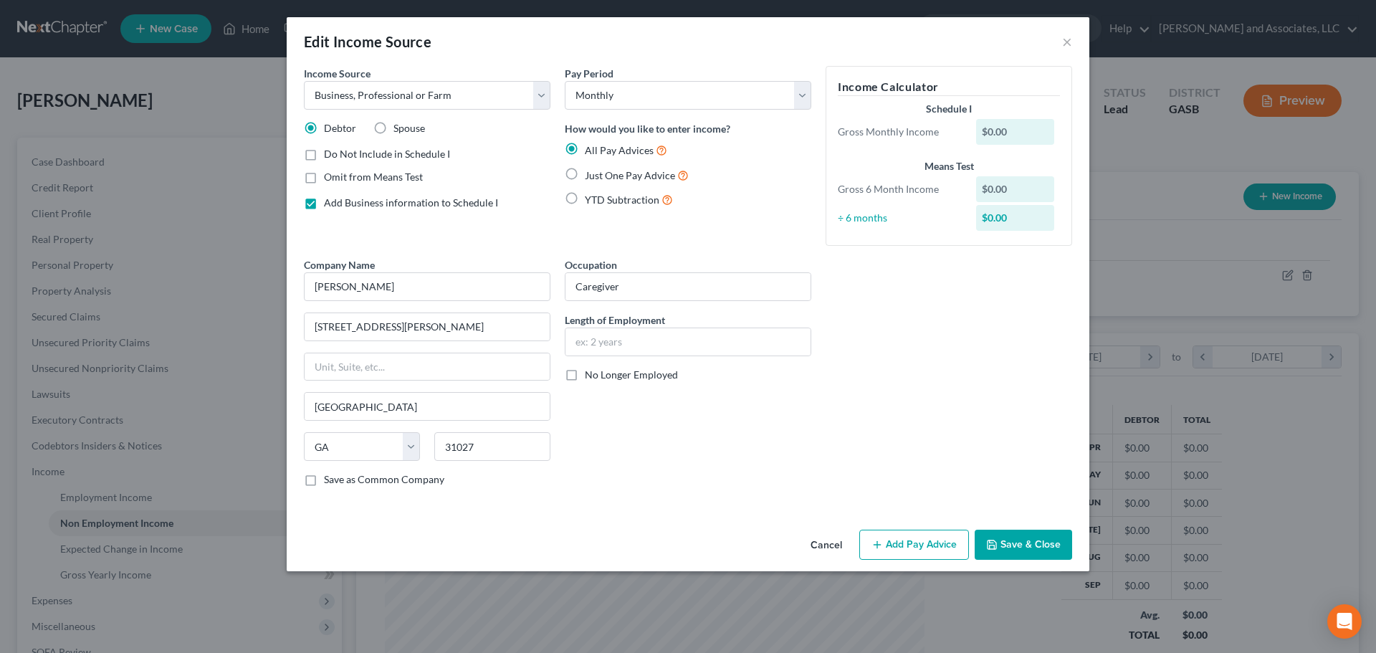
click at [1032, 546] on button "Save & Close" at bounding box center [1023, 545] width 97 height 30
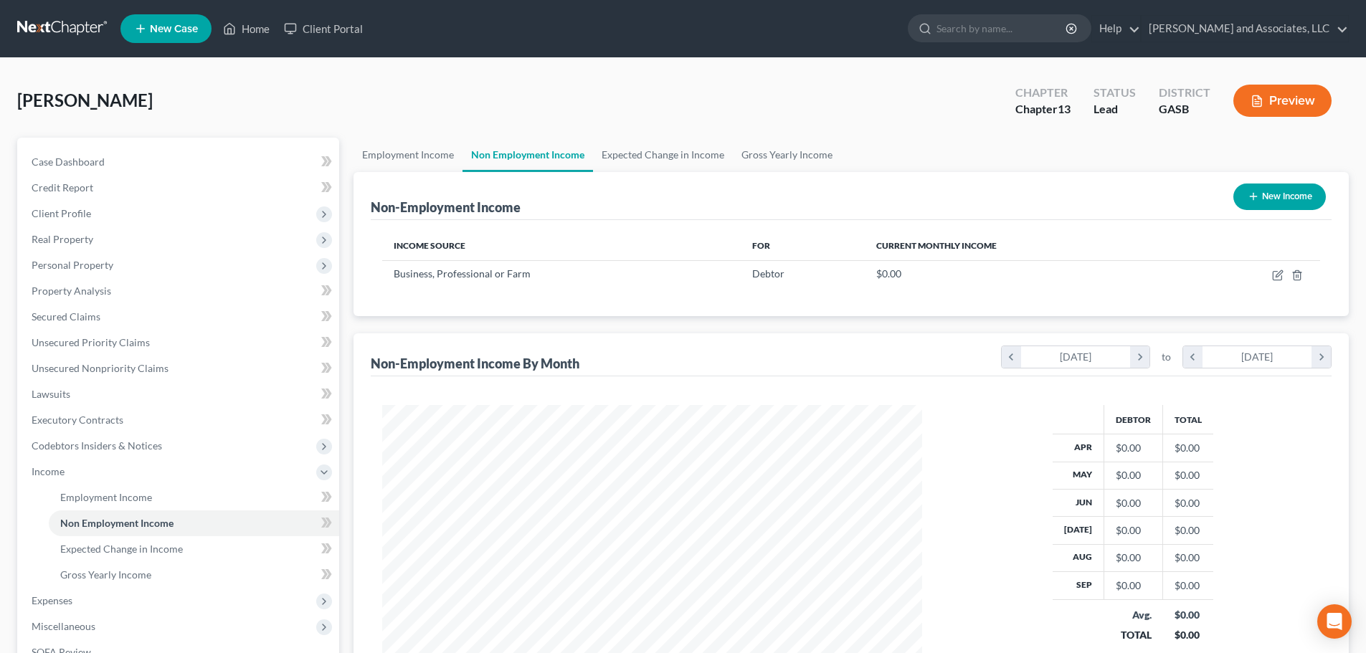
scroll to position [716617, 716321]
click at [428, 153] on link "Employment Income" at bounding box center [407, 155] width 109 height 34
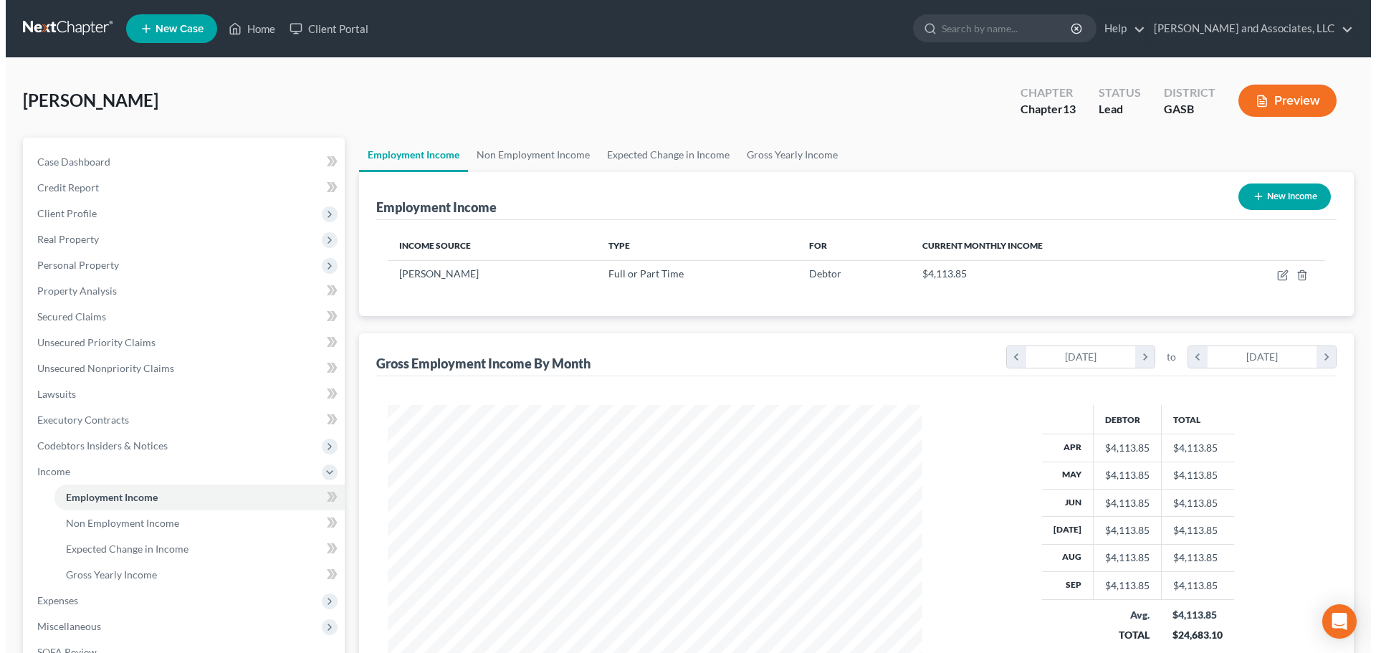
scroll to position [267, 563]
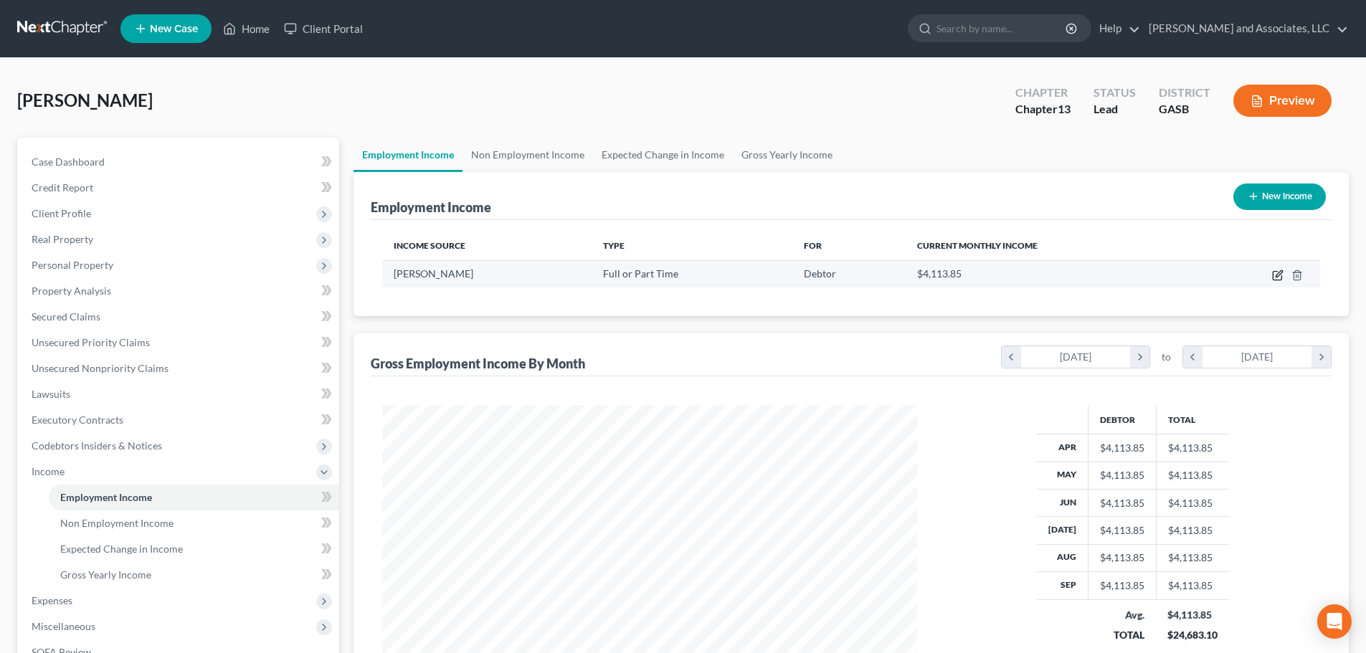
click at [1278, 275] on icon "button" at bounding box center [1277, 275] width 11 height 11
select select "0"
select select "10"
select select "0"
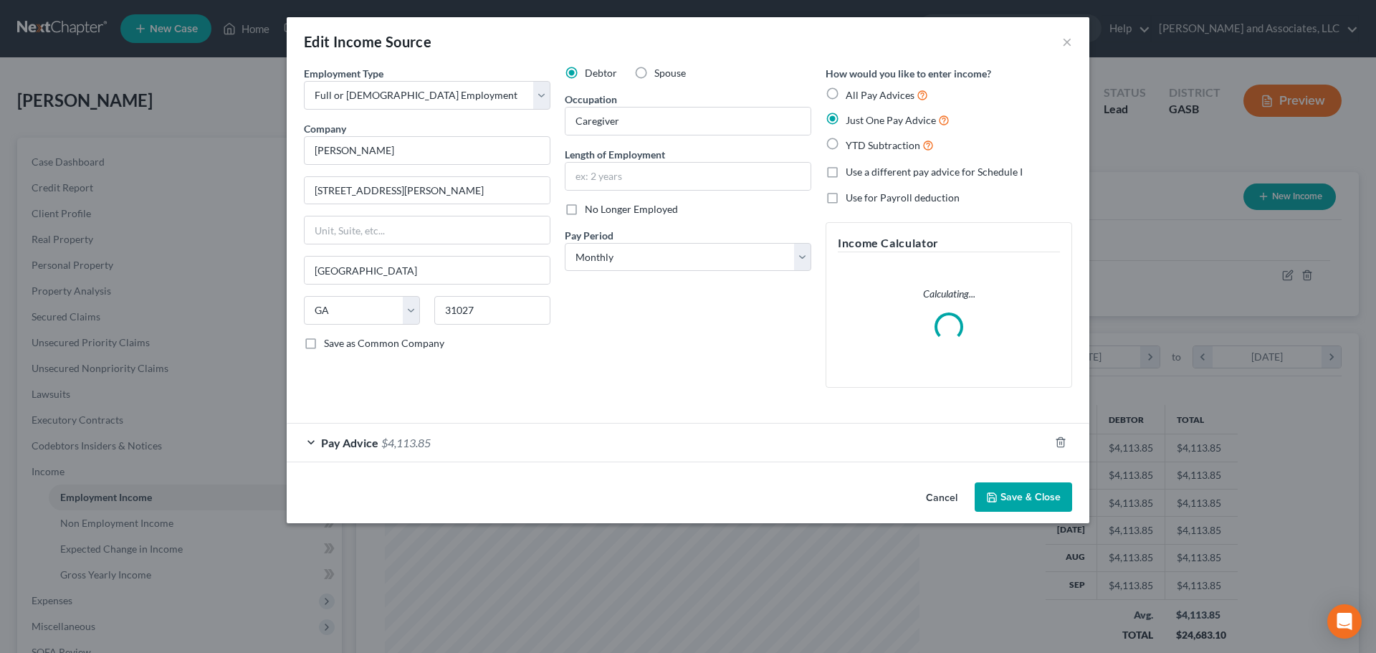
scroll to position [270, 568]
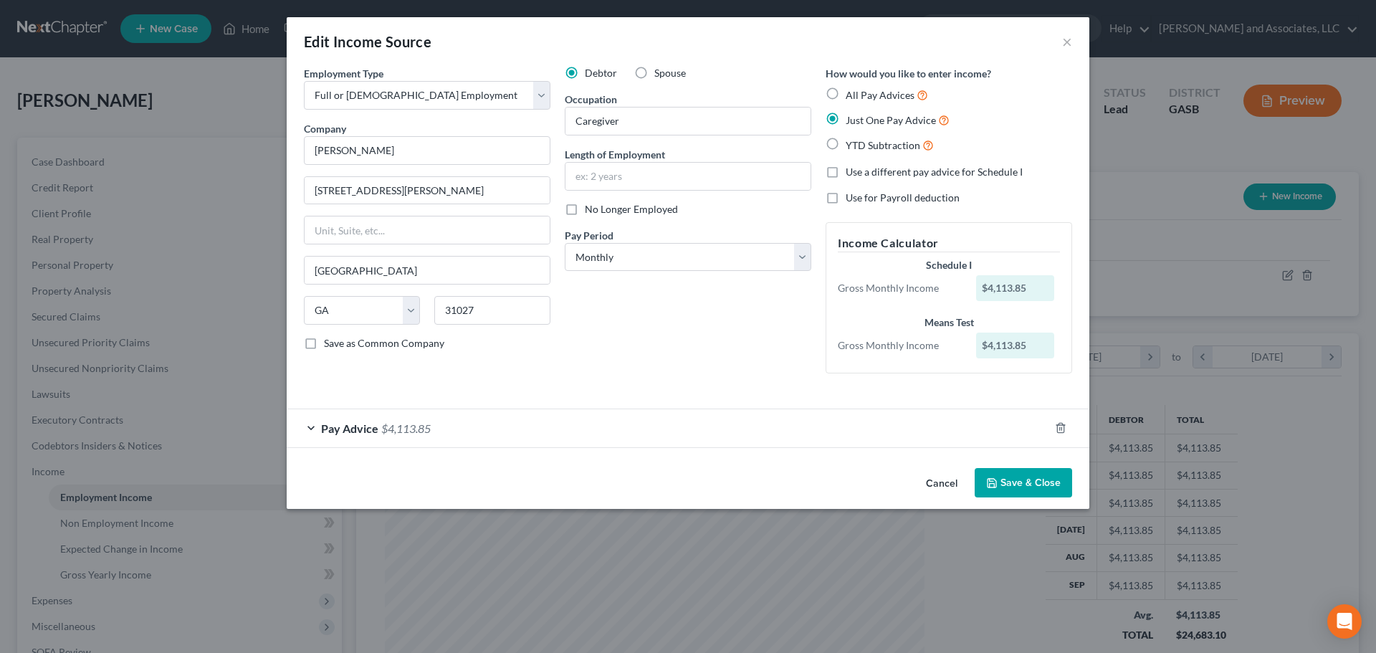
click at [814, 429] on div "Pay Advice $4,113.85" at bounding box center [668, 428] width 763 height 38
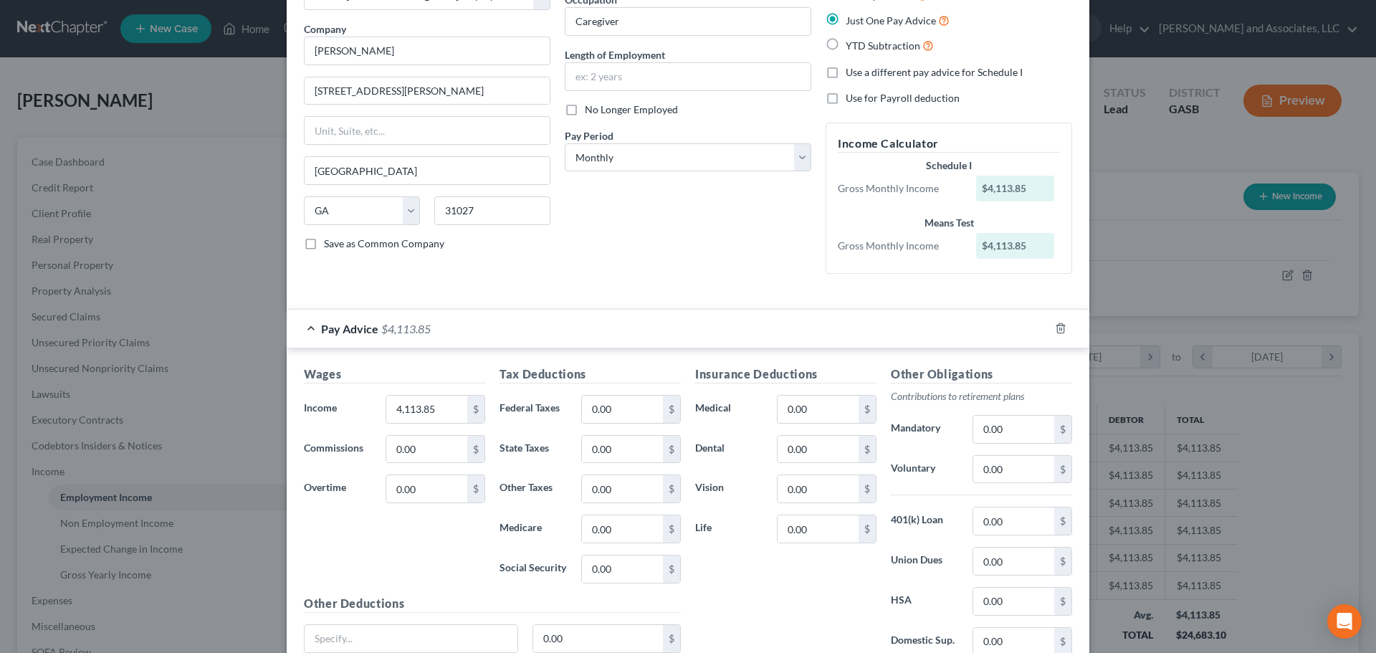
scroll to position [0, 0]
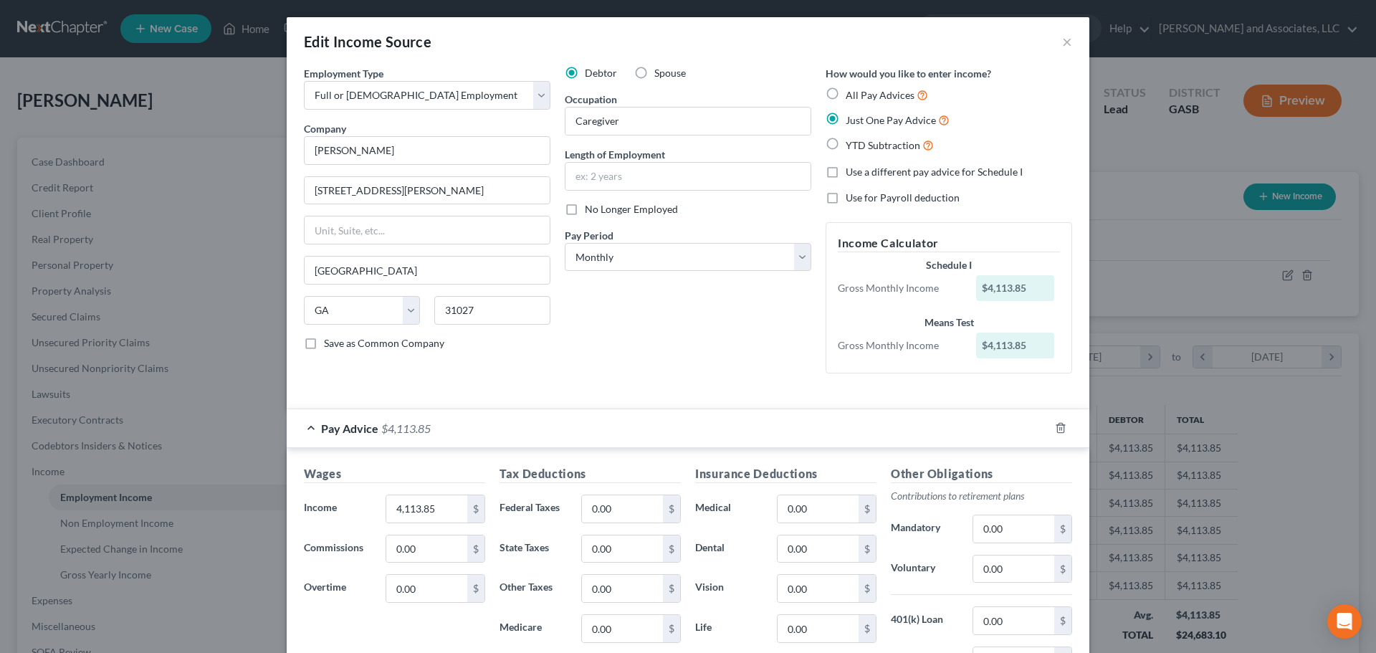
click at [846, 170] on label "Use a different pay advice for Schedule I" at bounding box center [934, 172] width 177 height 14
click at [852, 170] on input "Use a different pay advice for Schedule I" at bounding box center [856, 169] width 9 height 9
checkbox input "true"
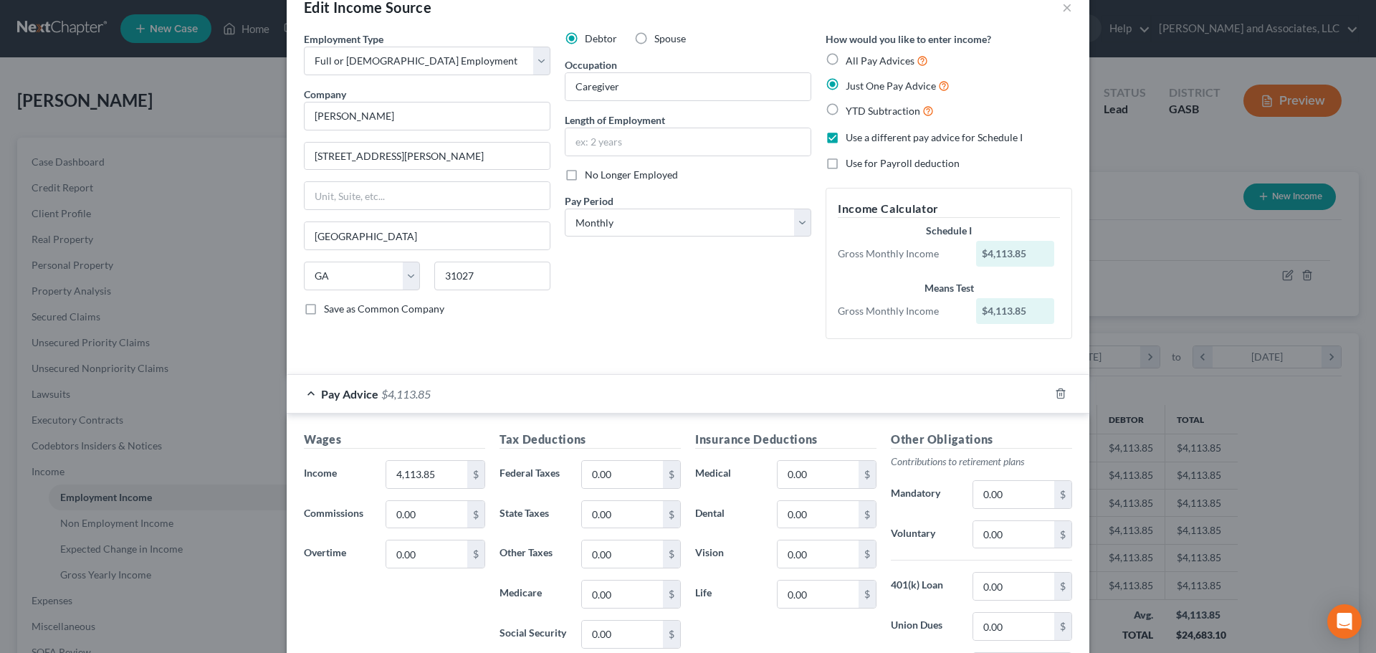
scroll to position [9, 0]
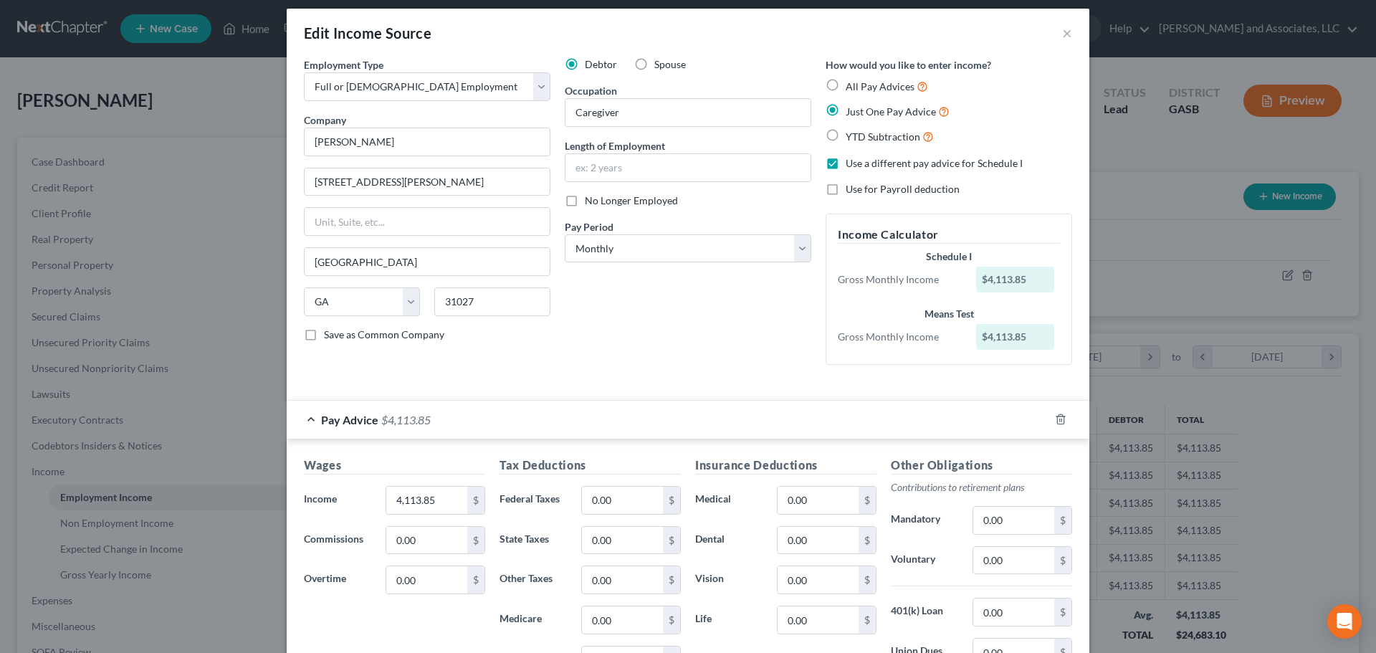
click at [846, 110] on label "Just One Pay Advice" at bounding box center [898, 111] width 104 height 16
click at [852, 110] on input "Just One Pay Advice" at bounding box center [856, 107] width 9 height 9
click at [846, 110] on label "Just One Pay Advice" at bounding box center [898, 111] width 104 height 16
click at [852, 110] on input "Just One Pay Advice" at bounding box center [856, 107] width 9 height 9
click at [536, 87] on select "Select Full or [DEMOGRAPHIC_DATA] Employment Self Employment" at bounding box center [427, 86] width 247 height 29
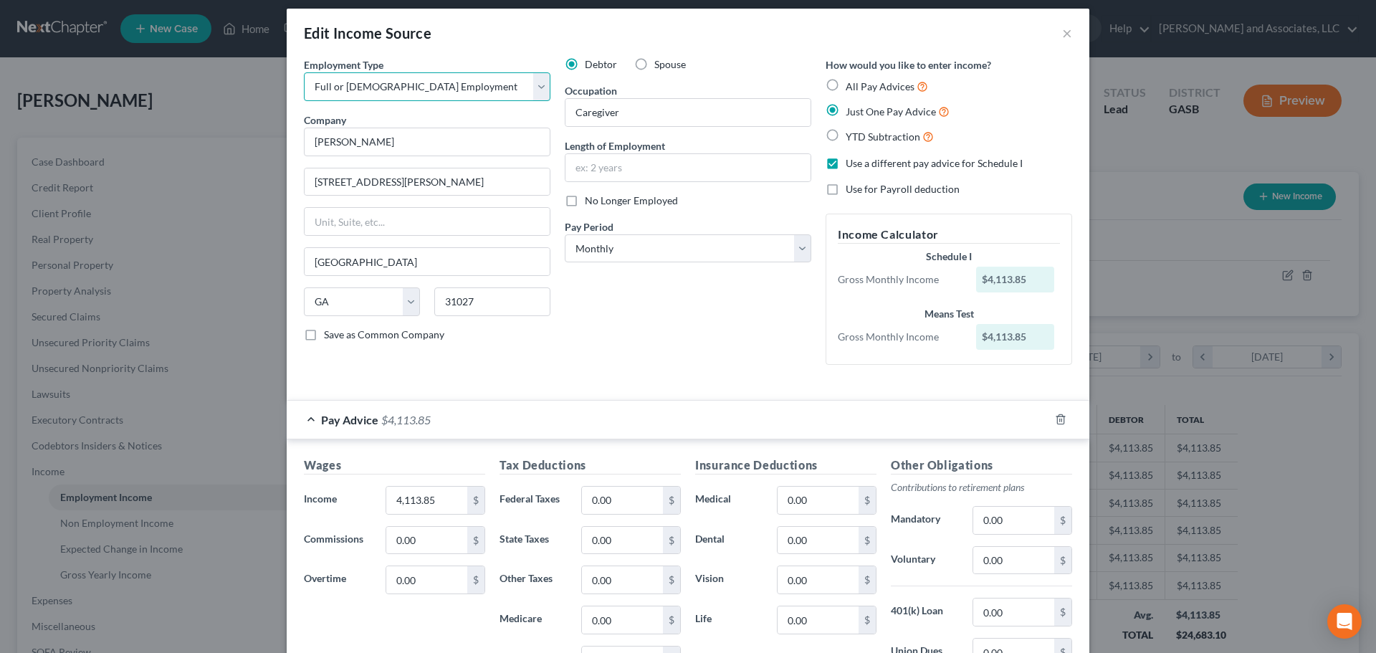
select select "1"
click at [304, 81] on select "Select Full or [DEMOGRAPHIC_DATA] Employment Self Employment" at bounding box center [427, 86] width 247 height 29
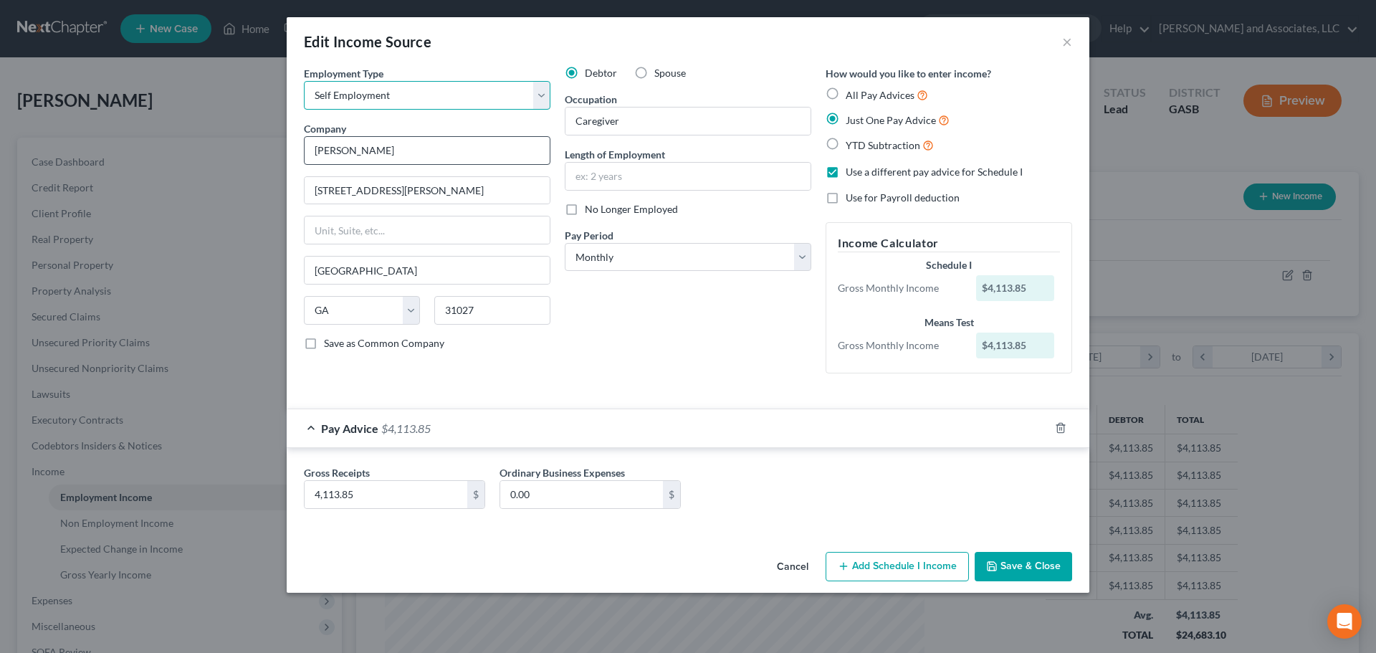
scroll to position [0, 0]
click at [846, 172] on label "Use a different pay advice for Schedule I" at bounding box center [934, 172] width 177 height 14
click at [852, 172] on input "Use a different pay advice for Schedule I" at bounding box center [856, 169] width 9 height 9
checkbox input "false"
click at [846, 146] on label "YTD Subtraction" at bounding box center [890, 145] width 88 height 16
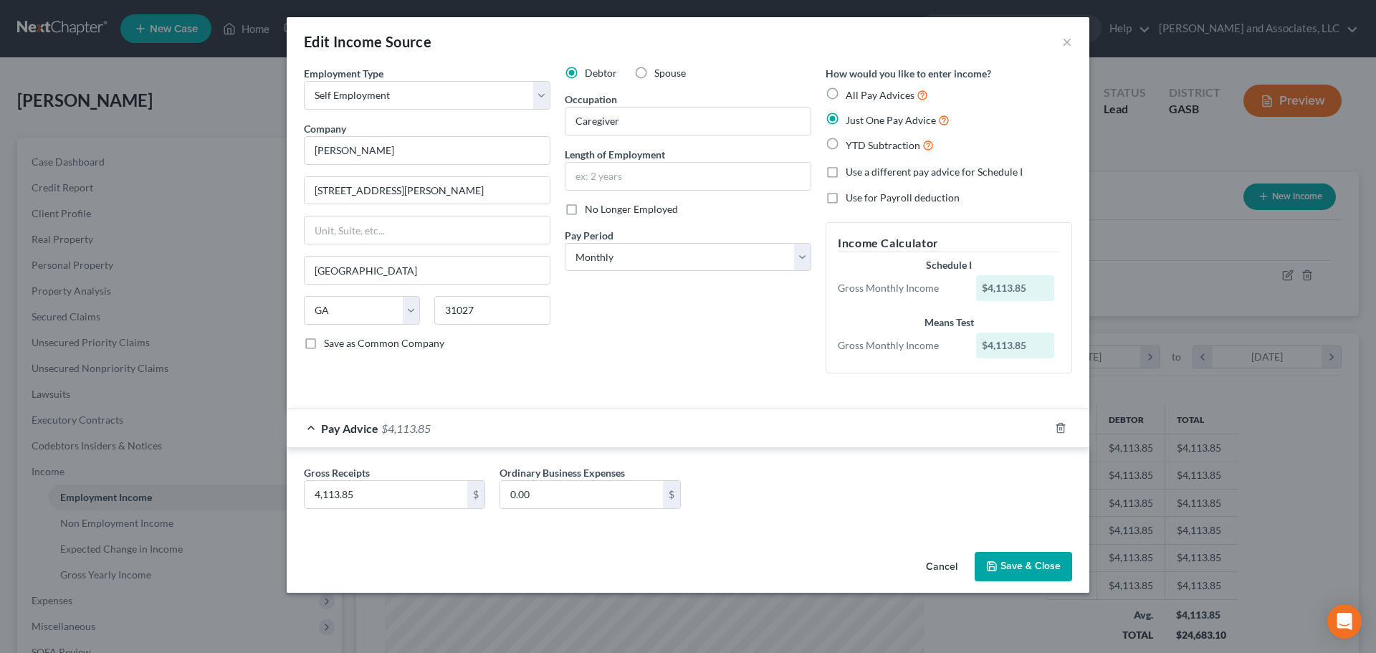
click at [852, 146] on input "YTD Subtraction" at bounding box center [856, 141] width 9 height 9
radio input "true"
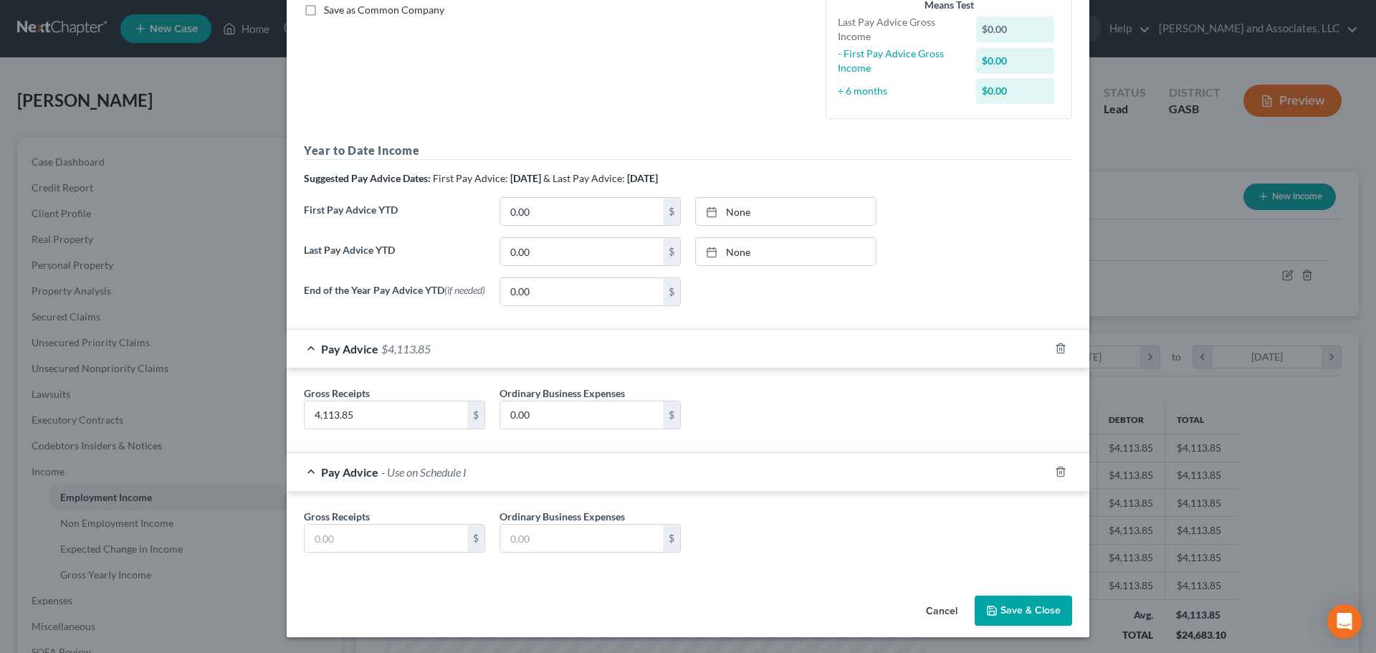
scroll to position [338, 0]
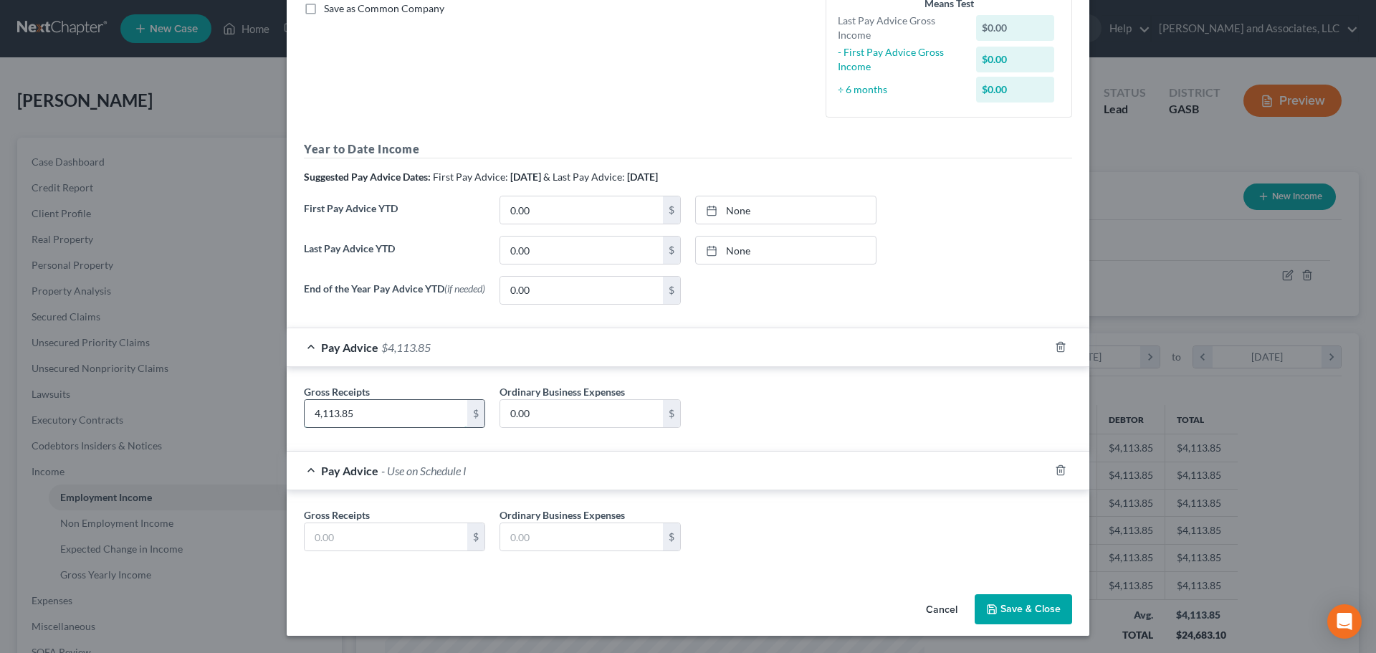
click at [424, 414] on input "4,113.85" at bounding box center [386, 413] width 163 height 27
click at [542, 415] on input "0.00" at bounding box center [581, 413] width 163 height 27
type input "0.00"
click at [384, 536] on input "text" at bounding box center [386, 536] width 163 height 27
click at [1060, 471] on line "button" at bounding box center [1060, 471] width 0 height 3
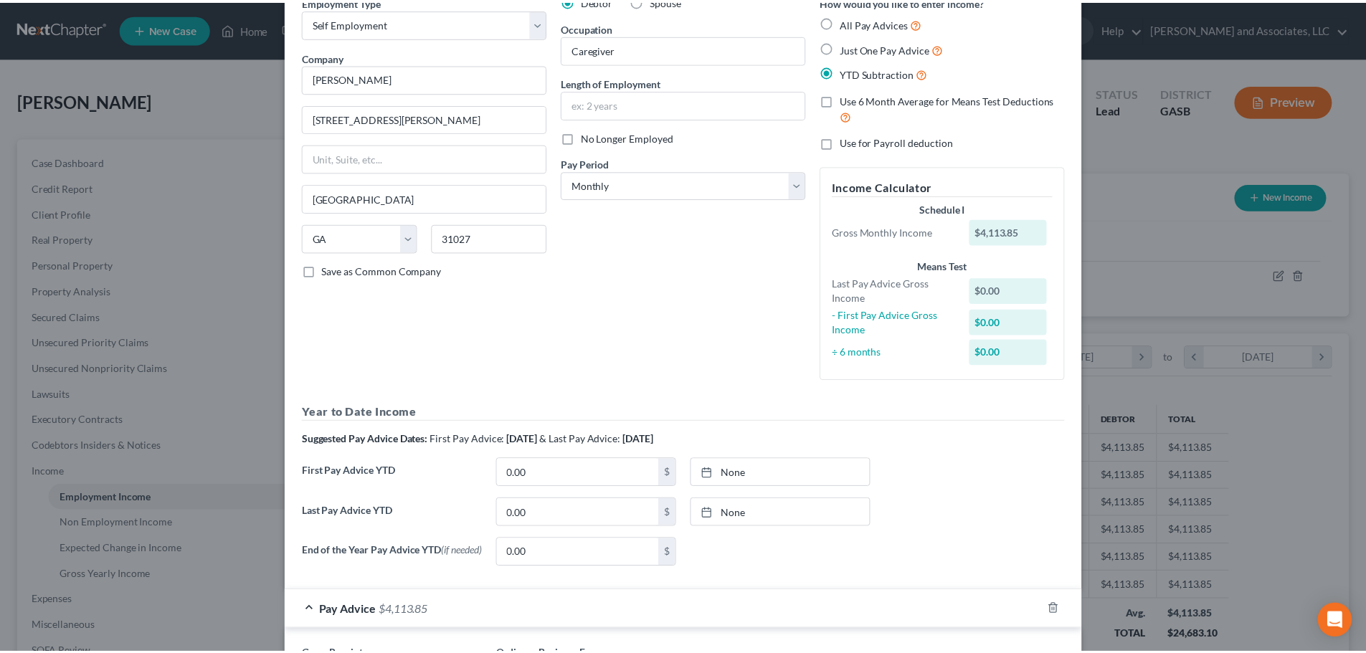
scroll to position [0, 0]
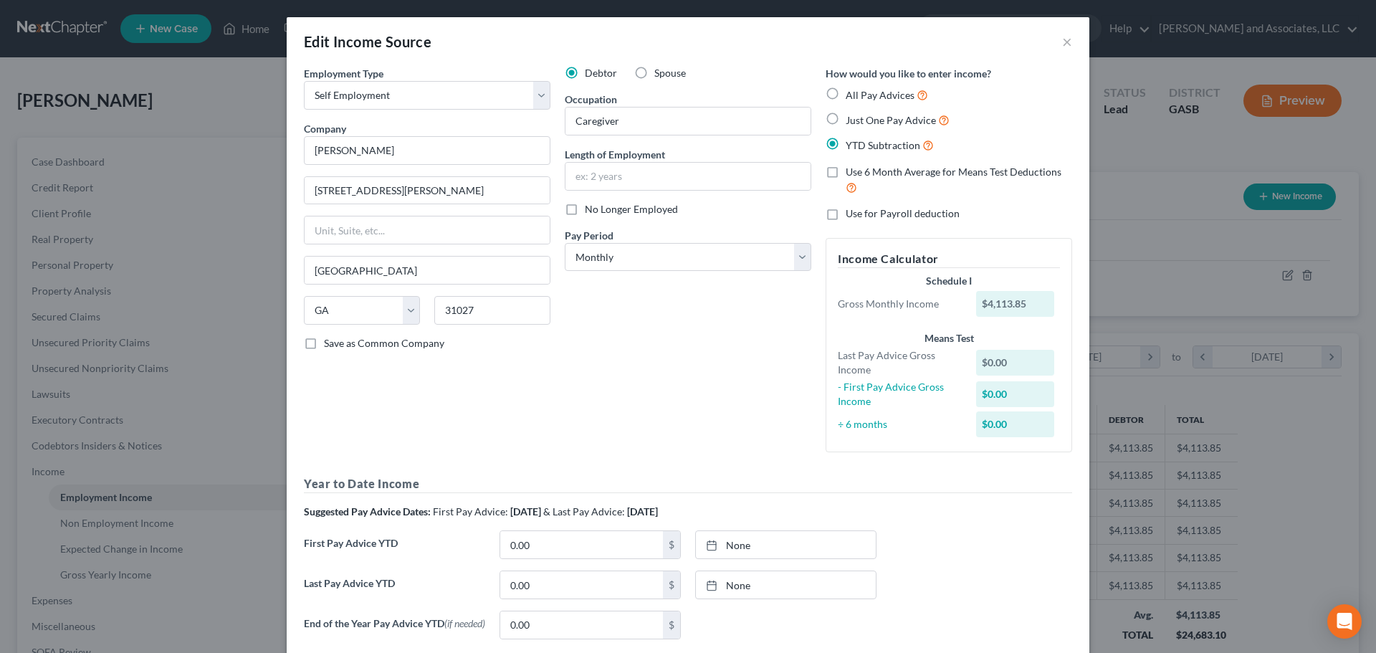
click at [846, 118] on label "Just One Pay Advice" at bounding box center [898, 120] width 104 height 16
click at [852, 118] on input "Just One Pay Advice" at bounding box center [856, 116] width 9 height 9
radio input "true"
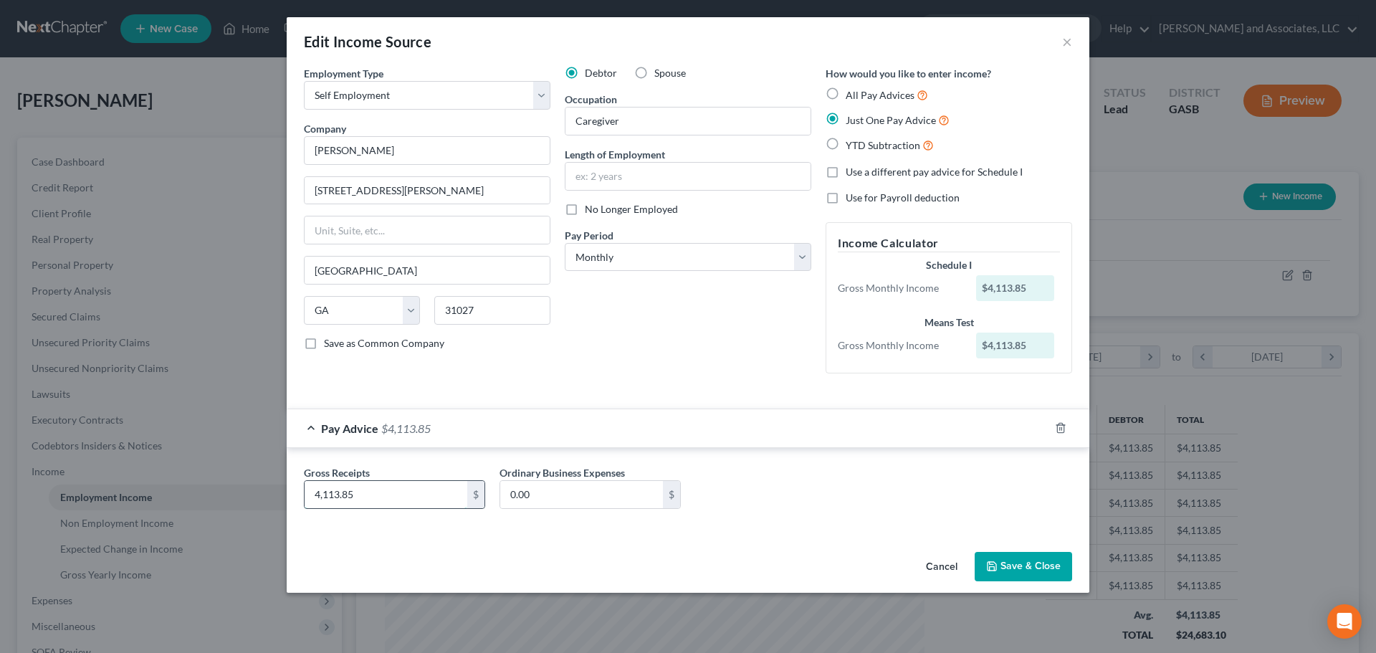
click at [363, 492] on input "4,113.85" at bounding box center [386, 494] width 163 height 27
type input "685.64"
click at [1037, 566] on button "Save & Close" at bounding box center [1023, 567] width 97 height 30
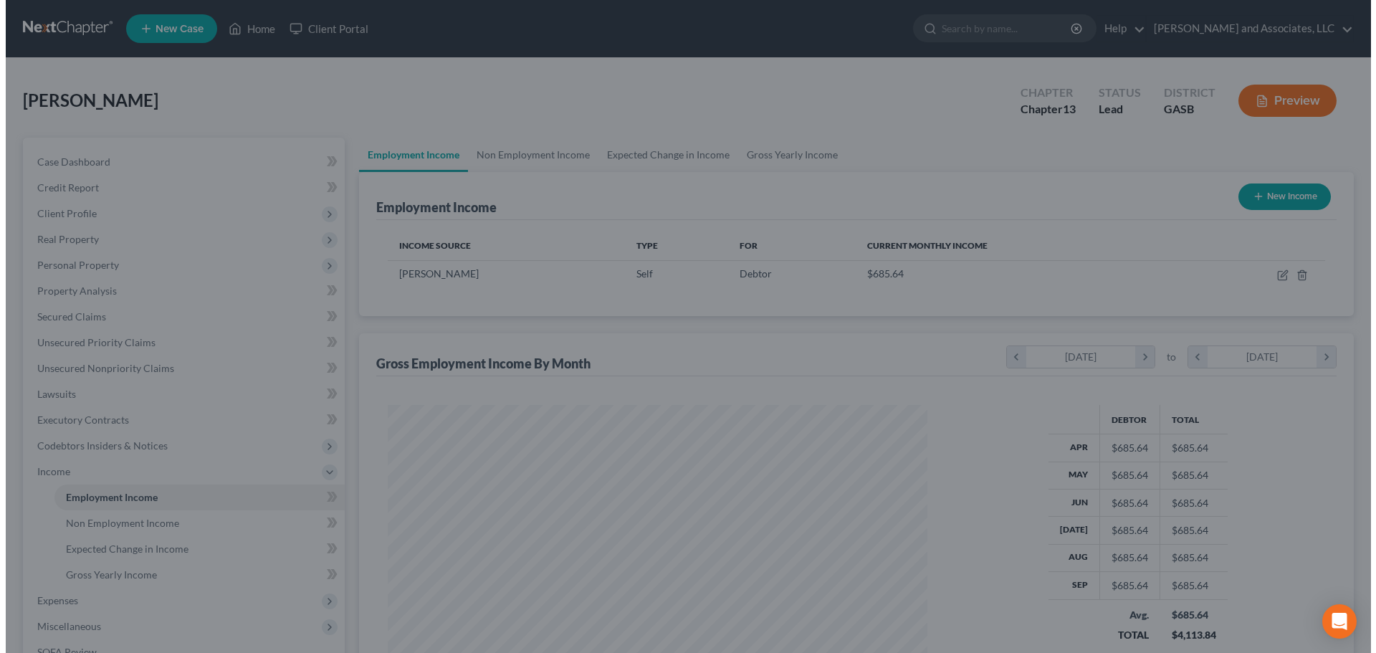
scroll to position [716617, 716321]
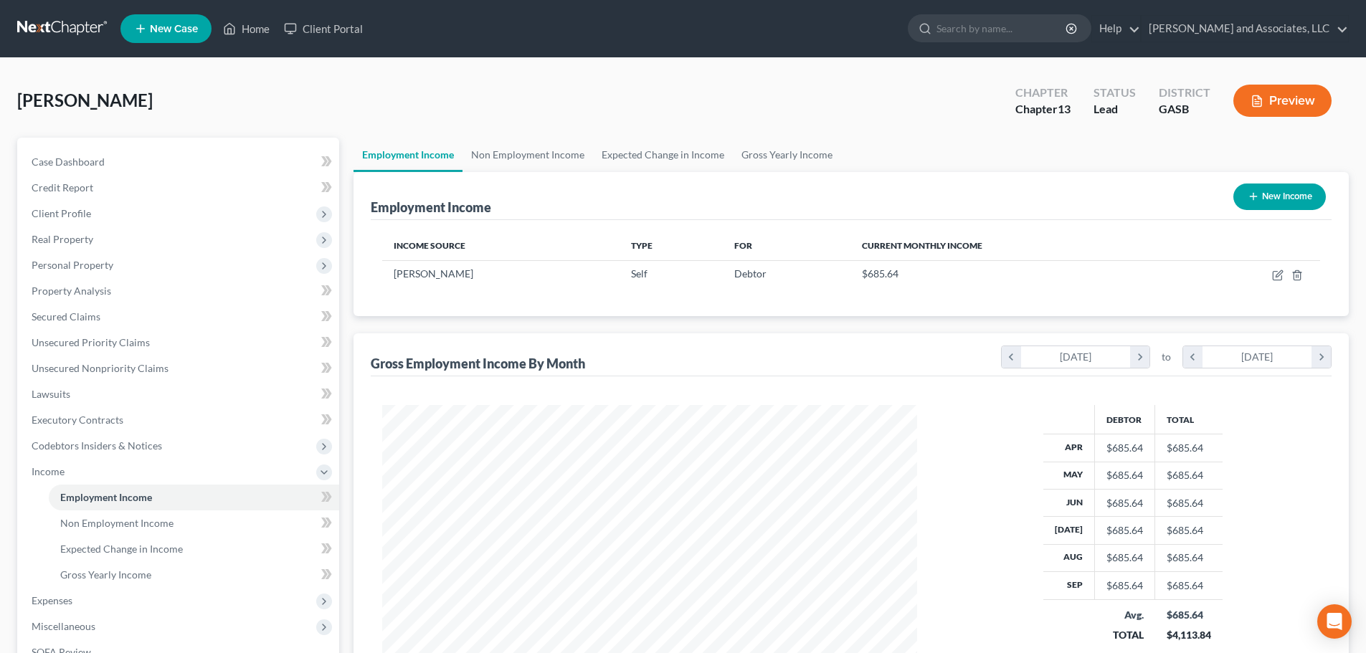
click at [1281, 102] on button "Preview" at bounding box center [1282, 101] width 98 height 32
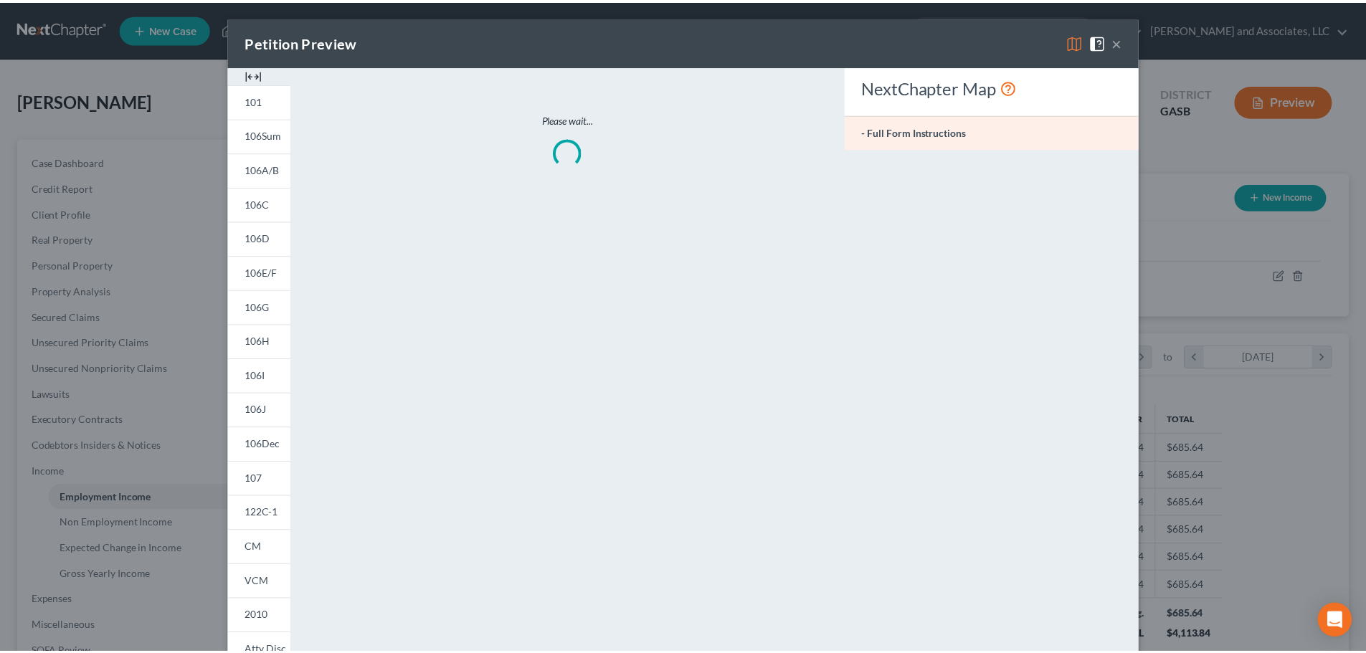
scroll to position [270, 568]
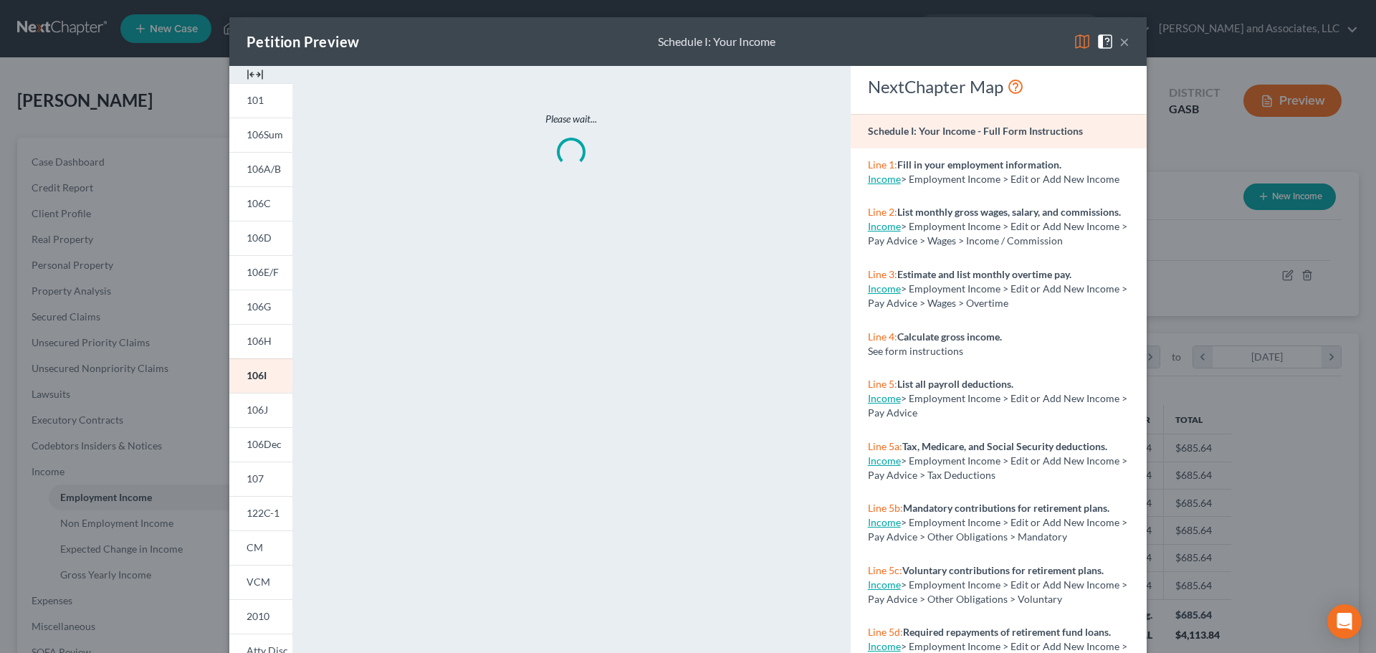
click at [1074, 41] on img at bounding box center [1082, 41] width 17 height 17
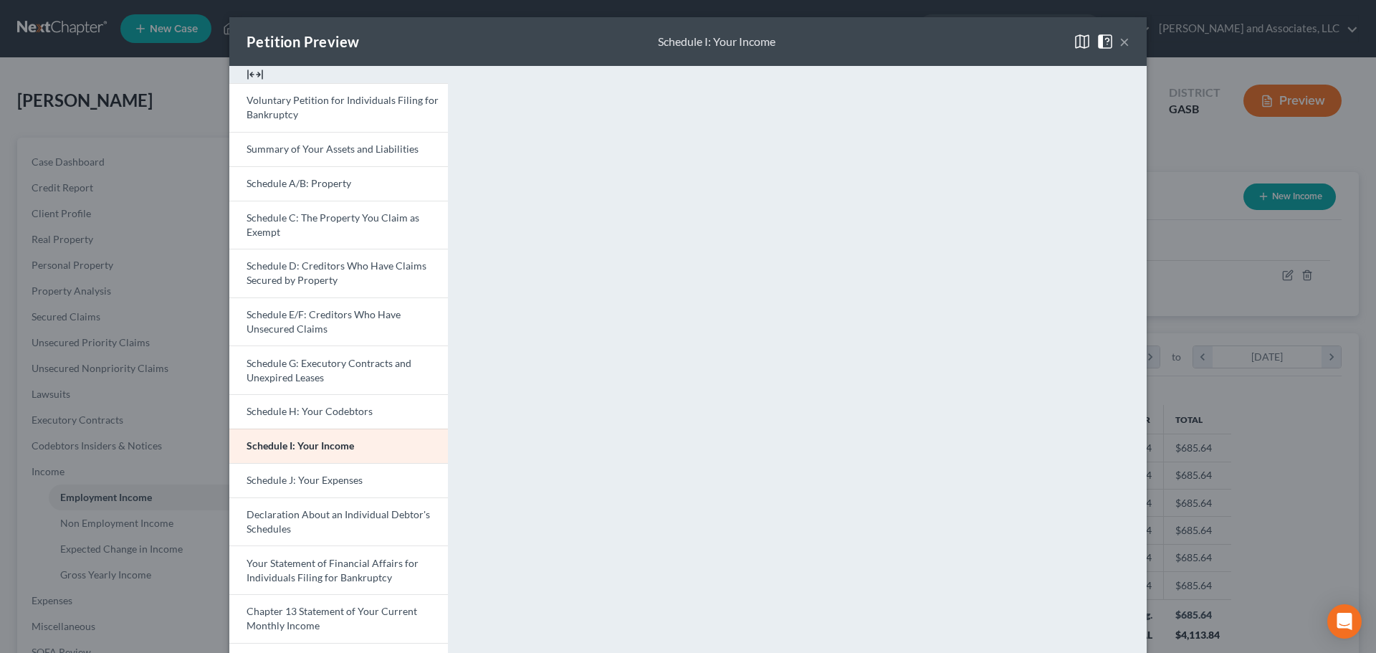
drag, startPoint x: 310, startPoint y: 614, endPoint x: 520, endPoint y: 577, distance: 213.2
click at [312, 613] on span "Chapter 13 Statement of Your Current Monthly Income" at bounding box center [332, 618] width 171 height 27
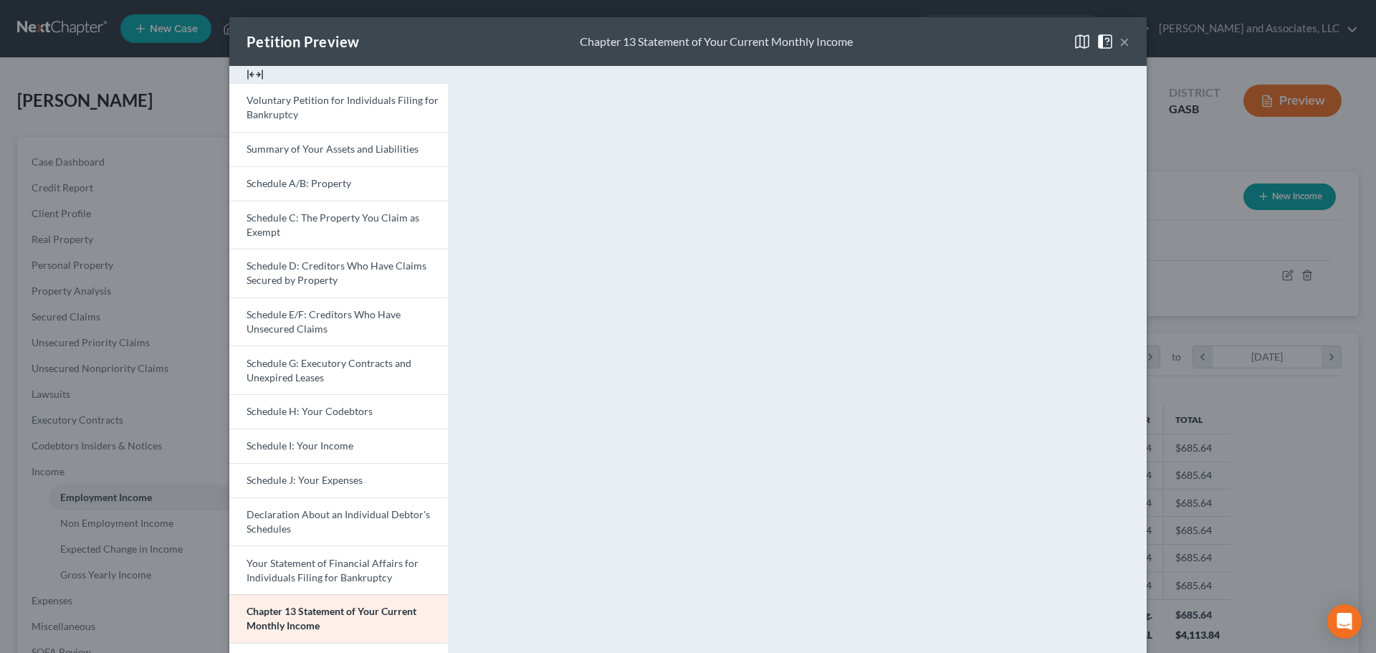
click at [1120, 39] on button "×" at bounding box center [1125, 41] width 10 height 17
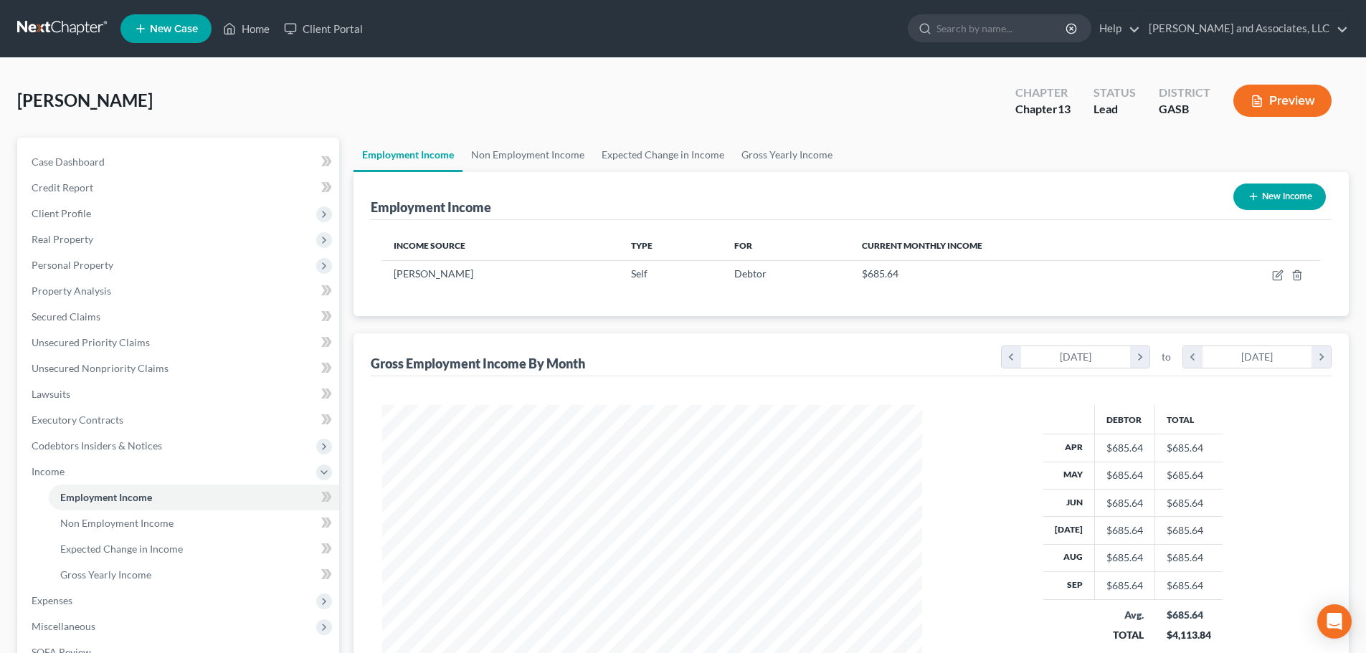
scroll to position [716617, 716321]
click at [480, 151] on link "Non Employment Income" at bounding box center [527, 155] width 130 height 34
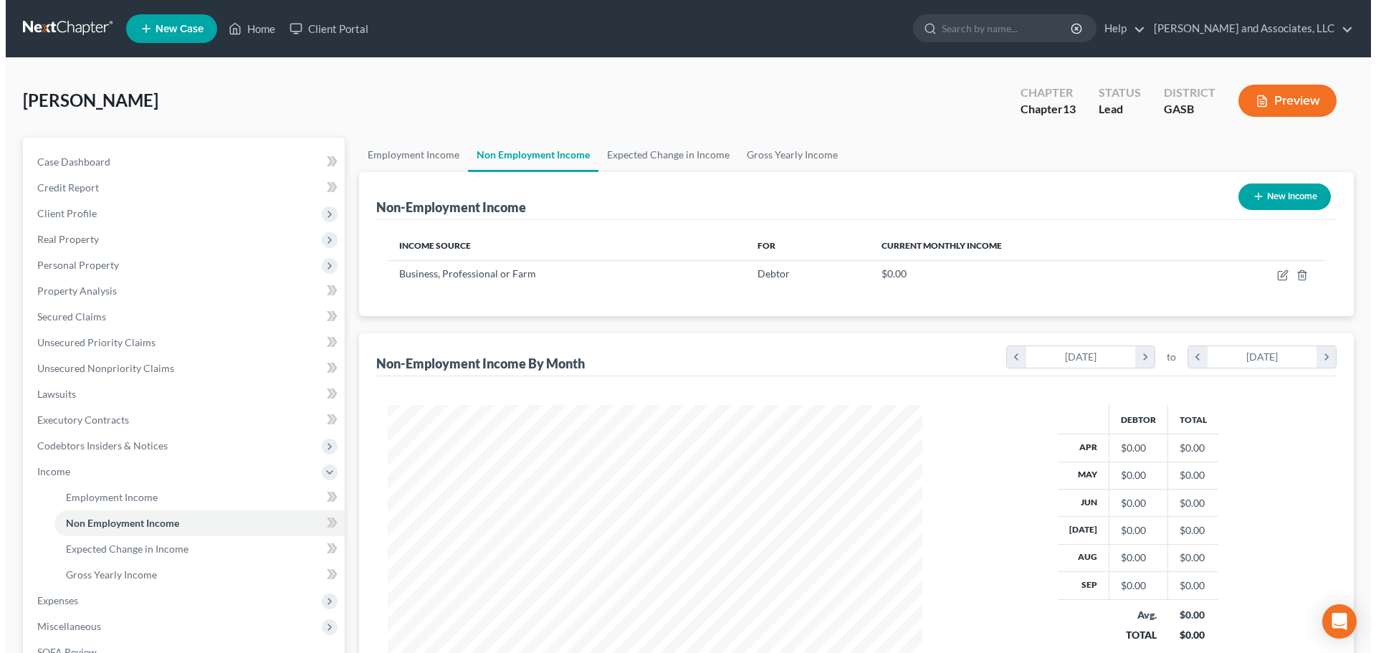
scroll to position [267, 563]
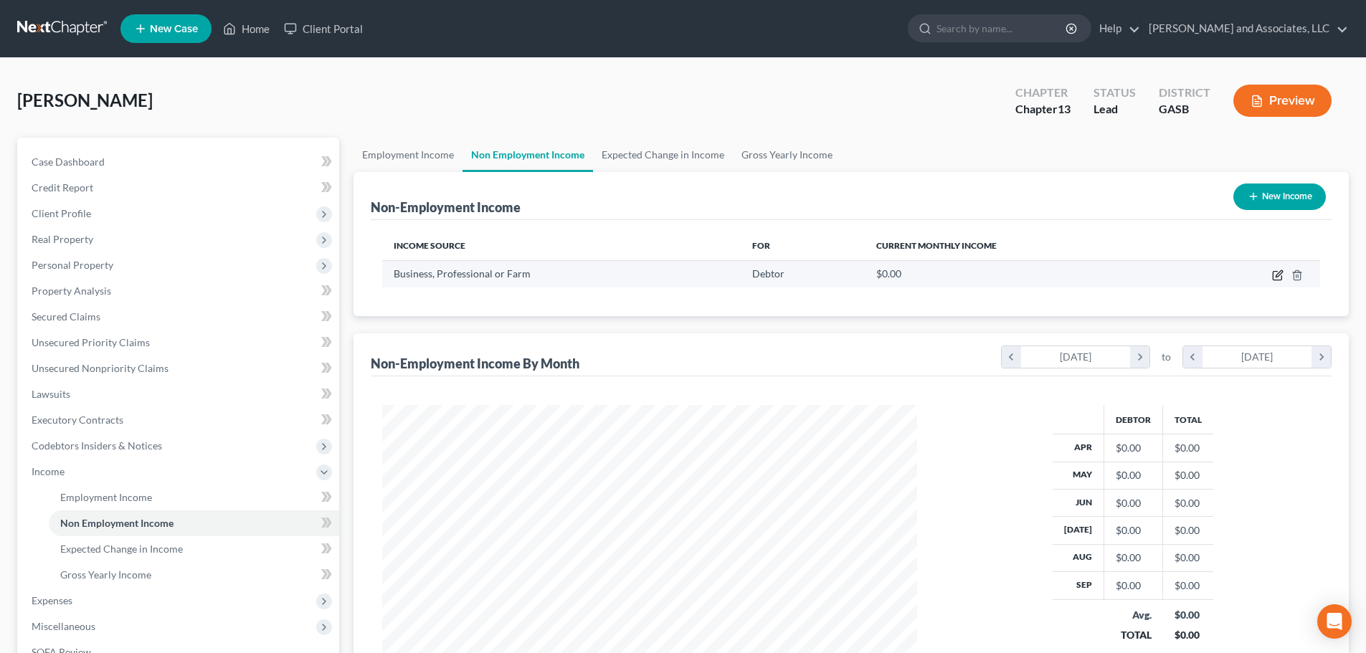
click at [1280, 280] on icon "button" at bounding box center [1276, 276] width 9 height 9
select select "10"
select select "0"
select select "10"
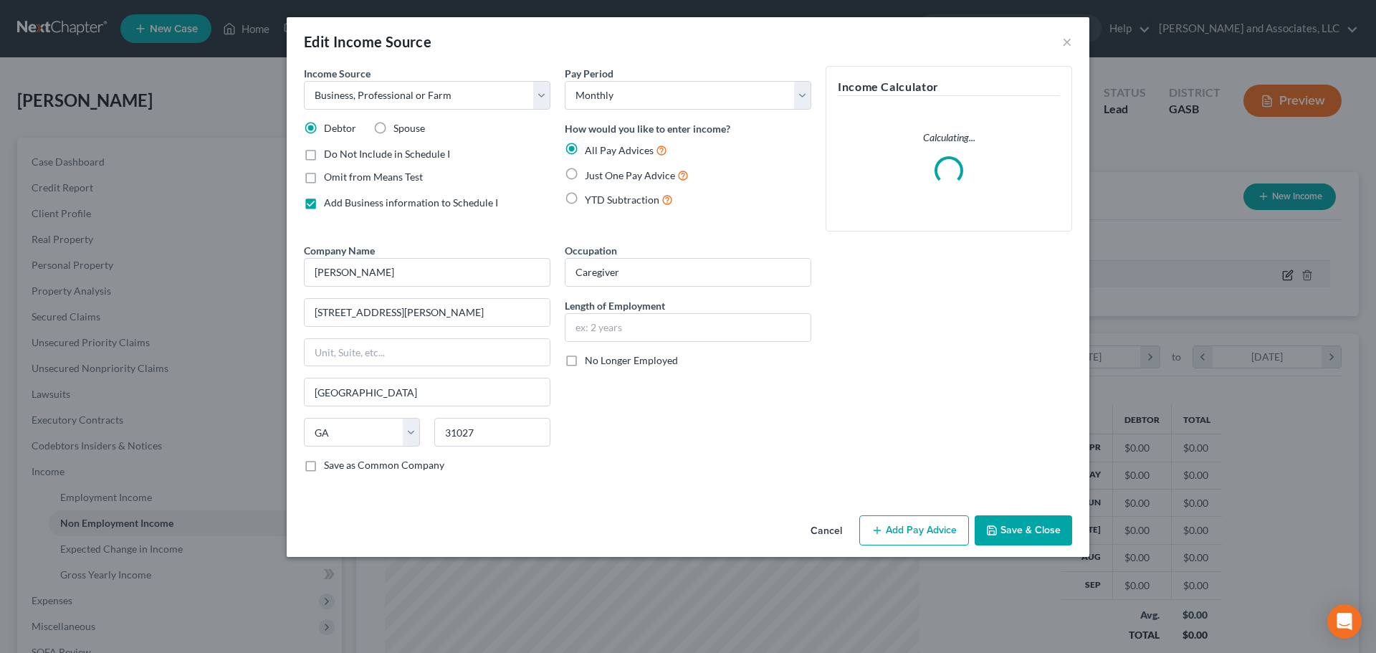
scroll to position [270, 568]
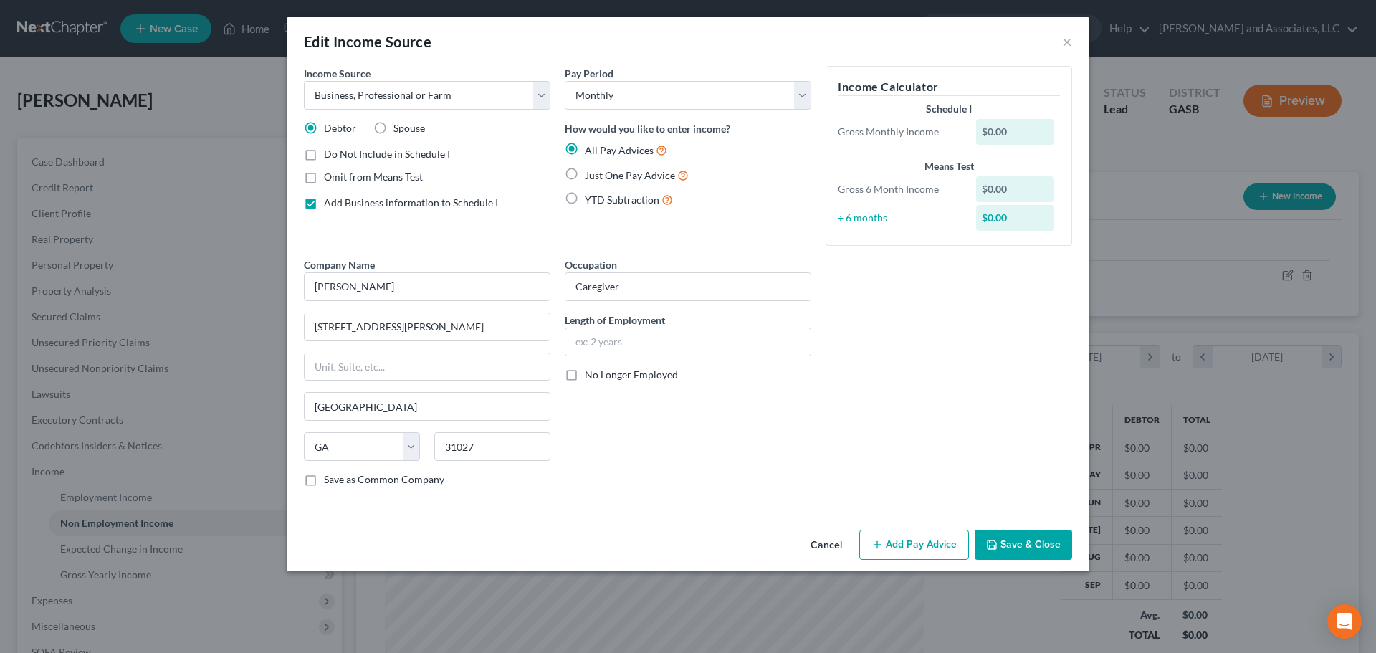
click at [585, 174] on label "Just One Pay Advice" at bounding box center [637, 175] width 104 height 16
click at [591, 174] on input "Just One Pay Advice" at bounding box center [595, 171] width 9 height 9
radio input "true"
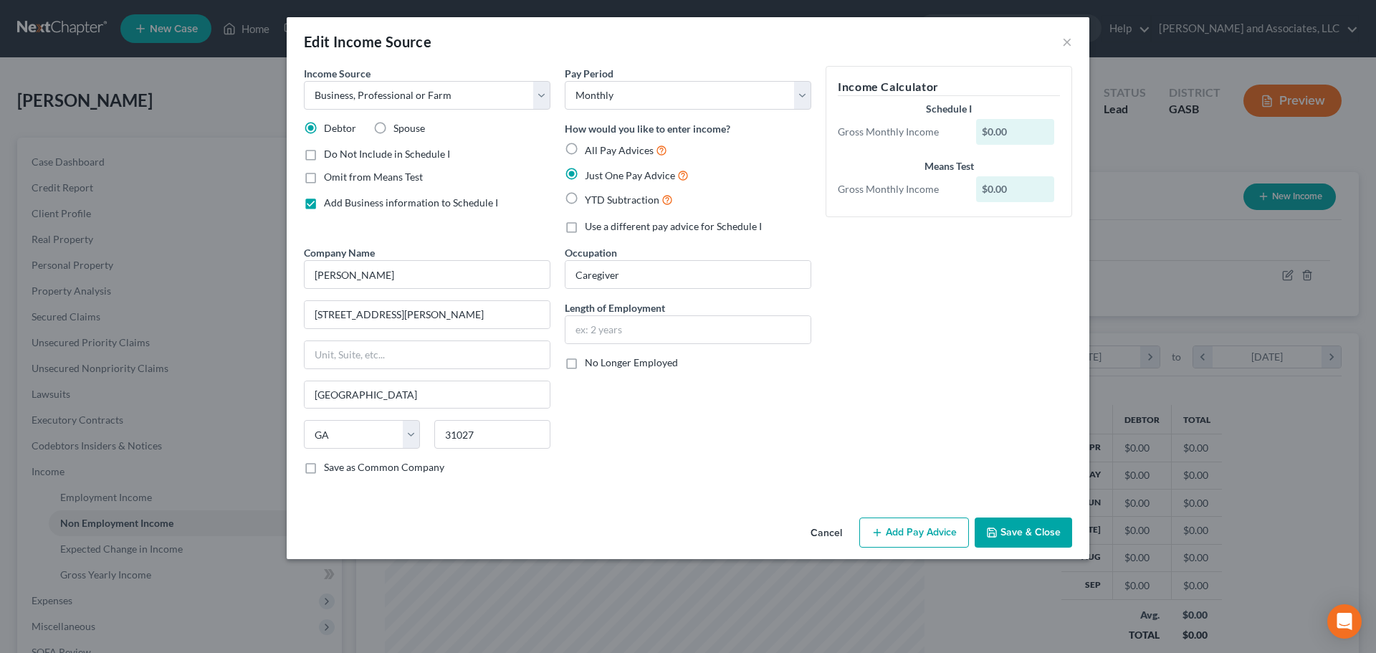
click at [996, 130] on div "$0.00" at bounding box center [1015, 132] width 79 height 26
click at [912, 535] on button "Add Pay Advice" at bounding box center [915, 533] width 110 height 30
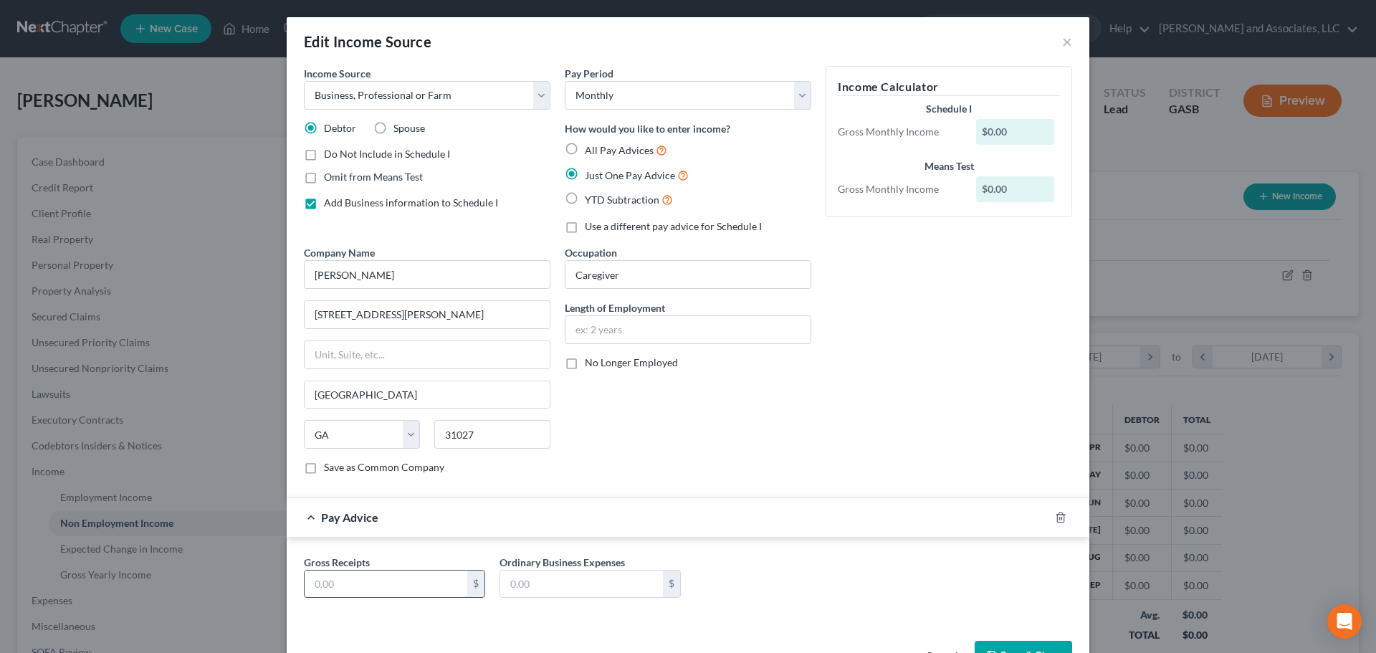
click at [412, 582] on input "text" at bounding box center [386, 584] width 163 height 27
type input "2,100.00"
click at [589, 585] on input "text" at bounding box center [581, 584] width 163 height 27
type input "0.00"
click at [728, 588] on div "Gross Receipts 2,100.00 $ Ordinary Business Expenses 0.00 $" at bounding box center [688, 582] width 783 height 55
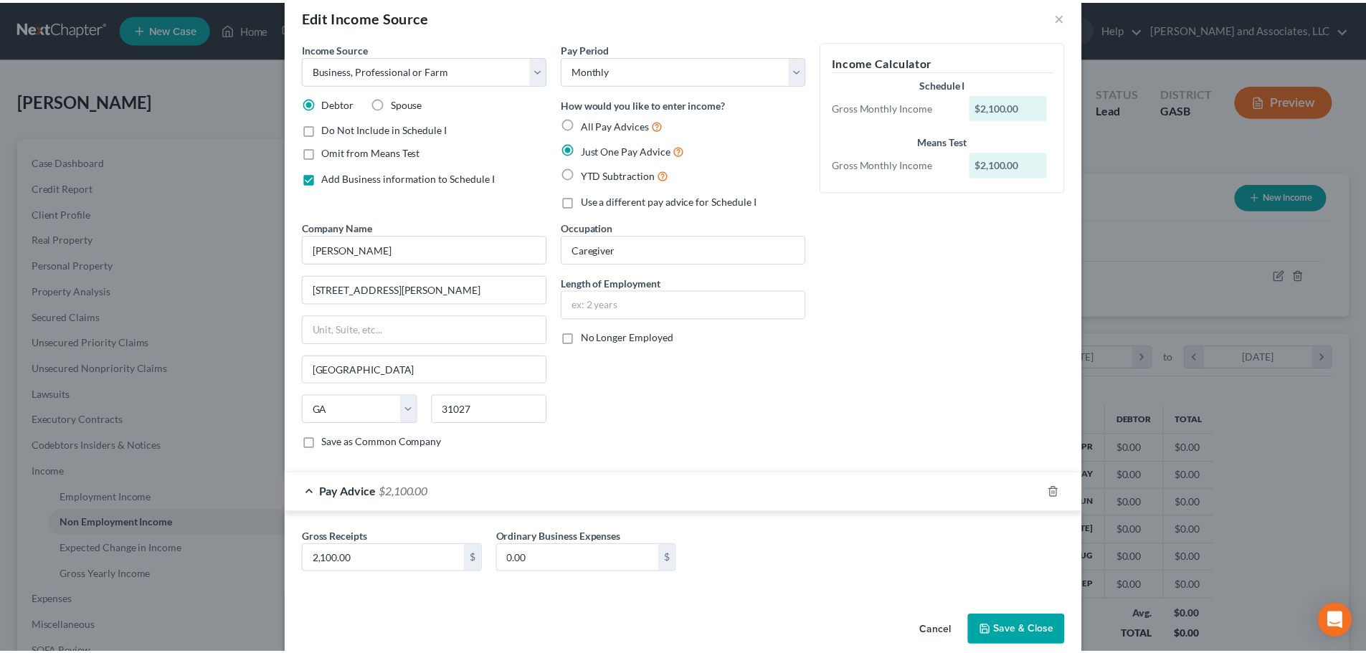
scroll to position [47, 0]
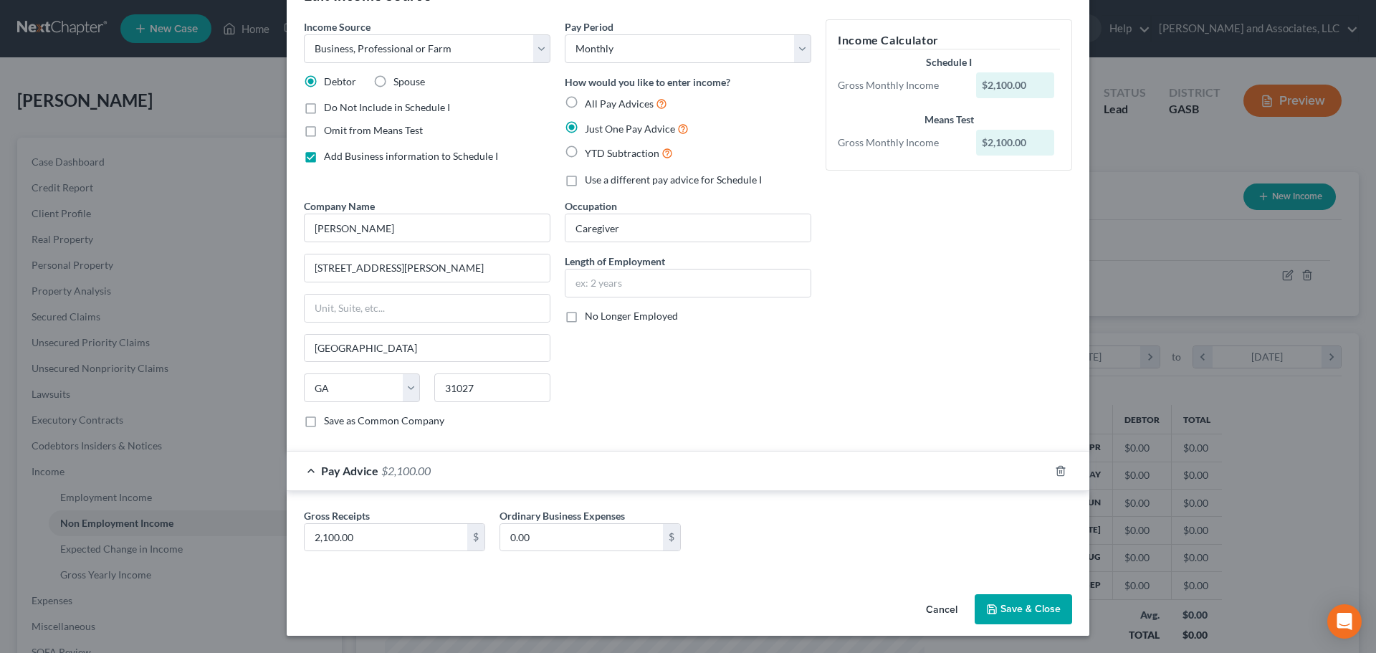
click at [1017, 609] on button "Save & Close" at bounding box center [1023, 609] width 97 height 30
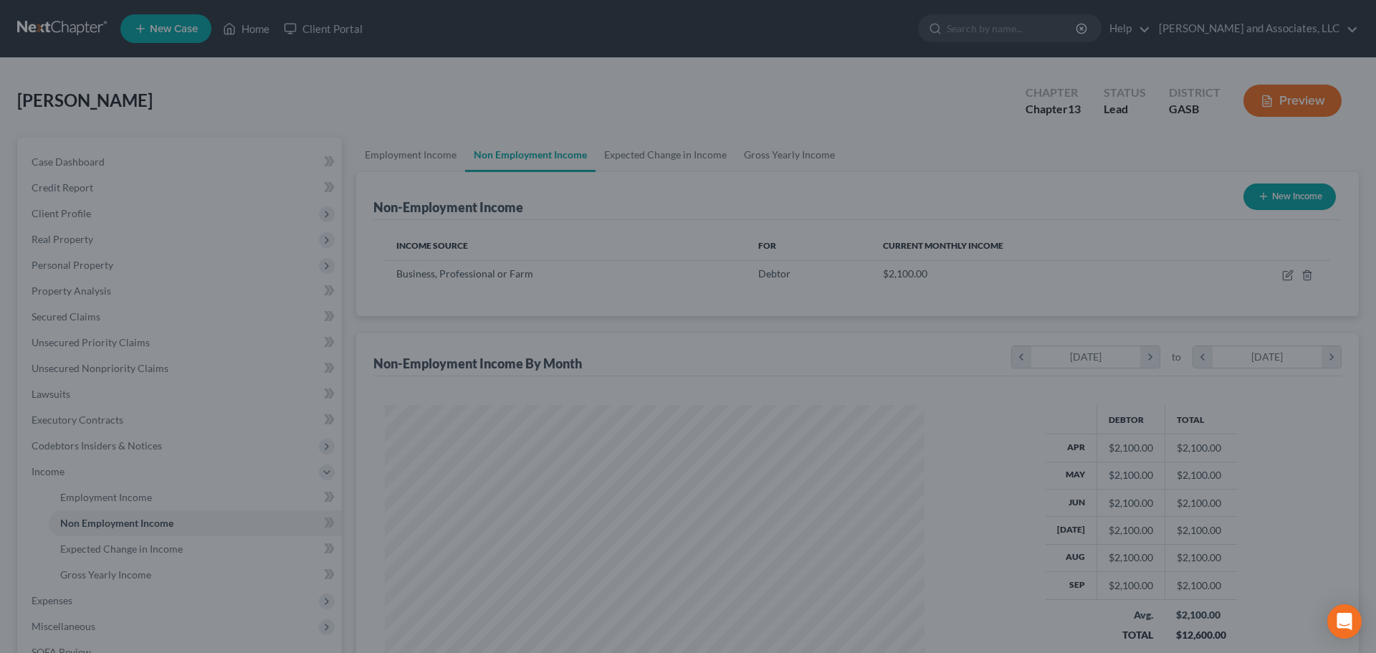
scroll to position [716617, 716321]
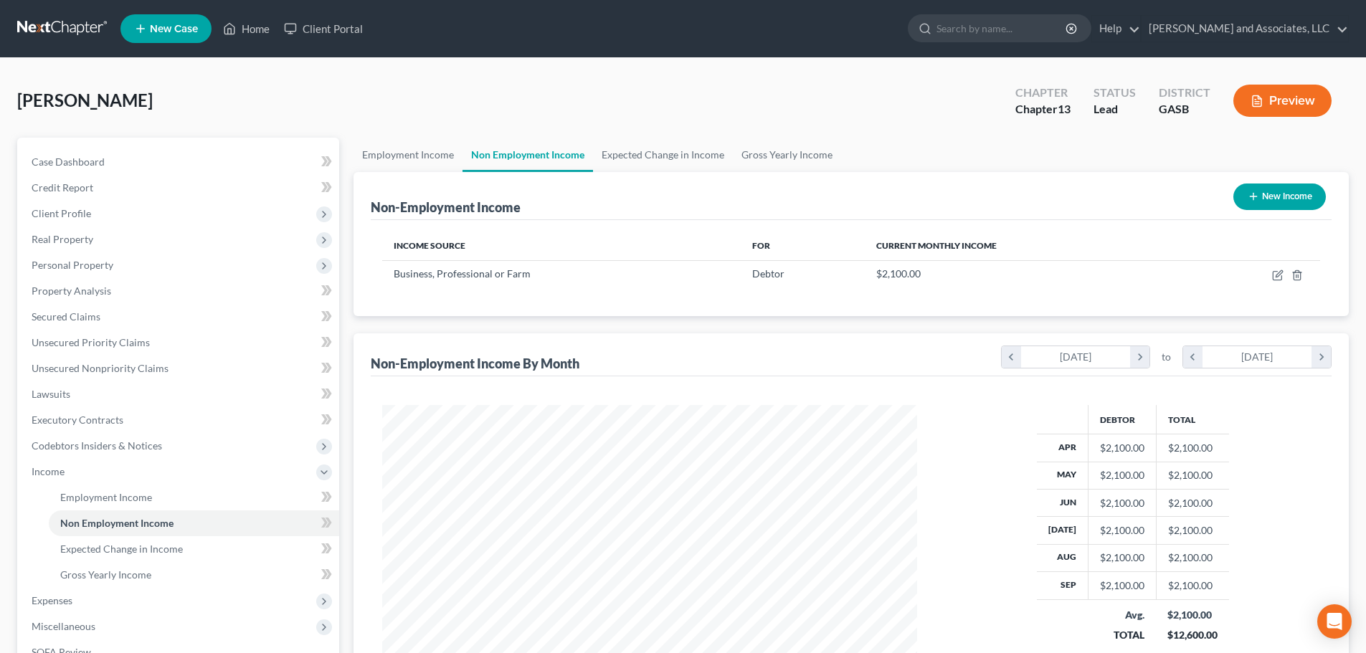
click at [1271, 100] on button "Preview" at bounding box center [1282, 101] width 98 height 32
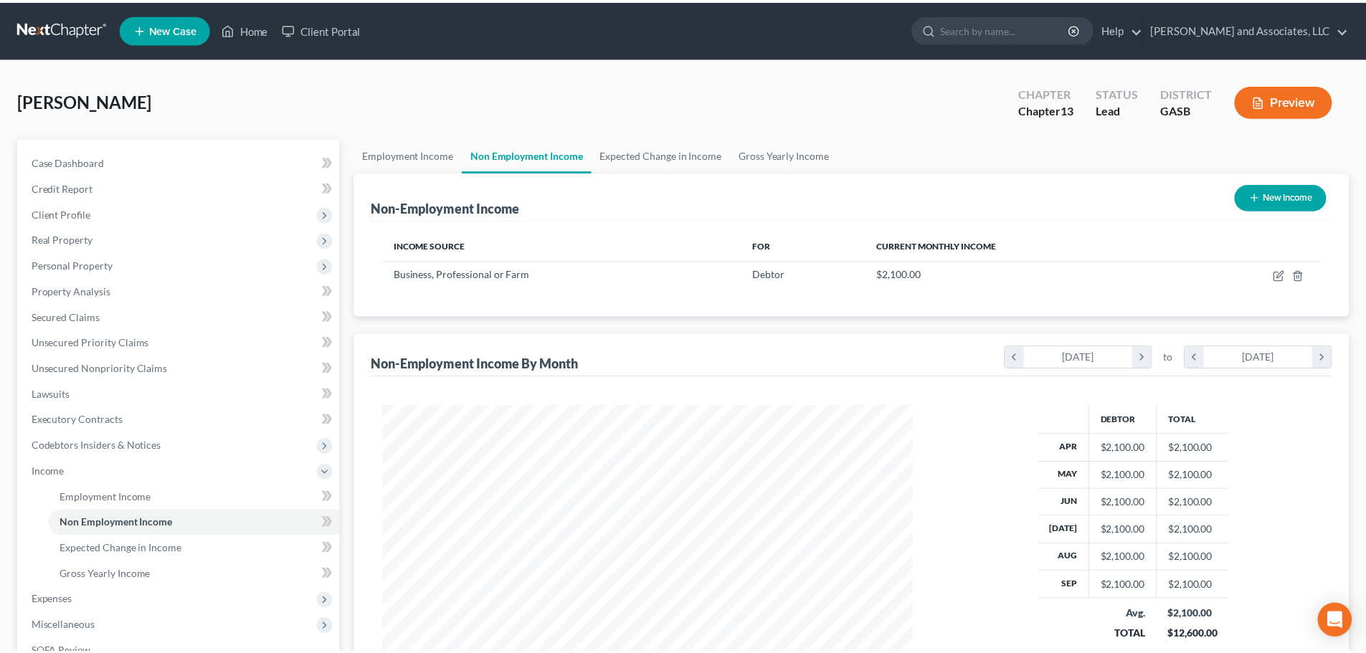
scroll to position [270, 568]
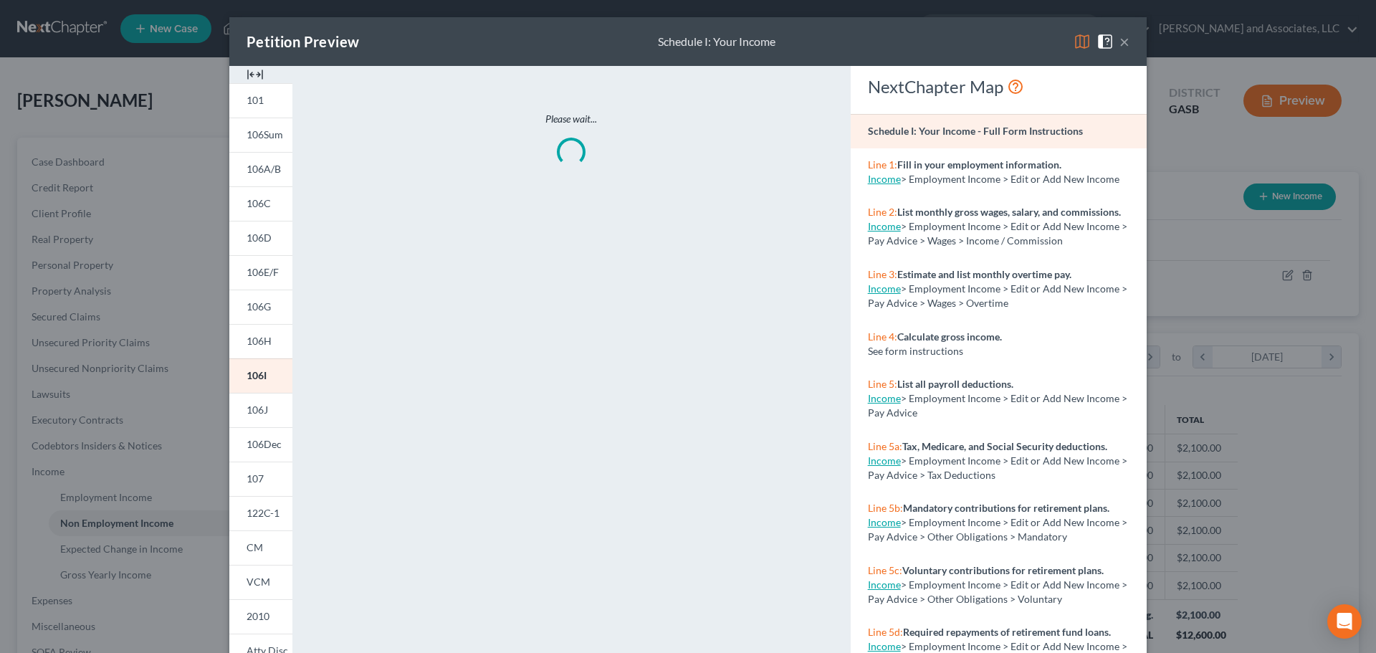
click at [1078, 45] on img at bounding box center [1082, 41] width 17 height 17
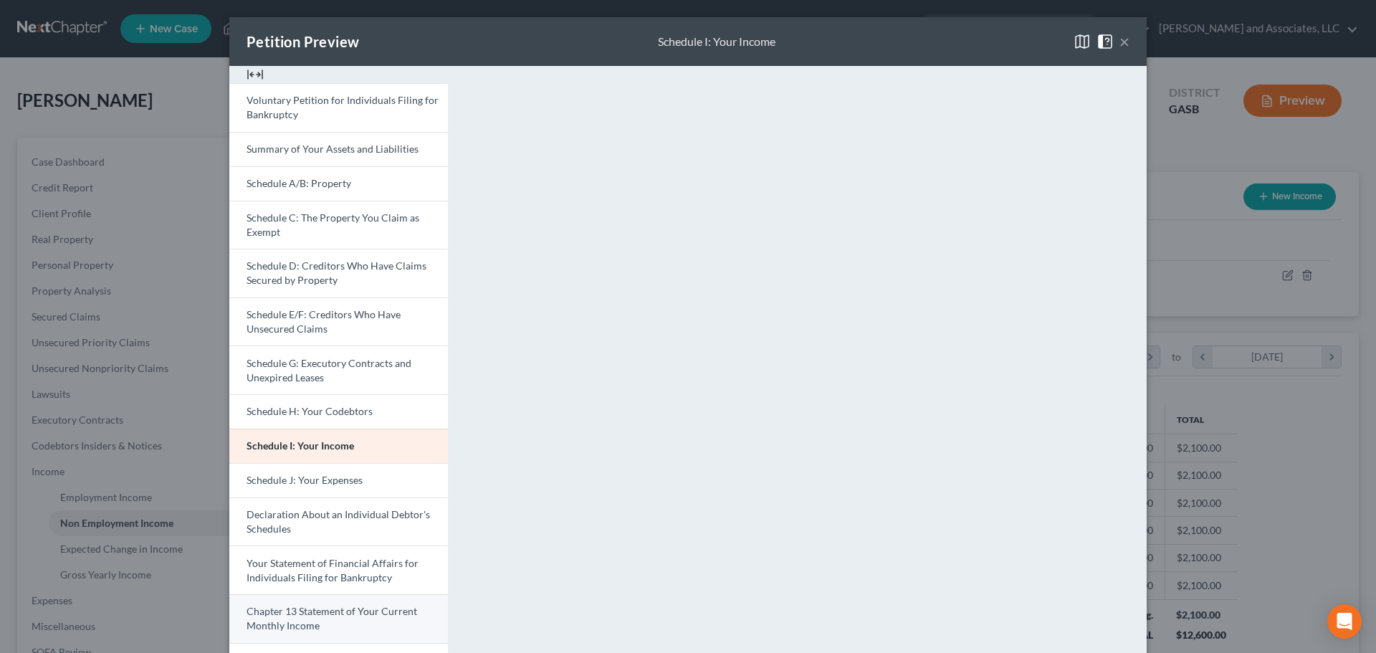
click at [318, 619] on link "Chapter 13 Statement of Your Current Monthly Income" at bounding box center [338, 618] width 219 height 49
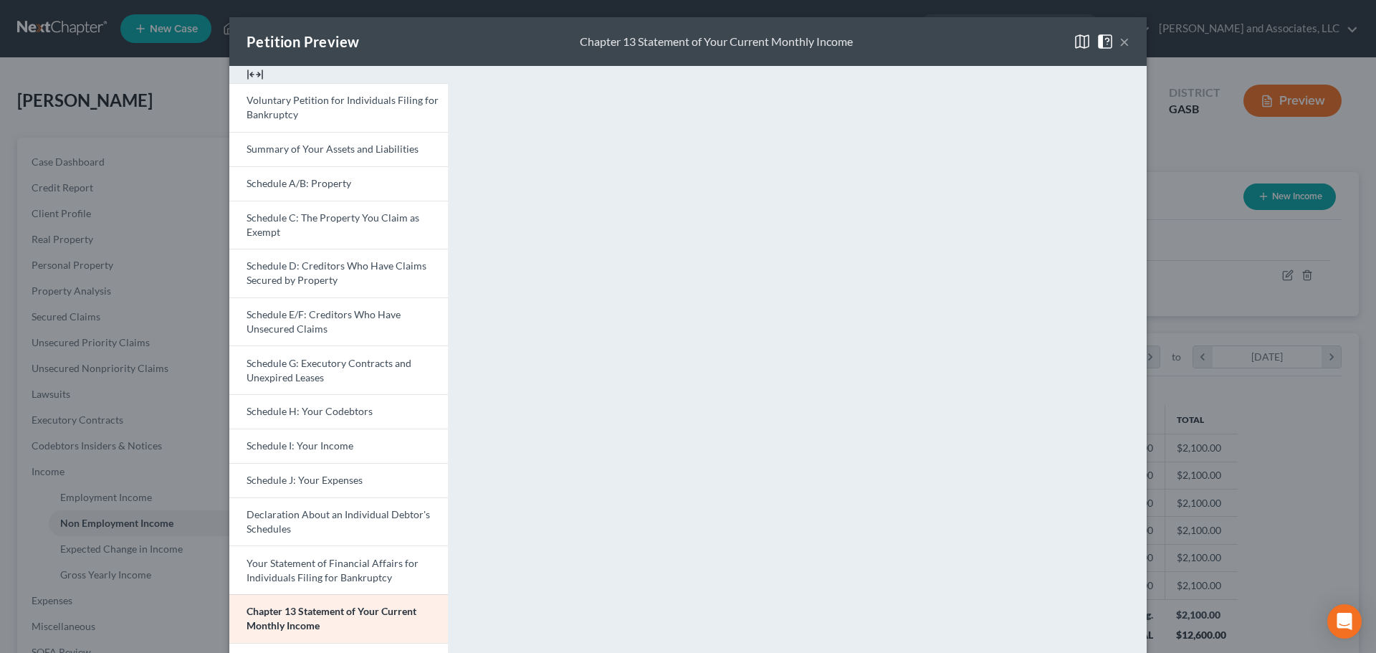
click at [1120, 40] on button "×" at bounding box center [1125, 41] width 10 height 17
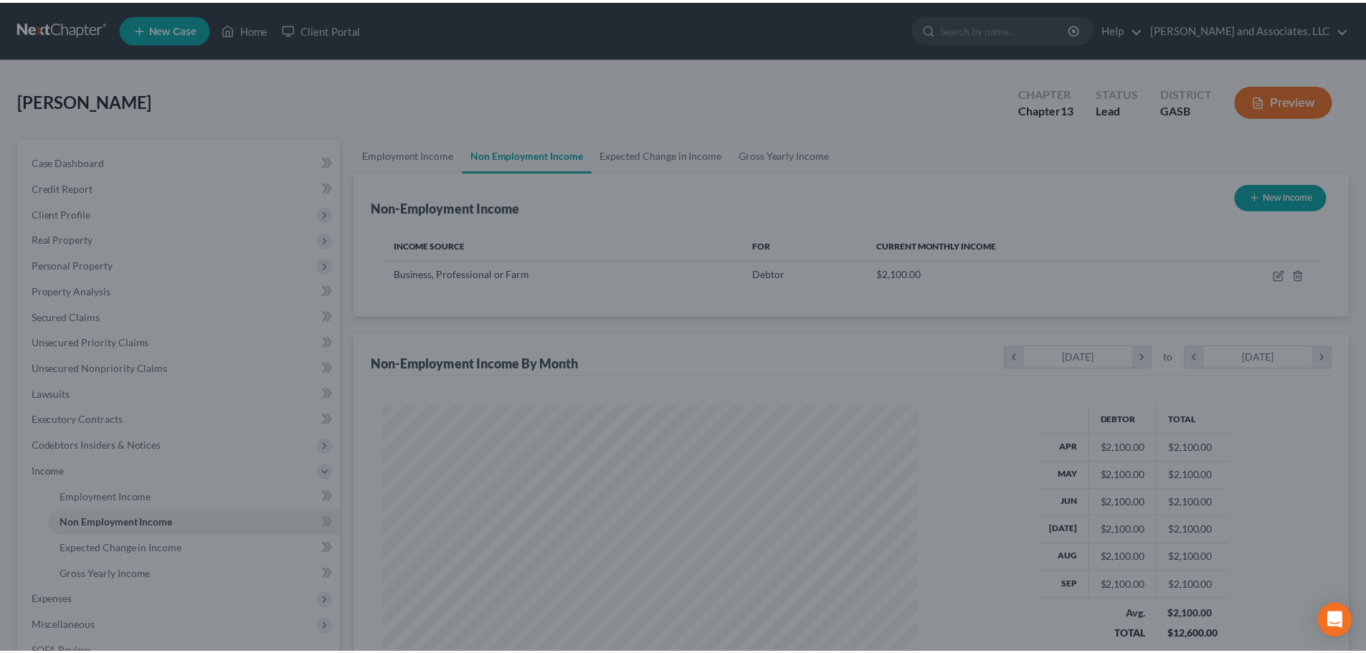
scroll to position [716617, 716321]
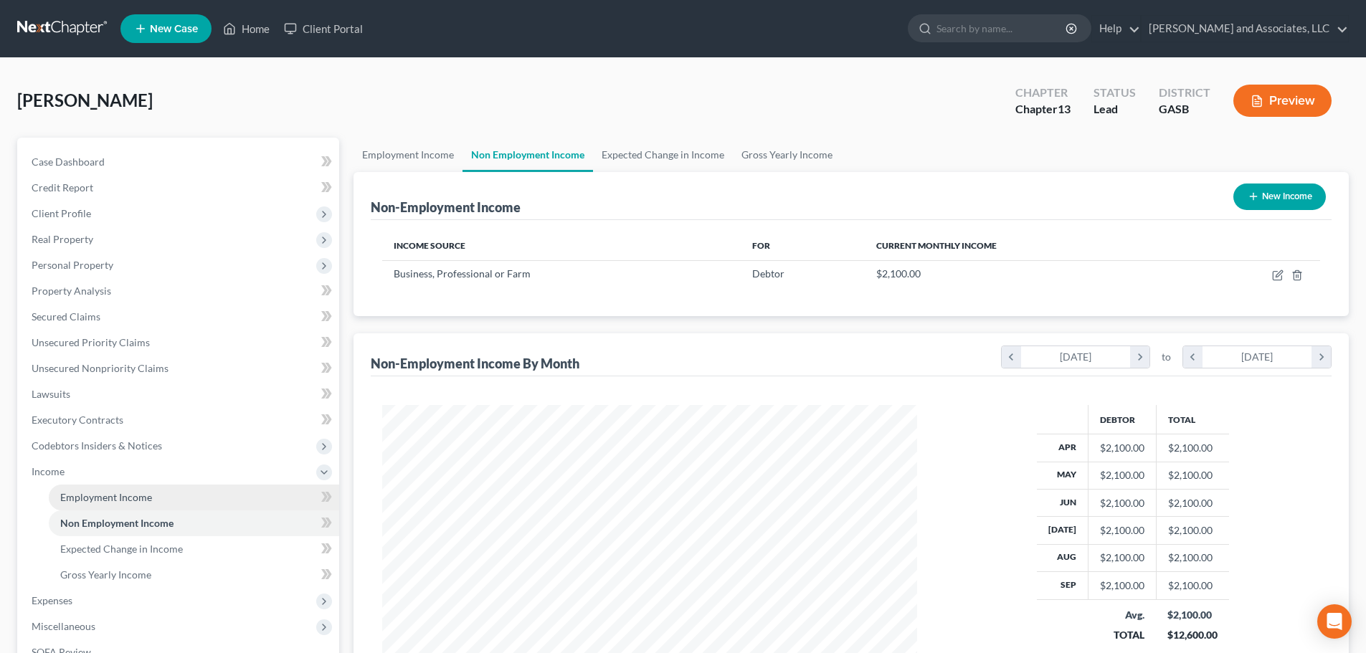
click at [101, 495] on span "Employment Income" at bounding box center [106, 497] width 92 height 12
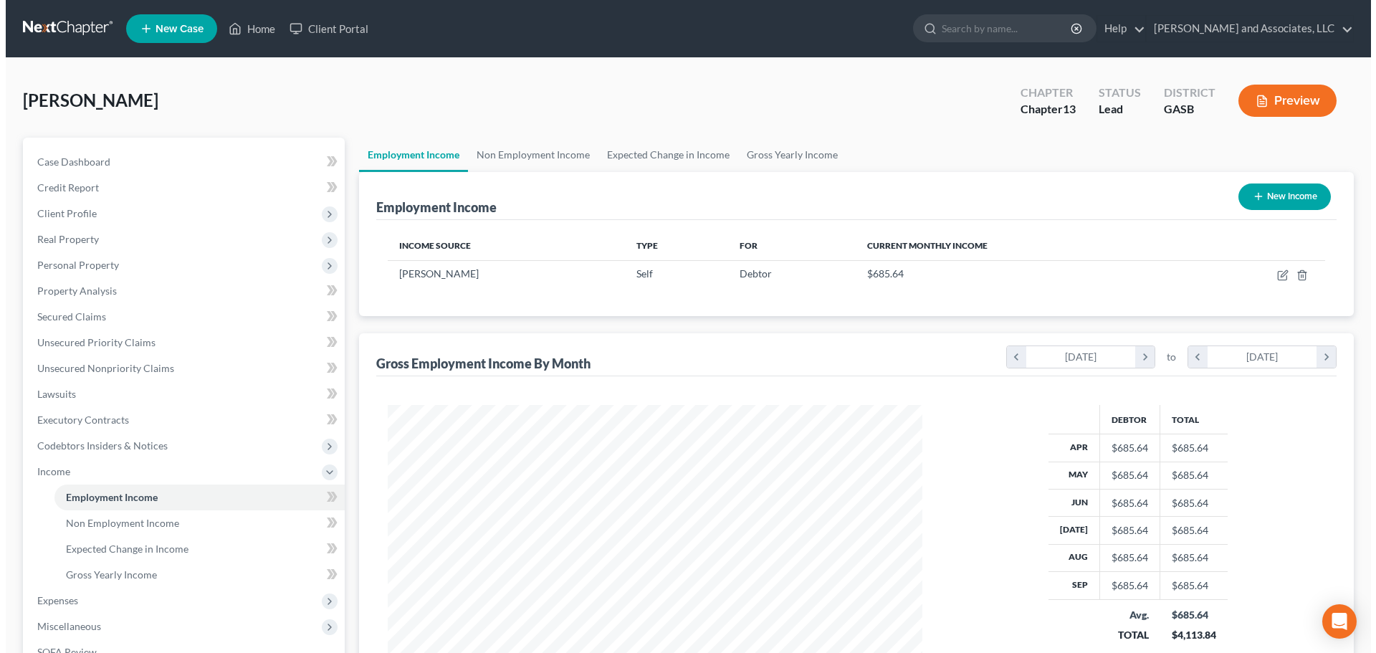
scroll to position [267, 563]
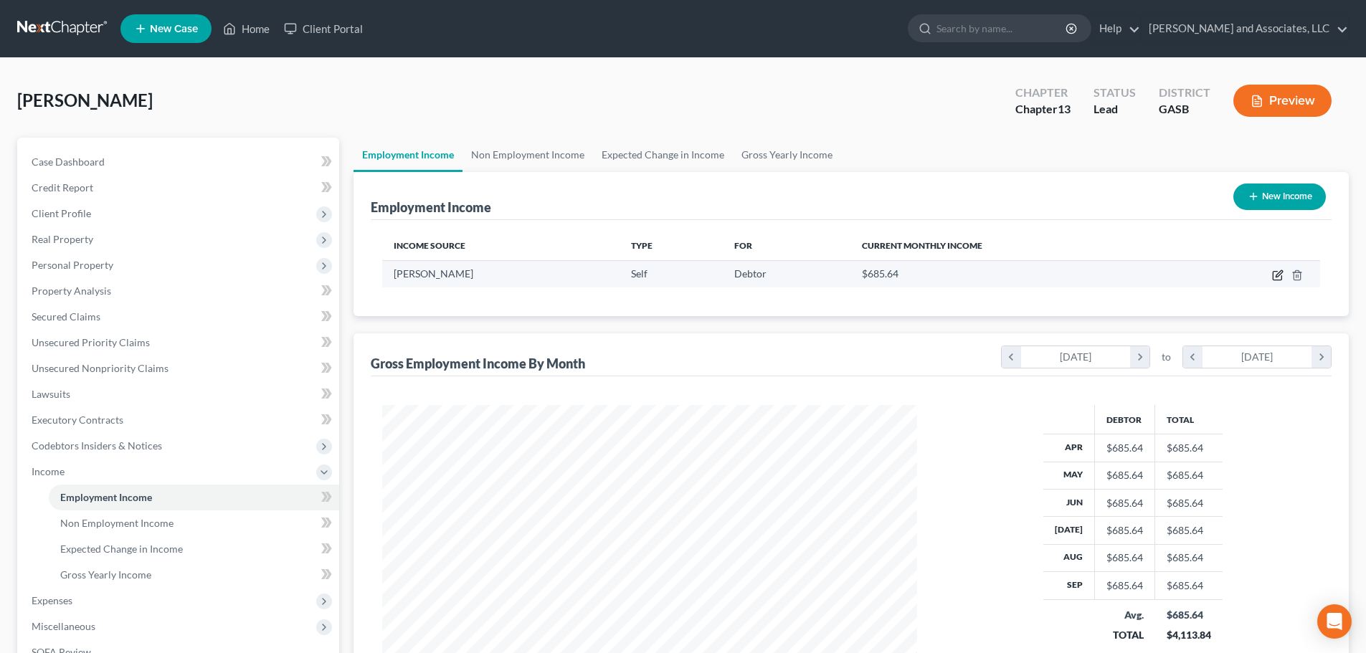
click at [1277, 278] on icon "button" at bounding box center [1277, 275] width 11 height 11
select select "1"
select select "10"
select select "0"
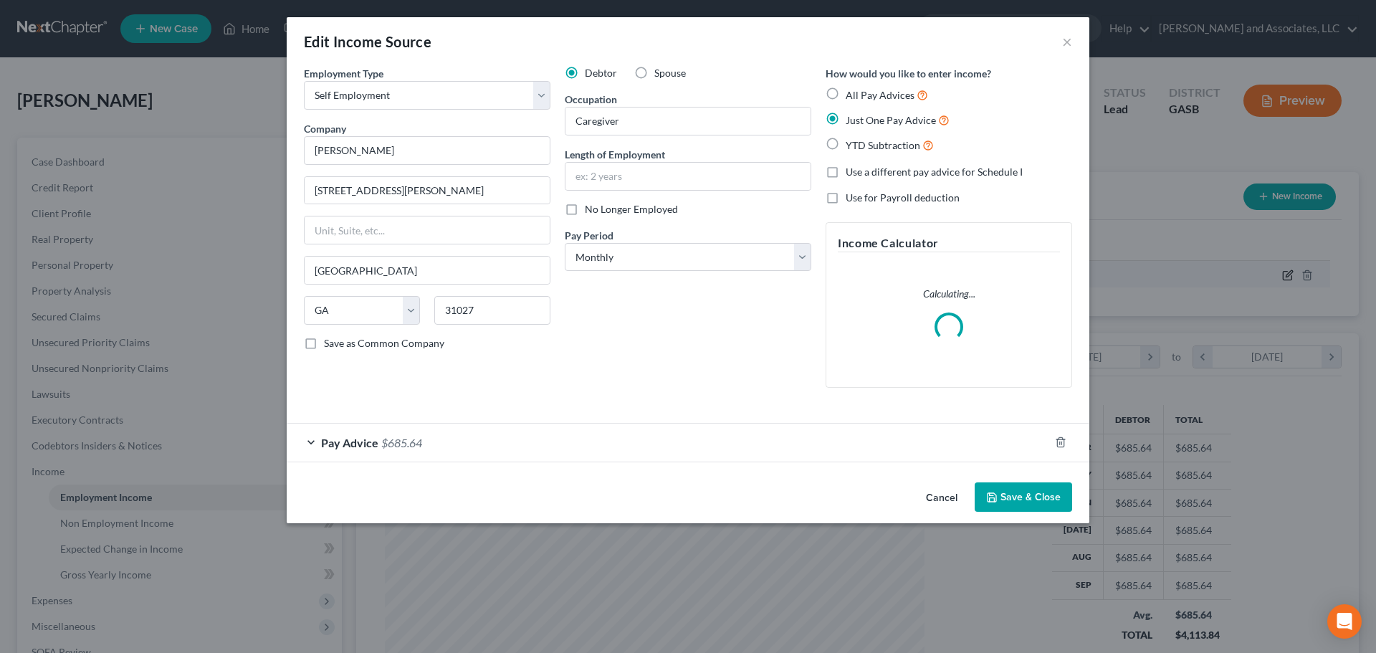
scroll to position [270, 568]
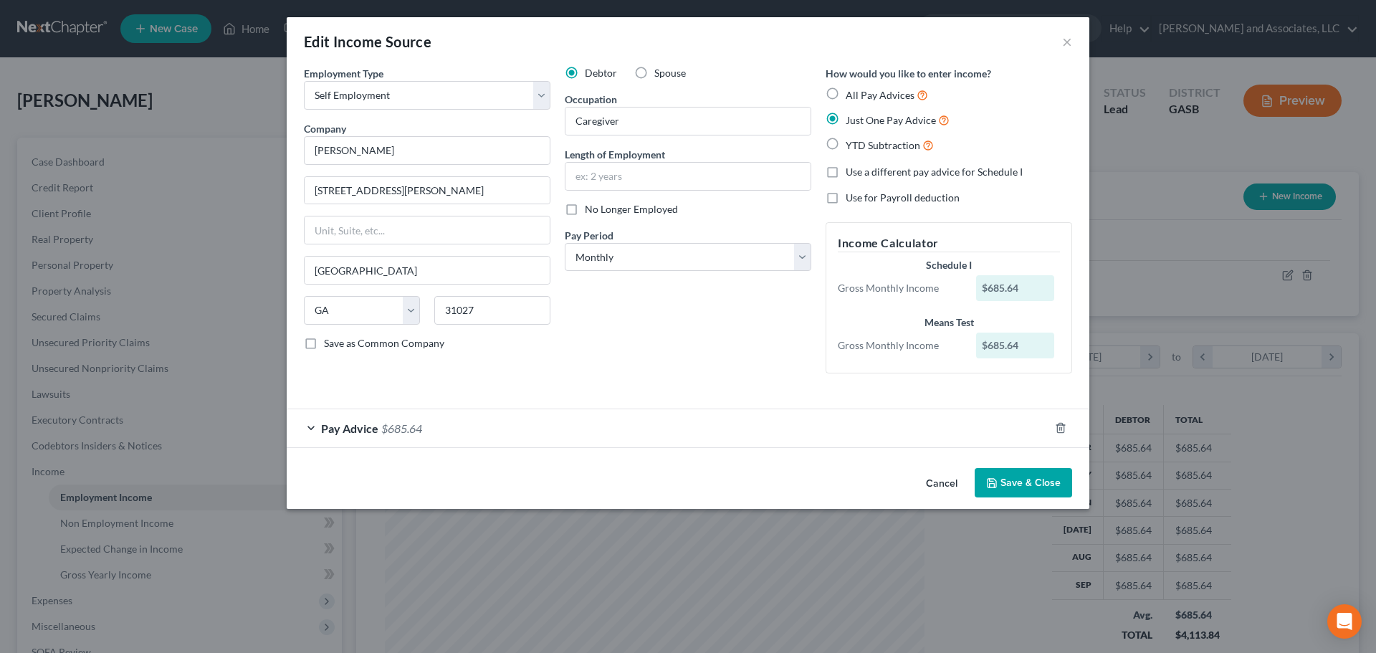
click at [574, 431] on div "Pay Advice $685.64" at bounding box center [668, 428] width 763 height 38
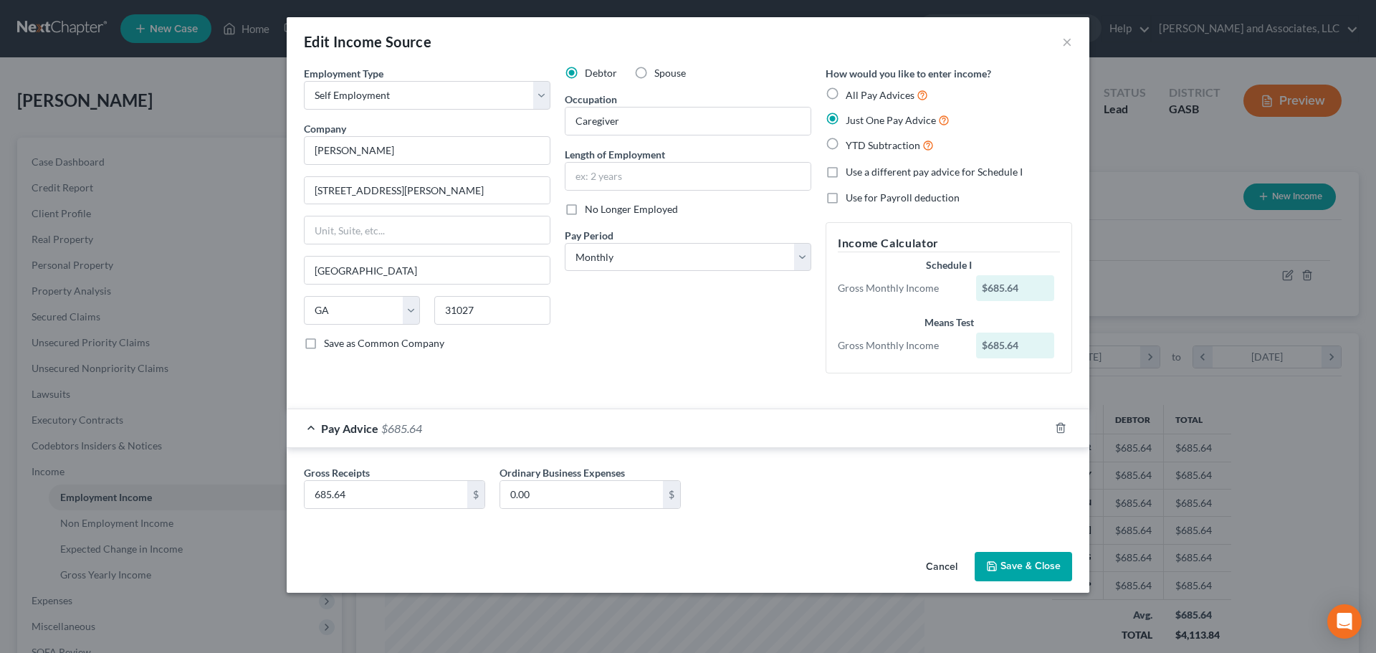
click at [846, 92] on label "All Pay Advices" at bounding box center [887, 95] width 82 height 16
click at [852, 92] on input "All Pay Advices" at bounding box center [856, 91] width 9 height 9
radio input "true"
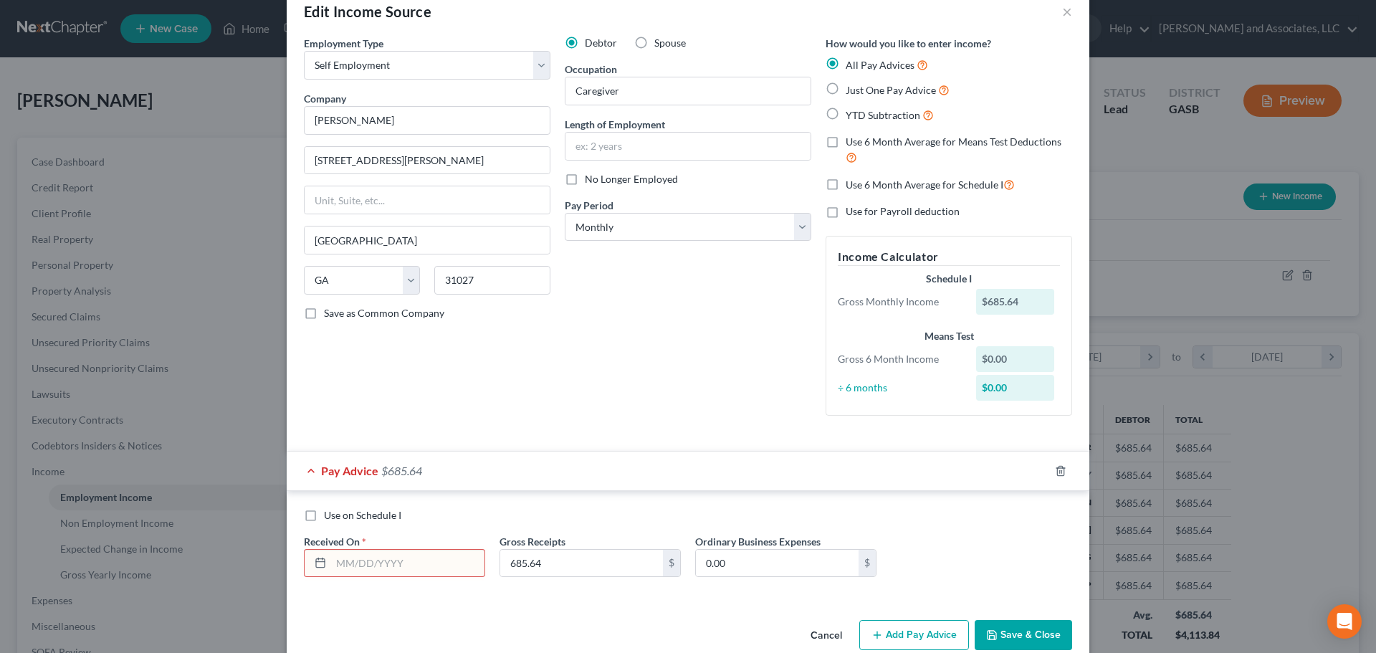
scroll to position [56, 0]
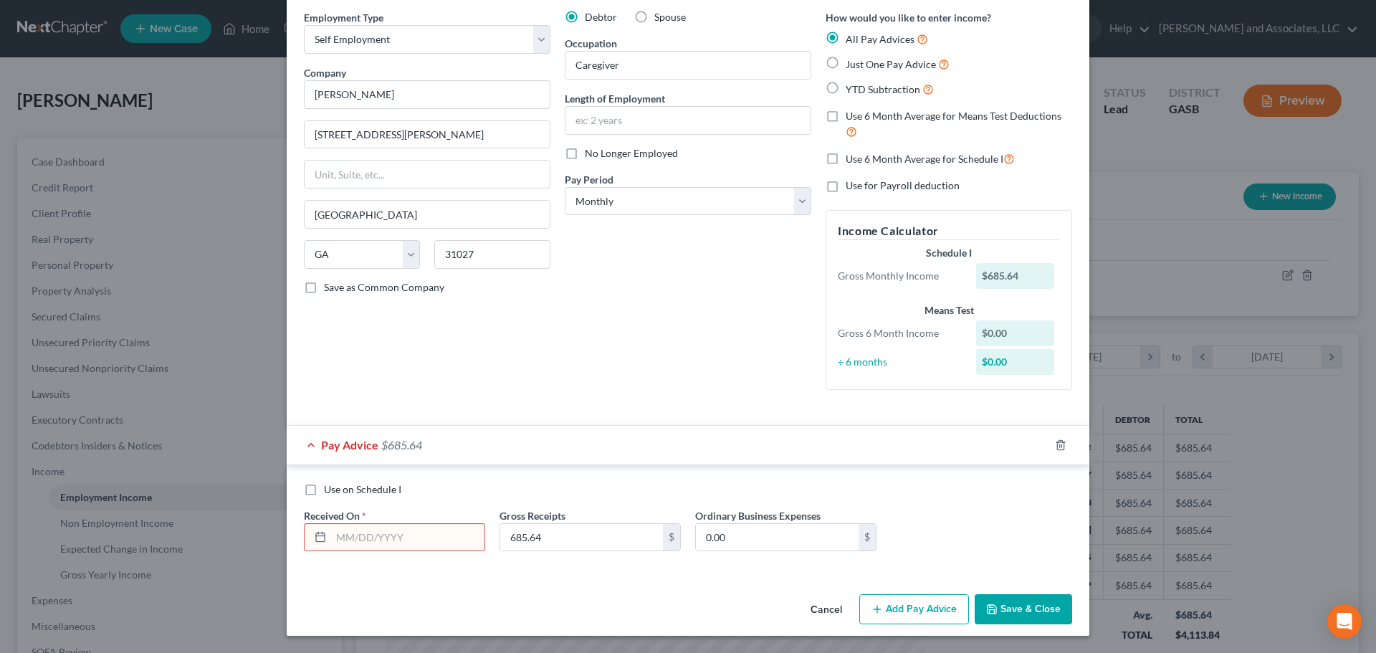
drag, startPoint x: 371, startPoint y: 536, endPoint x: 451, endPoint y: 546, distance: 81.0
click at [371, 536] on input "text" at bounding box center [407, 537] width 153 height 27
drag, startPoint x: 307, startPoint y: 489, endPoint x: 335, endPoint y: 596, distance: 110.4
click at [324, 489] on label "Use on Schedule I" at bounding box center [362, 489] width 77 height 14
click at [330, 489] on input "Use on Schedule I" at bounding box center [334, 486] width 9 height 9
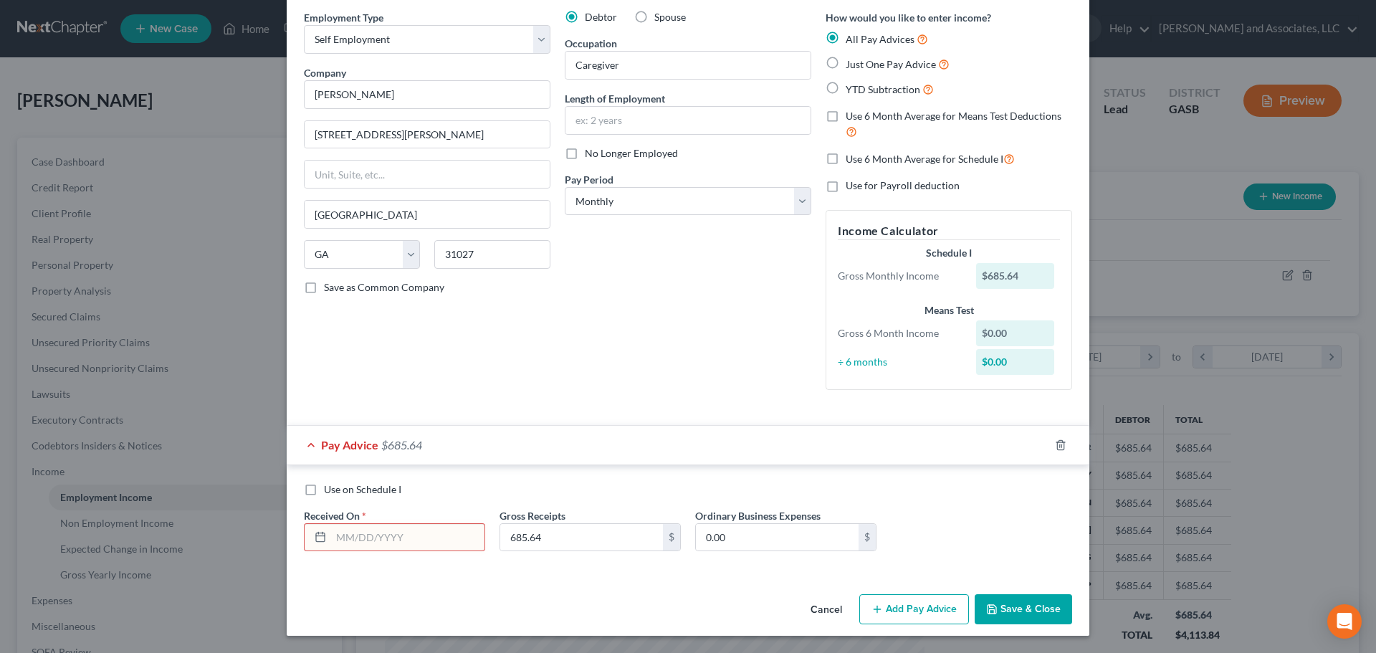
checkbox input "true"
drag, startPoint x: 338, startPoint y: 535, endPoint x: 394, endPoint y: 561, distance: 62.2
click at [338, 534] on input "text" at bounding box center [407, 537] width 153 height 27
type input "[DATE]"
click at [571, 584] on div "Employment Type * Select Full or [DEMOGRAPHIC_DATA] Employment Self Employment …" at bounding box center [688, 299] width 803 height 579
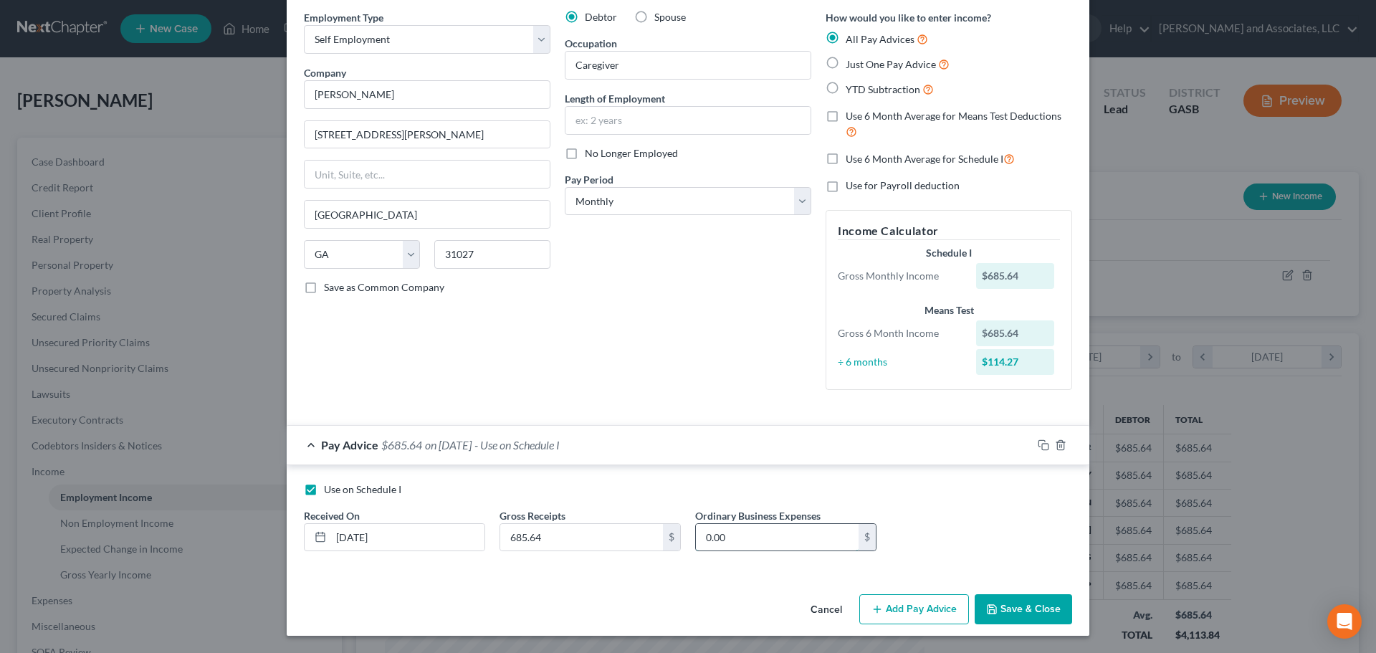
click at [701, 536] on input "0.00" at bounding box center [777, 537] width 163 height 27
type input "0.00"
click at [759, 589] on div "Cancel Add Pay Advice Save & Close" at bounding box center [688, 612] width 803 height 47
click at [846, 63] on label "Just One Pay Advice" at bounding box center [898, 64] width 104 height 16
click at [852, 63] on input "Just One Pay Advice" at bounding box center [856, 60] width 9 height 9
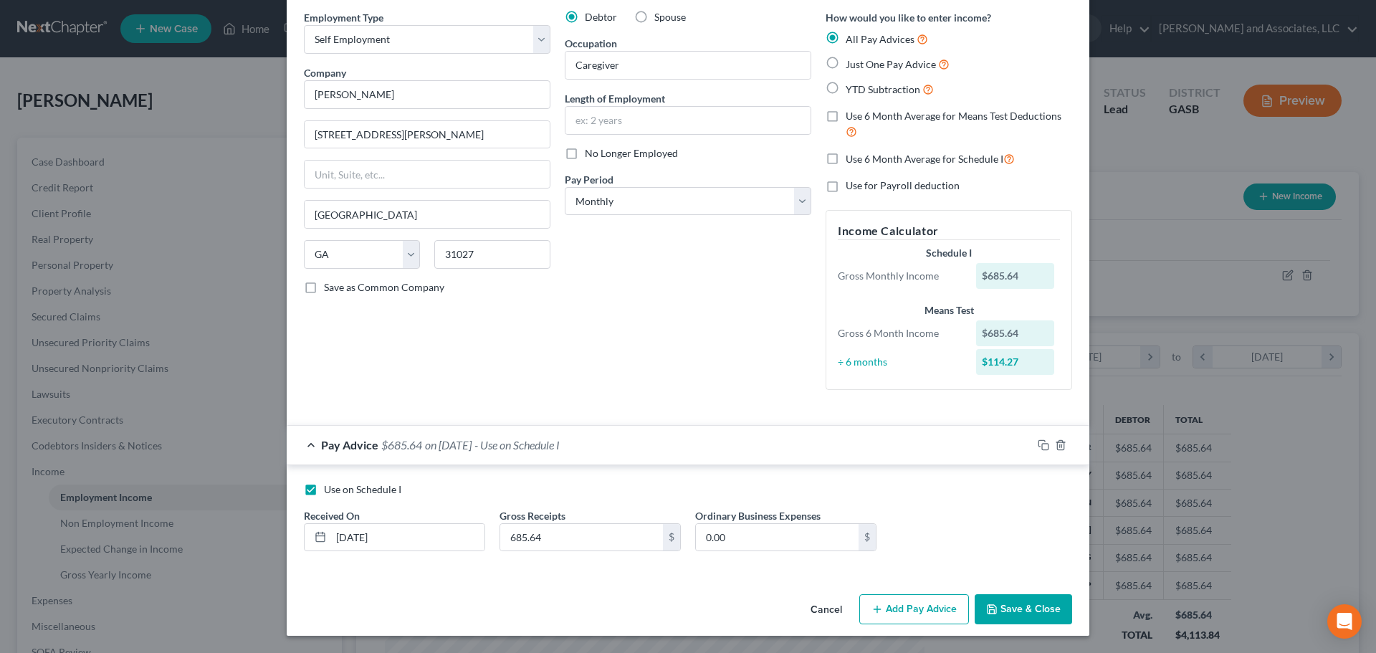
radio input "true"
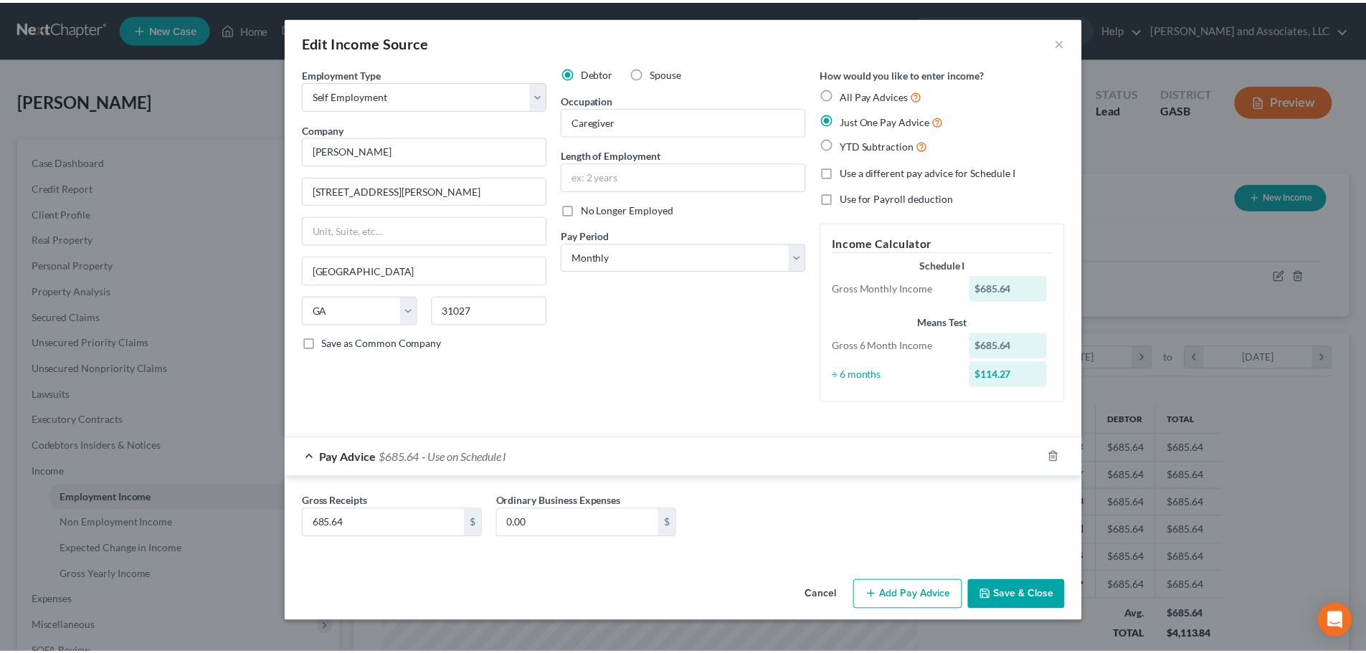
scroll to position [0, 0]
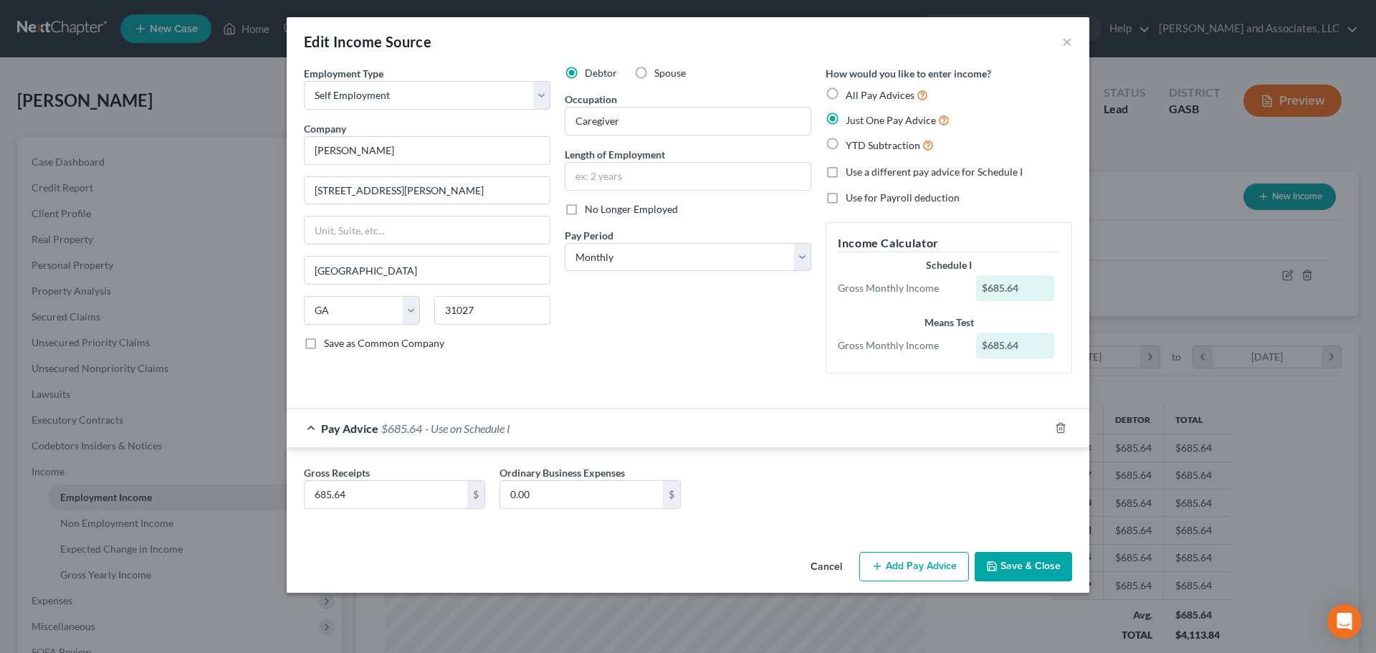
click at [1013, 568] on button "Save & Close" at bounding box center [1023, 567] width 97 height 30
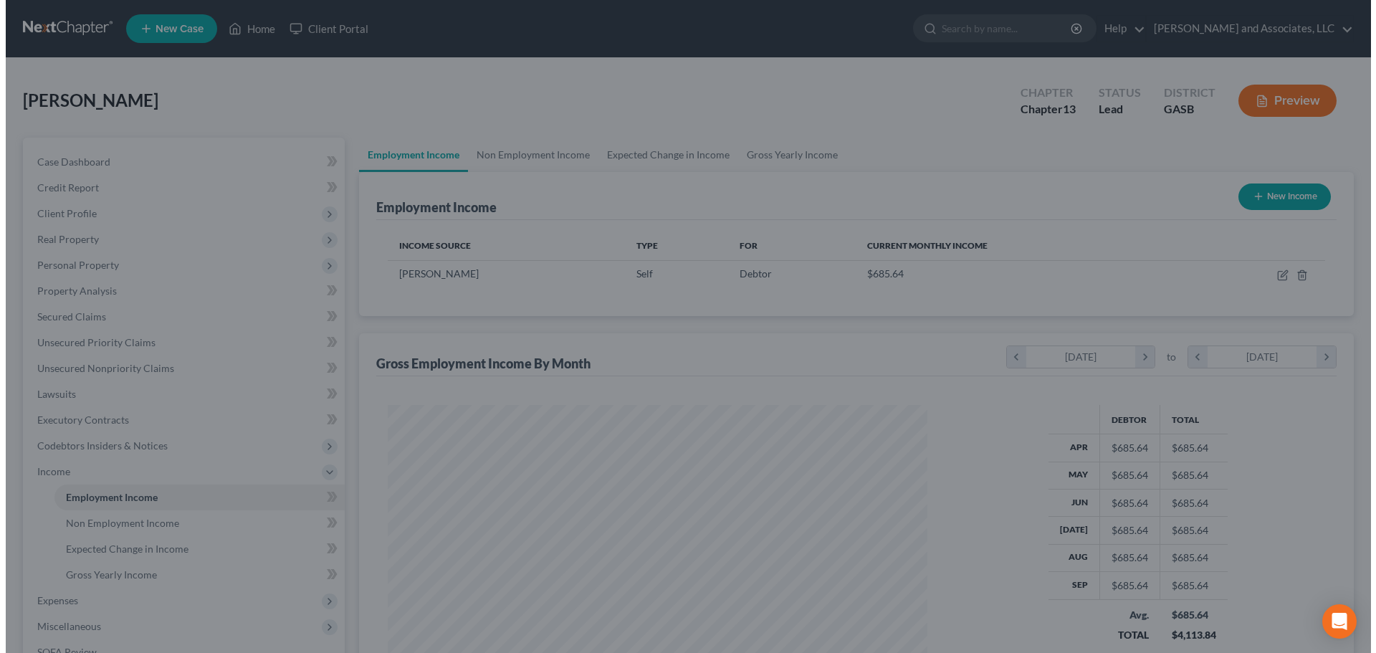
scroll to position [716617, 716321]
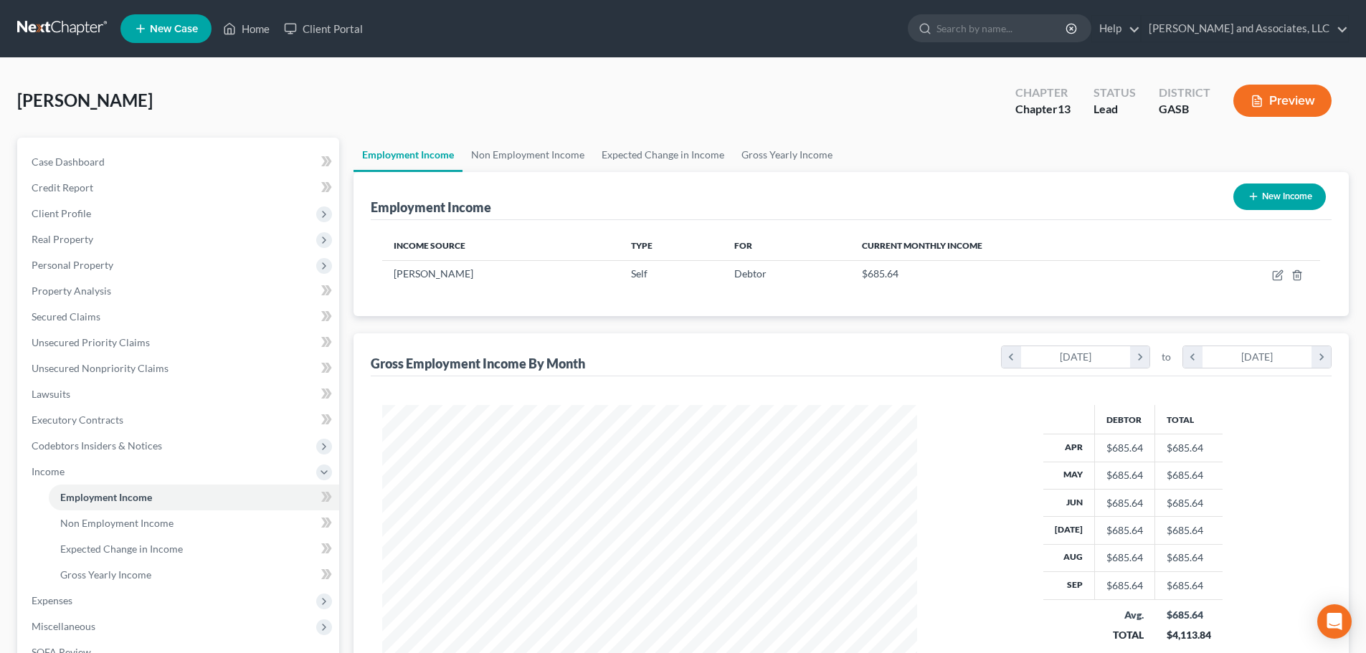
click at [1290, 100] on button "Preview" at bounding box center [1282, 101] width 98 height 32
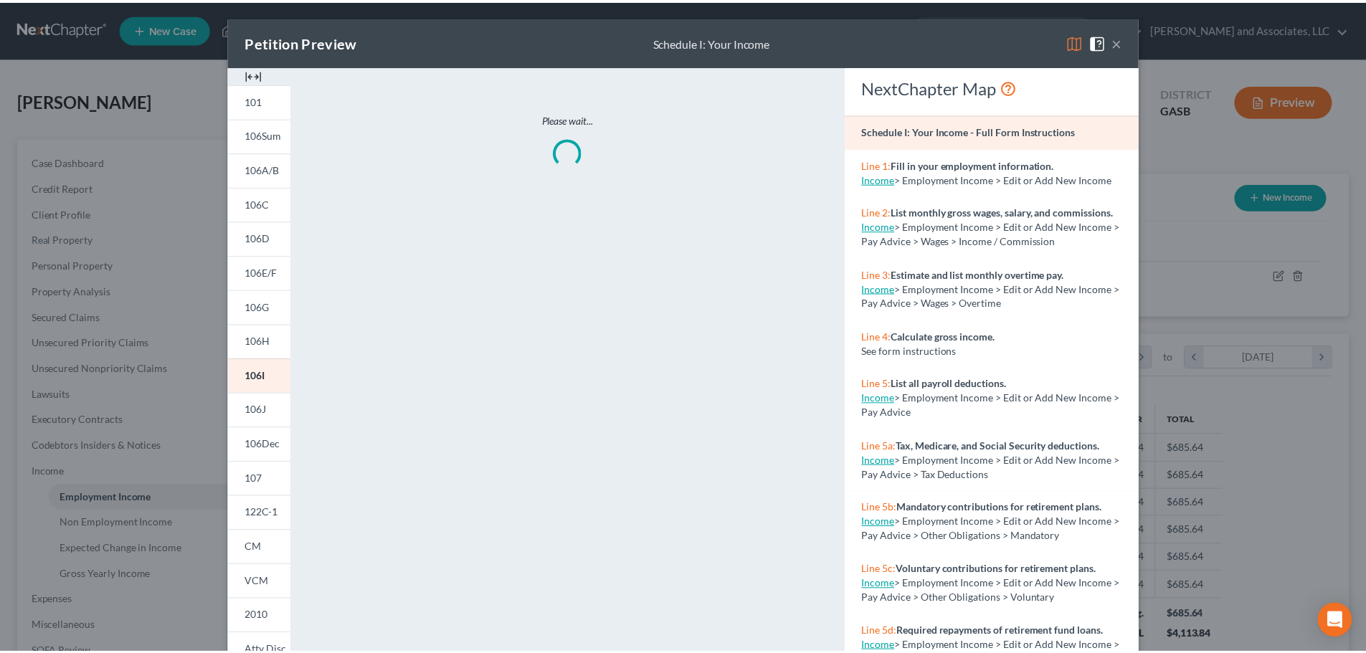
scroll to position [270, 568]
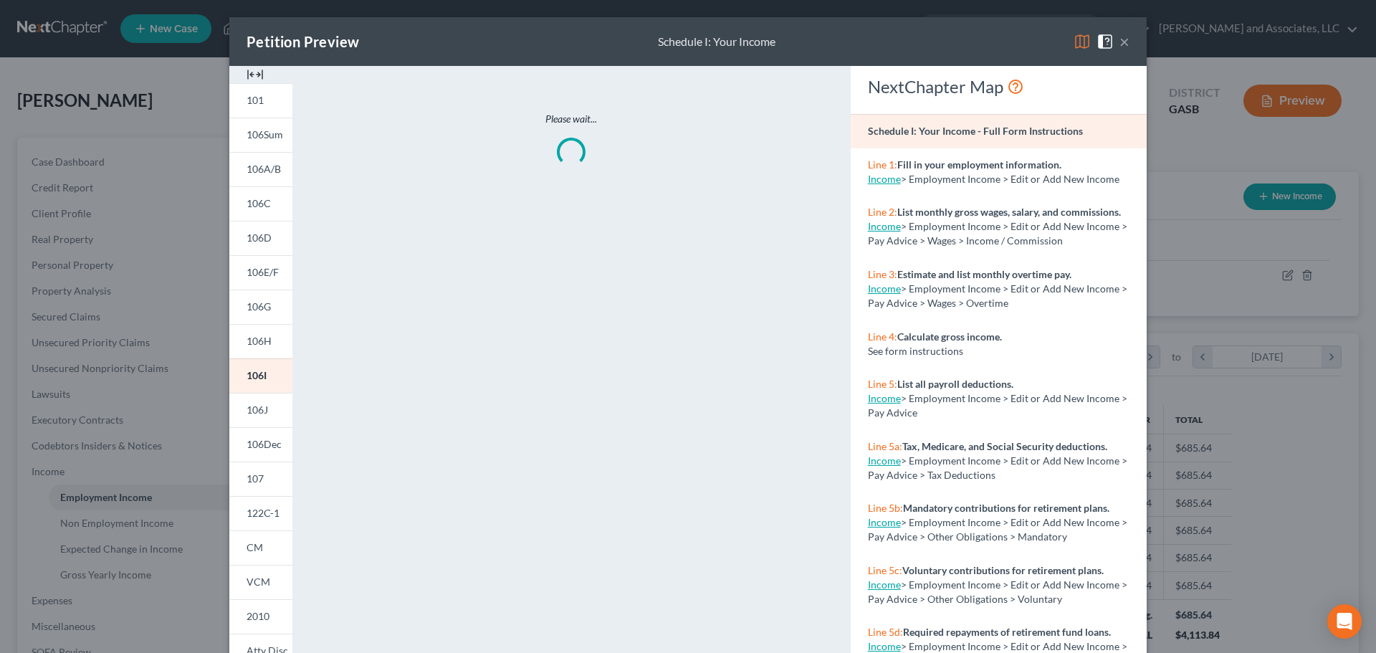
click at [1078, 40] on img at bounding box center [1082, 41] width 17 height 17
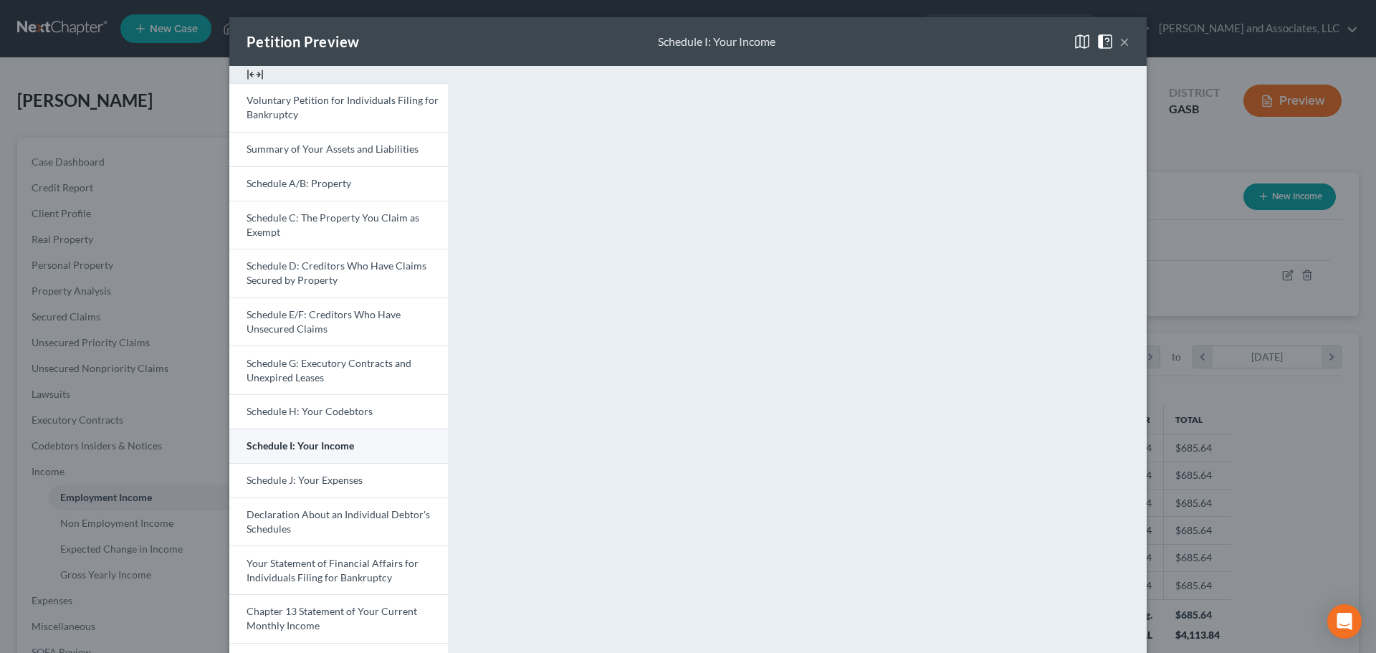
click at [309, 447] on span "Schedule I: Your Income" at bounding box center [301, 445] width 108 height 12
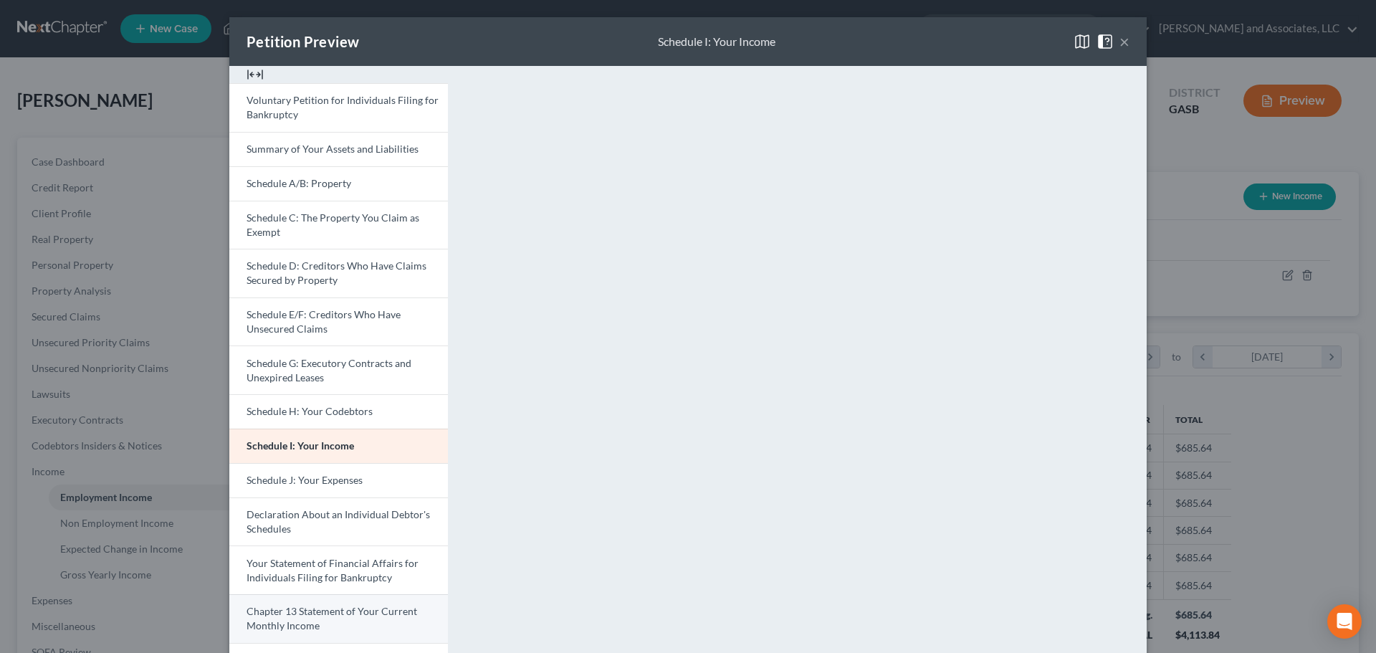
click at [310, 610] on span "Chapter 13 Statement of Your Current Monthly Income" at bounding box center [332, 618] width 171 height 27
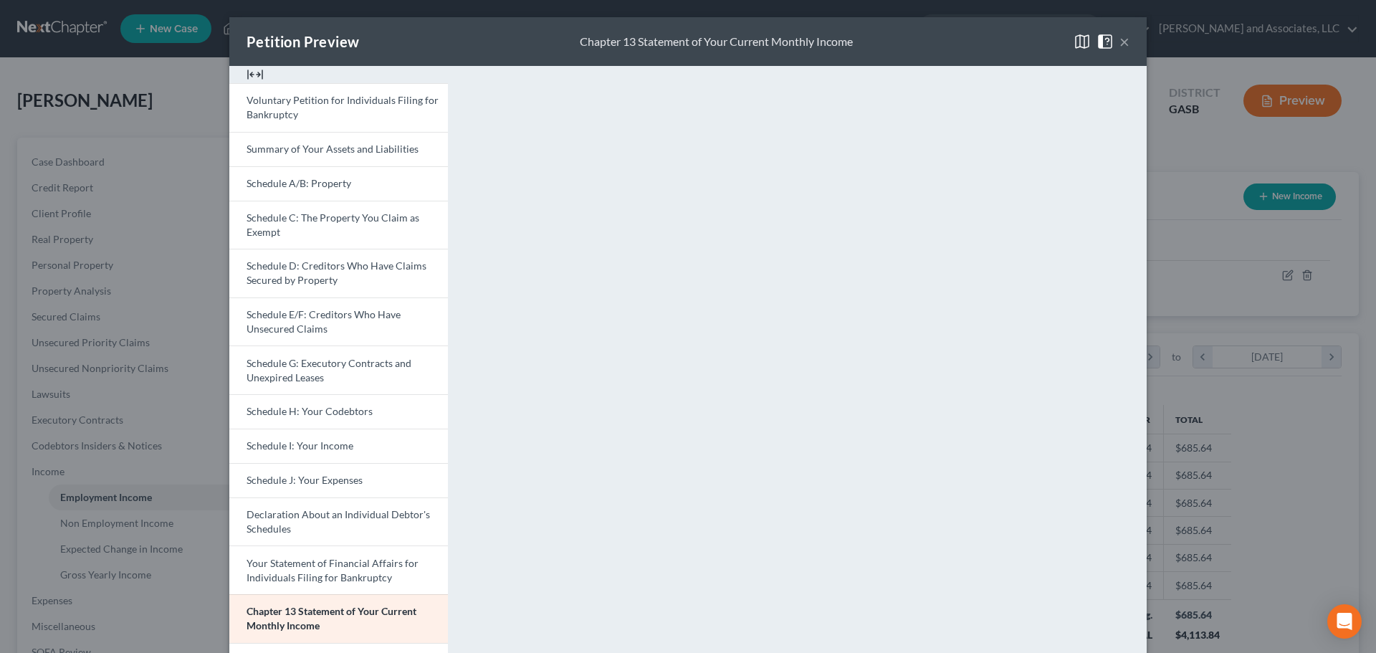
click at [1120, 42] on button "×" at bounding box center [1125, 41] width 10 height 17
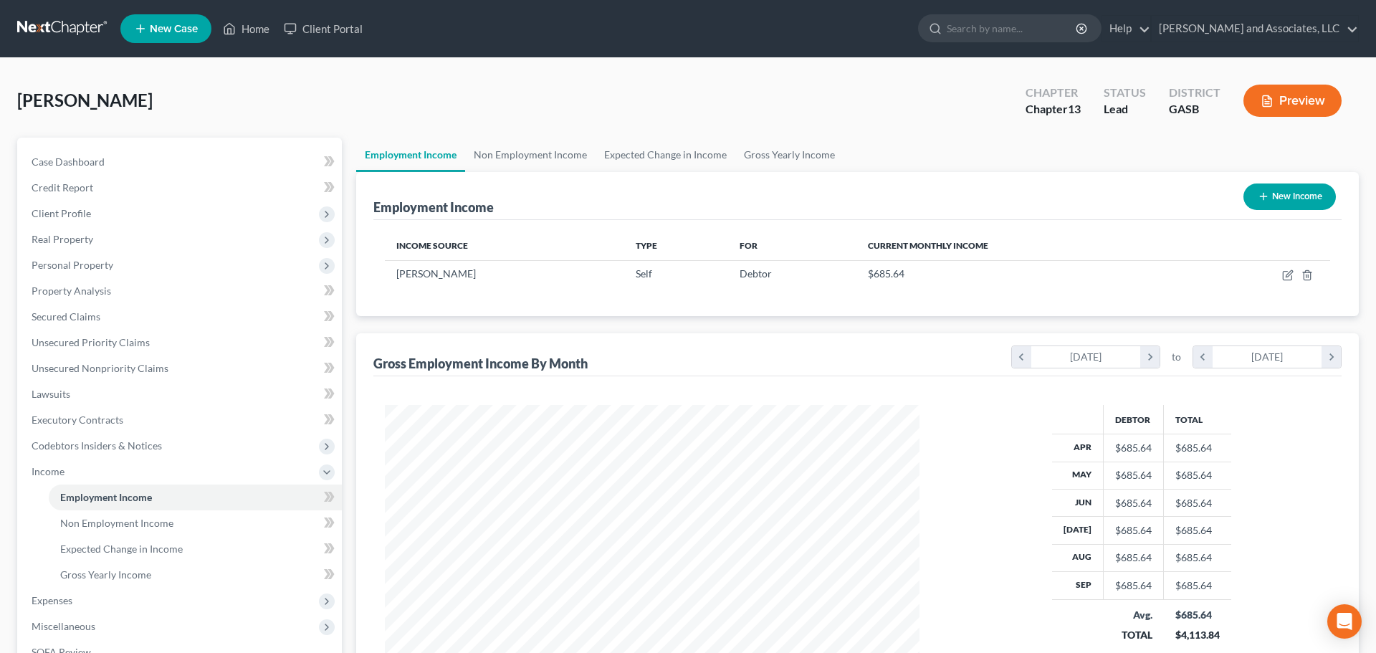
scroll to position [716617, 716321]
click at [1278, 275] on icon "button" at bounding box center [1277, 275] width 11 height 11
select select "1"
select select "10"
select select "0"
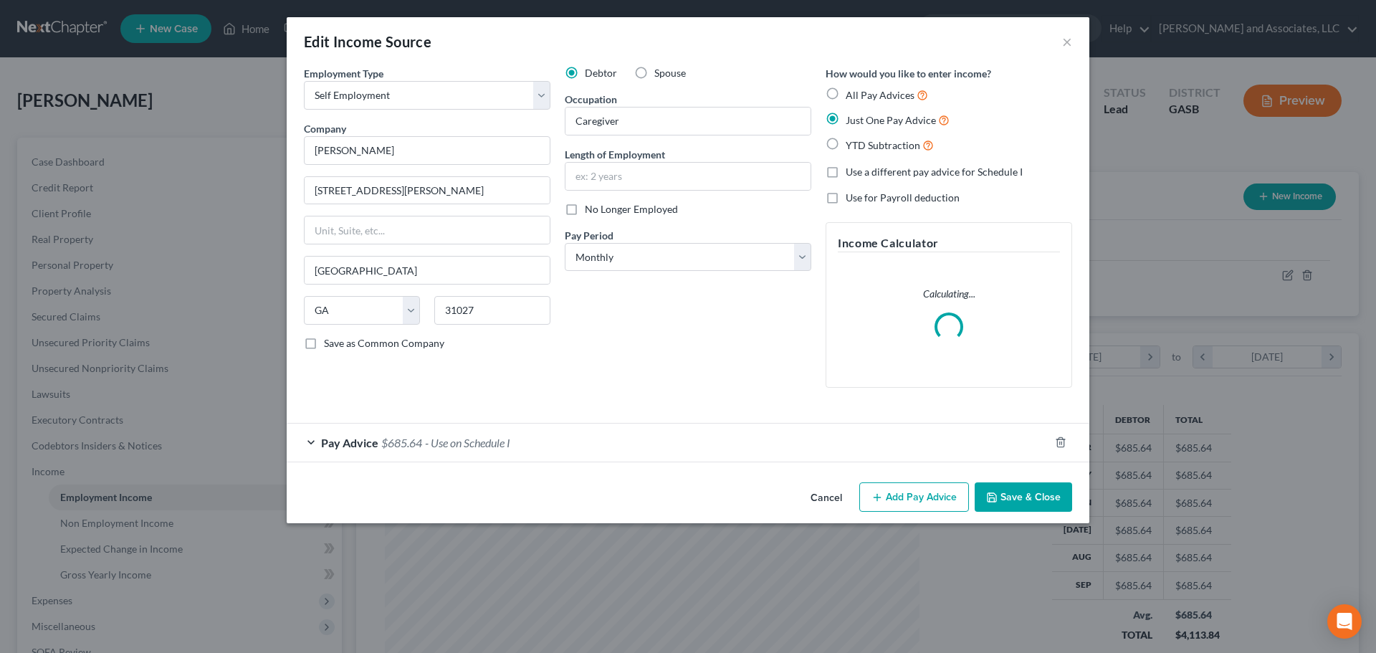
scroll to position [270, 568]
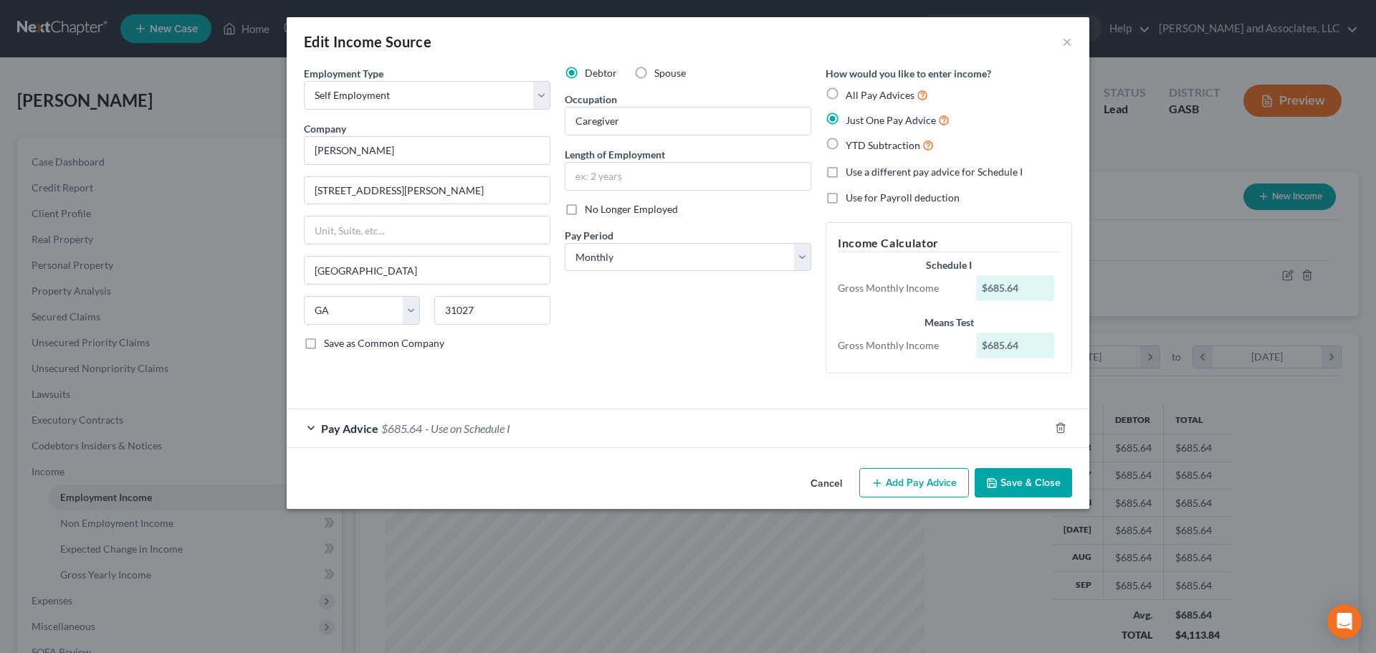
click at [644, 434] on div "Pay Advice $685.64 - Use on Schedule I" at bounding box center [668, 428] width 763 height 38
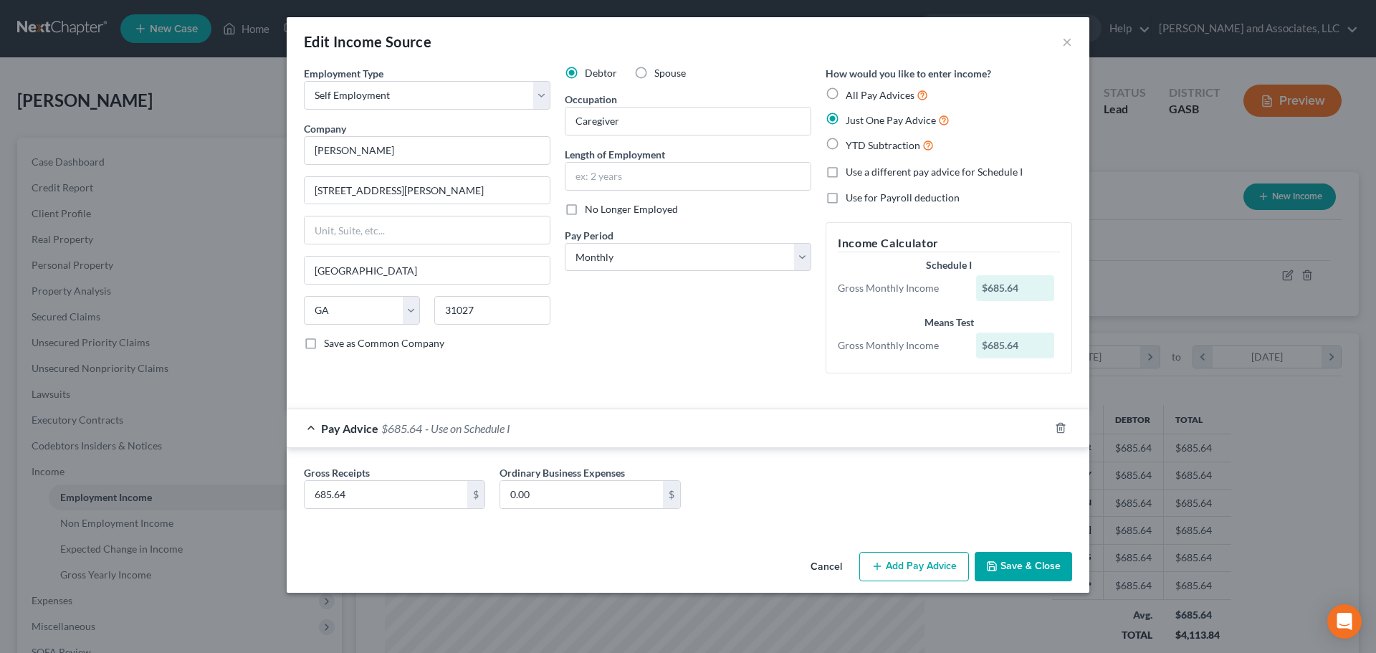
click at [846, 172] on label "Use a different pay advice for Schedule I" at bounding box center [934, 172] width 177 height 14
click at [852, 172] on input "Use a different pay advice for Schedule I" at bounding box center [856, 169] width 9 height 9
checkbox input "true"
click at [535, 90] on select "Select Full or [DEMOGRAPHIC_DATA] Employment Self Employment" at bounding box center [427, 95] width 247 height 29
click at [304, 81] on select "Select Full or [DEMOGRAPHIC_DATA] Employment Self Employment" at bounding box center [427, 95] width 247 height 29
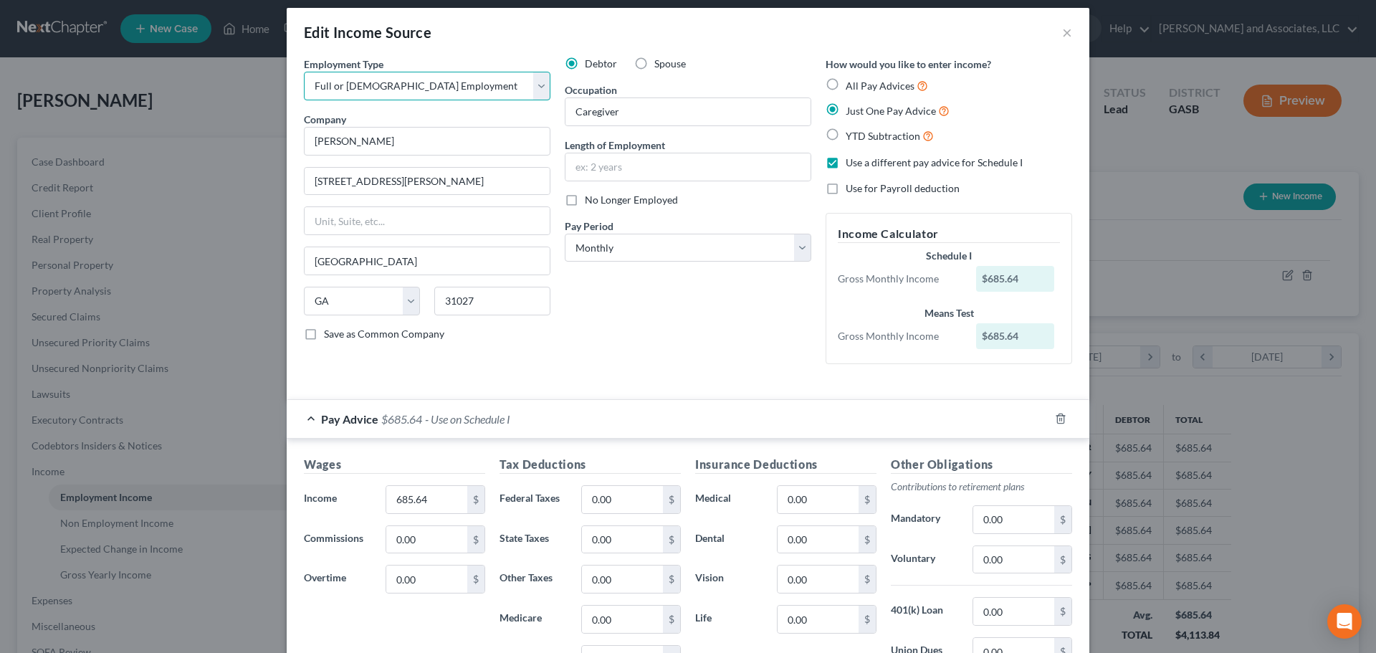
scroll to position [9, 0]
click at [540, 85] on select "Select Full or [DEMOGRAPHIC_DATA] Employment Self Employment" at bounding box center [427, 86] width 247 height 29
select select "1"
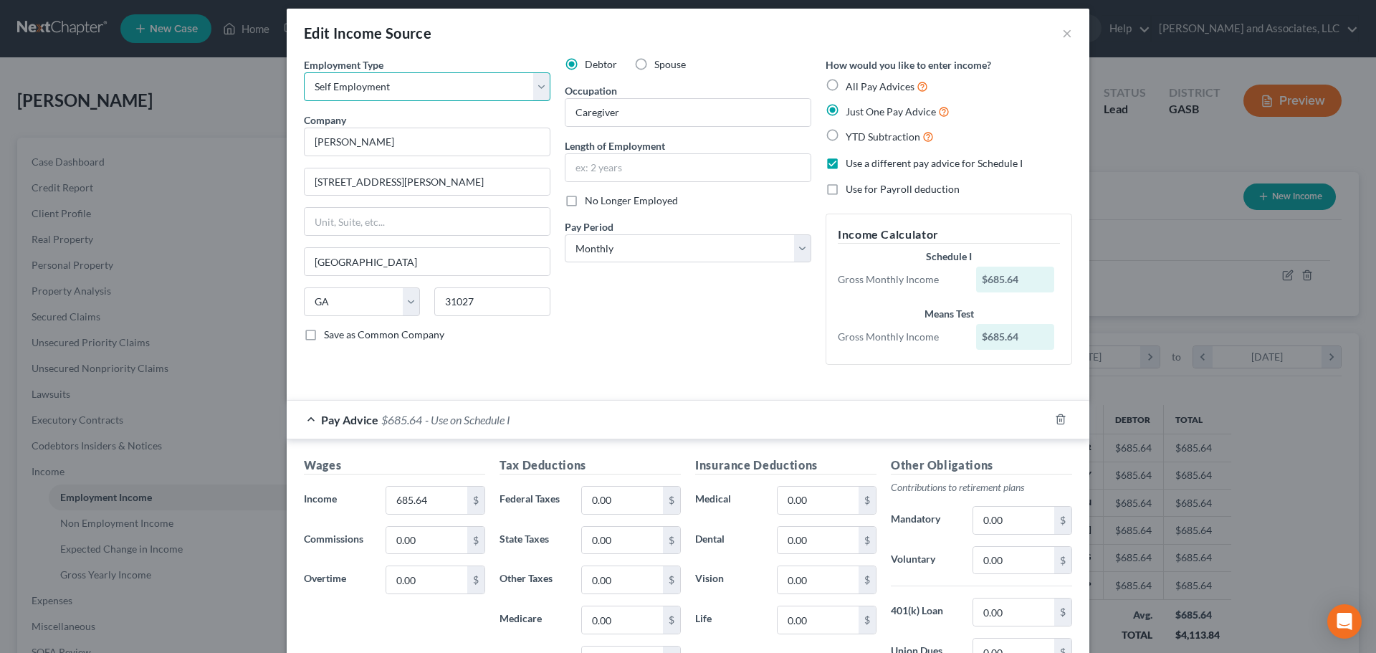
click at [304, 81] on select "Select Full or [DEMOGRAPHIC_DATA] Employment Self Employment" at bounding box center [427, 86] width 247 height 29
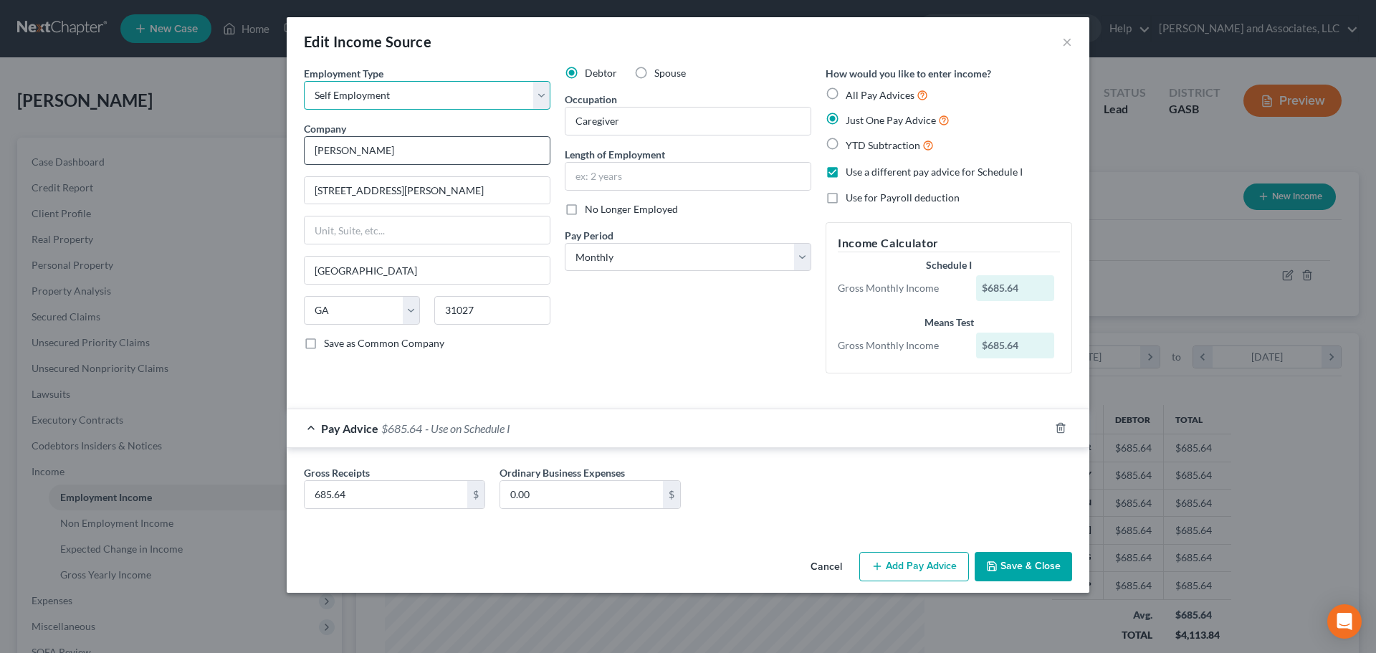
scroll to position [0, 0]
click at [846, 92] on label "All Pay Advices" at bounding box center [887, 95] width 82 height 16
click at [852, 92] on input "All Pay Advices" at bounding box center [856, 91] width 9 height 9
radio input "true"
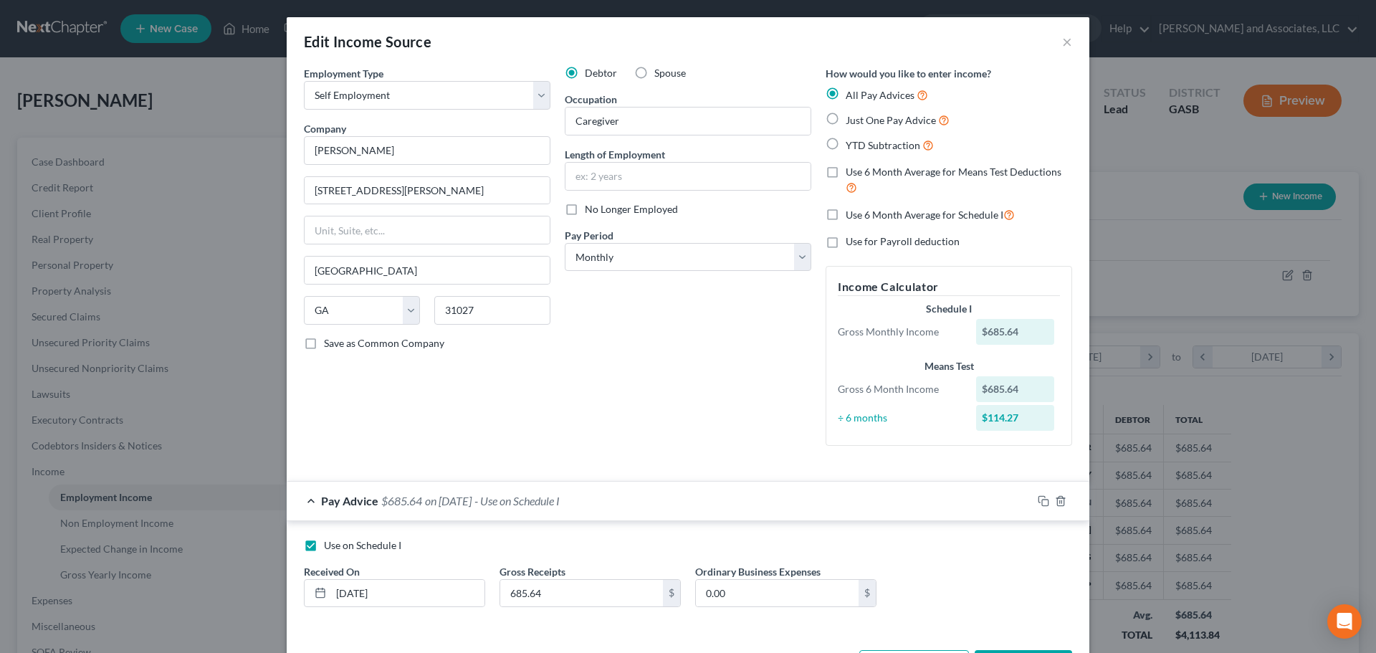
click at [846, 171] on label "Use 6 Month Average for Means Test Deductions" at bounding box center [959, 180] width 227 height 31
click at [852, 171] on input "Use 6 Month Average for Means Test Deductions" at bounding box center [856, 169] width 9 height 9
checkbox input "true"
click at [846, 216] on label "Use 6 Month Average for Schedule I" at bounding box center [930, 214] width 169 height 16
click at [852, 216] on input "Use 6 Month Average for Schedule I" at bounding box center [856, 210] width 9 height 9
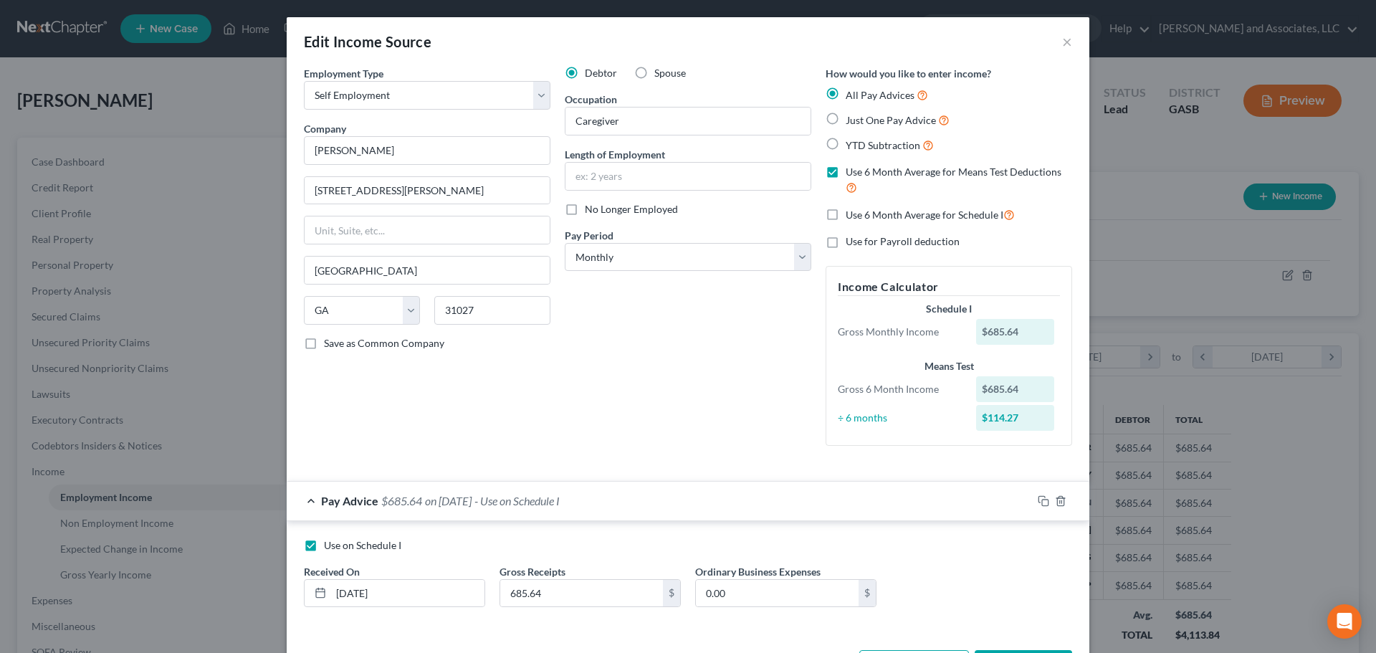
checkbox input "true"
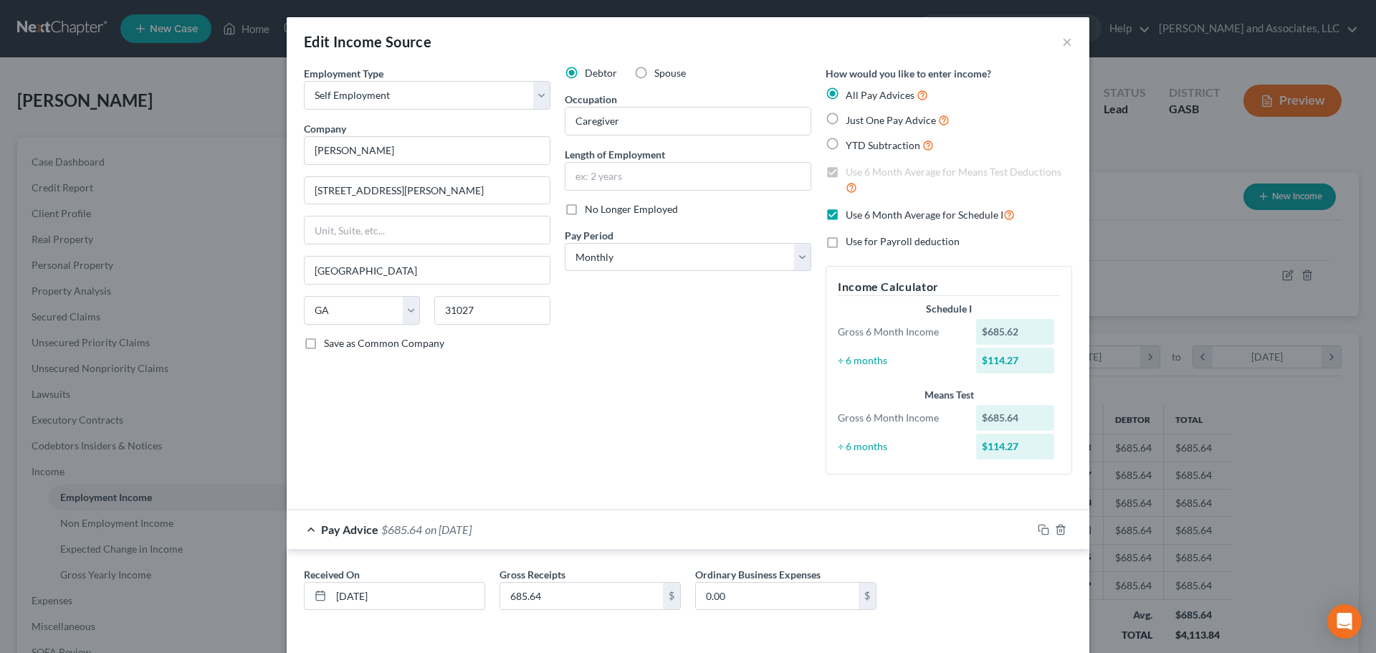
click at [677, 386] on div "Debtor Spouse Occupation Caregiver Length of Employment No Longer Employed Pay …" at bounding box center [688, 276] width 261 height 420
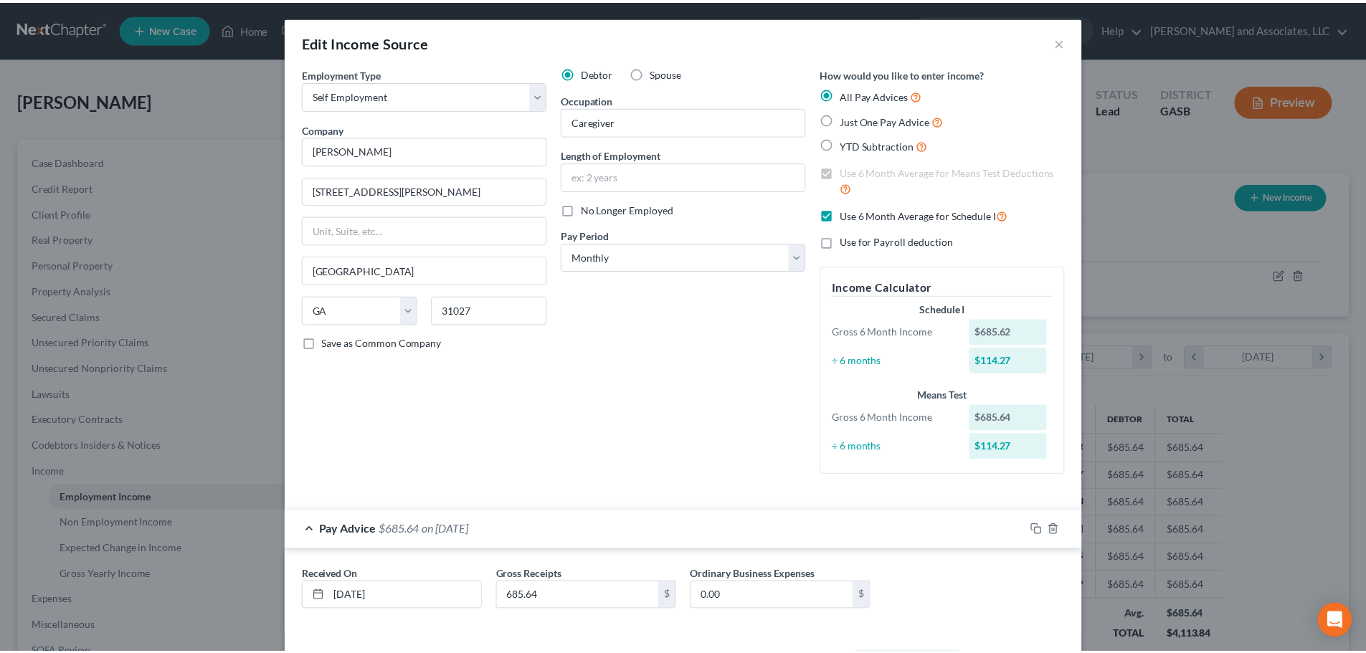
scroll to position [59, 0]
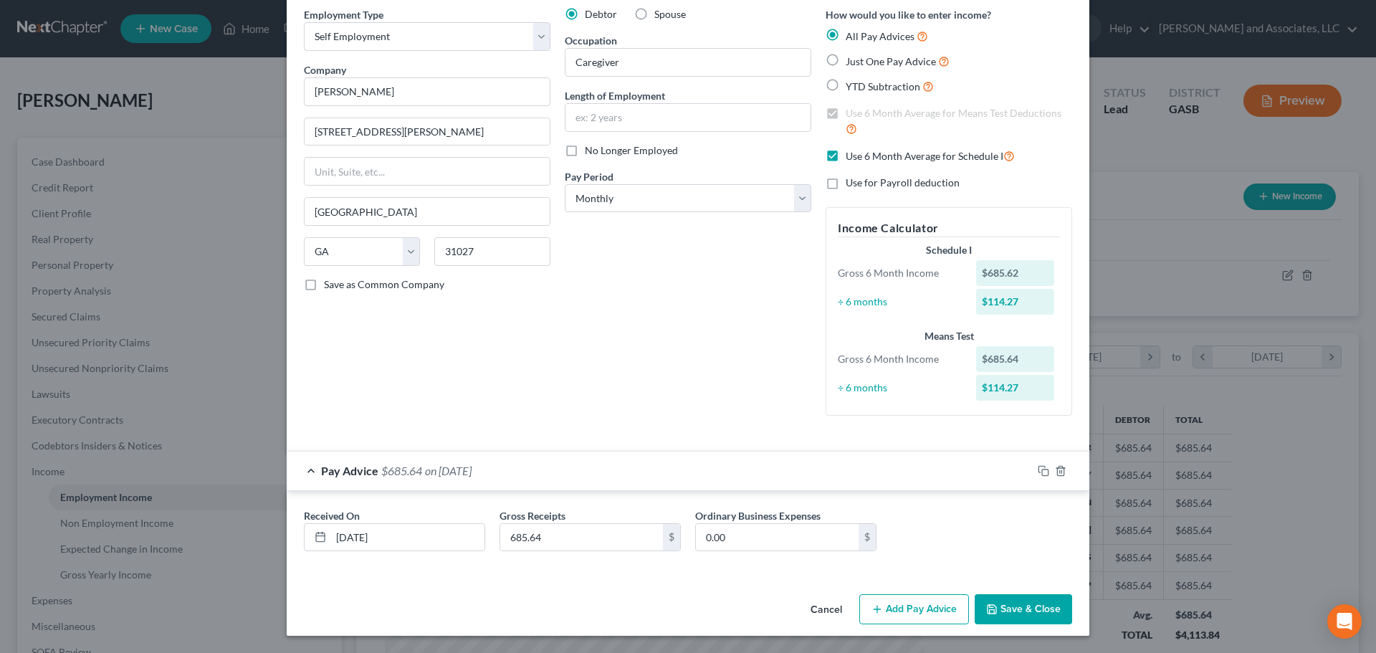
click at [1026, 608] on button "Save & Close" at bounding box center [1023, 609] width 97 height 30
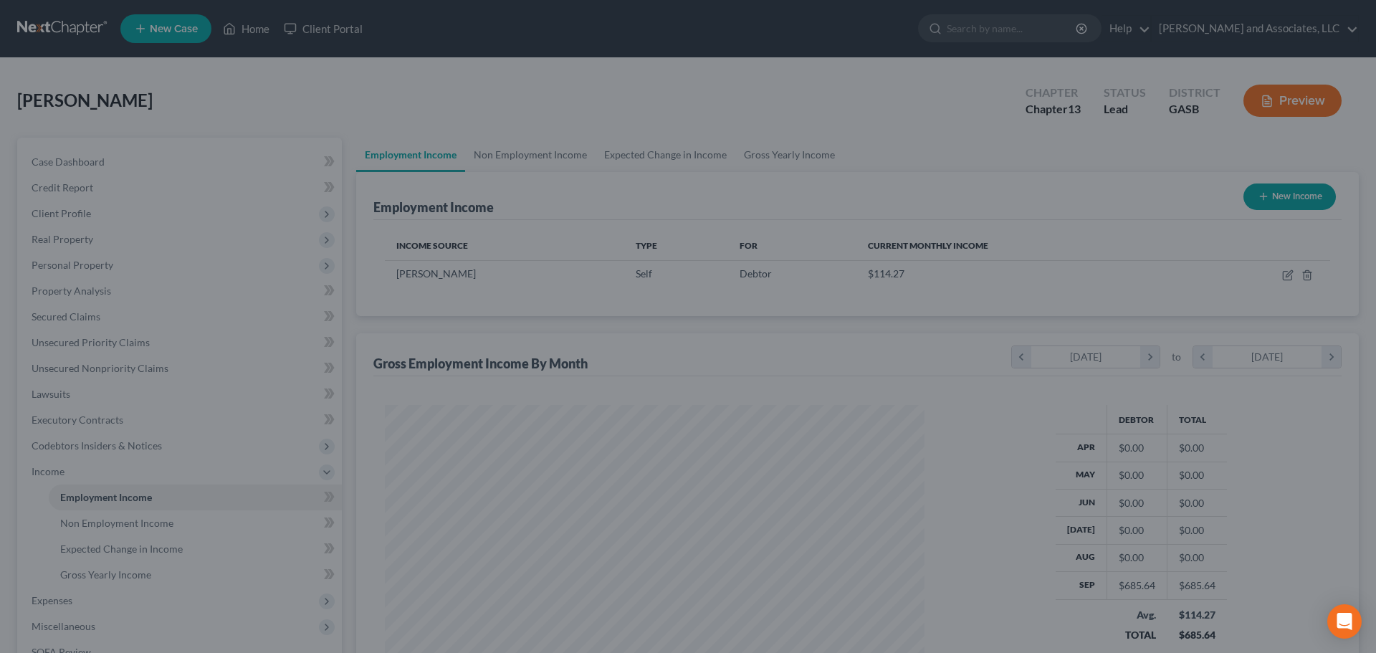
scroll to position [716617, 716321]
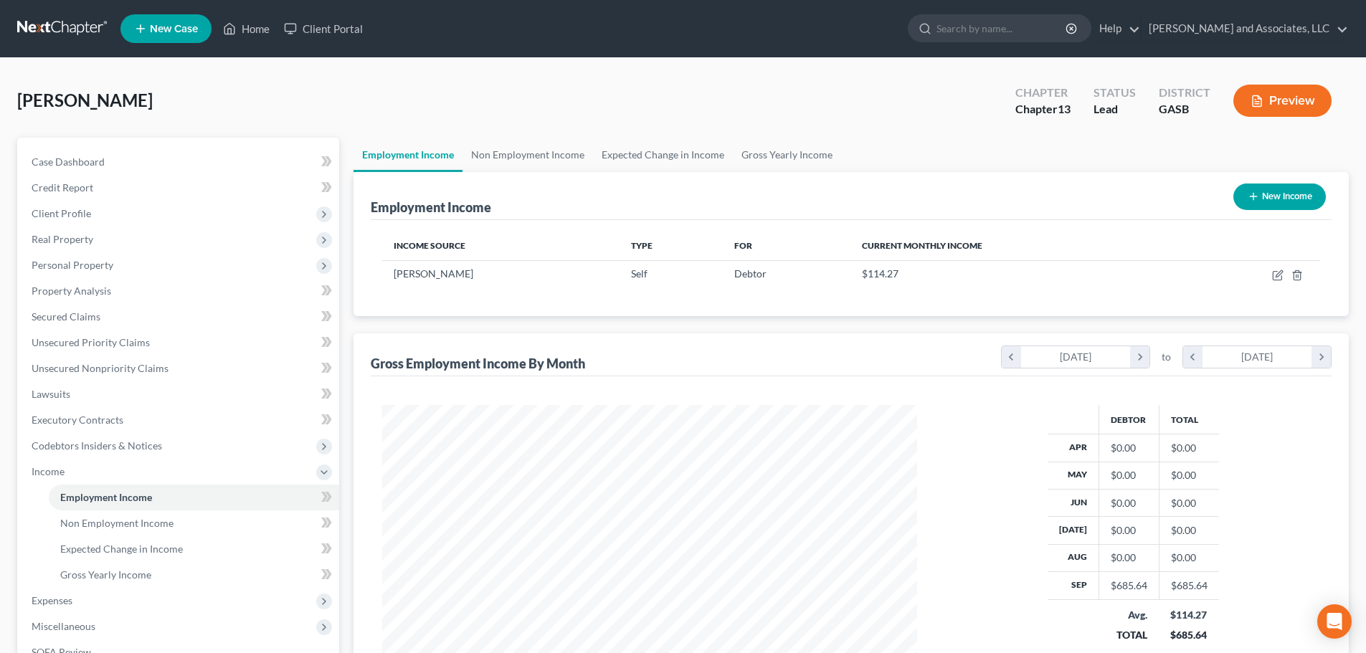
click at [1277, 102] on button "Preview" at bounding box center [1282, 101] width 98 height 32
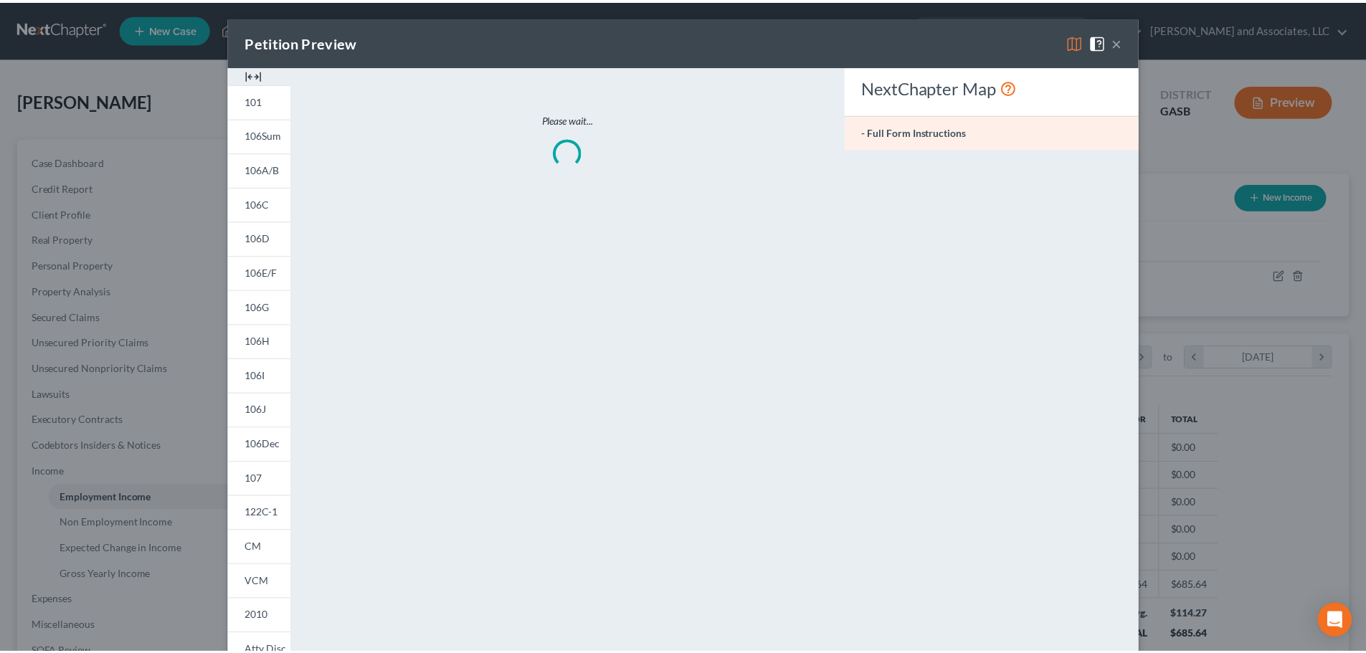
scroll to position [270, 568]
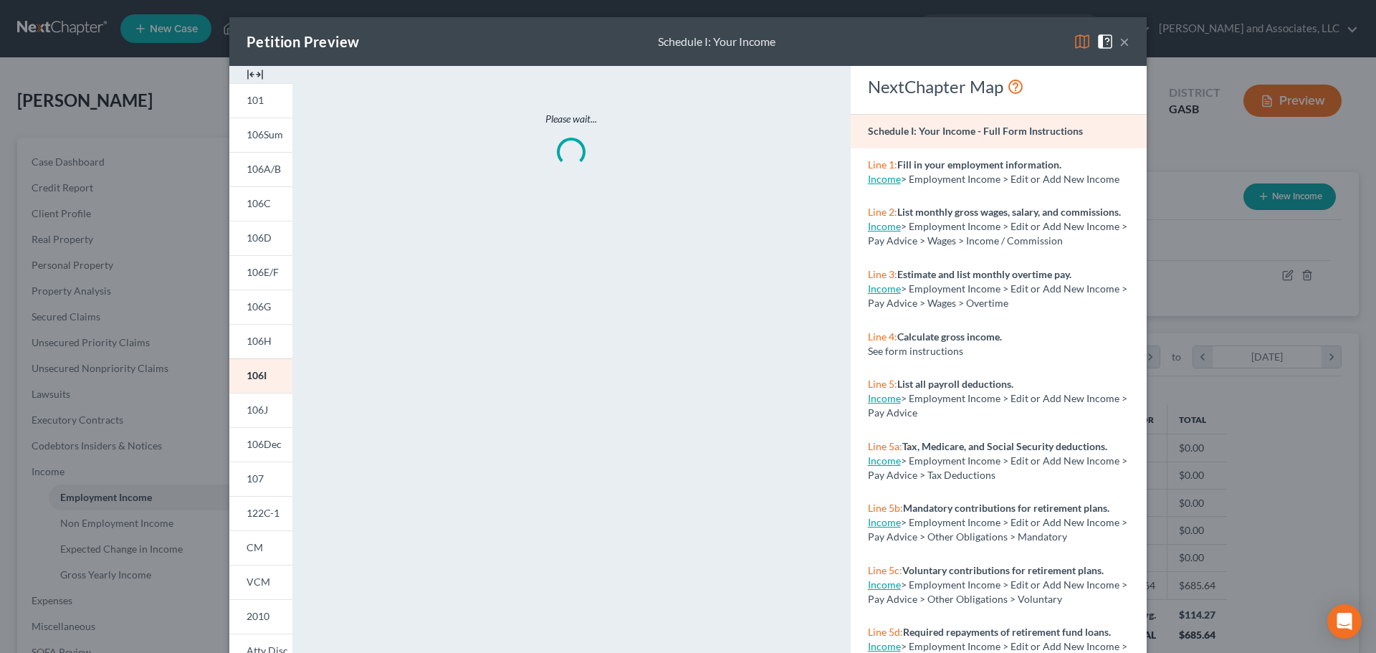
click at [1077, 40] on img at bounding box center [1082, 41] width 17 height 17
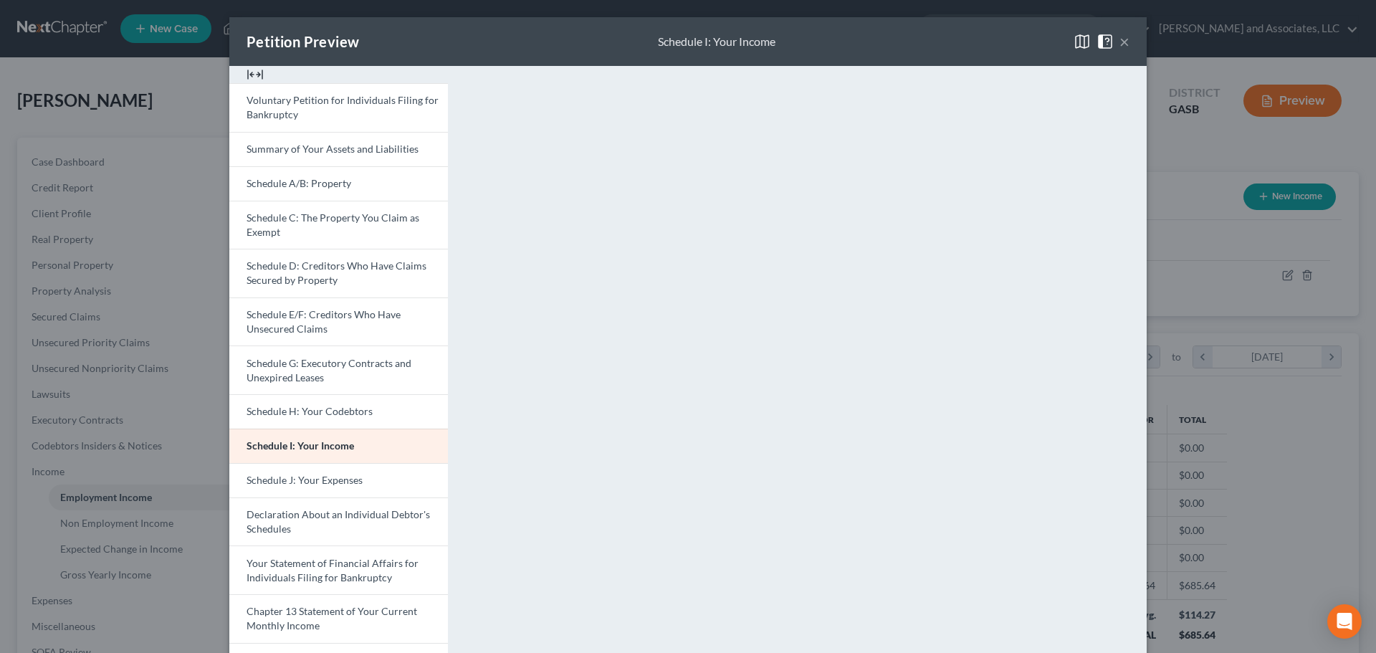
click at [1120, 39] on button "×" at bounding box center [1125, 41] width 10 height 17
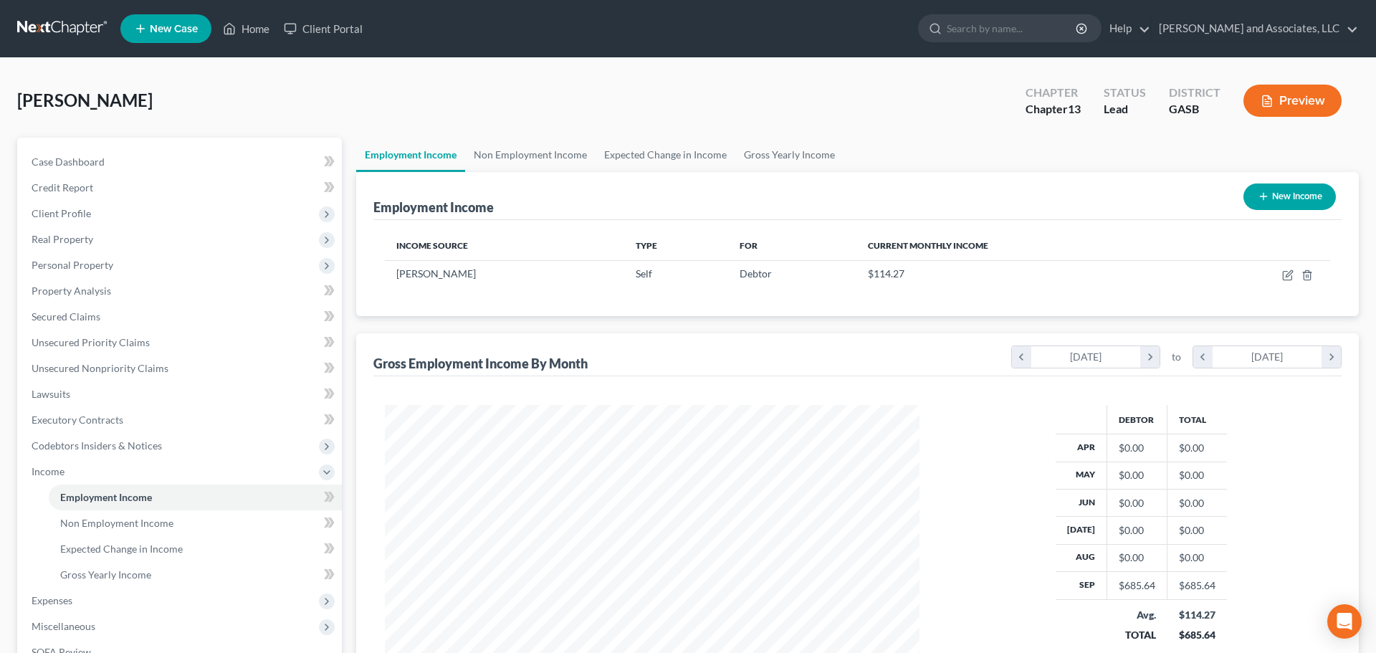
scroll to position [716617, 716321]
click at [1275, 270] on icon "button" at bounding box center [1277, 275] width 11 height 11
select select "1"
select select "10"
select select "0"
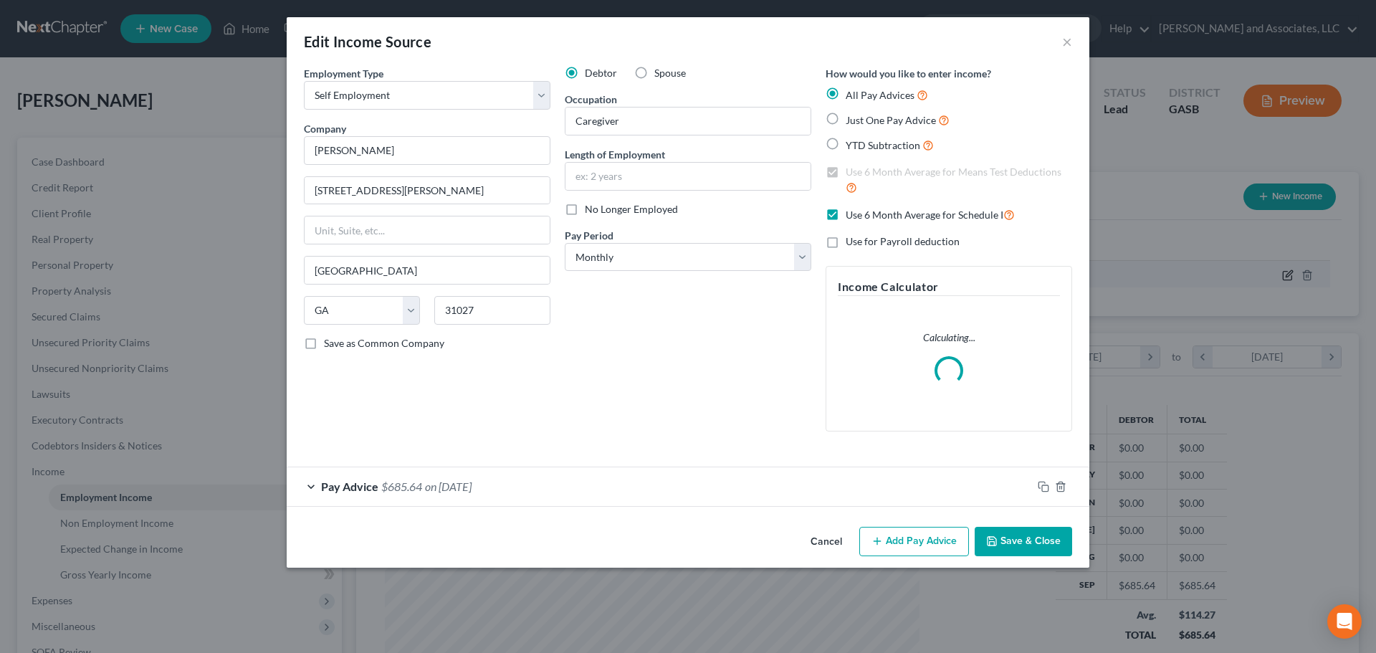
scroll to position [270, 568]
click at [846, 118] on label "Just One Pay Advice" at bounding box center [898, 120] width 104 height 16
click at [852, 118] on input "Just One Pay Advice" at bounding box center [856, 116] width 9 height 9
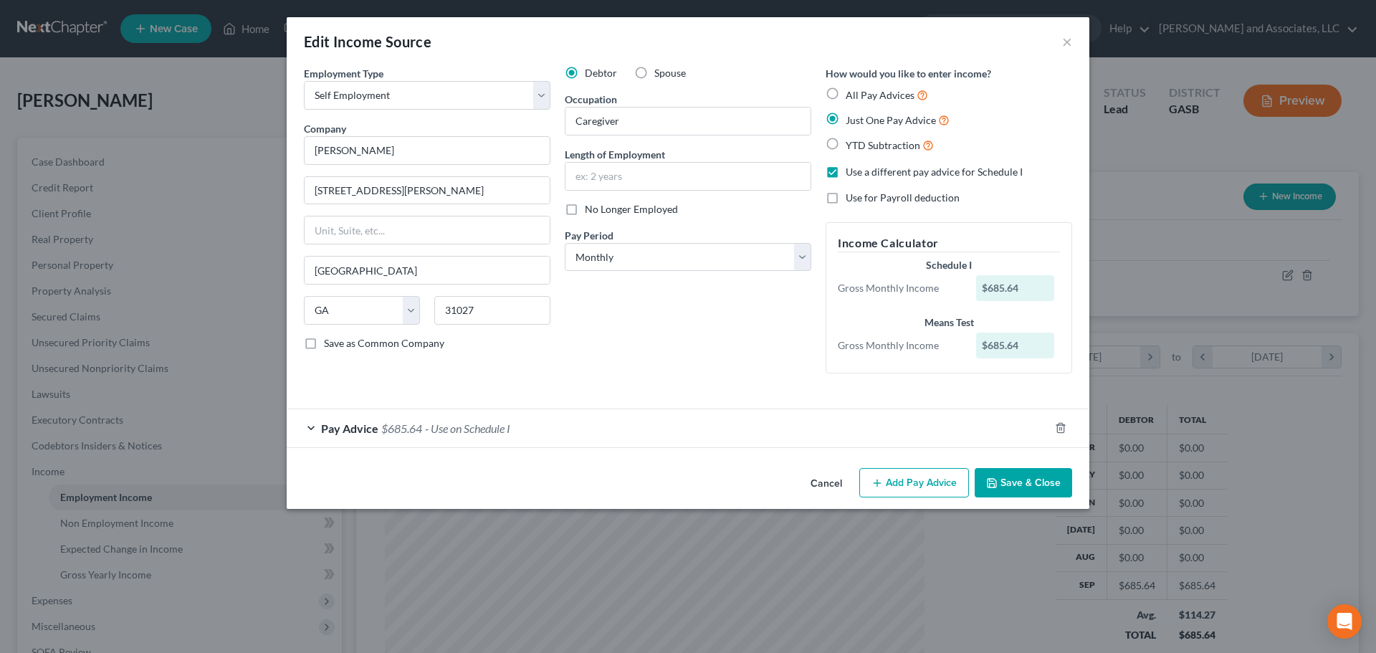
click at [846, 171] on label "Use a different pay advice for Schedule I" at bounding box center [934, 172] width 177 height 14
click at [852, 171] on input "Use a different pay advice for Schedule I" at bounding box center [856, 169] width 9 height 9
click at [846, 145] on label "YTD Subtraction" at bounding box center [890, 145] width 88 height 16
click at [852, 145] on input "YTD Subtraction" at bounding box center [856, 141] width 9 height 9
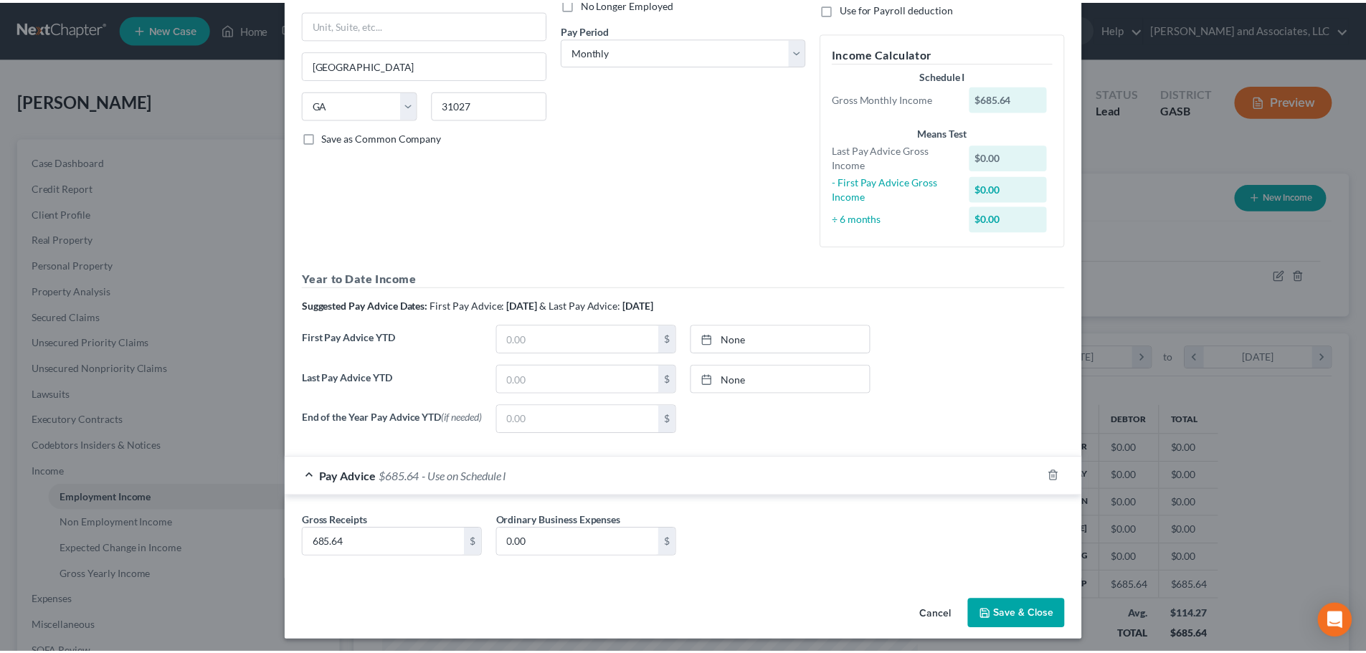
scroll to position [214, 0]
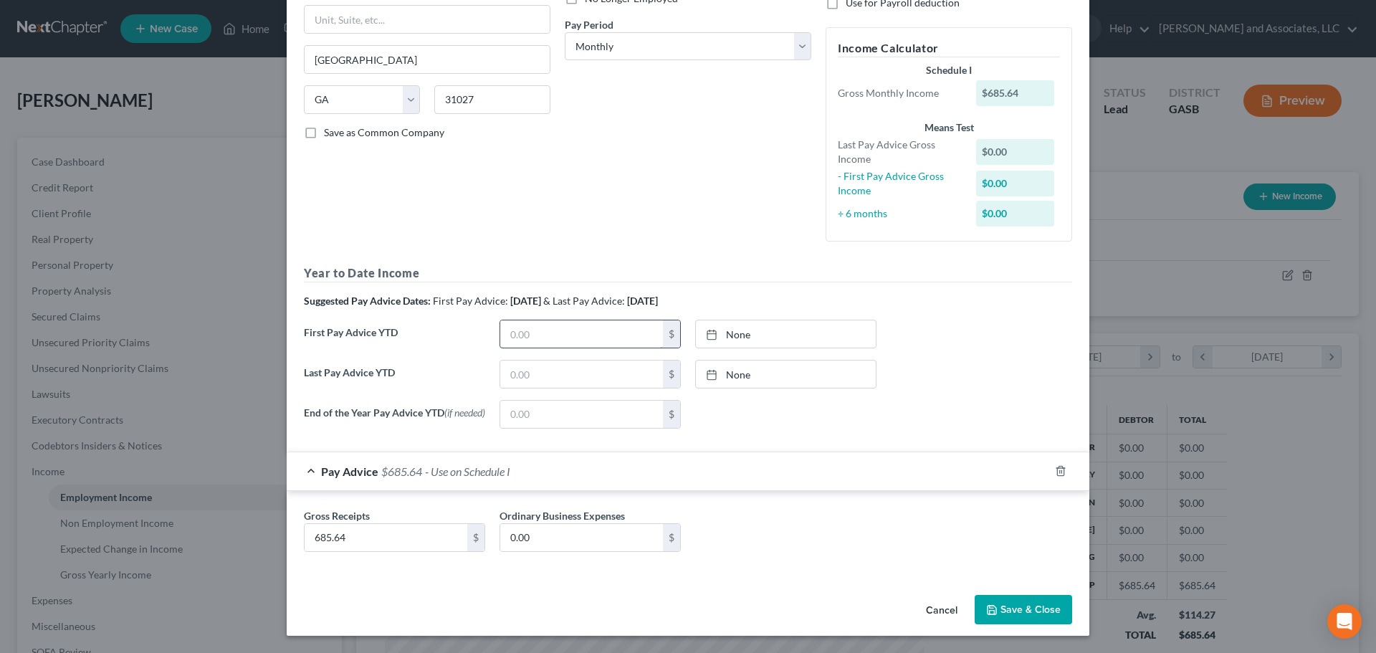
click at [510, 326] on input "text" at bounding box center [581, 333] width 163 height 27
click at [524, 371] on input "text" at bounding box center [581, 374] width 163 height 27
click at [740, 404] on div "None close Date Time chevron_left [DATE] chevron_right Su M Tu W Th F Sa 28 29 …" at bounding box center [786, 414] width 196 height 29
click at [1007, 610] on button "Save & Close" at bounding box center [1023, 610] width 97 height 30
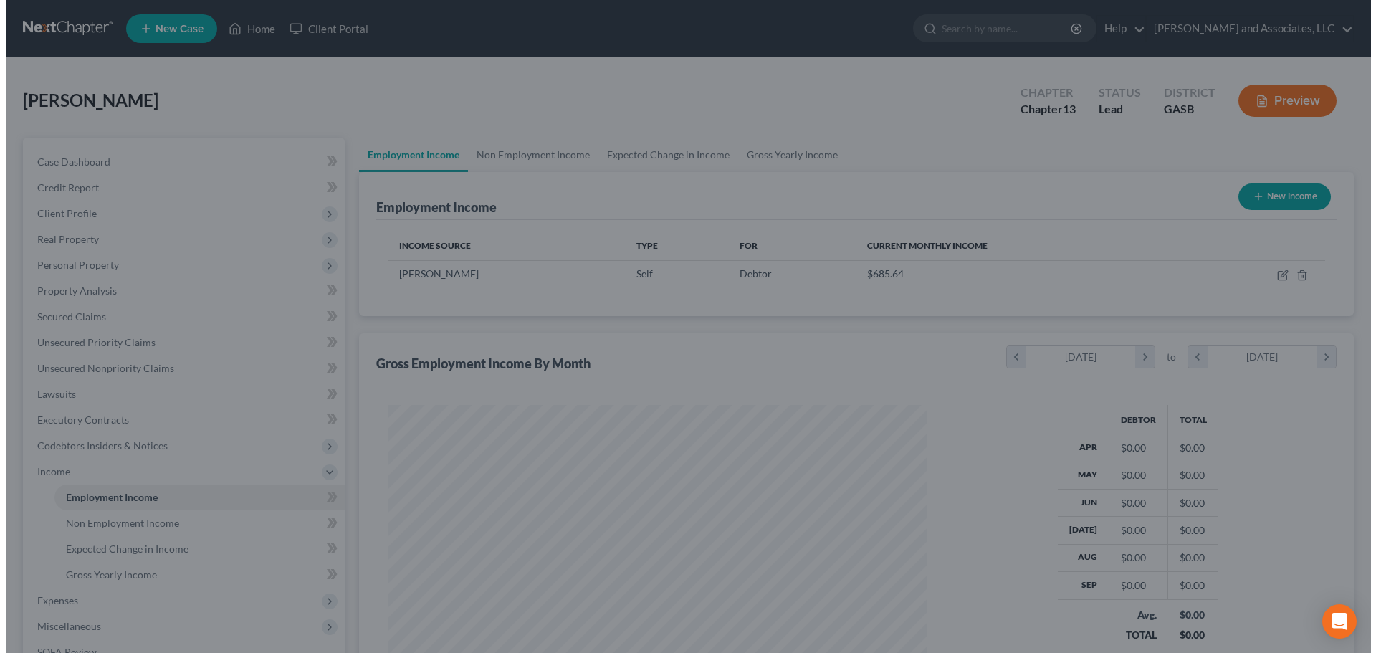
scroll to position [716617, 716321]
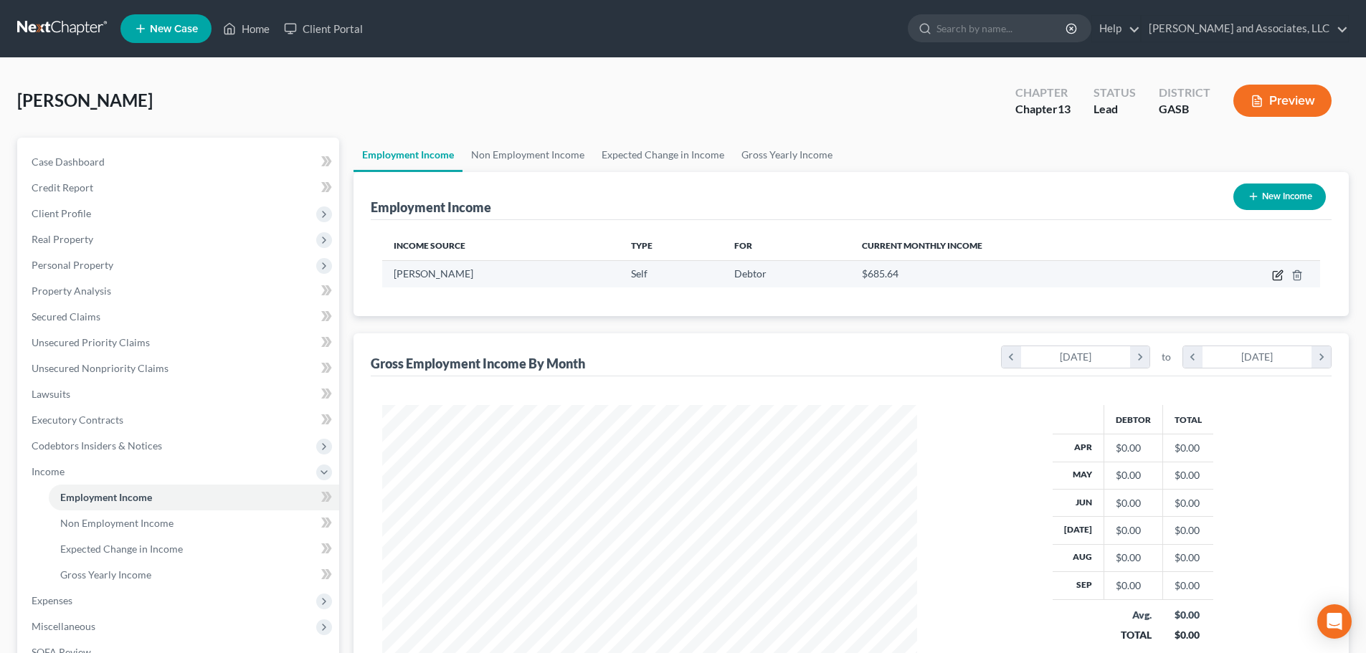
click at [1280, 274] on icon "button" at bounding box center [1278, 273] width 6 height 6
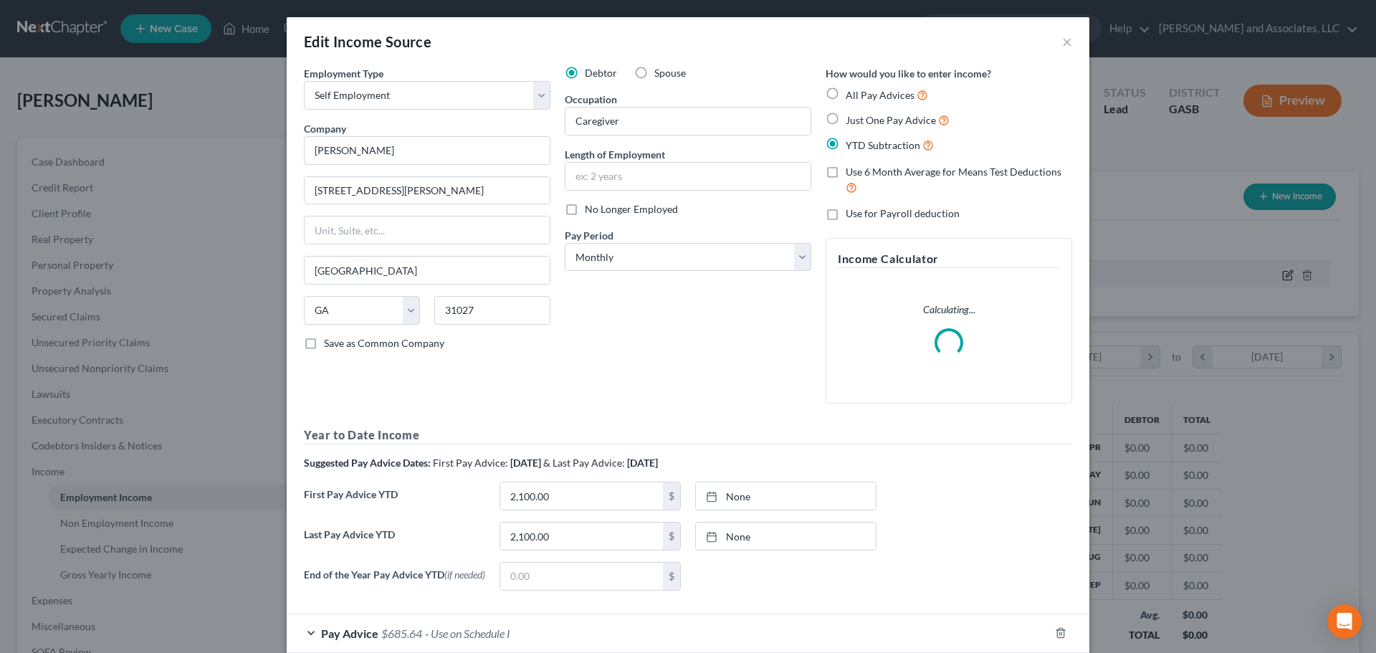
scroll to position [270, 568]
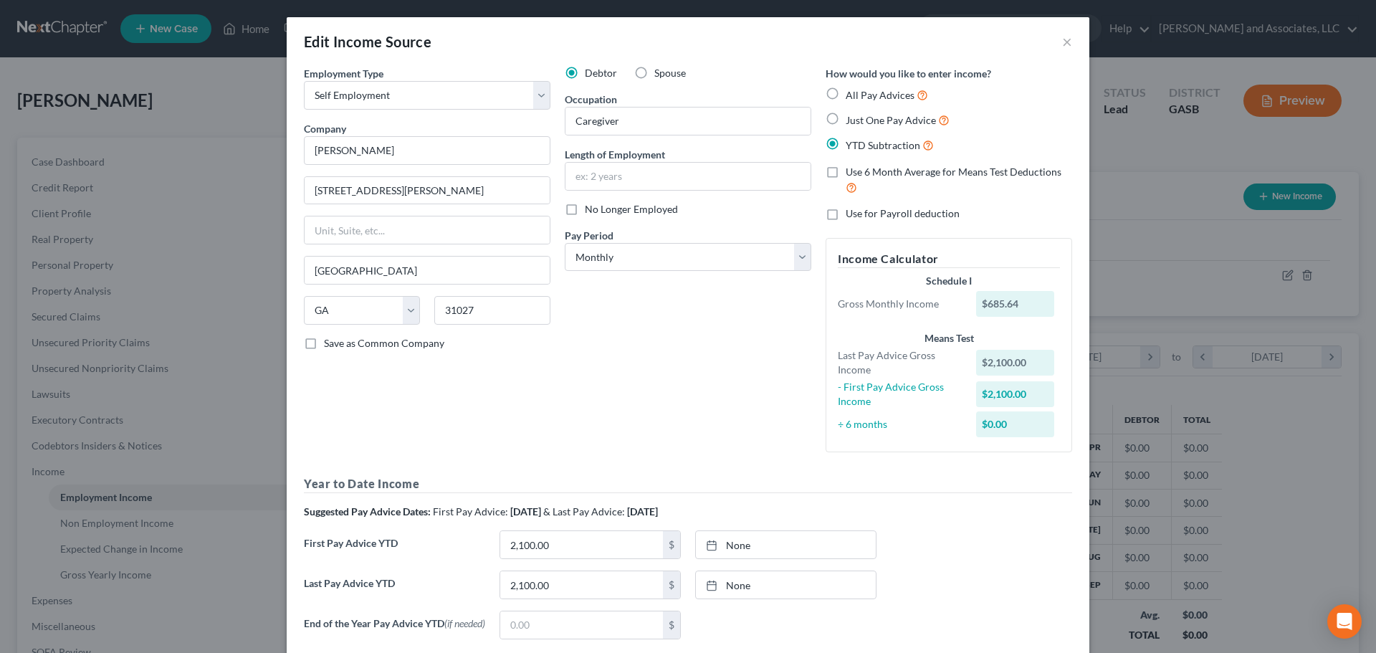
click at [846, 173] on label "Use 6 Month Average for Means Test Deductions" at bounding box center [959, 180] width 227 height 31
click at [852, 173] on input "Use 6 Month Average for Means Test Deductions" at bounding box center [856, 169] width 9 height 9
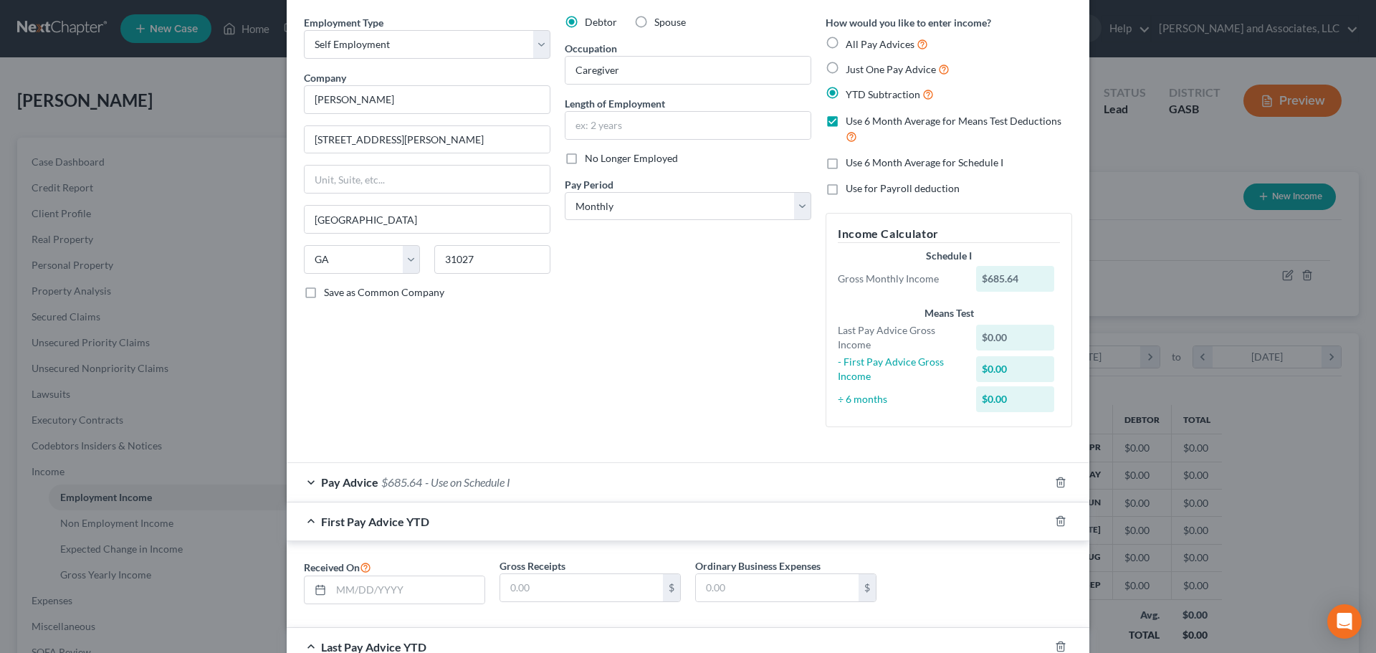
scroll to position [143, 0]
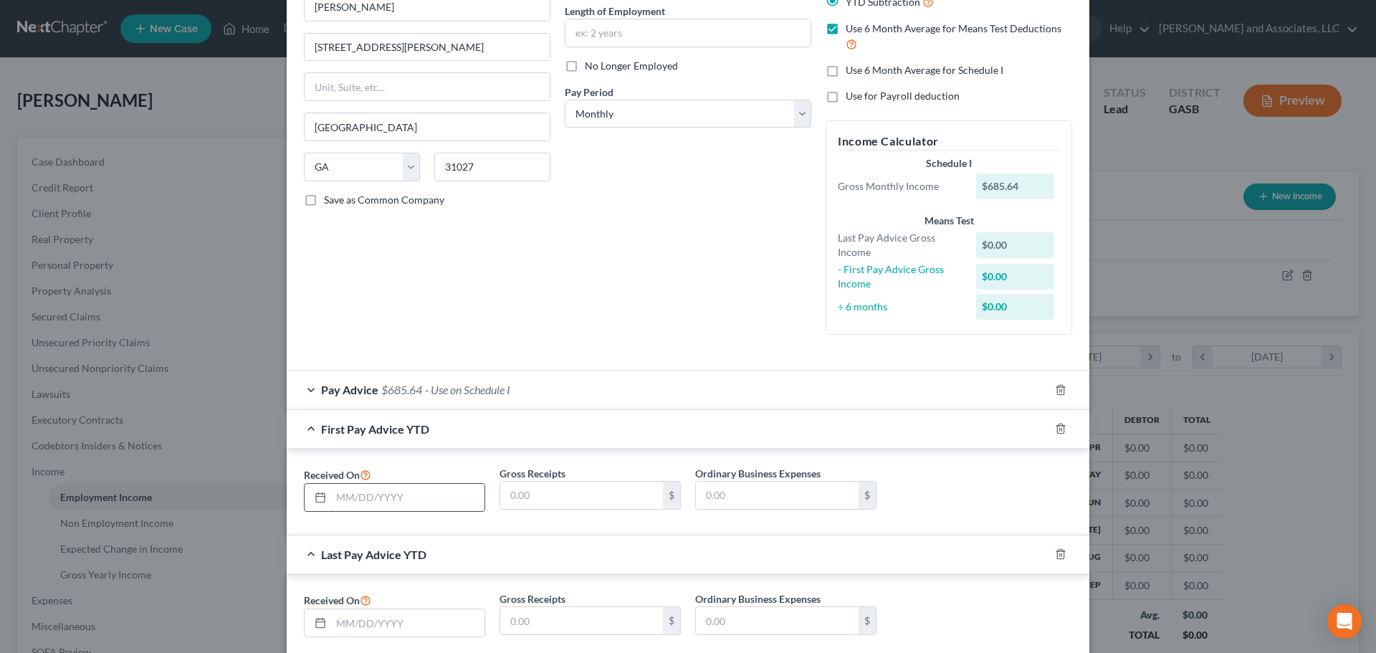
click at [408, 498] on input "text" at bounding box center [407, 497] width 153 height 27
click at [548, 494] on input "text" at bounding box center [581, 495] width 163 height 27
drag, startPoint x: 700, startPoint y: 487, endPoint x: 736, endPoint y: 498, distance: 37.4
click at [700, 487] on input "text" at bounding box center [777, 495] width 163 height 27
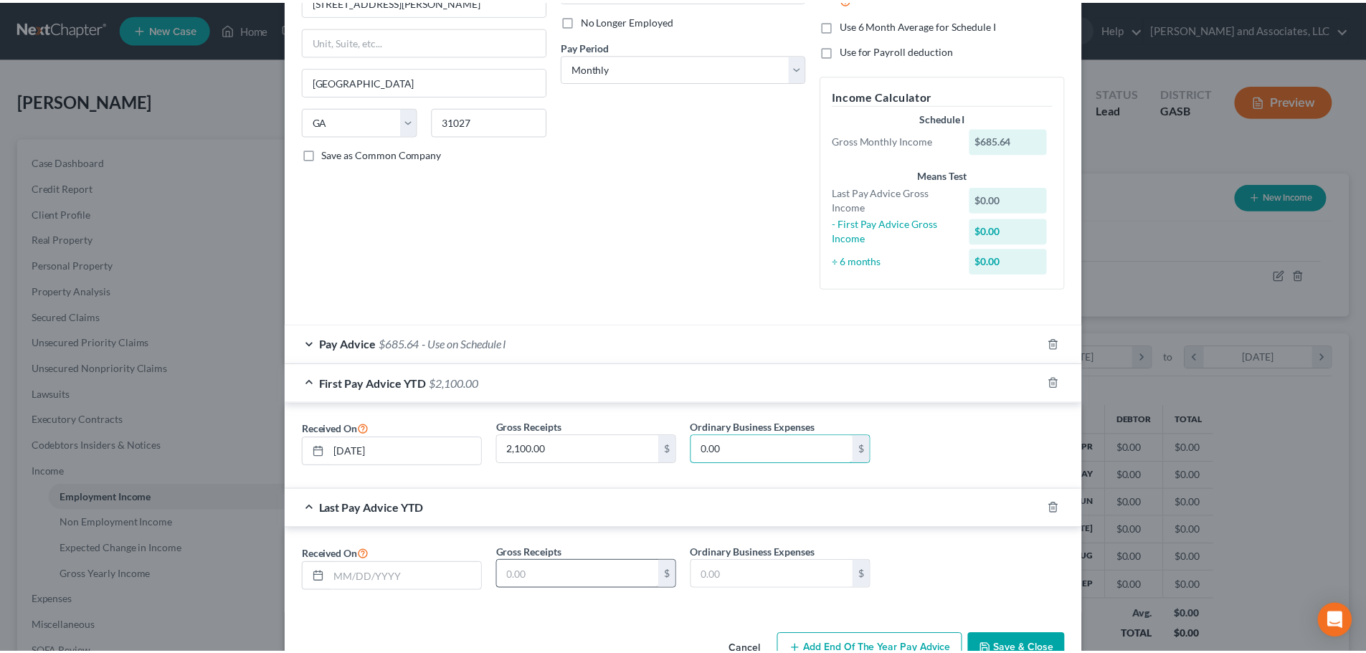
scroll to position [229, 0]
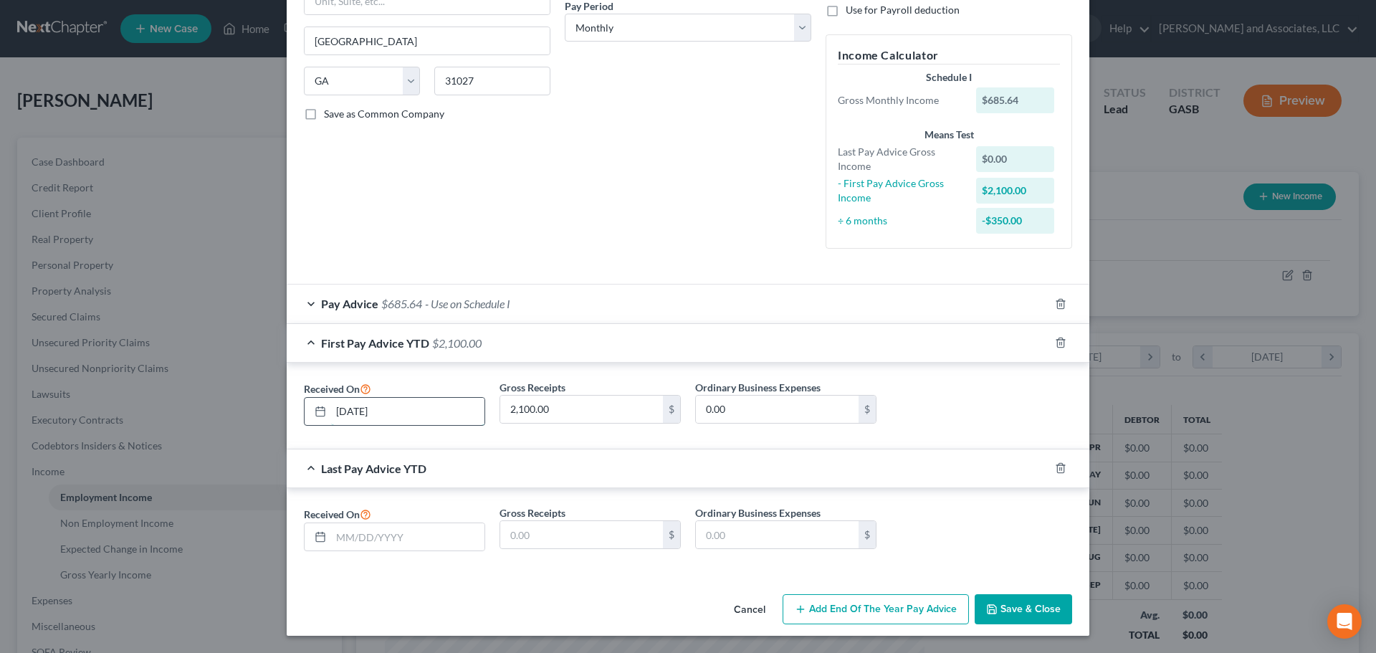
drag, startPoint x: 374, startPoint y: 409, endPoint x: 327, endPoint y: 406, distance: 47.4
click at [331, 406] on input "[DATE]" at bounding box center [407, 411] width 153 height 27
click at [398, 533] on input "text" at bounding box center [407, 536] width 153 height 27
click at [533, 534] on input "text" at bounding box center [581, 534] width 163 height 27
click at [751, 533] on input "text" at bounding box center [777, 534] width 163 height 27
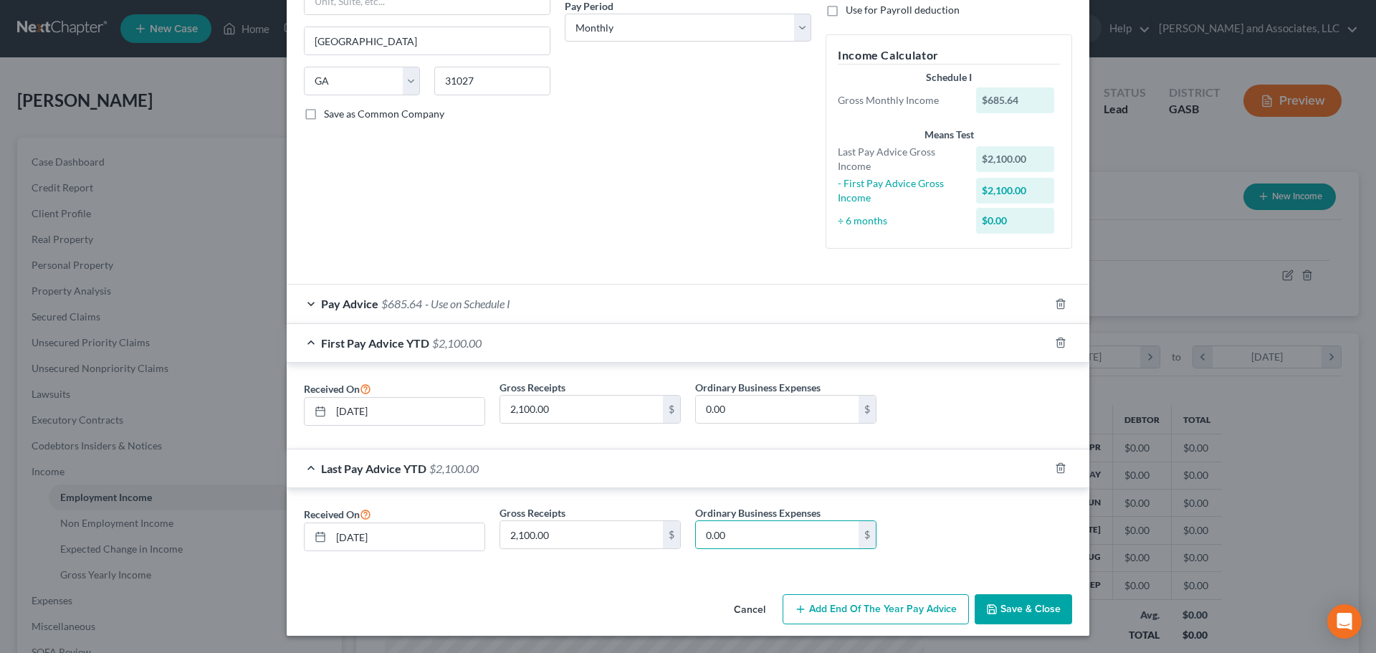
click at [675, 237] on div "Debtor Spouse Occupation Caregiver Length of Employment No Longer Employed Pay …" at bounding box center [688, 49] width 261 height 424
click at [1017, 606] on button "Save & Close" at bounding box center [1023, 609] width 97 height 30
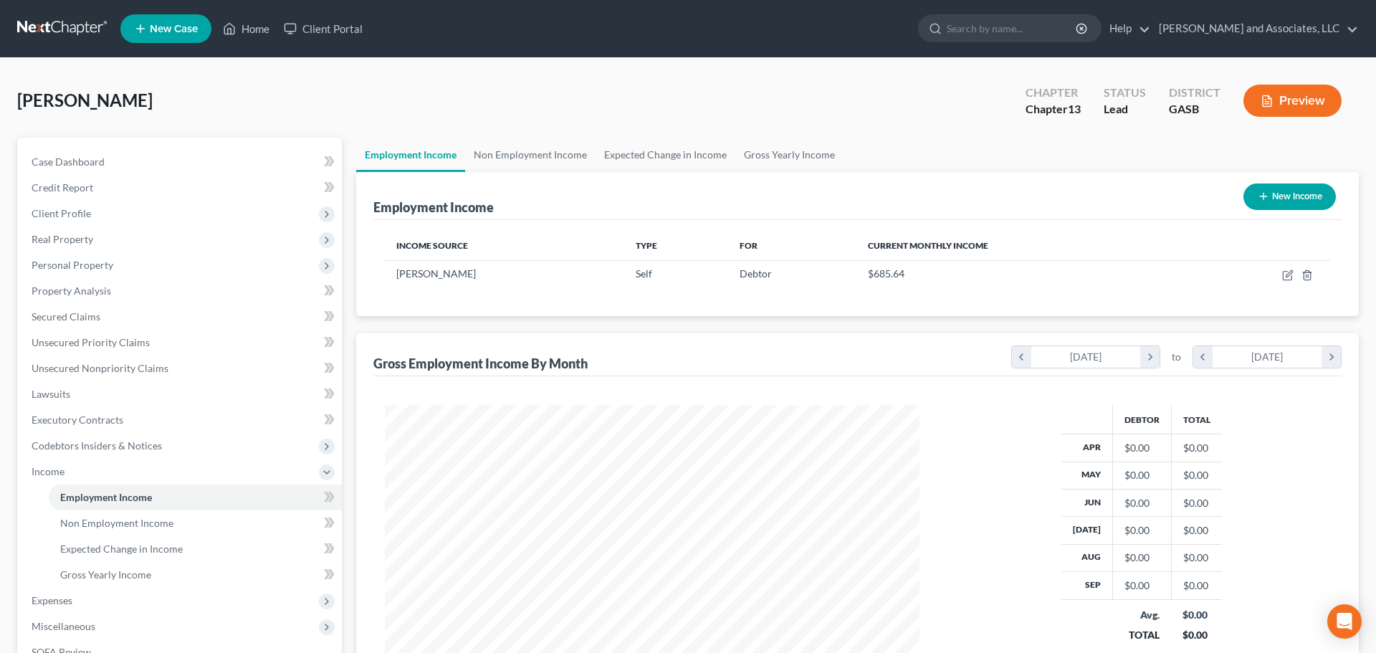
scroll to position [716617, 716321]
click at [1283, 105] on button "Preview" at bounding box center [1282, 101] width 98 height 32
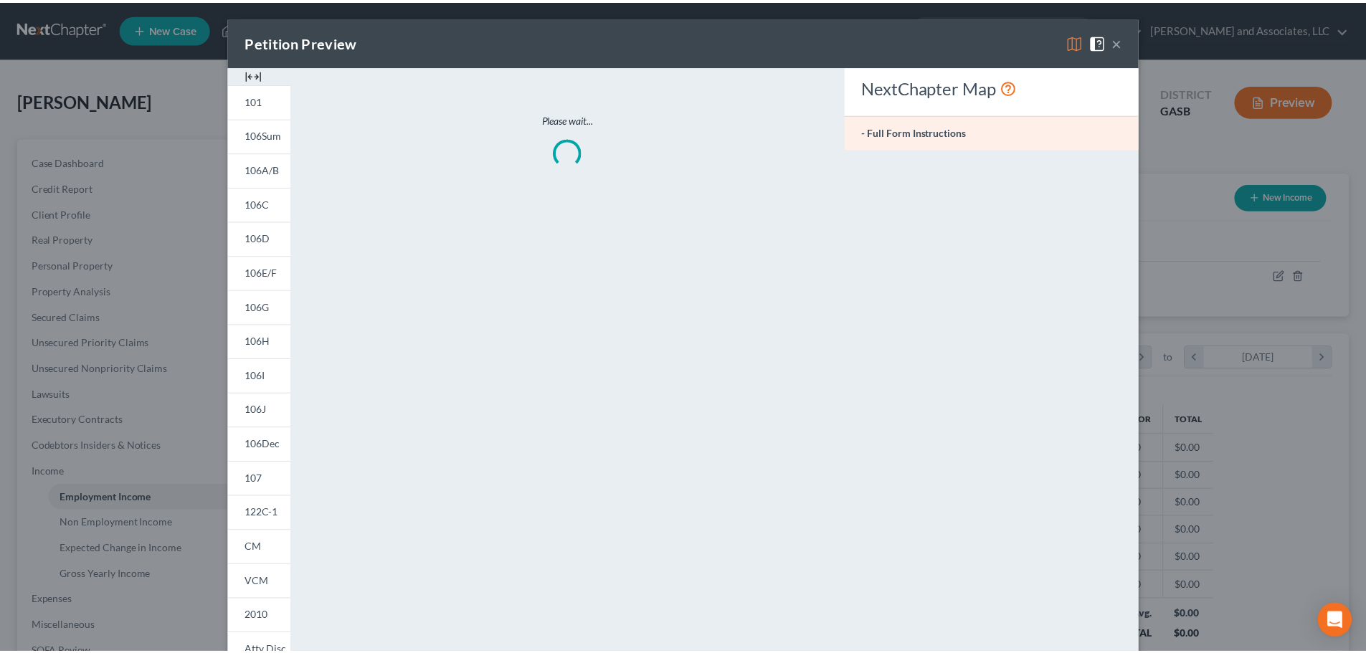
scroll to position [270, 568]
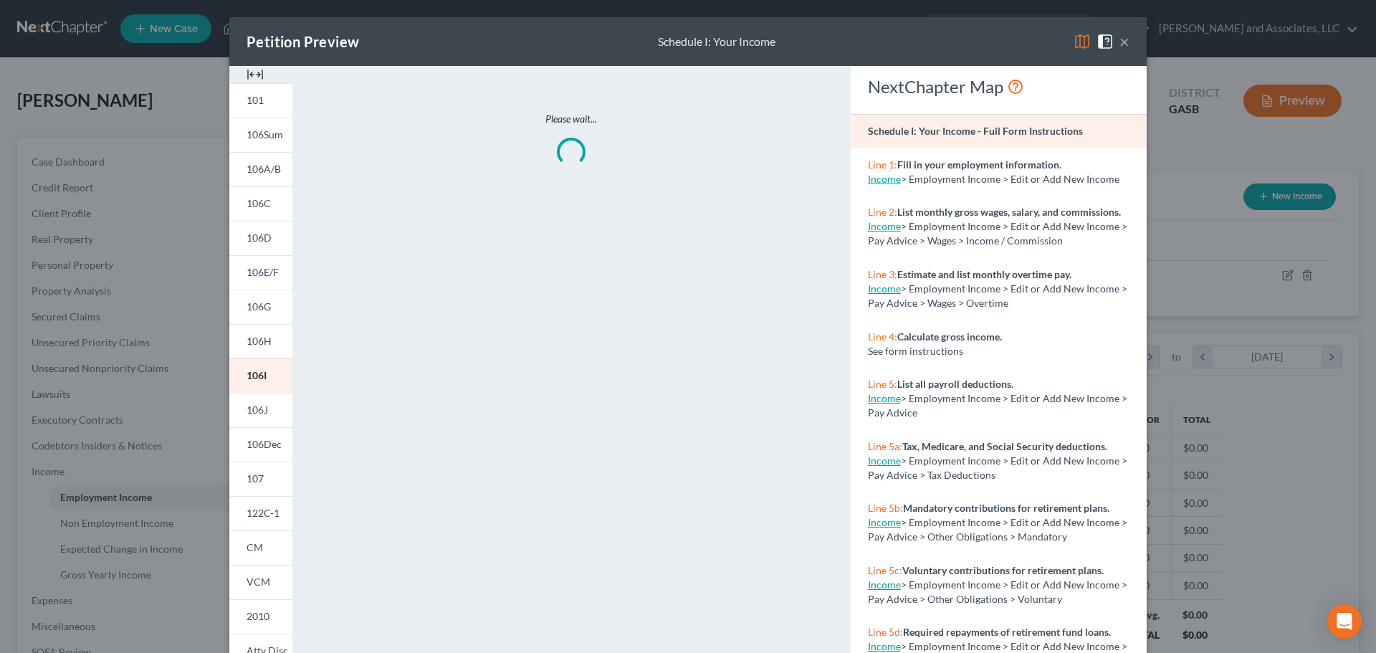
click at [1074, 39] on img at bounding box center [1082, 41] width 17 height 17
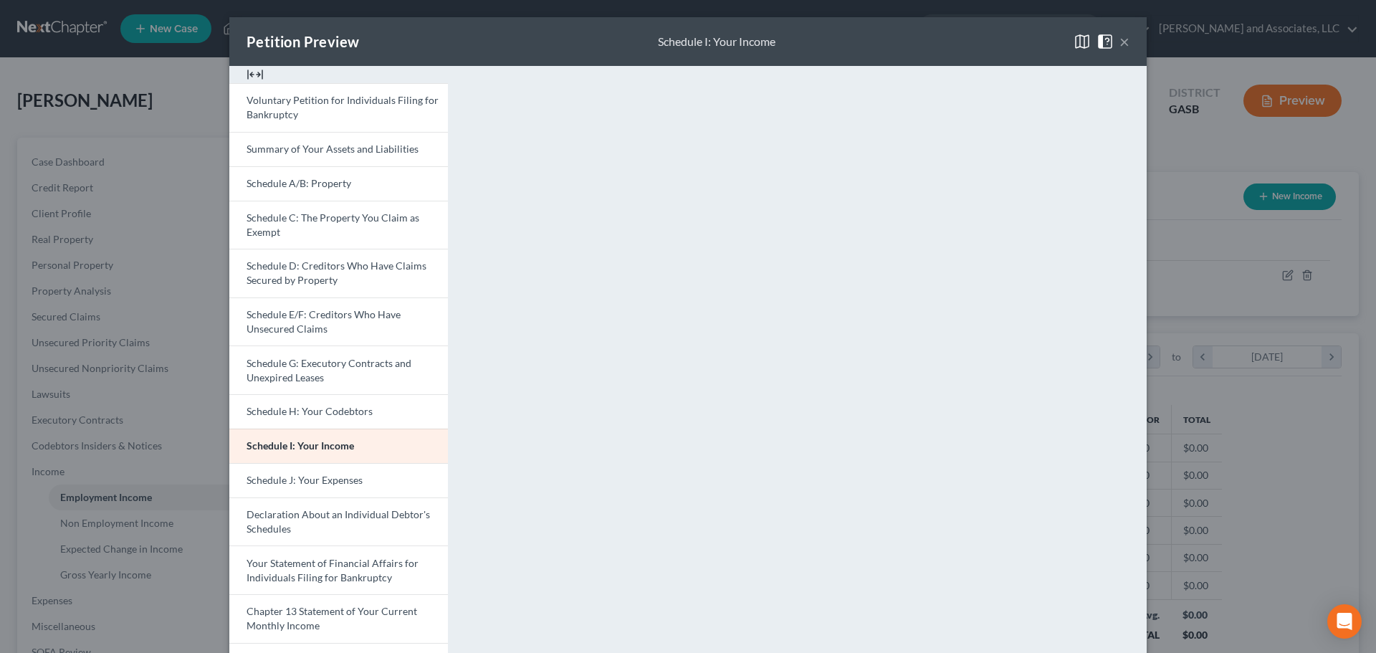
drag, startPoint x: 328, startPoint y: 614, endPoint x: 606, endPoint y: 551, distance: 285.1
click at [330, 614] on span "Chapter 13 Statement of Your Current Monthly Income" at bounding box center [332, 618] width 171 height 27
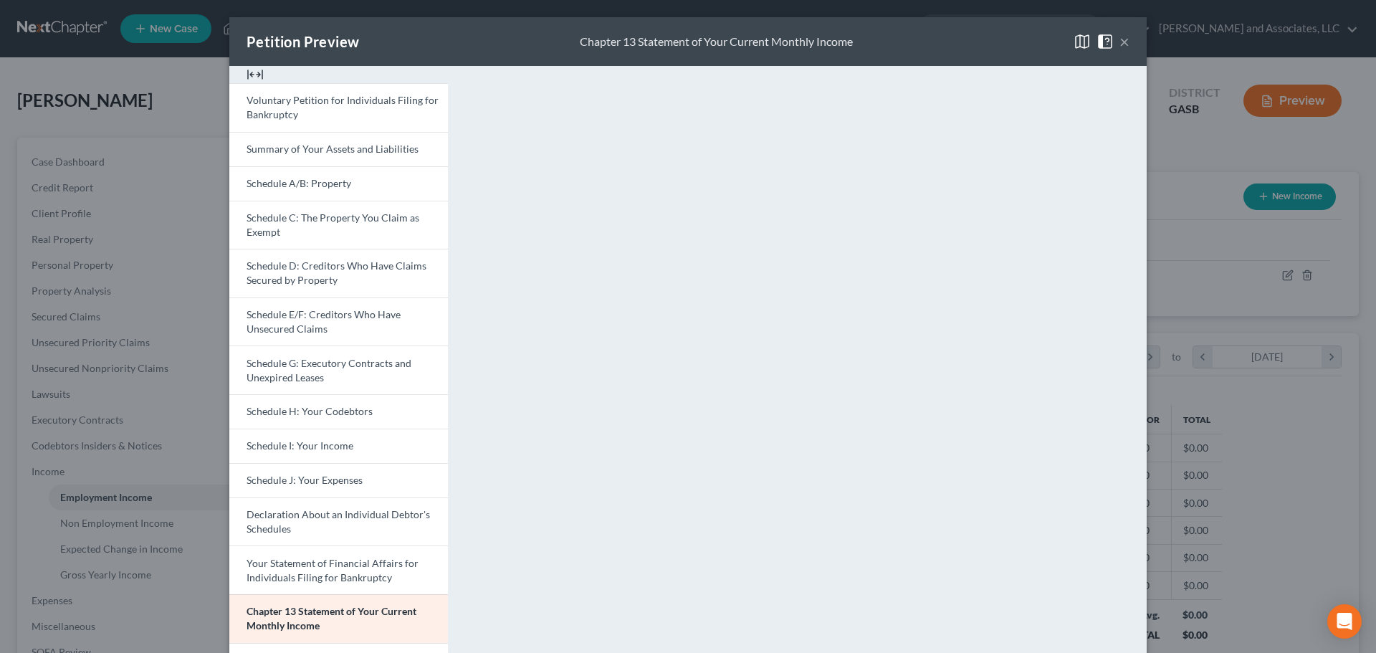
click at [1120, 41] on button "×" at bounding box center [1125, 41] width 10 height 17
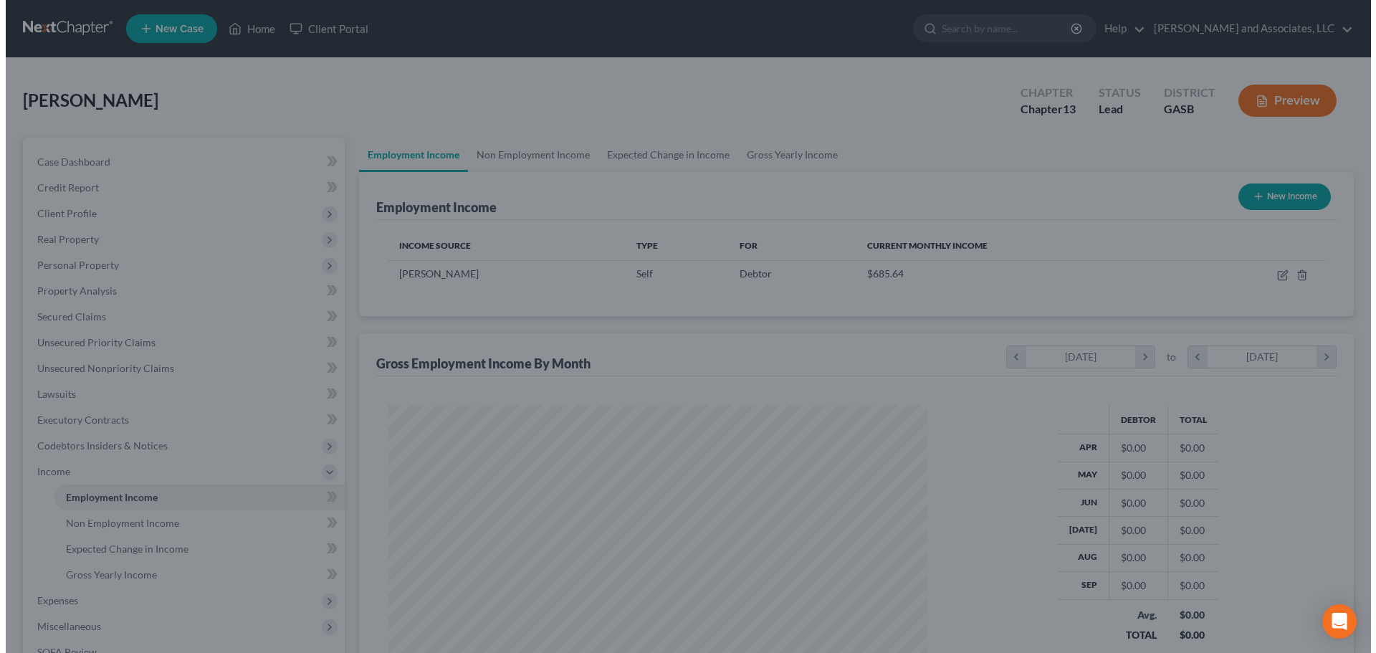
scroll to position [716617, 716321]
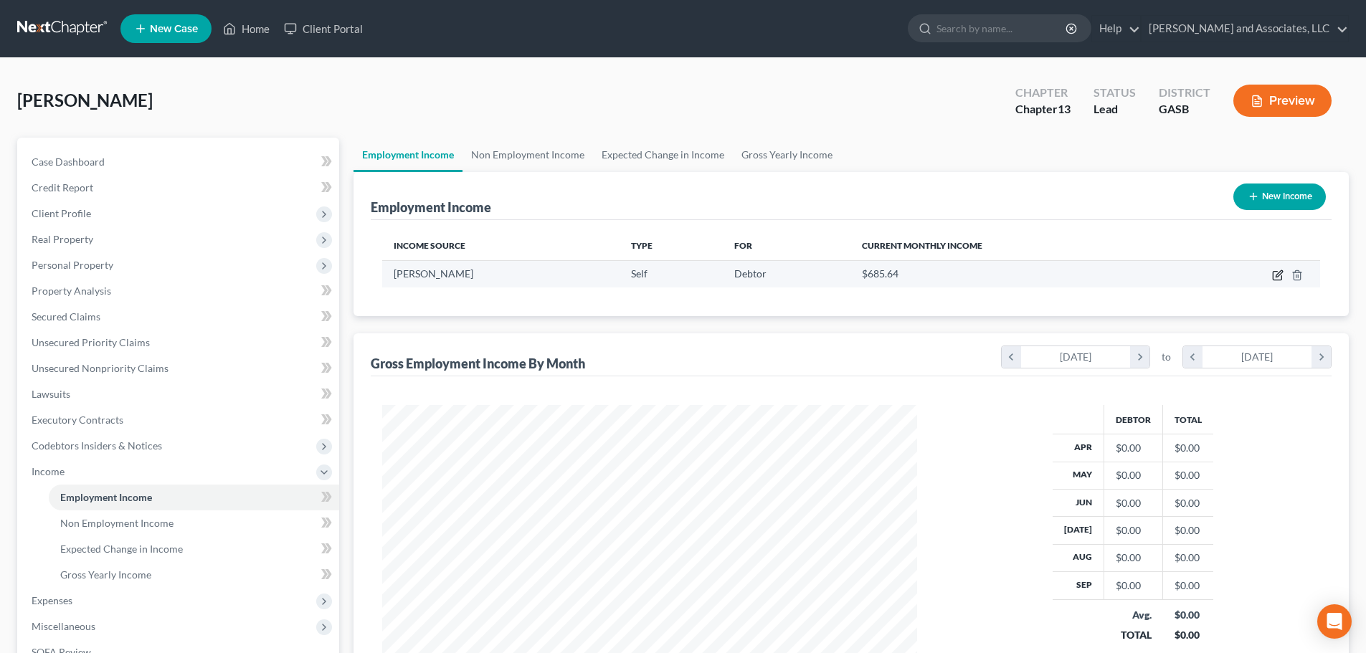
click at [1277, 272] on icon "button" at bounding box center [1277, 275] width 11 height 11
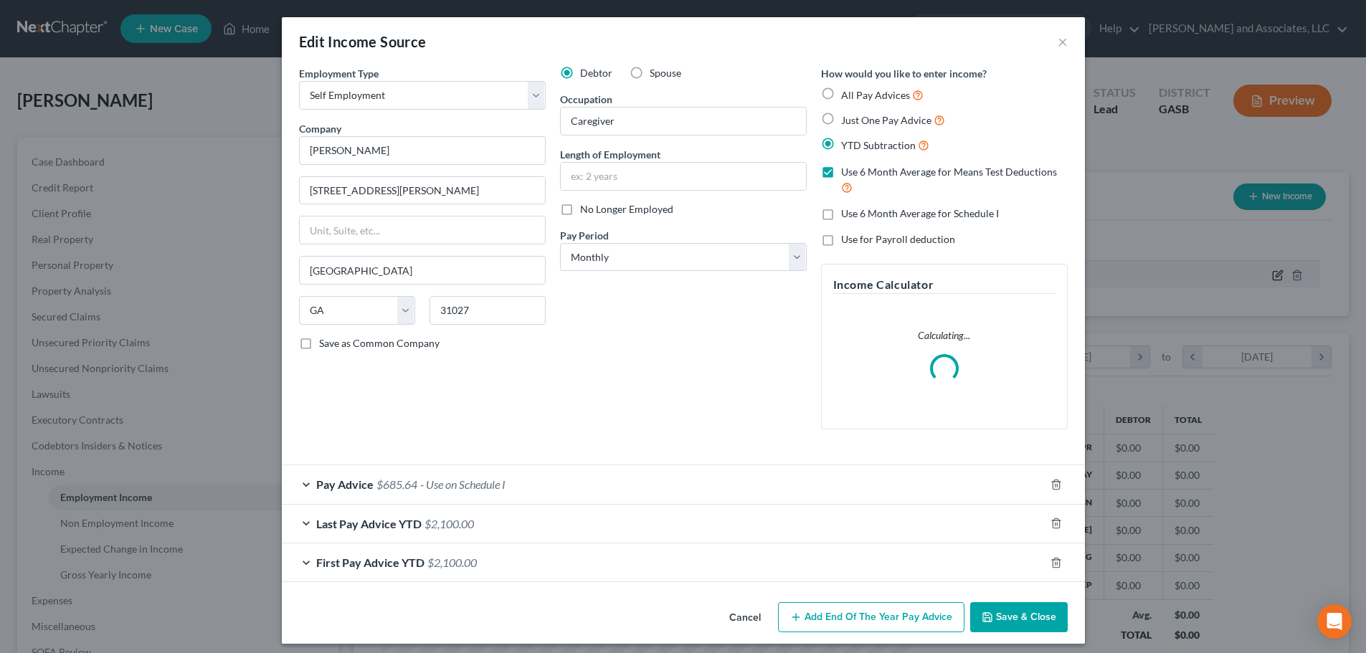
scroll to position [270, 568]
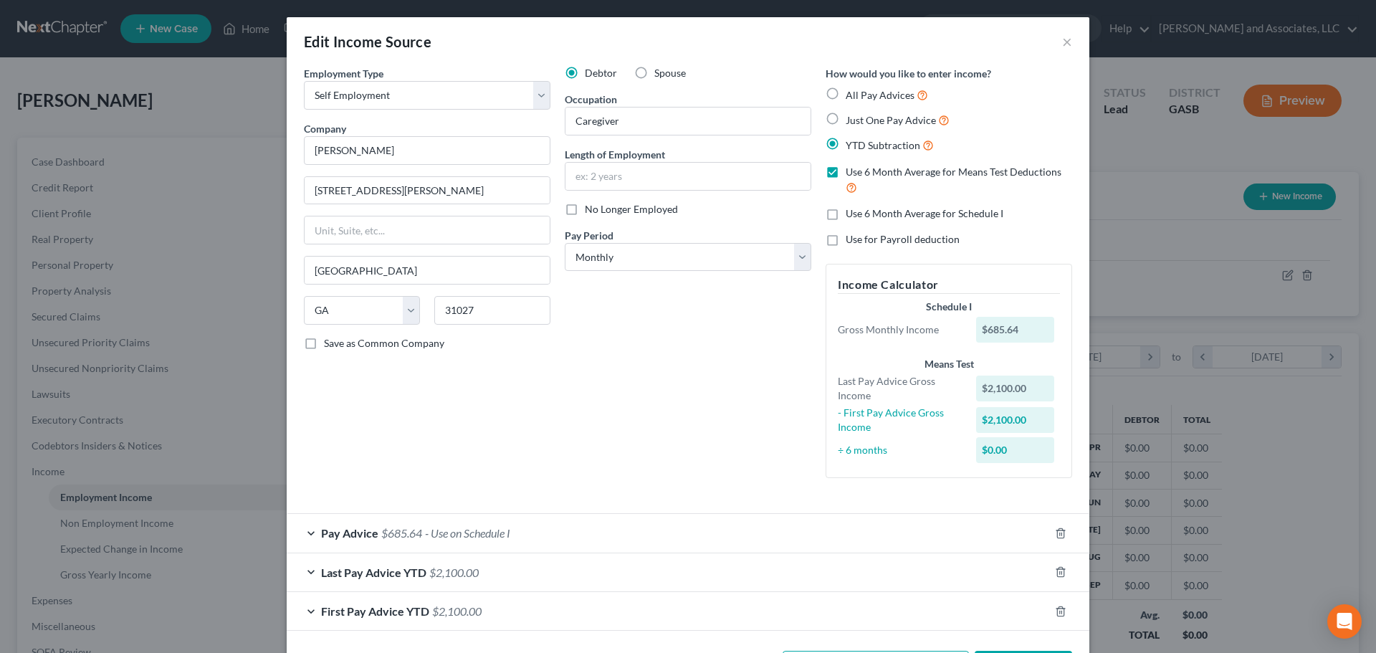
click at [846, 118] on label "Just One Pay Advice" at bounding box center [898, 120] width 104 height 16
click at [852, 118] on input "Just One Pay Advice" at bounding box center [856, 116] width 9 height 9
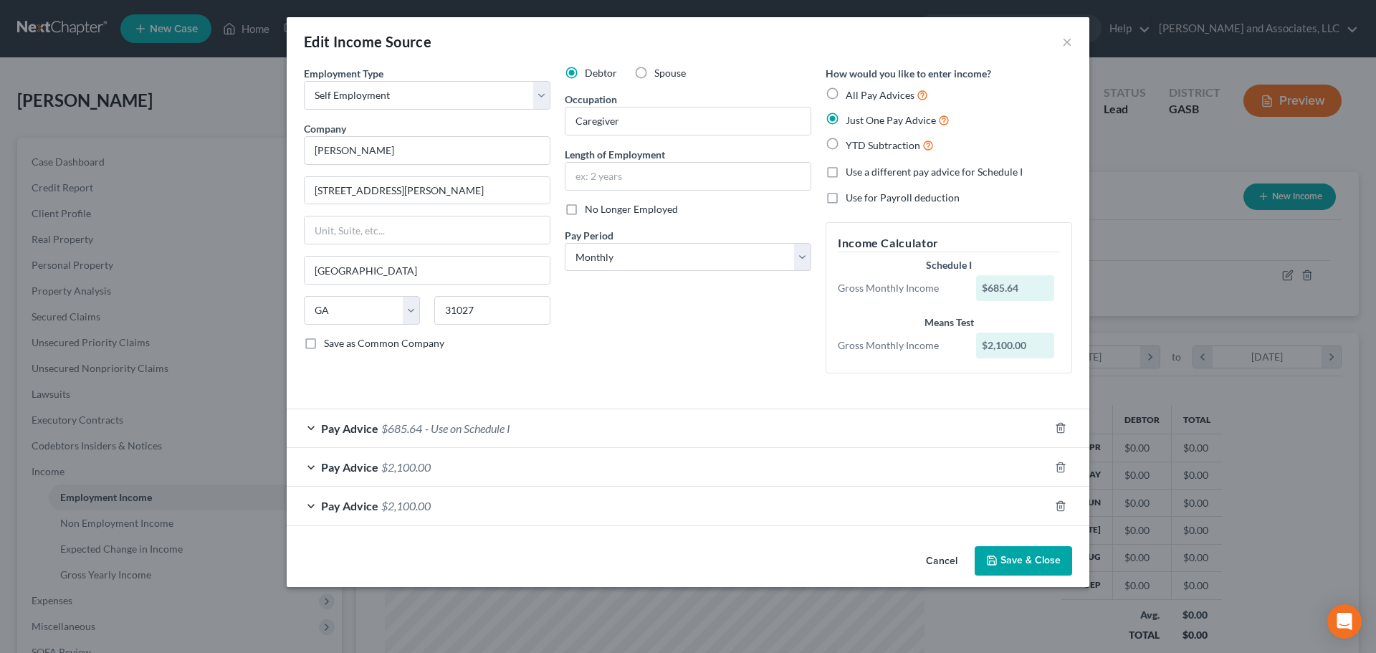
drag, startPoint x: 1012, startPoint y: 563, endPoint x: 1018, endPoint y: 558, distance: 7.6
click at [1013, 563] on button "Save & Close" at bounding box center [1023, 561] width 97 height 30
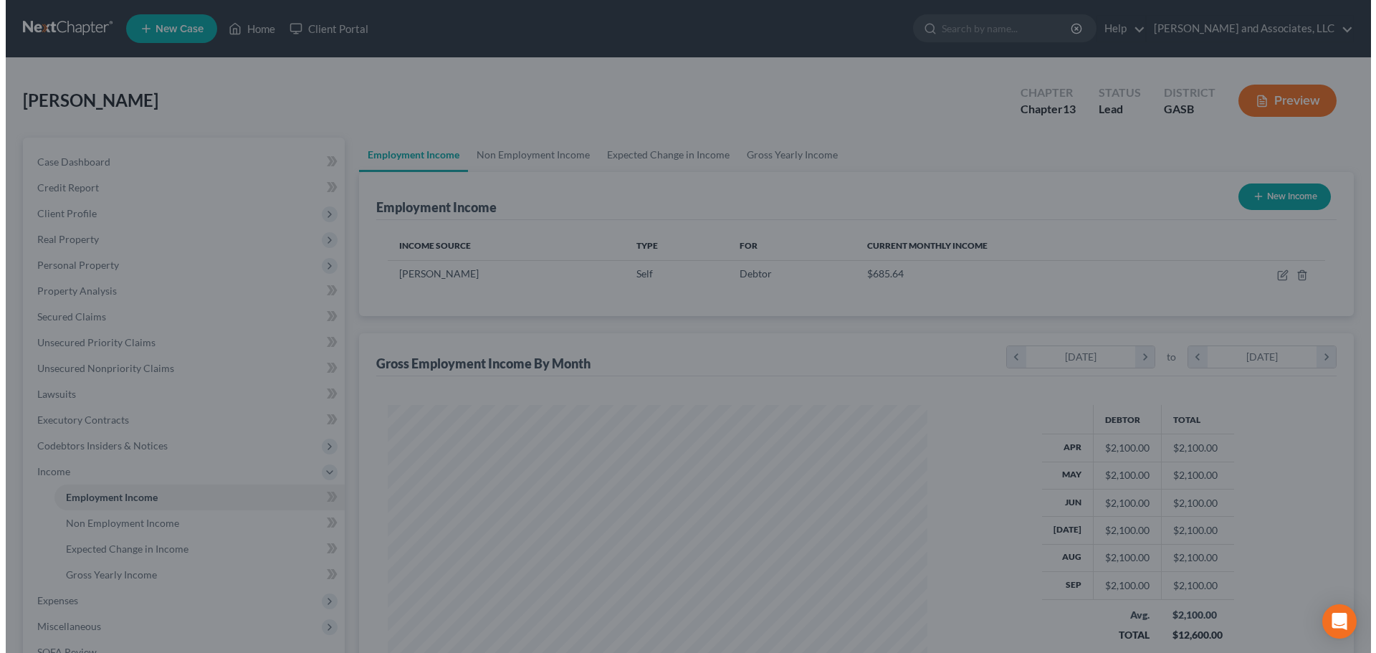
scroll to position [716617, 716321]
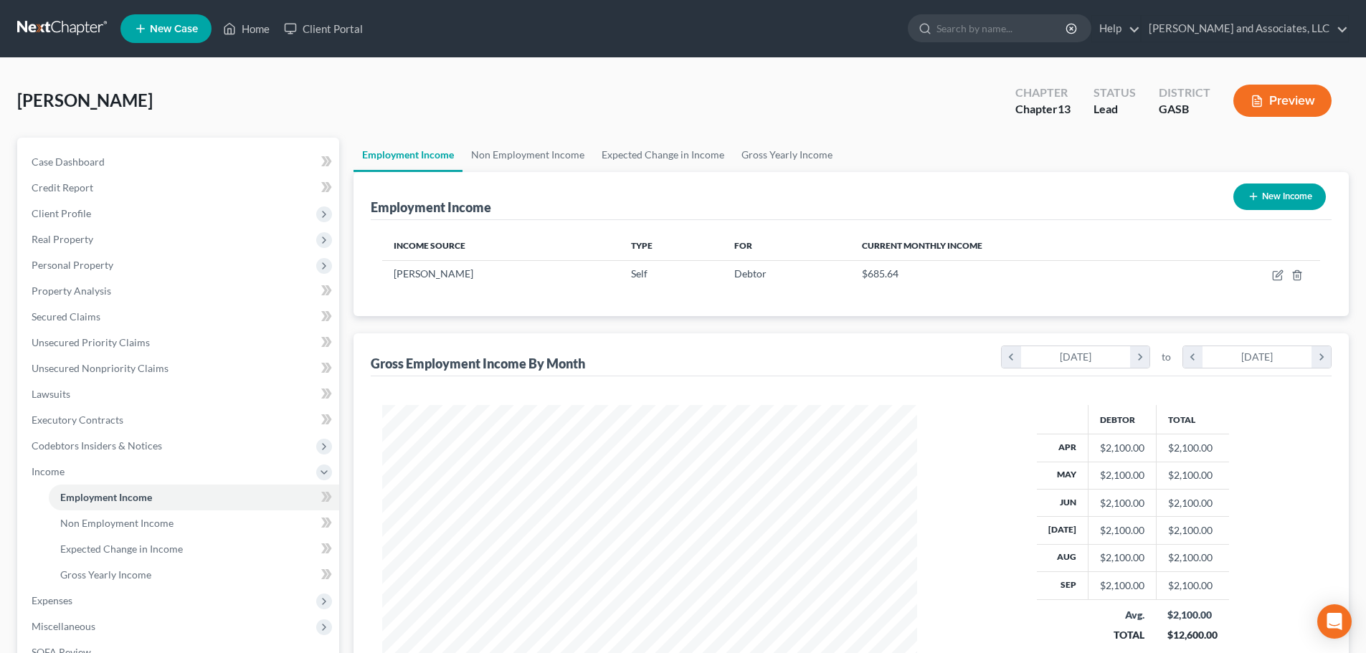
click at [1278, 102] on button "Preview" at bounding box center [1282, 101] width 98 height 32
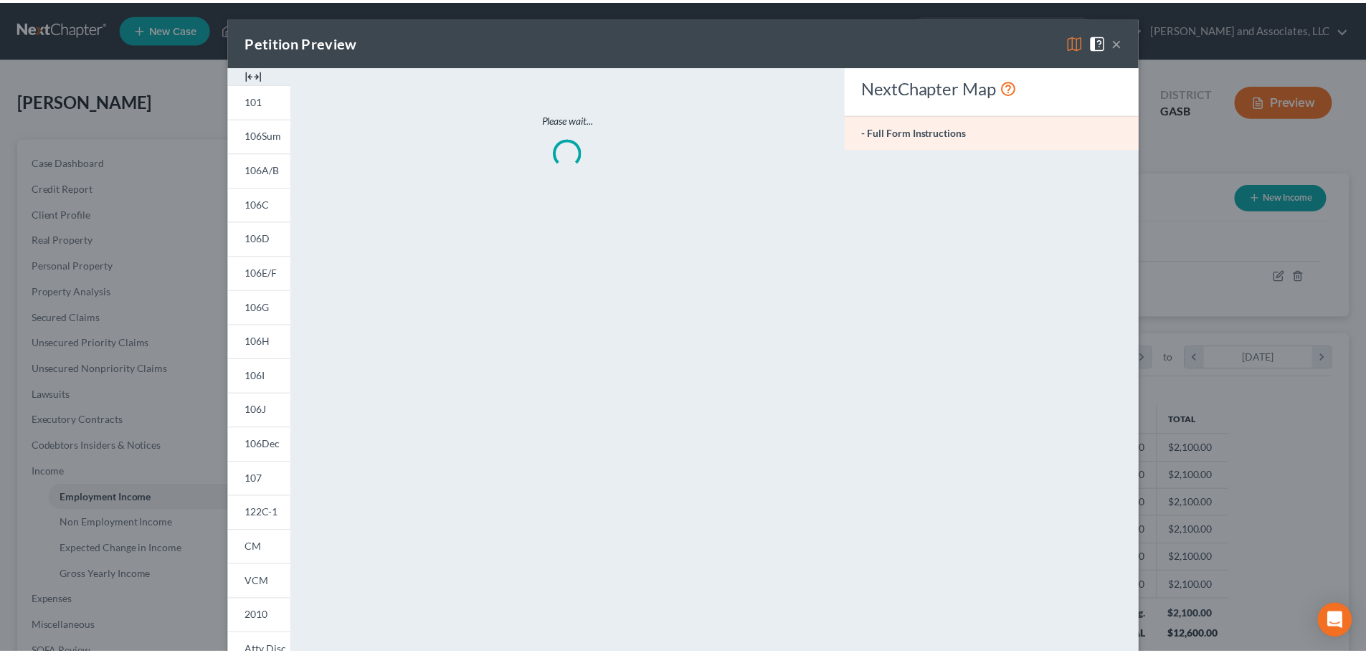
scroll to position [270, 568]
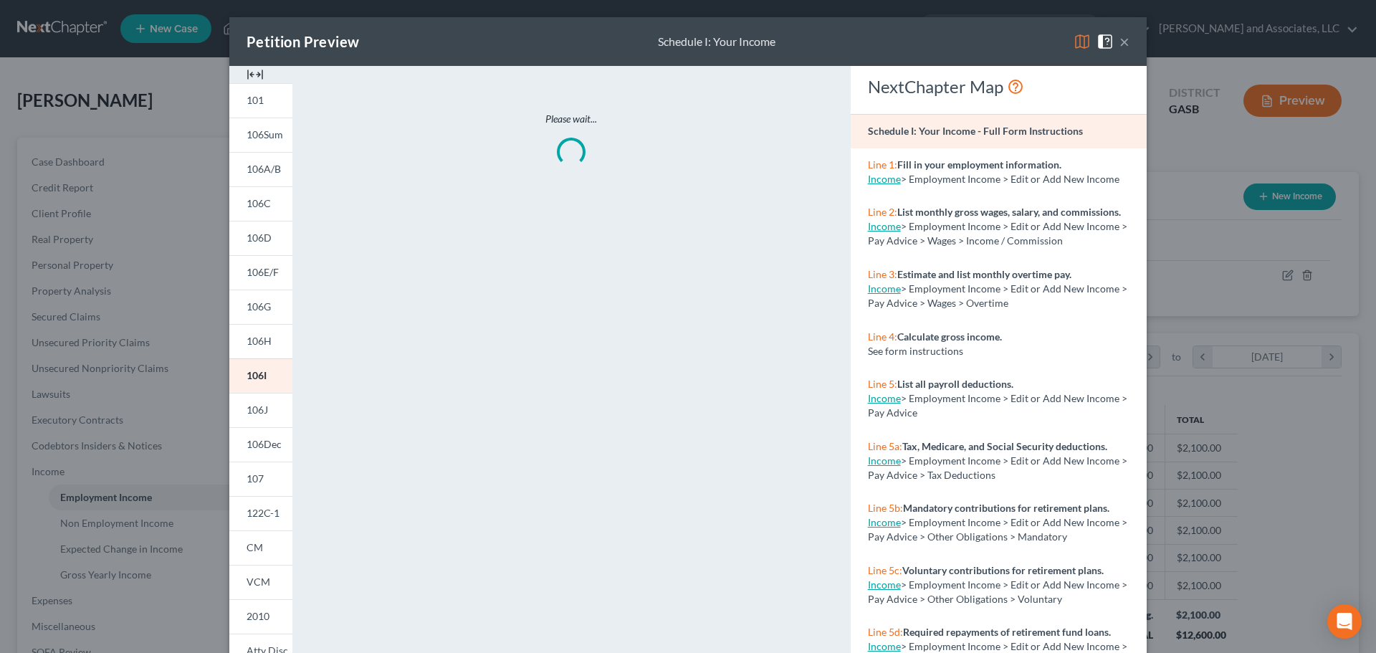
click at [1120, 41] on button "×" at bounding box center [1125, 41] width 10 height 17
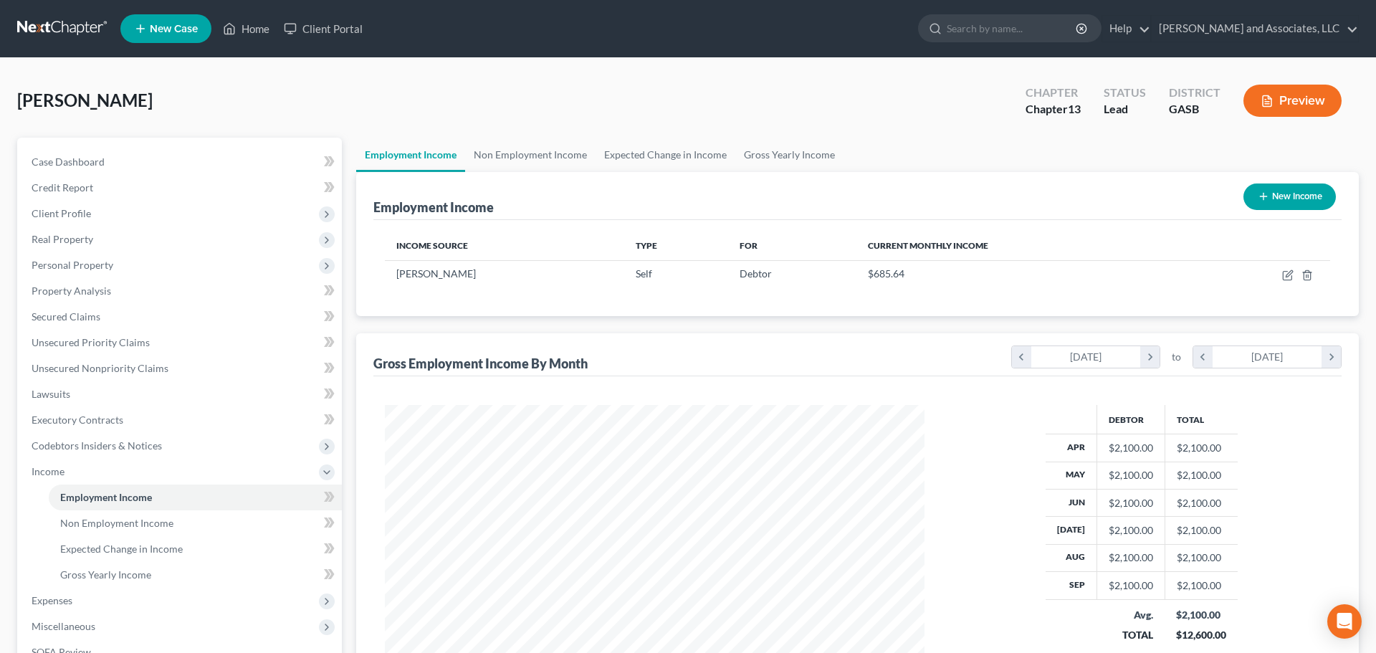
scroll to position [716617, 716321]
click at [1278, 100] on button "Preview" at bounding box center [1282, 101] width 98 height 32
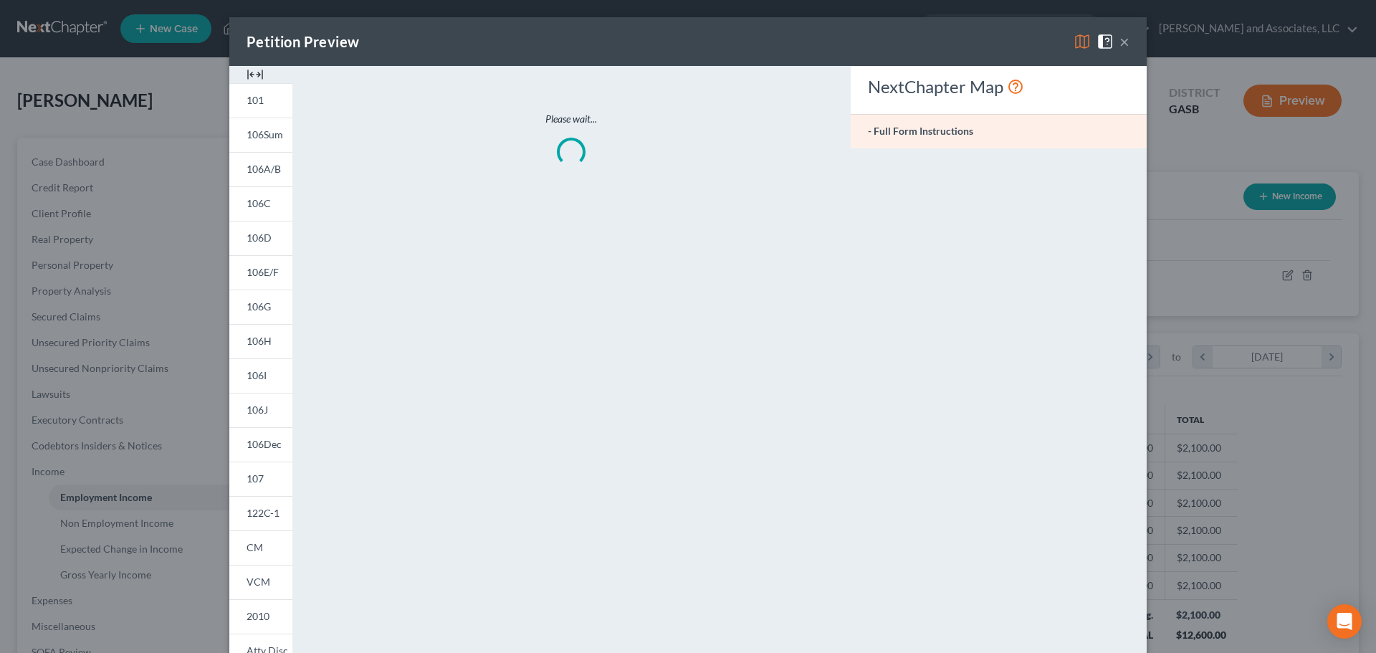
scroll to position [270, 568]
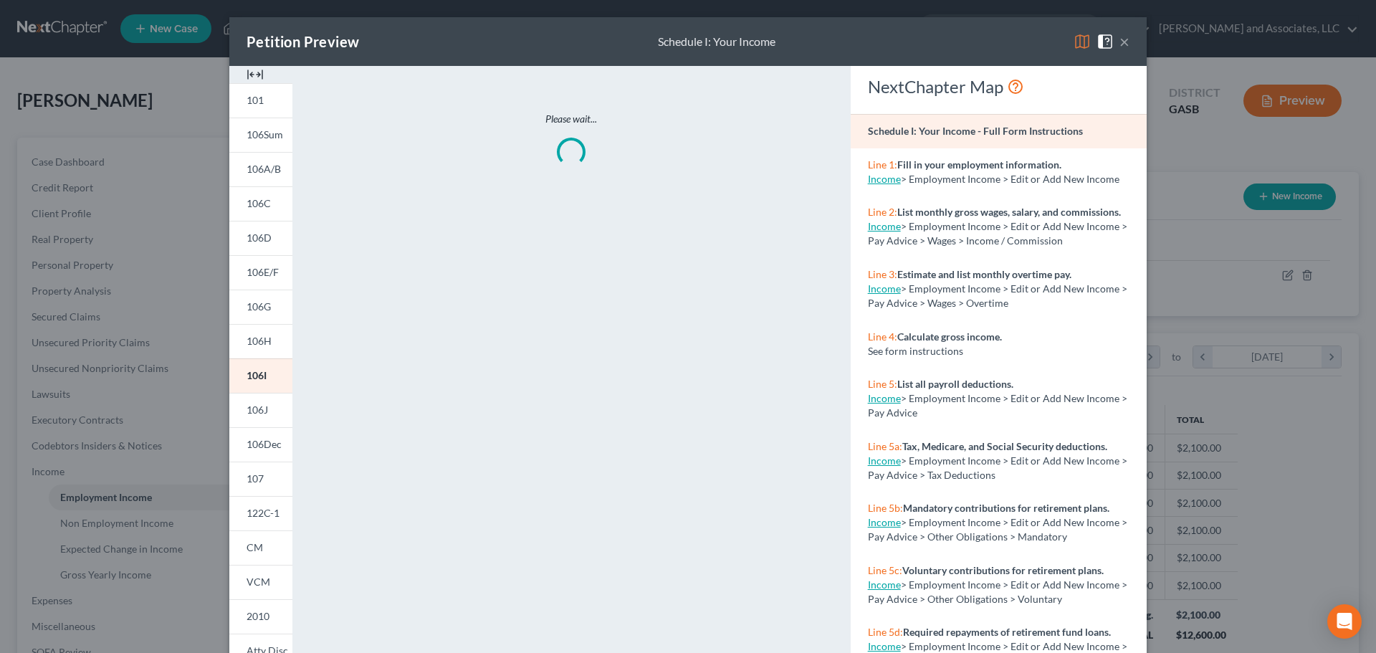
click at [1075, 42] on img at bounding box center [1082, 41] width 17 height 17
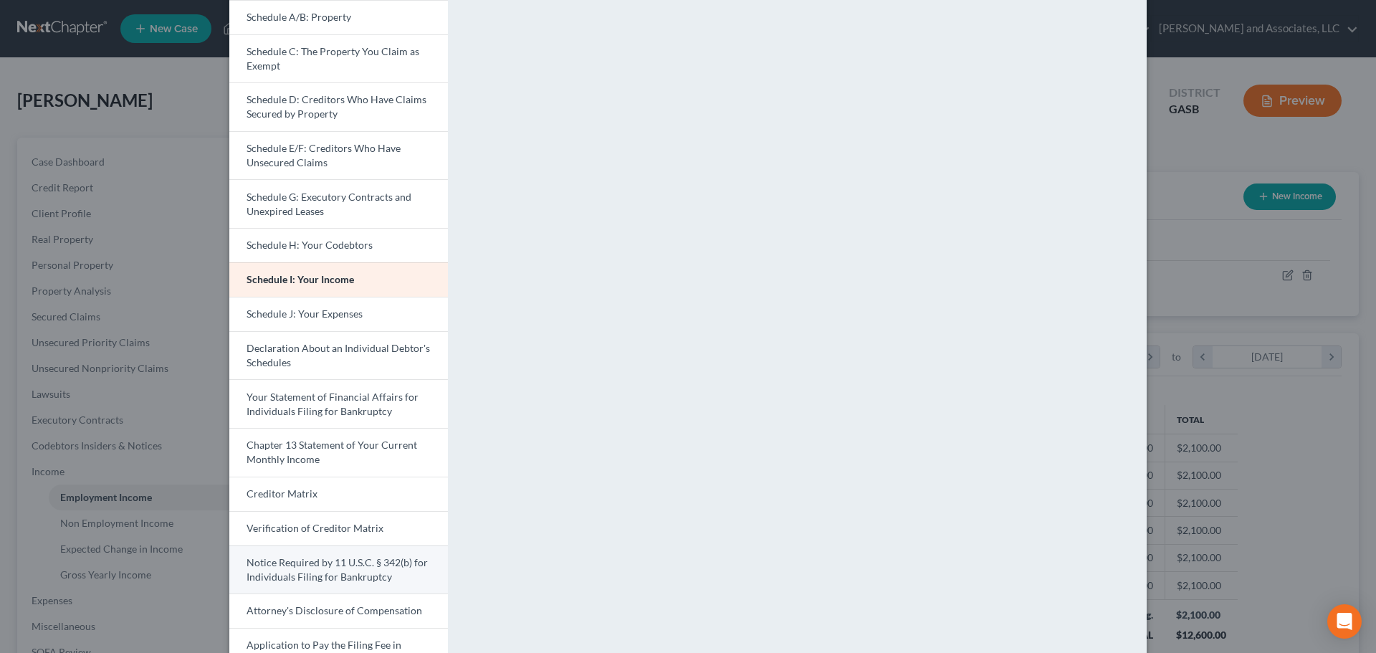
scroll to position [252, 0]
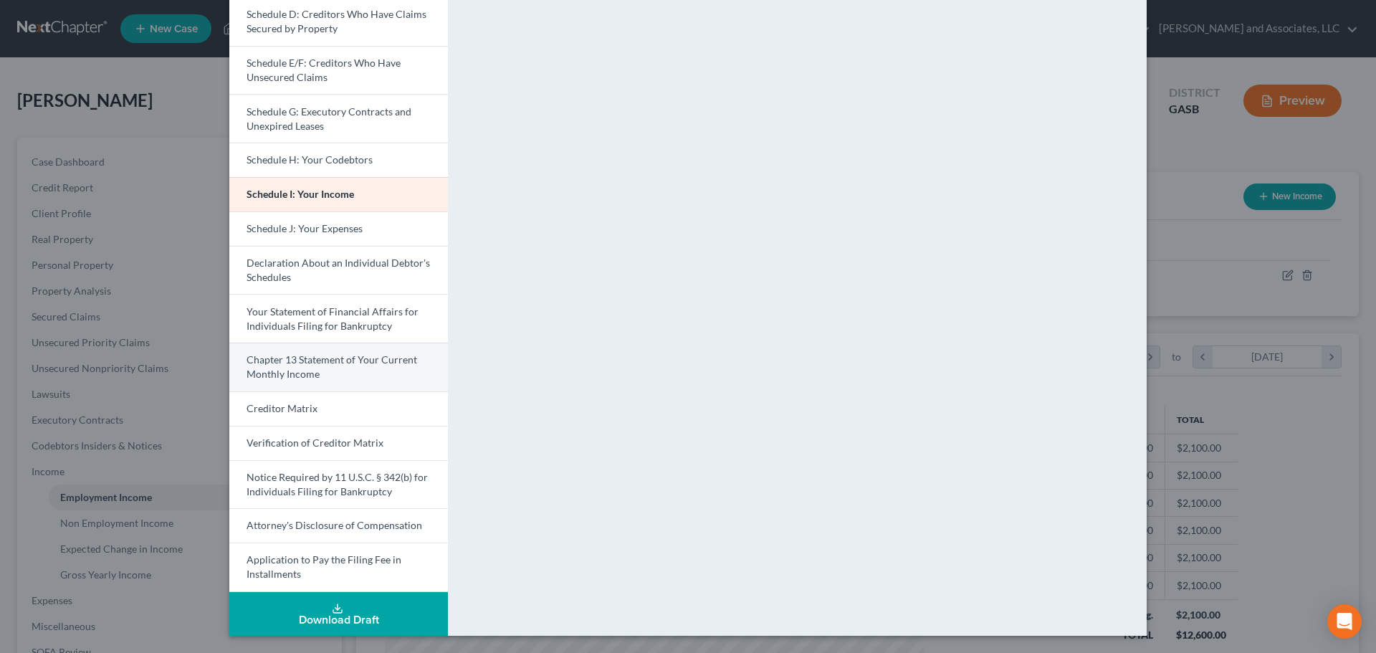
click at [326, 361] on span "Chapter 13 Statement of Your Current Monthly Income" at bounding box center [332, 366] width 171 height 27
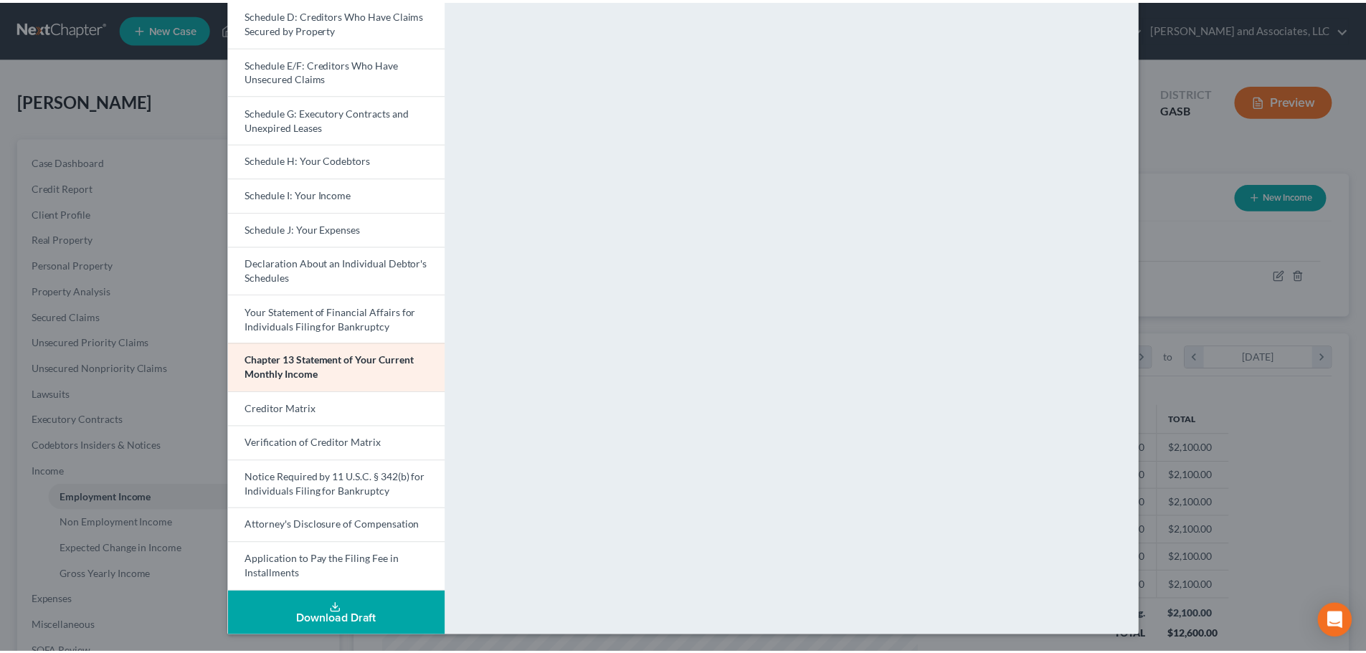
scroll to position [0, 0]
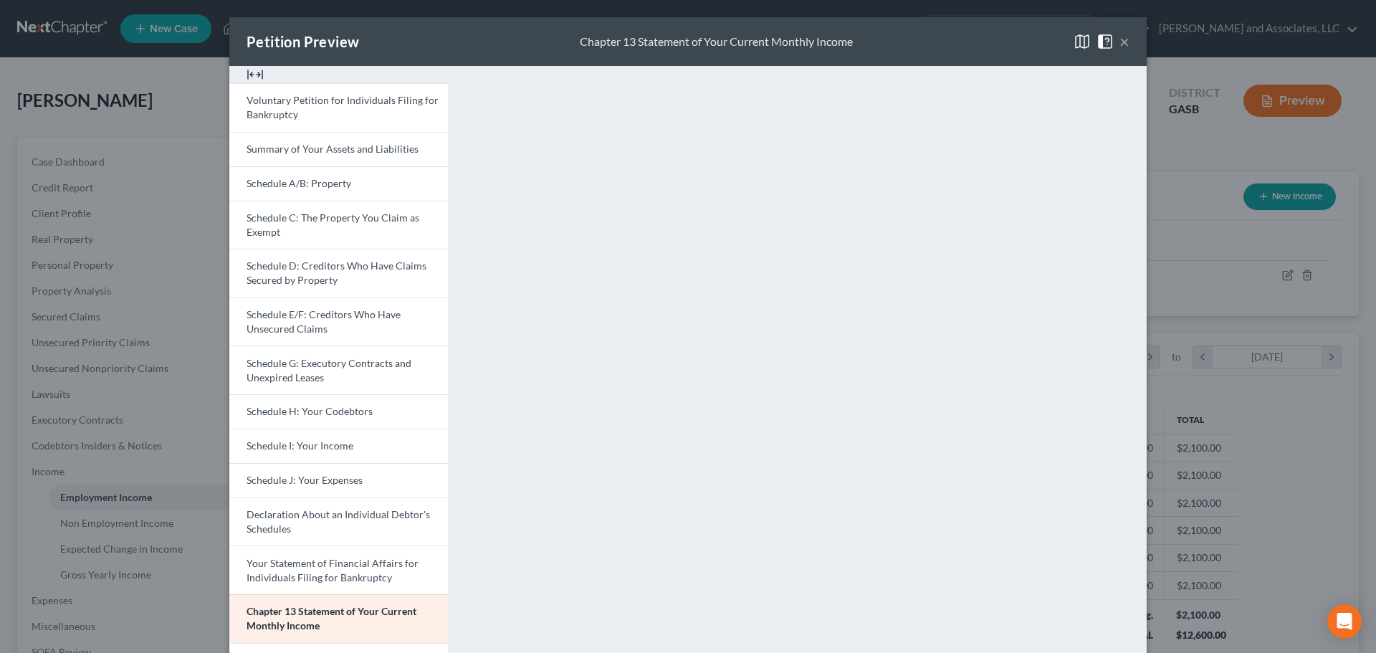
click at [1120, 39] on button "×" at bounding box center [1125, 41] width 10 height 17
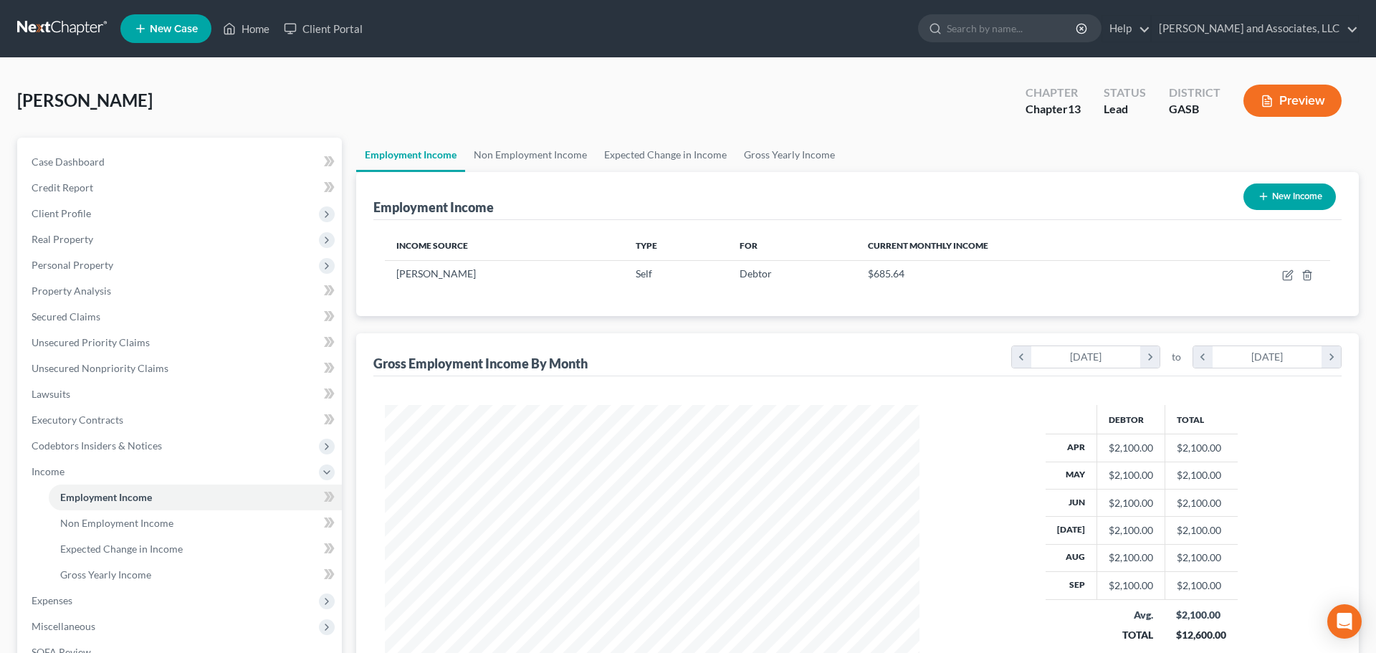
scroll to position [716617, 716321]
click at [1275, 275] on icon "button" at bounding box center [1277, 275] width 11 height 11
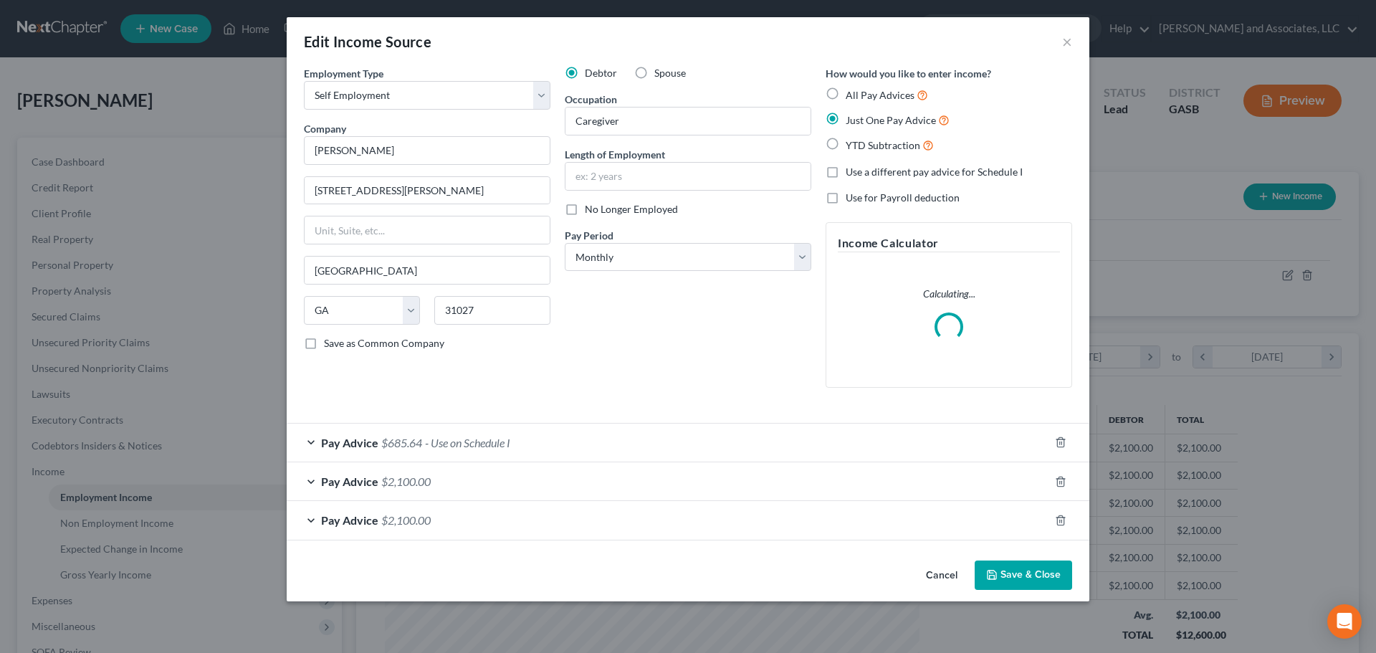
scroll to position [270, 568]
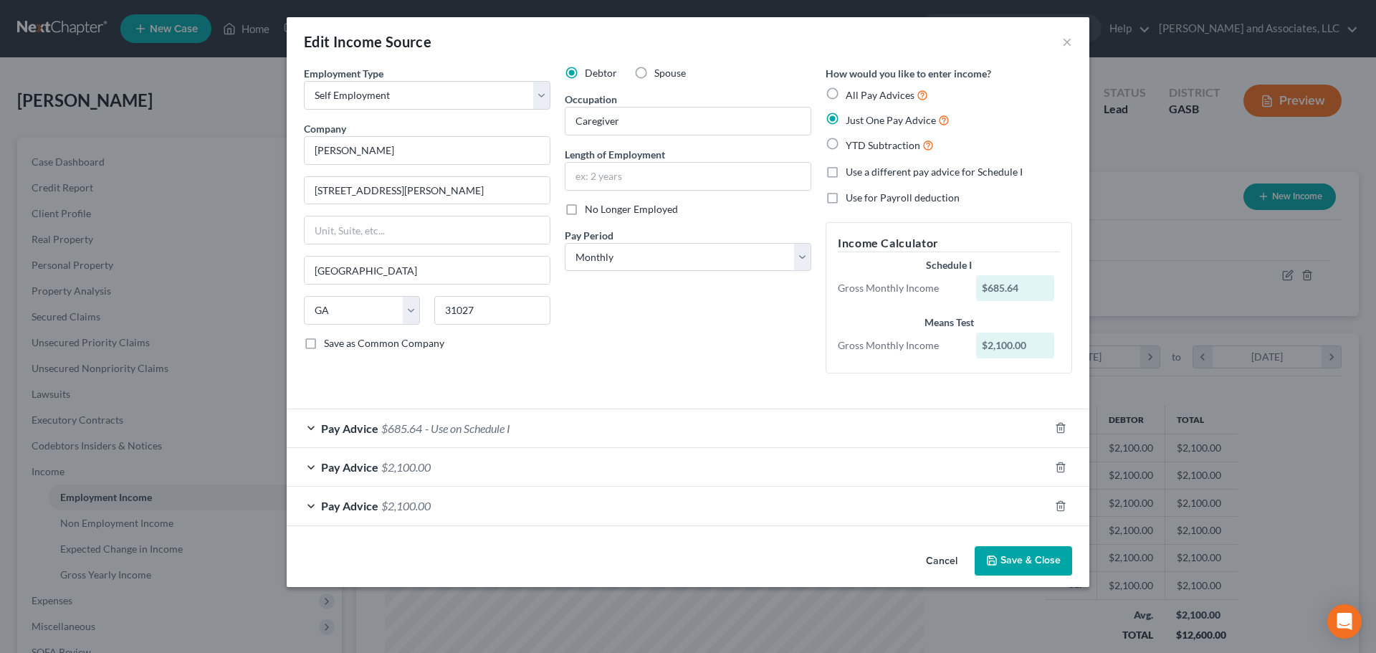
click at [834, 470] on div "Pay Advice $2,100.00" at bounding box center [668, 467] width 763 height 38
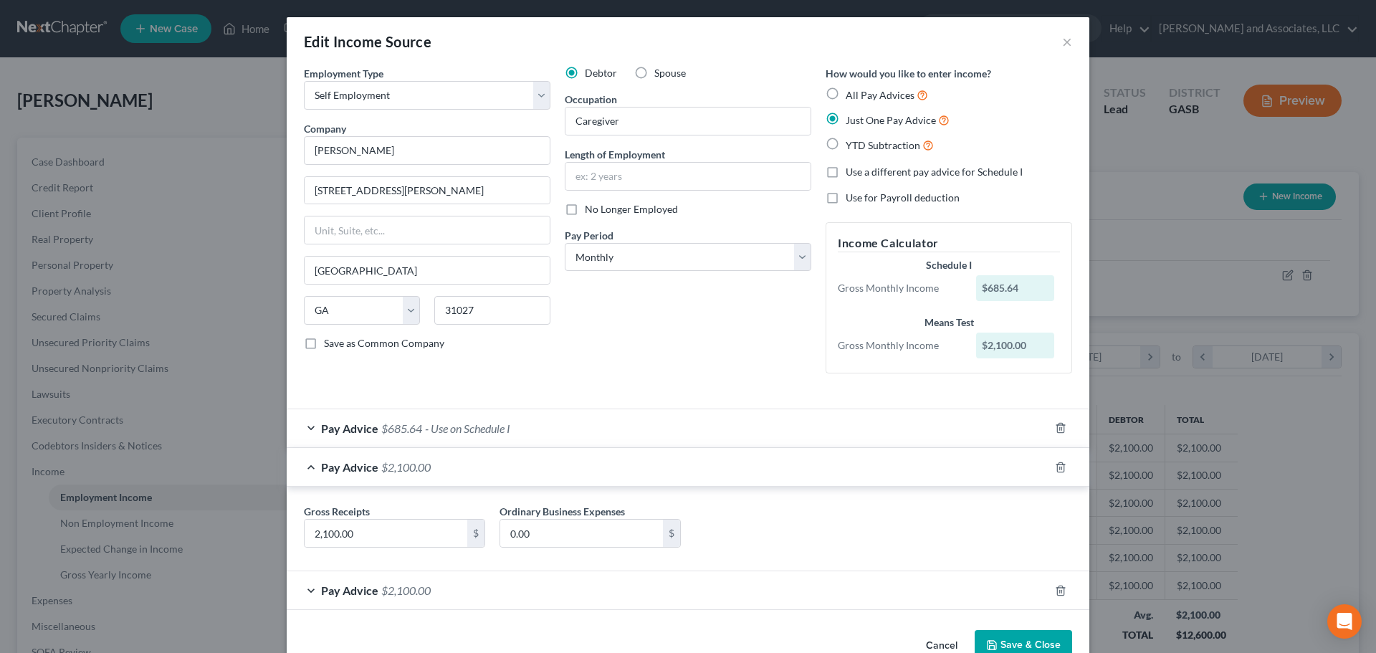
click at [848, 595] on div "Pay Advice $2,100.00" at bounding box center [668, 590] width 763 height 38
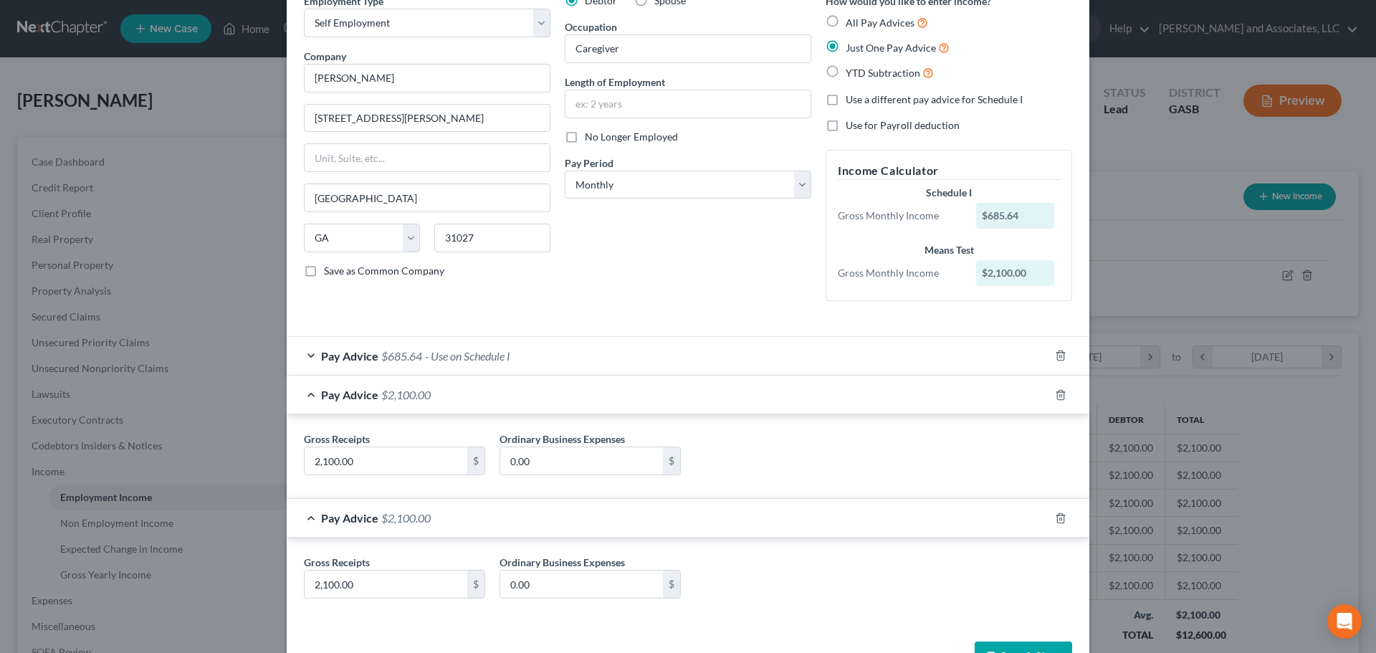
scroll to position [120, 0]
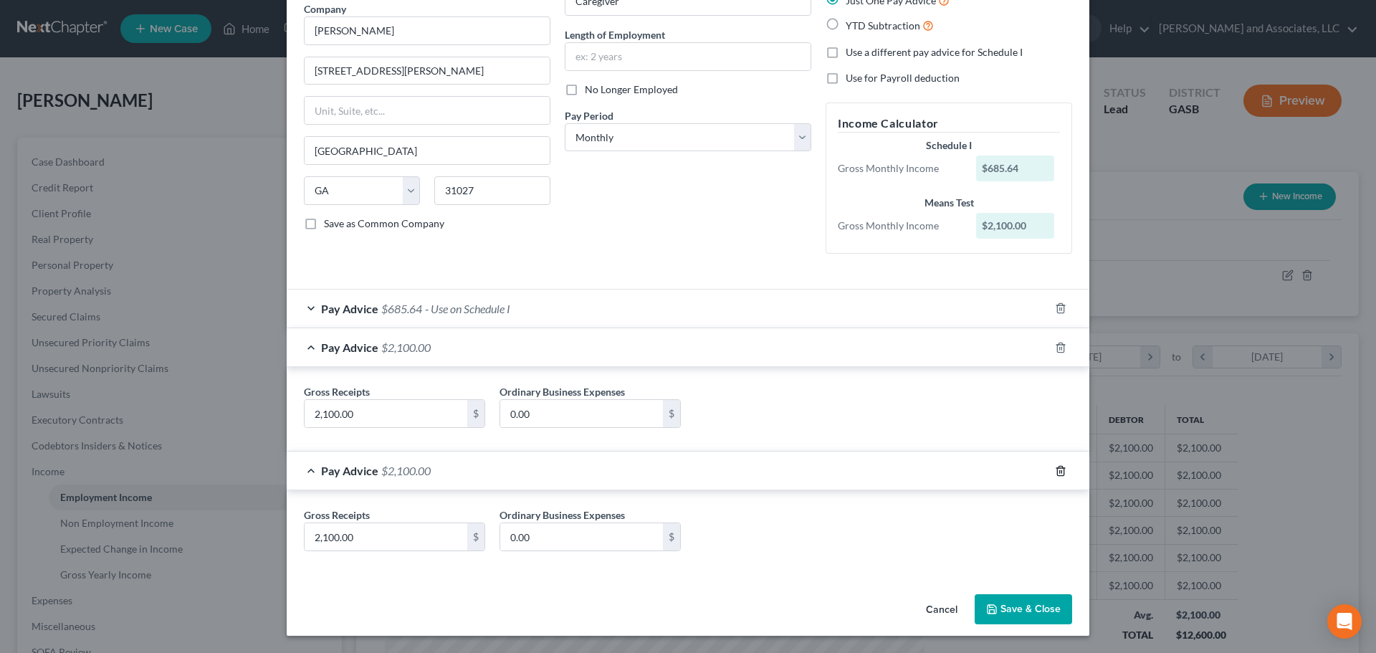
click at [1056, 471] on icon "button" at bounding box center [1060, 470] width 11 height 11
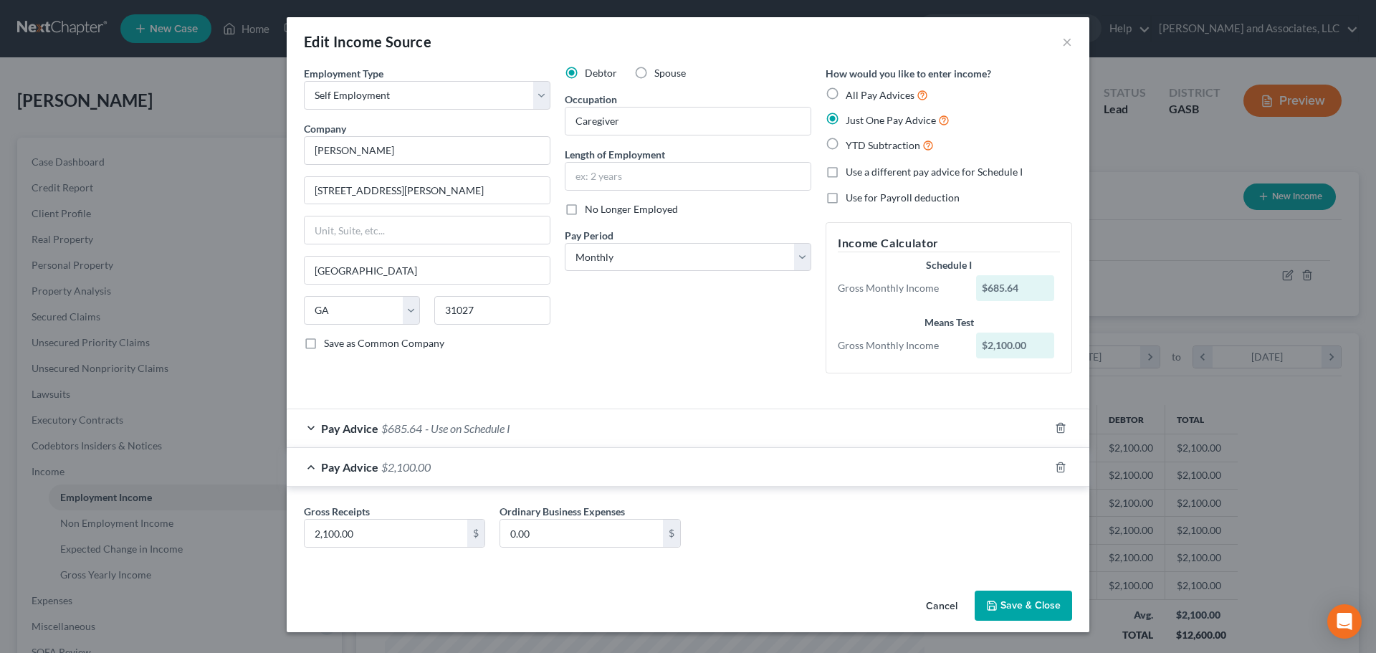
scroll to position [0, 0]
click at [731, 430] on div "Pay Advice $685.64 - Use on Schedule I" at bounding box center [668, 428] width 763 height 38
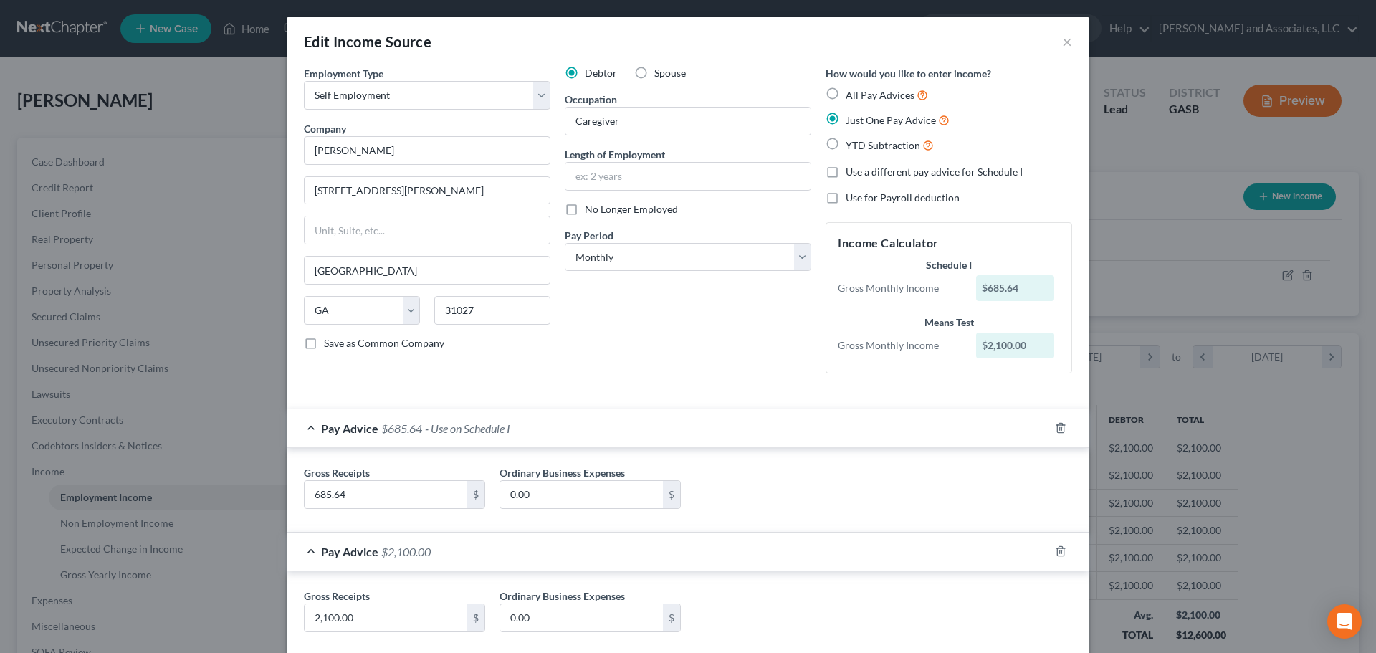
click at [846, 91] on label "All Pay Advices" at bounding box center [887, 95] width 82 height 16
click at [852, 91] on input "All Pay Advices" at bounding box center [856, 91] width 9 height 9
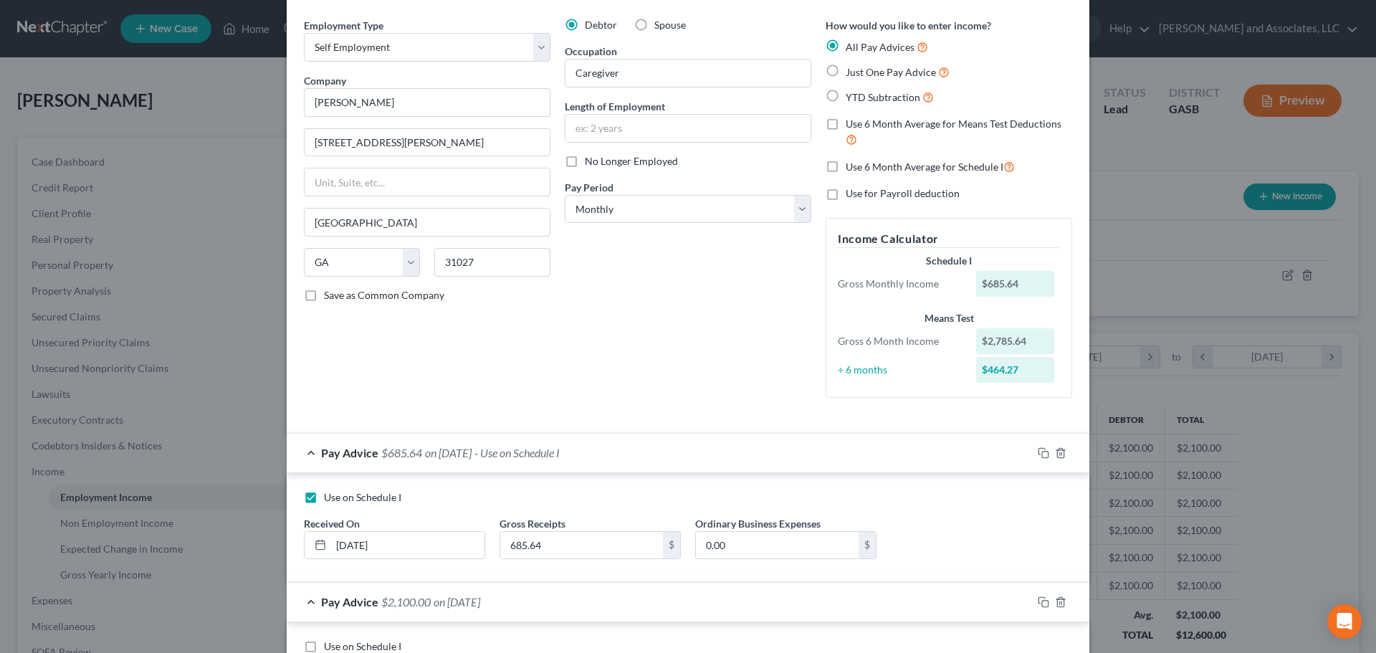
scroll to position [205, 0]
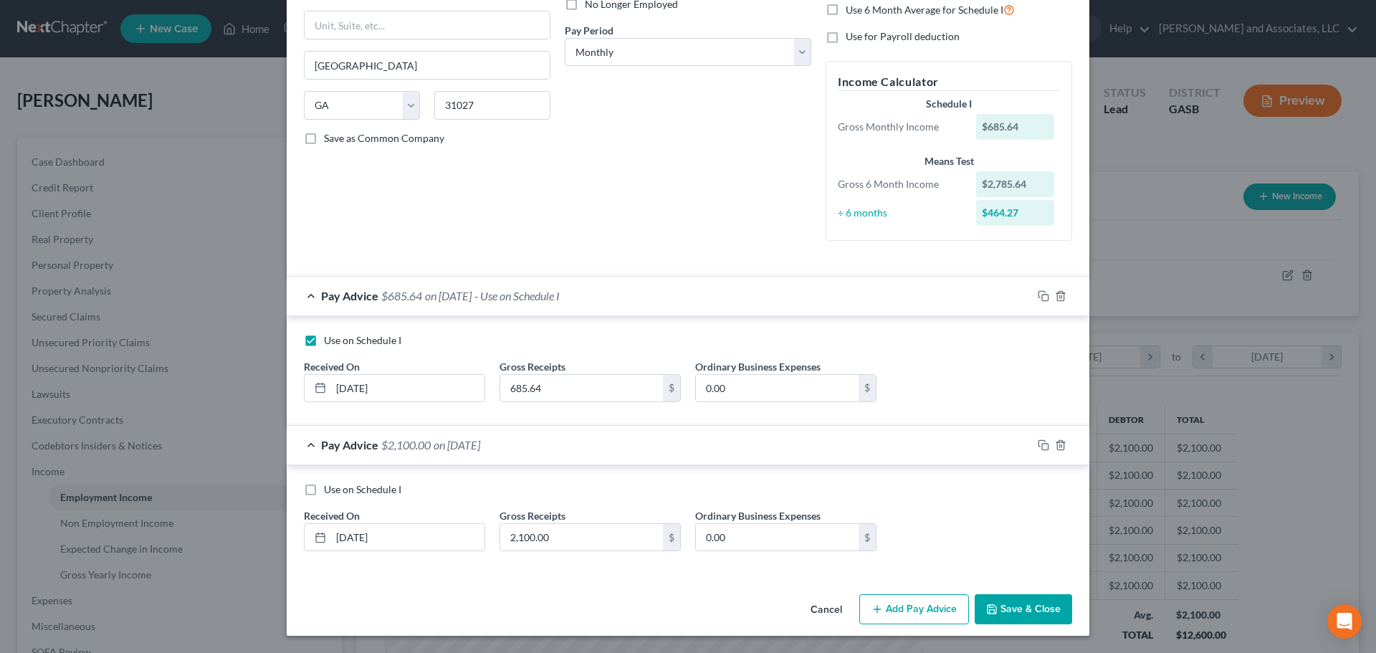
click at [324, 341] on label "Use on Schedule I" at bounding box center [362, 340] width 77 height 14
click at [330, 341] on input "Use on Schedule I" at bounding box center [334, 337] width 9 height 9
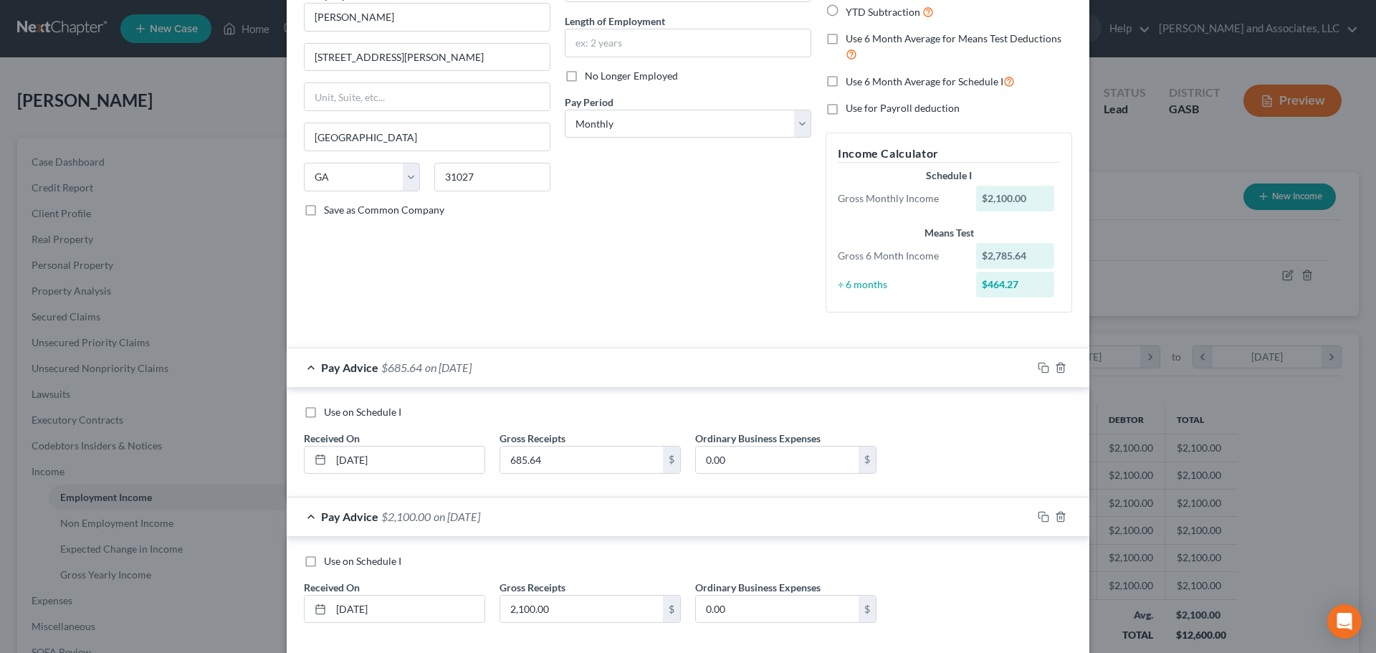
click at [846, 81] on label "Use 6 Month Average for Schedule I" at bounding box center [930, 81] width 169 height 16
click at [852, 81] on input "Use 6 Month Average for Schedule I" at bounding box center [856, 77] width 9 height 9
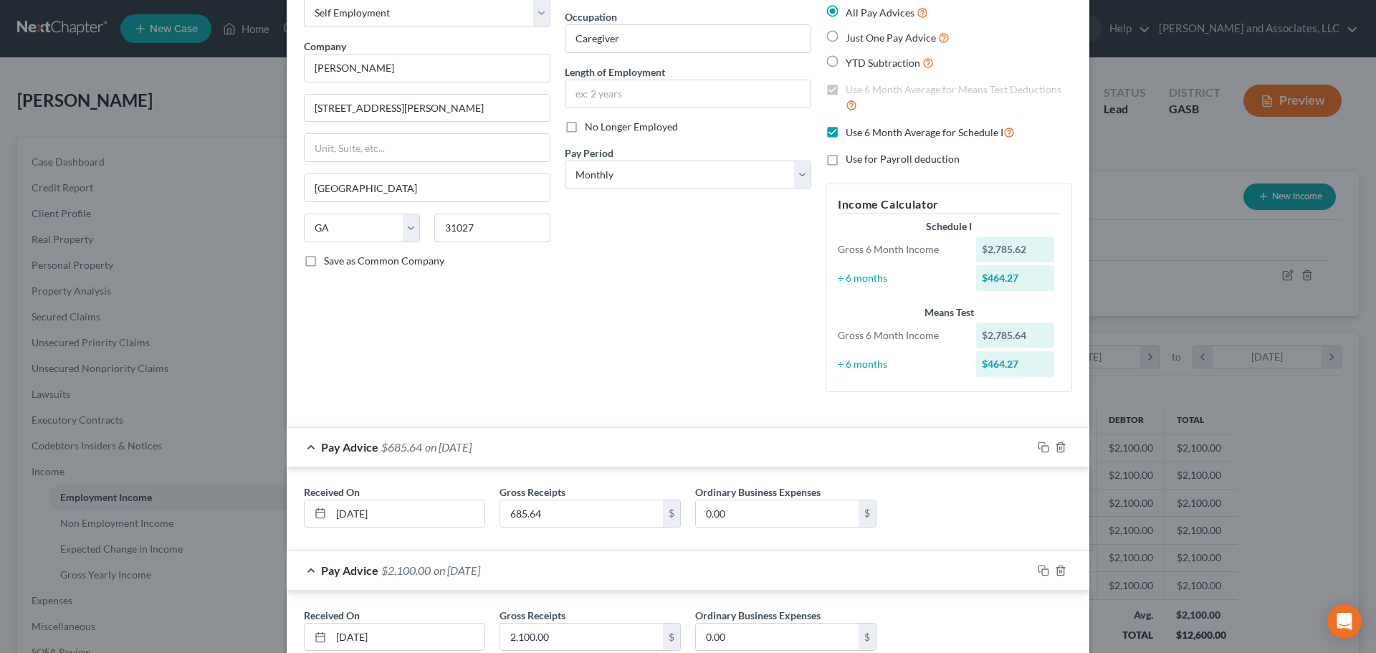
scroll to position [0, 0]
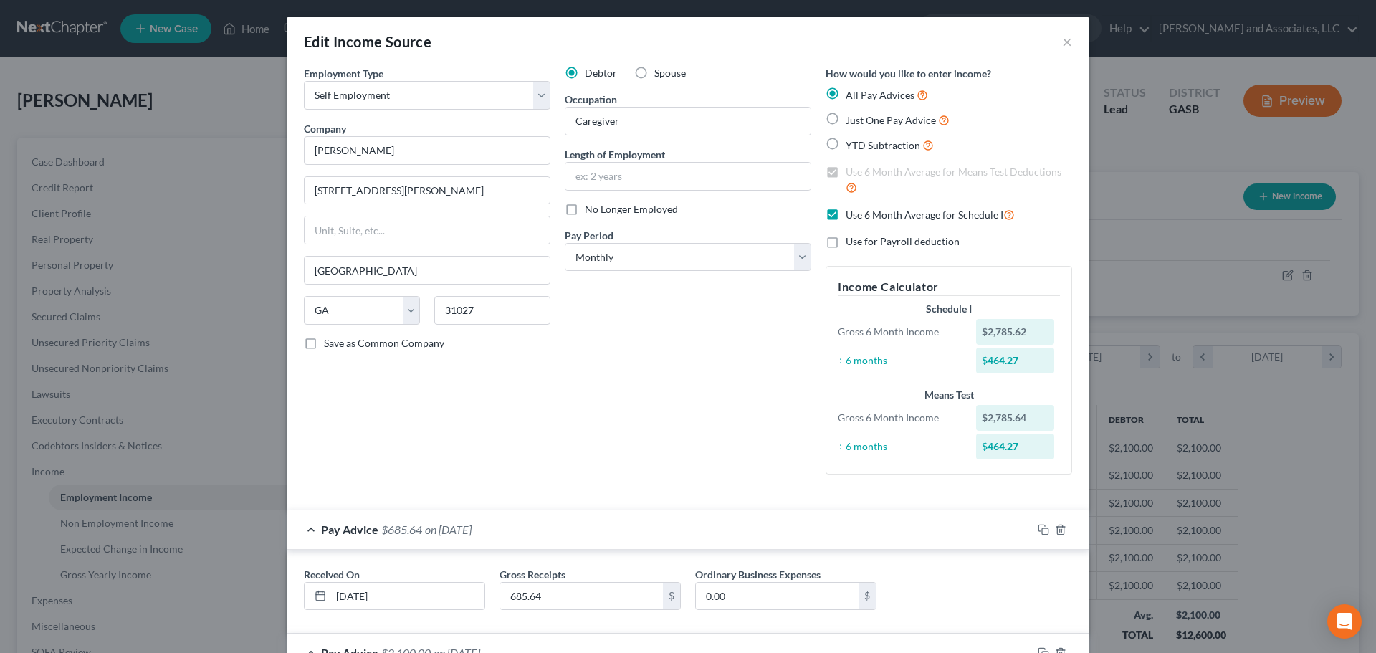
click at [846, 117] on label "Just One Pay Advice" at bounding box center [898, 120] width 104 height 16
click at [852, 117] on input "Just One Pay Advice" at bounding box center [856, 116] width 9 height 9
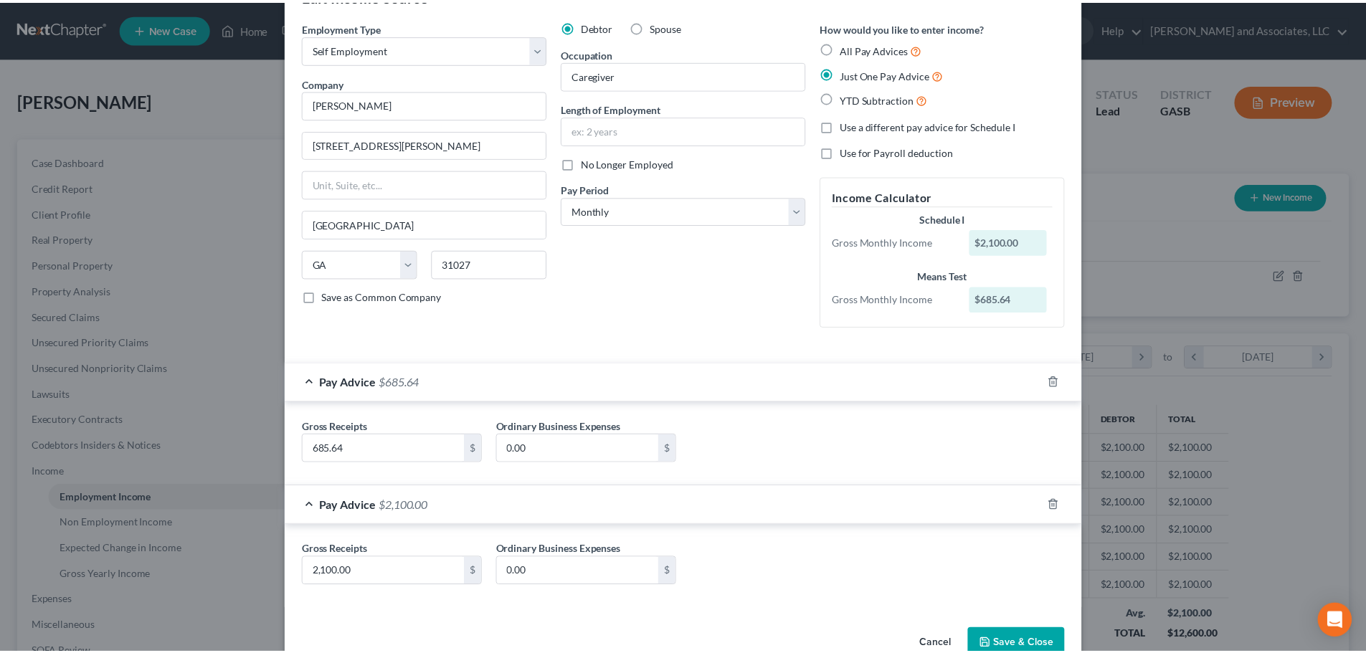
scroll to position [80, 0]
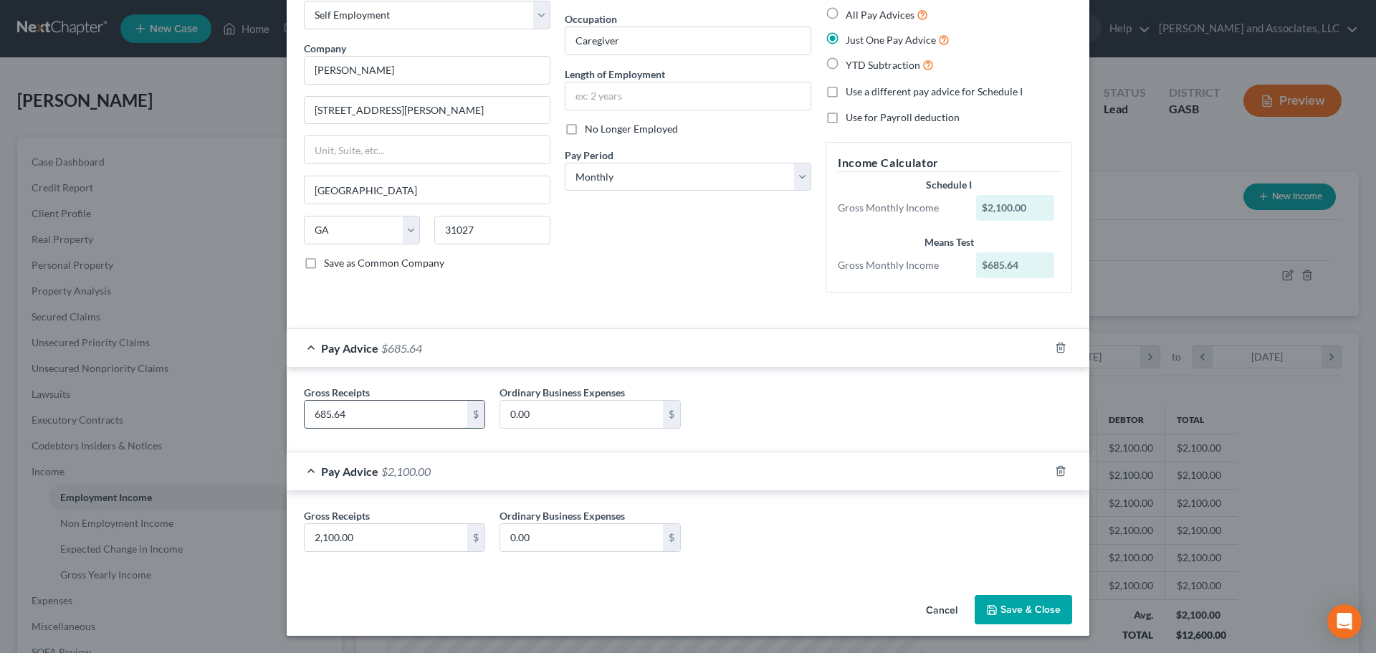
click at [364, 420] on input "685.64" at bounding box center [386, 414] width 163 height 27
click at [360, 538] on input "2,100.00" at bounding box center [386, 537] width 163 height 27
drag, startPoint x: 371, startPoint y: 418, endPoint x: 265, endPoint y: 426, distance: 105.7
click at [265, 426] on div "Edit Income Source × Employment Type * Select Full or [DEMOGRAPHIC_DATA] Employ…" at bounding box center [688, 326] width 1376 height 653
click at [352, 536] on input "2,100.00" at bounding box center [386, 537] width 163 height 27
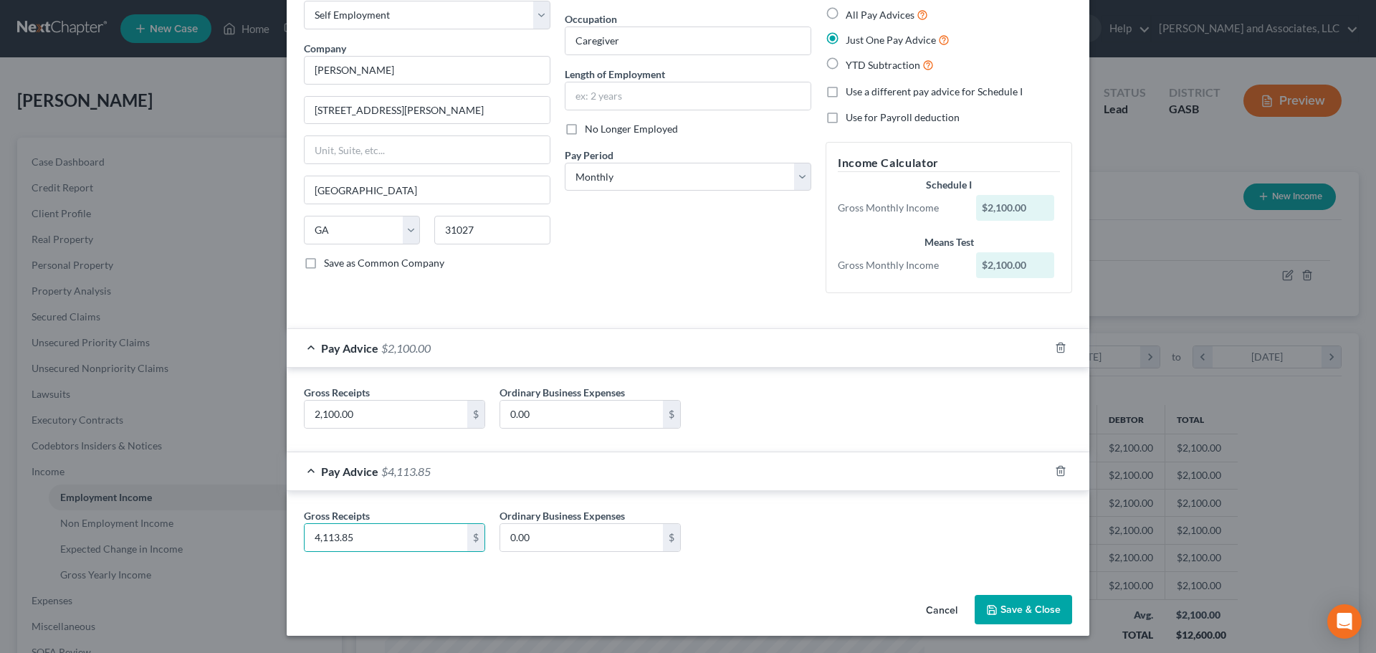
click at [753, 539] on div "Gross Receipts 4,113.85 $ Ordinary Business Expenses 0.00 $" at bounding box center [688, 535] width 783 height 55
click at [1021, 608] on button "Save & Close" at bounding box center [1023, 610] width 97 height 30
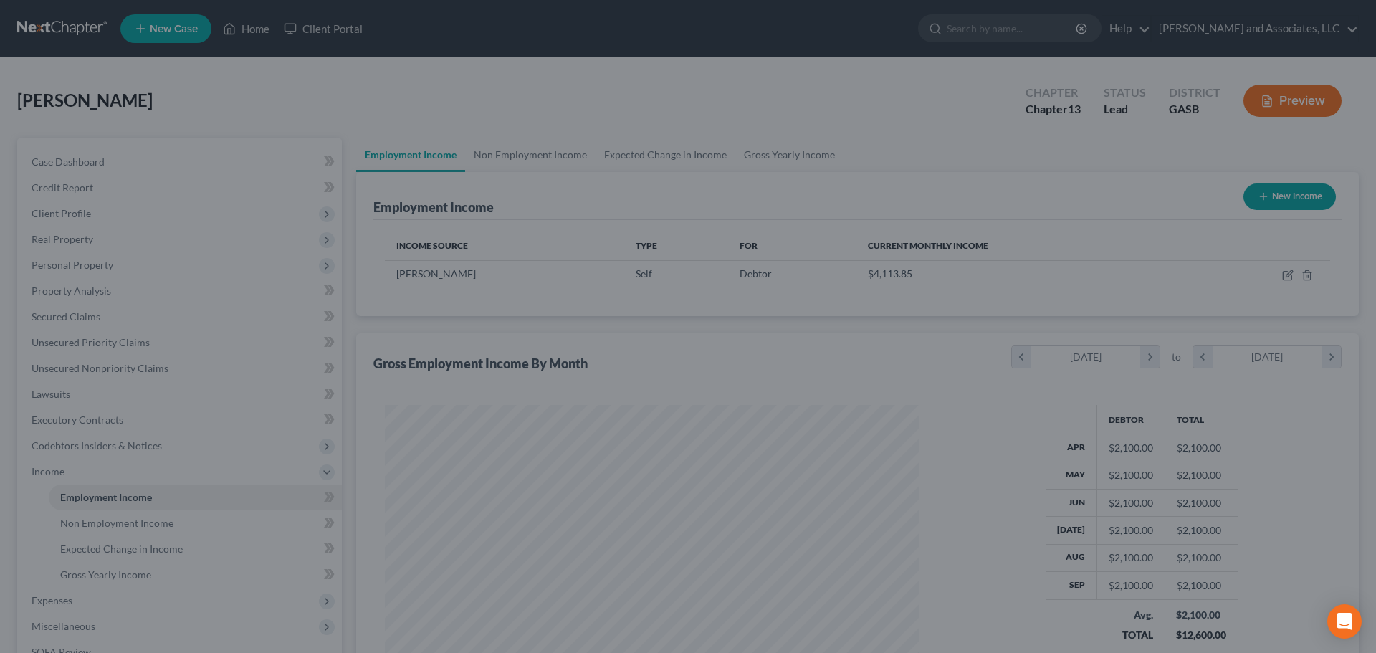
scroll to position [716617, 716321]
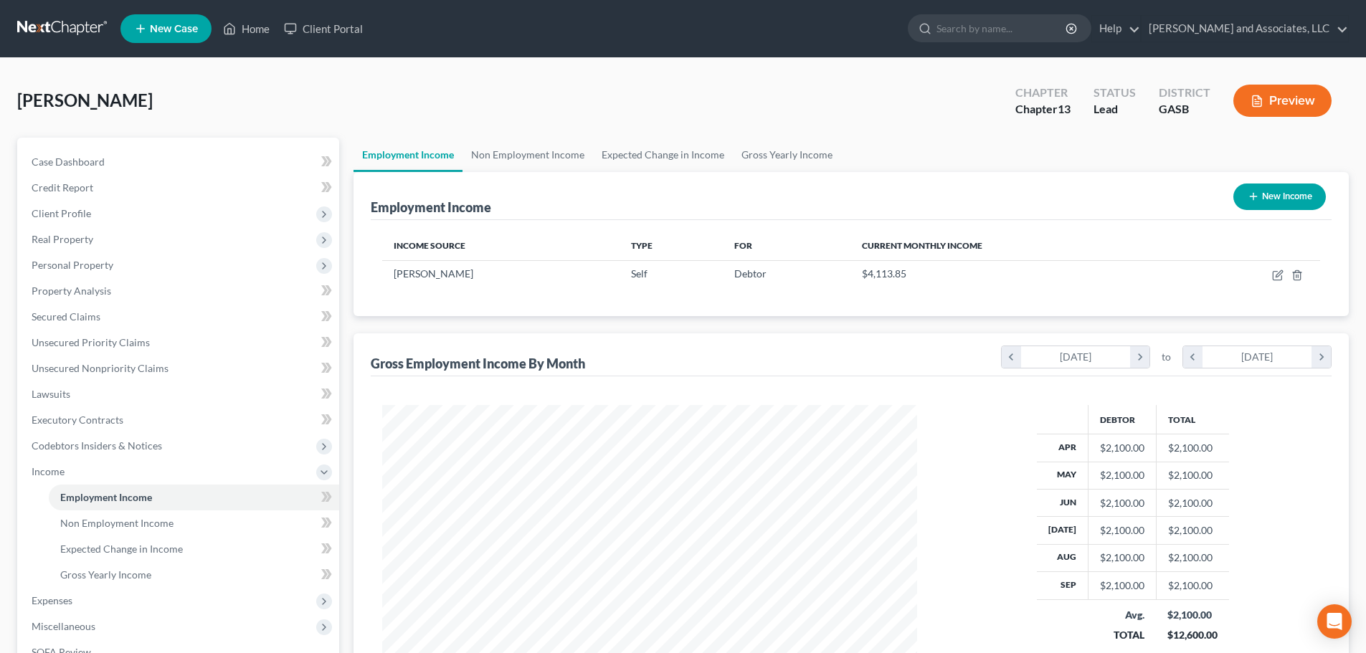
click at [1280, 98] on button "Preview" at bounding box center [1282, 101] width 98 height 32
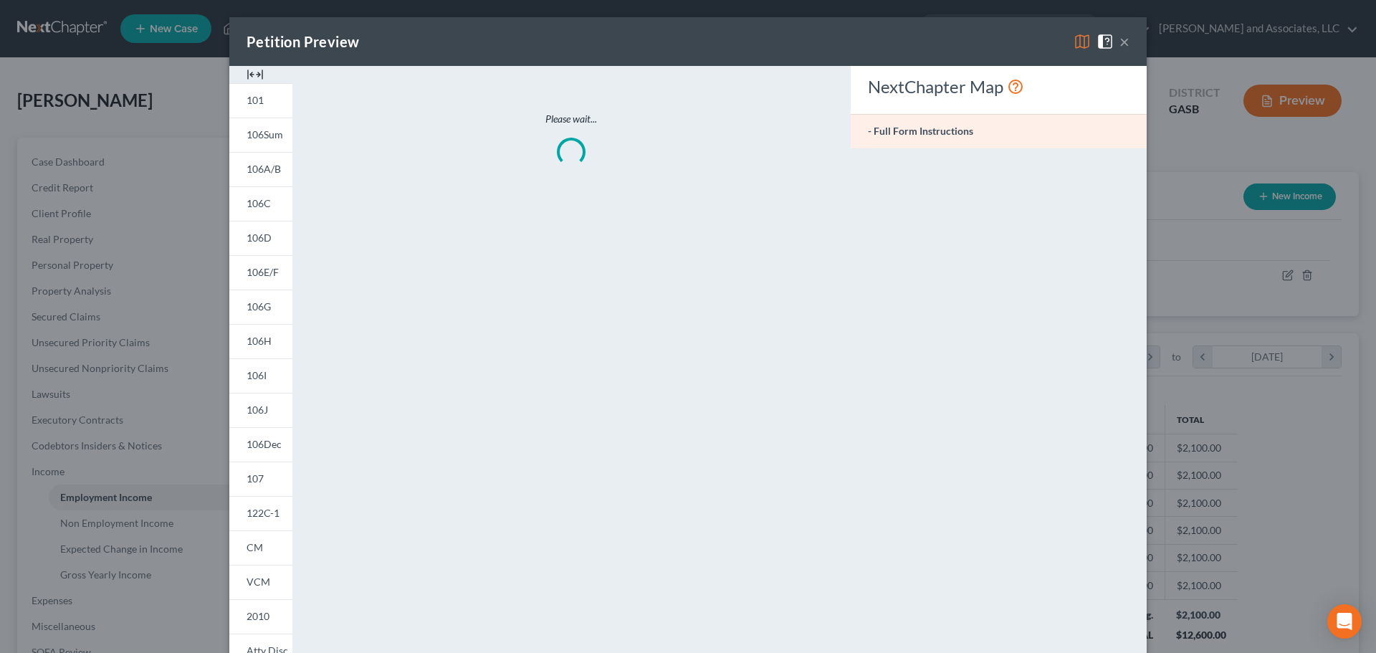
scroll to position [270, 568]
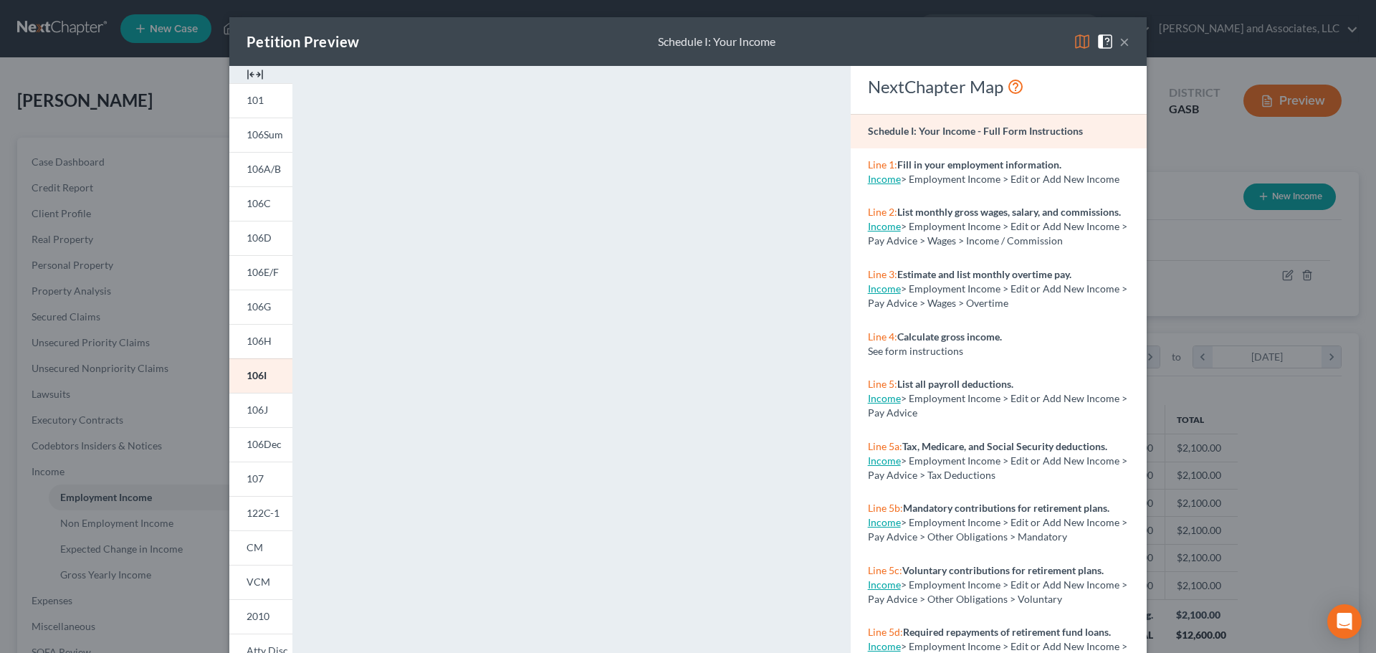
click at [1077, 42] on img at bounding box center [1082, 41] width 17 height 17
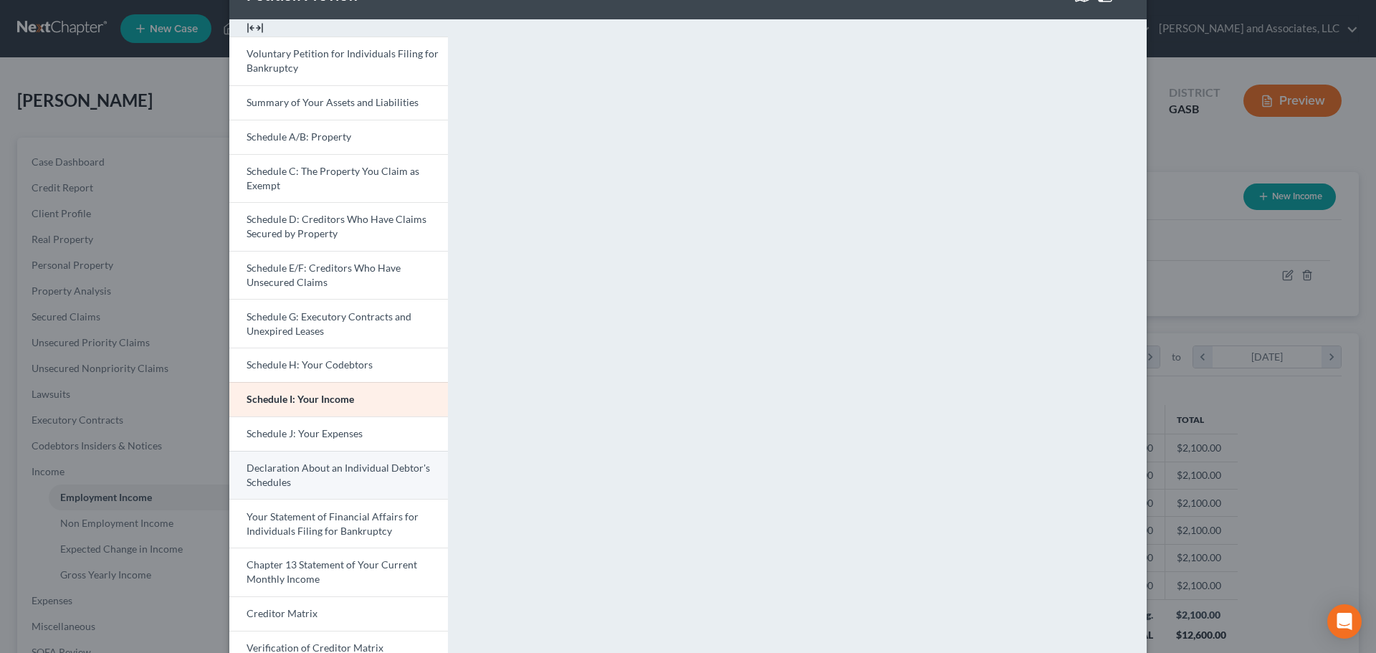
scroll to position [72, 0]
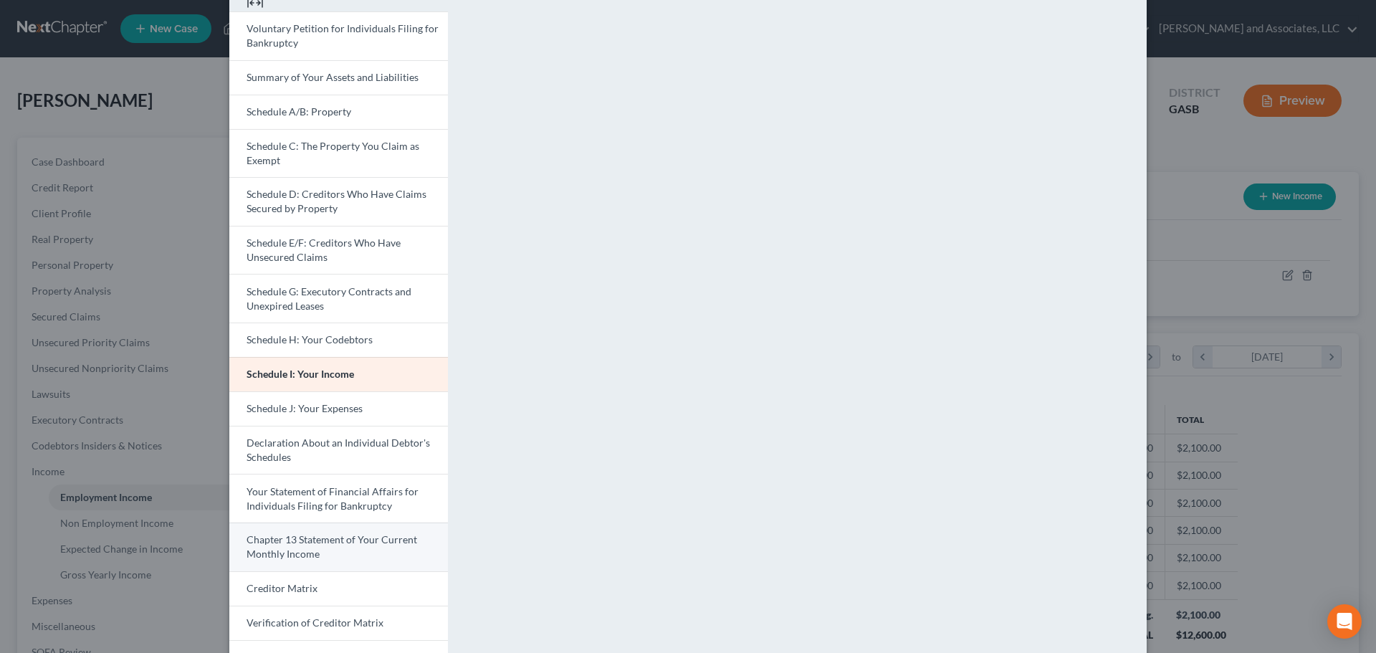
click at [310, 541] on span "Chapter 13 Statement of Your Current Monthly Income" at bounding box center [332, 546] width 171 height 27
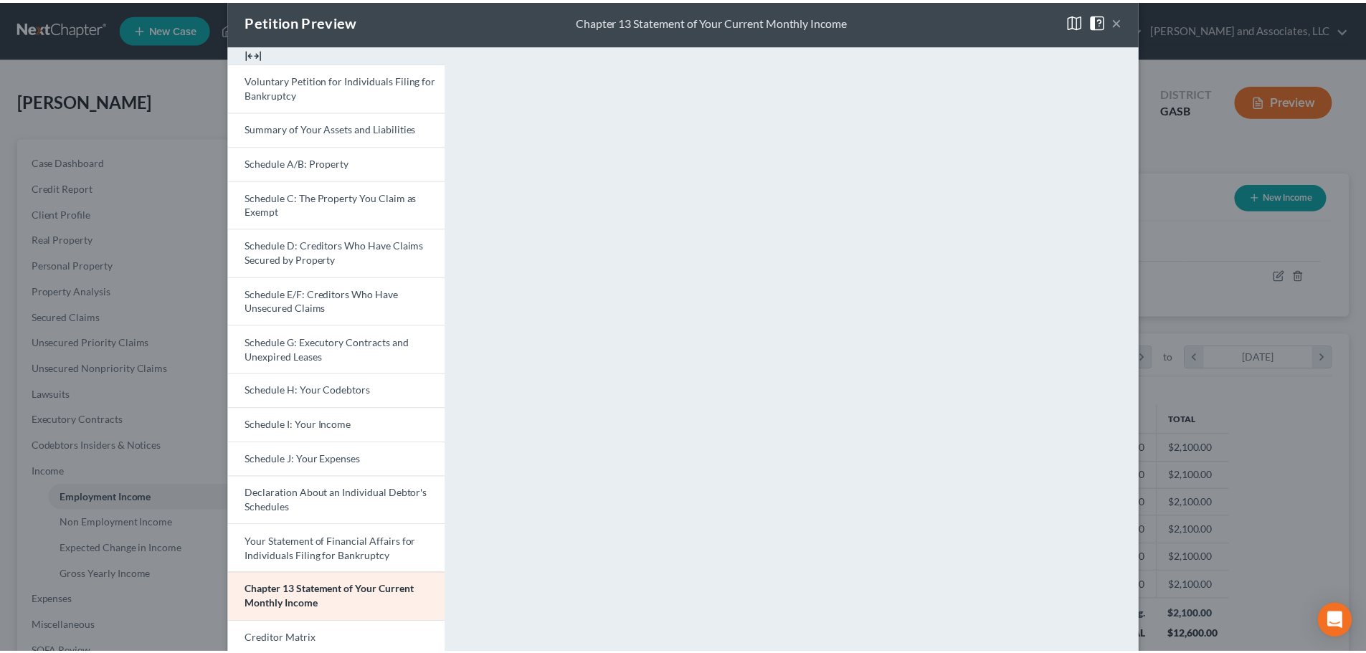
scroll to position [0, 0]
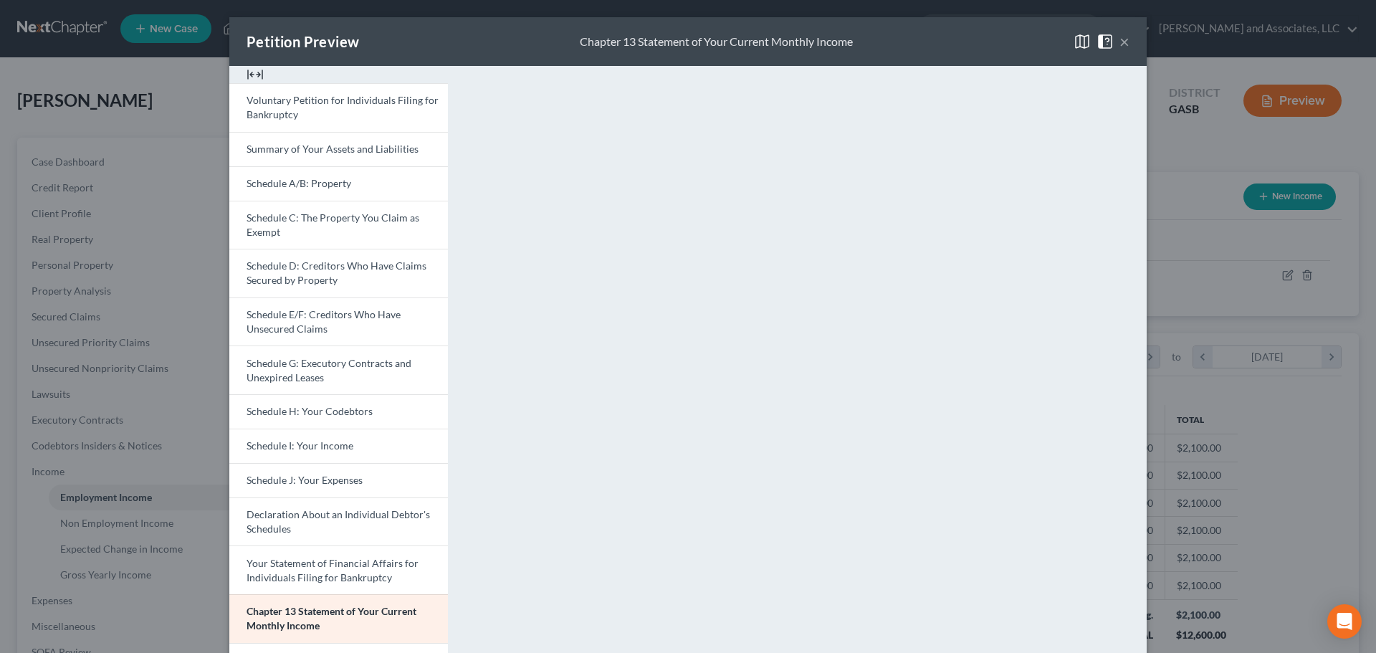
click at [1120, 42] on button "×" at bounding box center [1125, 41] width 10 height 17
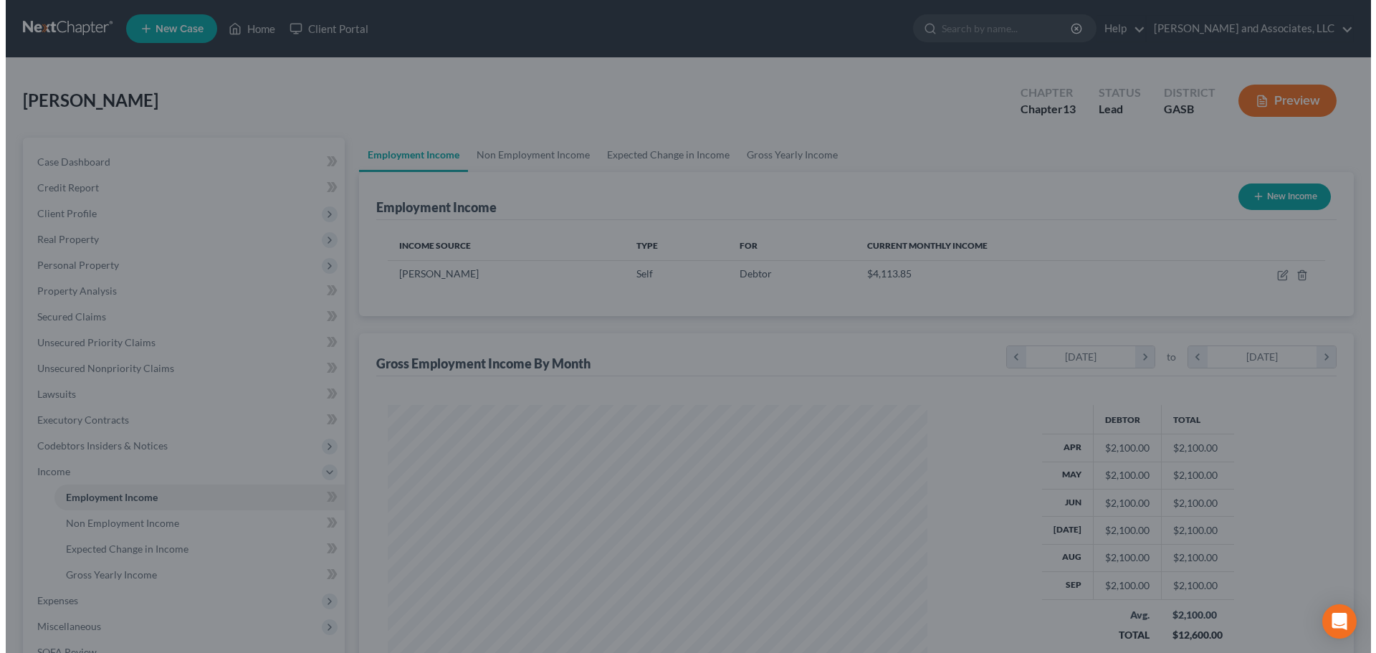
scroll to position [716617, 716321]
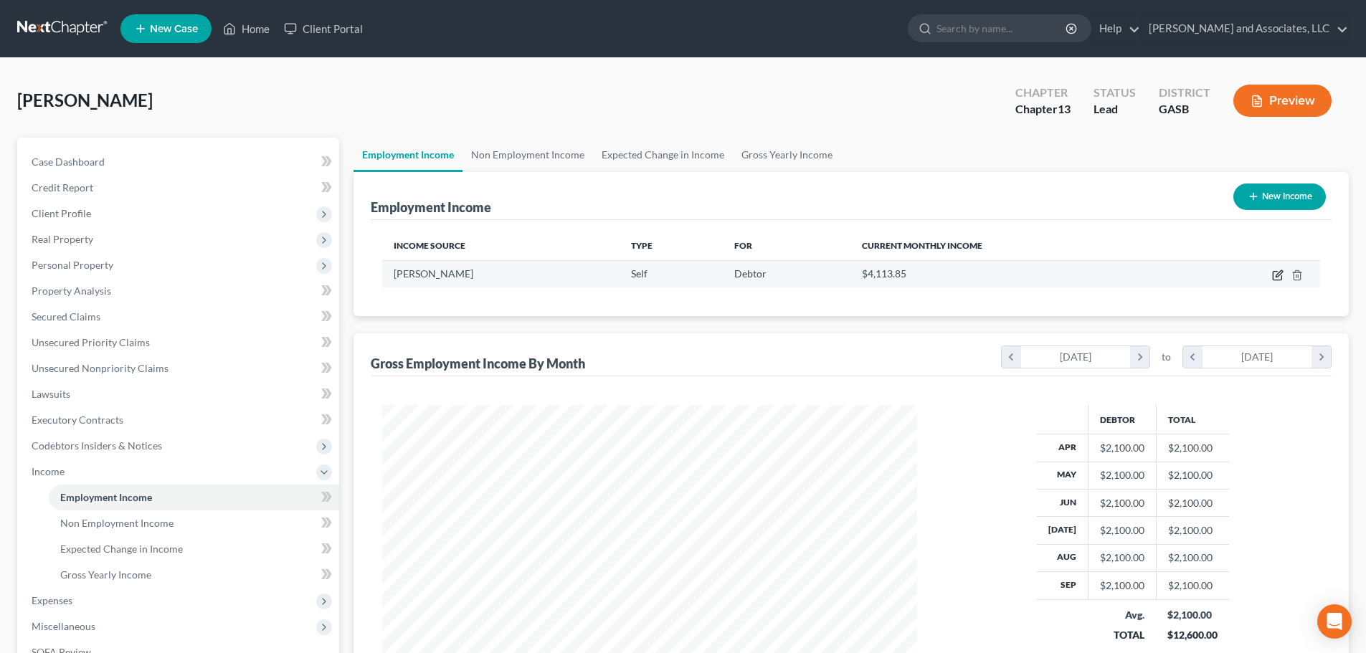
click at [1280, 273] on icon "button" at bounding box center [1277, 275] width 11 height 11
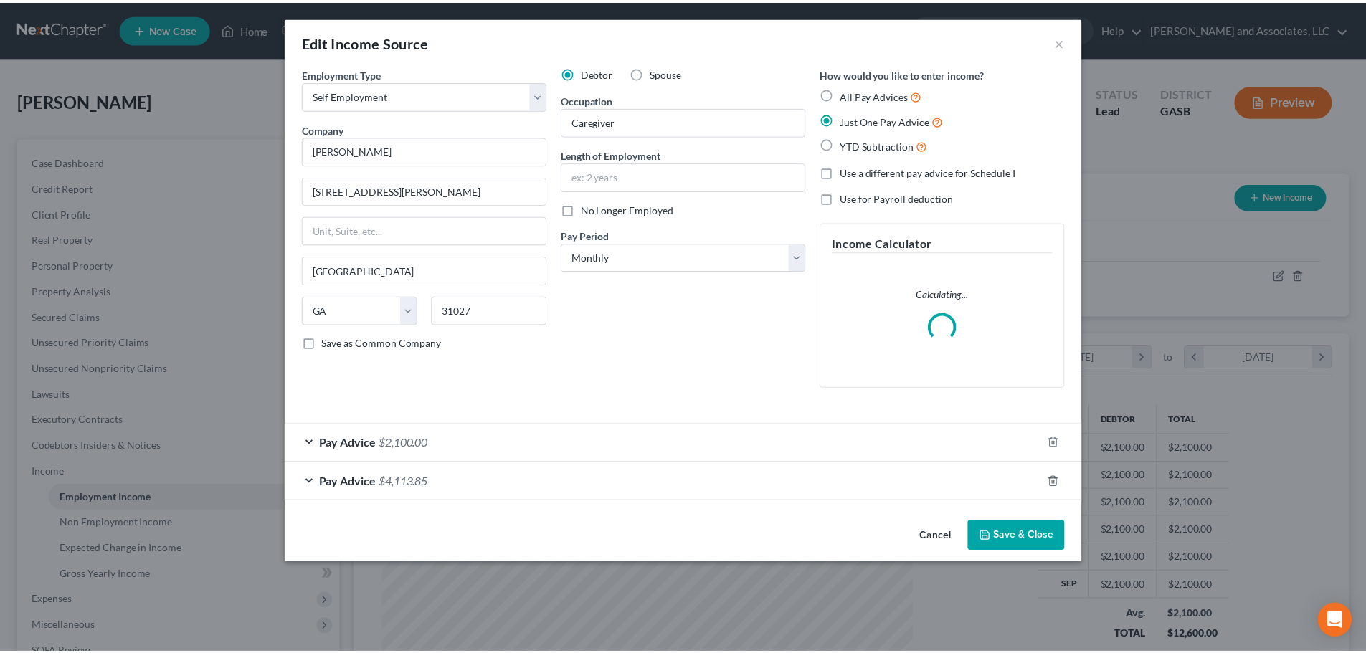
scroll to position [270, 568]
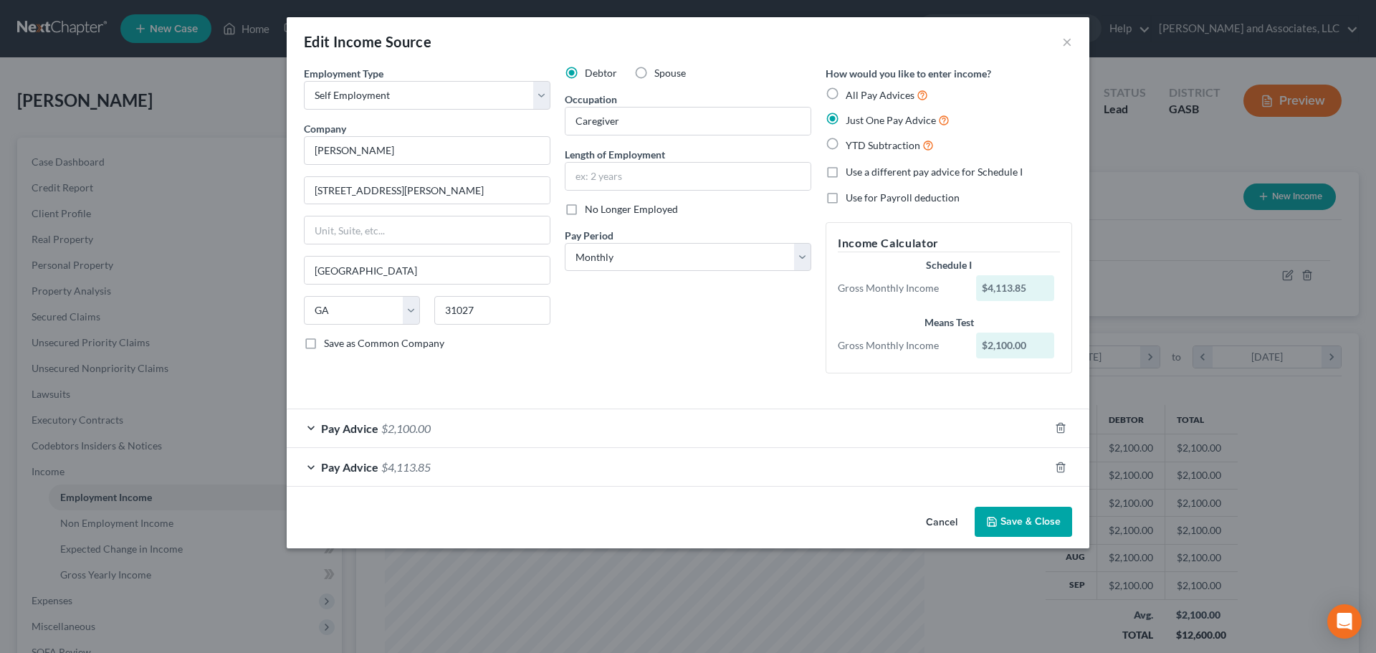
click at [386, 467] on span "$4,113.85" at bounding box center [405, 467] width 49 height 14
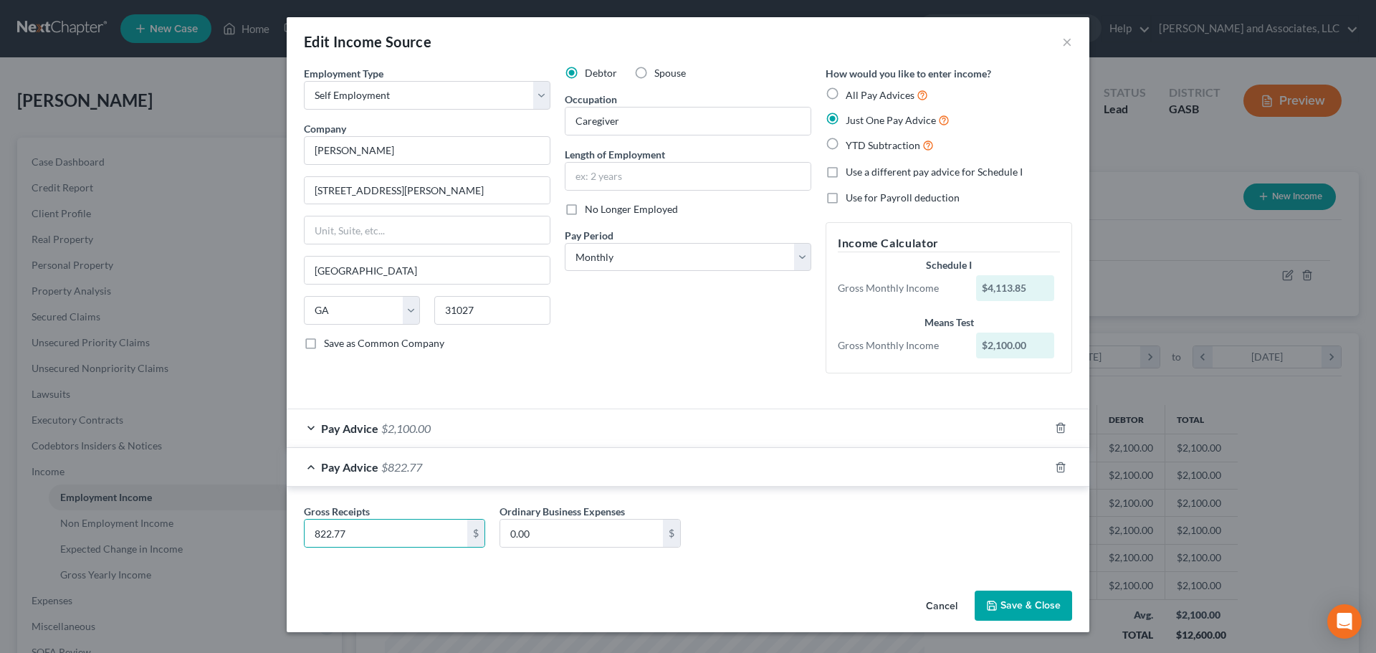
click at [867, 541] on div "Gross Receipts 822.77 $ Ordinary Business Expenses 0.00 $" at bounding box center [688, 531] width 783 height 55
click at [1016, 602] on button "Save & Close" at bounding box center [1023, 606] width 97 height 30
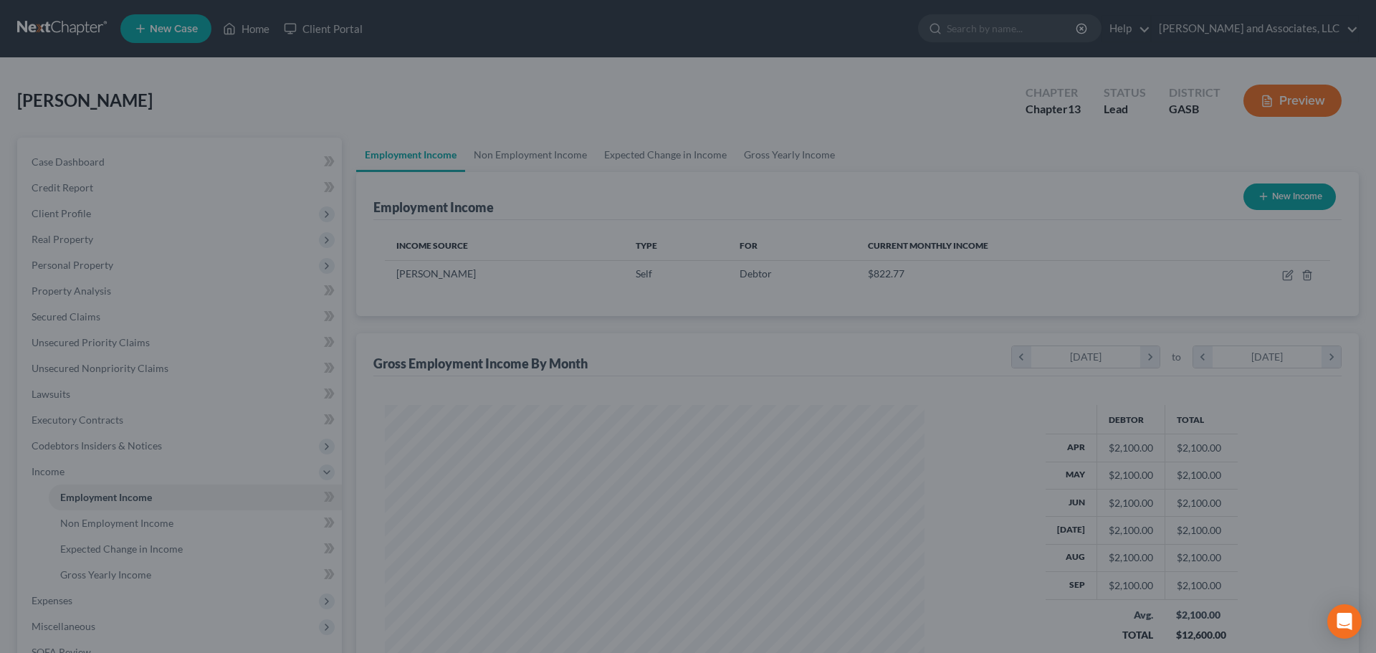
scroll to position [716617, 716321]
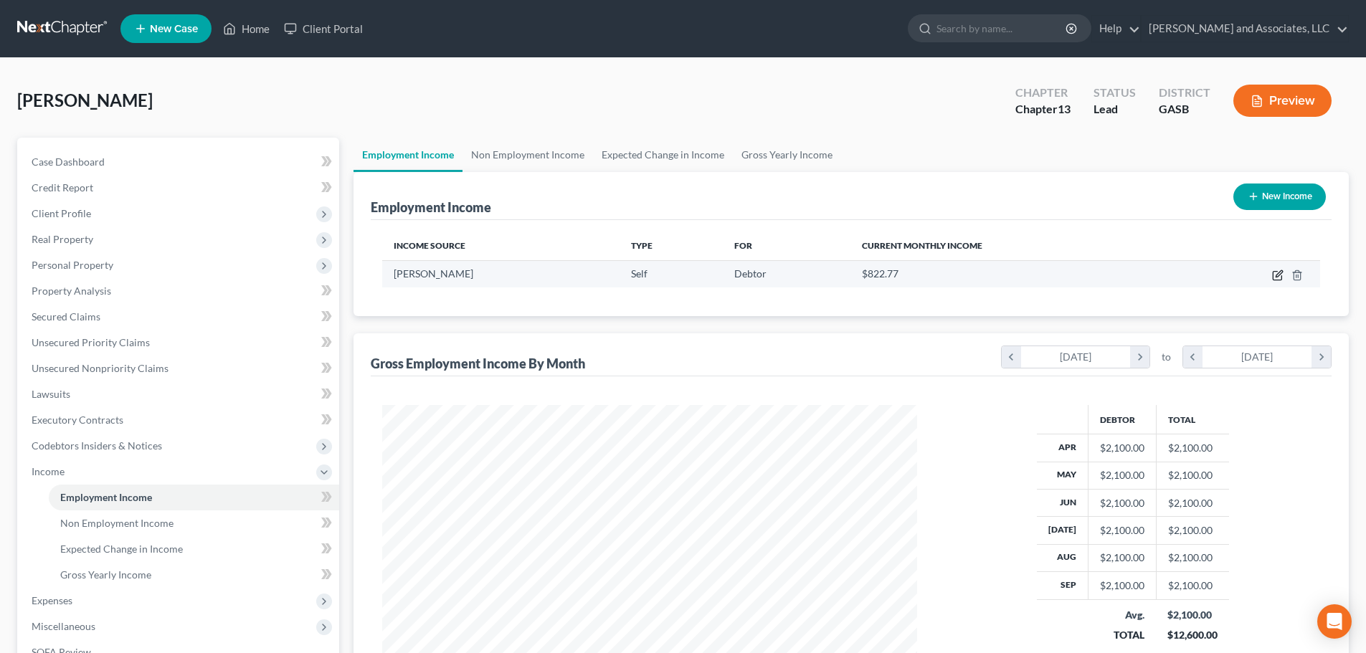
click at [1282, 272] on icon "button" at bounding box center [1278, 273] width 6 height 6
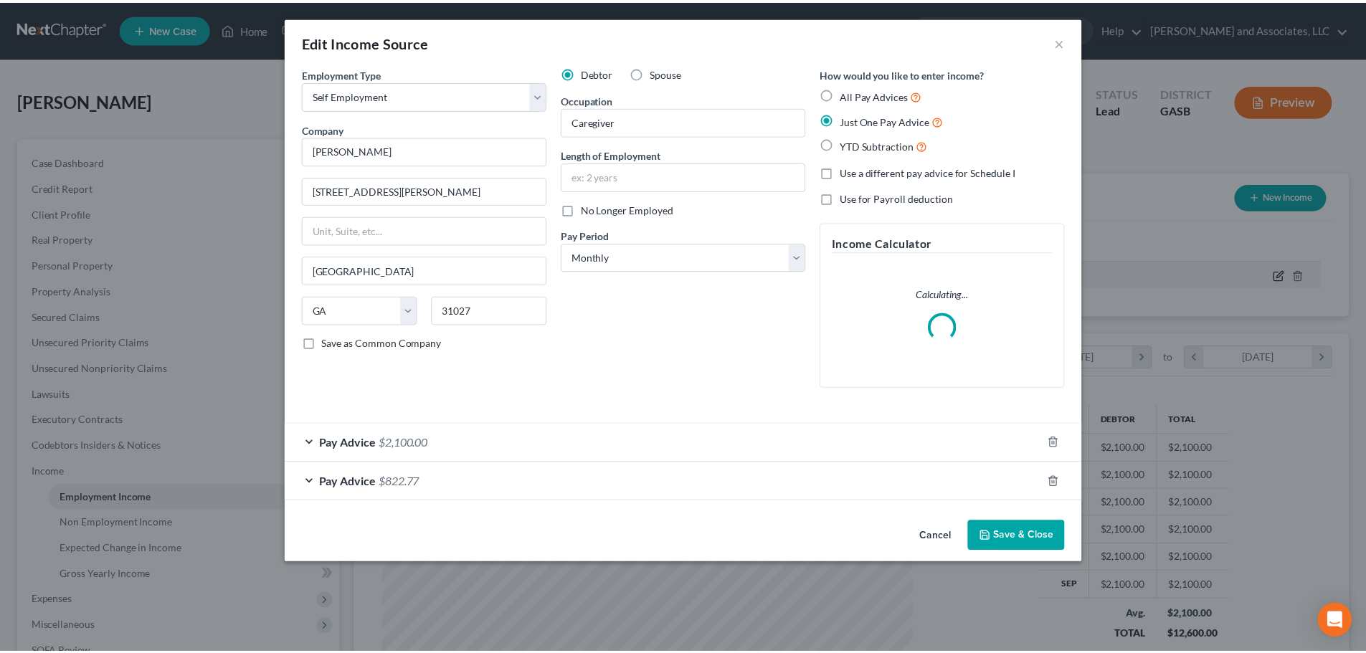
scroll to position [270, 568]
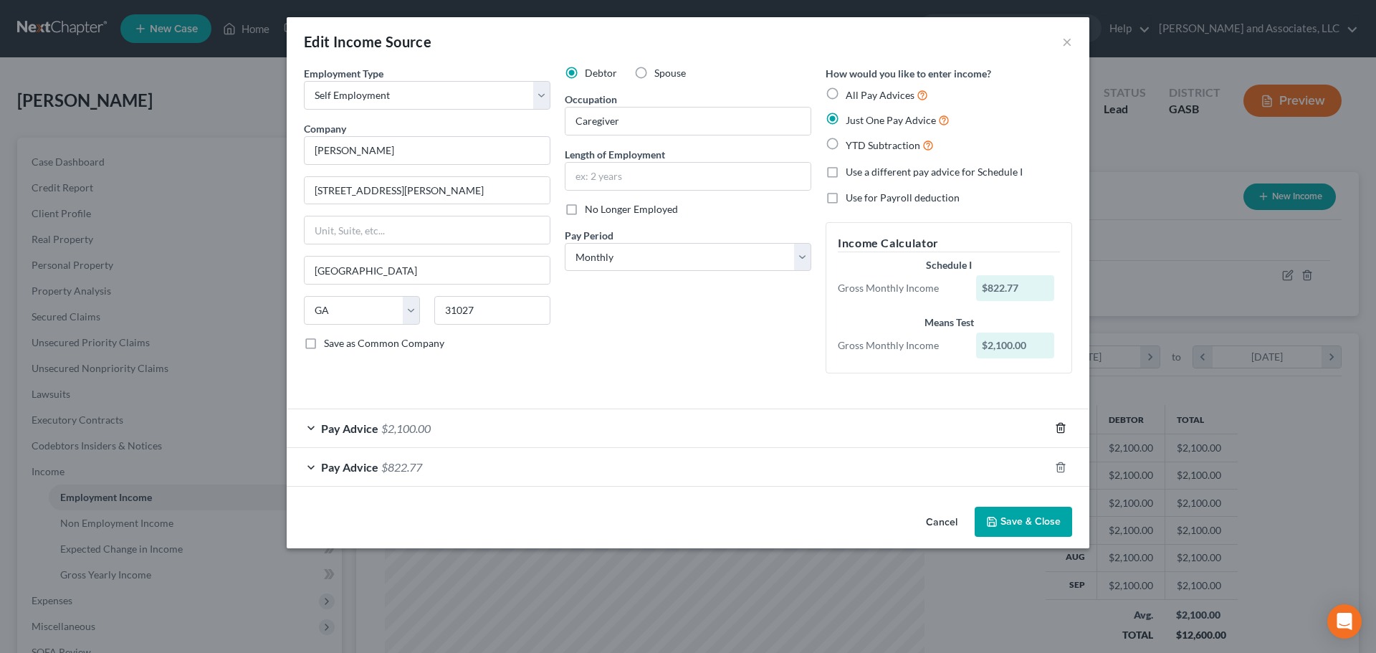
click at [1064, 427] on icon "button" at bounding box center [1060, 428] width 6 height 9
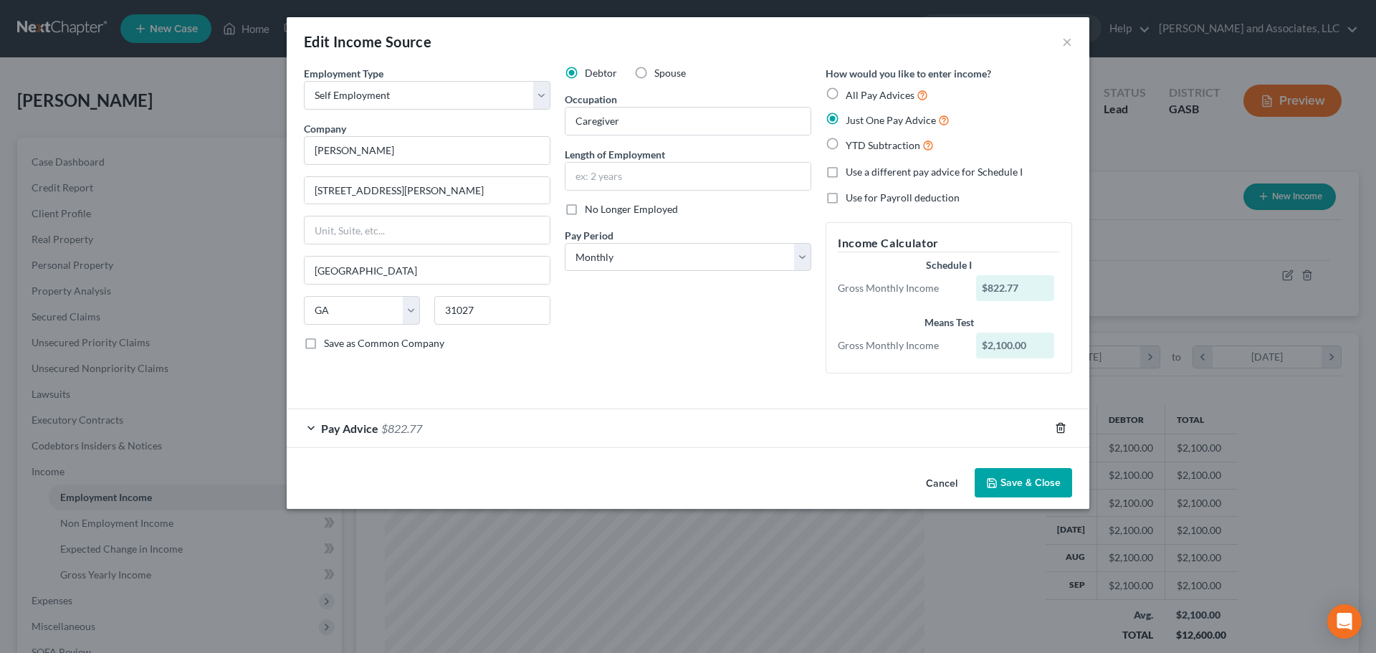
click at [1060, 427] on icon "button" at bounding box center [1060, 427] width 11 height 11
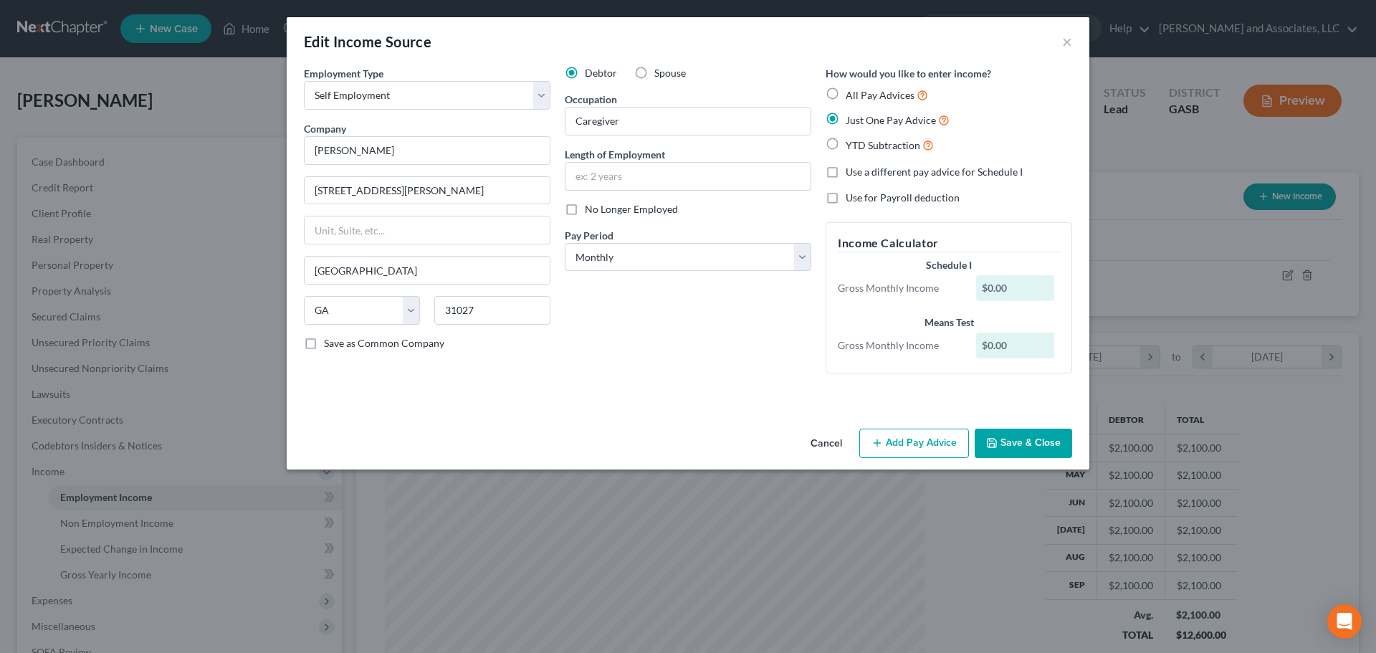
click at [846, 171] on label "Use a different pay advice for Schedule I" at bounding box center [934, 172] width 177 height 14
click at [852, 171] on input "Use a different pay advice for Schedule I" at bounding box center [856, 169] width 9 height 9
click at [790, 444] on button "Add Schedule I Income" at bounding box center [781, 444] width 143 height 30
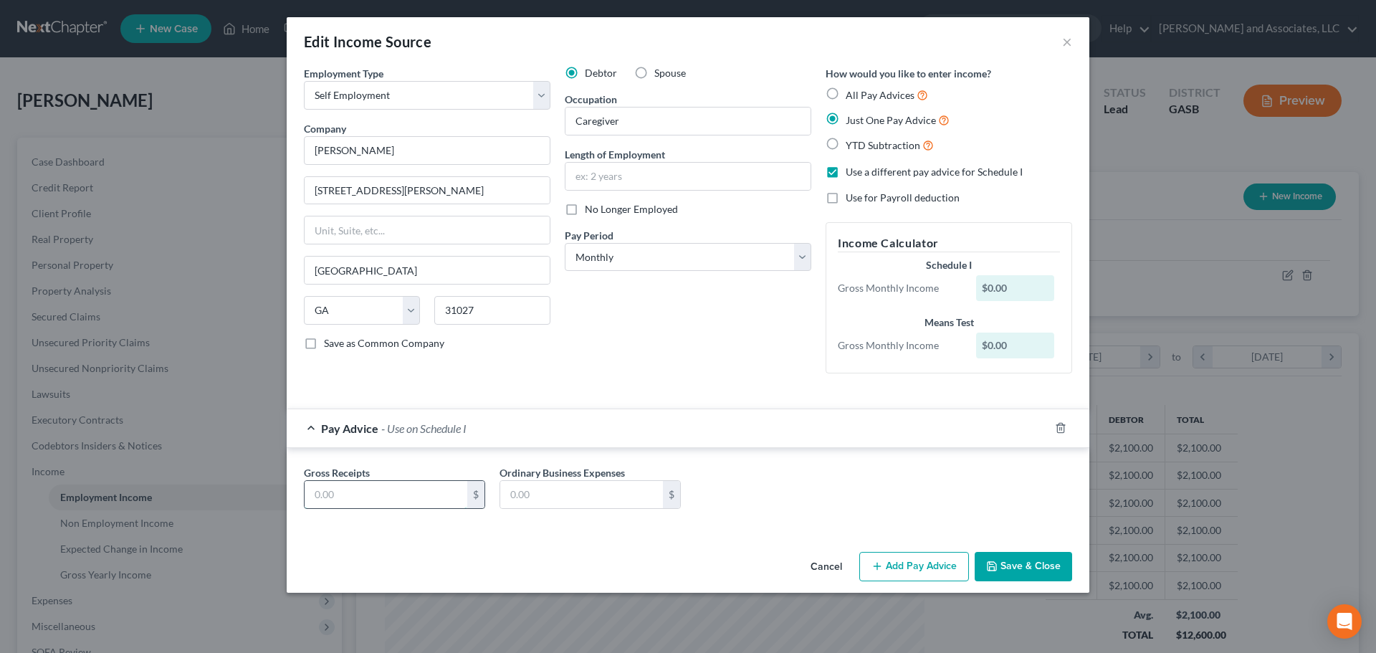
click at [400, 490] on input "text" at bounding box center [386, 494] width 163 height 27
click at [563, 496] on input "text" at bounding box center [581, 494] width 163 height 27
click at [789, 505] on div "Gross Receipts 822.85 $ Ordinary Business Expenses 0.00 $" at bounding box center [688, 492] width 783 height 55
click at [1034, 566] on button "Save & Close" at bounding box center [1023, 567] width 97 height 30
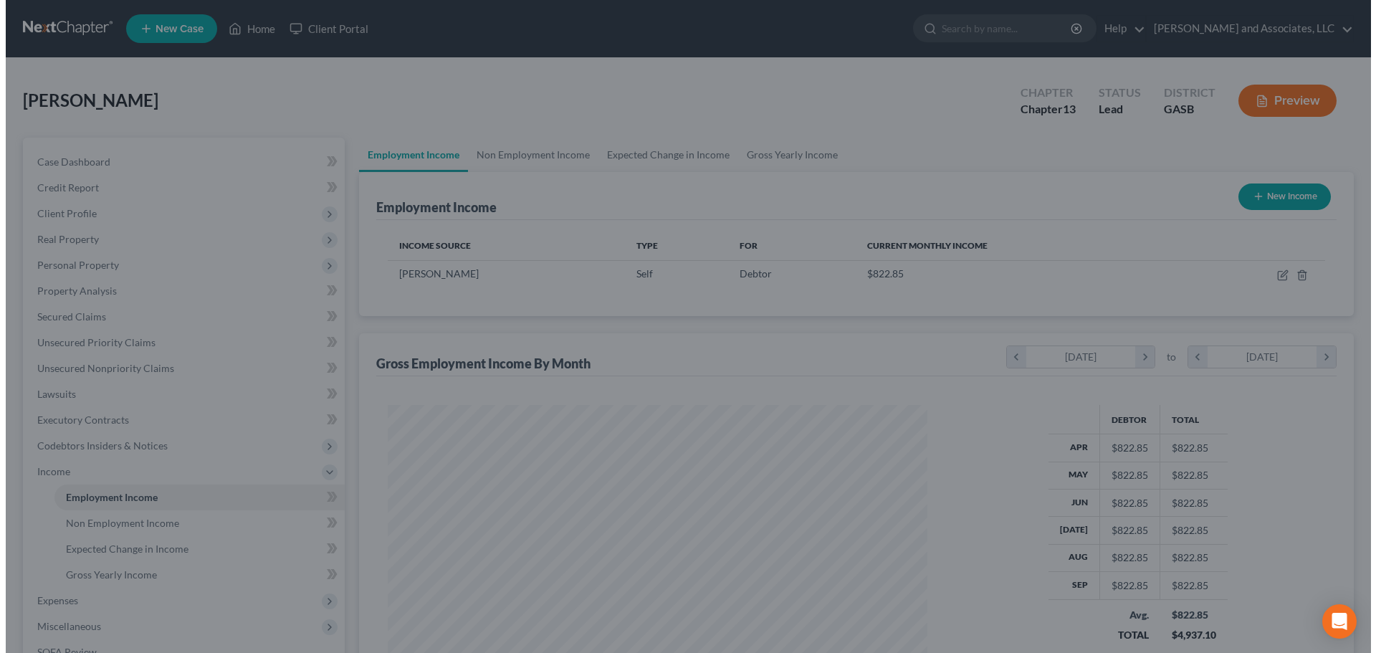
scroll to position [716617, 716321]
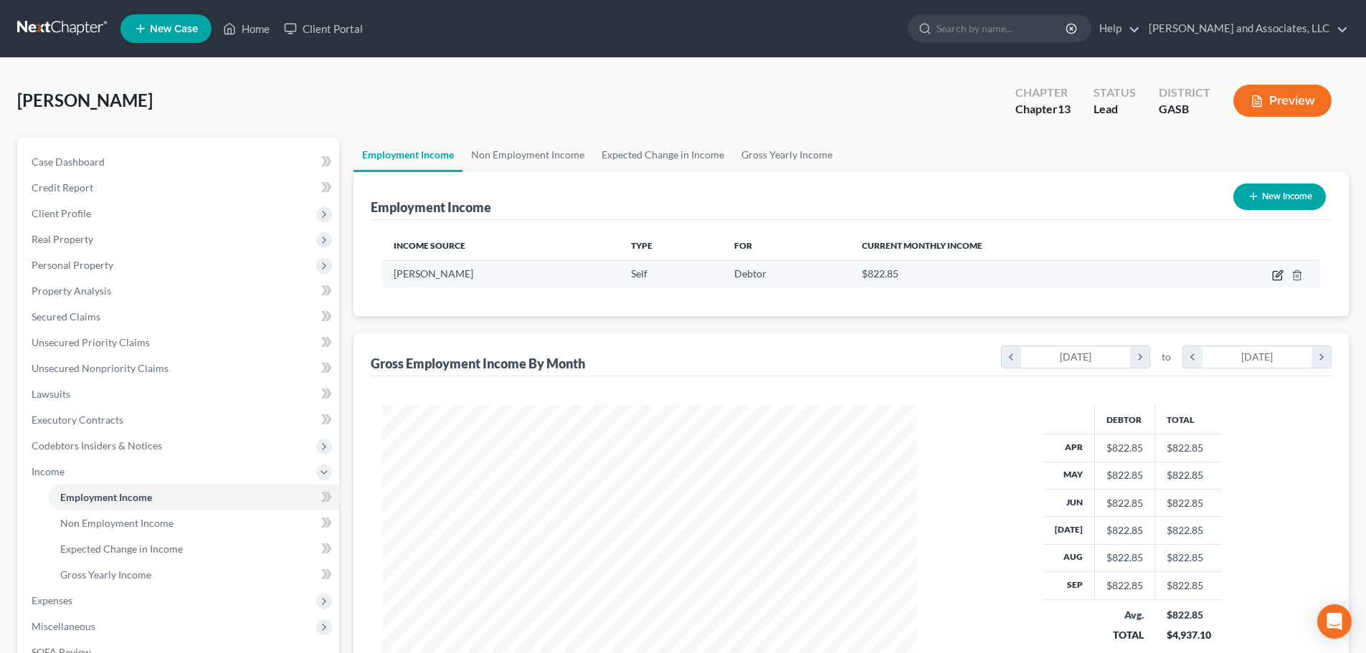
click at [1275, 273] on icon "button" at bounding box center [1277, 275] width 11 height 11
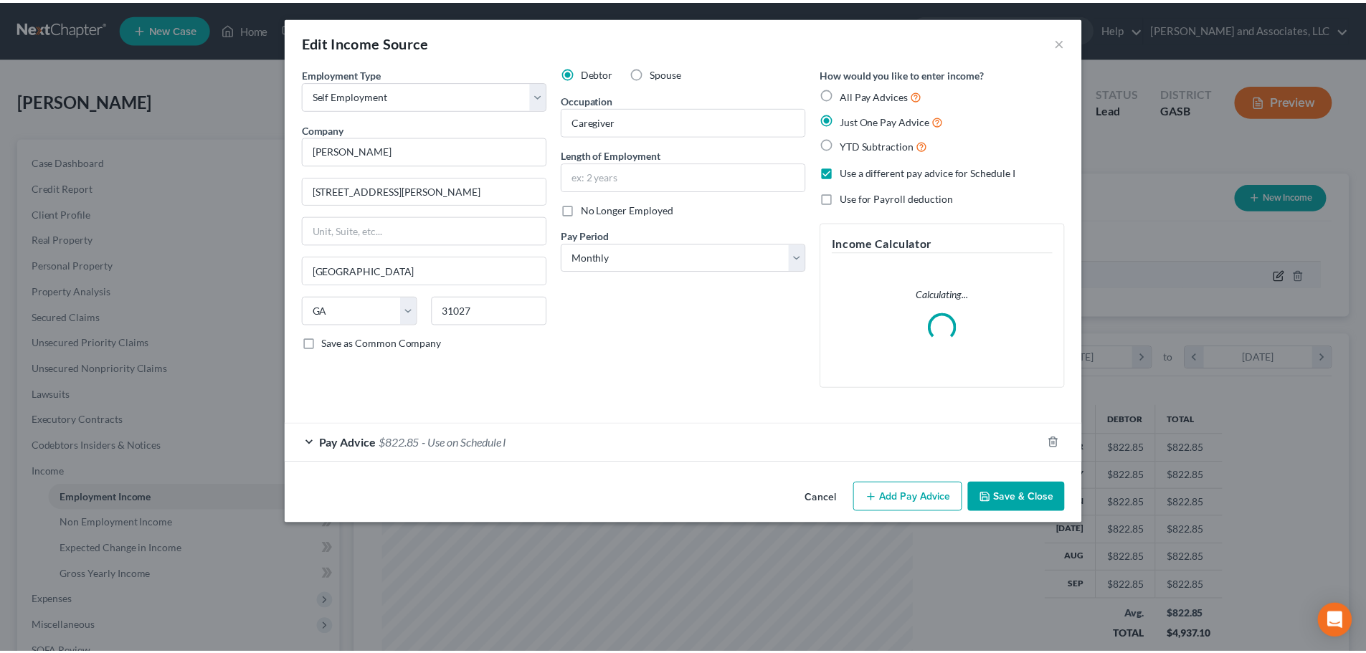
scroll to position [270, 568]
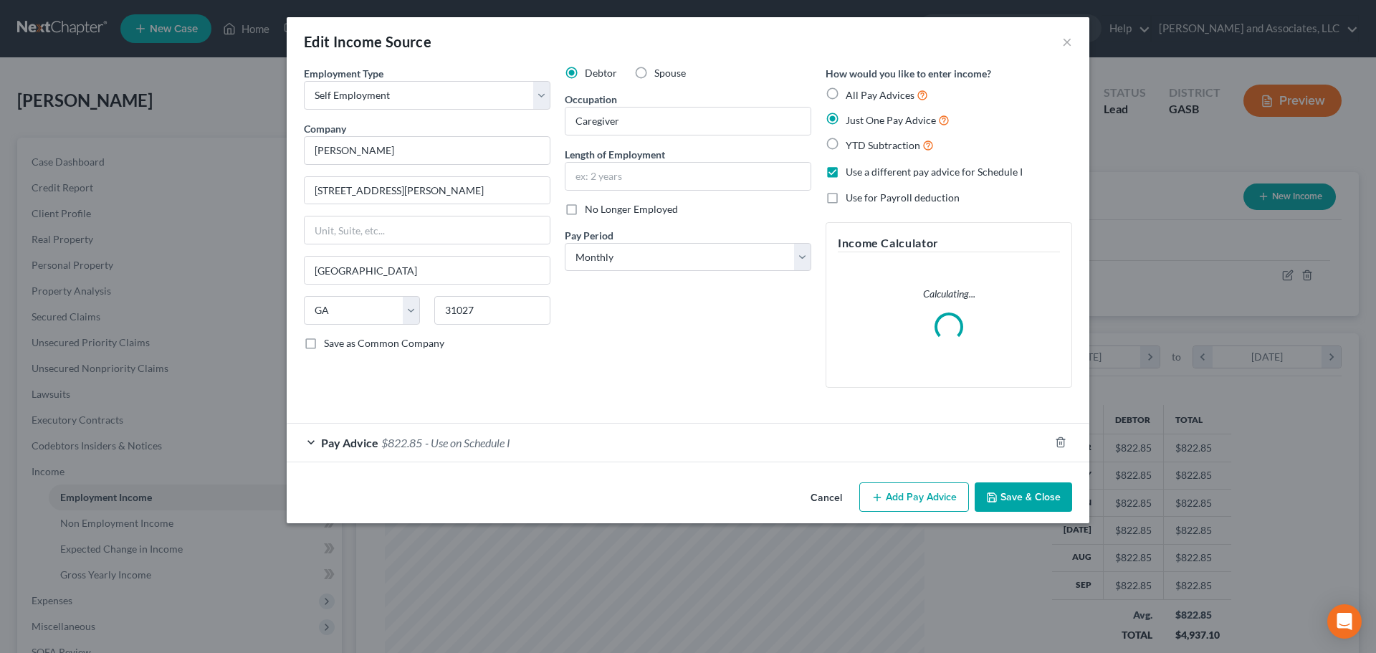
click at [439, 446] on span "- Use on Schedule I" at bounding box center [467, 443] width 85 height 14
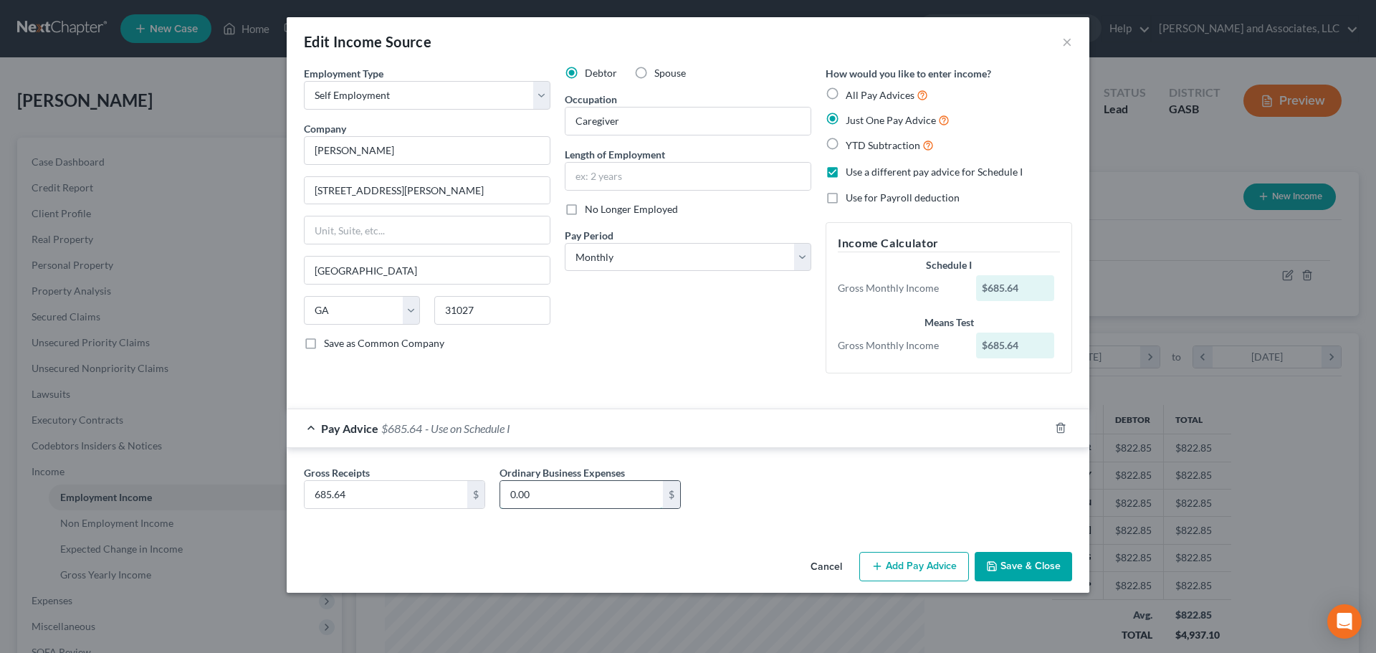
click at [550, 497] on input "0.00" at bounding box center [581, 494] width 163 height 27
click at [798, 493] on div "Gross Receipts 685.64 $ Ordinary Business Expenses 0.00 $" at bounding box center [688, 492] width 783 height 55
click at [1030, 564] on button "Save & Close" at bounding box center [1023, 567] width 97 height 30
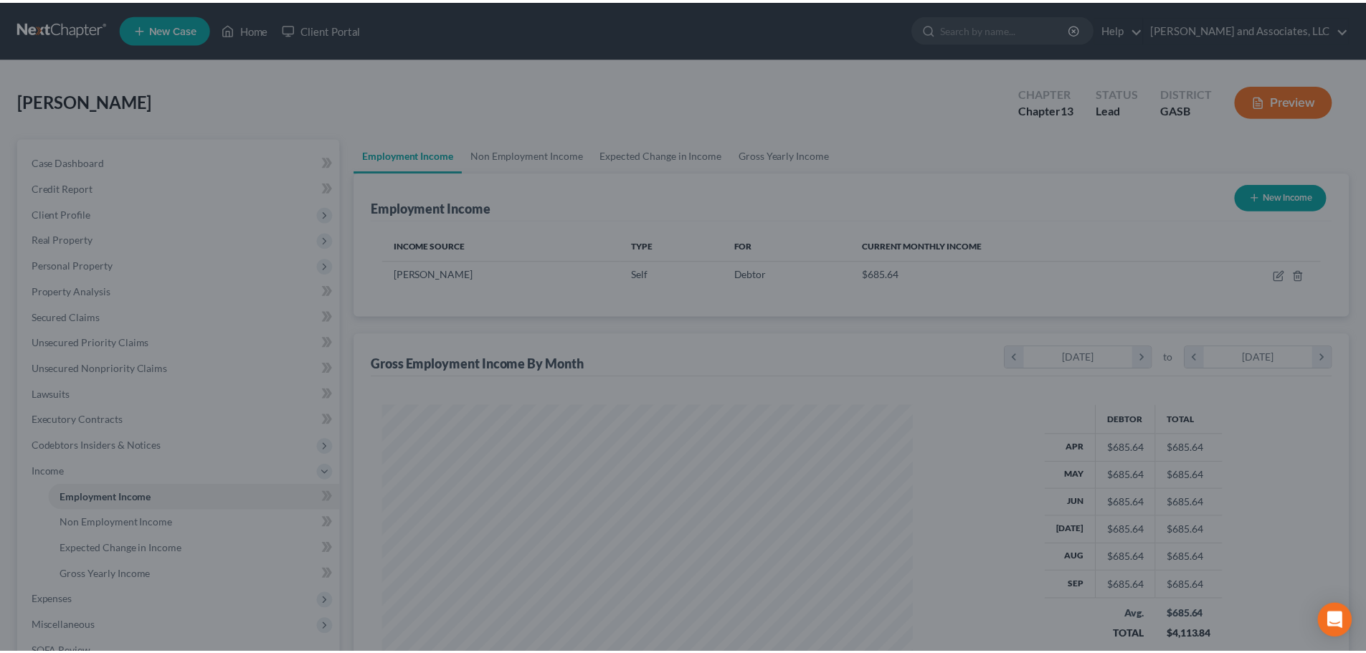
scroll to position [716617, 716321]
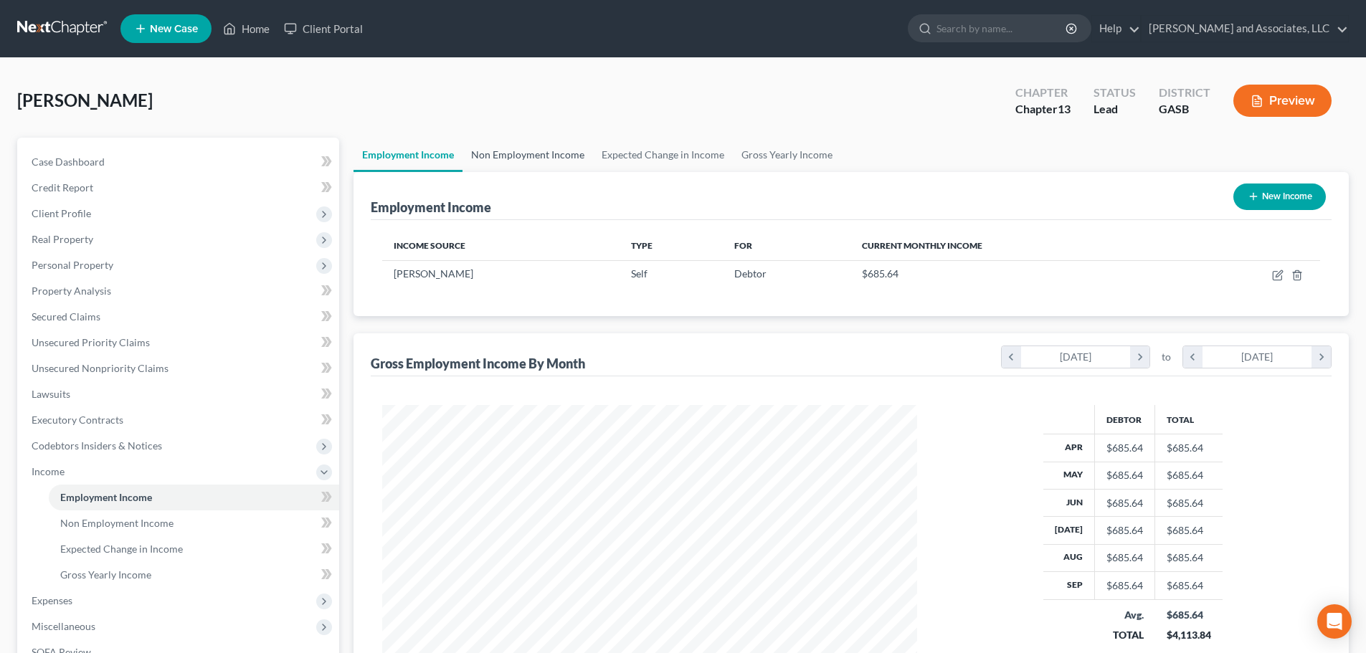
click at [519, 155] on link "Non Employment Income" at bounding box center [527, 155] width 130 height 34
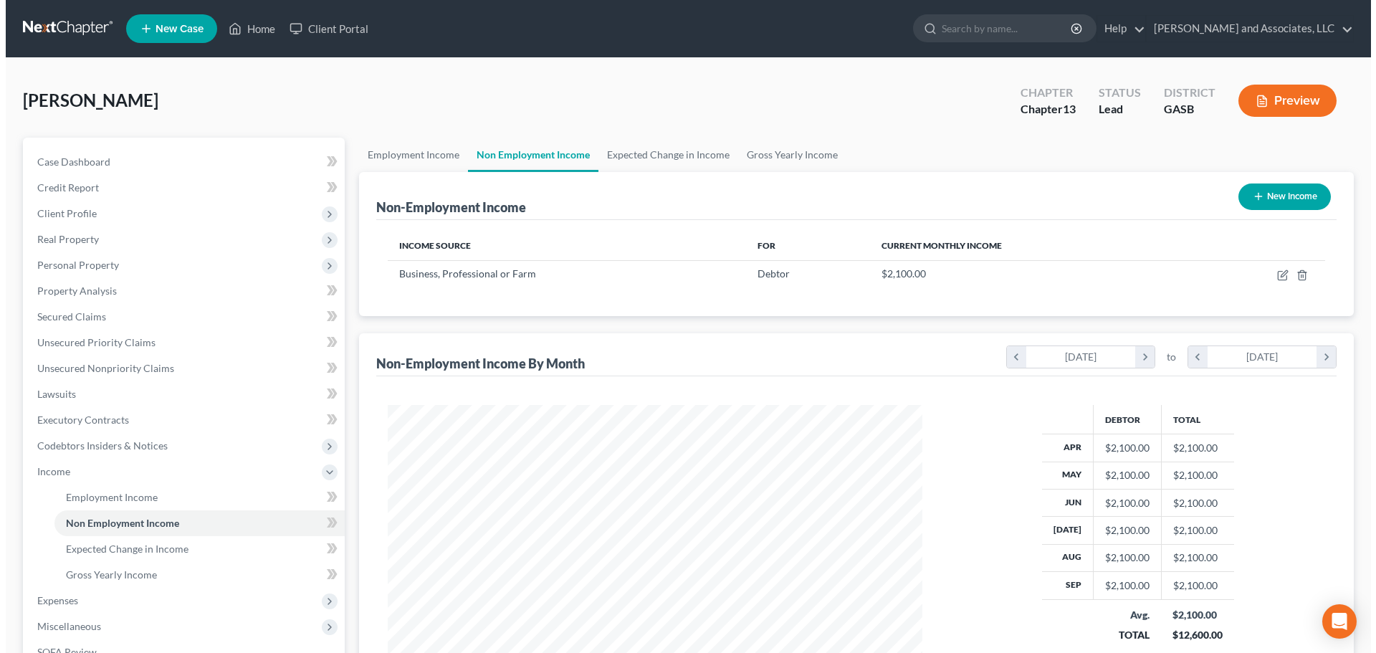
scroll to position [267, 563]
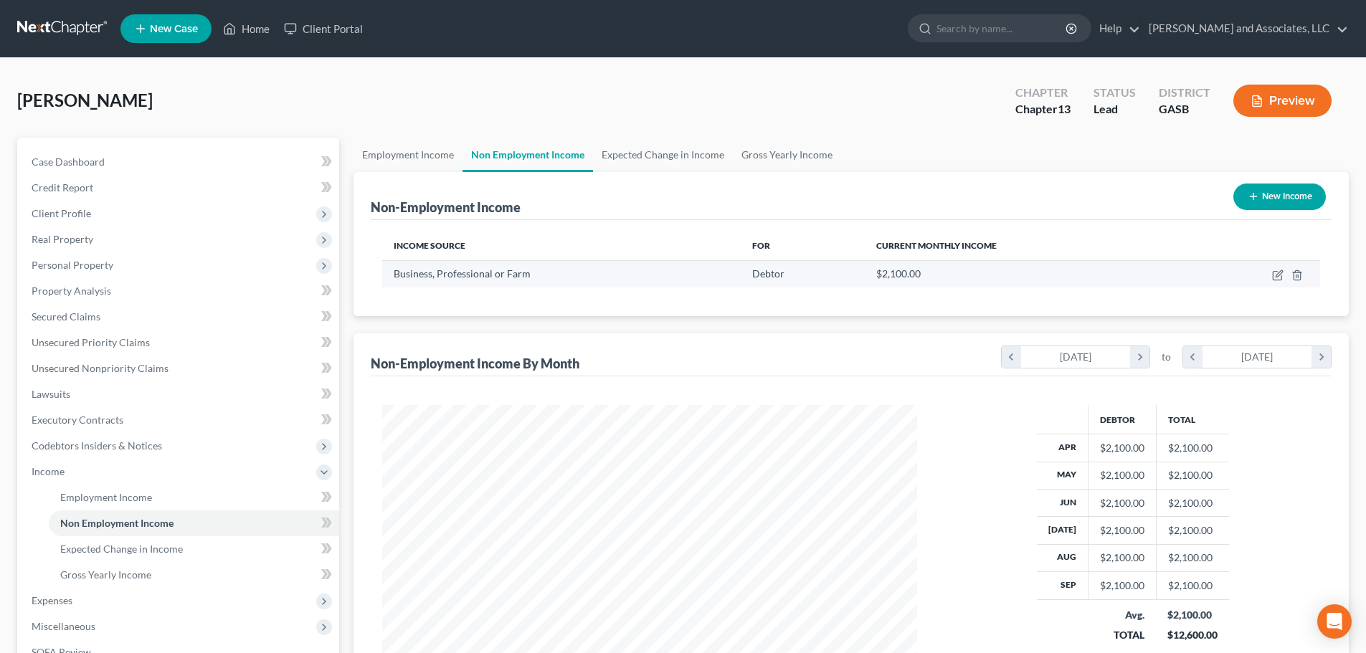
click at [1267, 274] on td at bounding box center [1252, 273] width 133 height 27
click at [1276, 272] on icon "button" at bounding box center [1276, 276] width 9 height 9
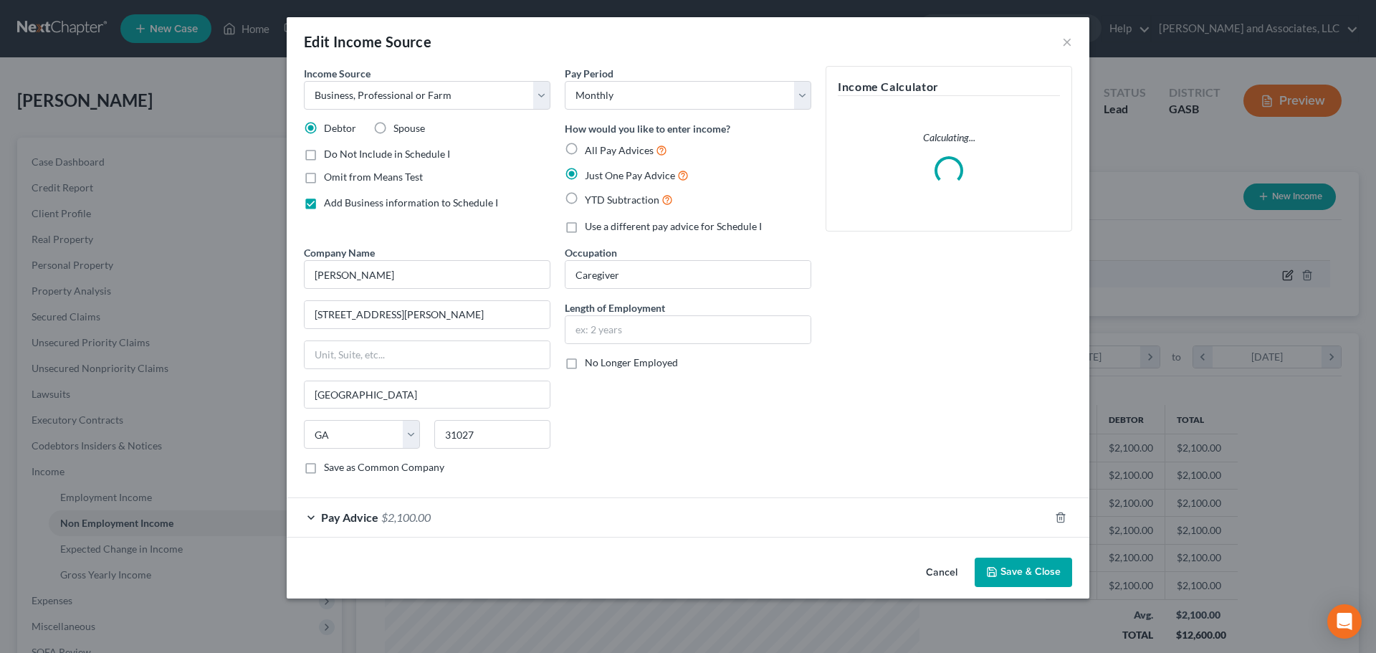
scroll to position [270, 568]
click at [541, 517] on div "Pay Advice $2,100.00" at bounding box center [668, 517] width 763 height 38
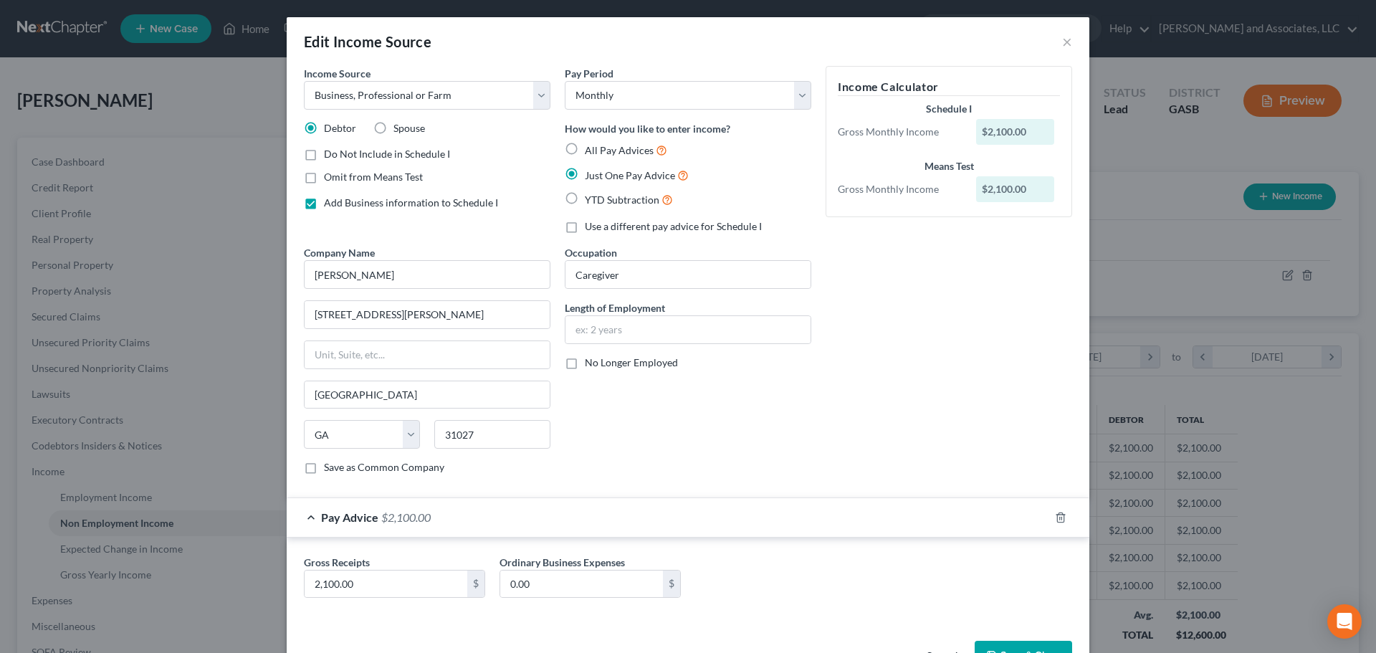
click at [324, 153] on label "Do Not Include in Schedule I" at bounding box center [387, 154] width 126 height 14
click at [330, 153] on input "Do Not Include in Schedule I" at bounding box center [334, 151] width 9 height 9
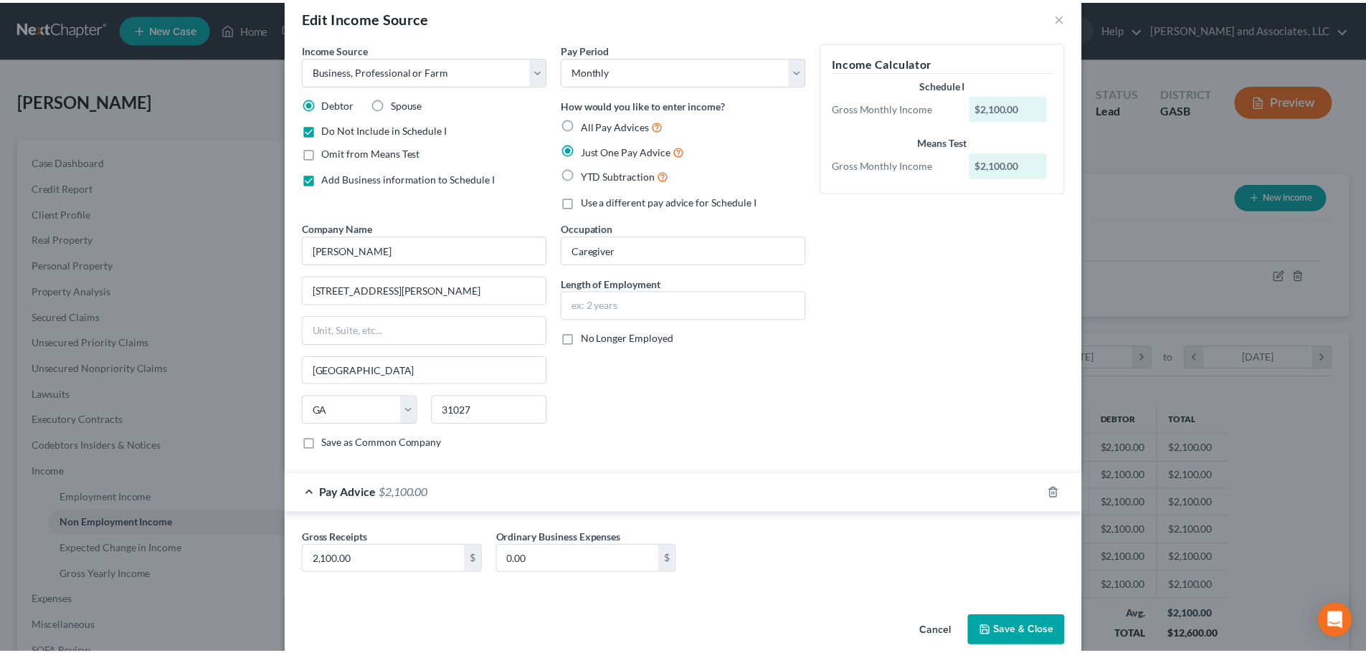
scroll to position [47, 0]
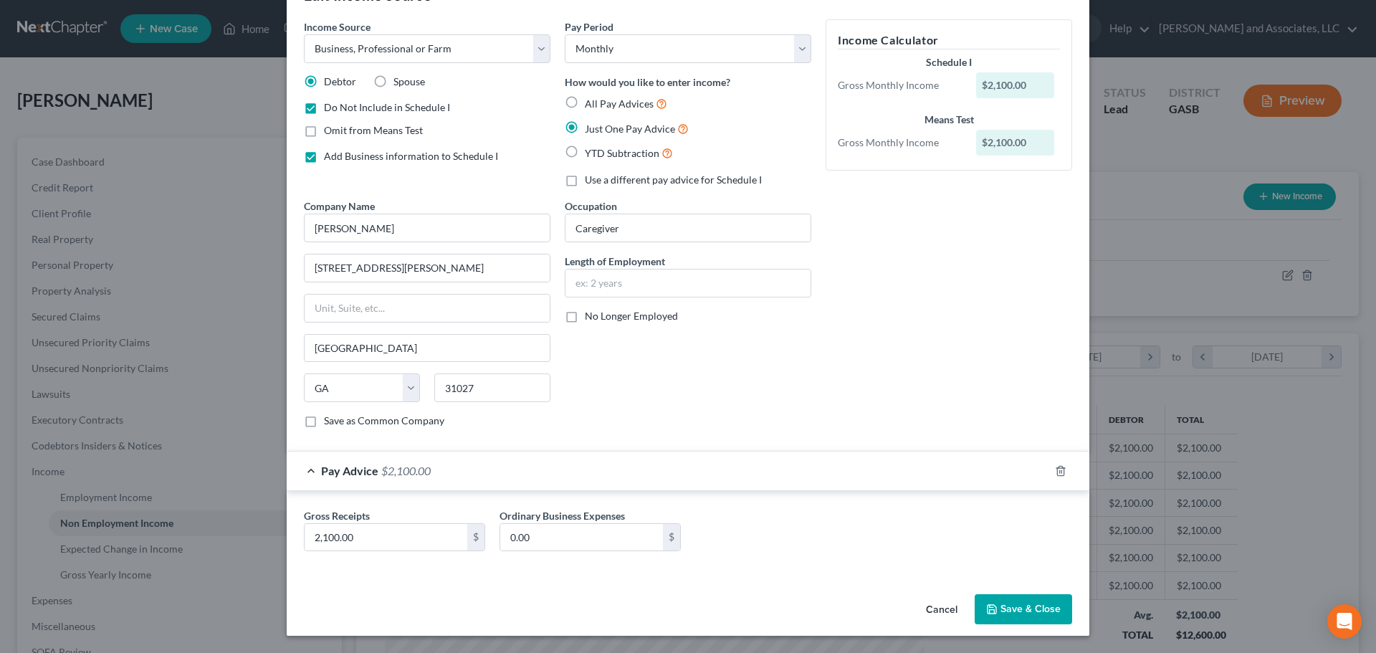
click at [1024, 609] on button "Save & Close" at bounding box center [1023, 609] width 97 height 30
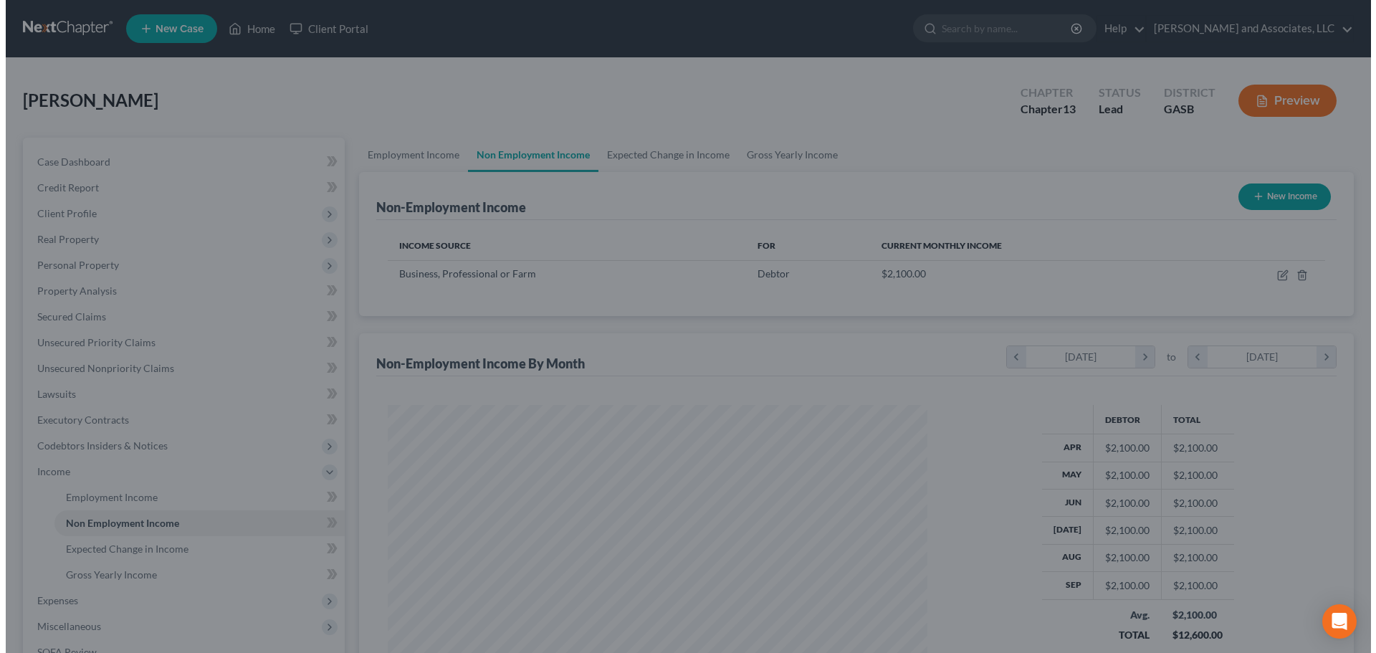
scroll to position [716617, 716321]
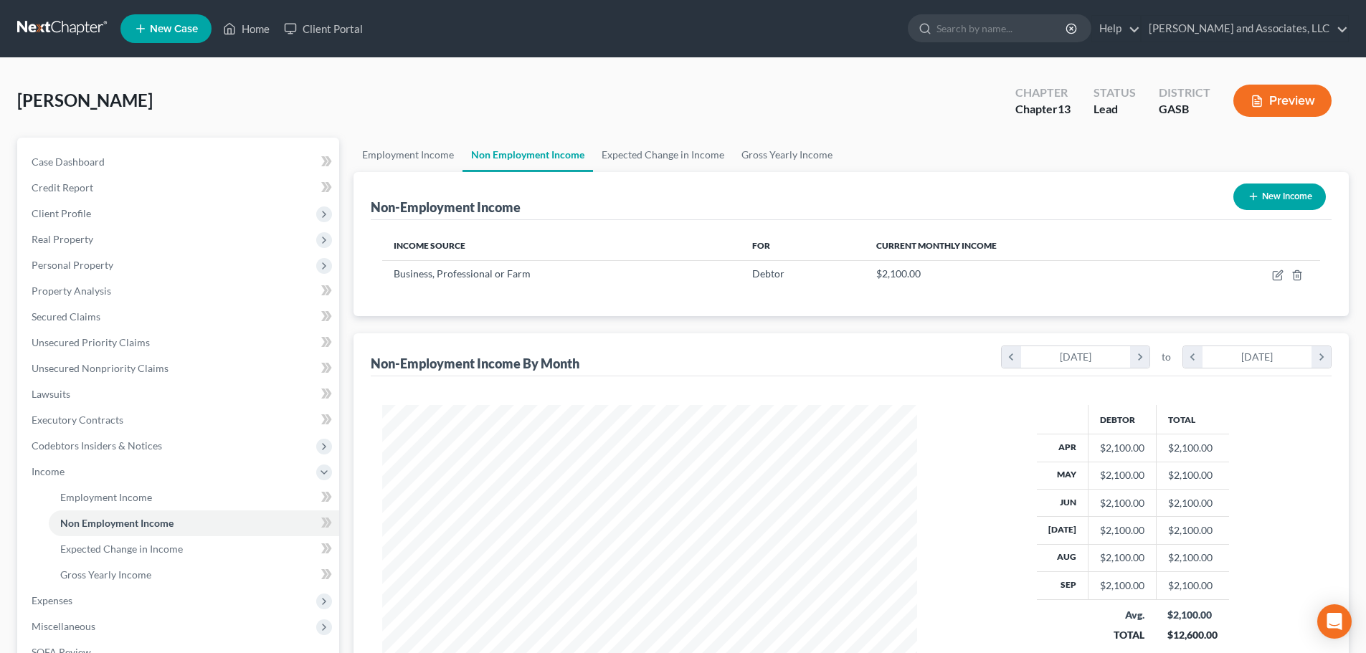
click at [1280, 105] on button "Preview" at bounding box center [1282, 101] width 98 height 32
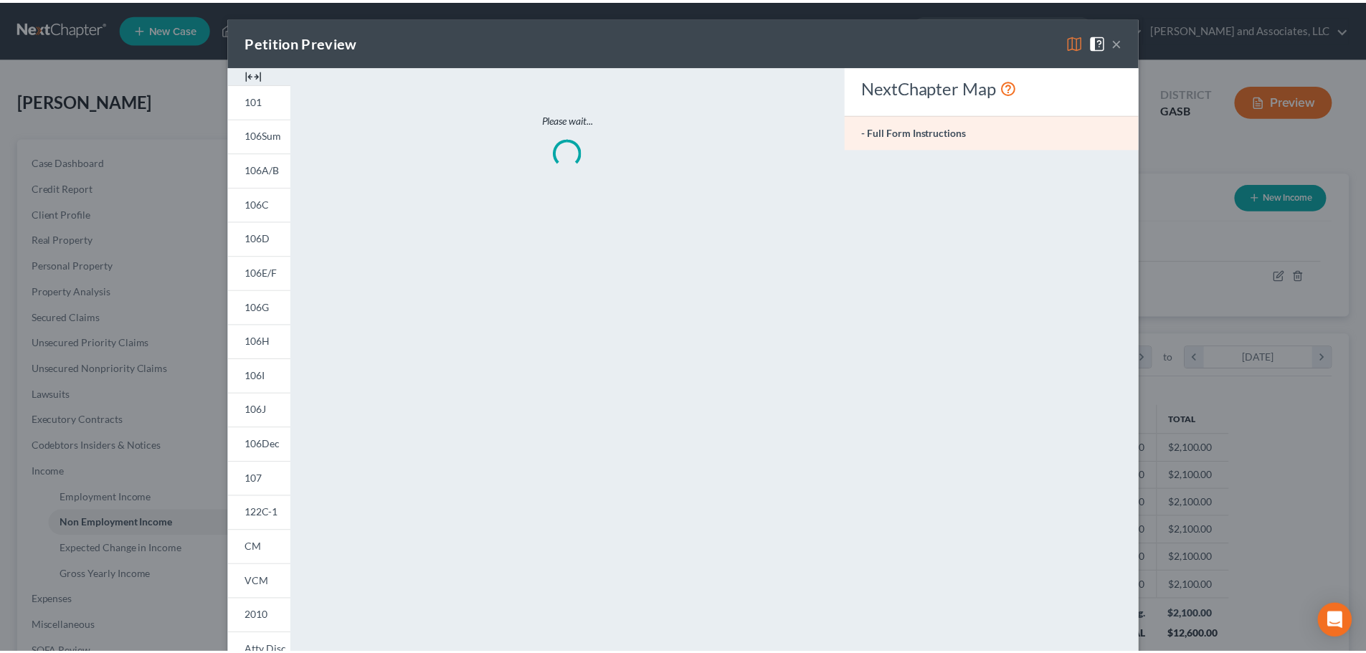
scroll to position [270, 568]
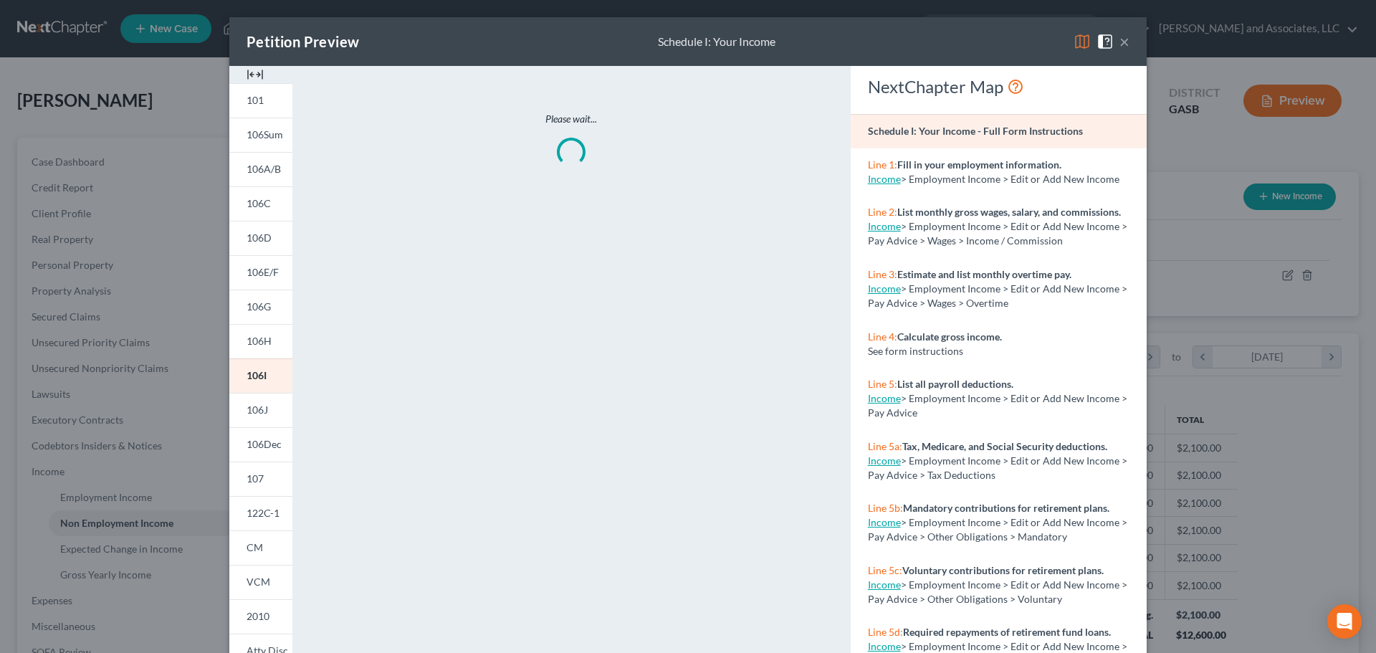
click at [1075, 41] on img at bounding box center [1082, 41] width 17 height 17
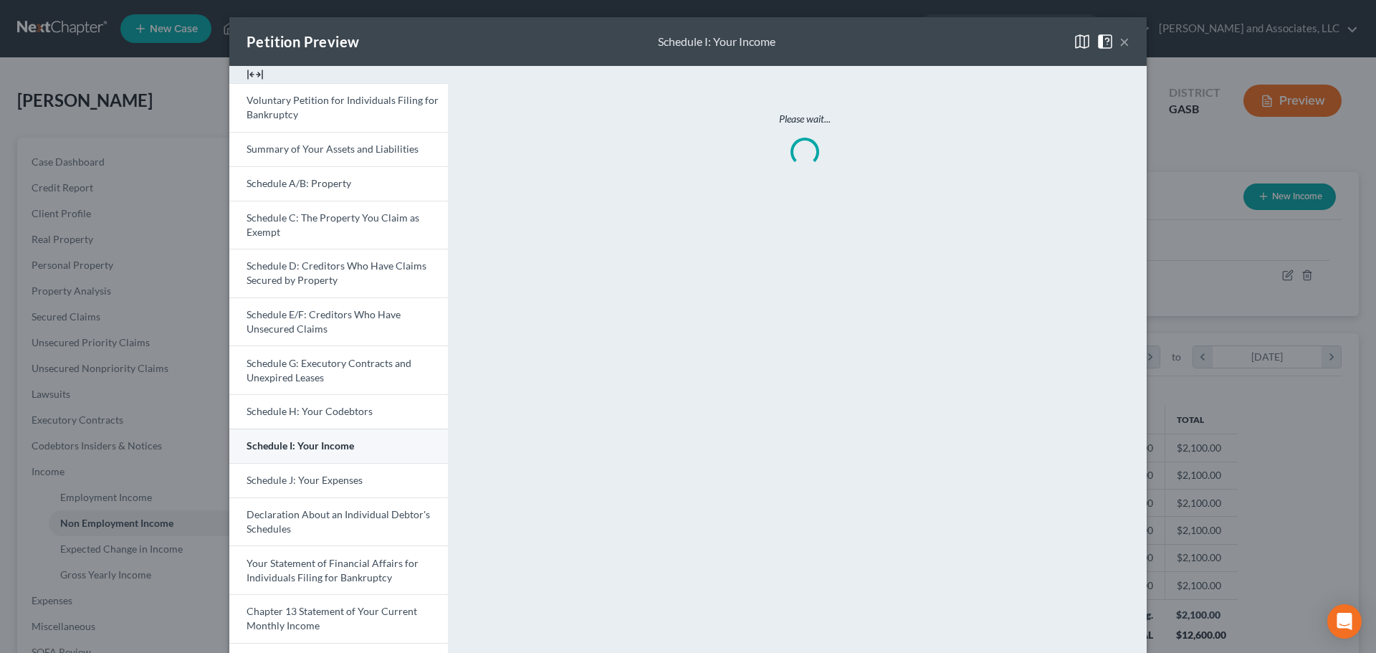
click at [330, 449] on span "Schedule I: Your Income" at bounding box center [301, 445] width 108 height 12
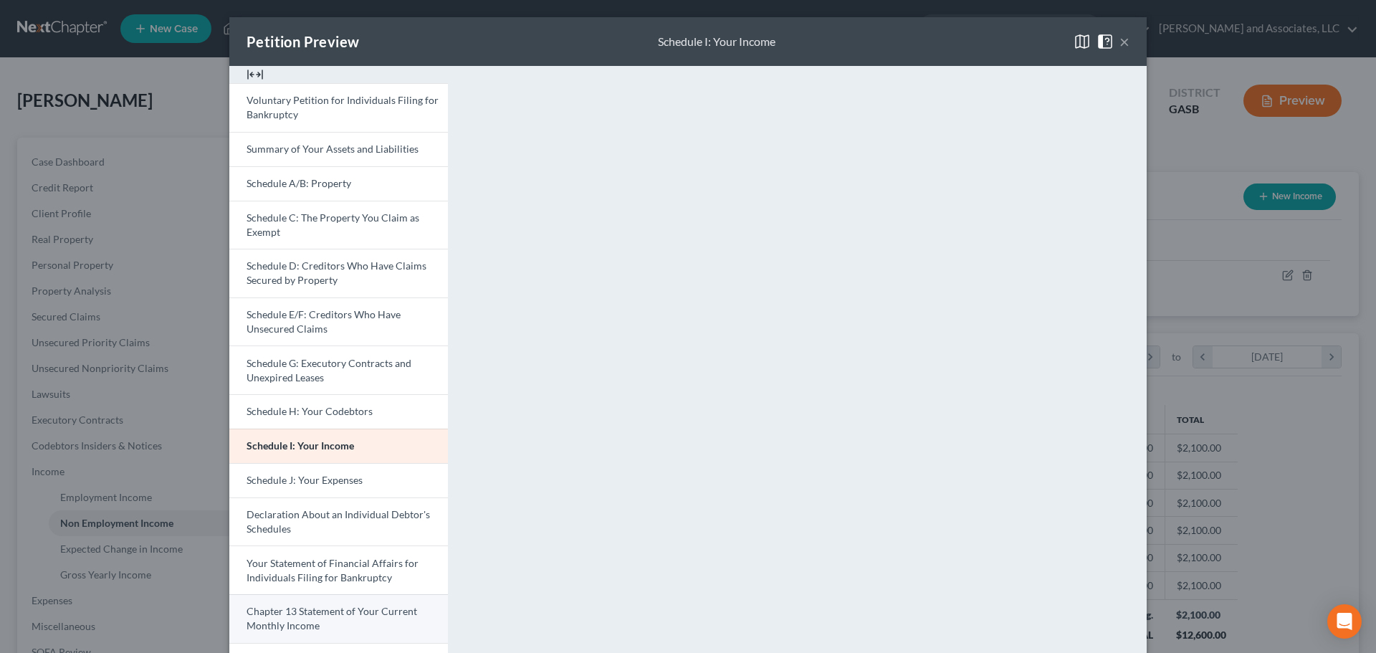
drag, startPoint x: 348, startPoint y: 619, endPoint x: 396, endPoint y: 614, distance: 49.0
click at [348, 619] on link "Chapter 13 Statement of Your Current Monthly Income" at bounding box center [338, 618] width 219 height 49
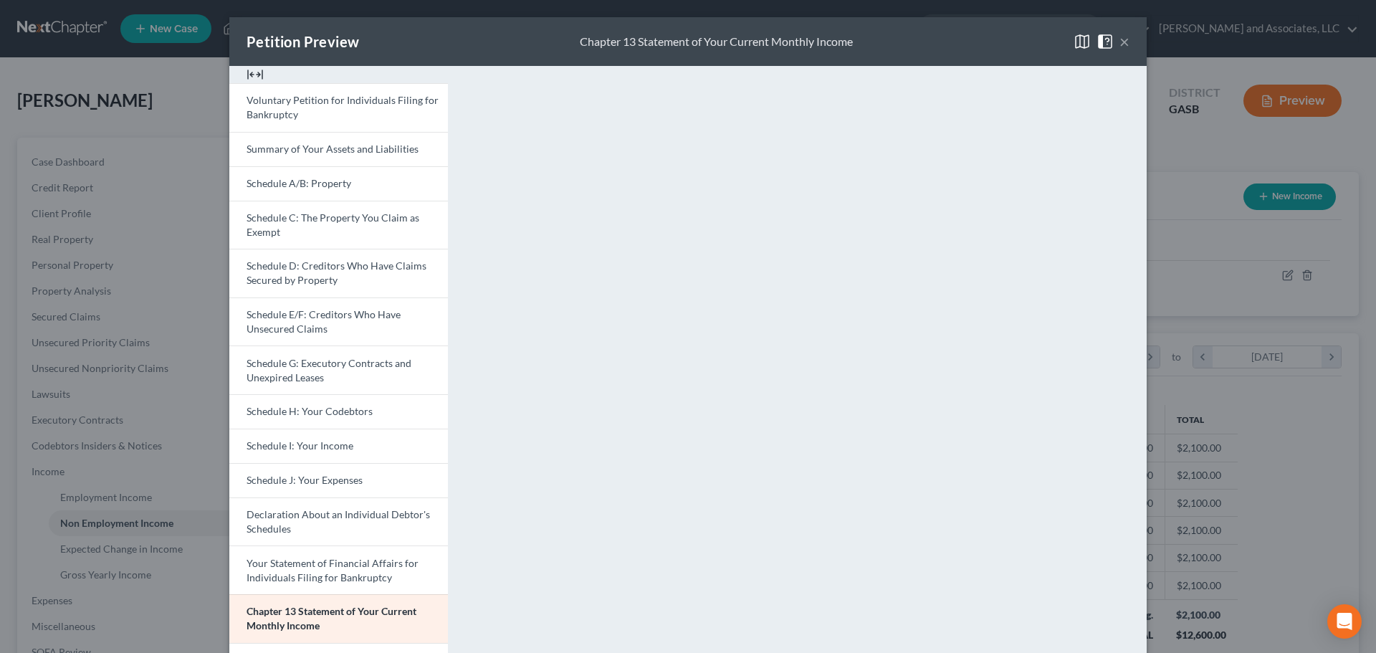
click at [1120, 37] on button "×" at bounding box center [1125, 41] width 10 height 17
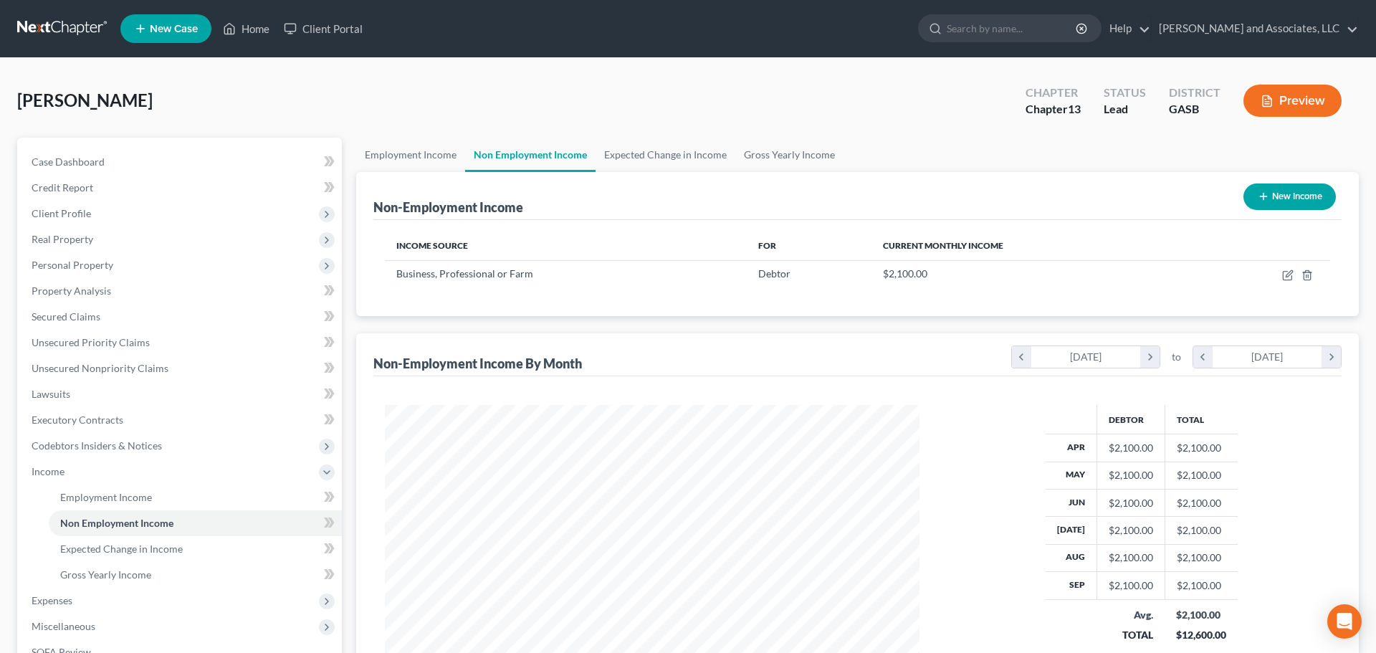
scroll to position [716617, 716321]
click at [1279, 277] on icon "button" at bounding box center [1277, 275] width 11 height 11
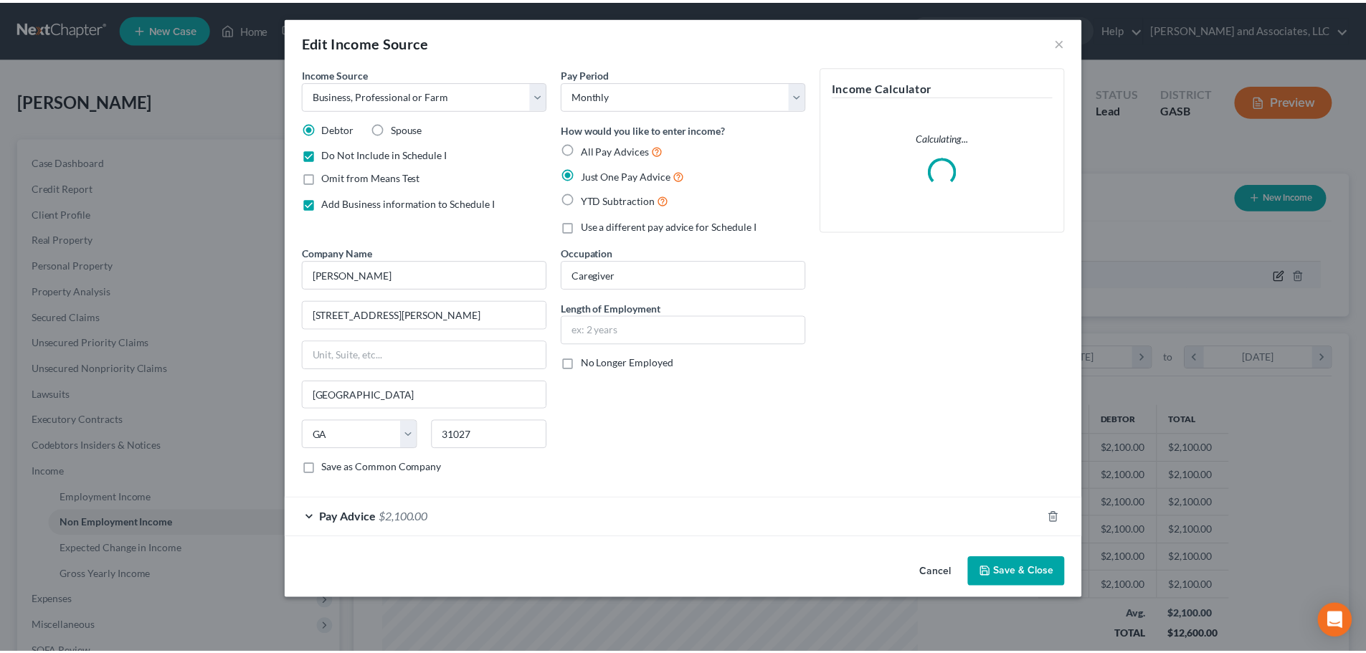
scroll to position [270, 568]
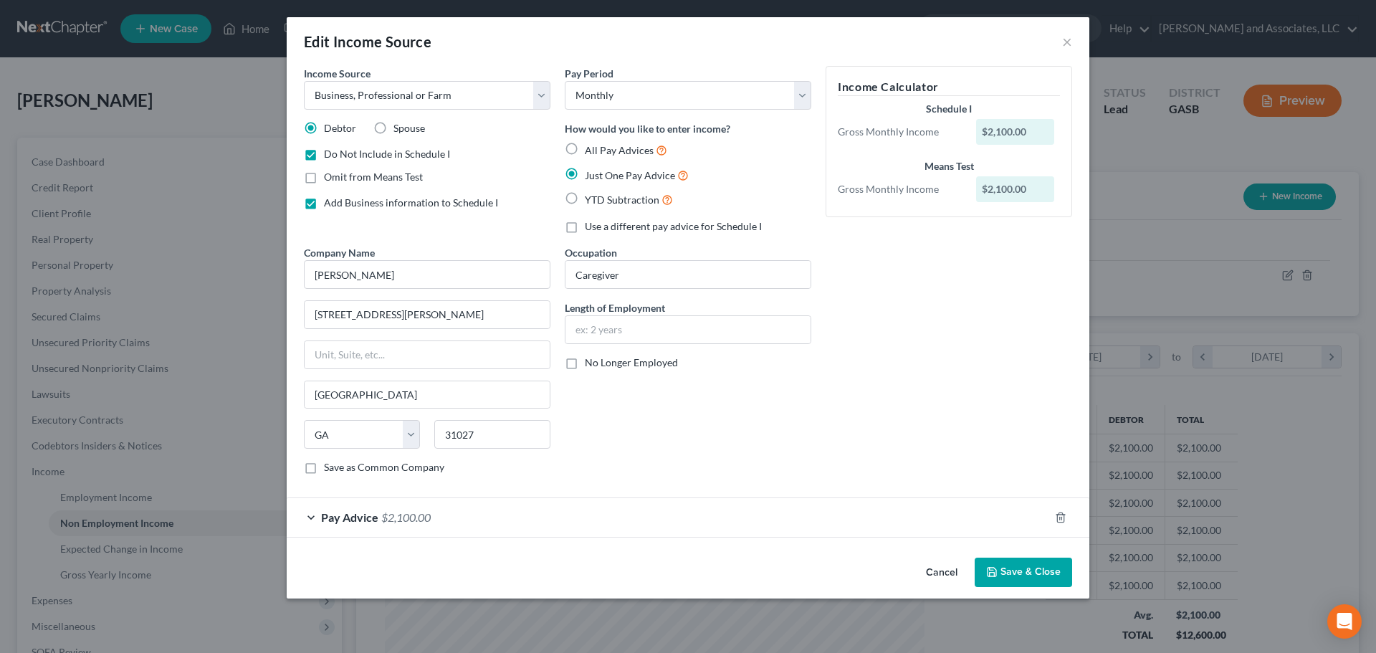
click at [1019, 572] on button "Save & Close" at bounding box center [1023, 573] width 97 height 30
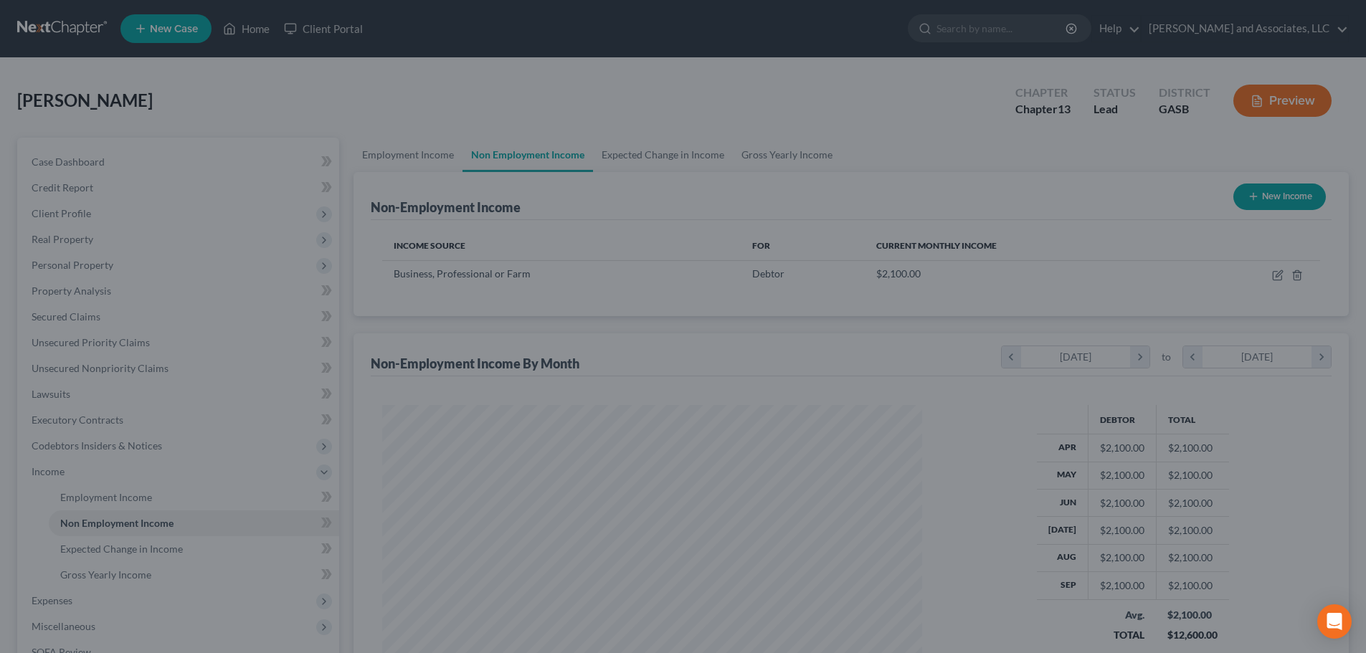
scroll to position [716617, 716321]
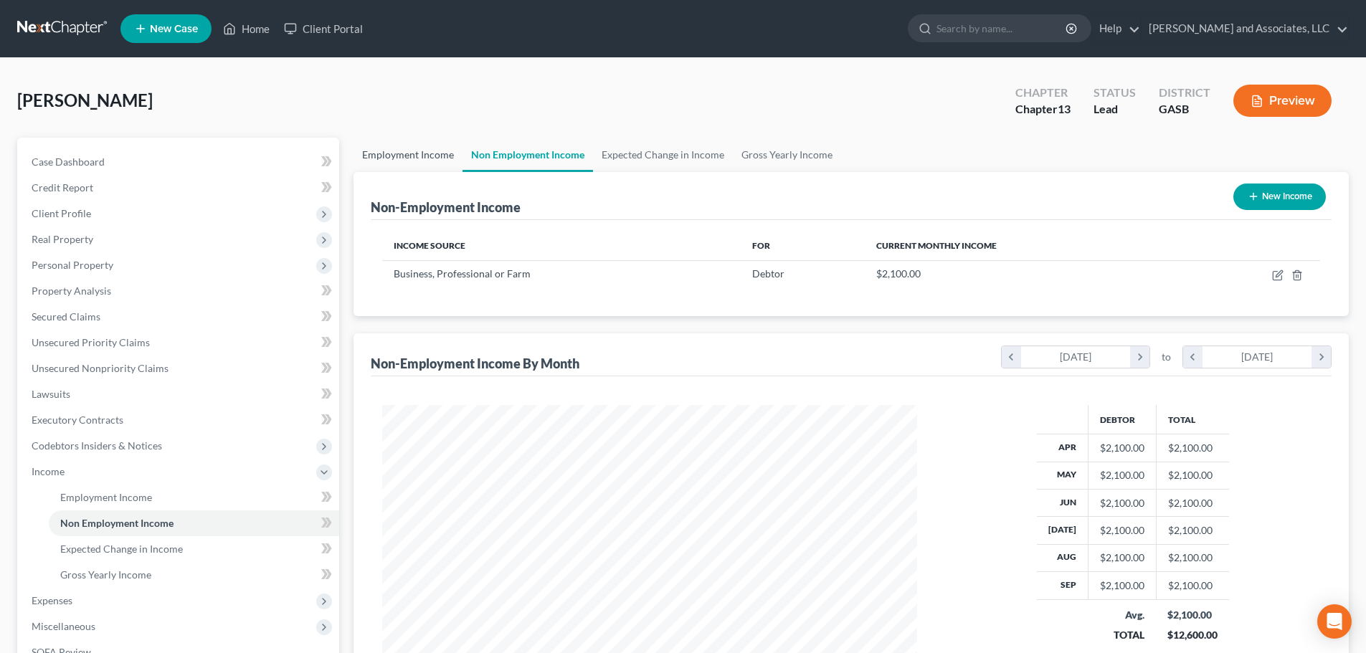
click at [399, 157] on link "Employment Income" at bounding box center [407, 155] width 109 height 34
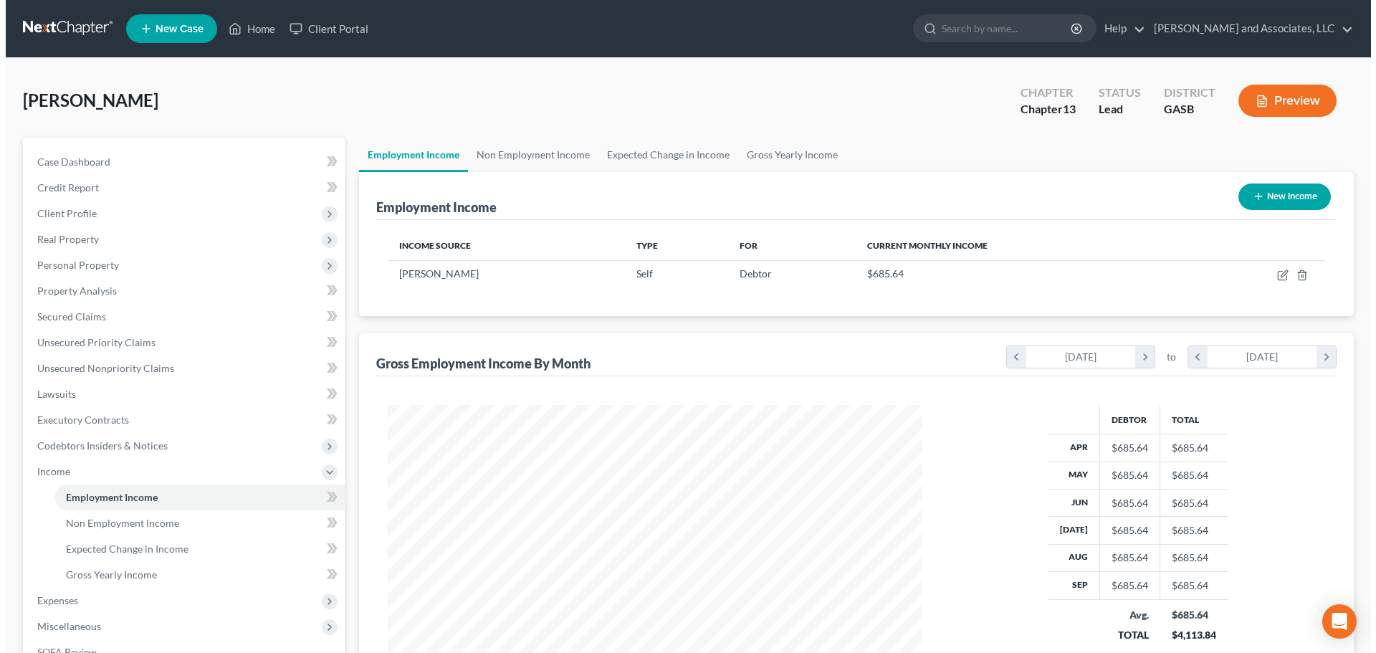
scroll to position [267, 563]
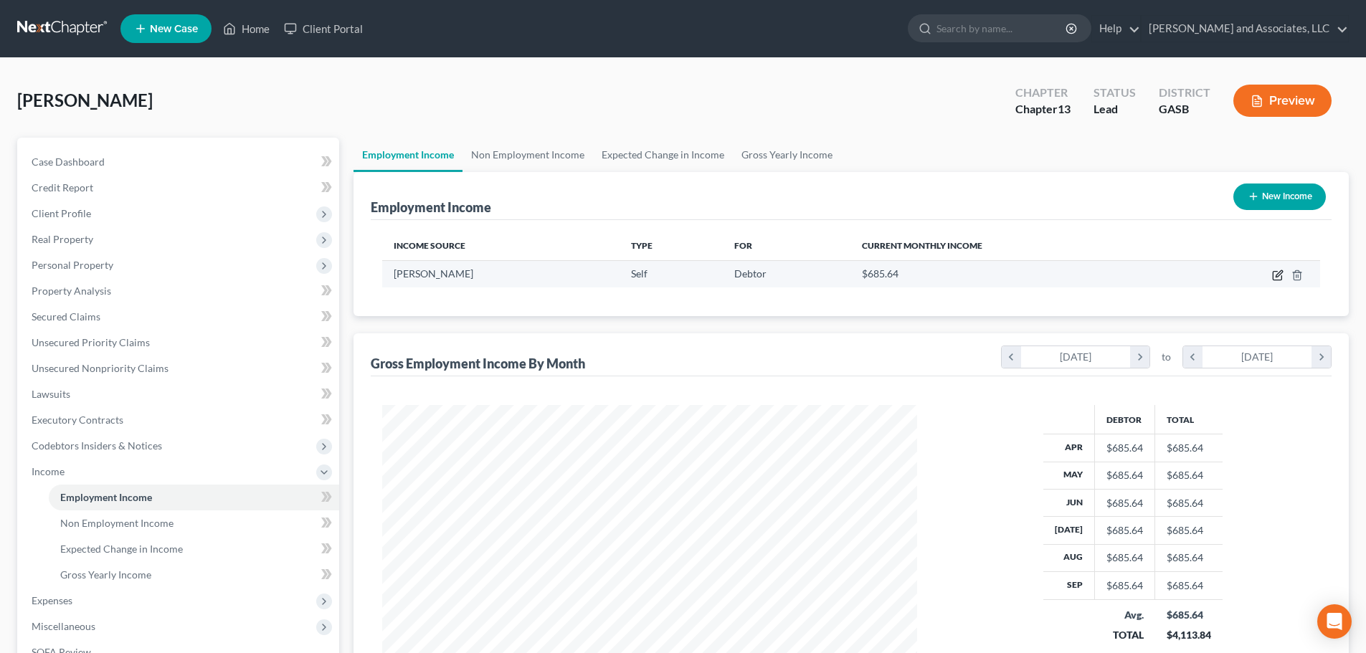
click at [1276, 276] on icon "button" at bounding box center [1278, 273] width 6 height 6
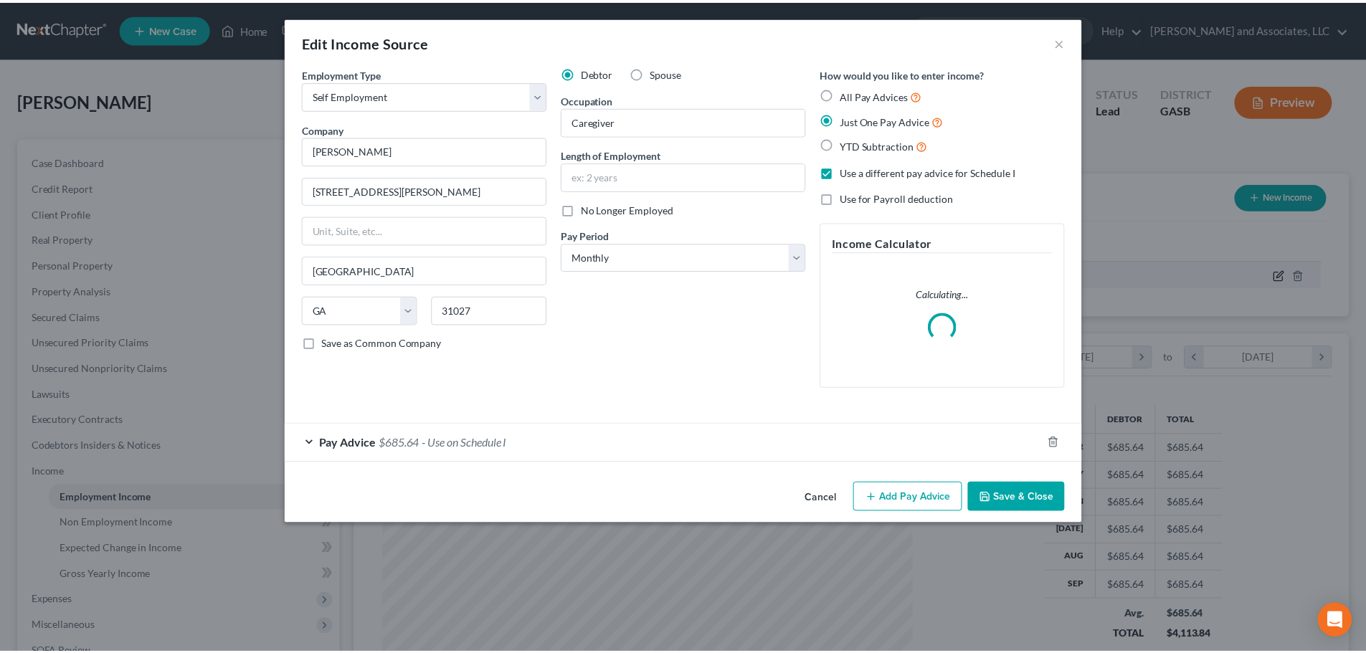
scroll to position [270, 568]
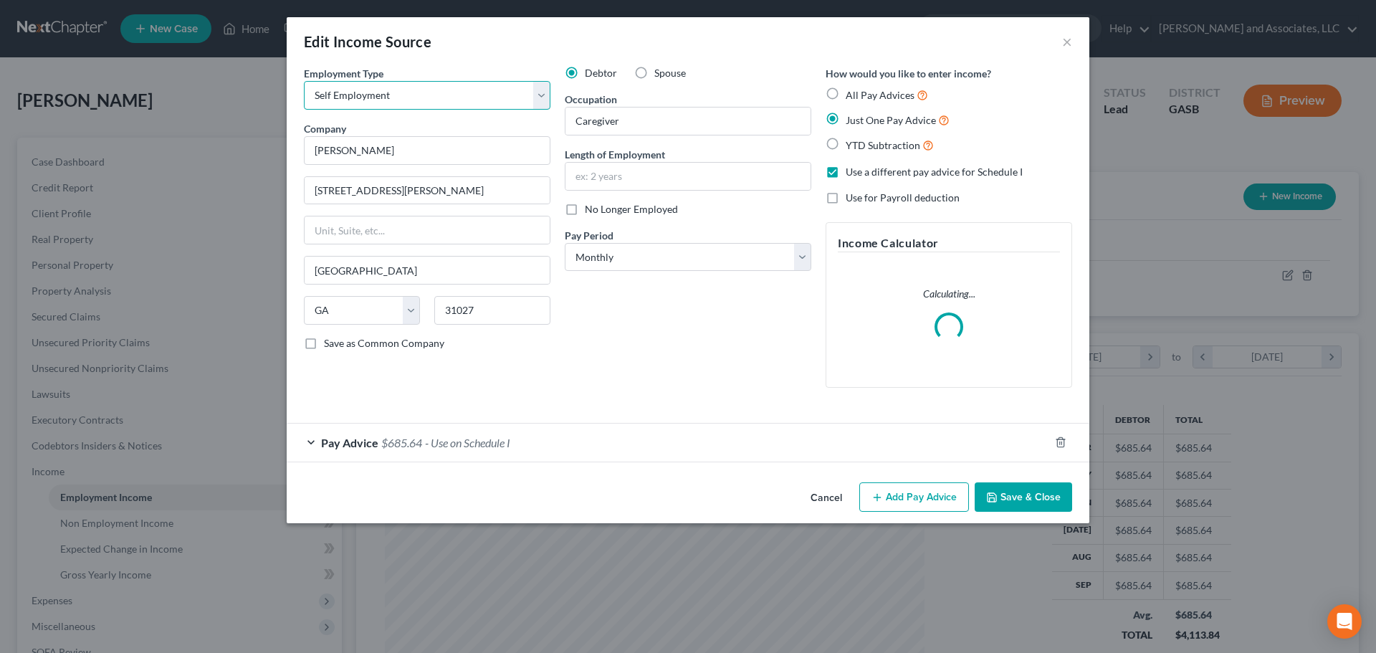
click at [373, 92] on select "Select Full or [DEMOGRAPHIC_DATA] Employment Self Employment" at bounding box center [427, 95] width 247 height 29
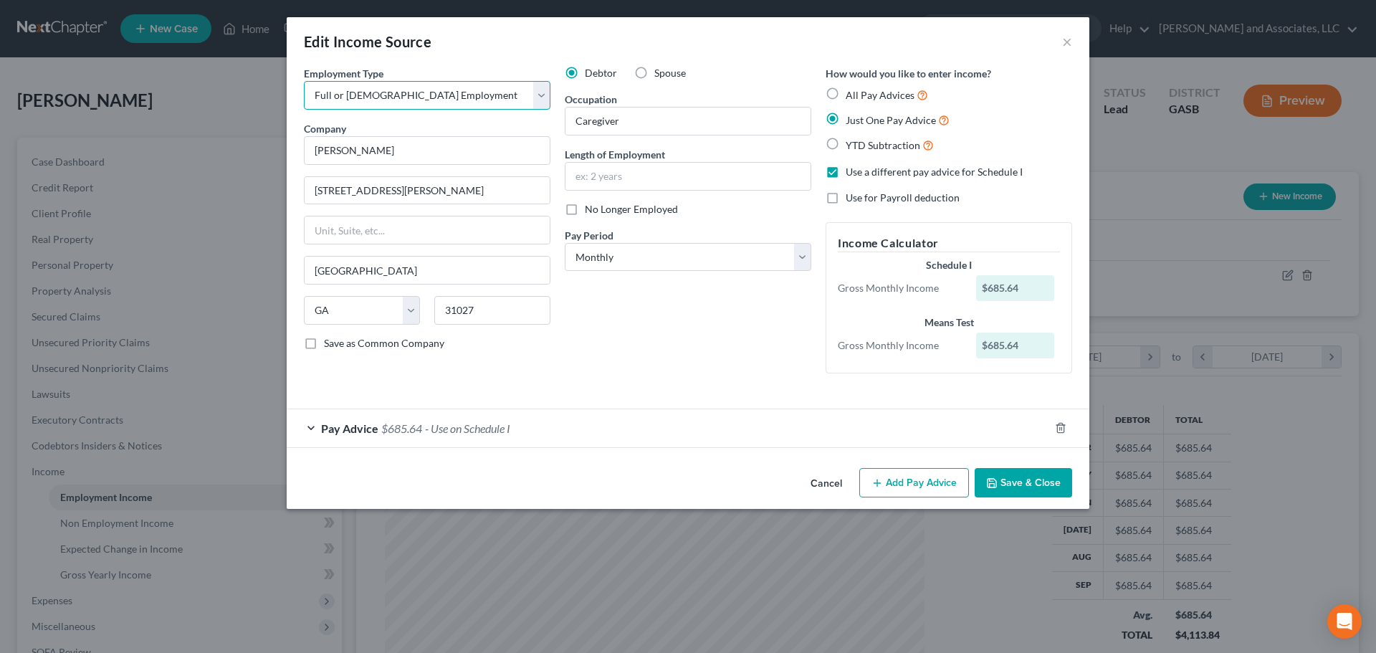
click at [304, 81] on select "Select Full or [DEMOGRAPHIC_DATA] Employment Self Employment" at bounding box center [427, 95] width 247 height 29
click at [1019, 480] on button "Save & Close" at bounding box center [1023, 483] width 97 height 30
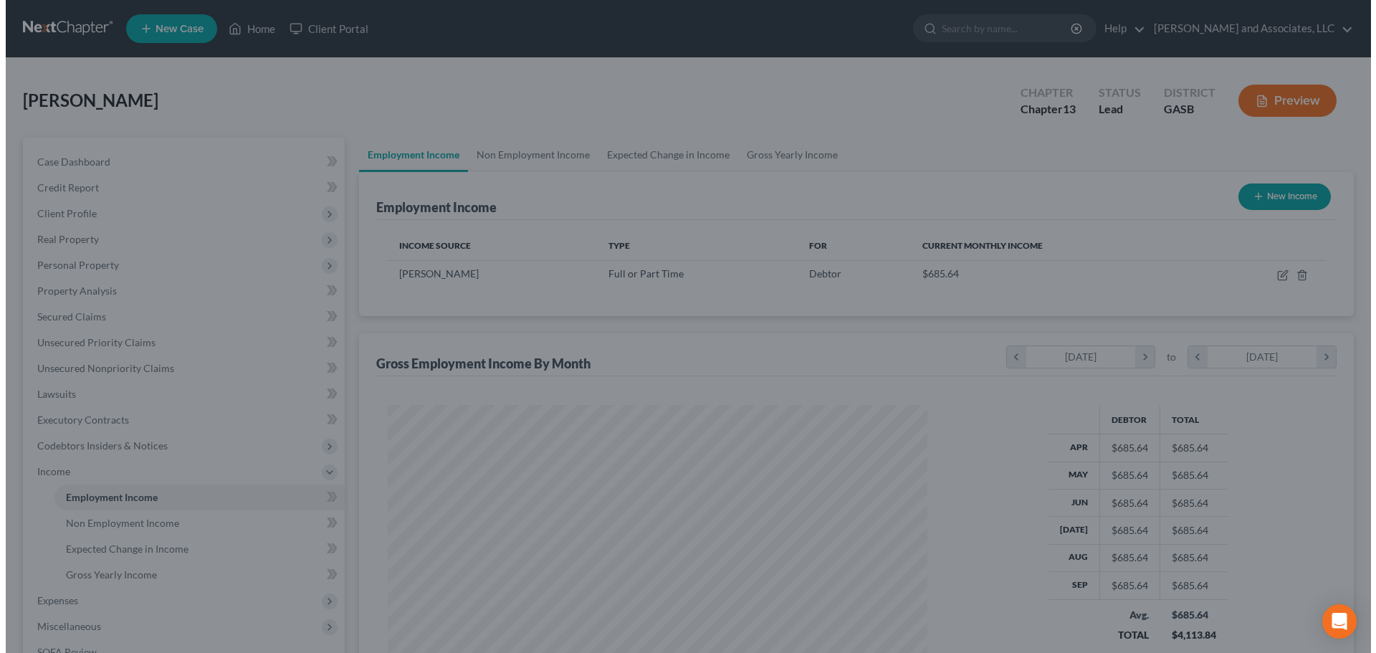
scroll to position [716617, 716321]
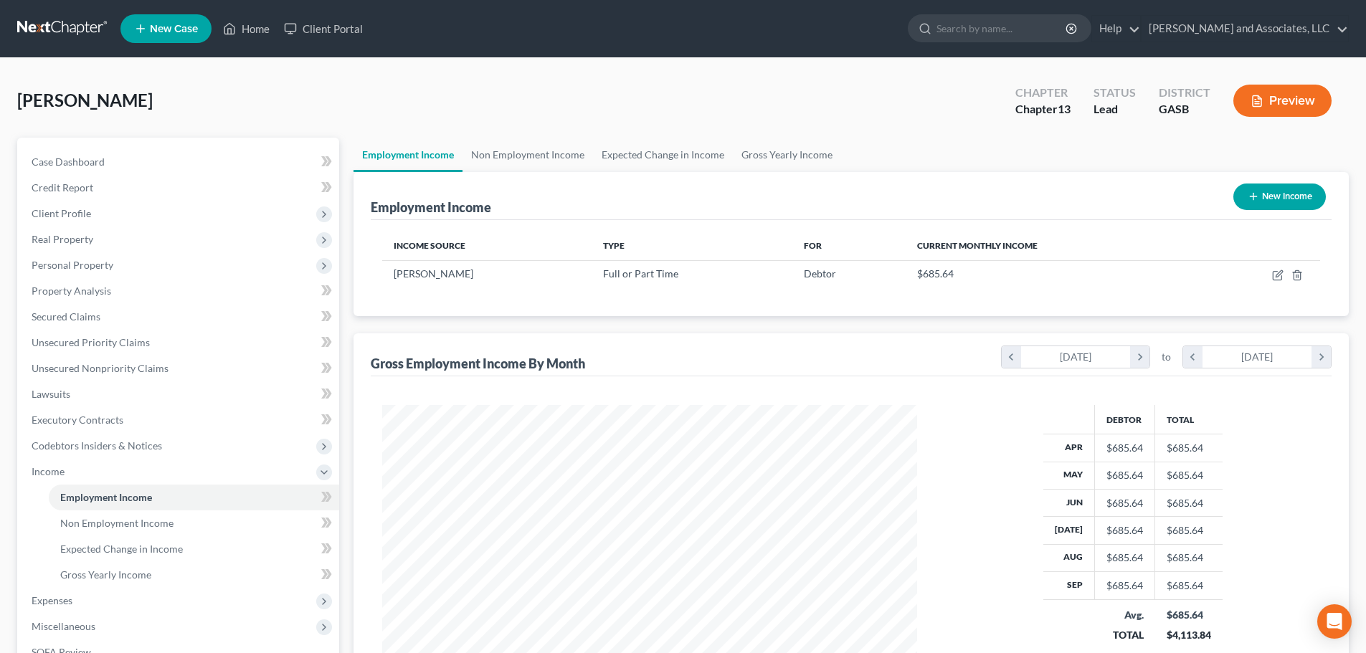
click at [1267, 198] on button "New Income" at bounding box center [1279, 197] width 92 height 27
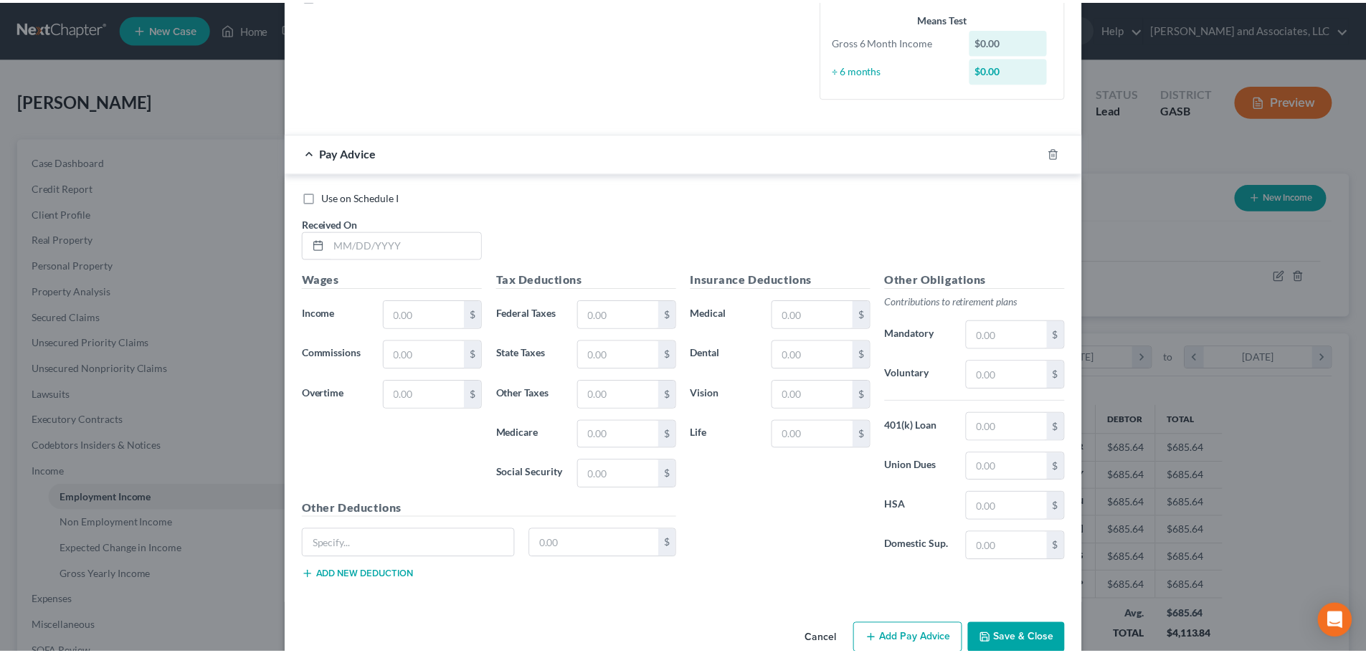
scroll to position [378, 0]
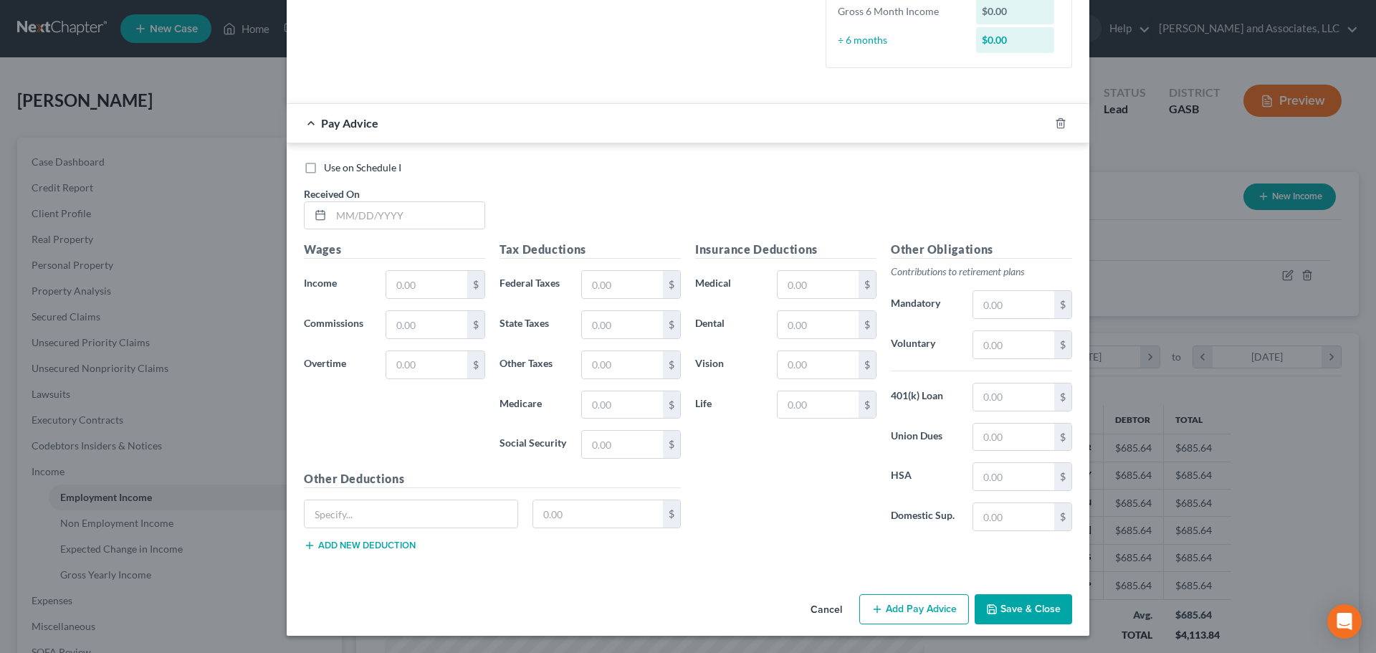
click at [824, 612] on button "Cancel" at bounding box center [826, 610] width 54 height 29
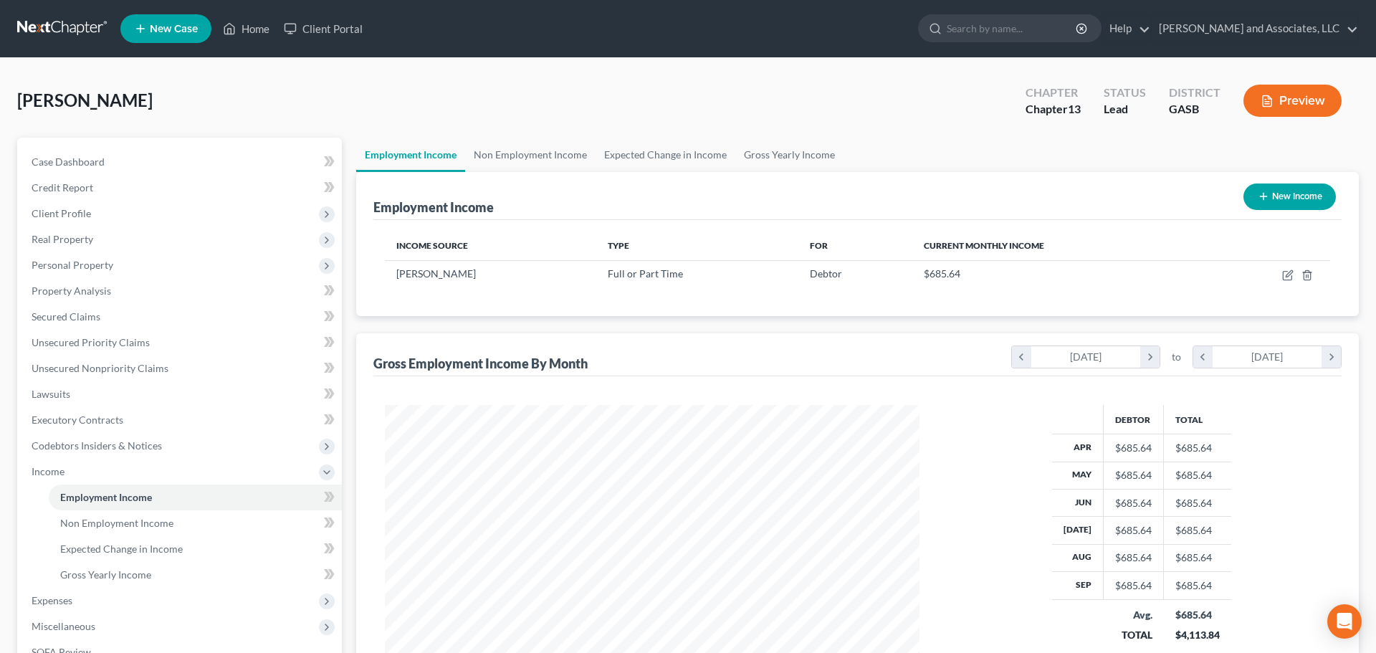
scroll to position [716617, 716321]
click at [1276, 103] on button "Preview" at bounding box center [1282, 101] width 98 height 32
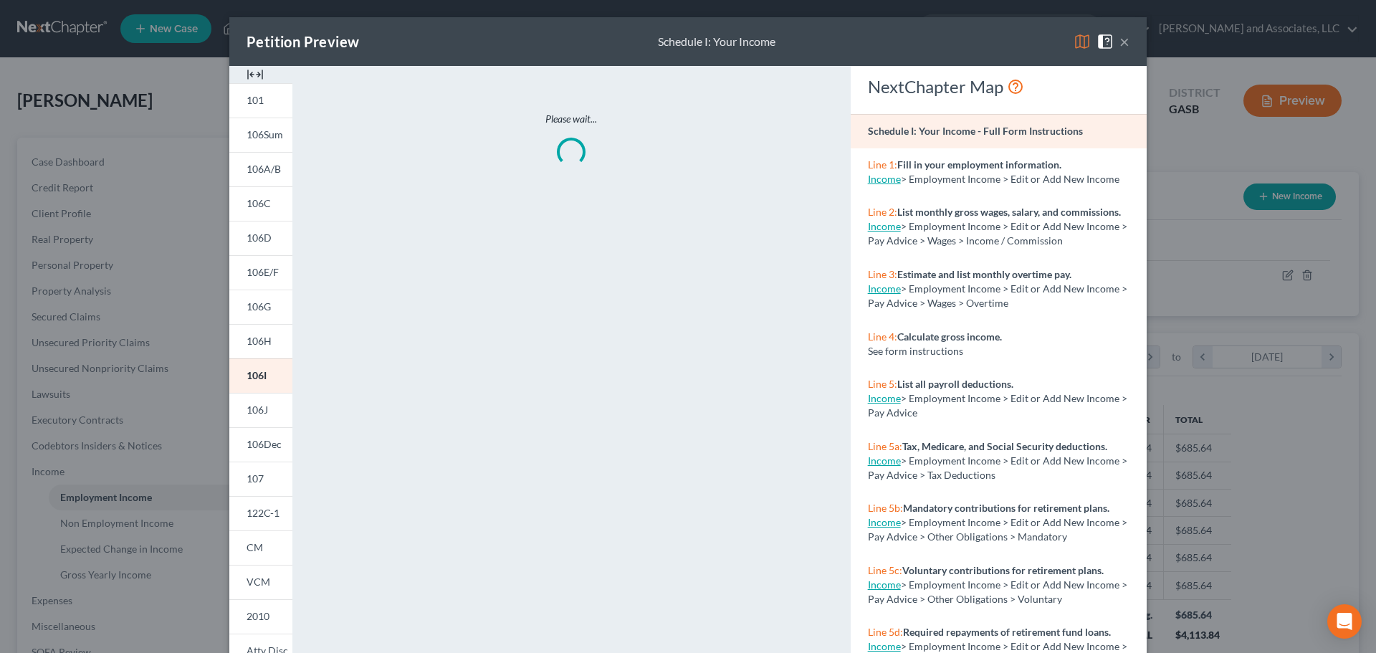
click at [1077, 42] on img at bounding box center [1082, 41] width 17 height 17
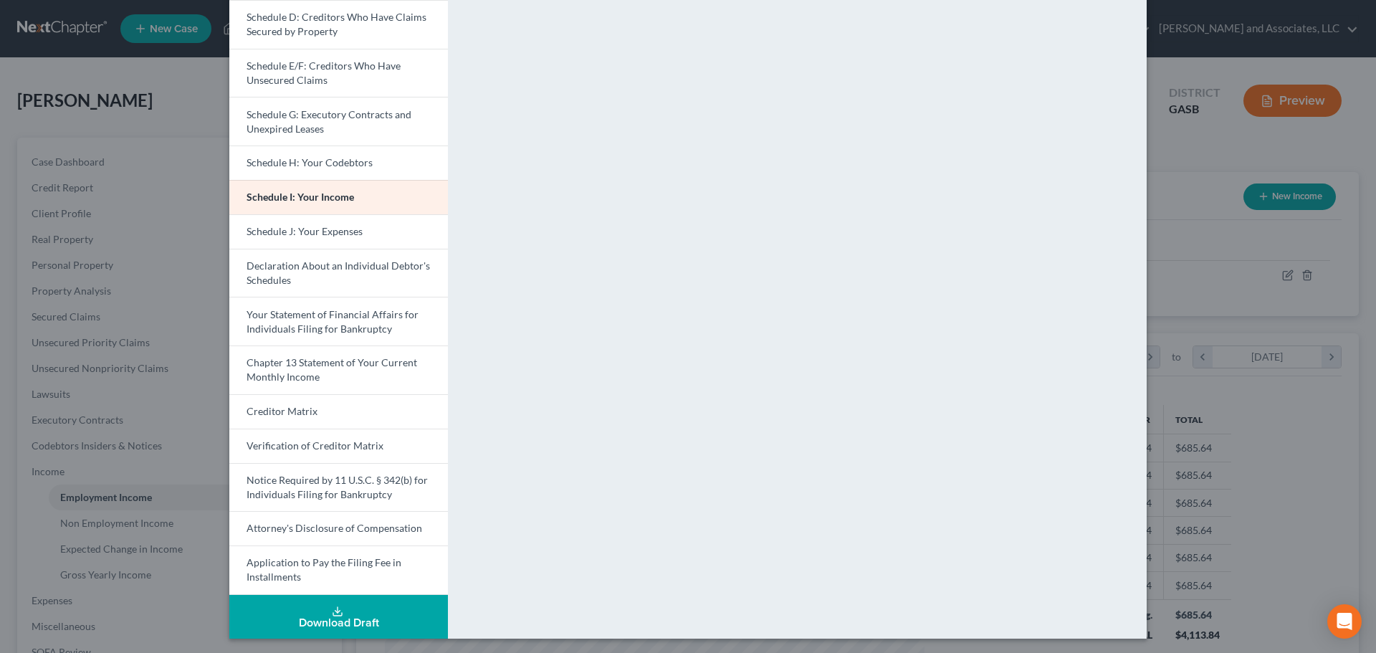
scroll to position [252, 0]
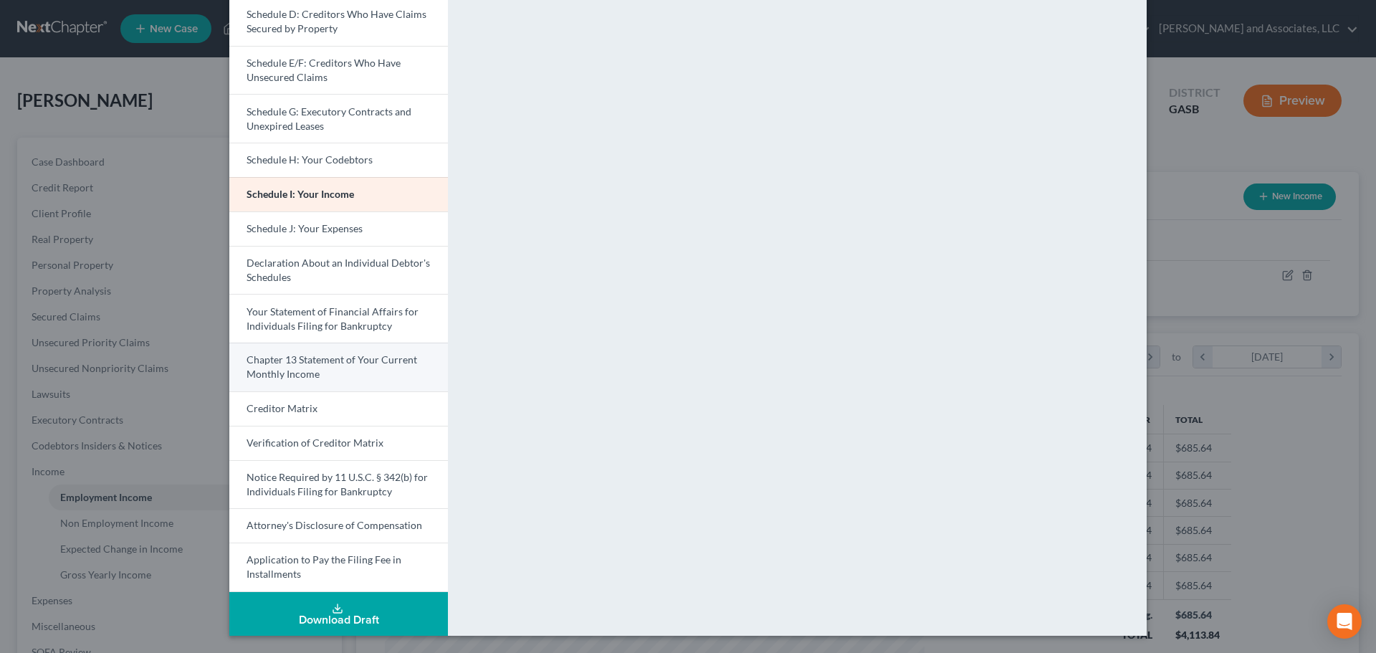
click at [343, 363] on span "Chapter 13 Statement of Your Current Monthly Income" at bounding box center [332, 366] width 171 height 27
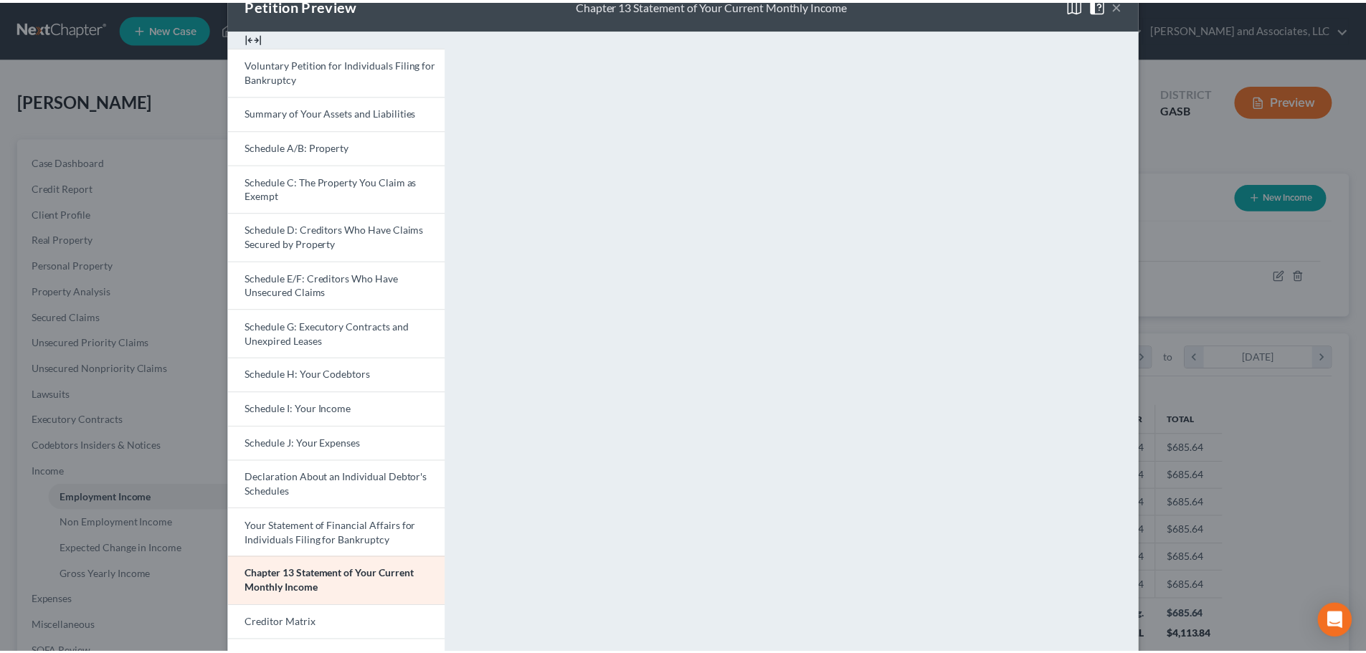
scroll to position [0, 0]
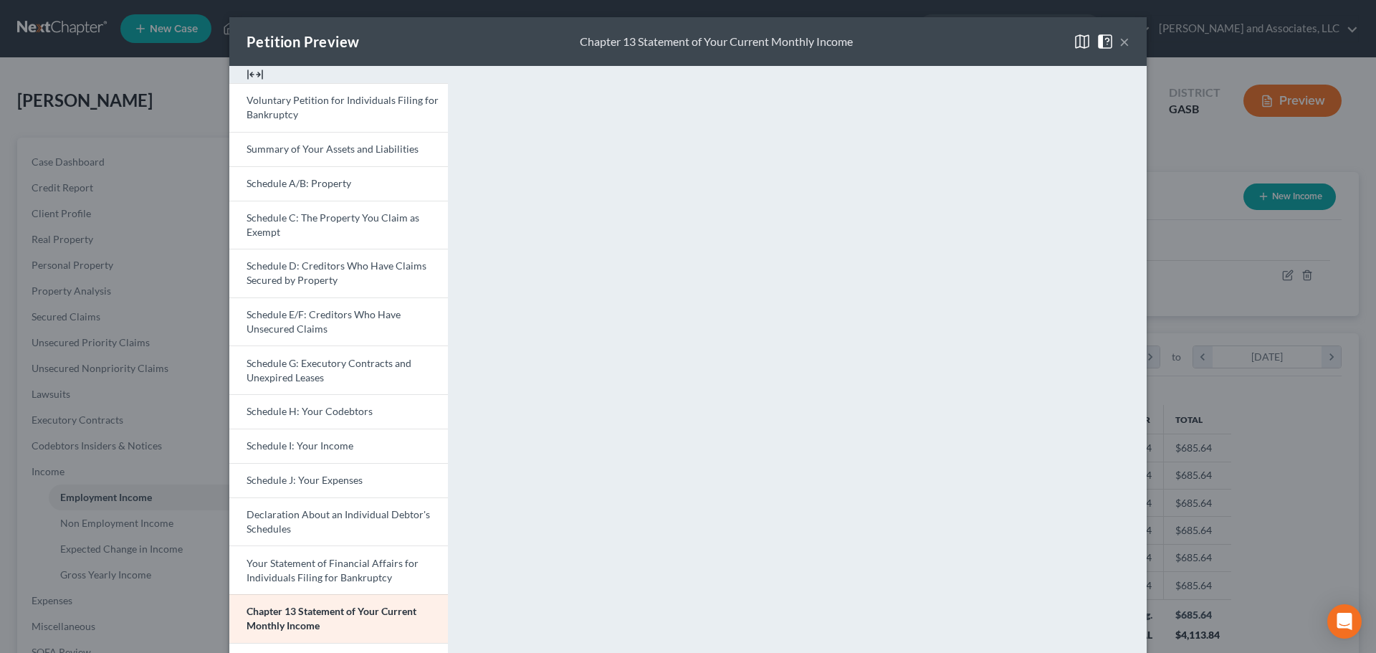
click at [1120, 43] on button "×" at bounding box center [1125, 41] width 10 height 17
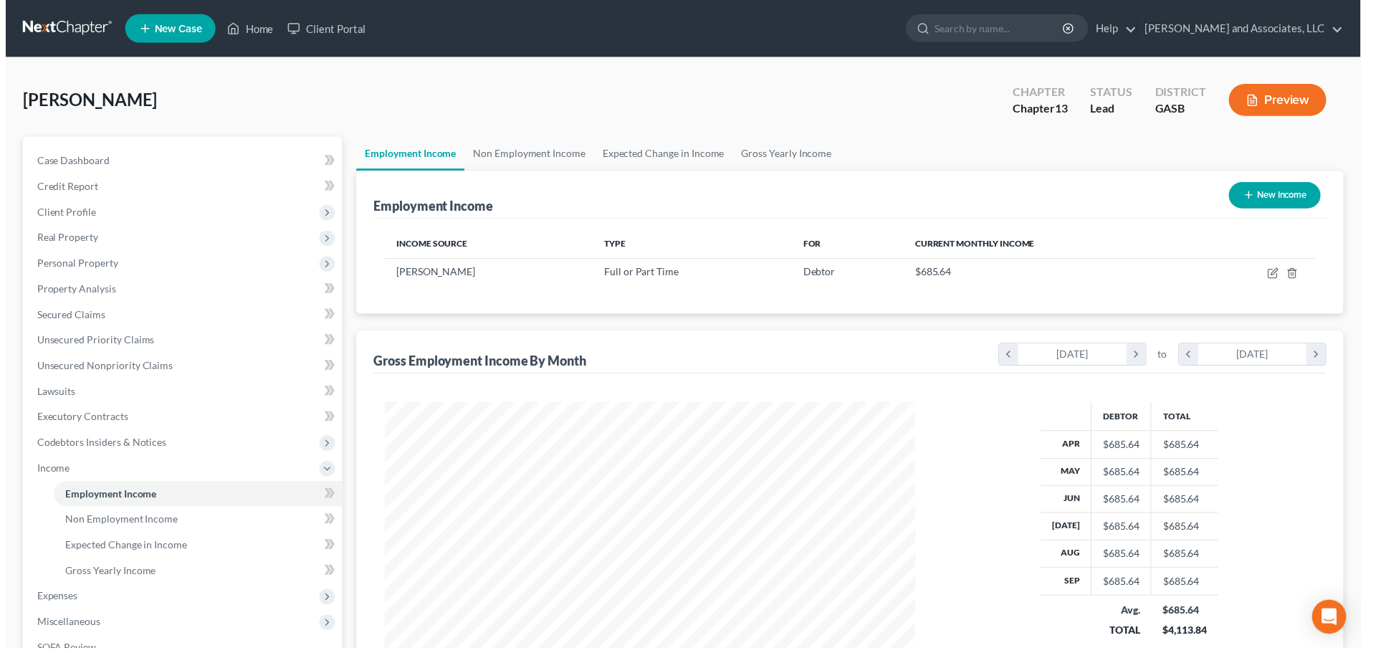
scroll to position [716617, 716321]
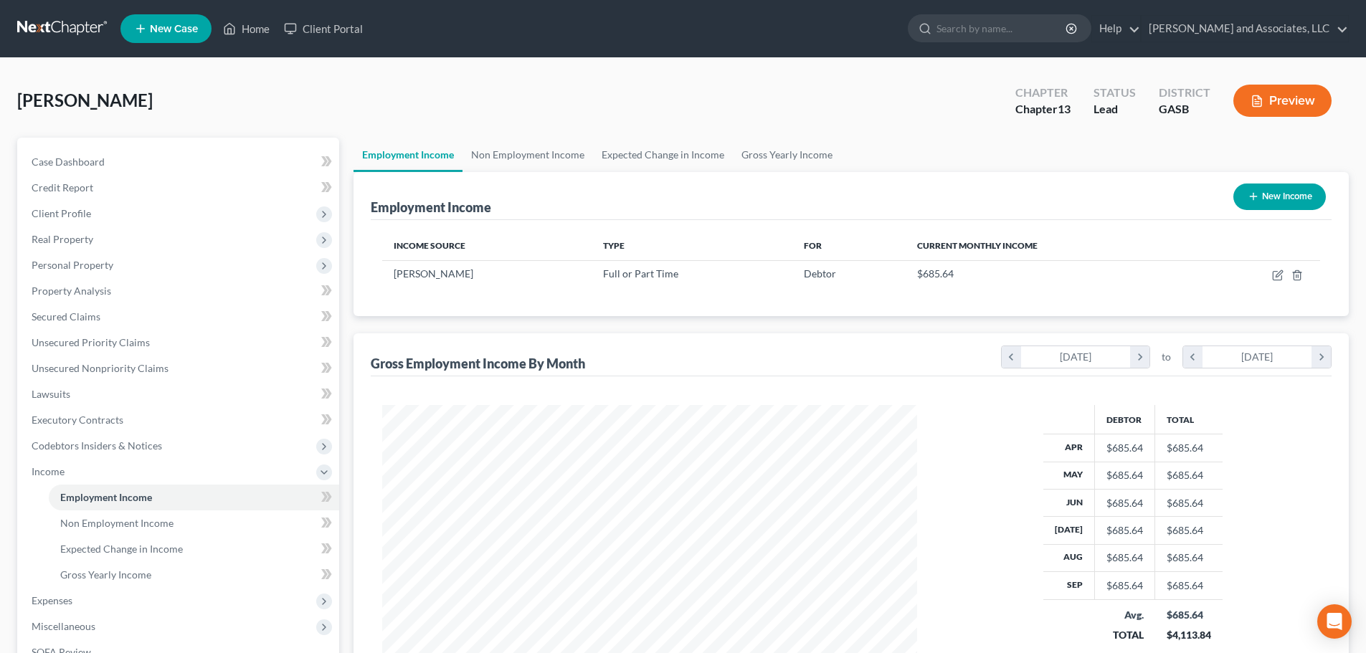
click at [1275, 102] on button "Preview" at bounding box center [1282, 101] width 98 height 32
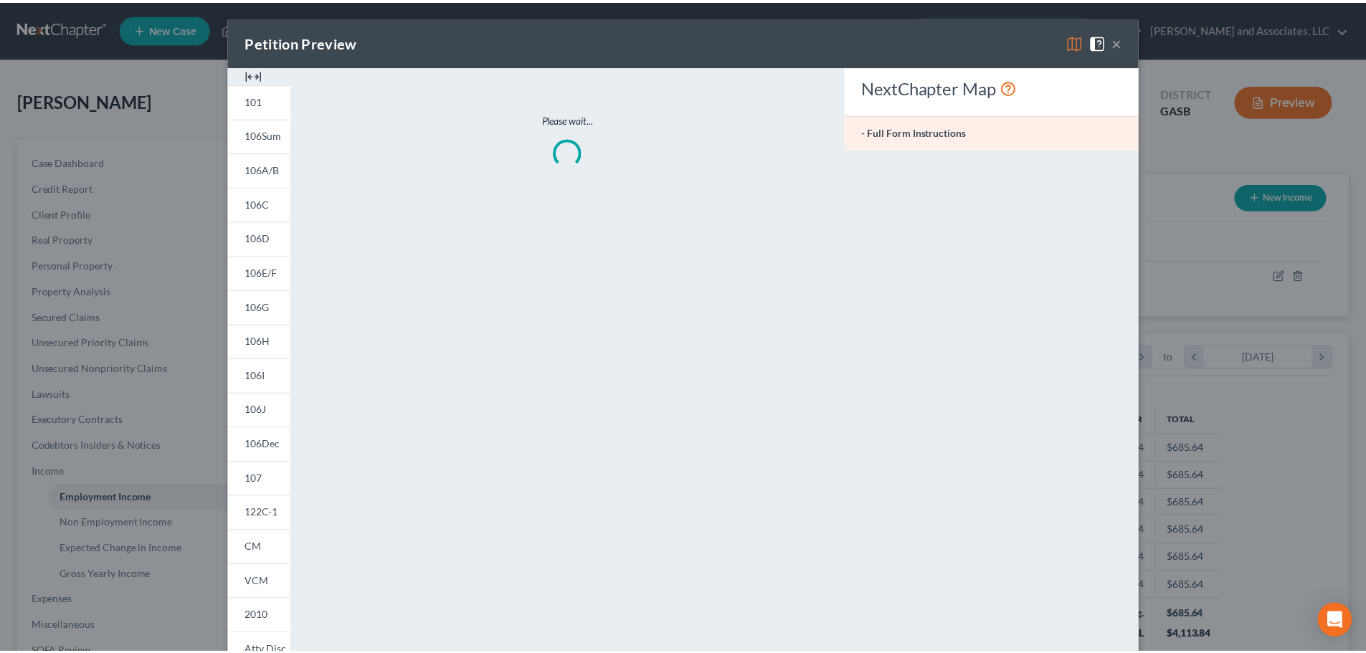
scroll to position [270, 568]
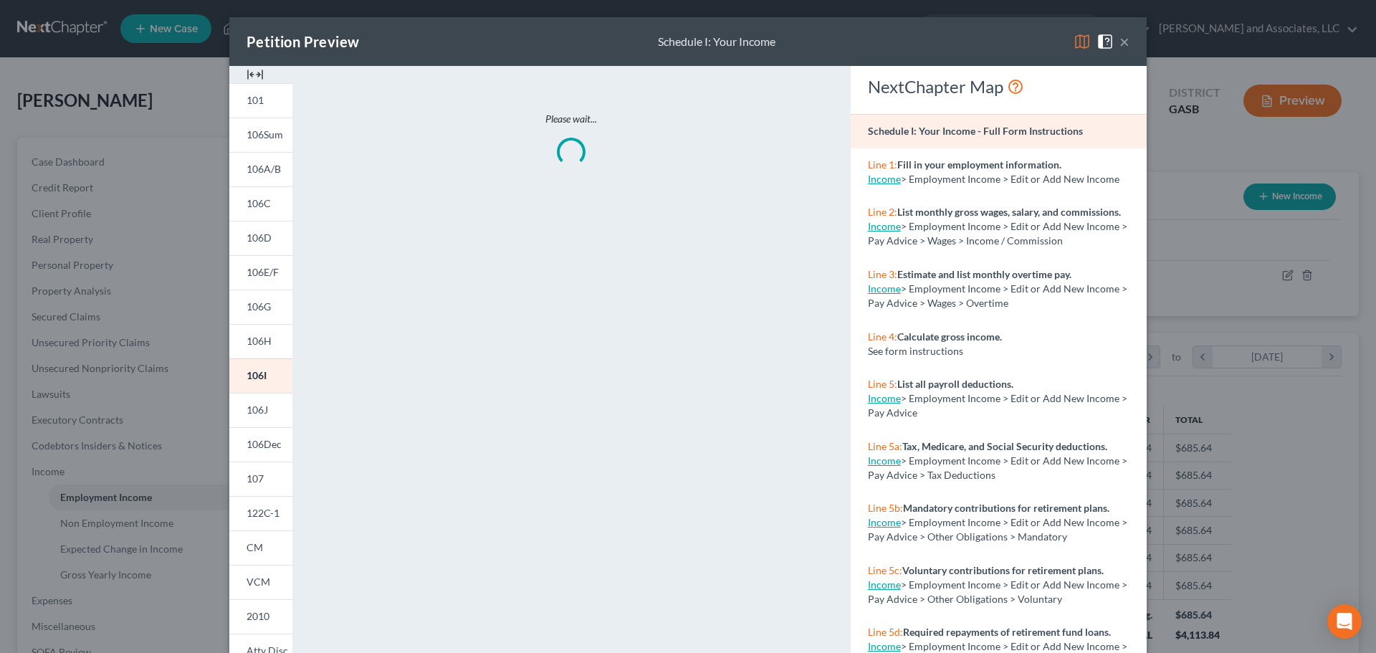
click at [1076, 40] on img at bounding box center [1082, 41] width 17 height 17
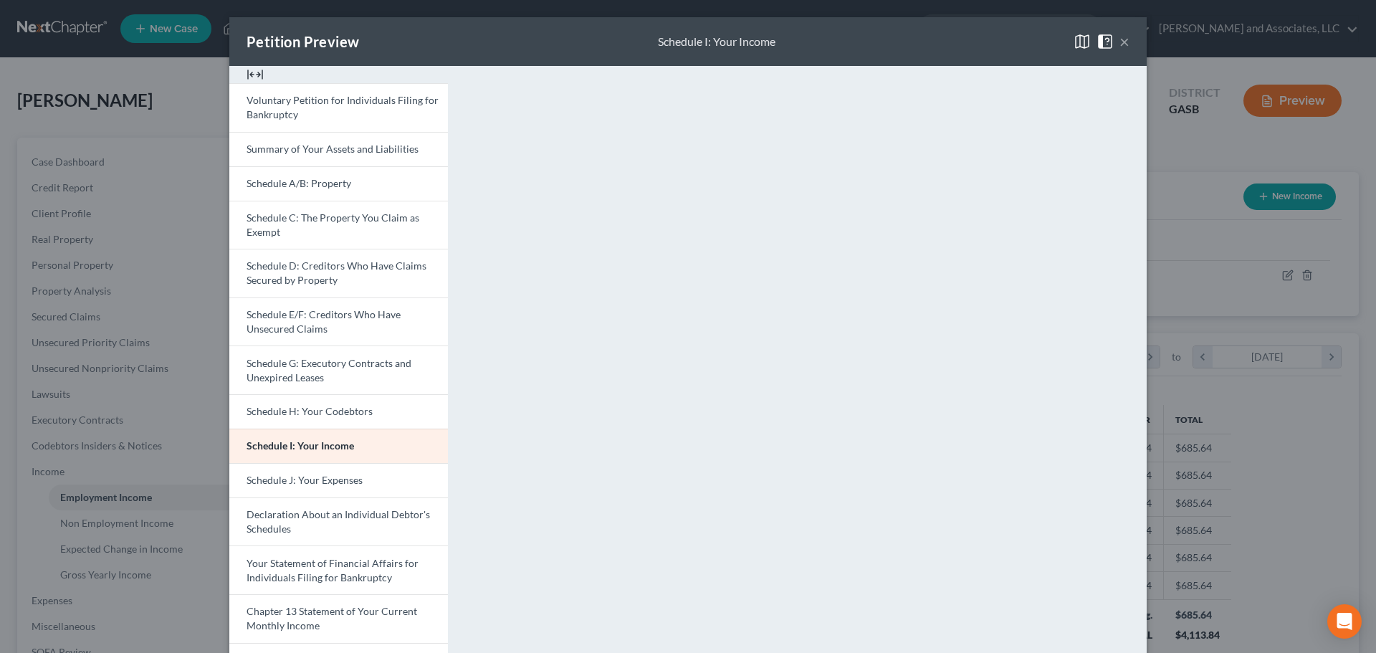
click at [1123, 37] on button "×" at bounding box center [1125, 41] width 10 height 17
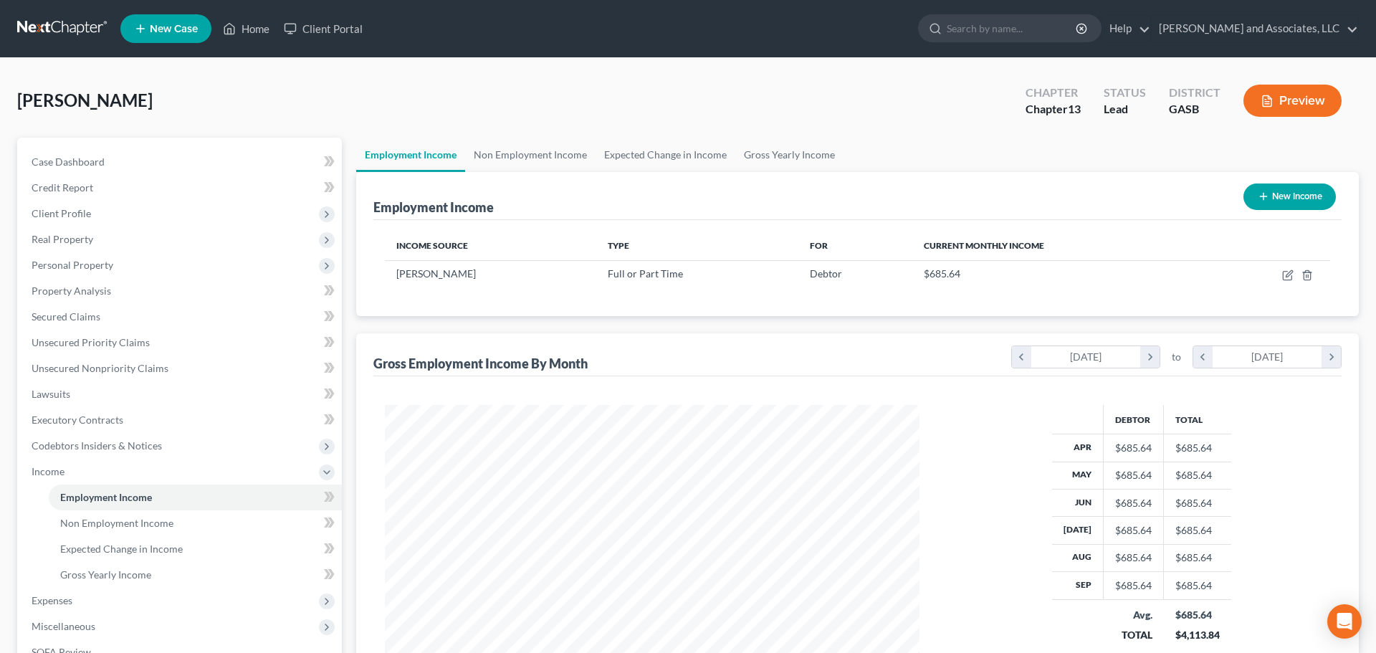
scroll to position [716617, 716321]
click at [1278, 277] on icon "button" at bounding box center [1277, 275] width 11 height 11
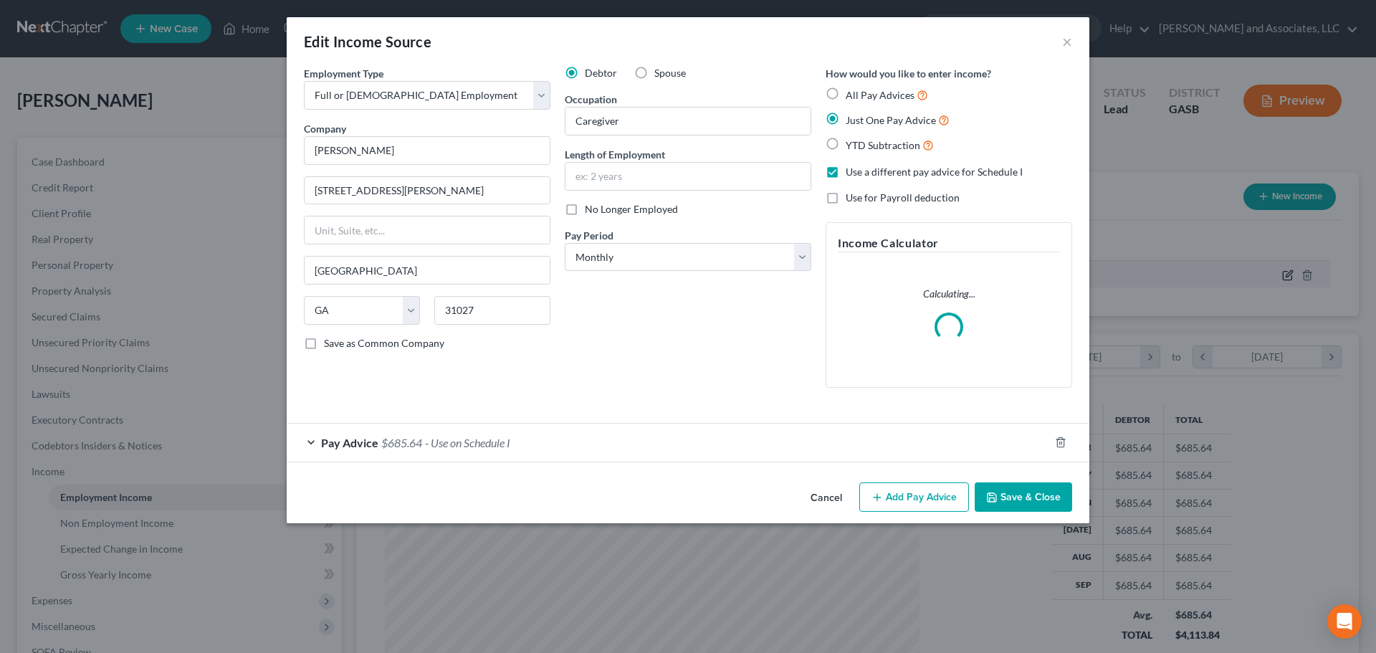
scroll to position [270, 568]
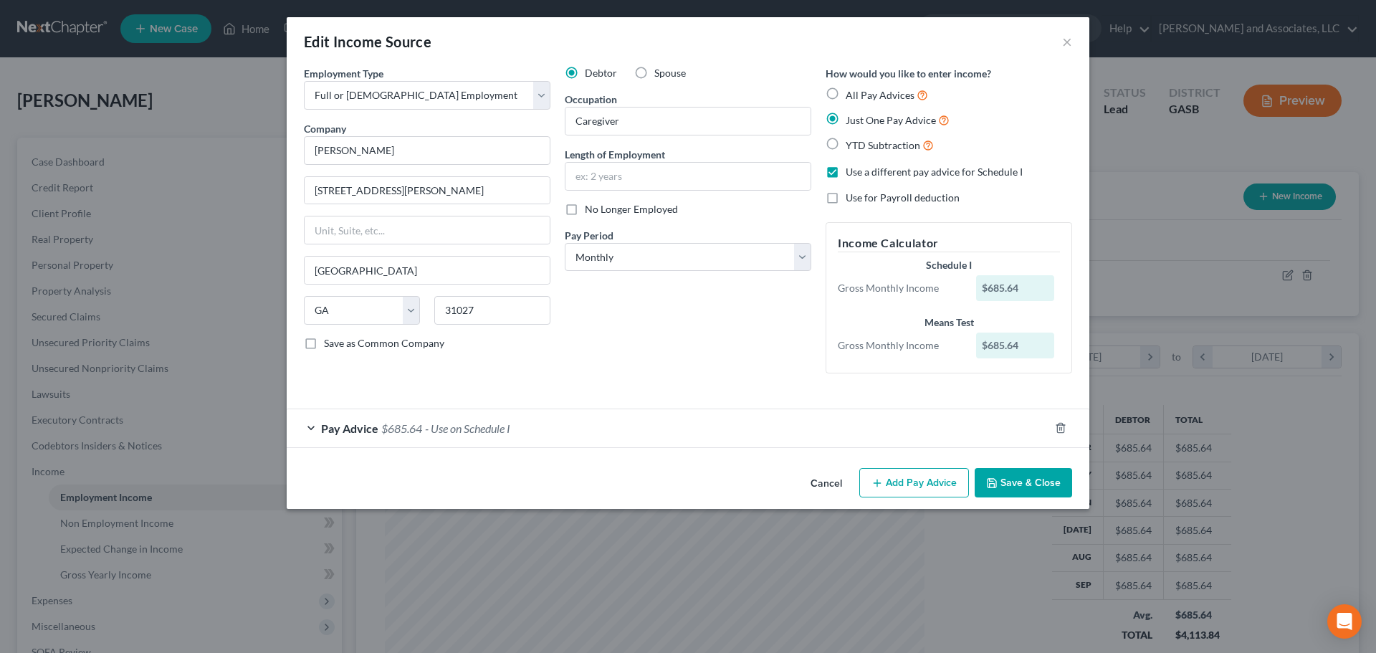
click at [801, 433] on div "Pay Advice $685.64 - Use on Schedule I" at bounding box center [668, 428] width 763 height 38
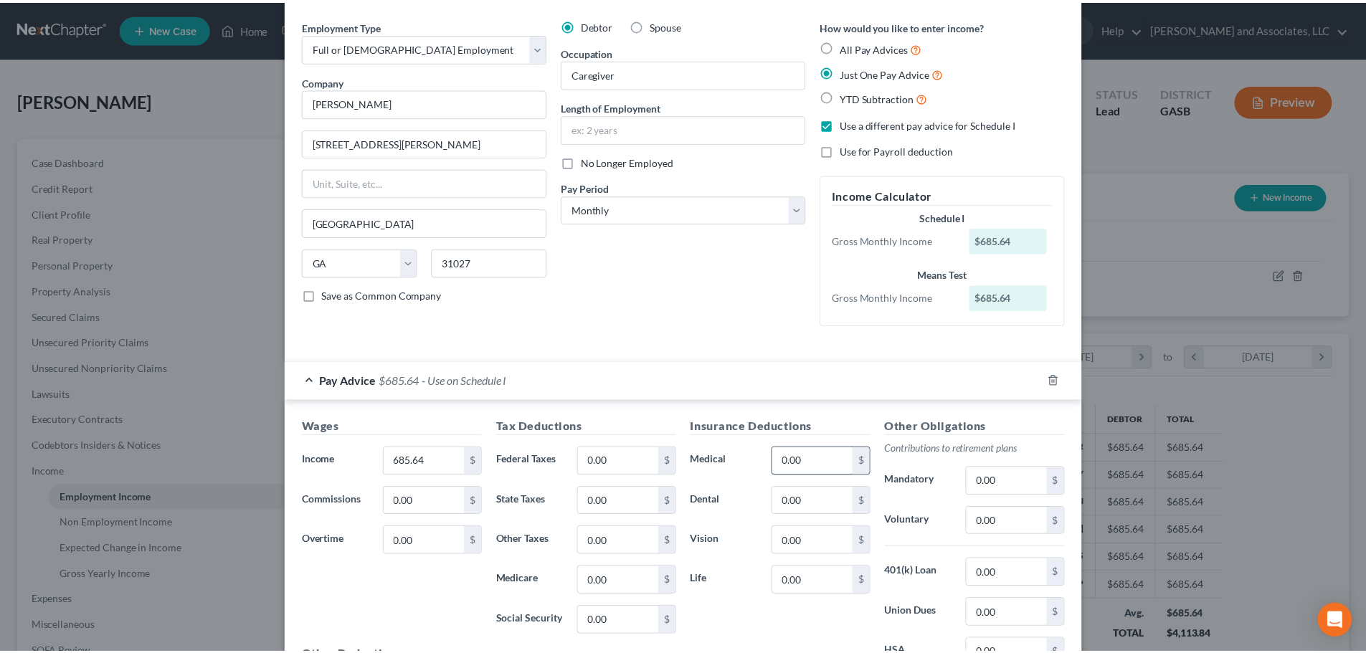
scroll to position [0, 0]
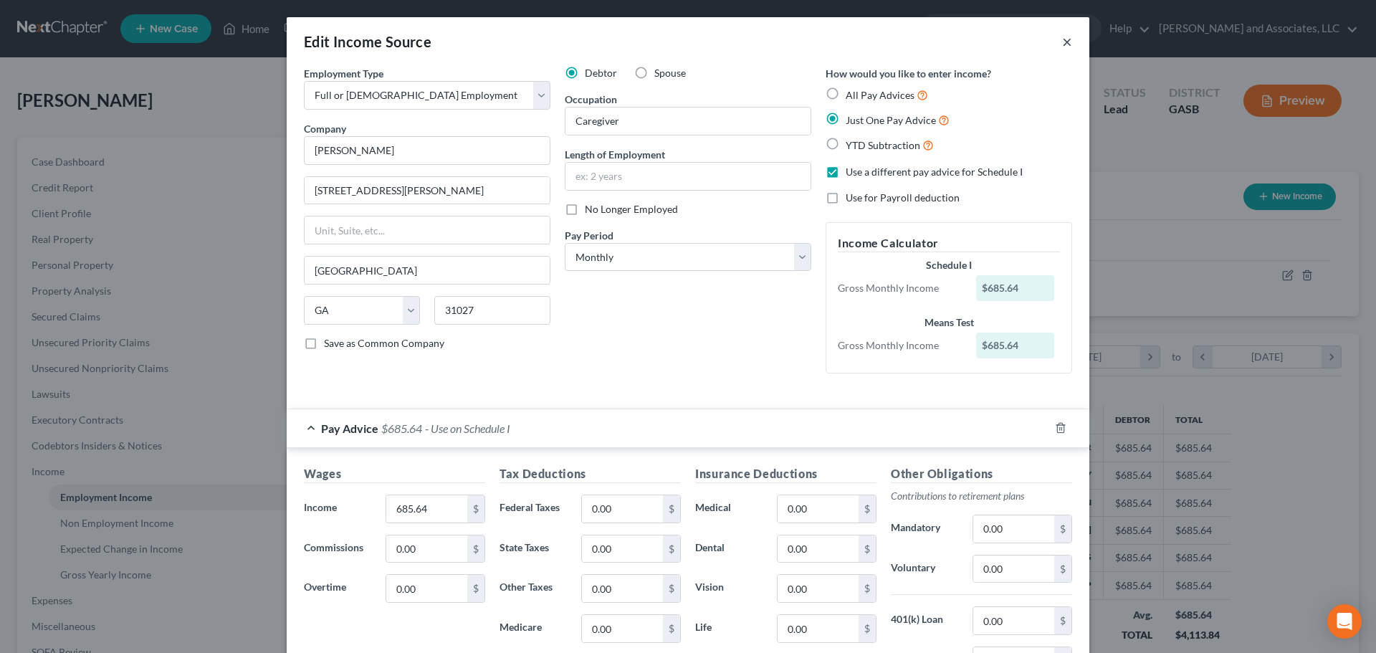
click at [1062, 43] on button "×" at bounding box center [1067, 41] width 10 height 17
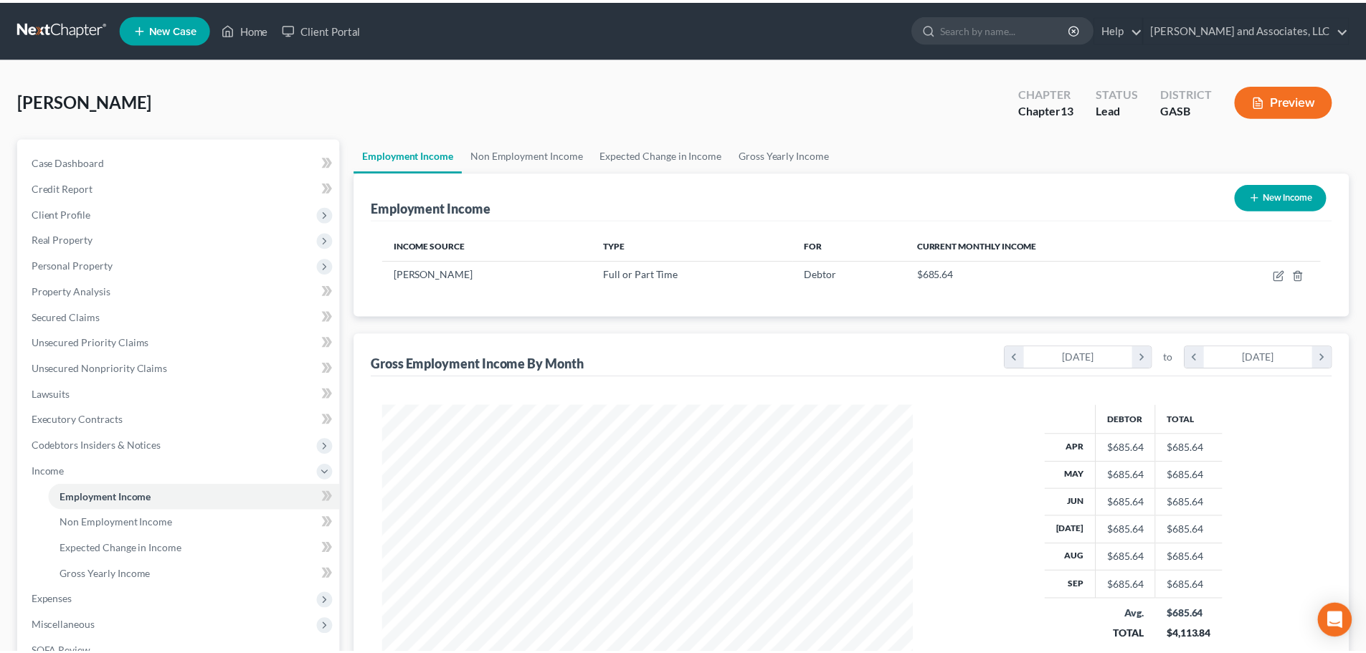
scroll to position [716617, 716321]
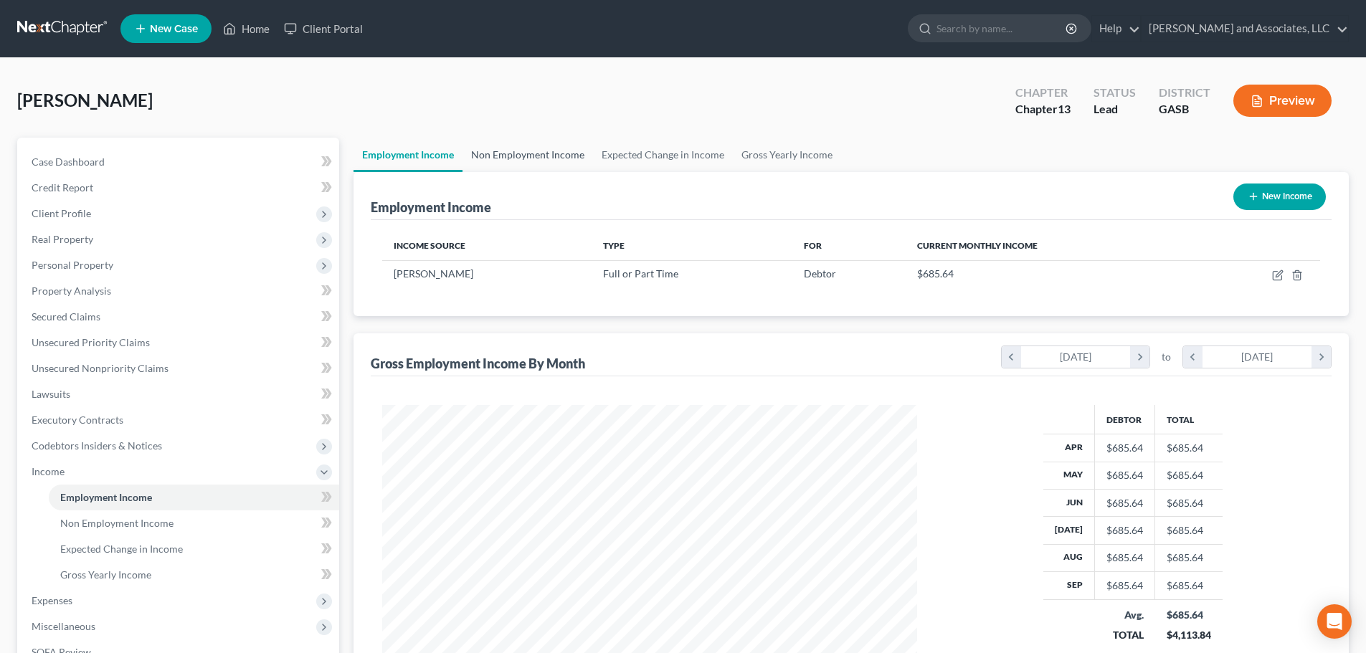
click at [513, 158] on link "Non Employment Income" at bounding box center [527, 155] width 130 height 34
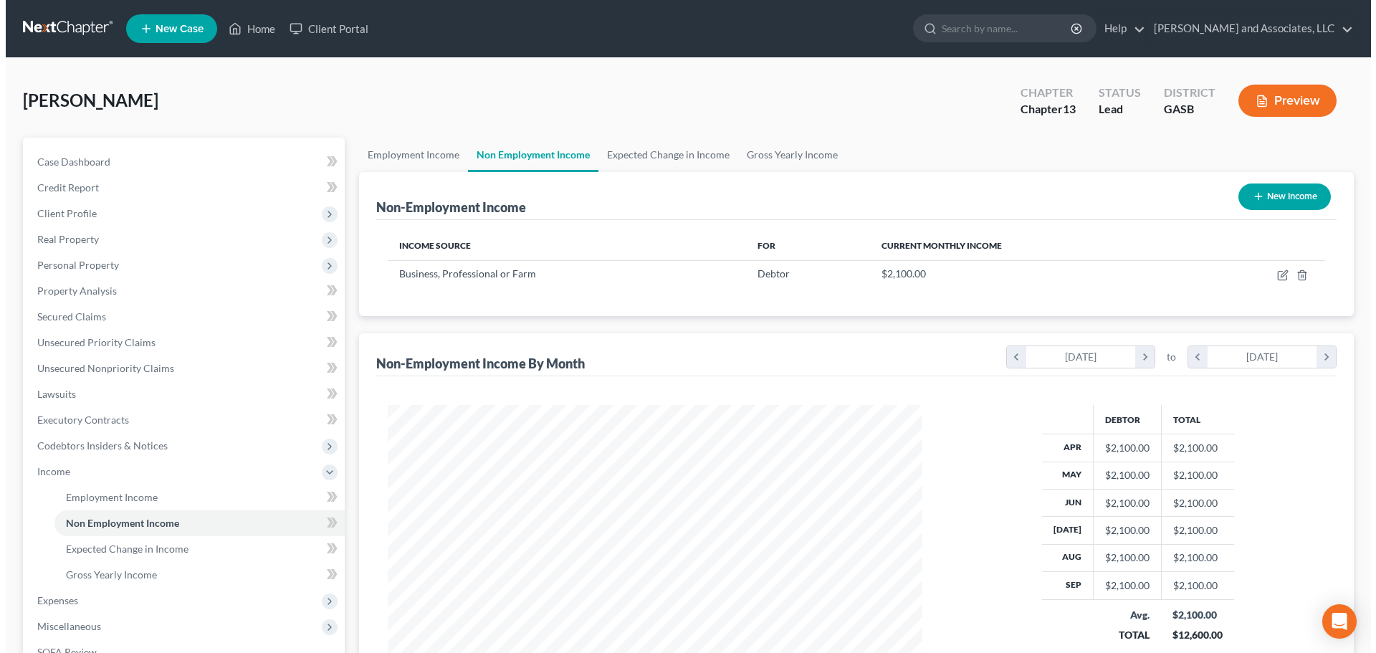
scroll to position [267, 563]
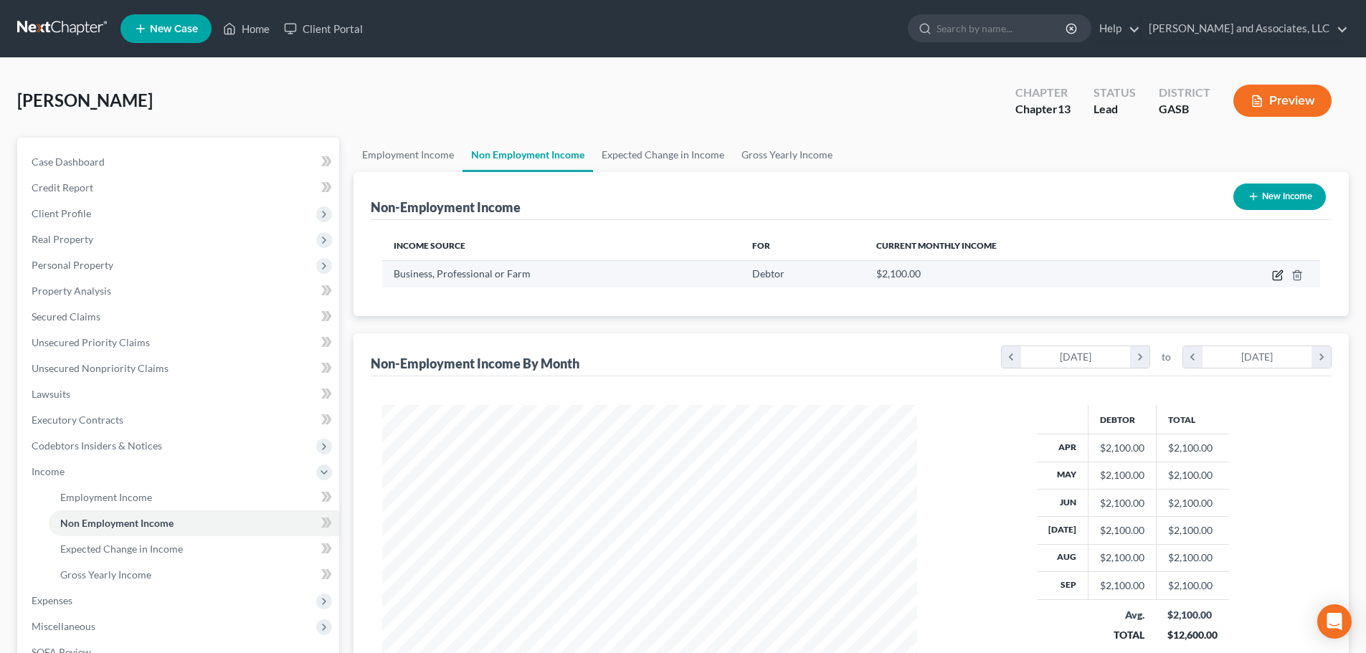
click at [1275, 277] on icon "button" at bounding box center [1277, 275] width 11 height 11
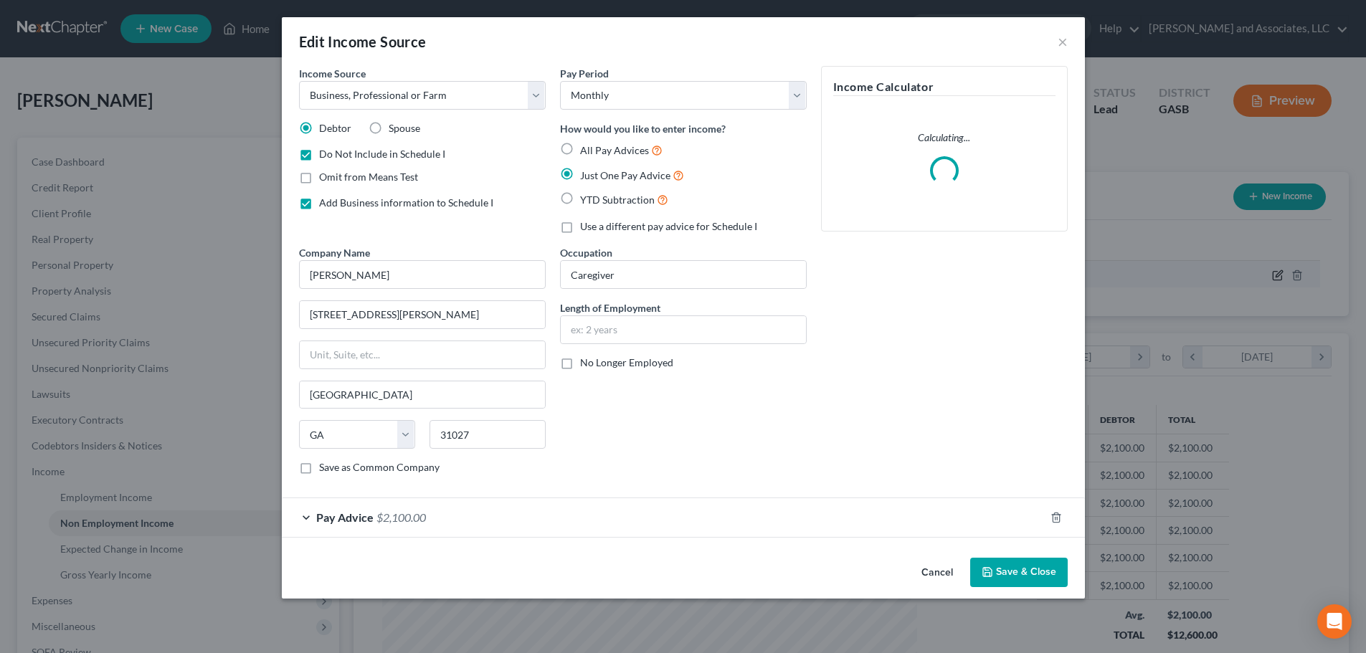
scroll to position [270, 568]
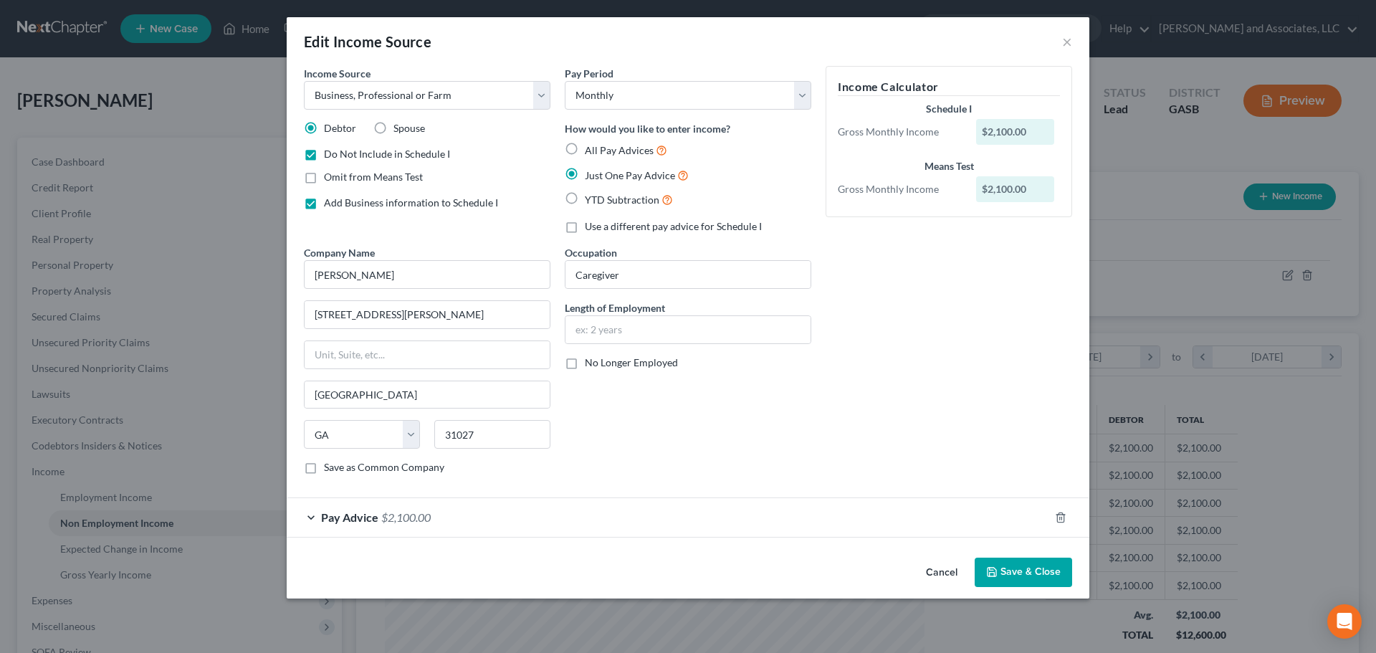
click at [324, 152] on label "Do Not Include in Schedule I" at bounding box center [387, 154] width 126 height 14
click at [330, 152] on input "Do Not Include in Schedule I" at bounding box center [334, 151] width 9 height 9
click at [1028, 573] on button "Save & Close" at bounding box center [1023, 573] width 97 height 30
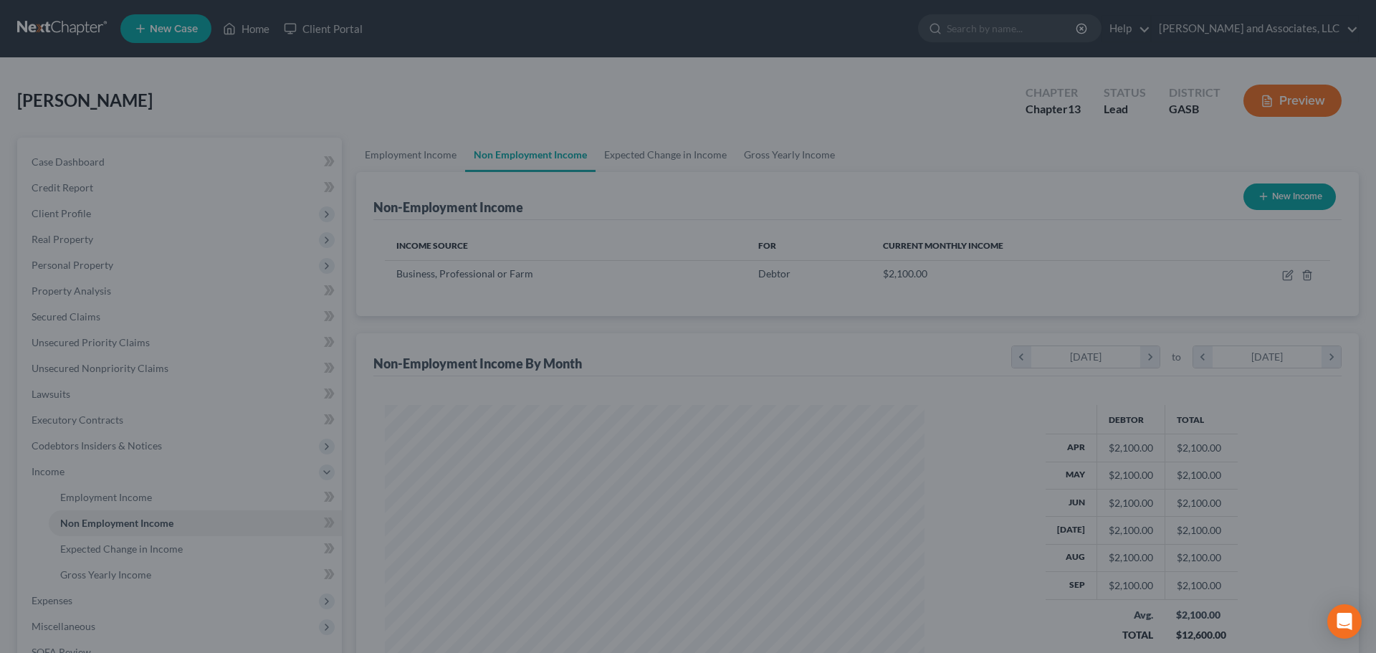
scroll to position [716617, 716321]
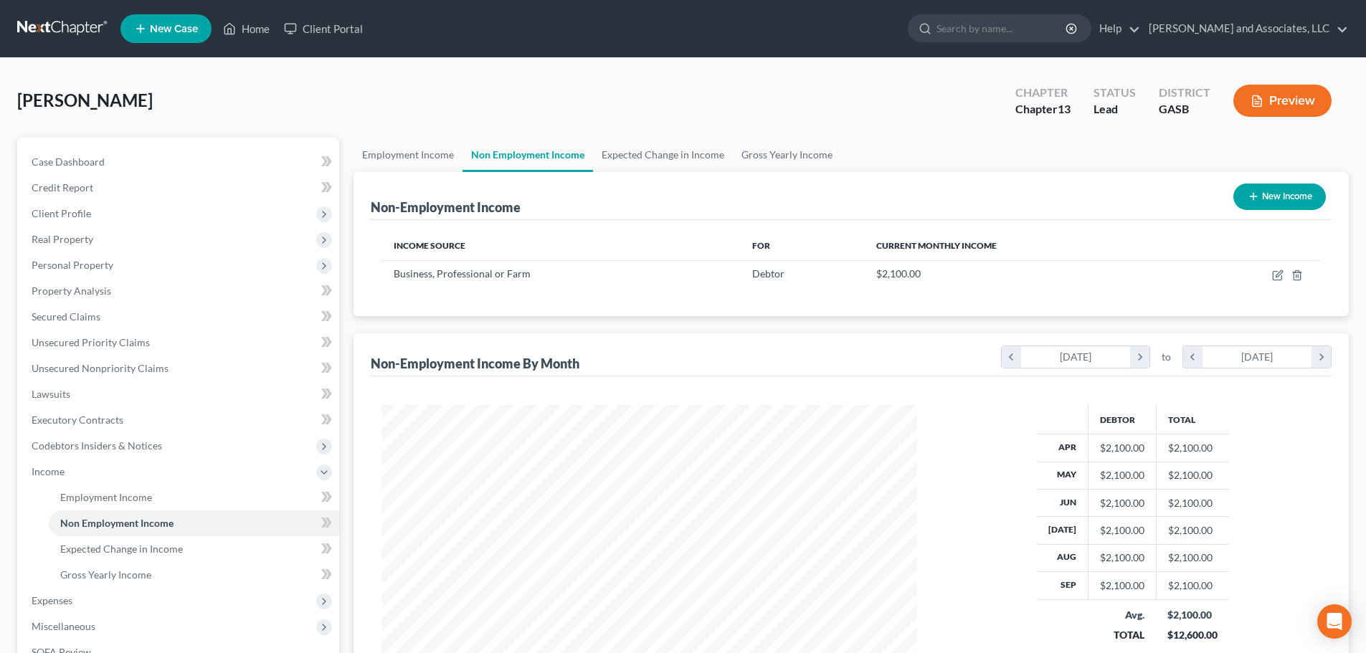
click at [1285, 103] on button "Preview" at bounding box center [1282, 101] width 98 height 32
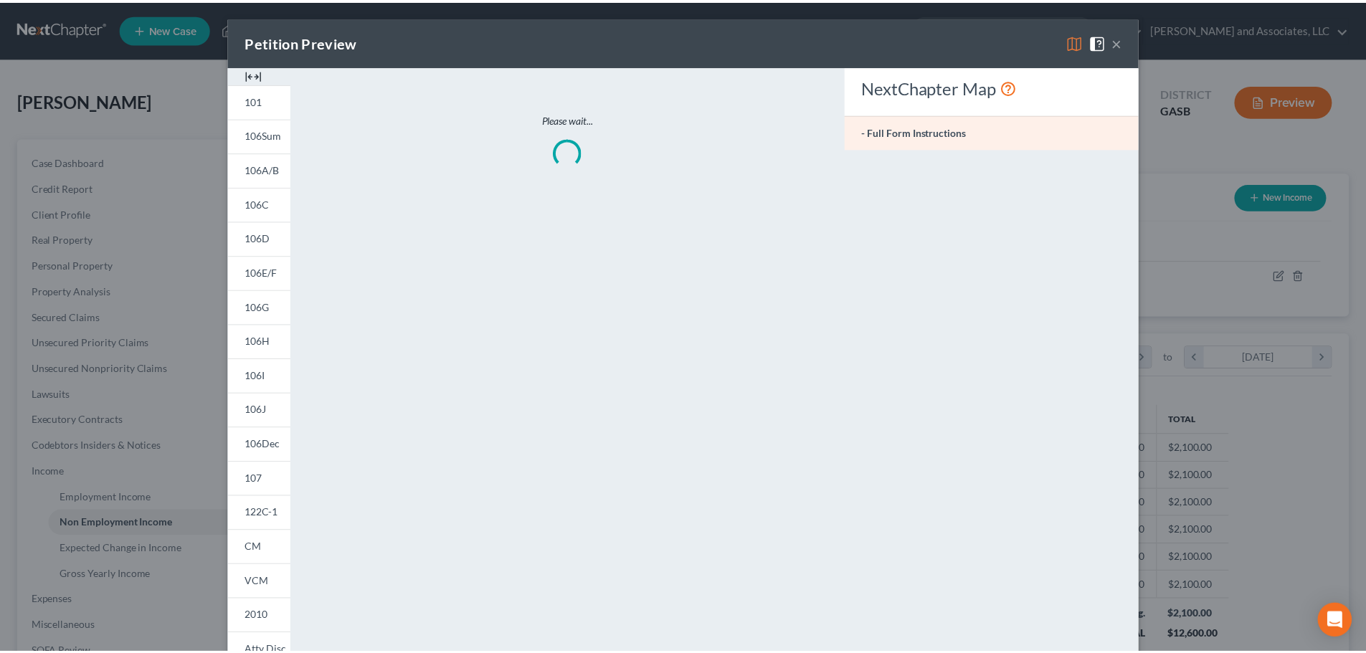
scroll to position [270, 568]
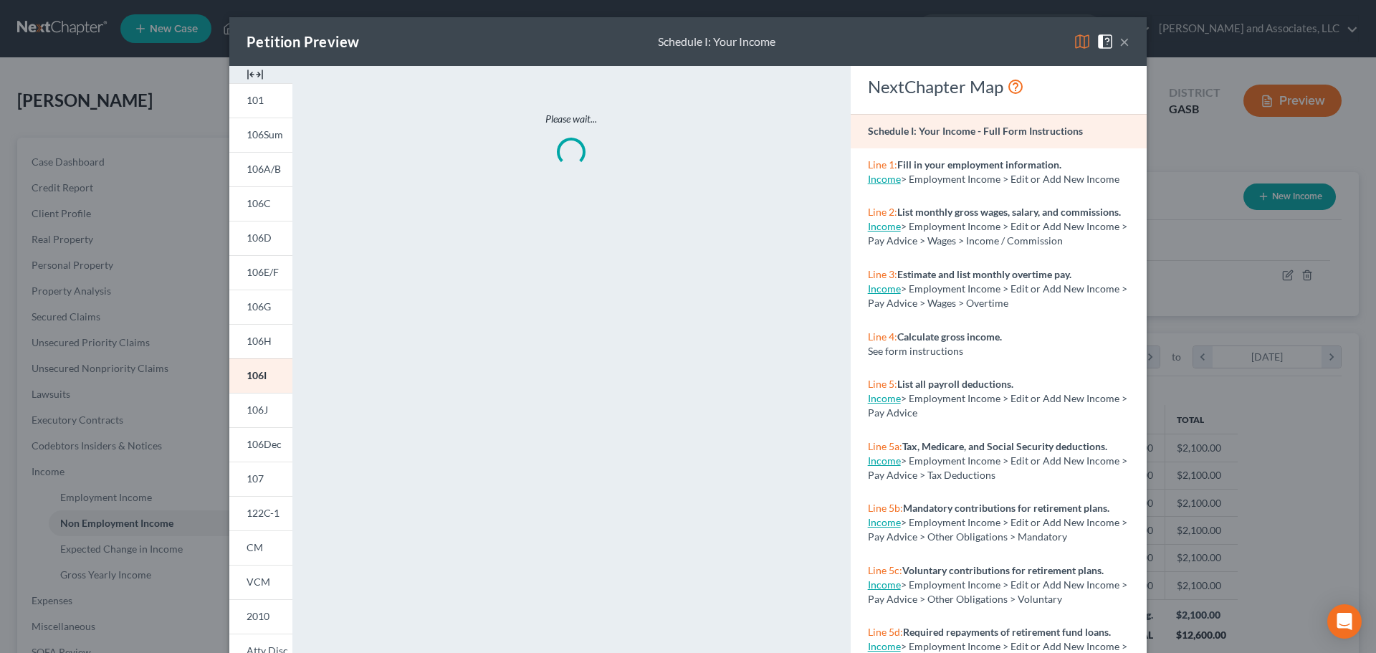
click at [1079, 39] on img at bounding box center [1082, 41] width 17 height 17
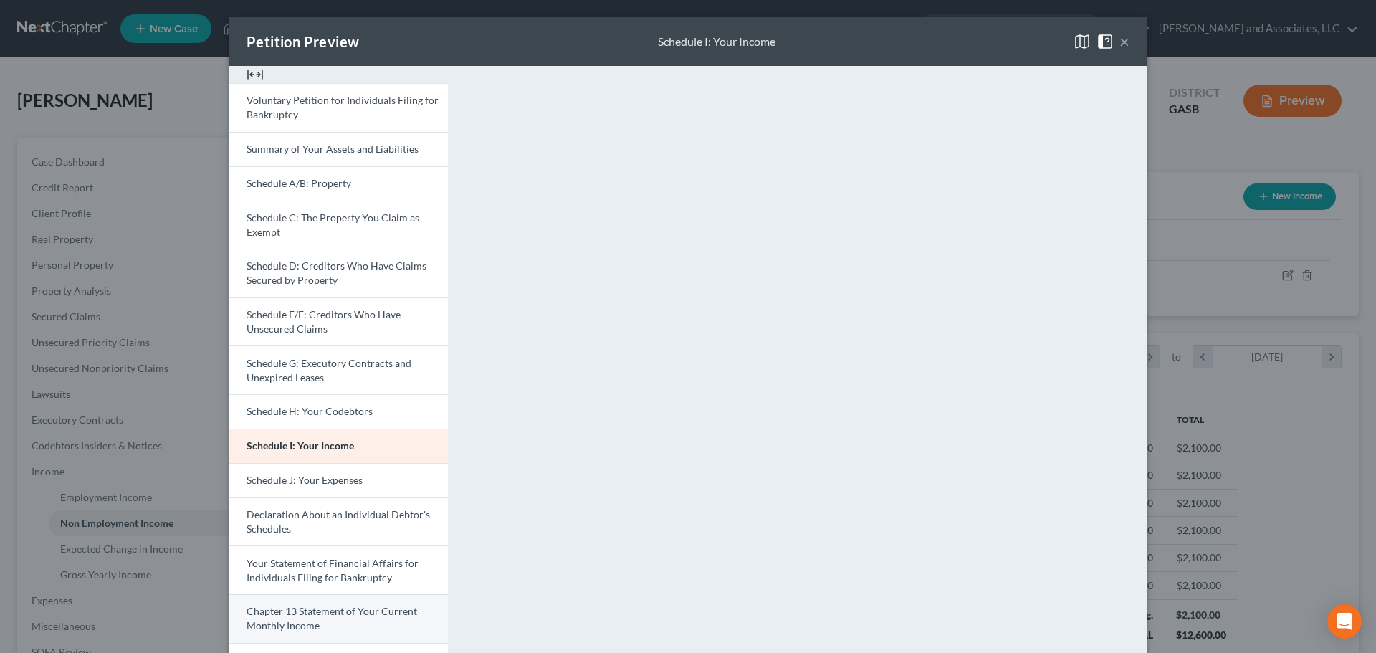
click at [352, 617] on span "Chapter 13 Statement of Your Current Monthly Income" at bounding box center [332, 618] width 171 height 27
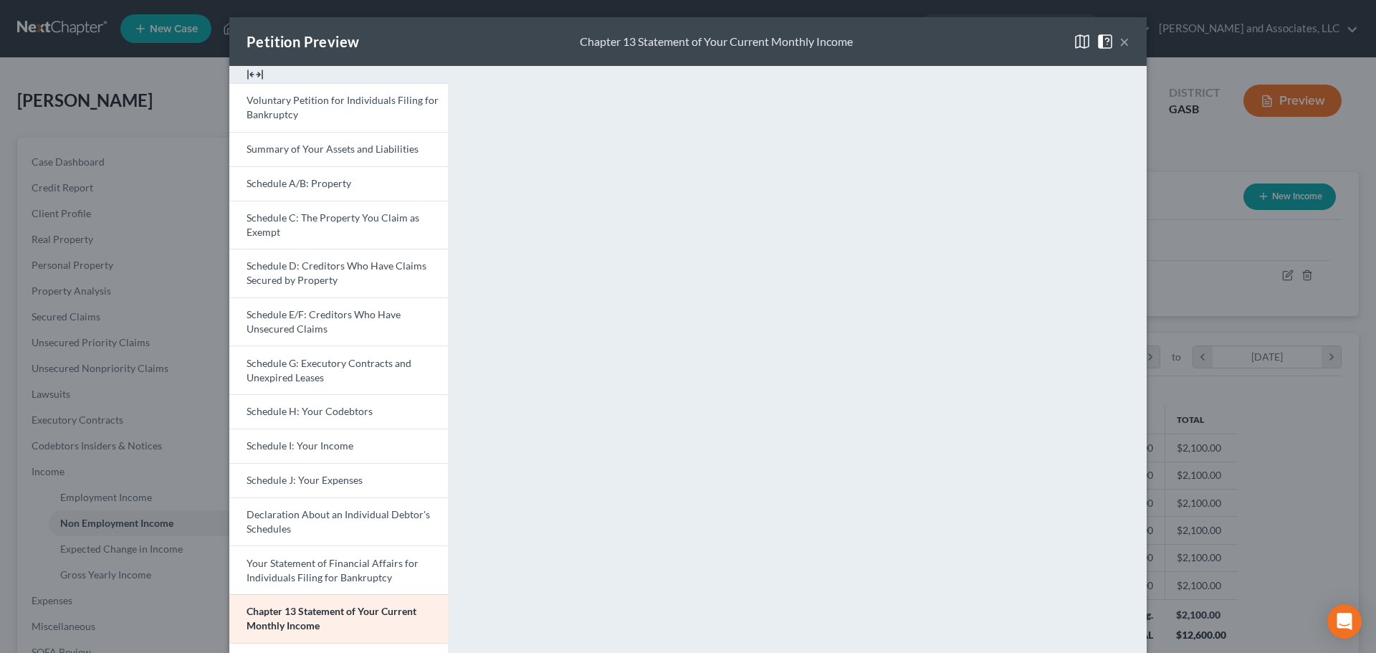
click at [1120, 44] on button "×" at bounding box center [1125, 41] width 10 height 17
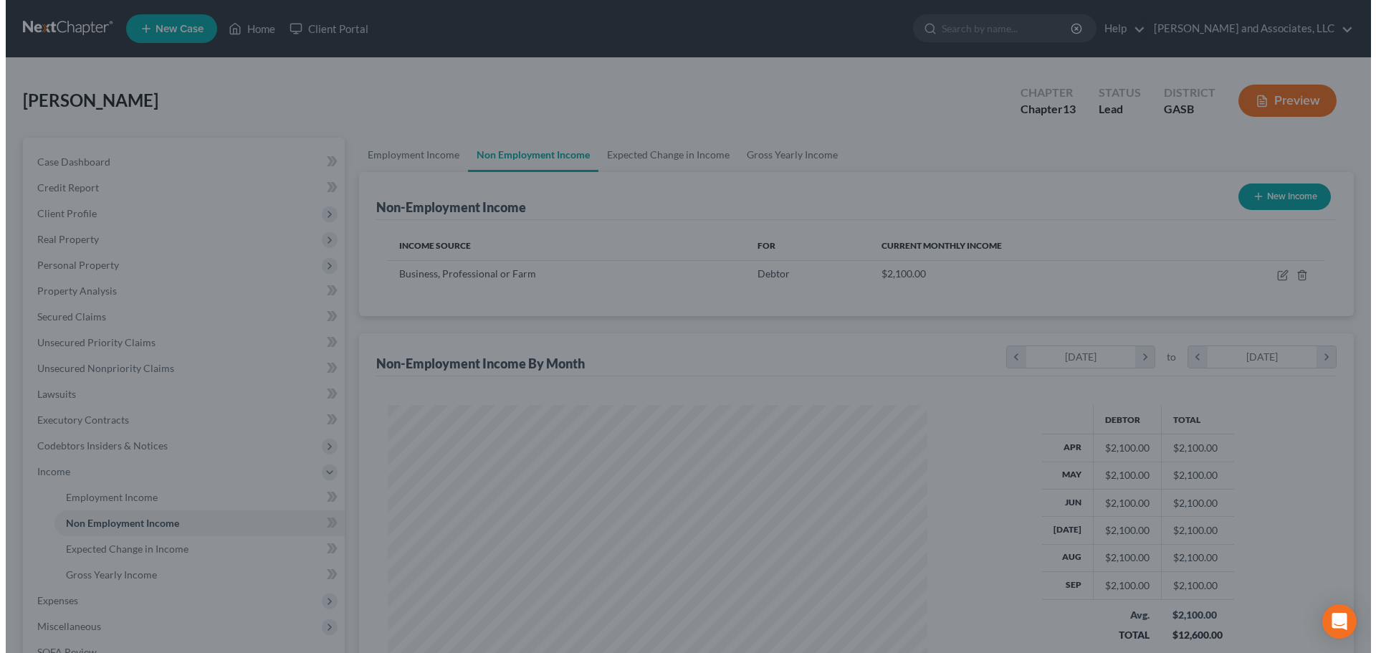
scroll to position [716617, 716321]
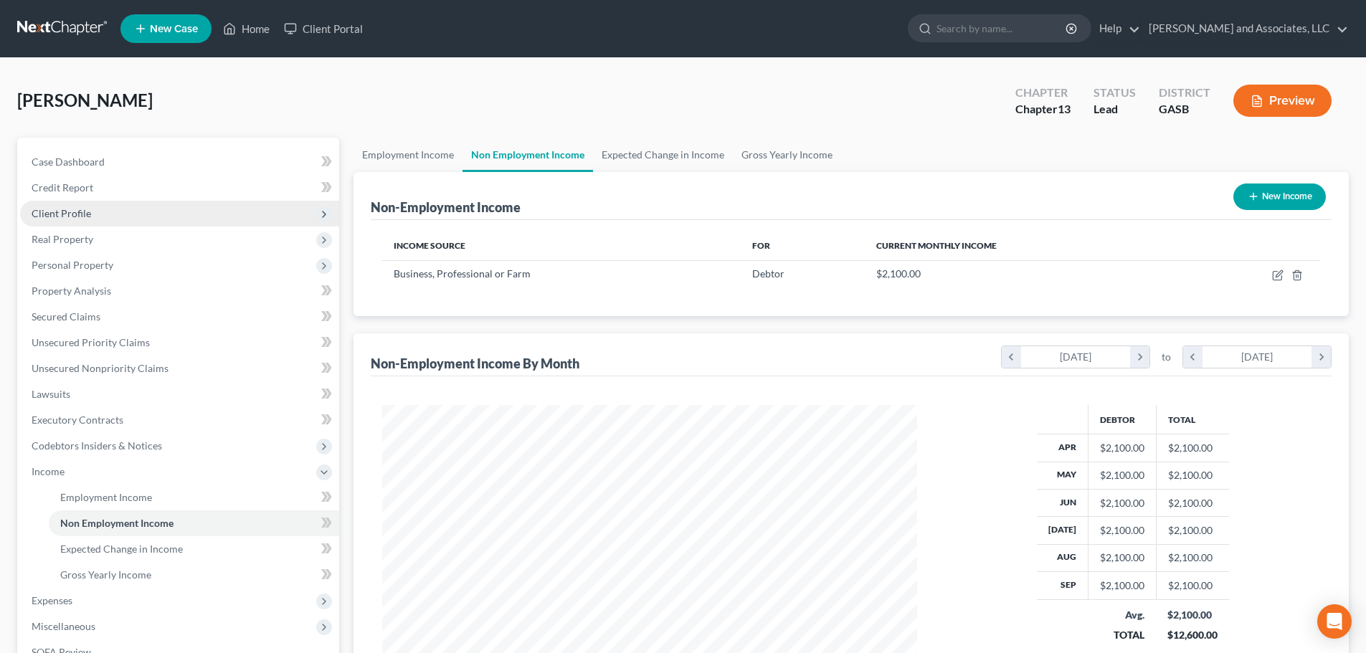
click at [72, 209] on span "Client Profile" at bounding box center [62, 213] width 60 height 12
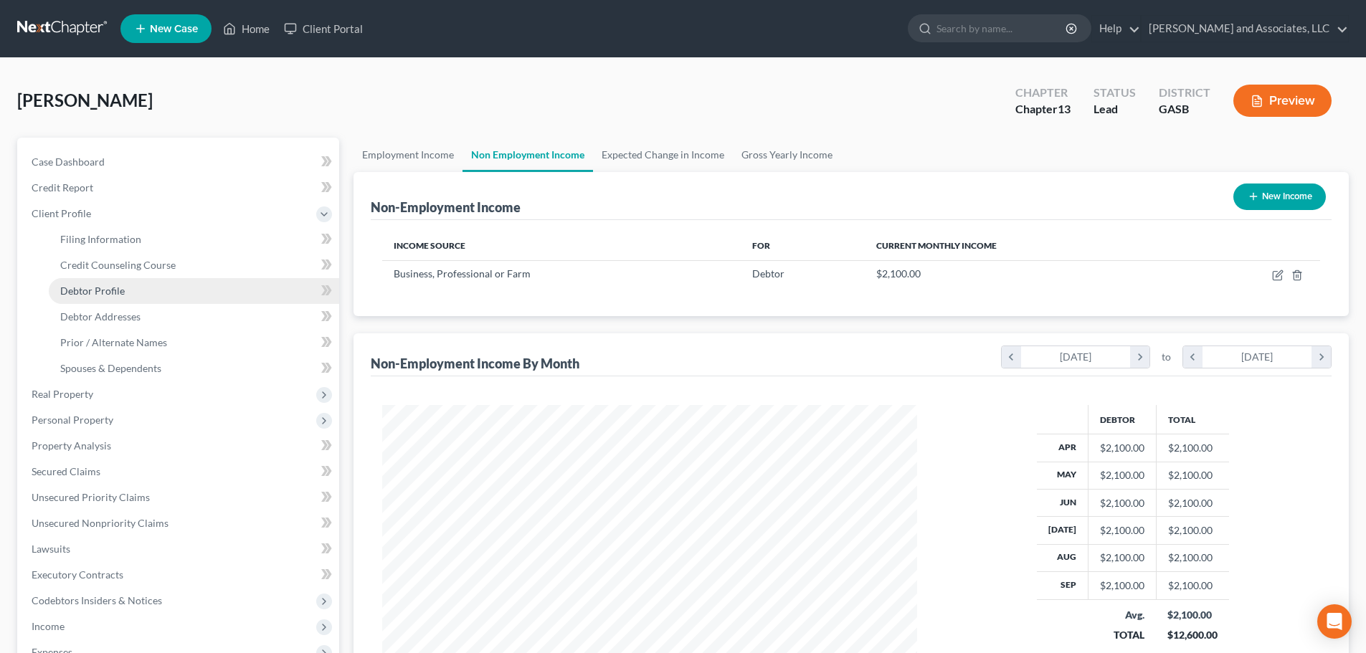
click at [126, 289] on link "Debtor Profile" at bounding box center [194, 291] width 290 height 26
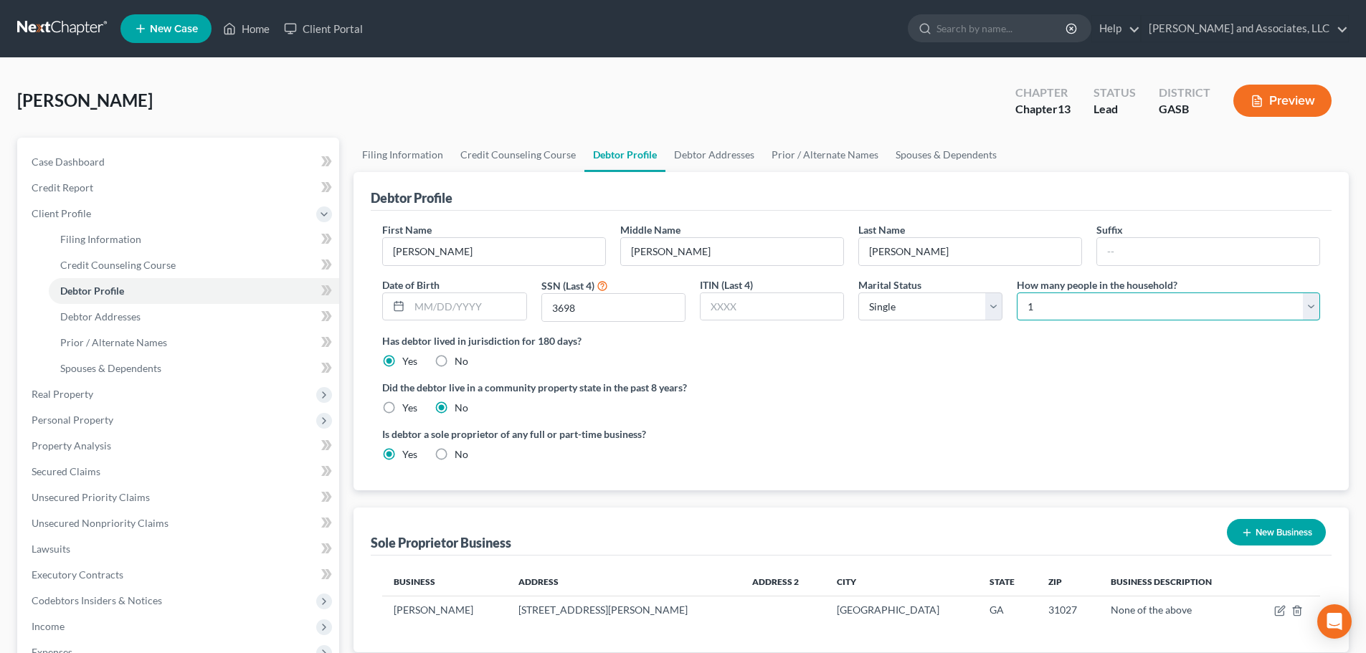
click at [1046, 305] on select "Select 1 2 3 4 5 6 7 8 9 10 11 12 13 14 15 16 17 18 19 20" at bounding box center [1168, 306] width 303 height 29
click at [1017, 292] on select "Select 1 2 3 4 5 6 7 8 9 10 11 12 13 14 15 16 17 18 19 20" at bounding box center [1168, 306] width 303 height 29
drag, startPoint x: 1189, startPoint y: 425, endPoint x: 1260, endPoint y: 216, distance: 220.8
click at [1191, 412] on ng-include "First Name [PERSON_NAME] Middle Name [PERSON_NAME] Last Name [PERSON_NAME] Date…" at bounding box center [851, 347] width 938 height 251
click at [1275, 102] on button "Preview" at bounding box center [1282, 101] width 98 height 32
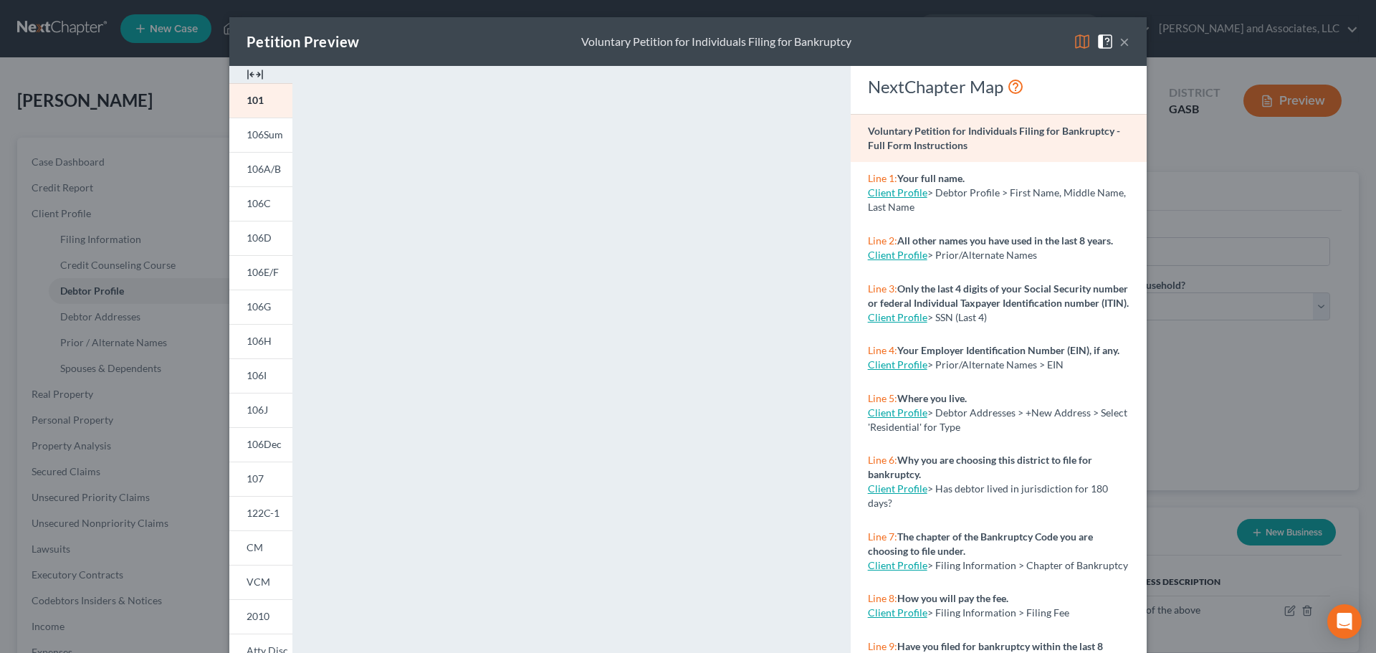
click at [1077, 42] on img at bounding box center [1082, 41] width 17 height 17
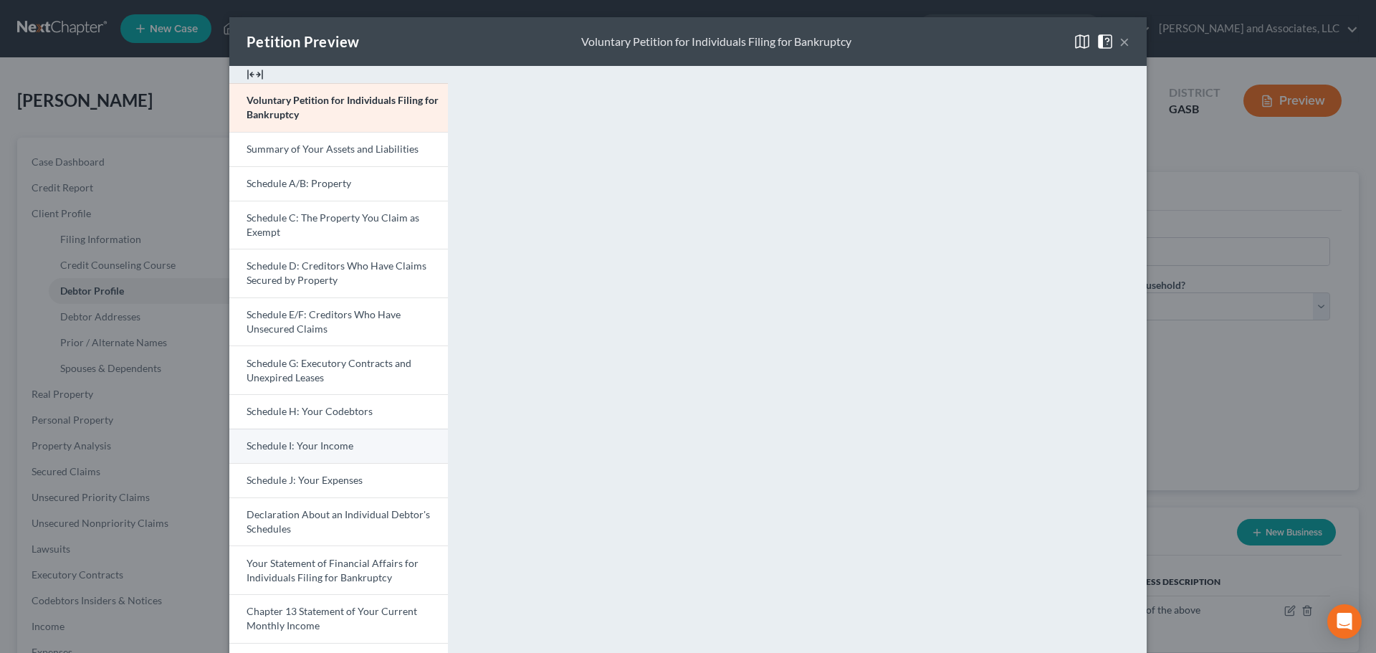
click at [318, 447] on span "Schedule I: Your Income" at bounding box center [300, 445] width 107 height 12
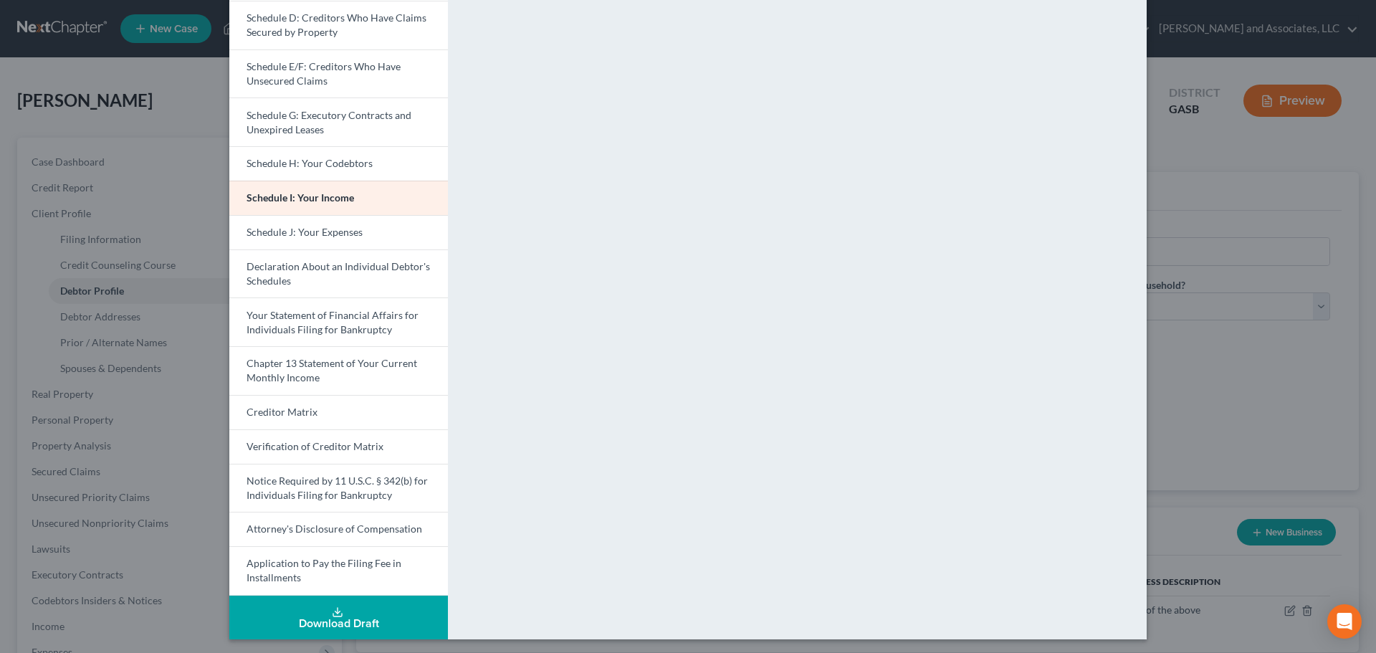
scroll to position [252, 0]
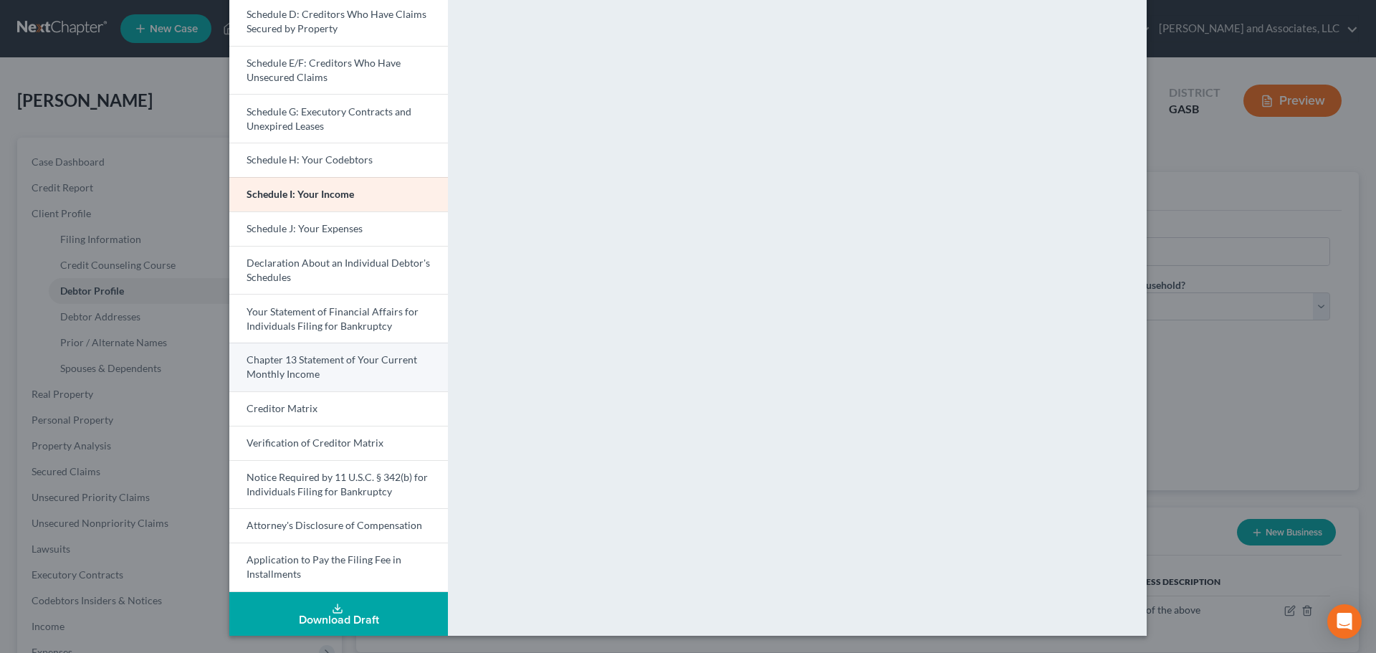
click at [349, 365] on span "Chapter 13 Statement of Your Current Monthly Income" at bounding box center [332, 366] width 171 height 27
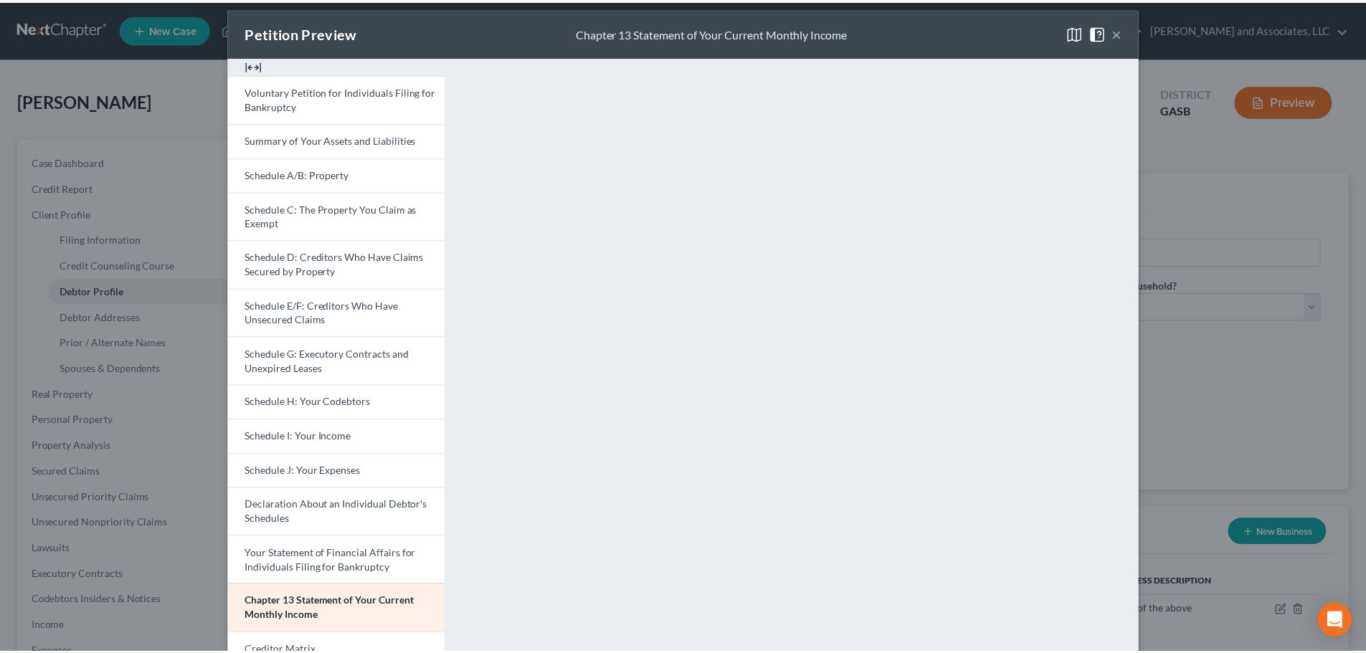
scroll to position [0, 0]
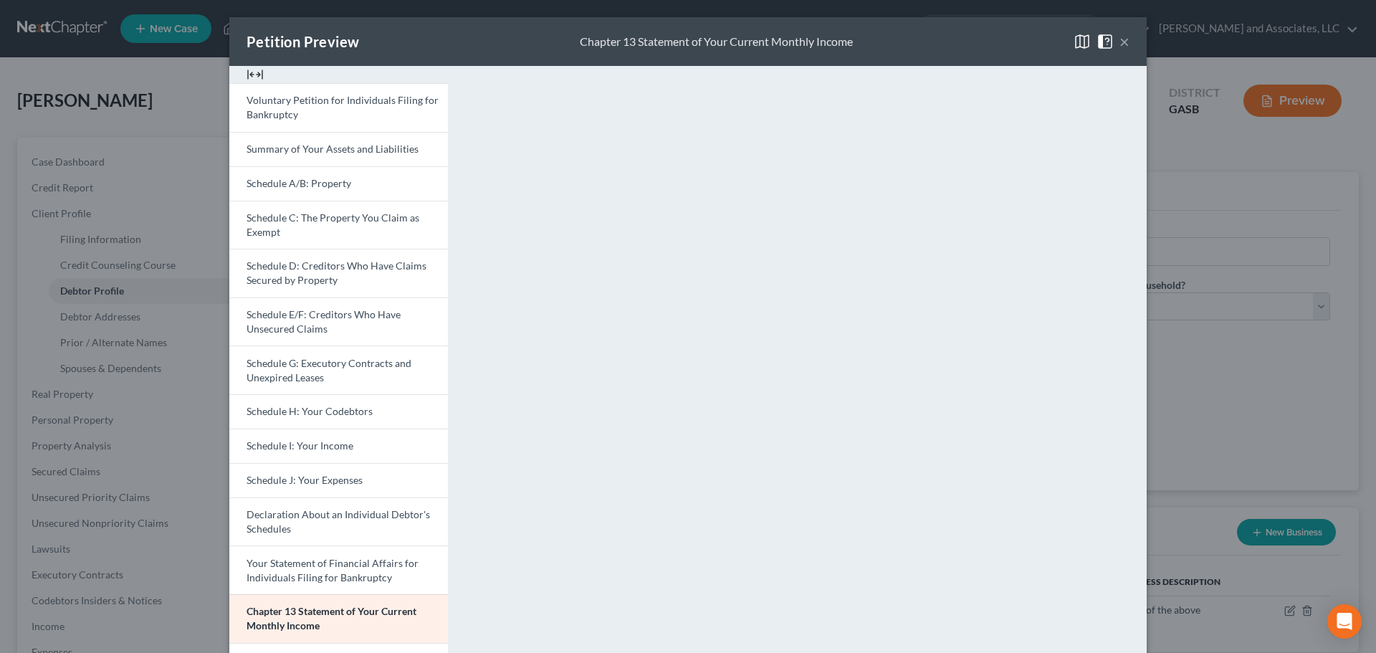
click at [1120, 41] on button "×" at bounding box center [1125, 41] width 10 height 17
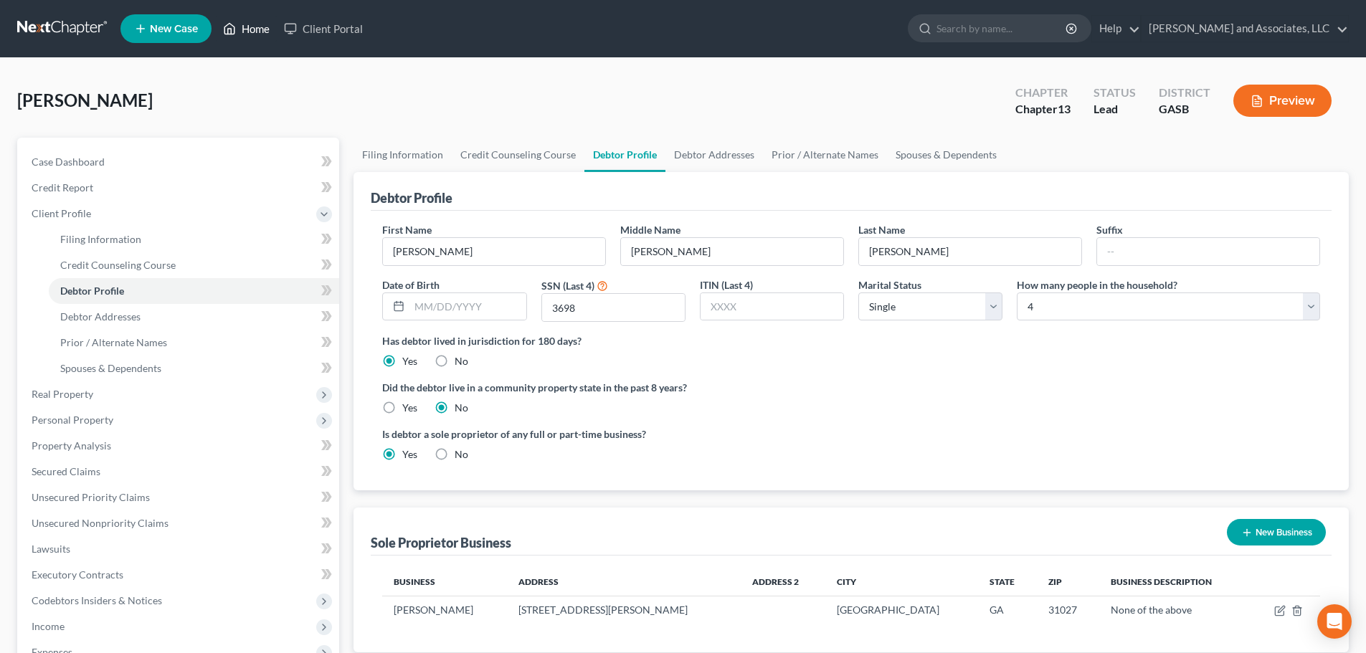
click at [260, 29] on link "Home" at bounding box center [246, 29] width 61 height 26
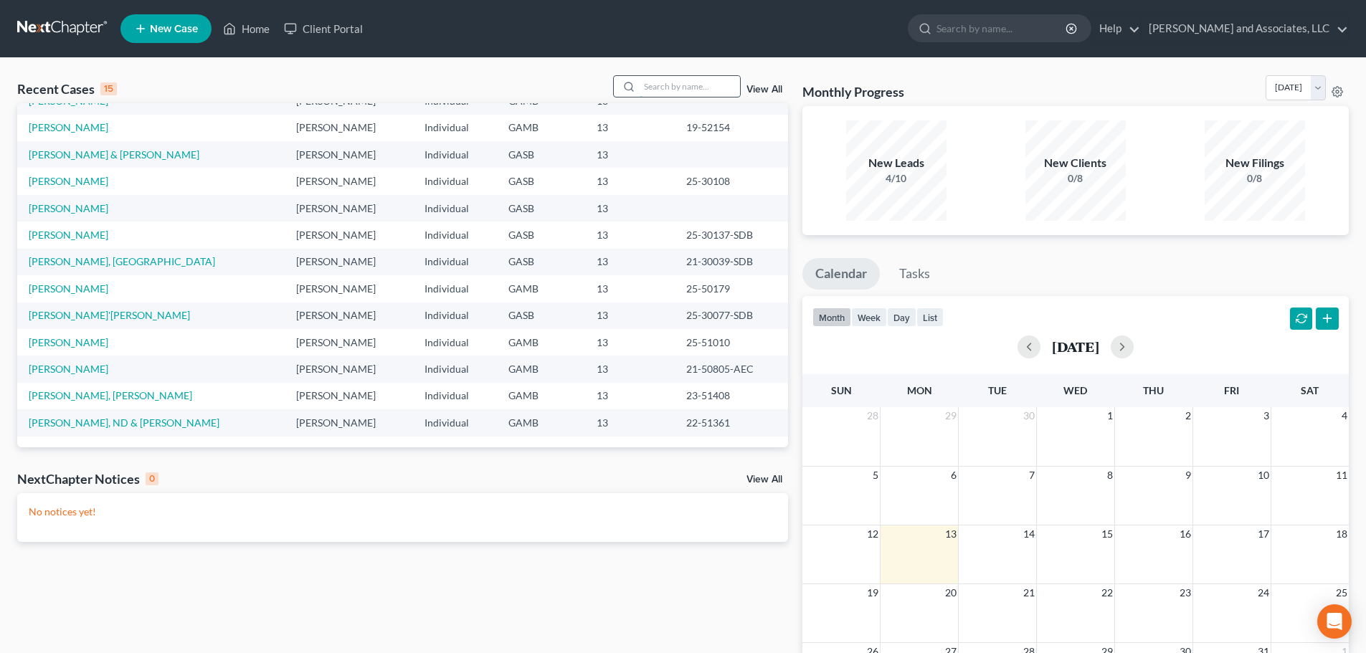
click at [660, 84] on input "search" at bounding box center [689, 86] width 100 height 21
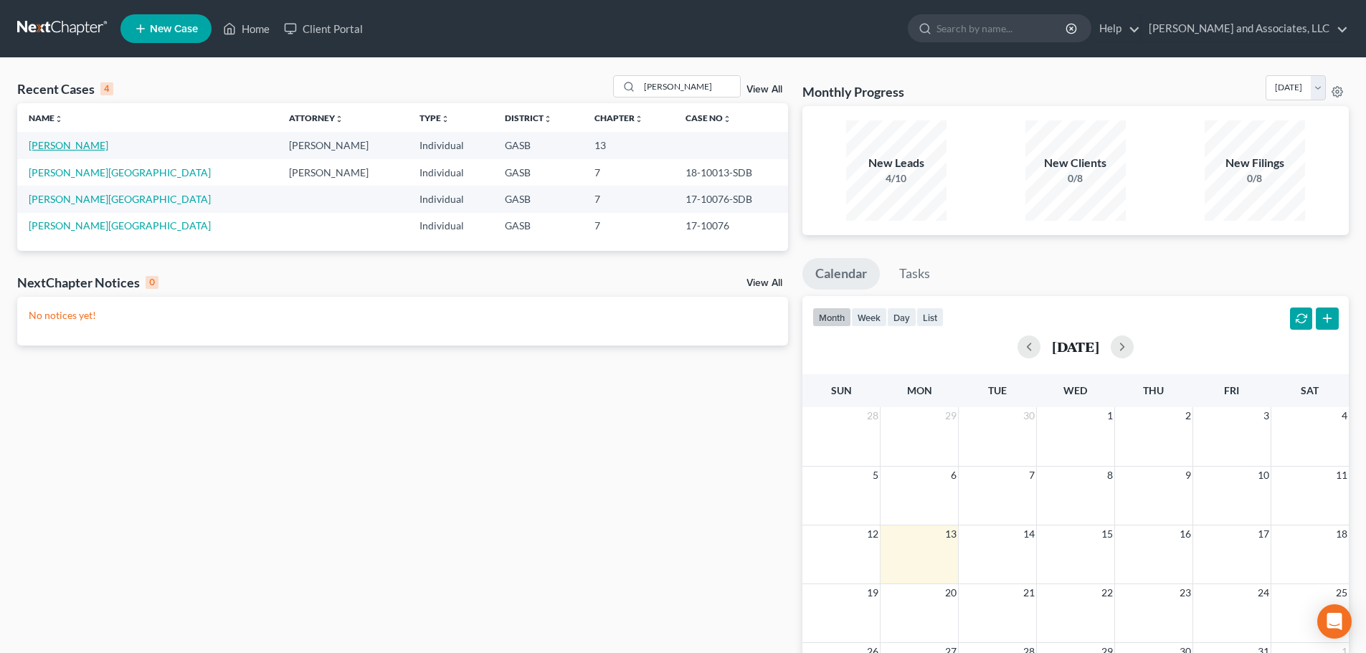
click at [58, 141] on link "[PERSON_NAME]" at bounding box center [69, 145] width 80 height 12
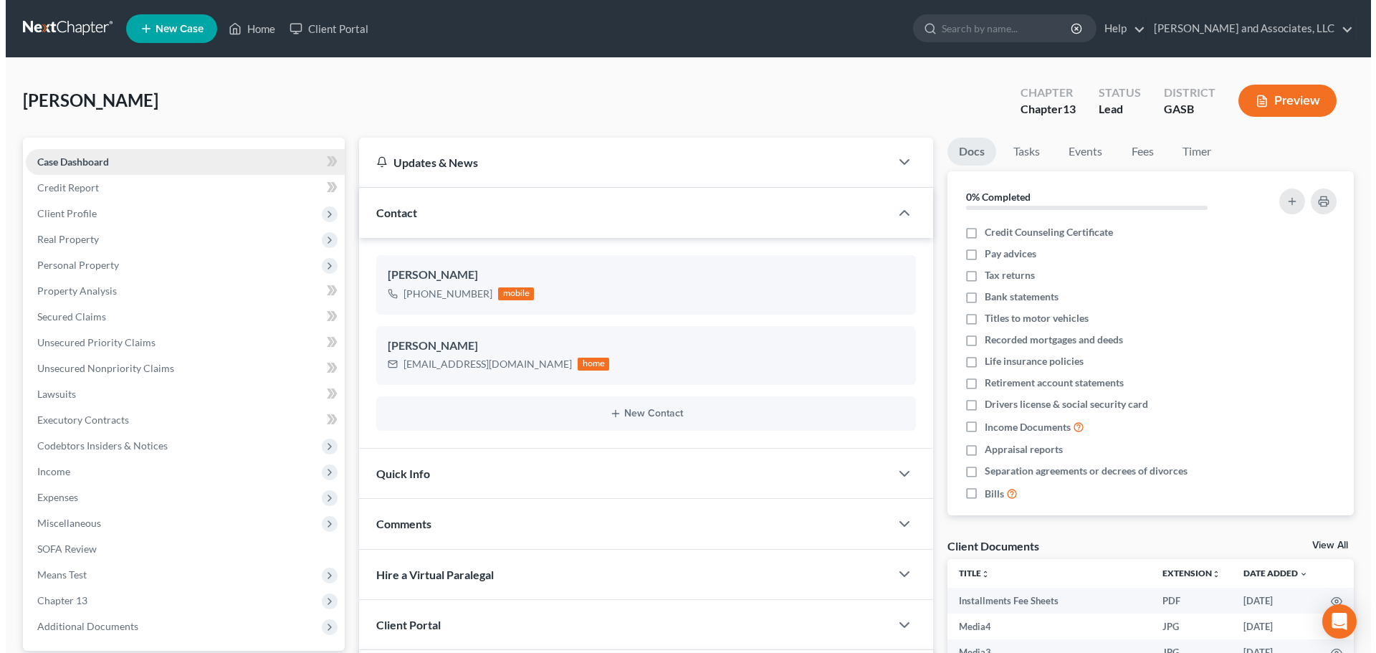
scroll to position [129, 0]
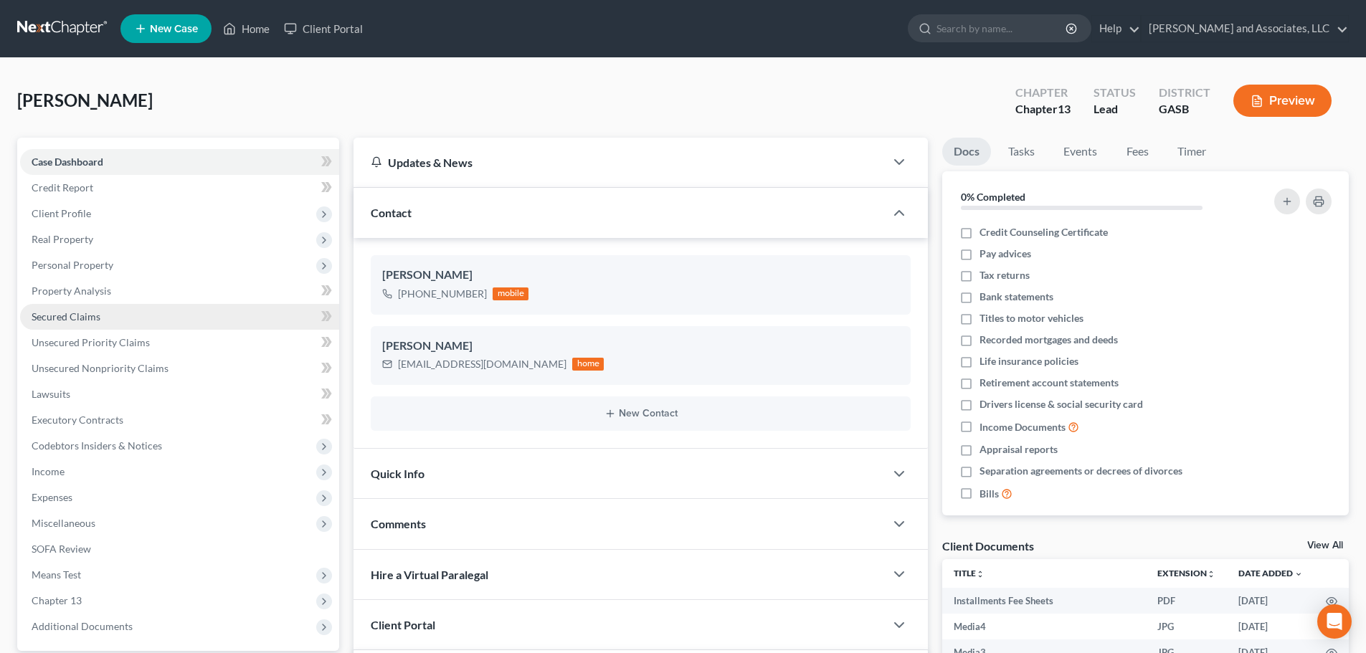
click at [67, 314] on span "Secured Claims" at bounding box center [66, 316] width 69 height 12
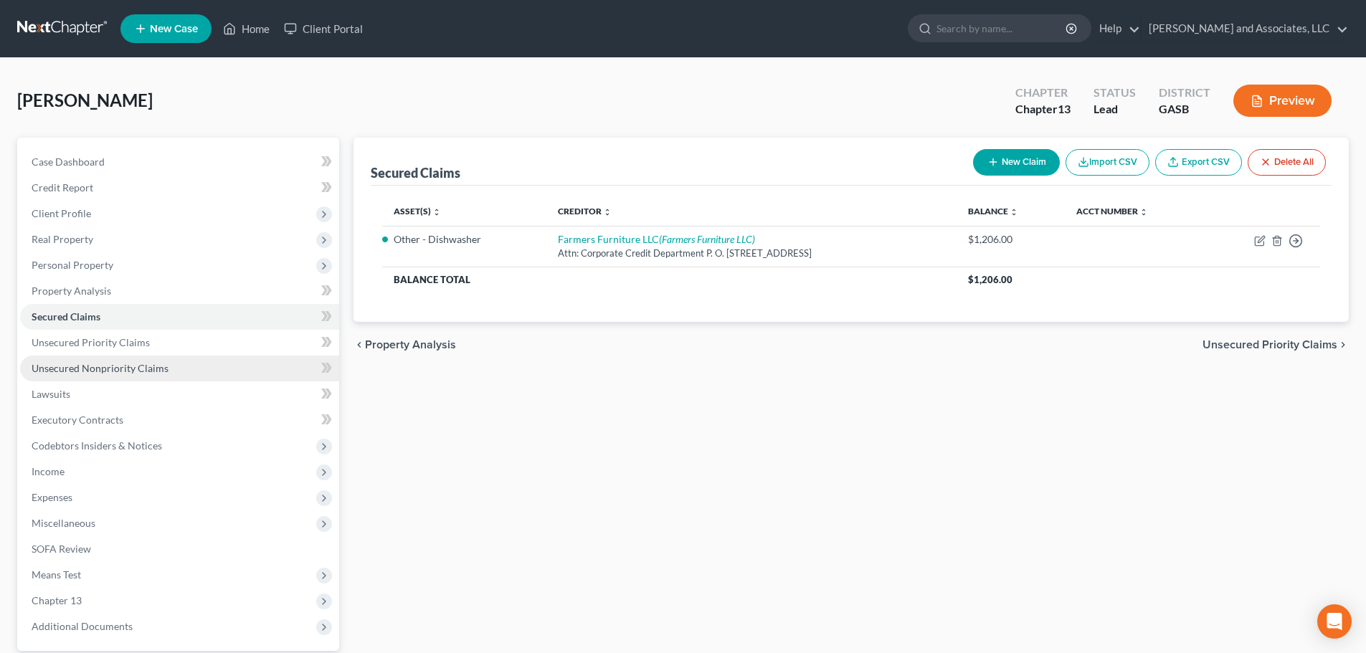
click at [85, 368] on span "Unsecured Nonpriority Claims" at bounding box center [100, 368] width 137 height 12
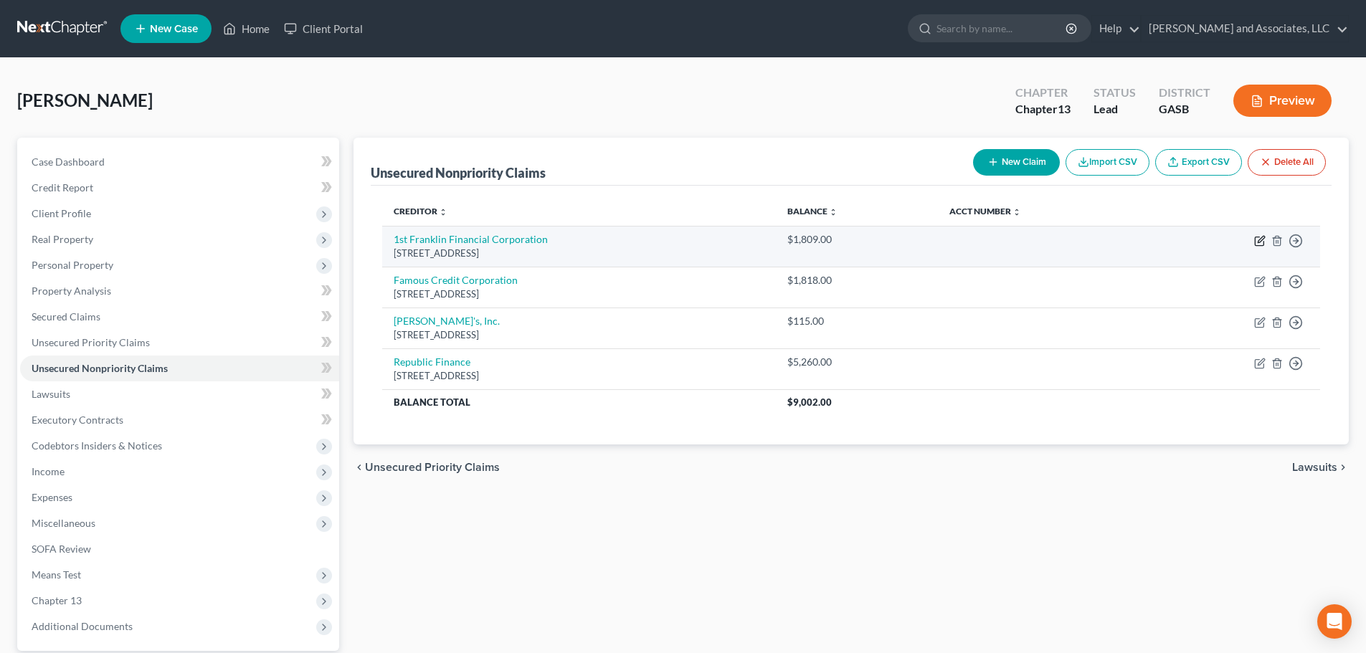
click at [1258, 239] on icon "button" at bounding box center [1259, 240] width 11 height 11
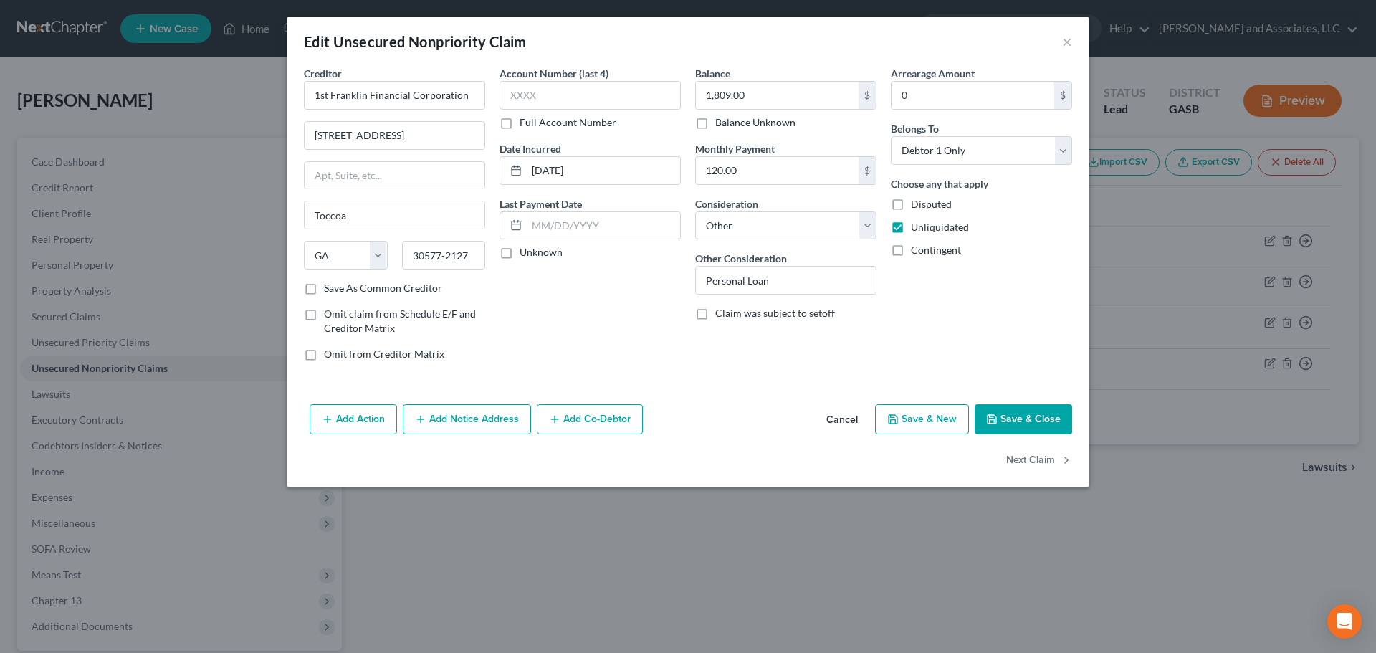
click at [1028, 421] on button "Save & Close" at bounding box center [1023, 419] width 97 height 30
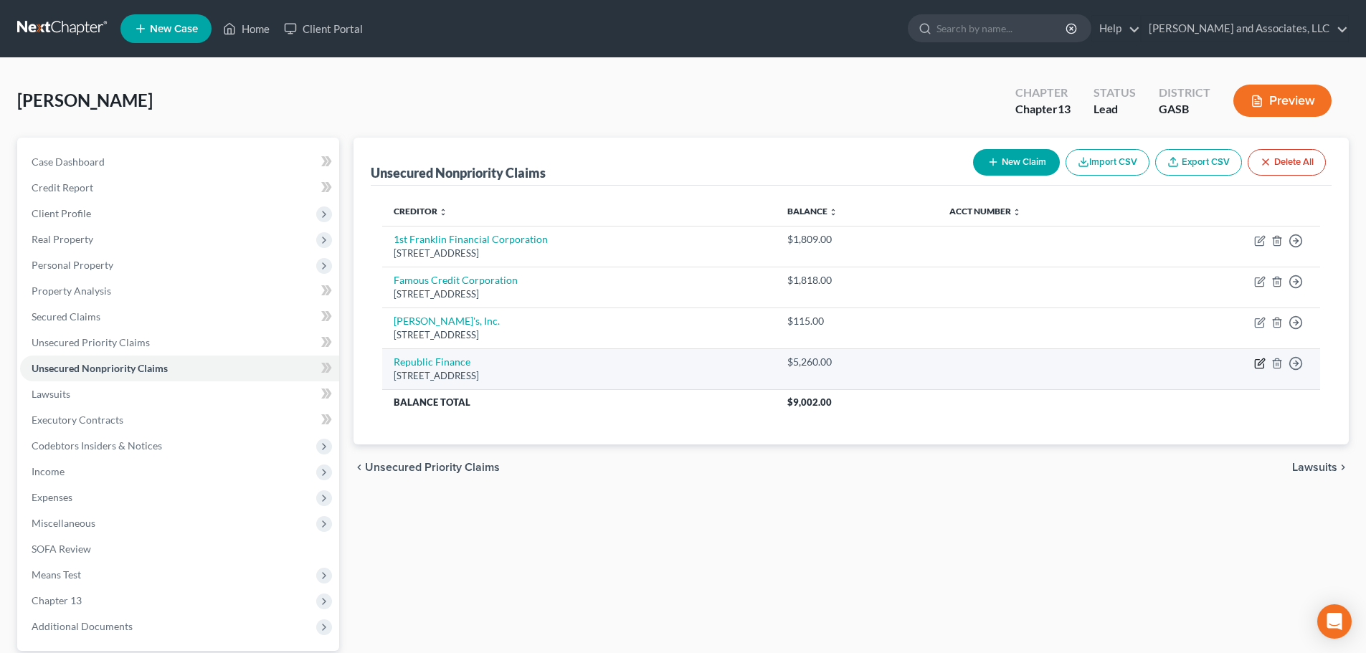
click at [1261, 361] on icon "button" at bounding box center [1260, 361] width 6 height 6
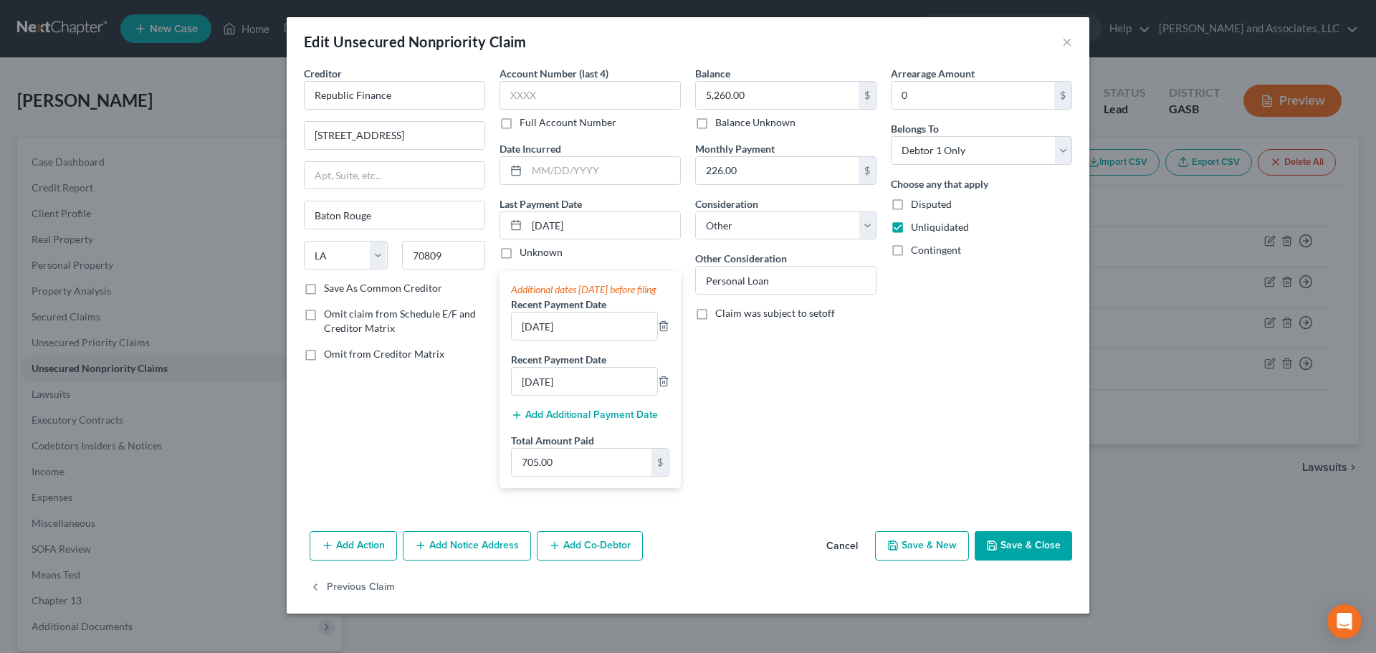
click at [482, 559] on button "Add Notice Address" at bounding box center [467, 546] width 128 height 30
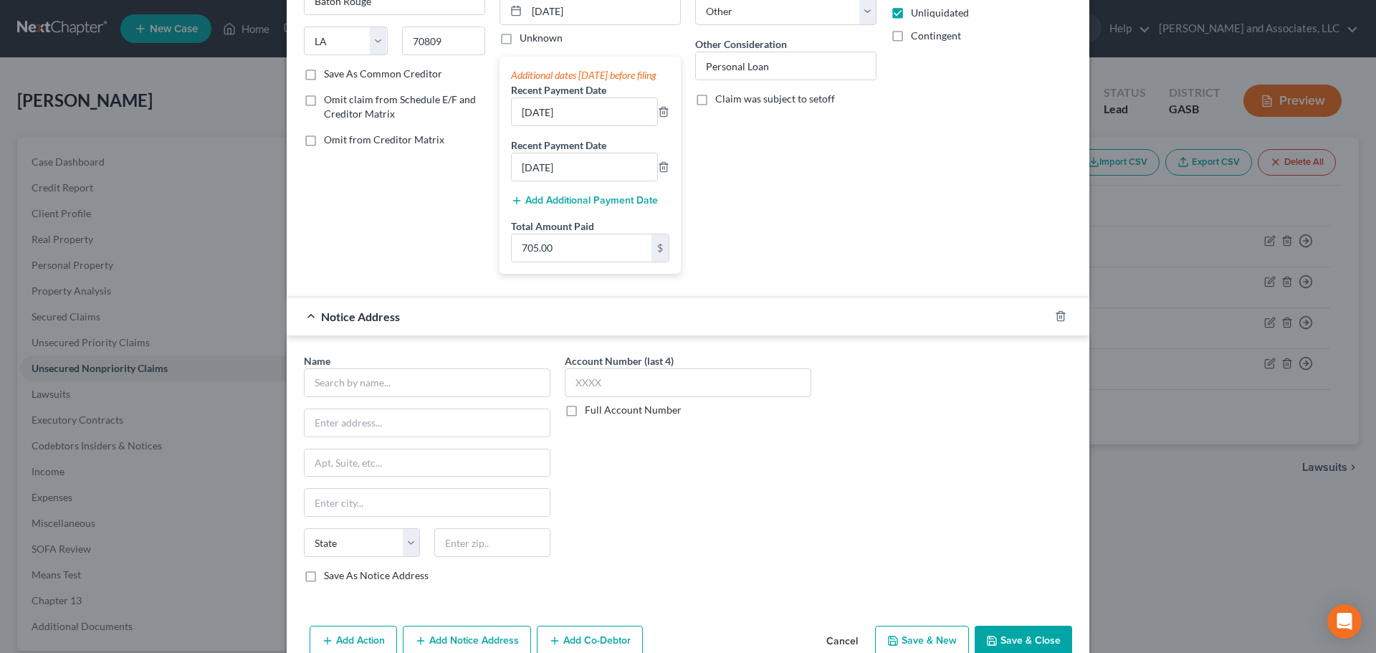
scroll to position [215, 0]
click at [381, 396] on input "text" at bounding box center [427, 382] width 247 height 29
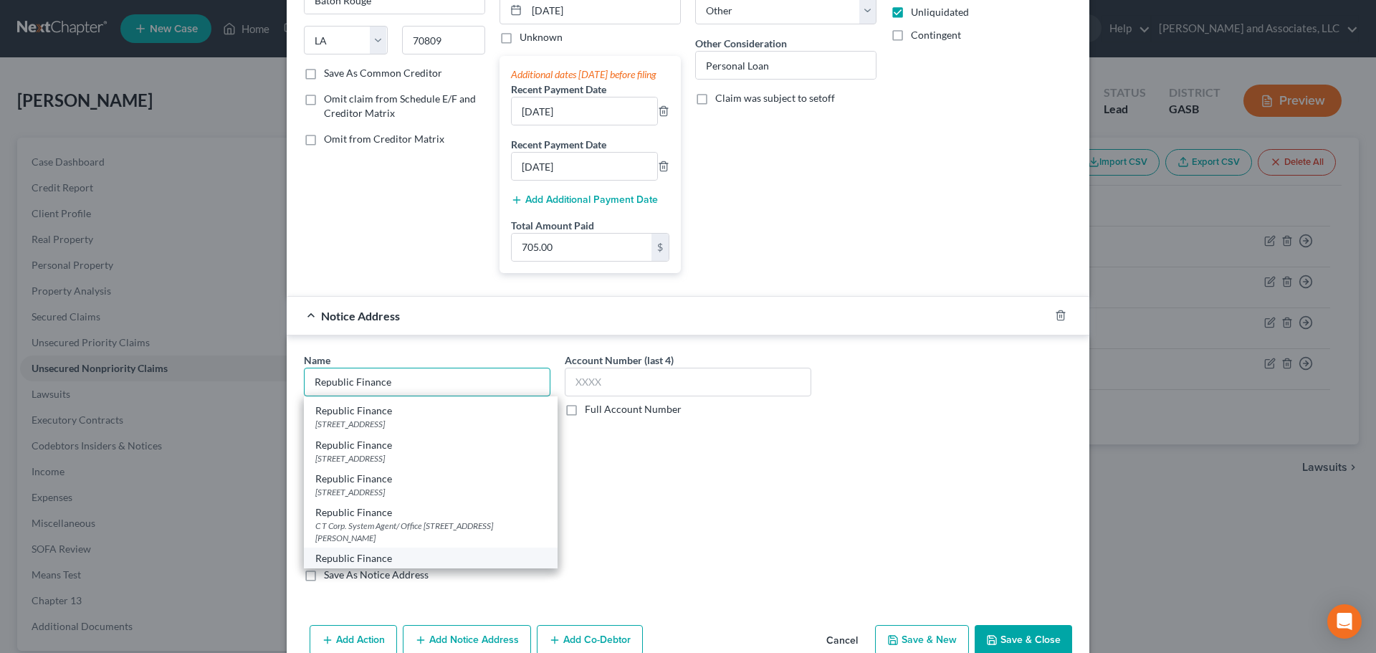
scroll to position [143, 0]
click at [474, 544] on div "[STREET_ADDRESS]" at bounding box center [430, 538] width 231 height 12
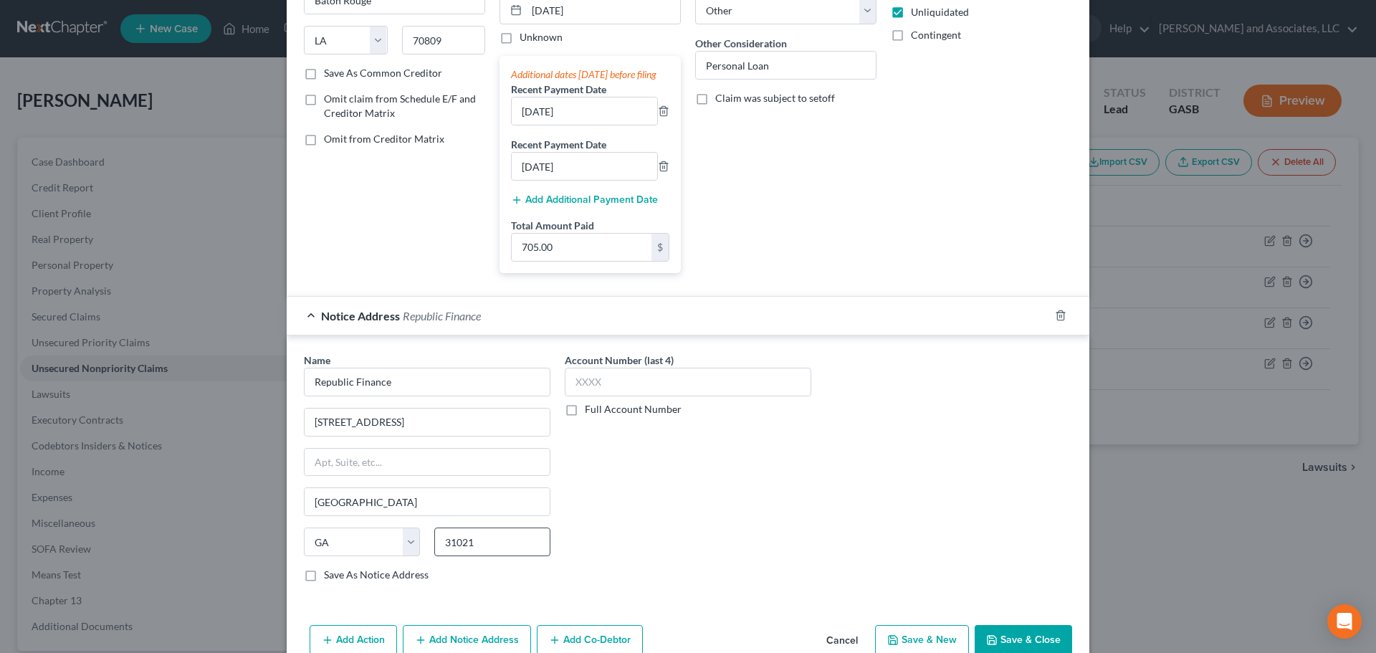
scroll to position [0, 0]
click at [324, 582] on label "Save As Notice Address" at bounding box center [376, 575] width 105 height 14
click at [330, 577] on input "Save As Notice Address" at bounding box center [334, 572] width 9 height 9
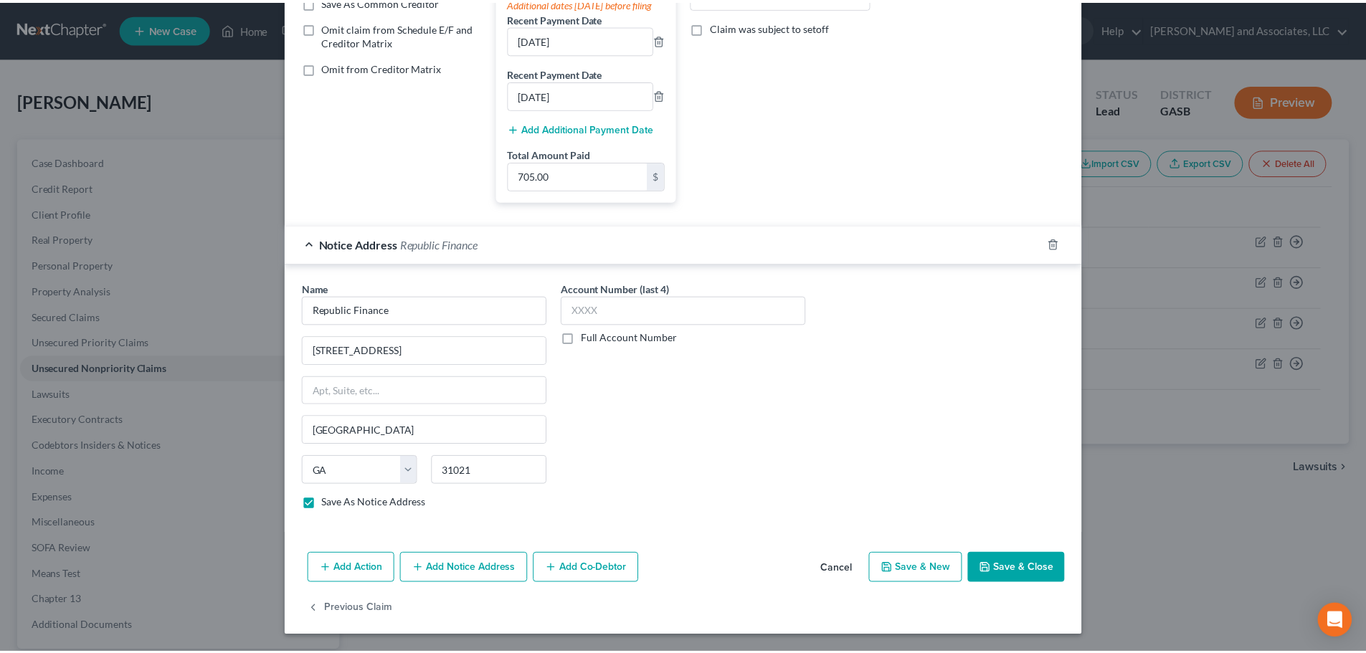
scroll to position [301, 0]
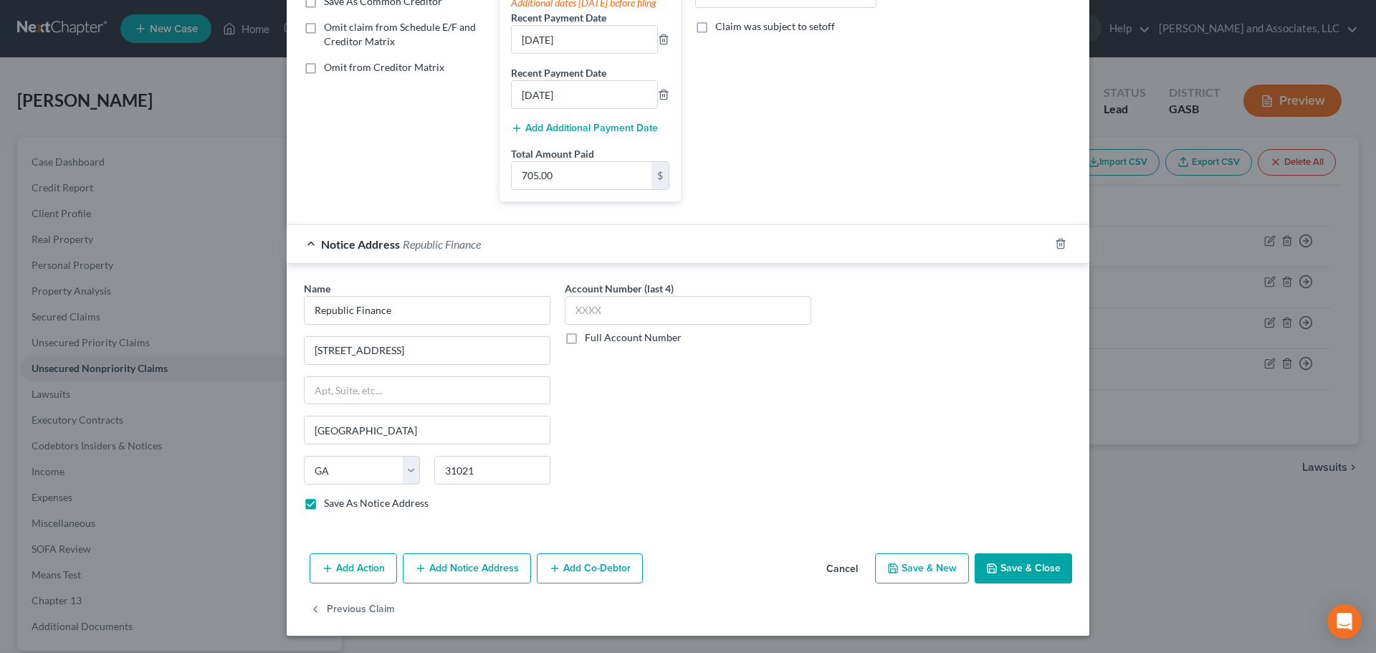
click at [1009, 570] on button "Save & Close" at bounding box center [1023, 568] width 97 height 30
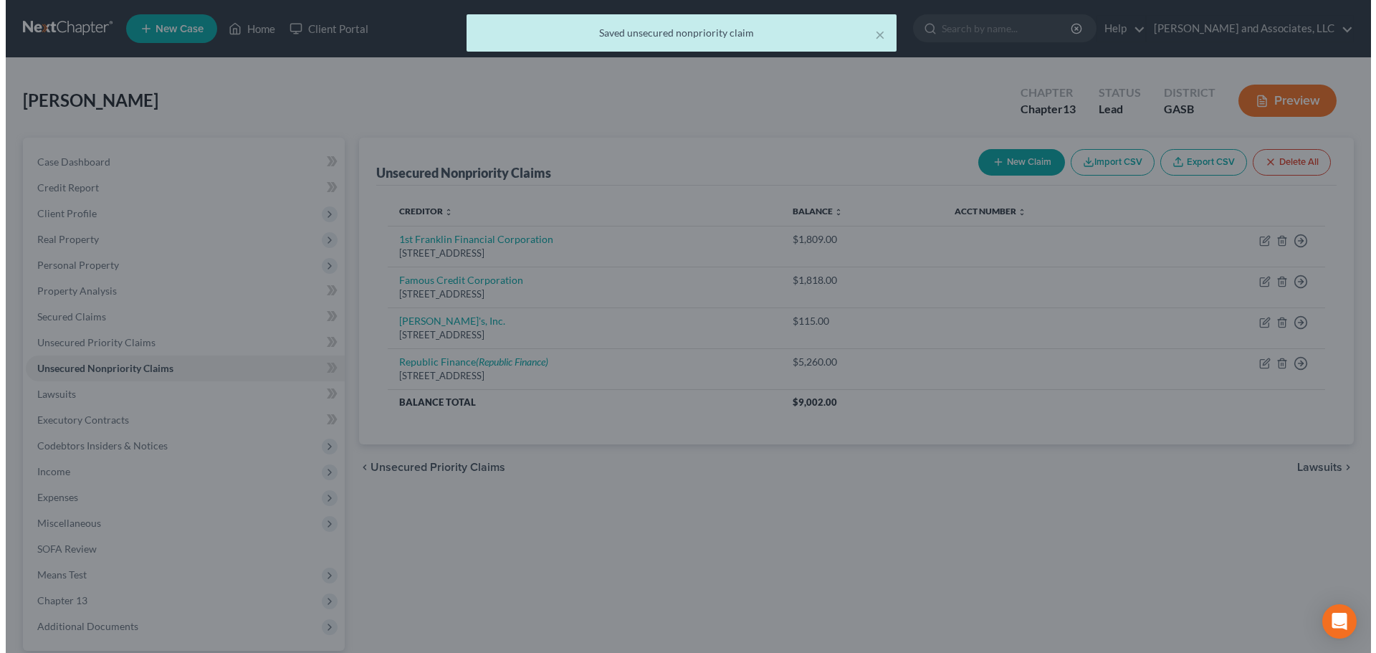
scroll to position [0, 0]
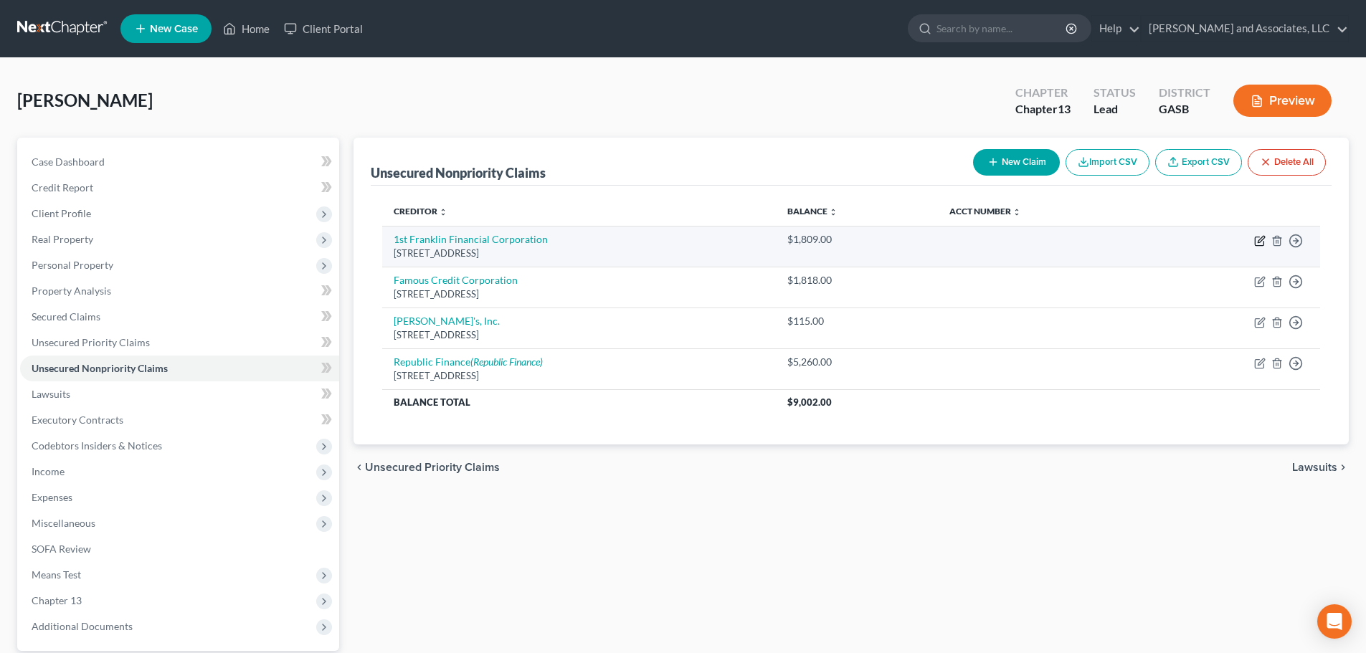
click at [1261, 240] on icon "button" at bounding box center [1260, 239] width 6 height 6
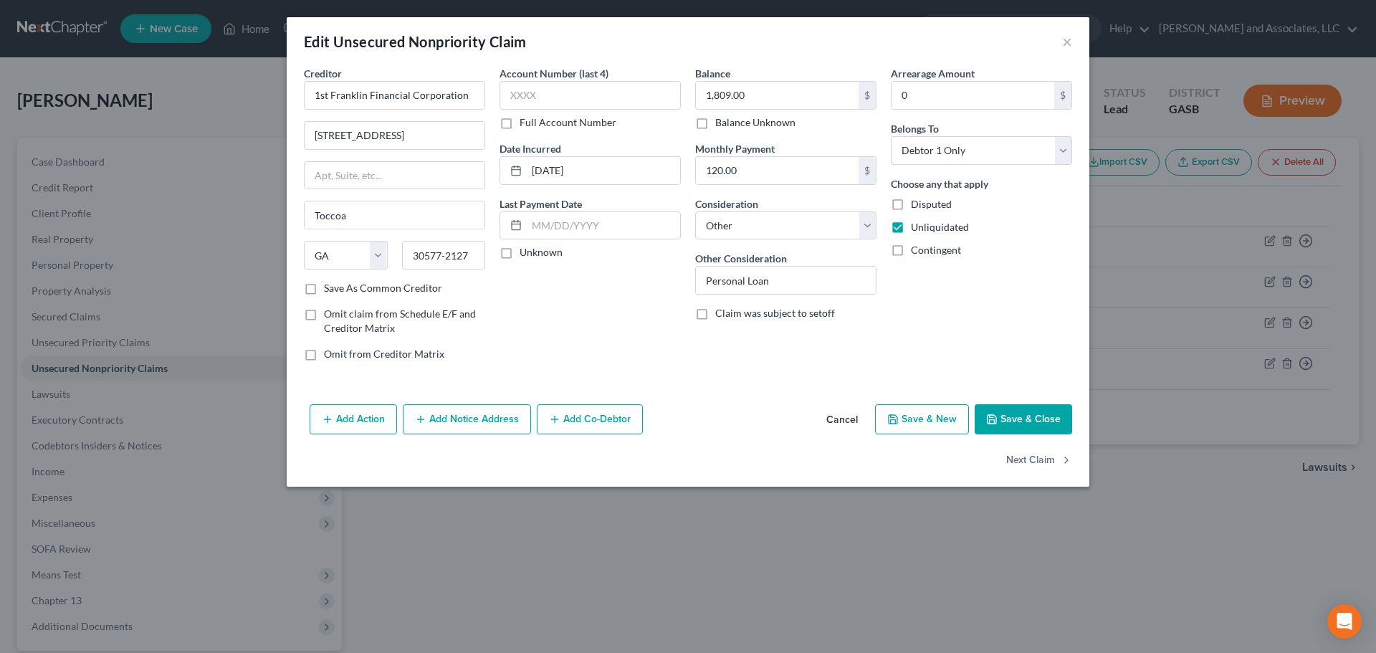
click at [465, 419] on button "Add Notice Address" at bounding box center [467, 419] width 128 height 30
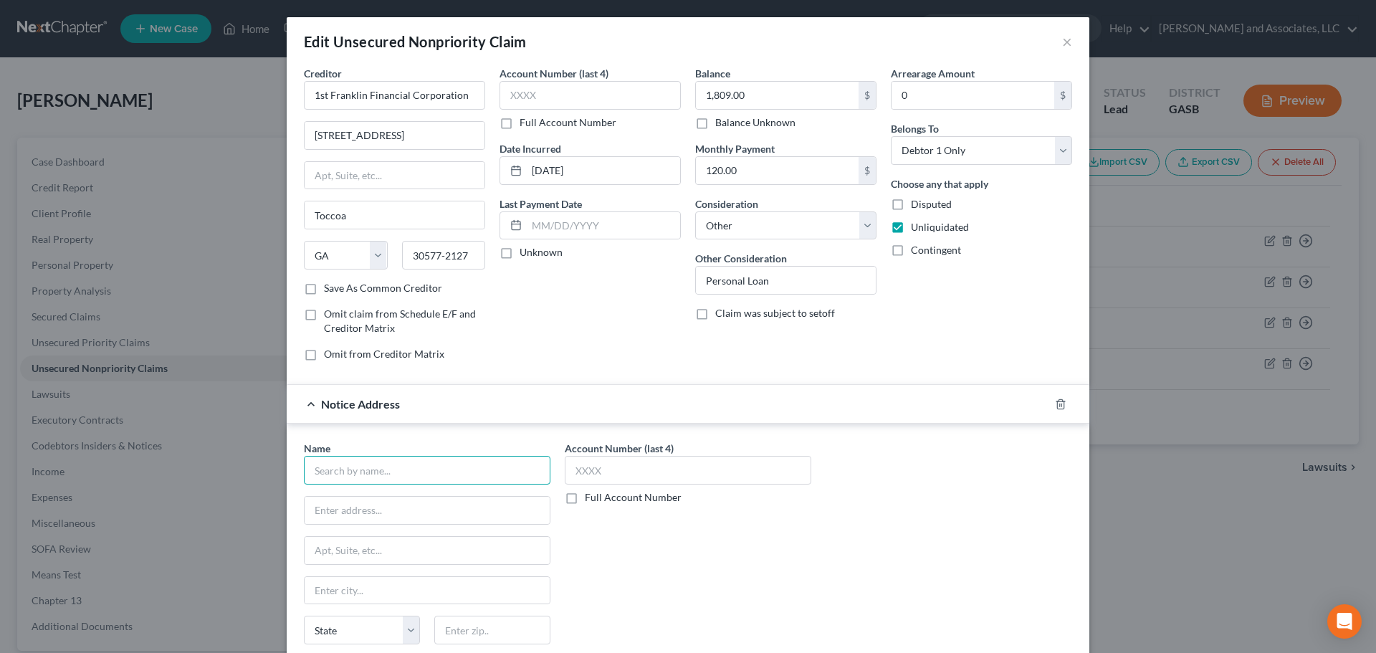
click at [373, 470] on input "text" at bounding box center [427, 470] width 247 height 29
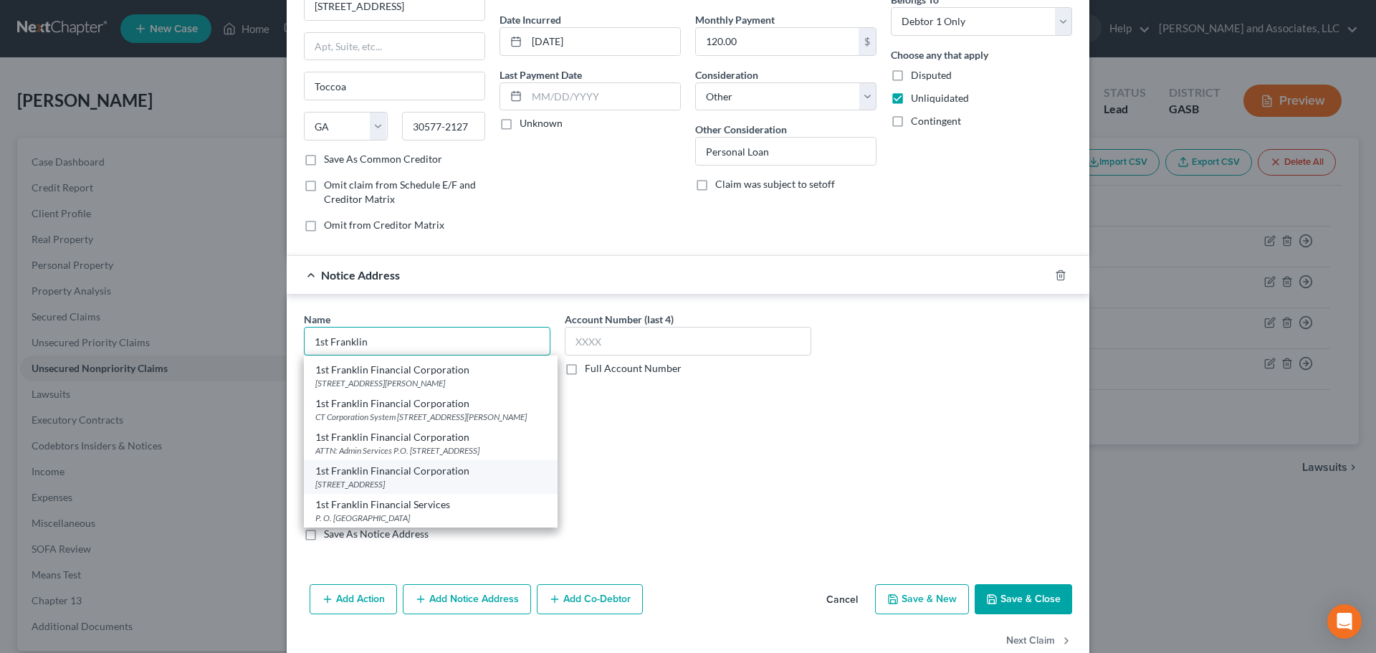
scroll to position [143, 0]
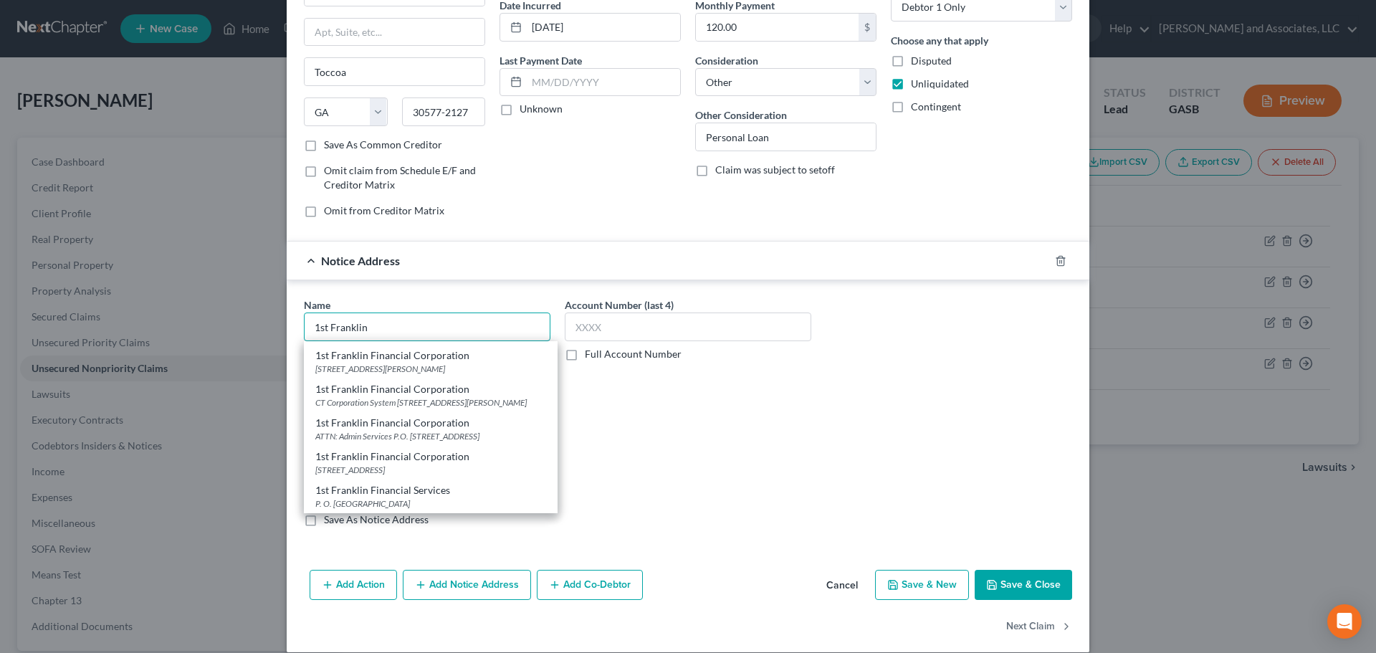
click at [376, 329] on input "1st Franklin" at bounding box center [427, 327] width 247 height 29
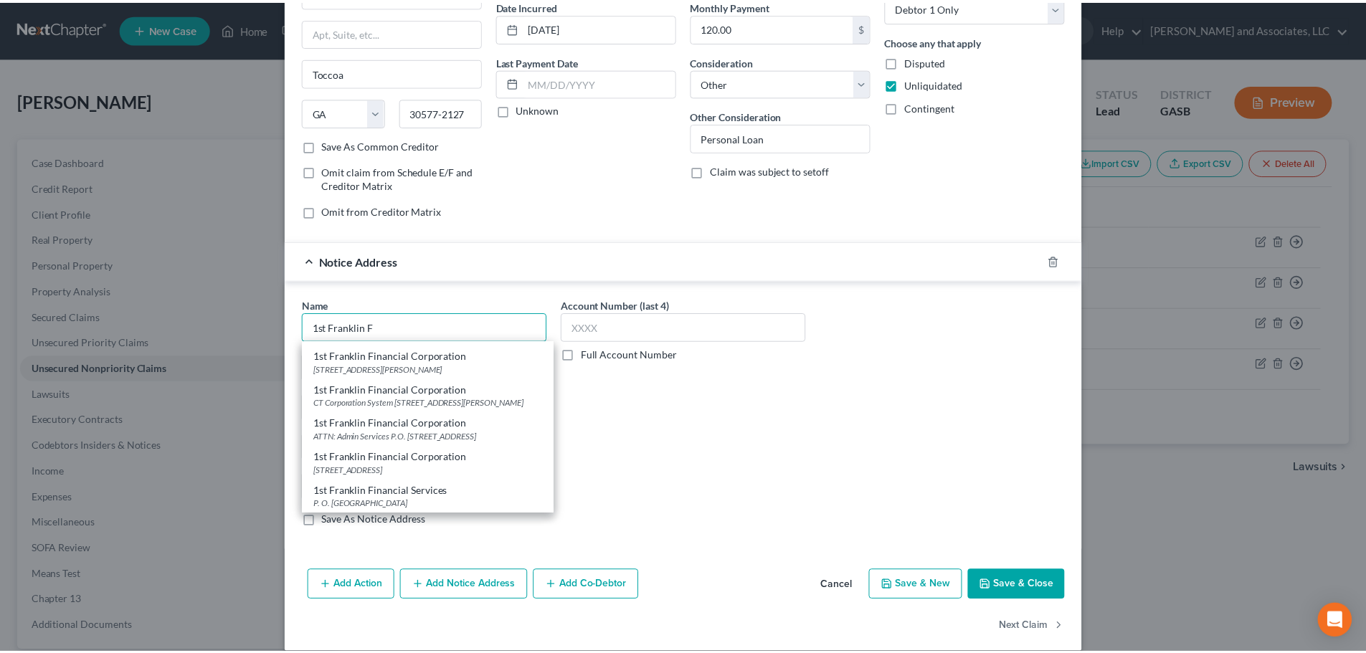
scroll to position [0, 0]
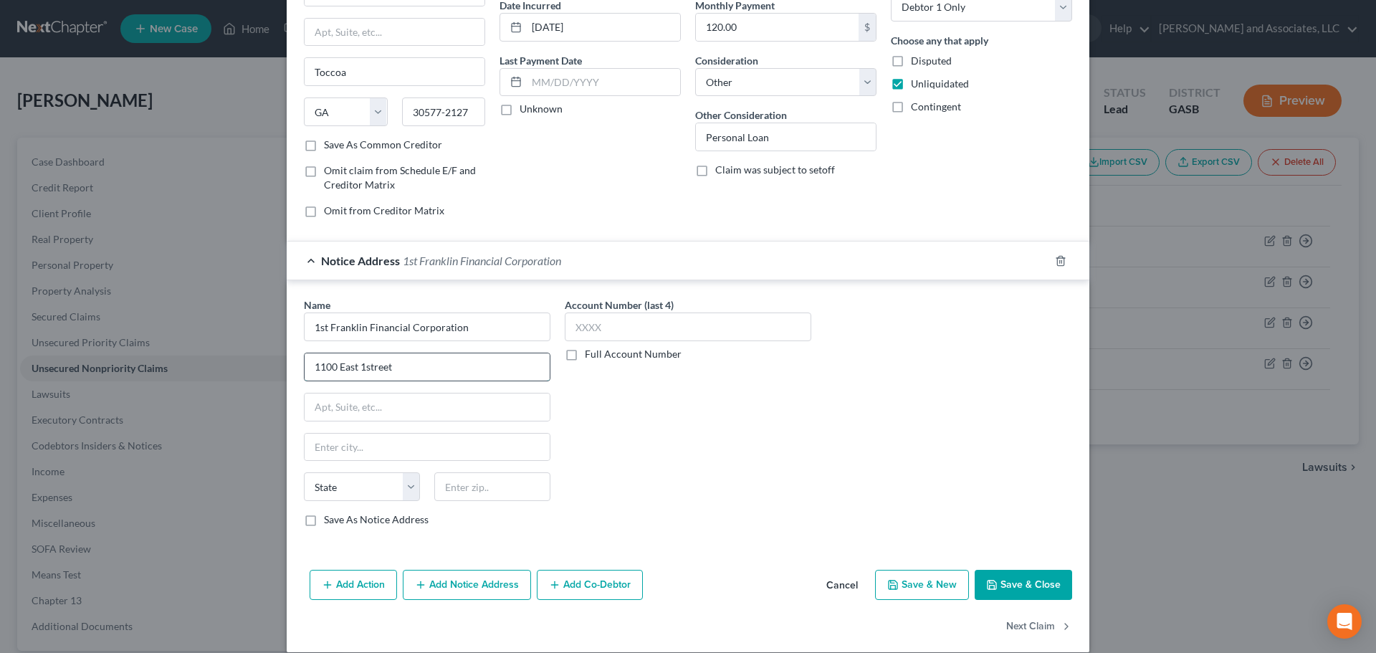
click at [361, 365] on input "1100 East 1street" at bounding box center [427, 366] width 245 height 27
click at [326, 450] on input "text" at bounding box center [427, 447] width 245 height 27
click at [695, 500] on div "Account Number (last 4) Full Account Number" at bounding box center [688, 418] width 261 height 241
click at [324, 519] on label "Save As Notice Address" at bounding box center [376, 520] width 105 height 14
click at [330, 519] on input "Save As Notice Address" at bounding box center [334, 517] width 9 height 9
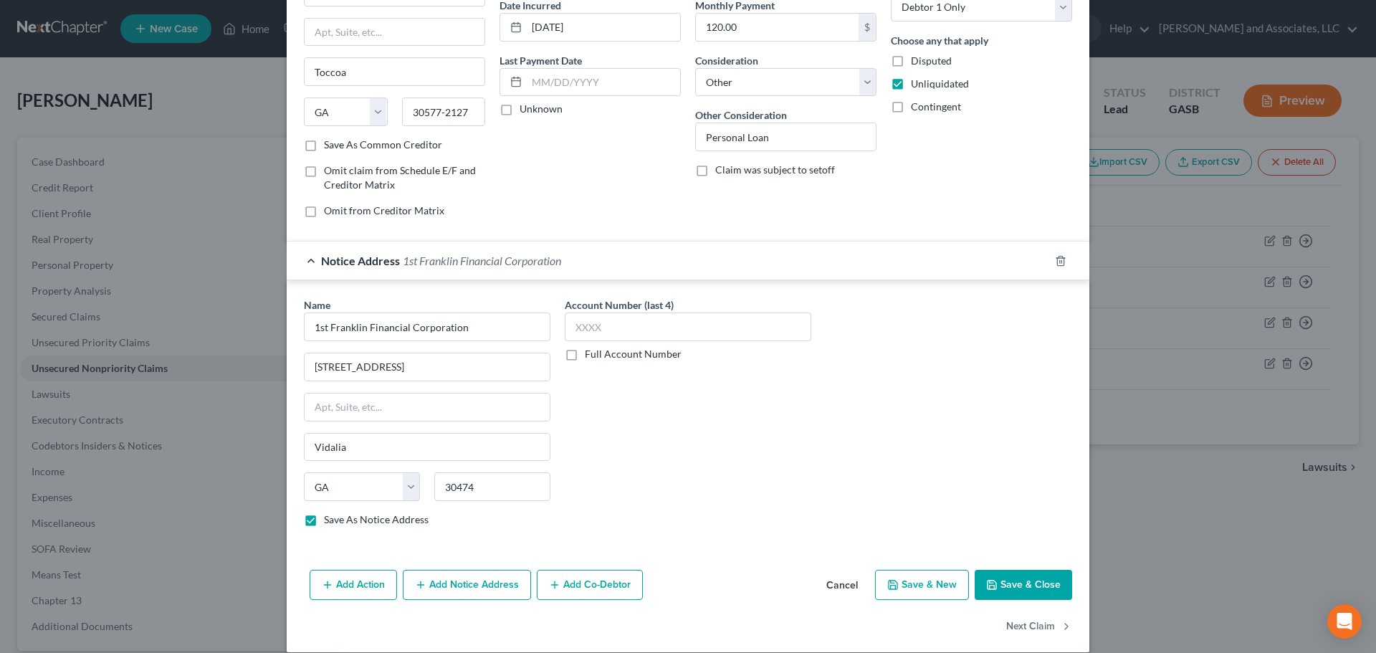
click at [1021, 585] on button "Save & Close" at bounding box center [1023, 585] width 97 height 30
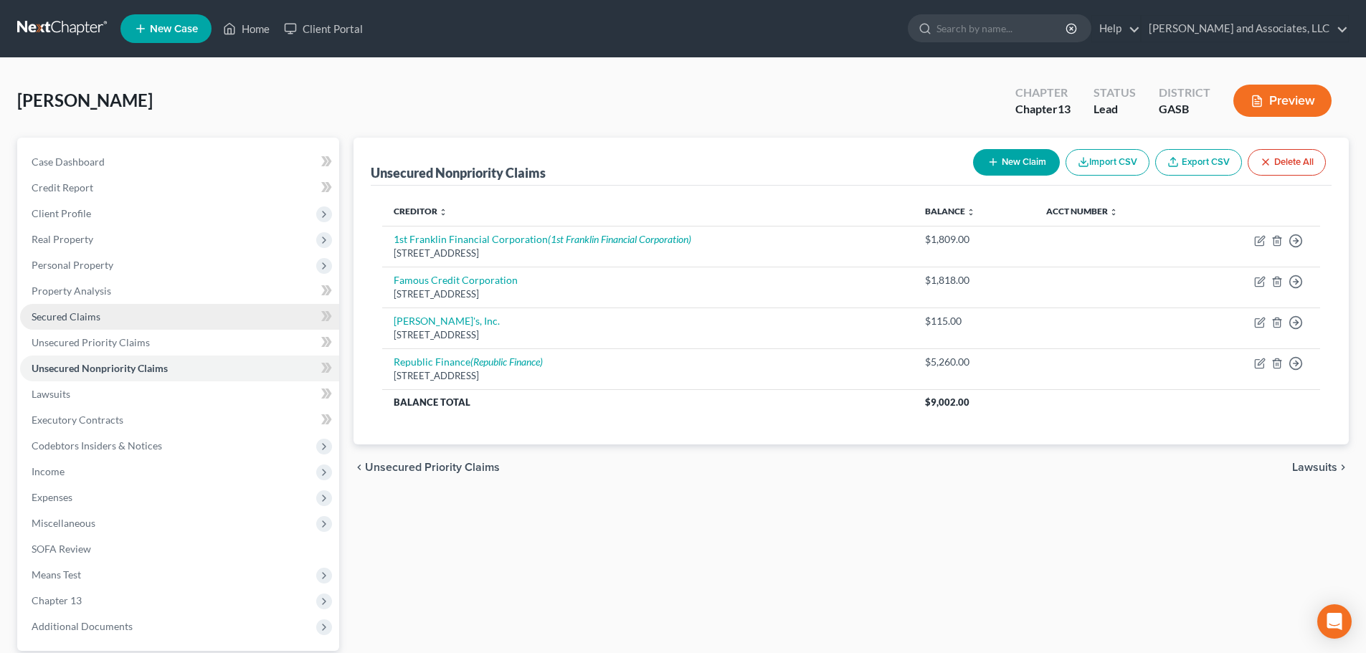
click at [75, 317] on span "Secured Claims" at bounding box center [66, 316] width 69 height 12
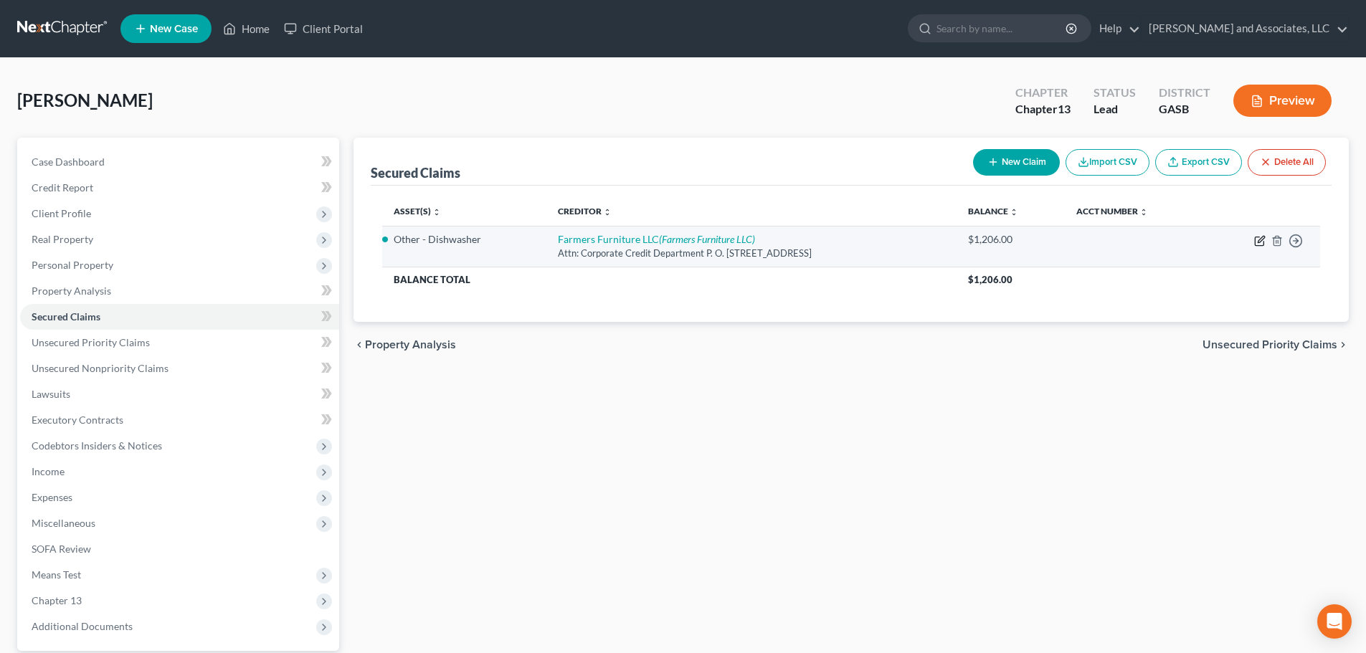
click at [1258, 239] on icon "button" at bounding box center [1259, 240] width 11 height 11
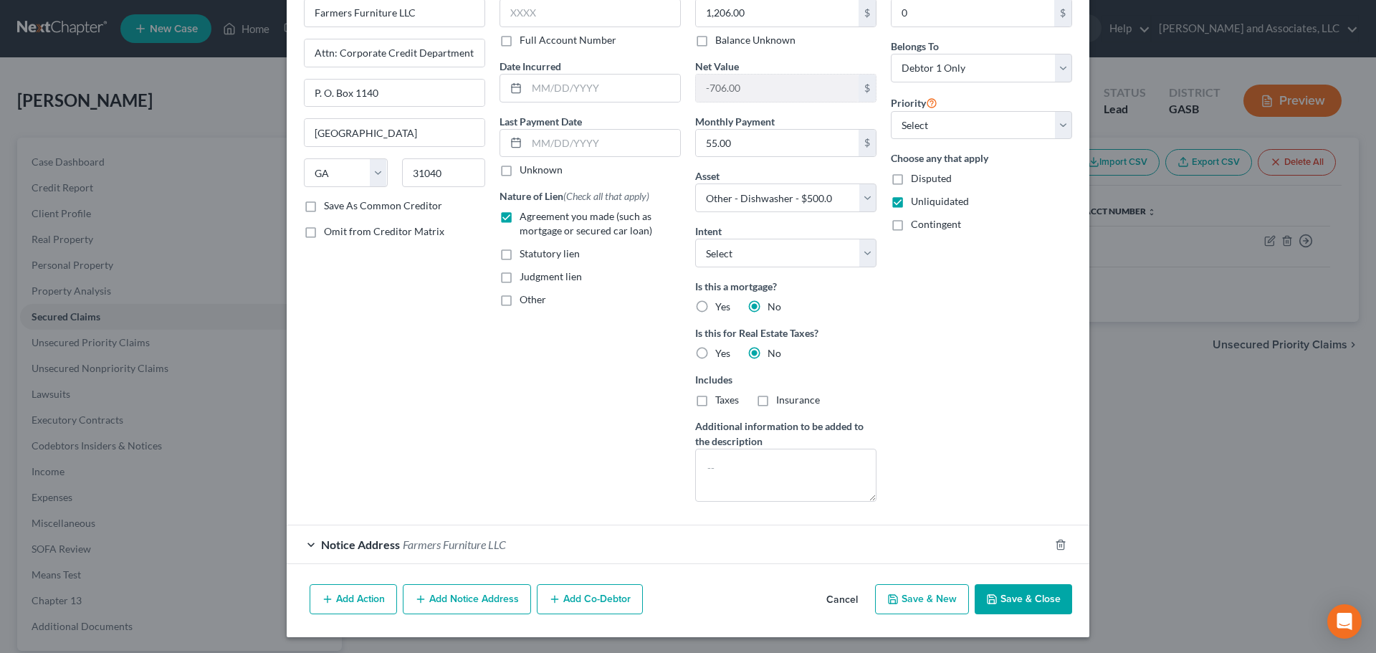
scroll to position [84, 0]
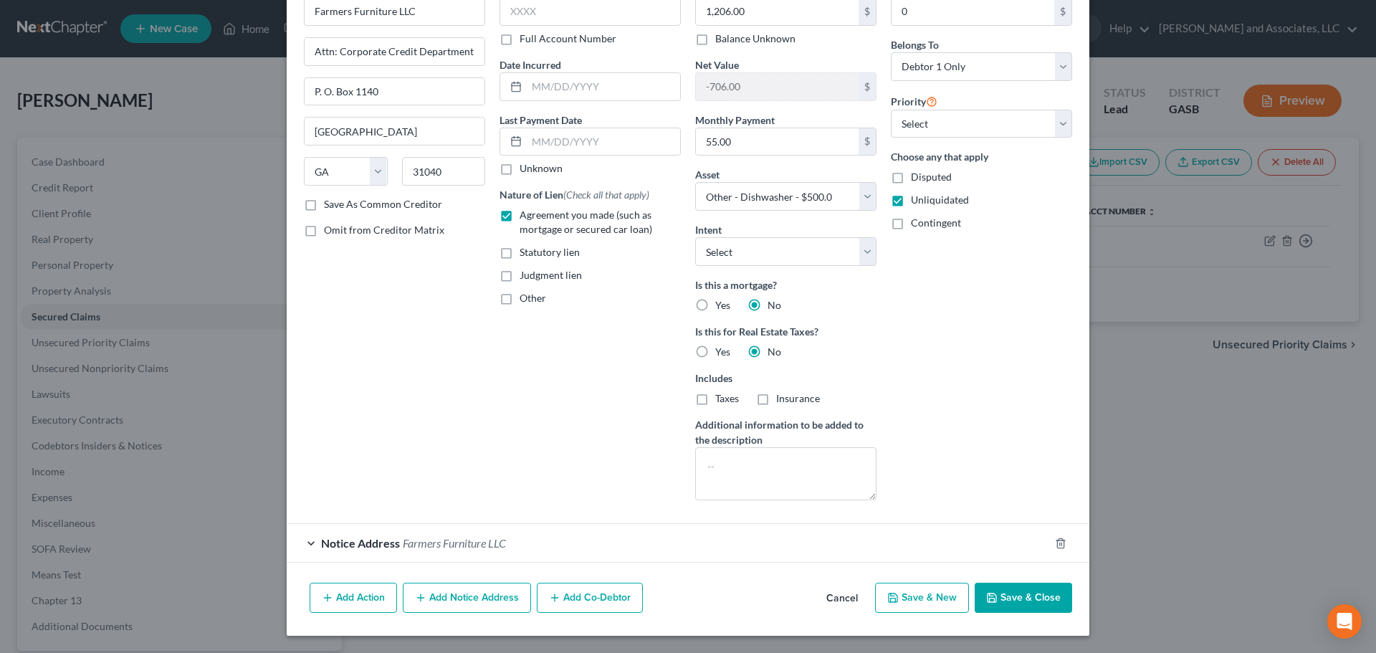
click at [605, 544] on div "Notice Address Farmers Furniture LLC" at bounding box center [668, 543] width 763 height 38
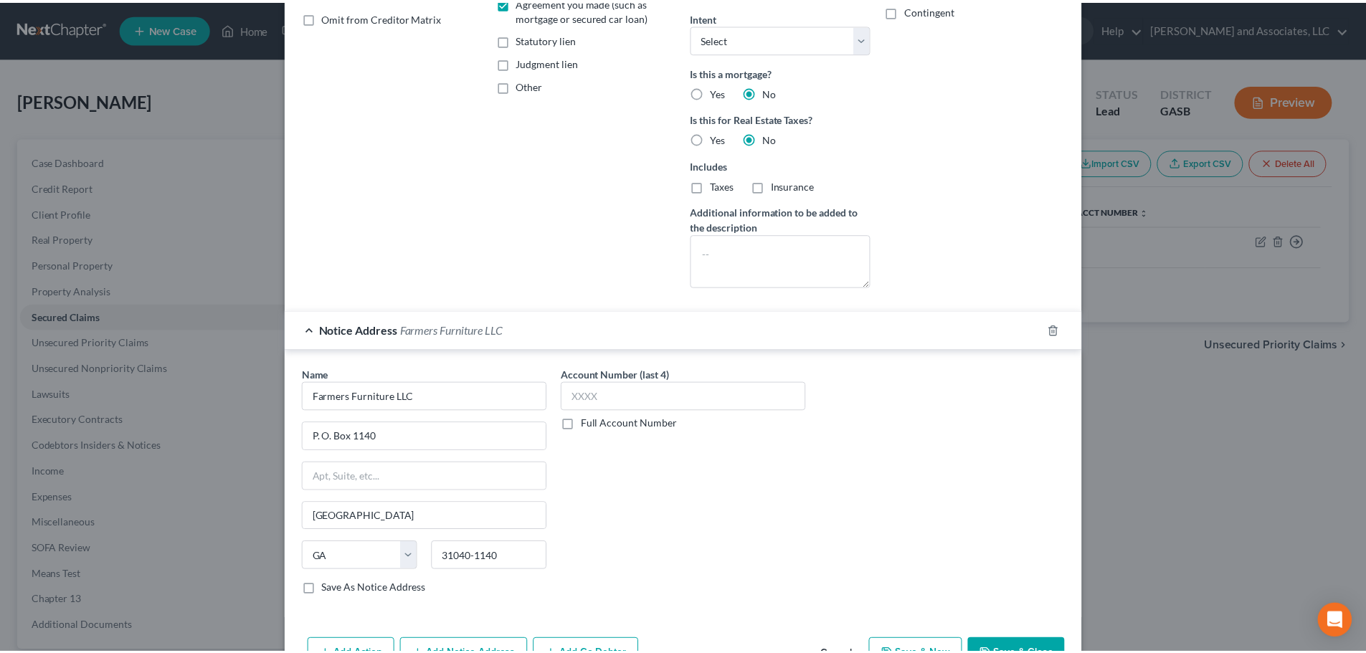
scroll to position [353, 0]
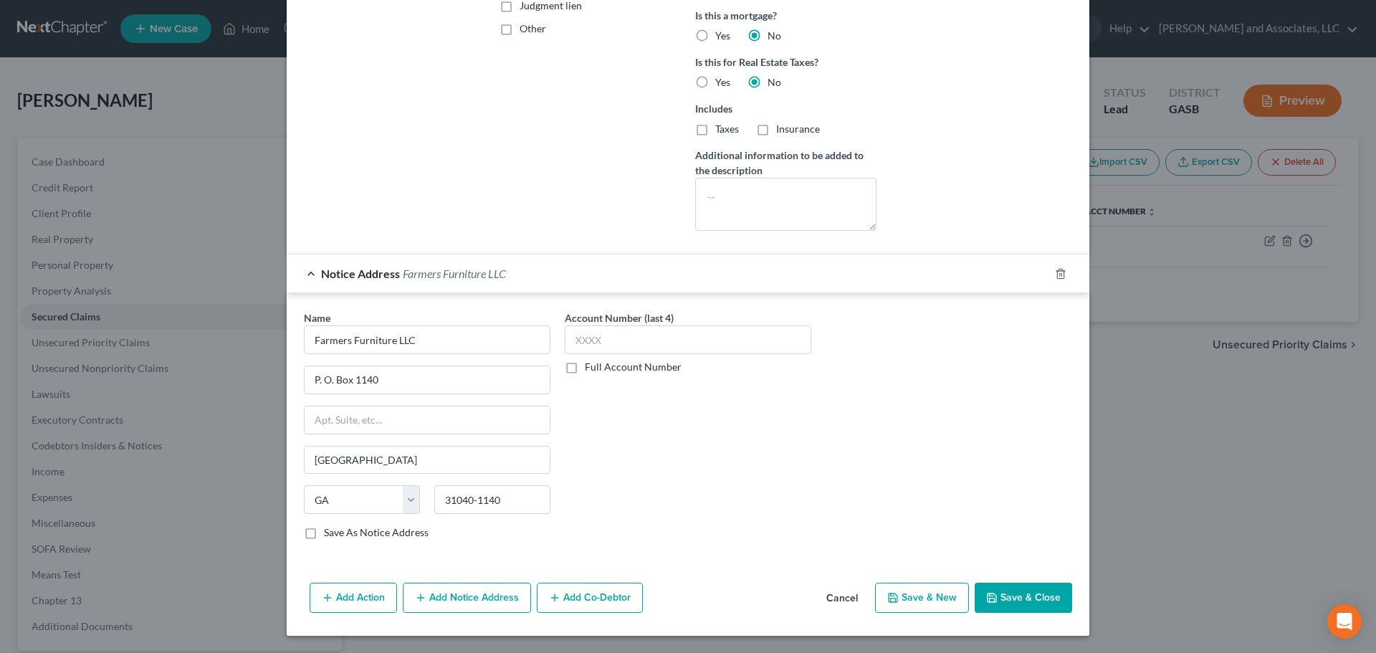
click at [1034, 598] on button "Save & Close" at bounding box center [1023, 598] width 97 height 30
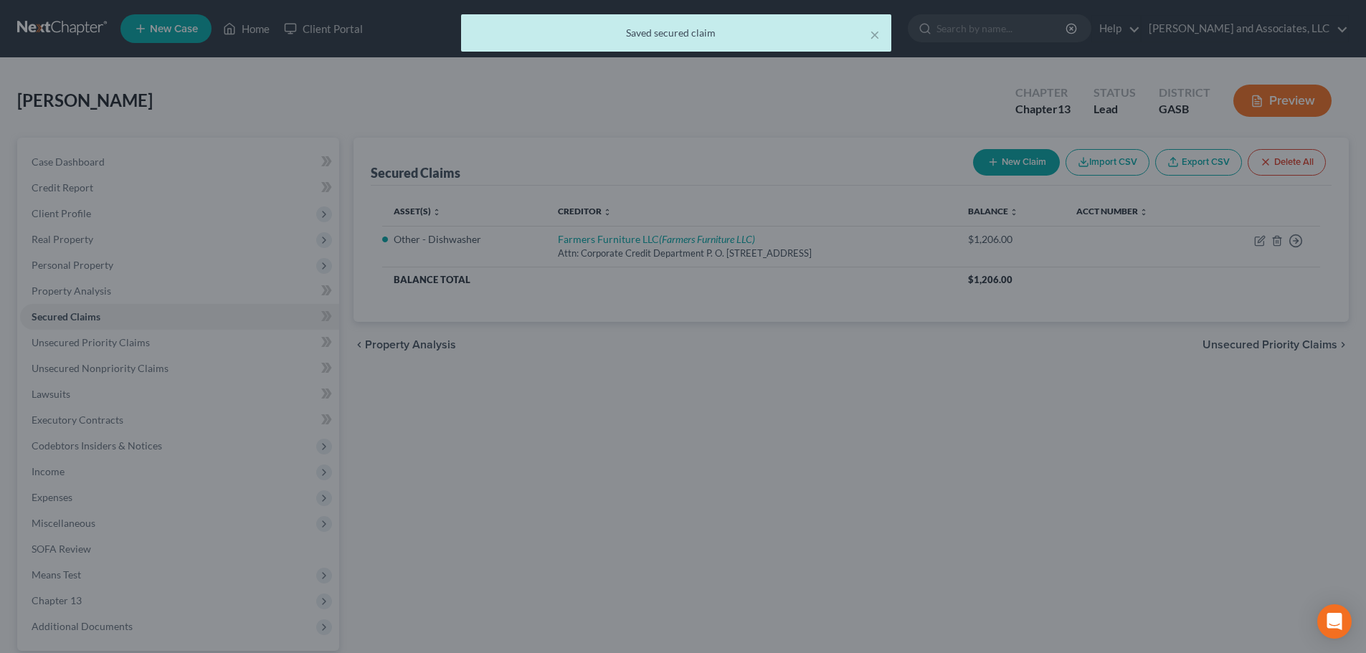
scroll to position [0, 0]
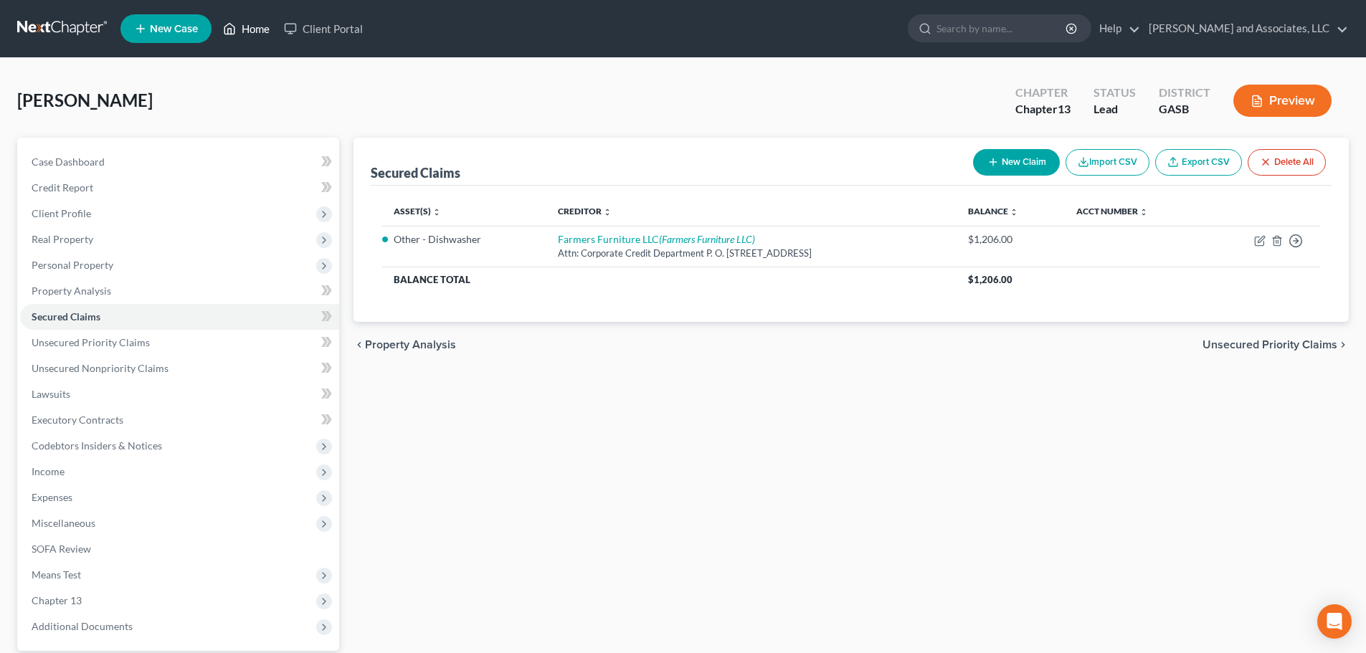
click at [253, 32] on link "Home" at bounding box center [246, 29] width 61 height 26
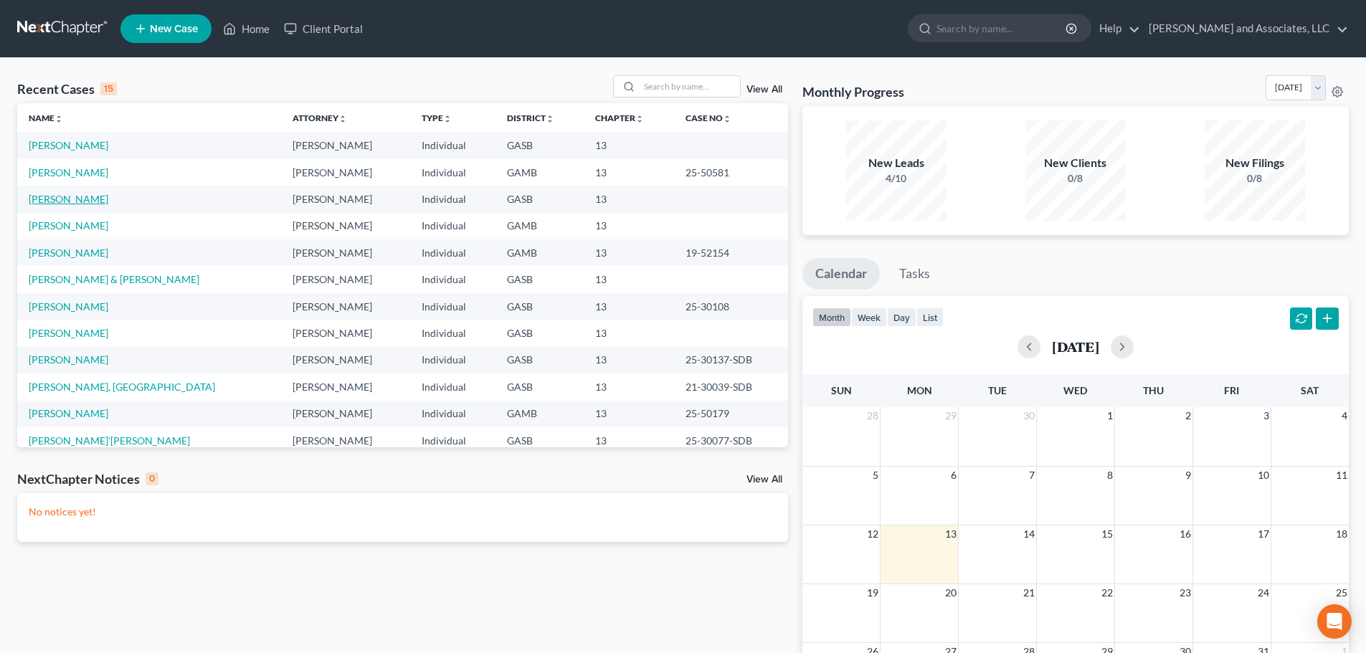
click at [86, 200] on link "[PERSON_NAME]" at bounding box center [69, 199] width 80 height 12
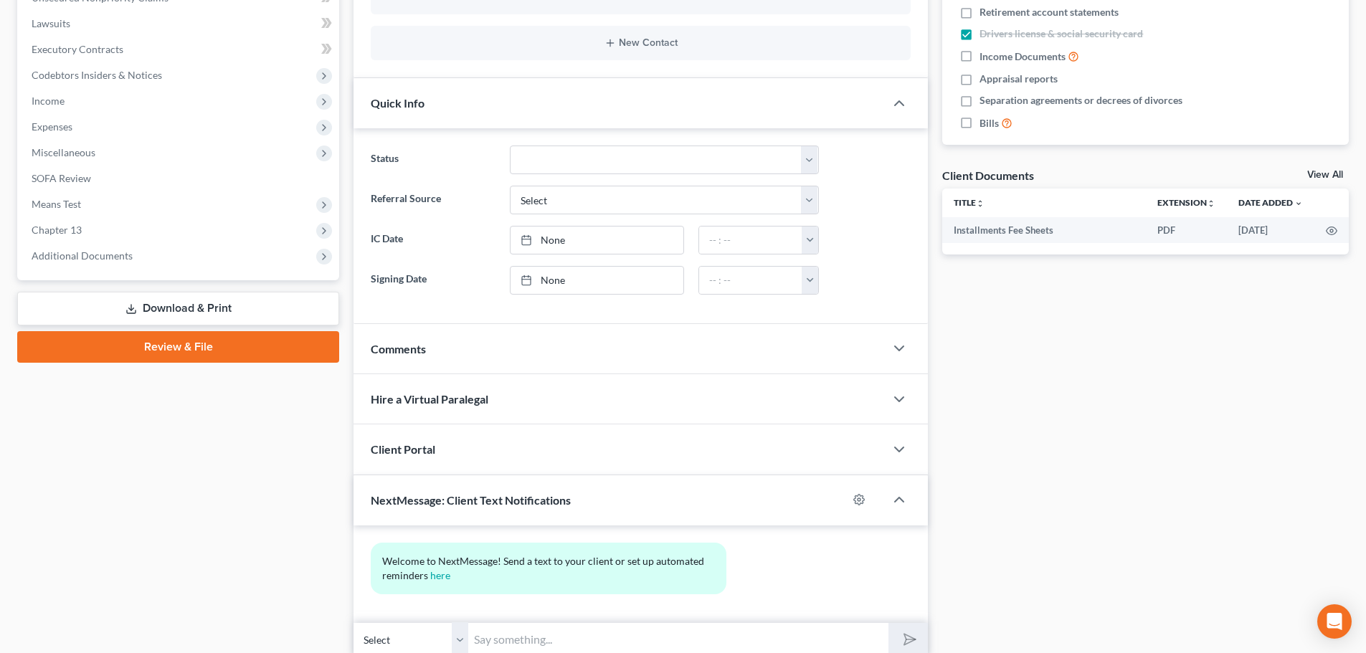
scroll to position [429, 0]
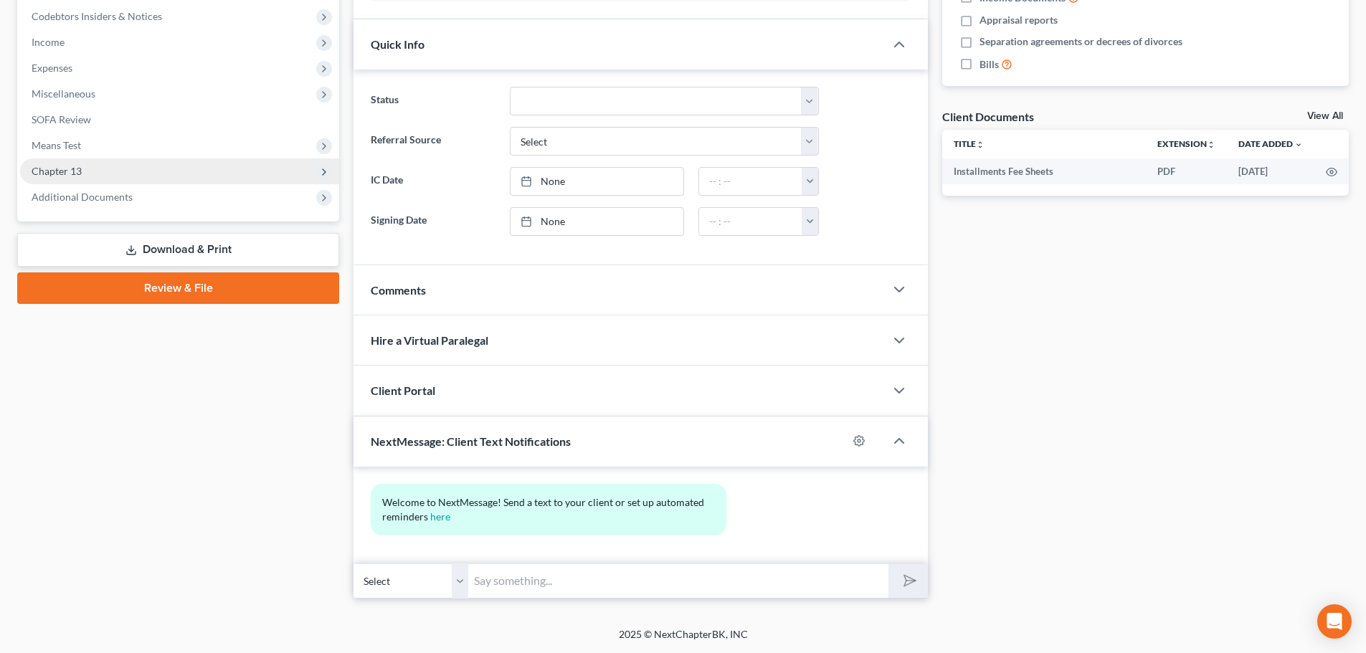
click at [74, 169] on span "Chapter 13" at bounding box center [57, 171] width 50 height 12
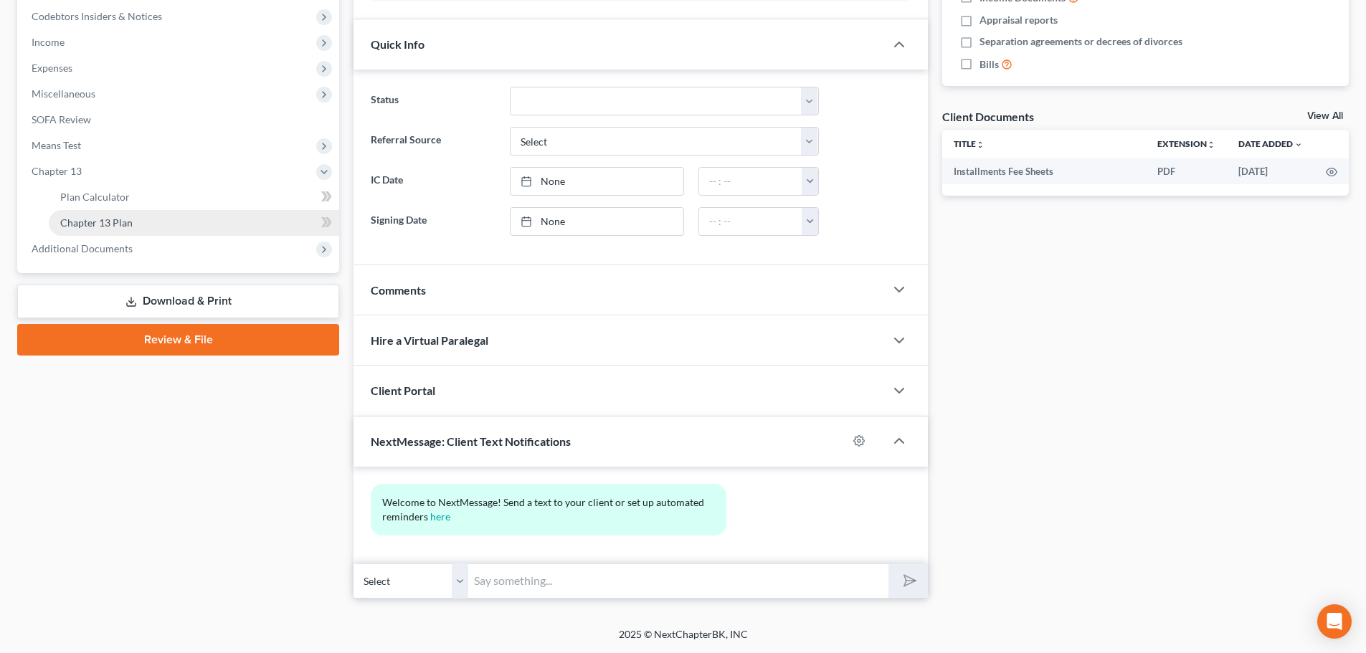
click at [105, 217] on span "Chapter 13 Plan" at bounding box center [96, 222] width 72 height 12
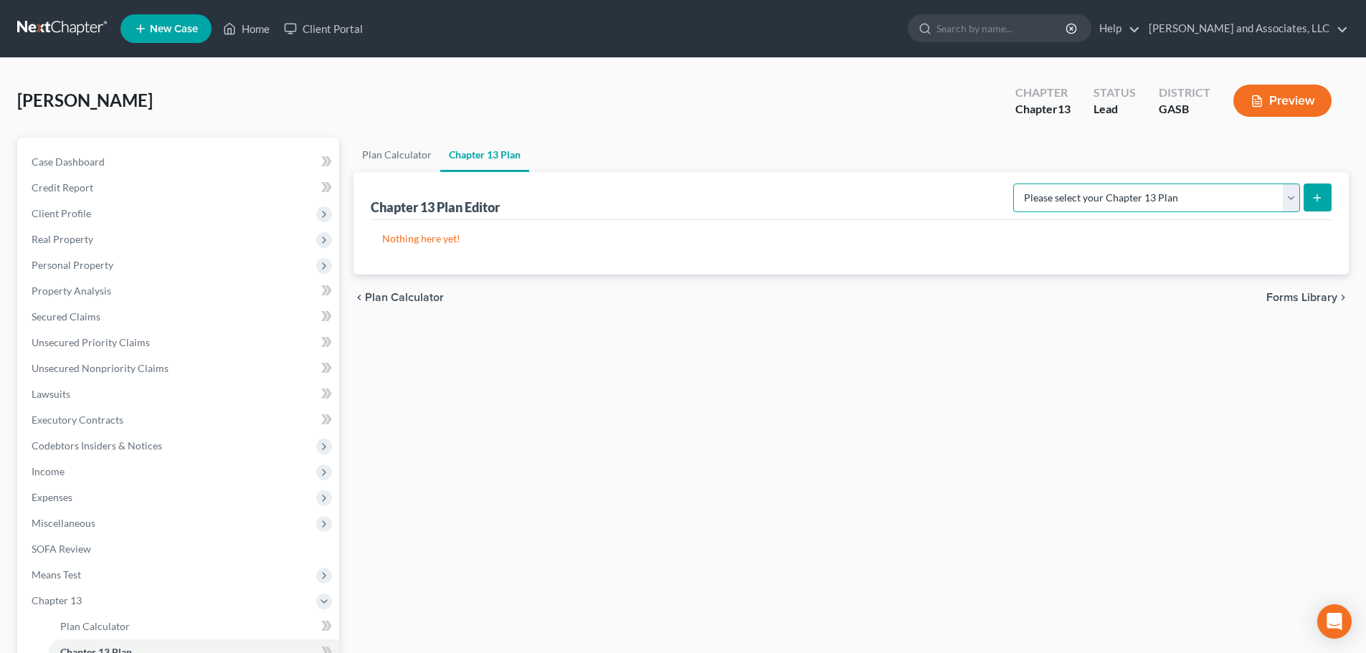
click at [1250, 200] on select "Please select your Chapter 13 Plan [US_STATE] Southern Chapter 13 Plan - Effect…" at bounding box center [1156, 198] width 287 height 29
click at [1025, 184] on select "Please select your Chapter 13 Plan [US_STATE] Southern Chapter 13 Plan - Effect…" at bounding box center [1156, 198] width 287 height 29
click at [1317, 193] on icon "submit" at bounding box center [1316, 197] width 11 height 11
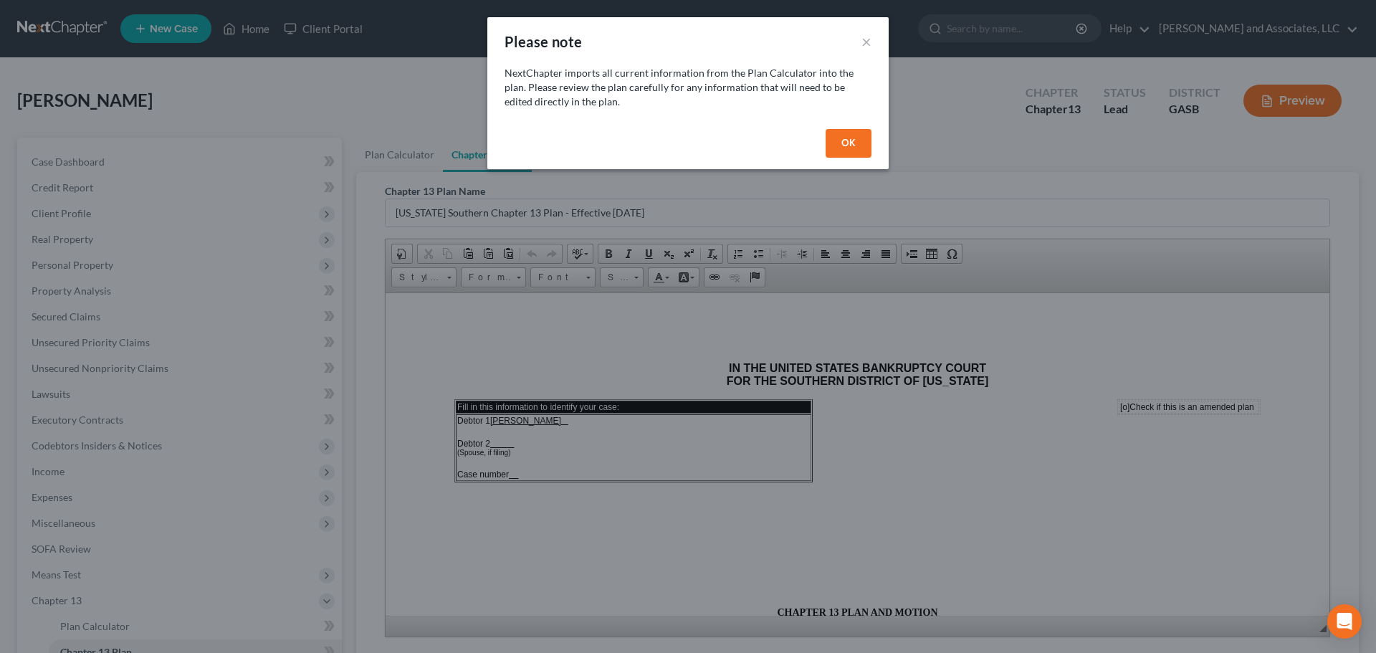
click at [859, 146] on button "OK" at bounding box center [849, 143] width 46 height 29
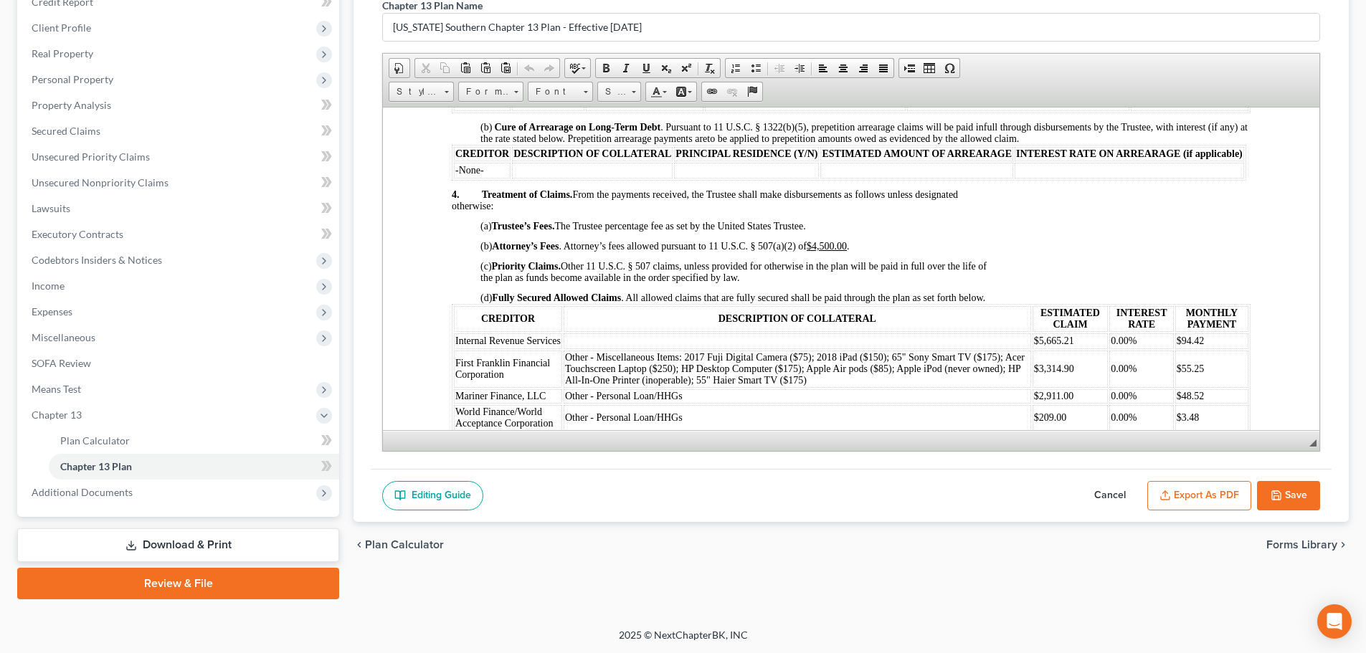
scroll to position [186, 0]
